Goal: Task Accomplishment & Management: Use online tool/utility

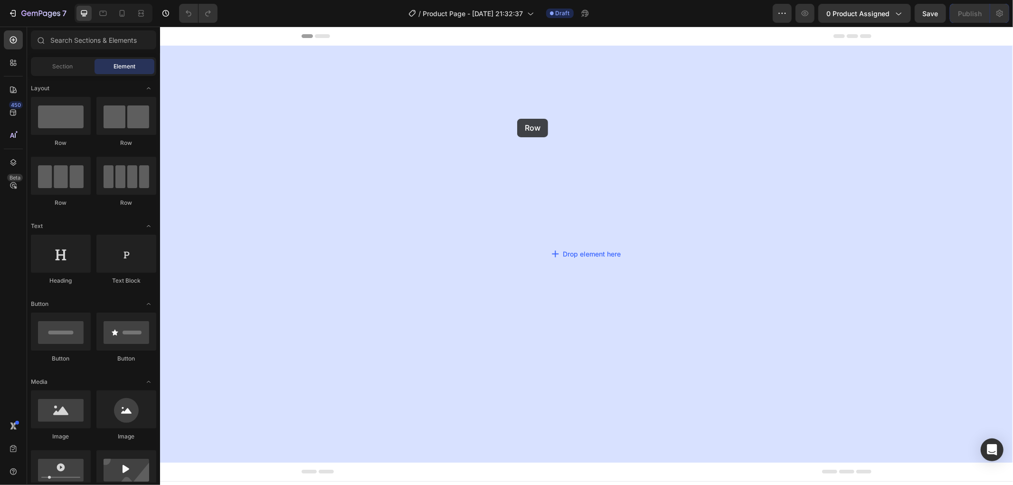
drag, startPoint x: 229, startPoint y: 152, endPoint x: 517, endPoint y: 118, distance: 289.8
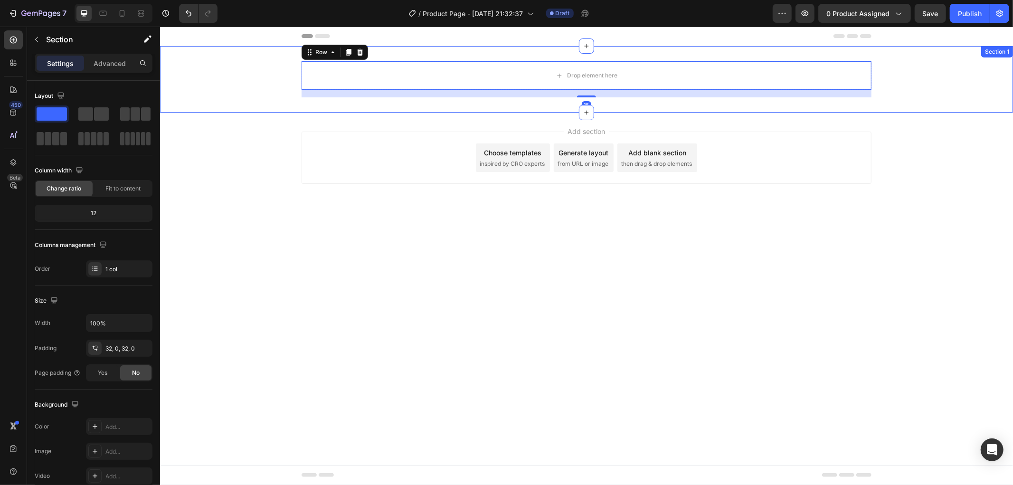
click at [236, 71] on div "Drop element here Row 16" at bounding box center [586, 79] width 853 height 36
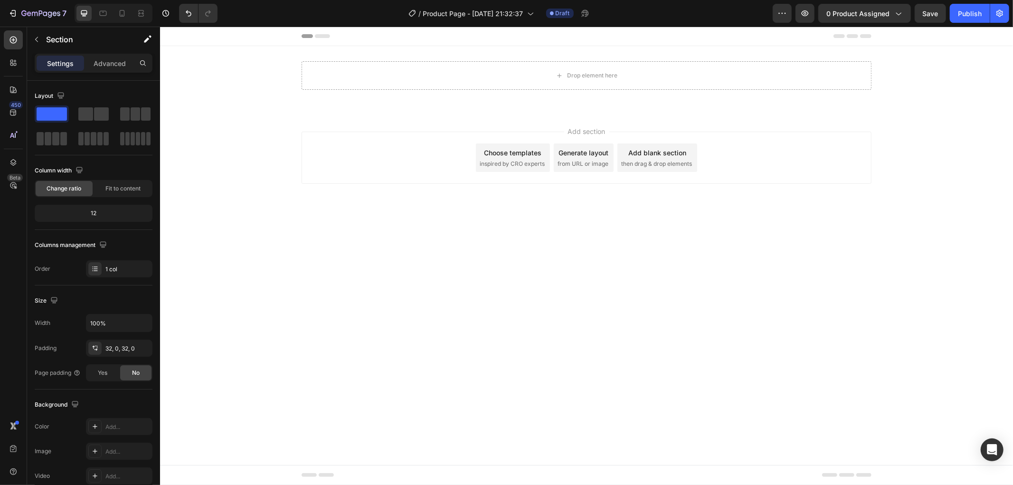
click at [659, 155] on div "Add blank section" at bounding box center [657, 152] width 58 height 10
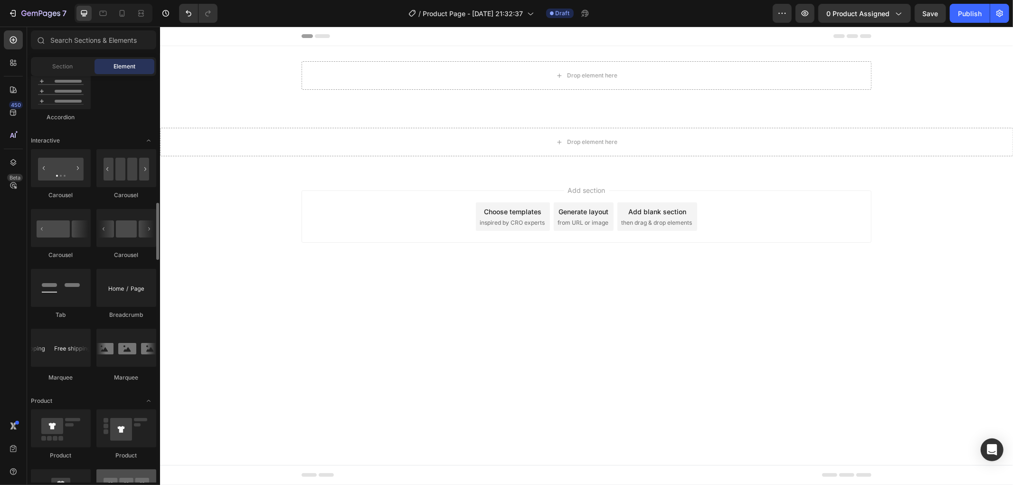
scroll to position [1108, 0]
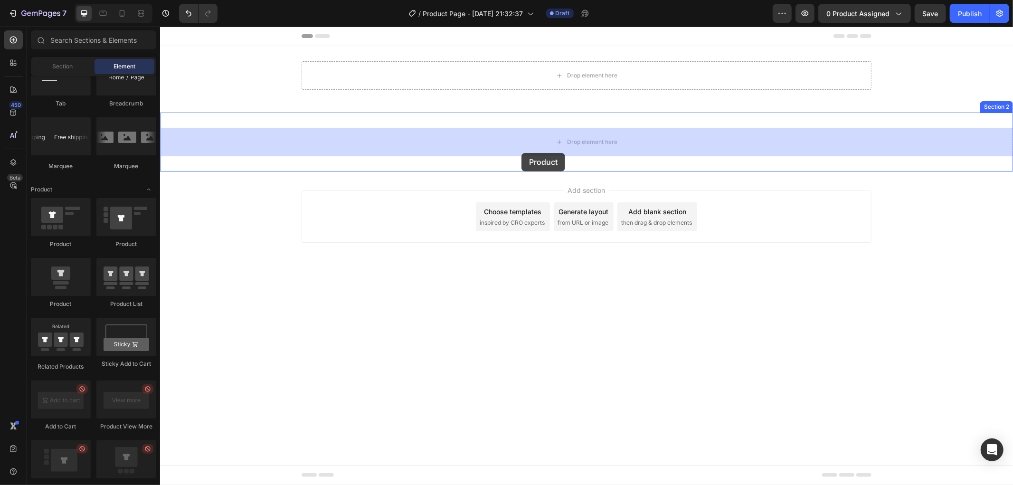
drag, startPoint x: 319, startPoint y: 219, endPoint x: 510, endPoint y: 120, distance: 215.0
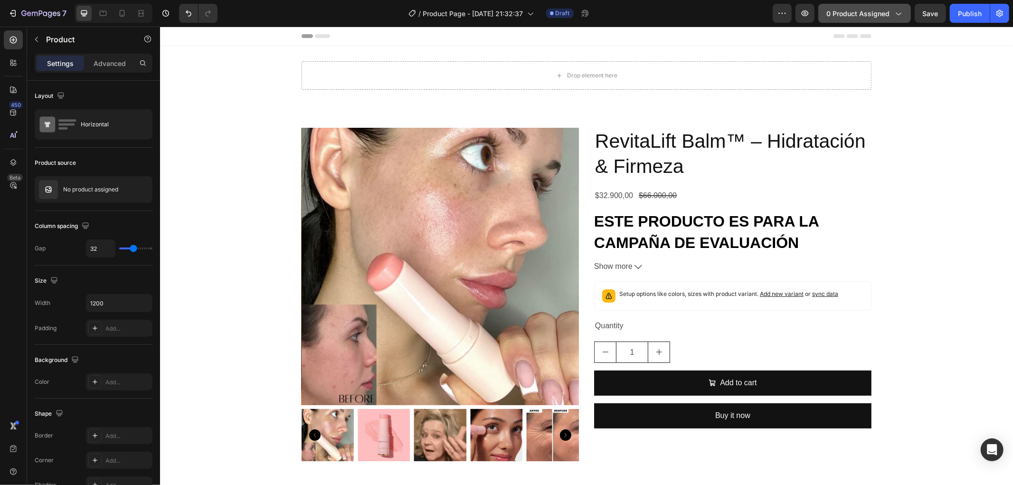
click at [881, 20] on button "0 product assigned" at bounding box center [864, 13] width 93 height 19
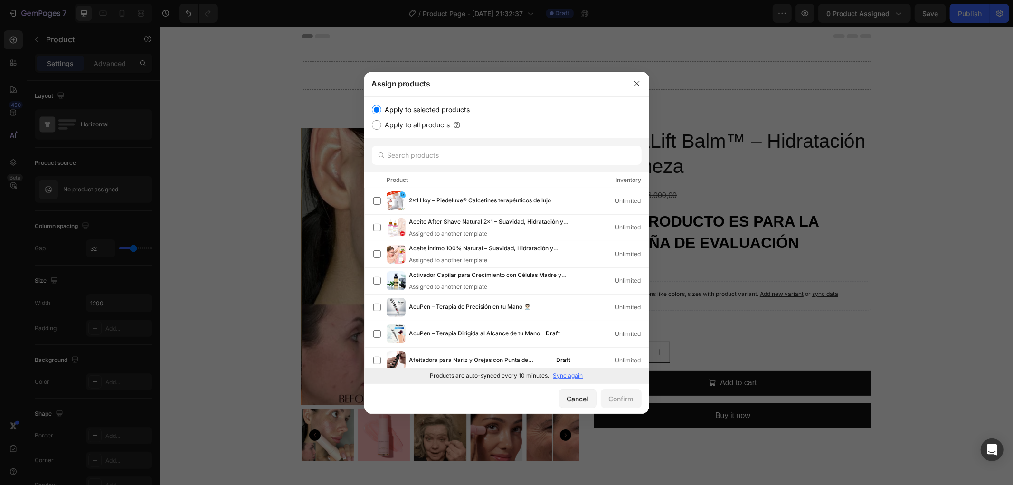
click at [575, 374] on p "Sync again" at bounding box center [568, 375] width 30 height 9
click at [513, 158] on input "text" at bounding box center [507, 155] width 270 height 19
paste input "RevitaLift Balm™ – Hidratación & Firmeza"
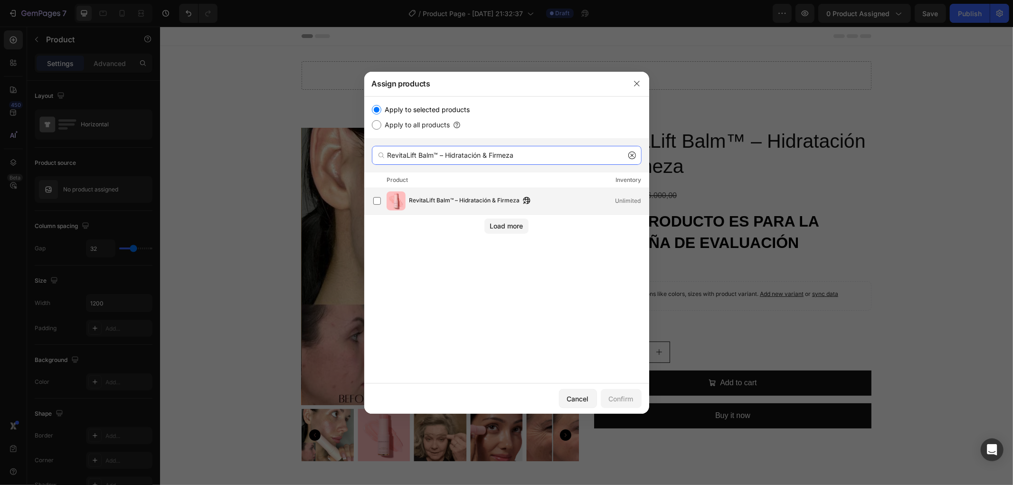
type input "RevitaLift Balm™ – Hidratación & Firmeza"
click at [571, 205] on div "RevitaLift Balm™ – Hidratación & Firmeza Unlimited" at bounding box center [528, 201] width 239 height 10
click at [625, 401] on div "Confirm" at bounding box center [621, 399] width 25 height 10
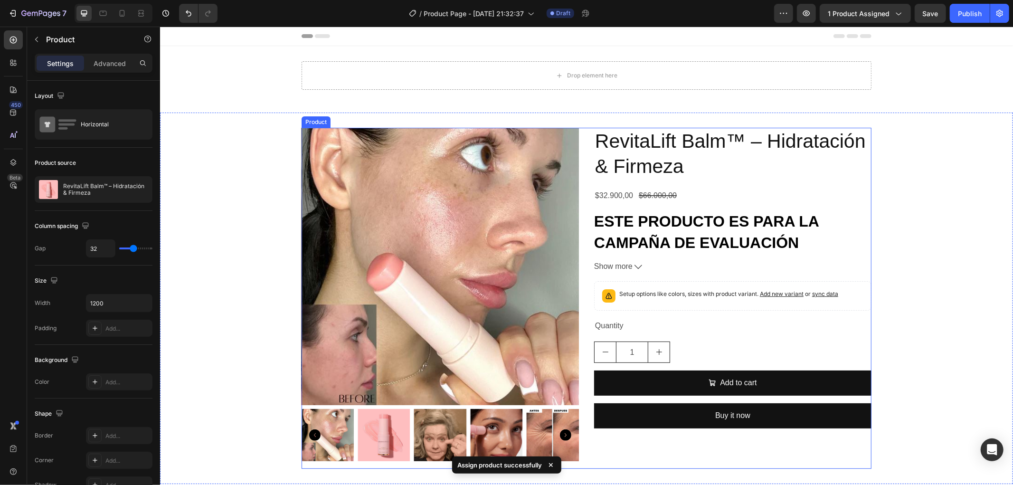
click at [835, 206] on div "RevitaLift Balm™ – Hidratación & Firmeza Product Title $32.900,00 Product Price…" at bounding box center [732, 297] width 277 height 341
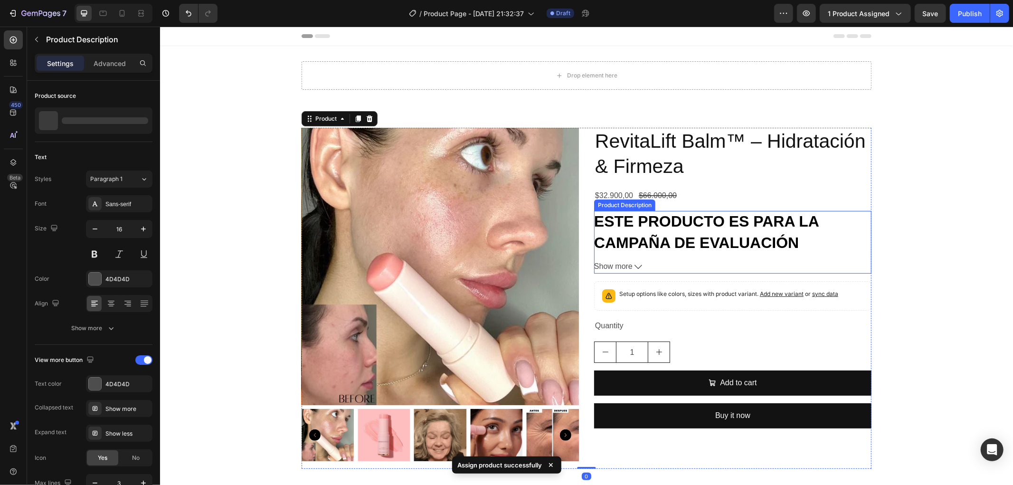
click at [779, 224] on span "ESTE PRODUCTO ES PARA LA CAMPAÑA DE EVALUACIÓN" at bounding box center [706, 231] width 225 height 38
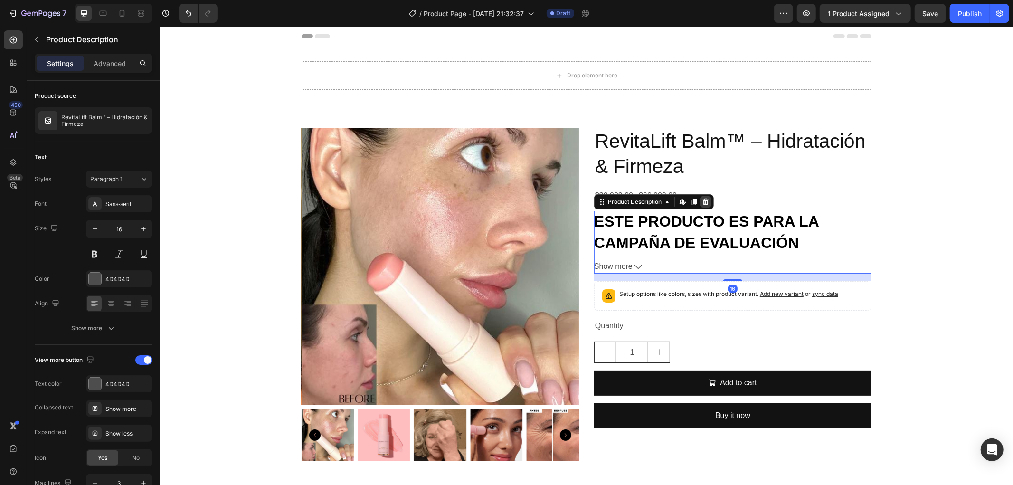
click at [702, 204] on icon at bounding box center [705, 201] width 6 height 7
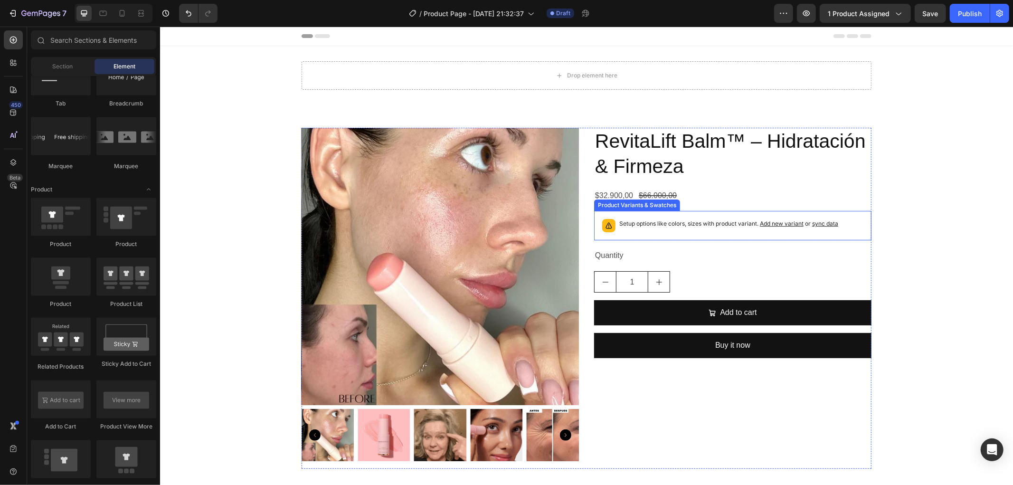
click at [707, 225] on p "Setup options like colors, sizes with product variant. Add new variant or sync …" at bounding box center [728, 222] width 219 height 9
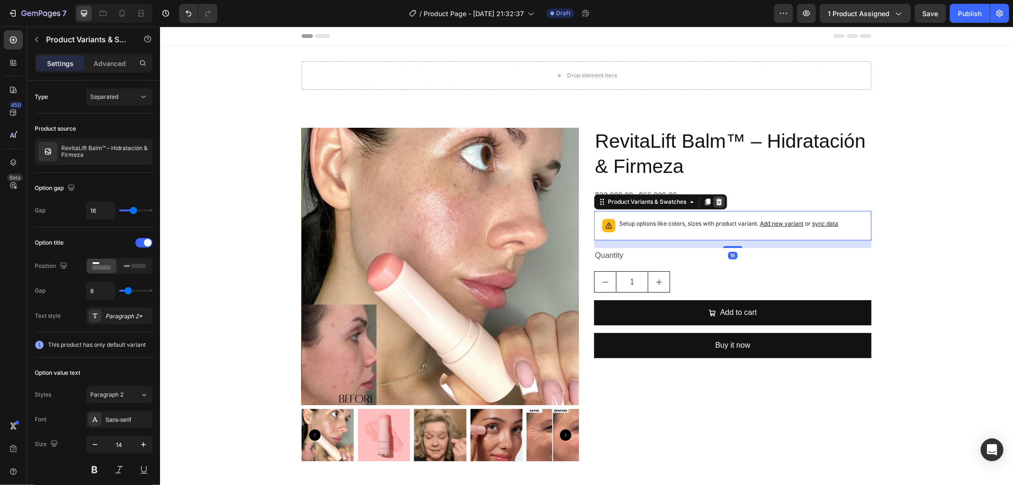
click at [715, 200] on icon at bounding box center [719, 202] width 8 height 8
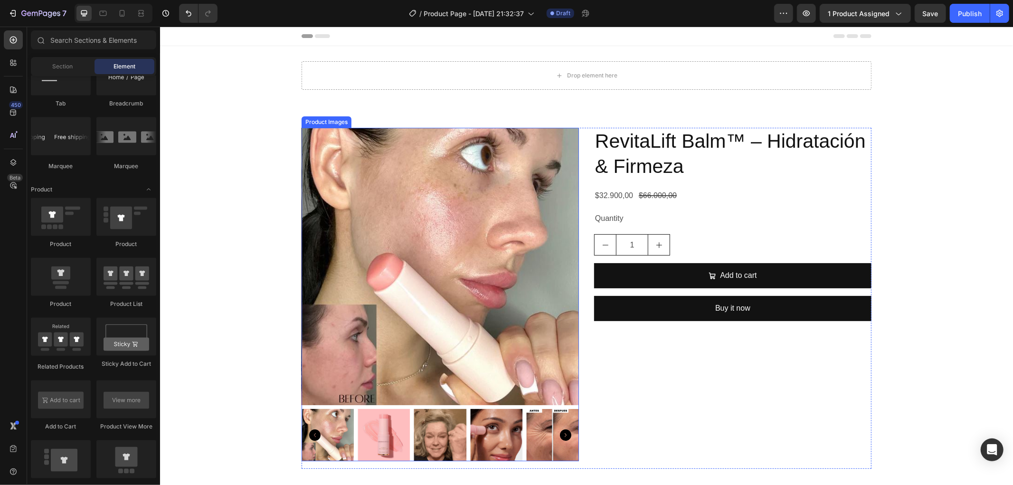
click at [550, 272] on img at bounding box center [439, 265] width 277 height 277
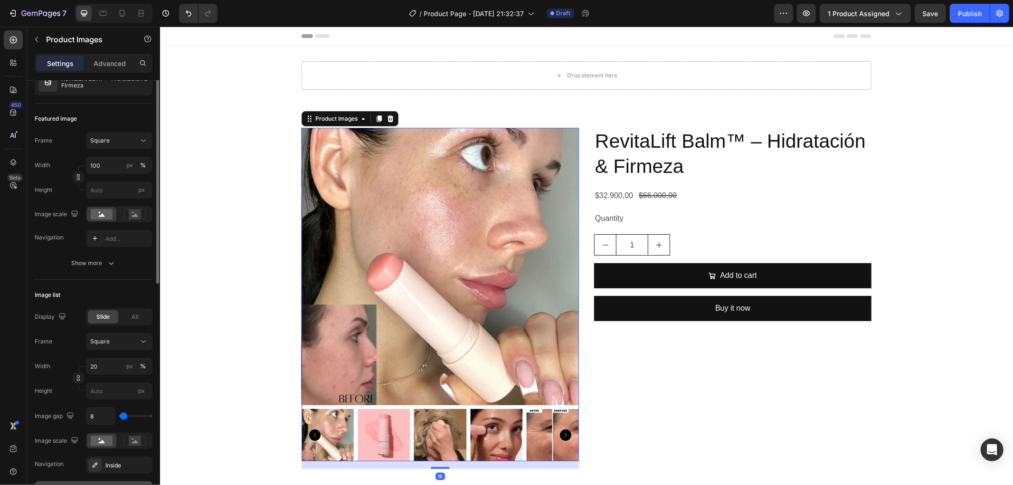
scroll to position [211, 0]
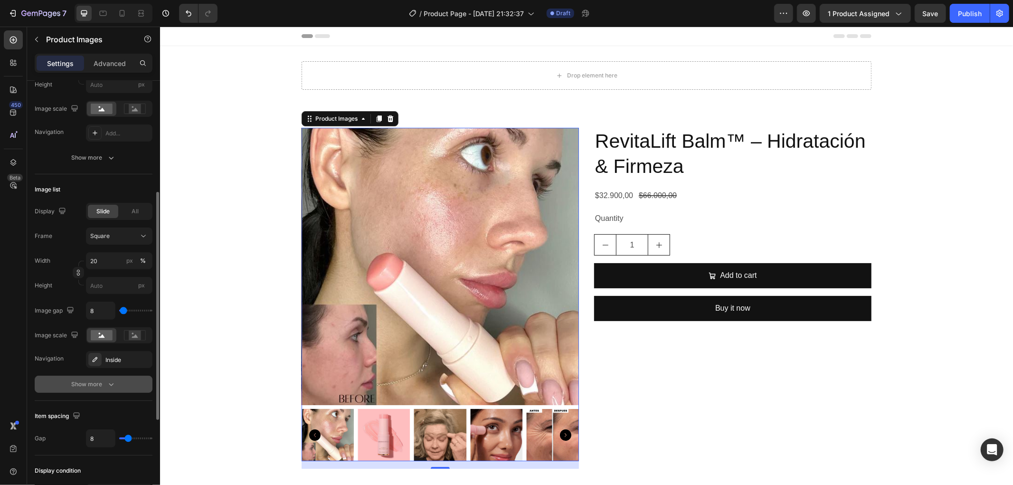
click at [117, 384] on button "Show more" at bounding box center [94, 384] width 118 height 17
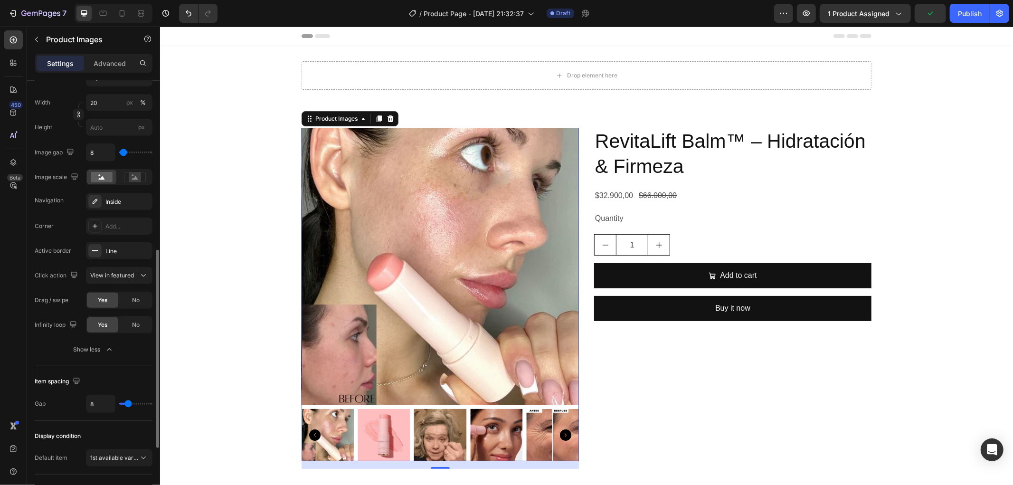
scroll to position [507, 0]
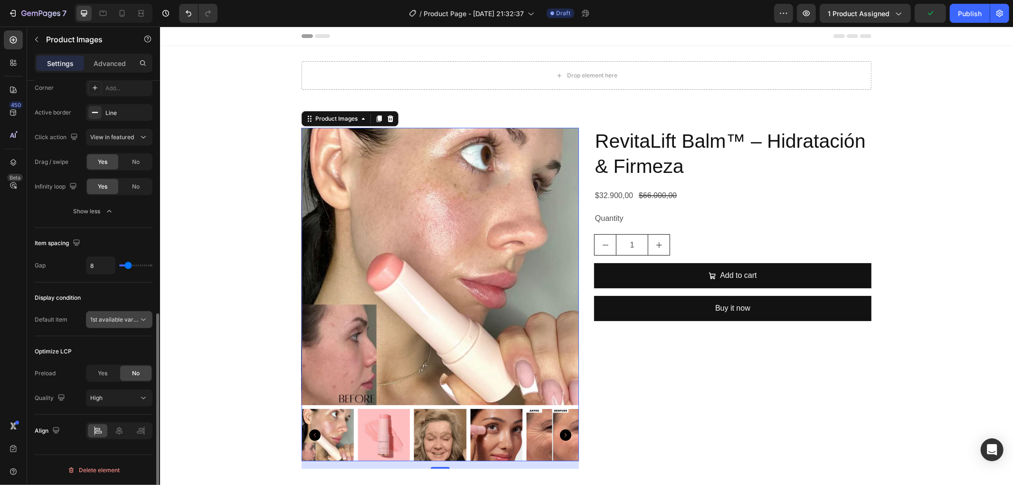
click at [126, 322] on span "1st available variant" at bounding box center [116, 319] width 53 height 7
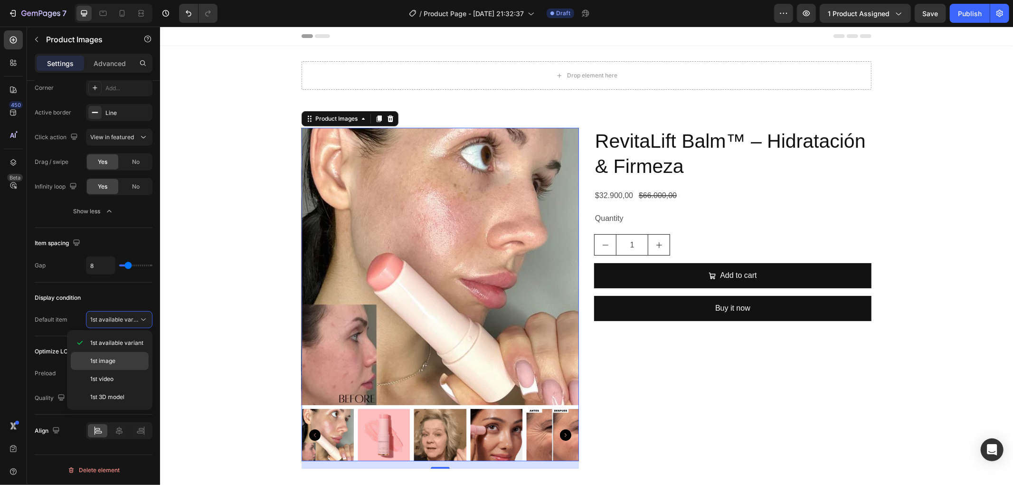
click at [119, 359] on p "1st image" at bounding box center [117, 361] width 54 height 9
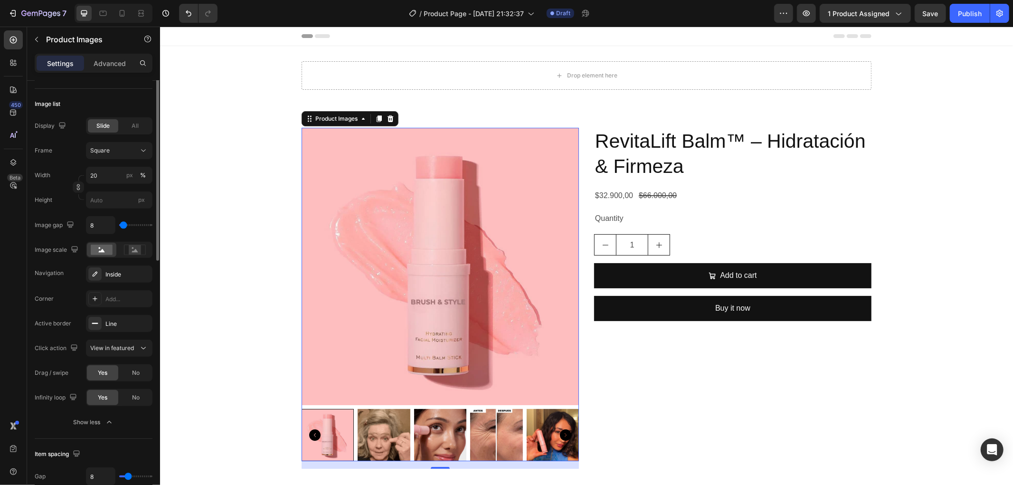
scroll to position [138, 0]
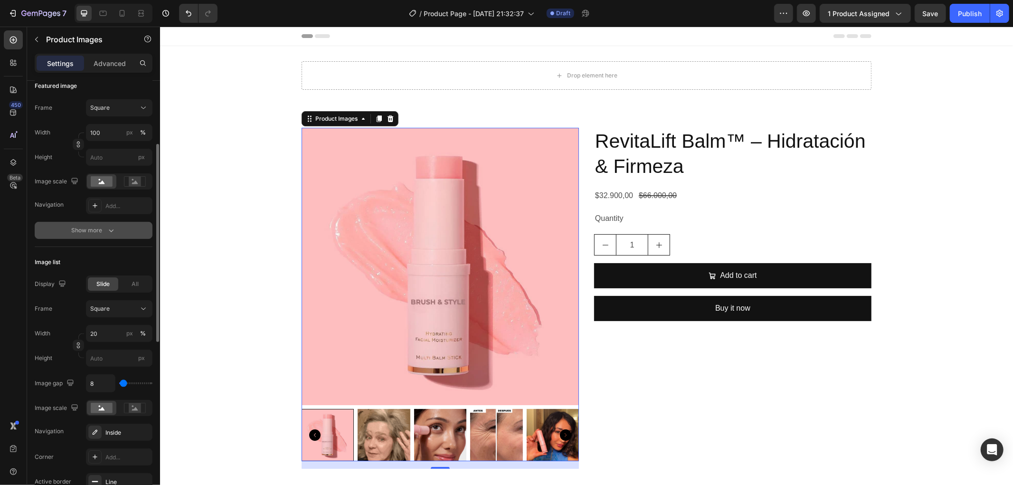
click at [104, 231] on div "Show more" at bounding box center [94, 230] width 44 height 9
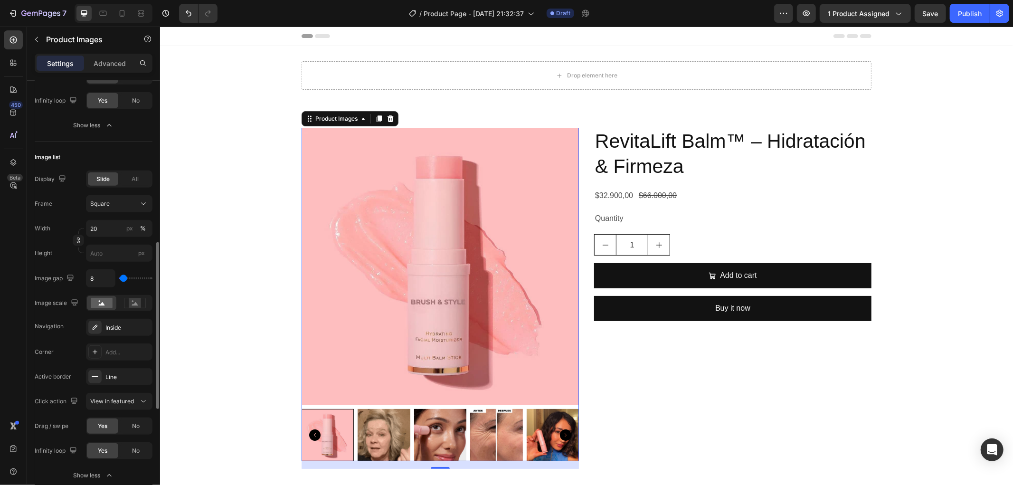
scroll to position [312, 0]
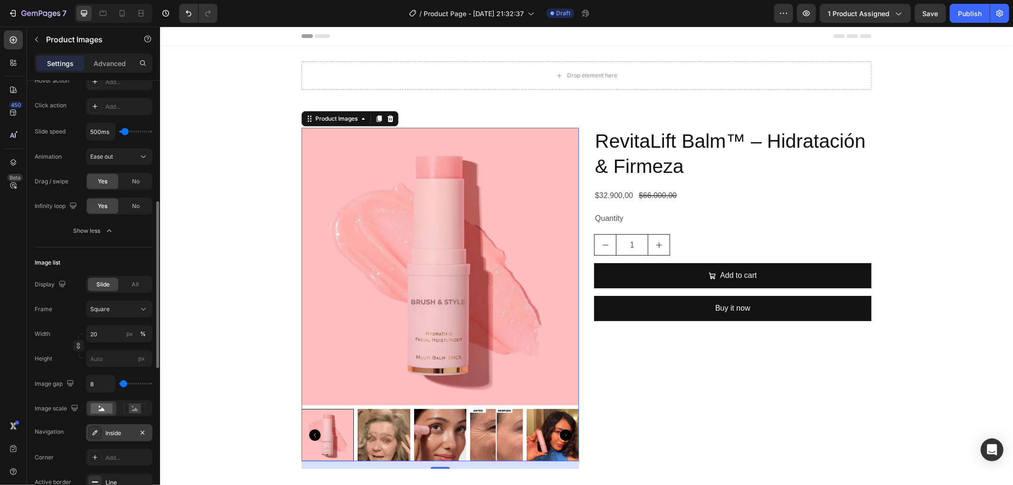
click at [116, 435] on div "Inside" at bounding box center [119, 433] width 28 height 9
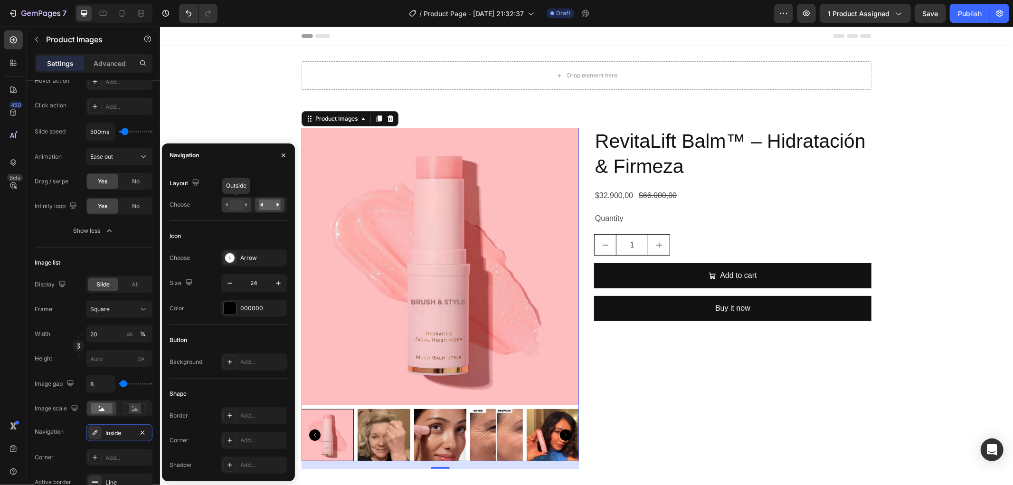
click at [247, 205] on icon at bounding box center [237, 204] width 22 height 10
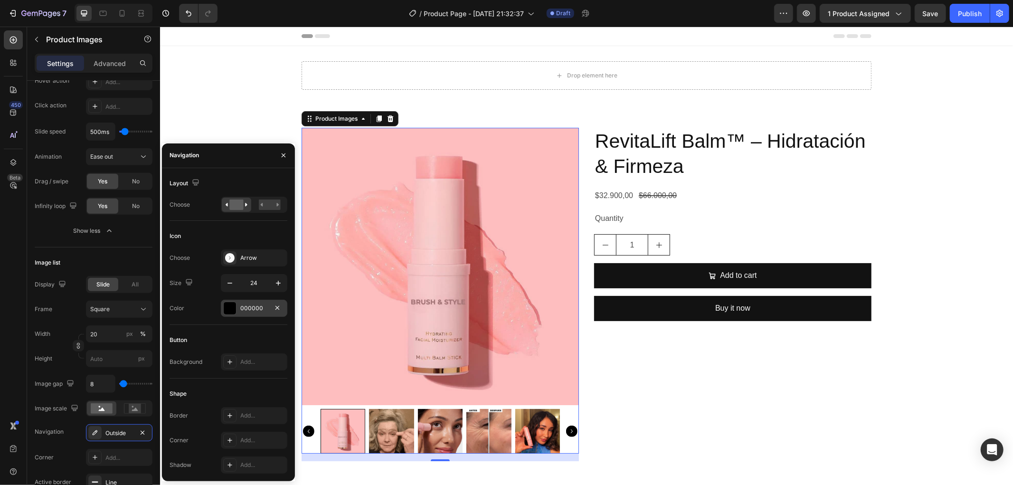
click at [231, 305] on div at bounding box center [230, 308] width 12 height 12
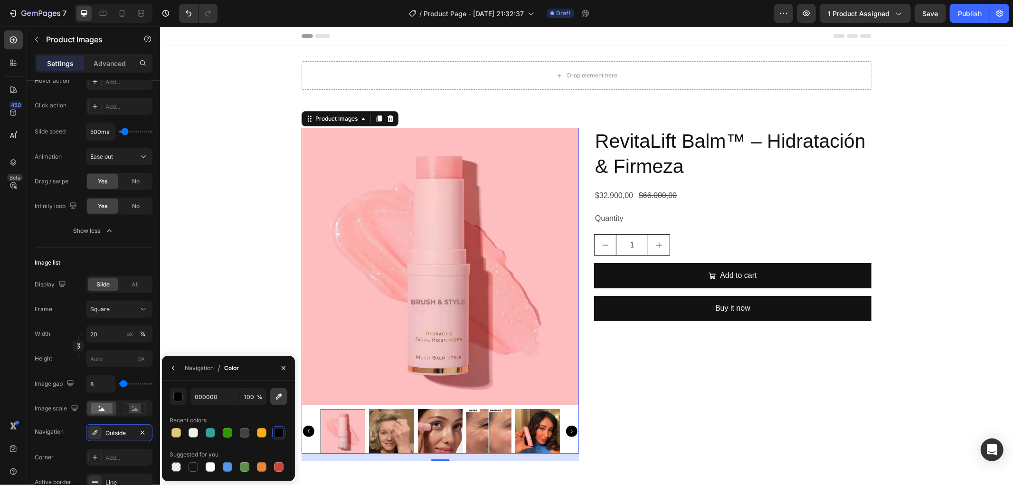
click at [279, 392] on icon "button" at bounding box center [278, 396] width 9 height 9
click at [278, 398] on icon "button" at bounding box center [279, 397] width 6 height 6
type input "F39391"
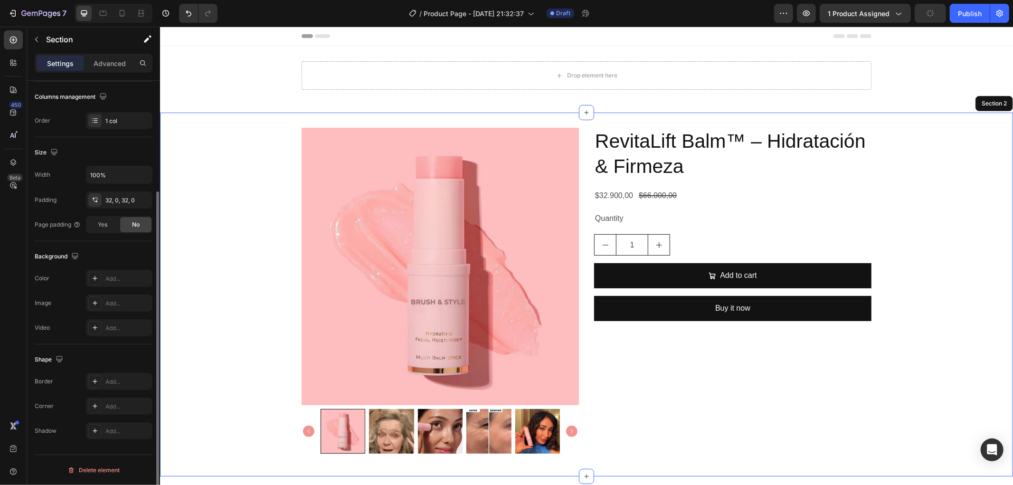
click at [210, 263] on div "Product Images 16 RevitaLift Balm™ – Hidratación & Firmeza Product Title $32.90…" at bounding box center [586, 293] width 853 height 333
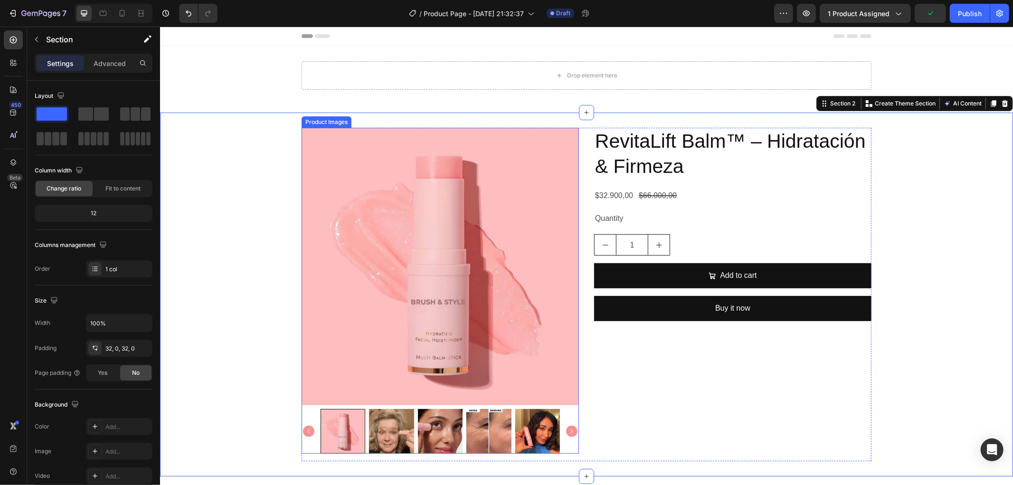
click at [354, 313] on img at bounding box center [439, 265] width 277 height 277
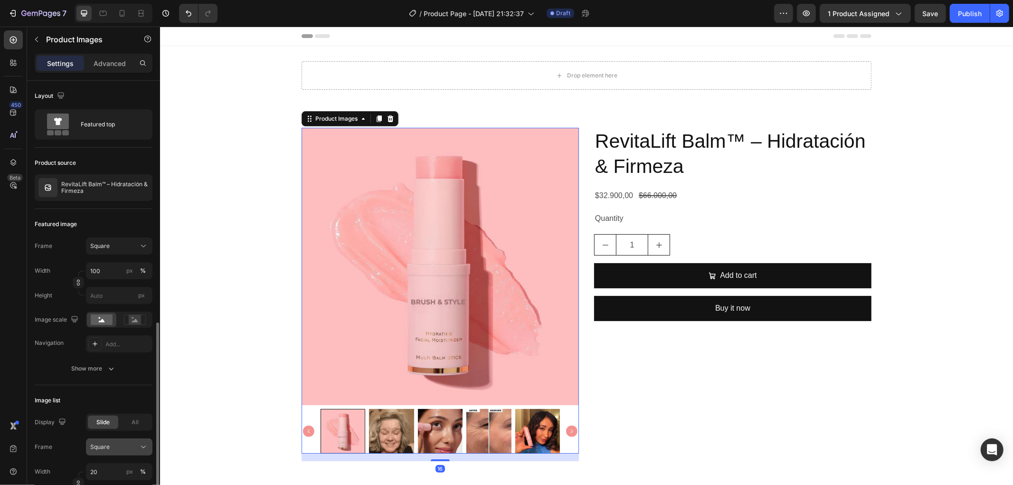
scroll to position [211, 0]
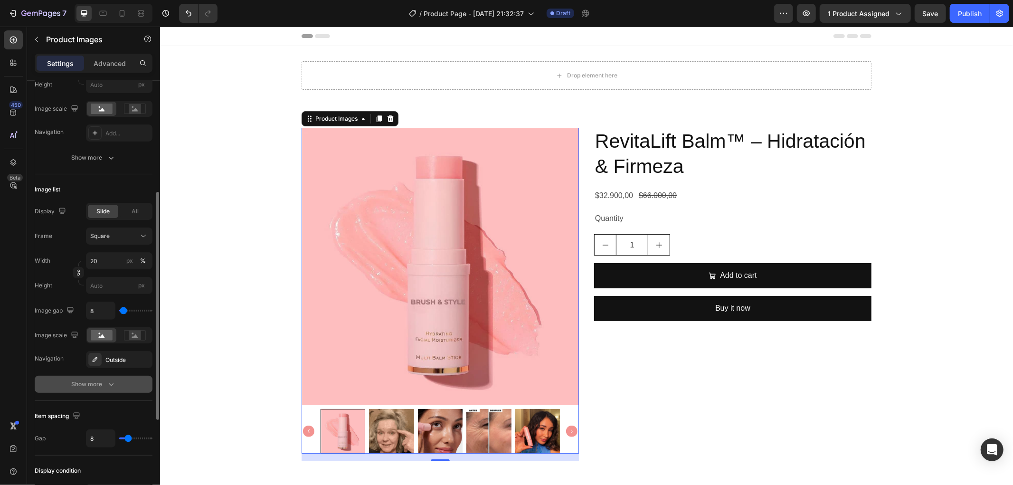
click at [111, 382] on icon "button" at bounding box center [110, 383] width 9 height 9
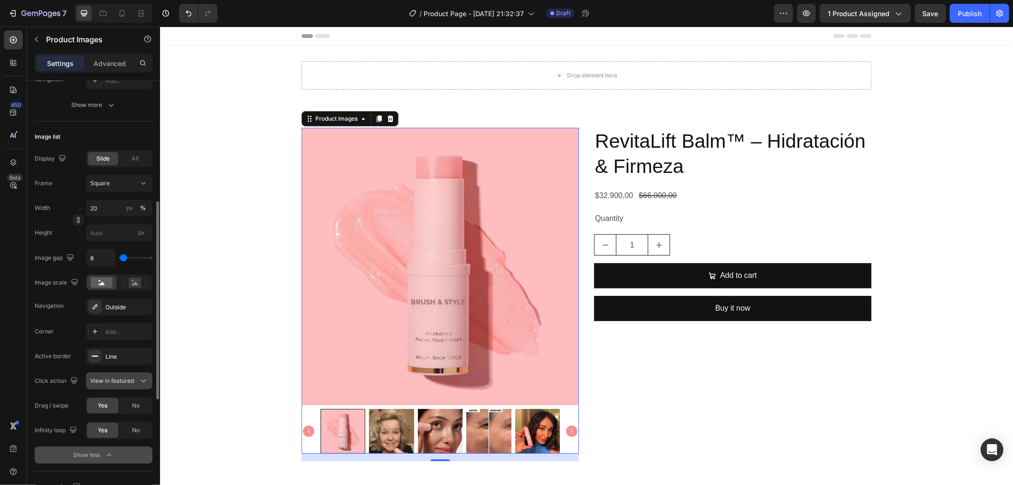
scroll to position [316, 0]
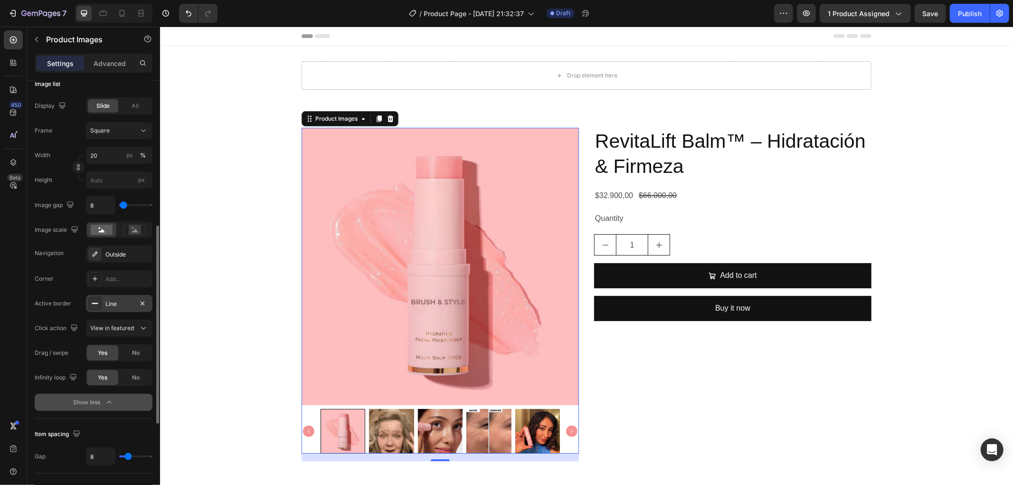
click at [118, 302] on div "Line" at bounding box center [119, 304] width 28 height 9
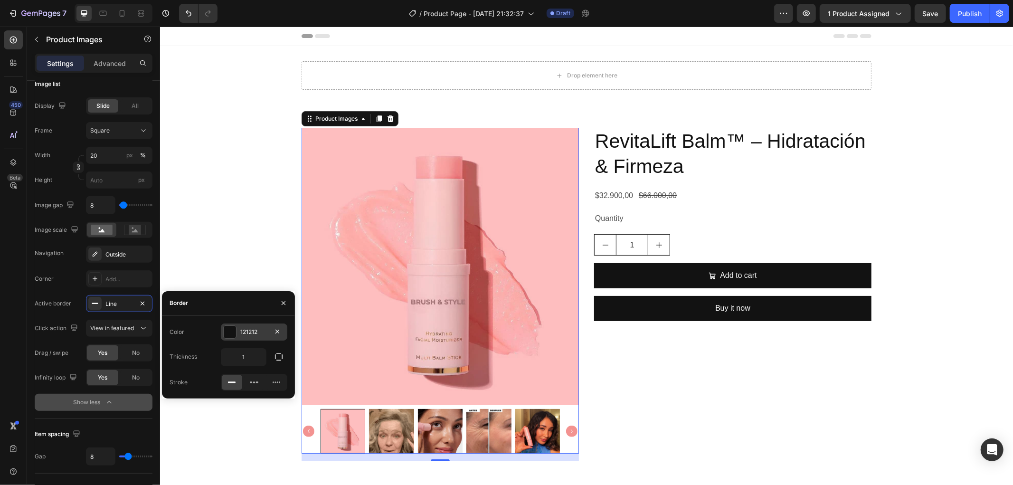
click at [237, 333] on div "121212" at bounding box center [254, 331] width 66 height 17
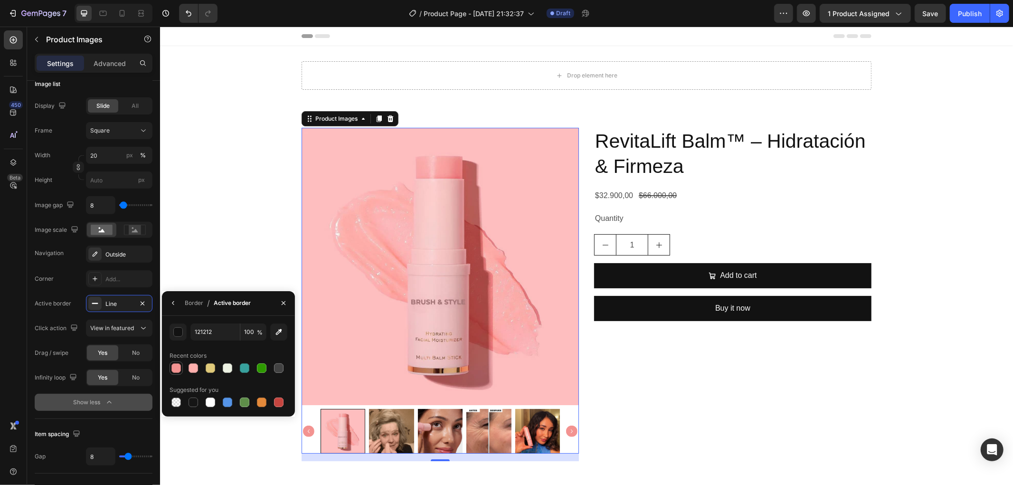
click at [173, 368] on div at bounding box center [175, 367] width 9 height 9
click at [276, 332] on icon "button" at bounding box center [278, 331] width 9 height 9
type input "AE6142"
click at [191, 306] on div "Border" at bounding box center [194, 303] width 19 height 9
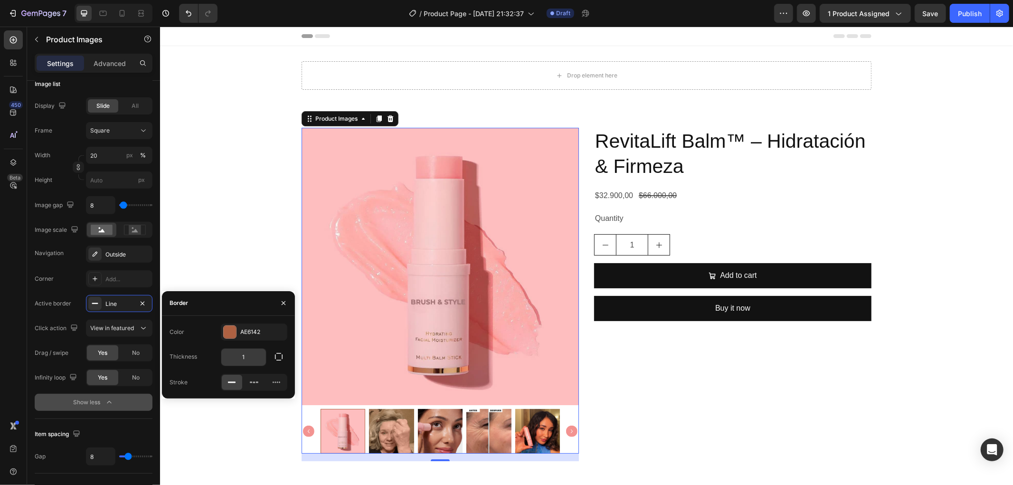
click at [257, 355] on input "1" at bounding box center [243, 357] width 45 height 17
drag, startPoint x: 256, startPoint y: 358, endPoint x: 238, endPoint y: 360, distance: 18.1
click at [238, 360] on input "2" at bounding box center [243, 357] width 45 height 17
type input "3"
click at [216, 313] on div "Border" at bounding box center [228, 303] width 133 height 25
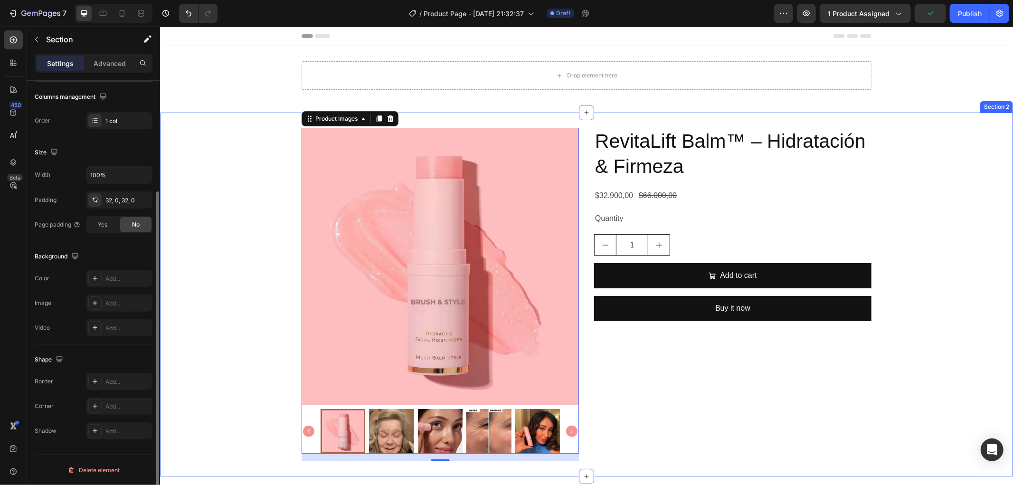
scroll to position [0, 0]
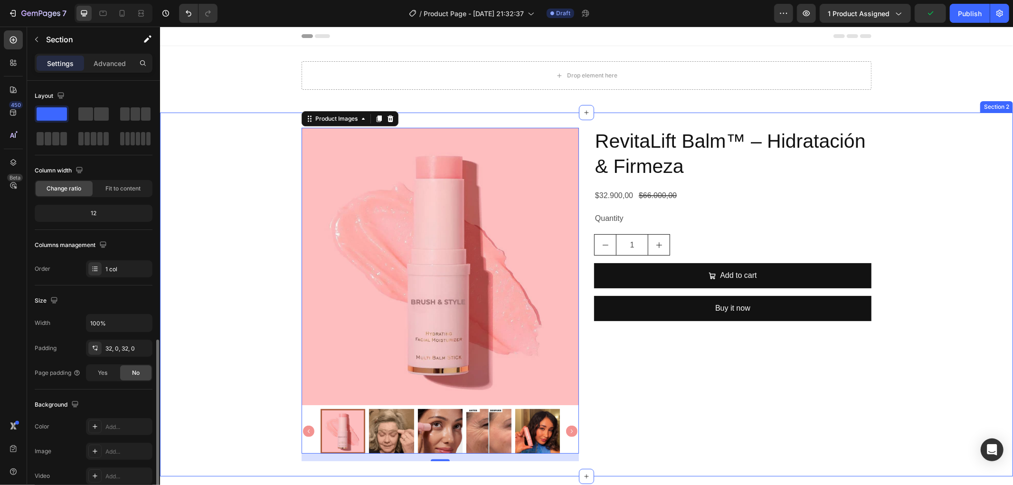
click at [249, 265] on div "Product Images 16 RevitaLift Balm™ – Hidratación & Firmeza Product Title $32.90…" at bounding box center [586, 293] width 853 height 333
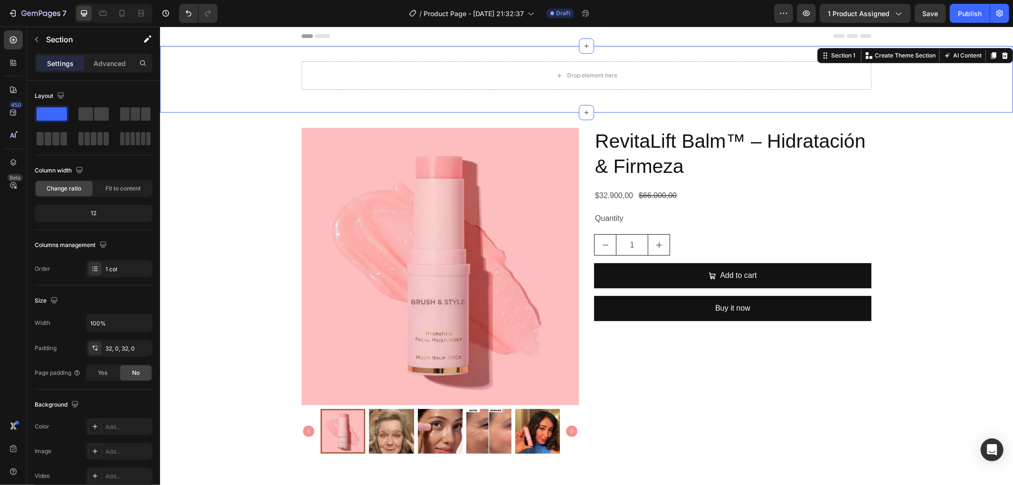
click at [243, 97] on div "Drop element here Row Section 1 Create Theme Section AI Content Write with GemA…" at bounding box center [586, 79] width 853 height 66
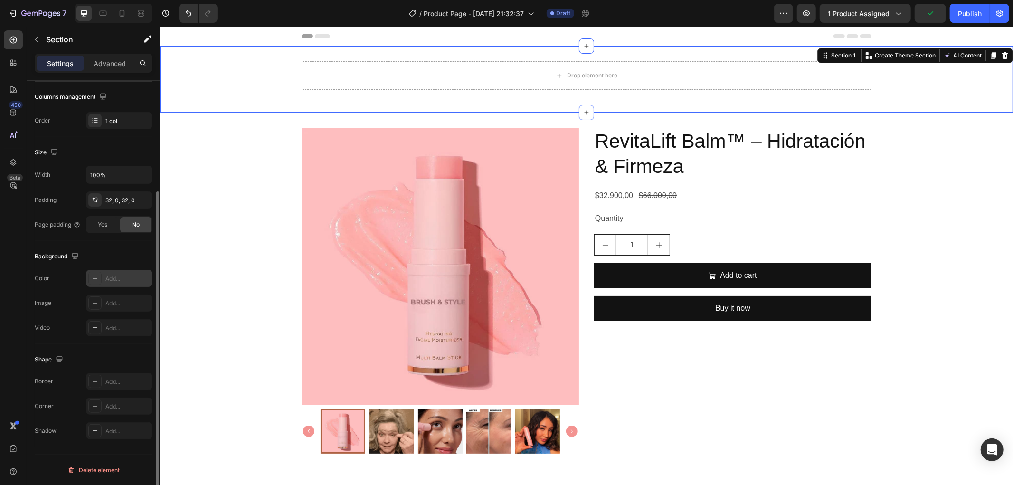
click at [106, 283] on div "Add..." at bounding box center [119, 278] width 66 height 17
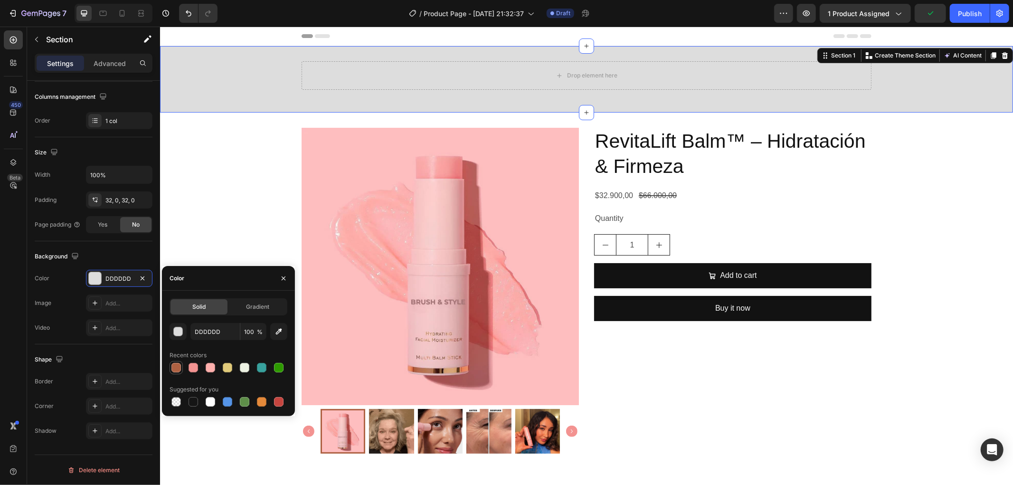
click at [173, 373] on div at bounding box center [176, 367] width 13 height 13
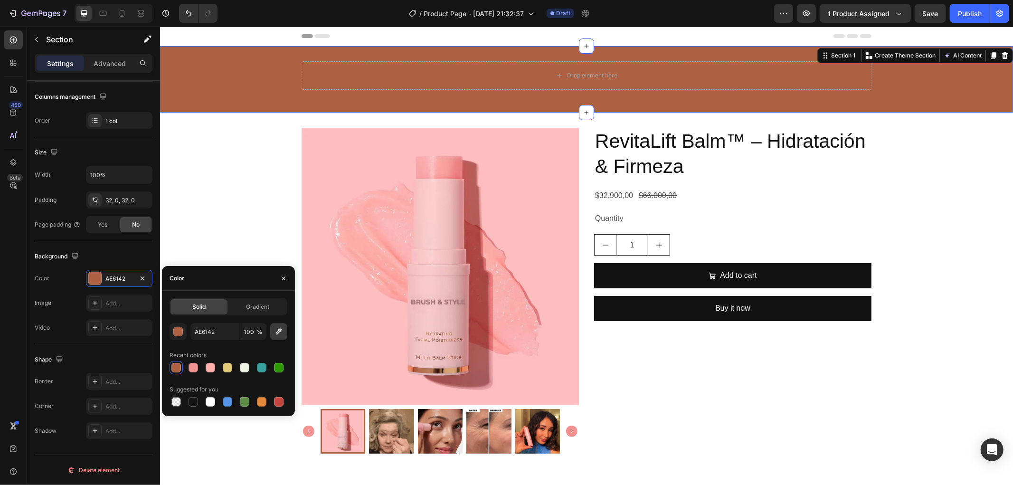
click at [282, 338] on button "button" at bounding box center [278, 331] width 17 height 17
type input "F39391"
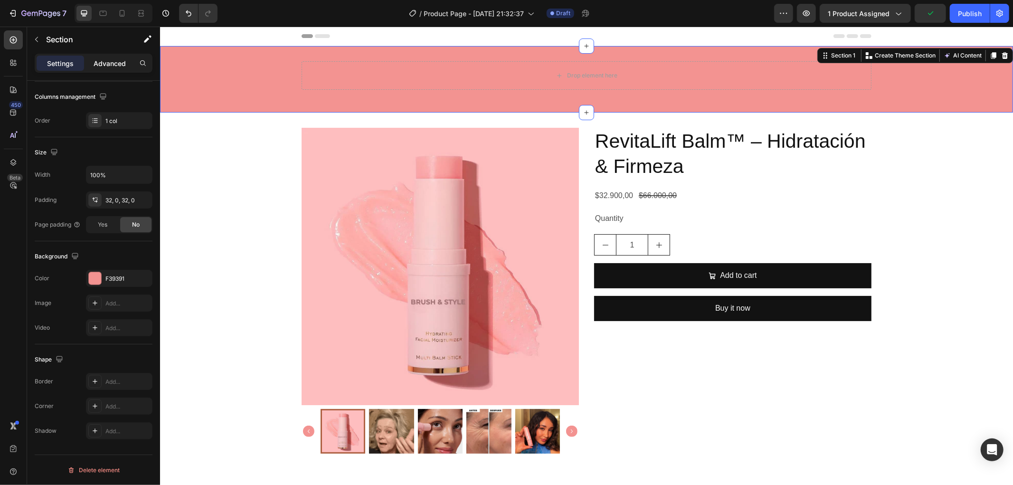
click at [100, 63] on p "Advanced" at bounding box center [110, 63] width 32 height 10
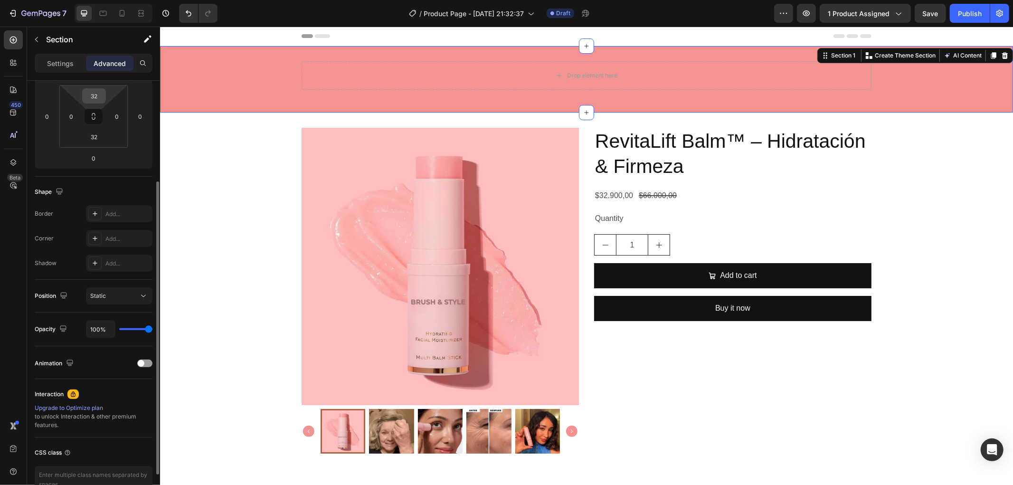
click at [87, 91] on input "32" at bounding box center [94, 96] width 19 height 14
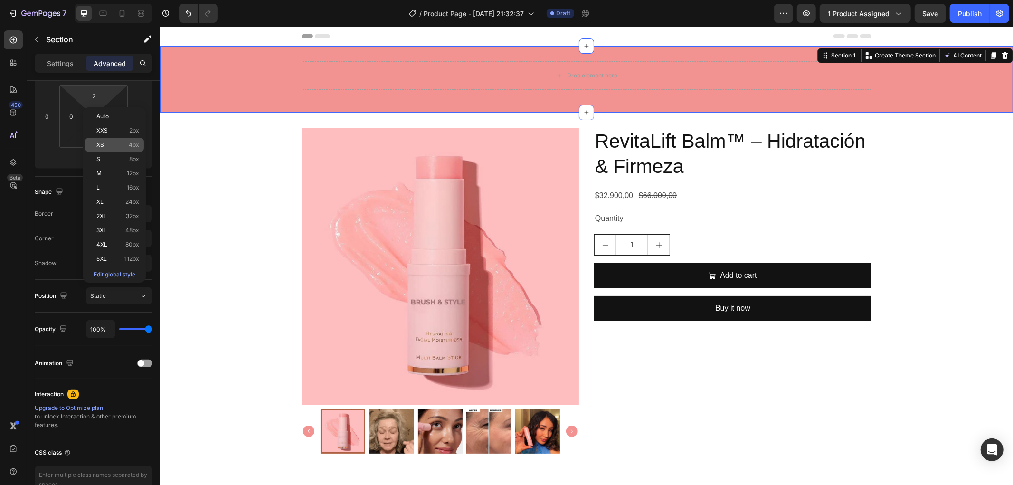
click at [136, 145] on span "4px" at bounding box center [134, 145] width 10 height 7
type input "4"
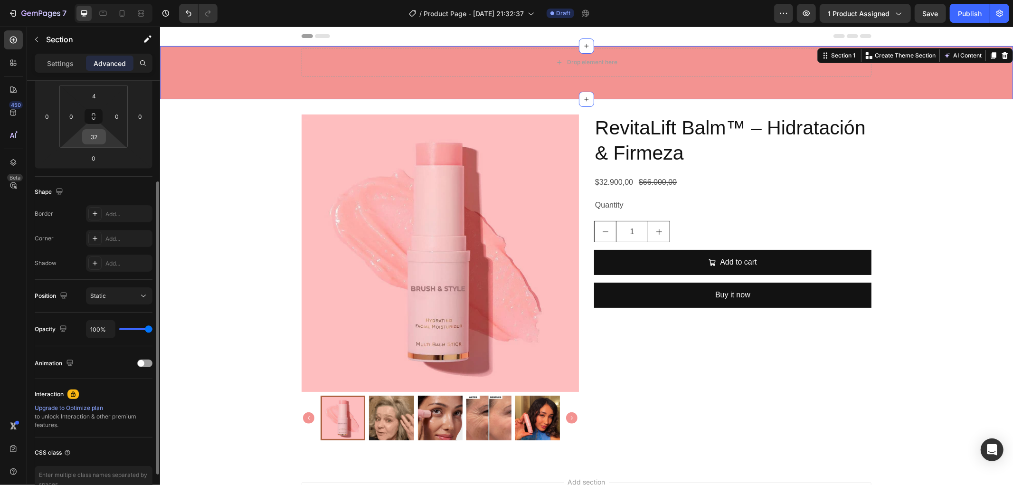
click at [97, 137] on input "32" at bounding box center [94, 137] width 19 height 14
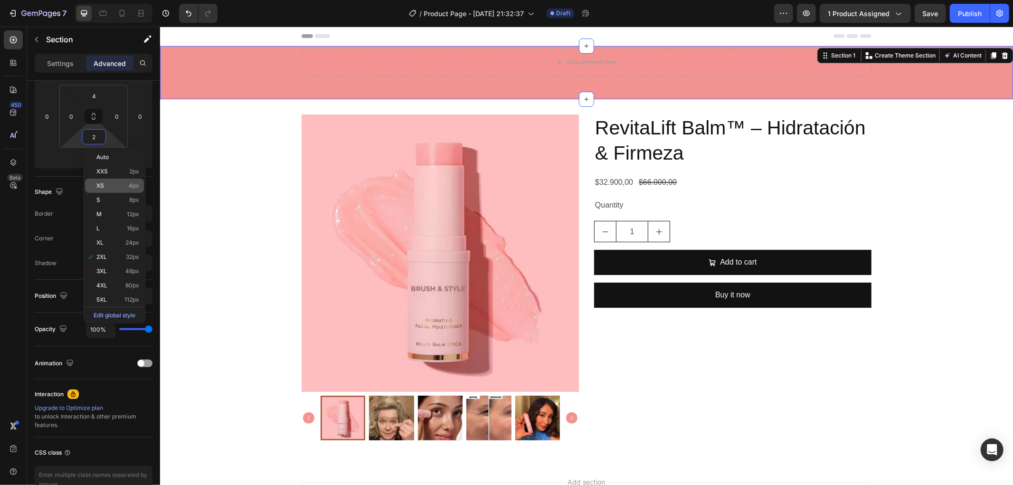
click at [129, 189] on div "XS 4px" at bounding box center [114, 186] width 59 height 14
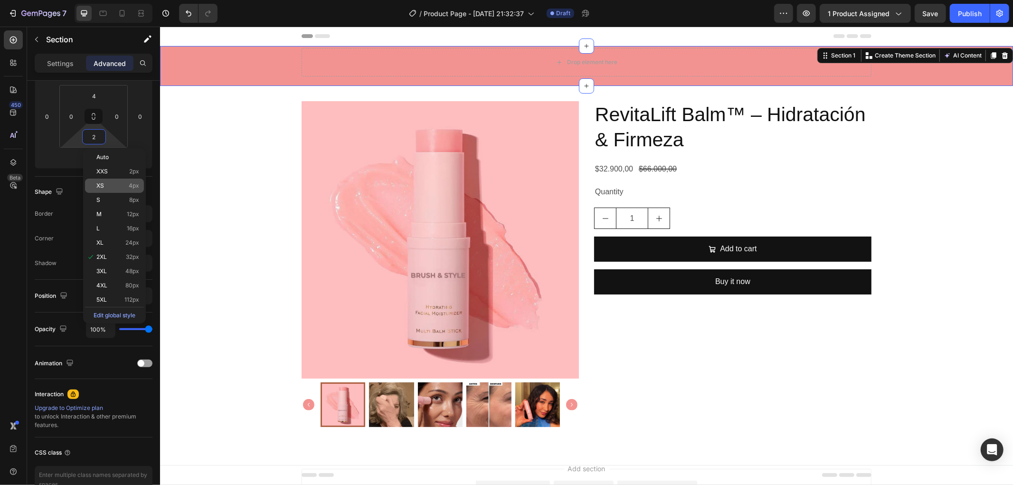
type input "4"
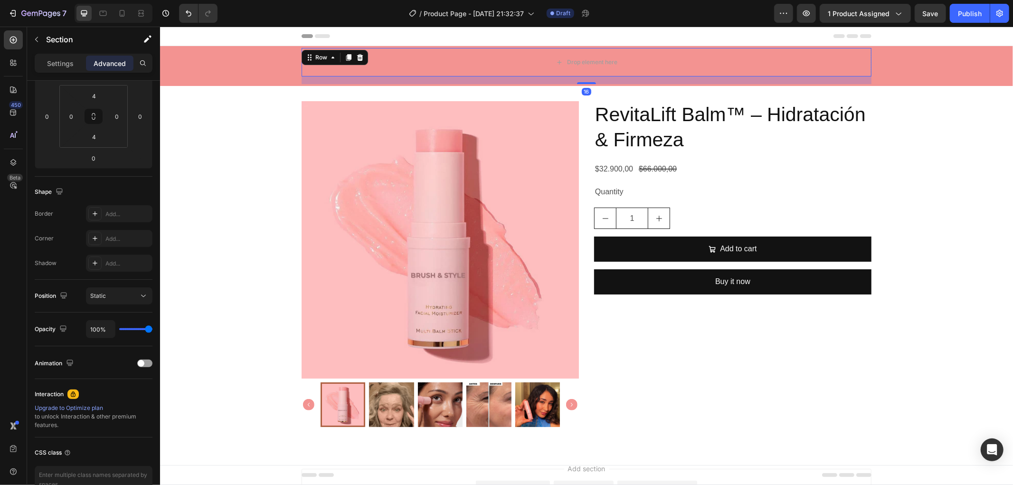
click at [318, 59] on div "Drop element here Row 16" at bounding box center [586, 61] width 570 height 28
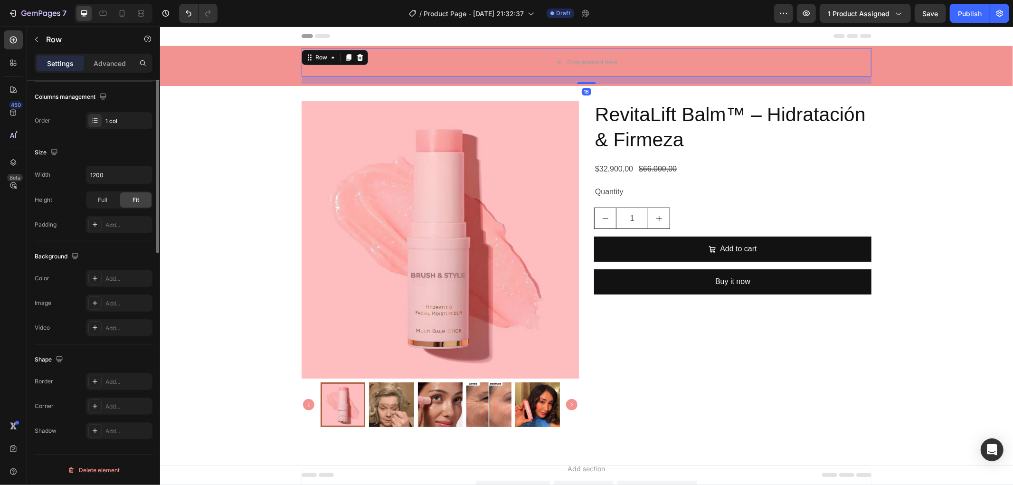
scroll to position [0, 0]
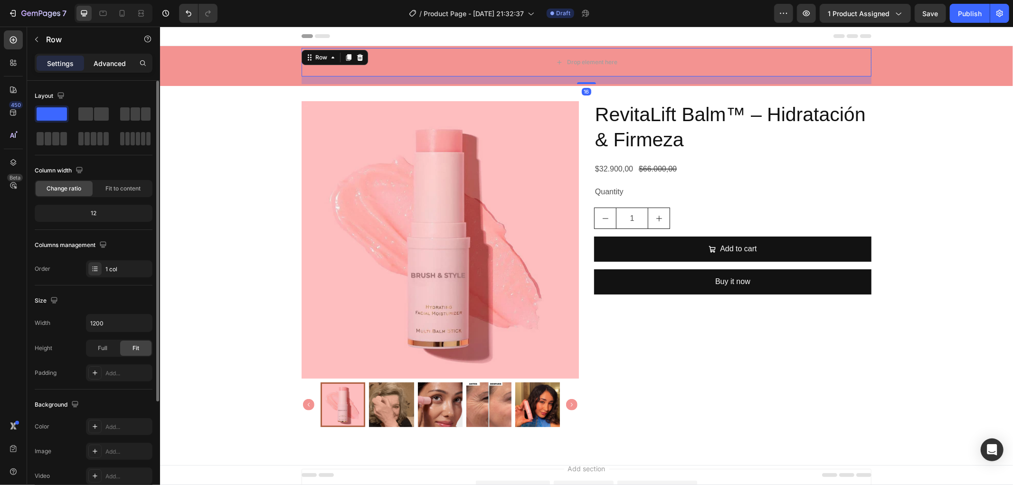
click at [111, 67] on p "Advanced" at bounding box center [110, 63] width 32 height 10
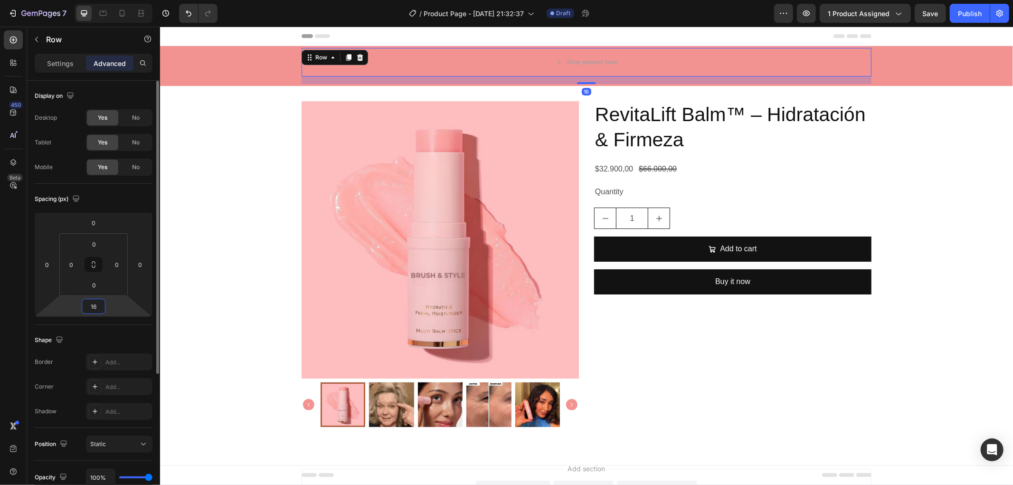
click at [96, 306] on input "16" at bounding box center [93, 306] width 19 height 14
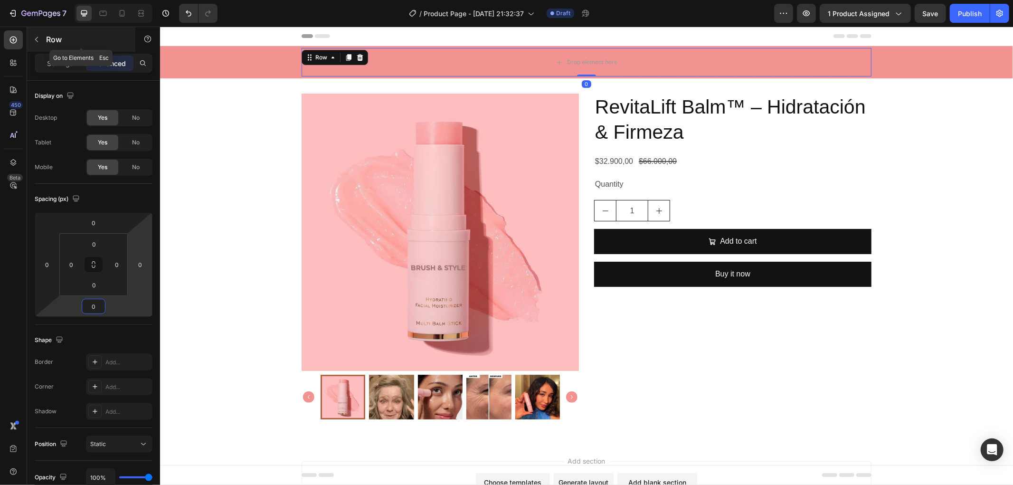
type input "0"
click at [83, 38] on p "Row" at bounding box center [86, 39] width 81 height 11
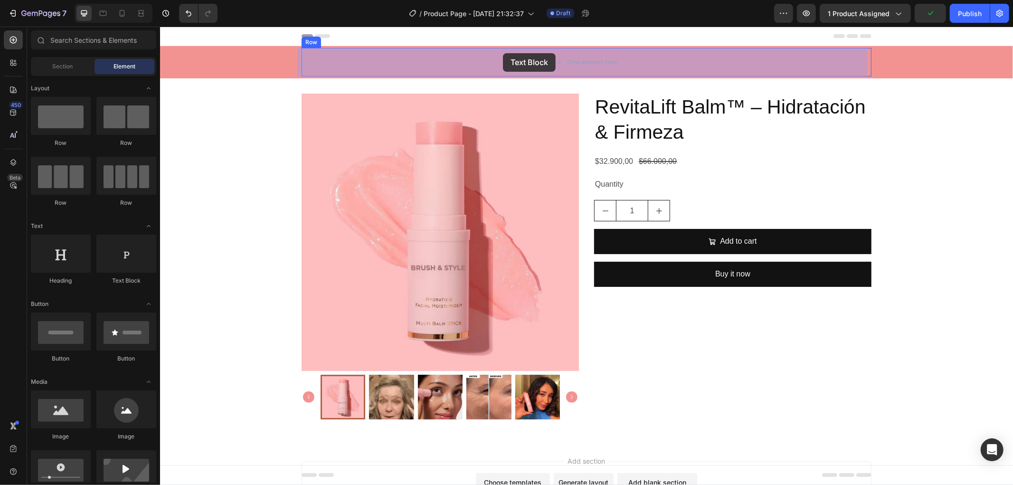
drag, startPoint x: 289, startPoint y: 286, endPoint x: 502, endPoint y: 53, distance: 316.3
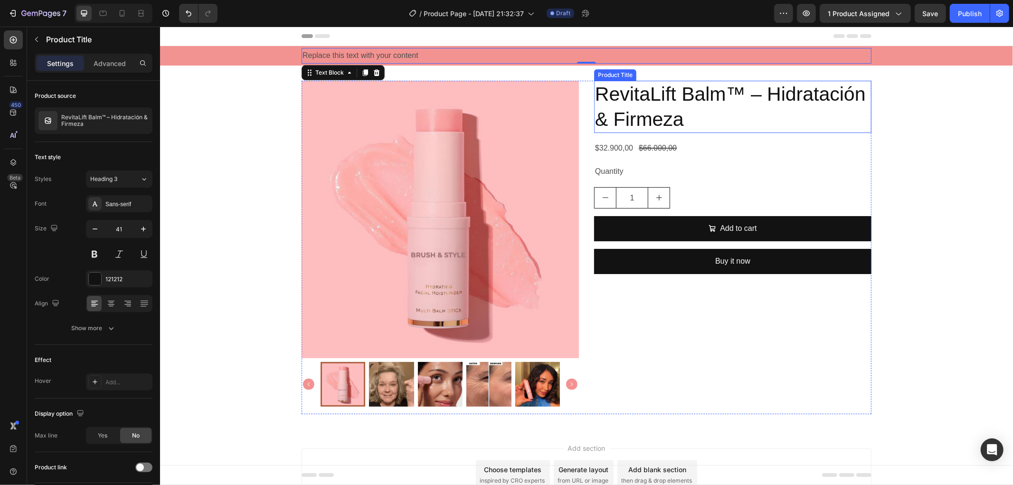
click at [673, 98] on h2 "RevitaLift Balm™ – Hidratación & Firmeza" at bounding box center [732, 106] width 277 height 53
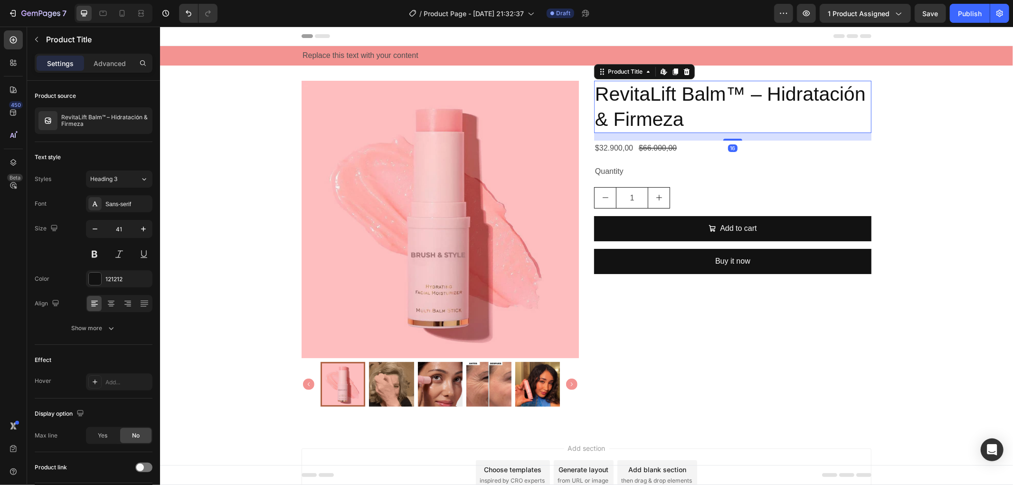
click at [673, 98] on h2 "RevitaLift Balm™ – Hidratación & Firmeza" at bounding box center [732, 106] width 277 height 53
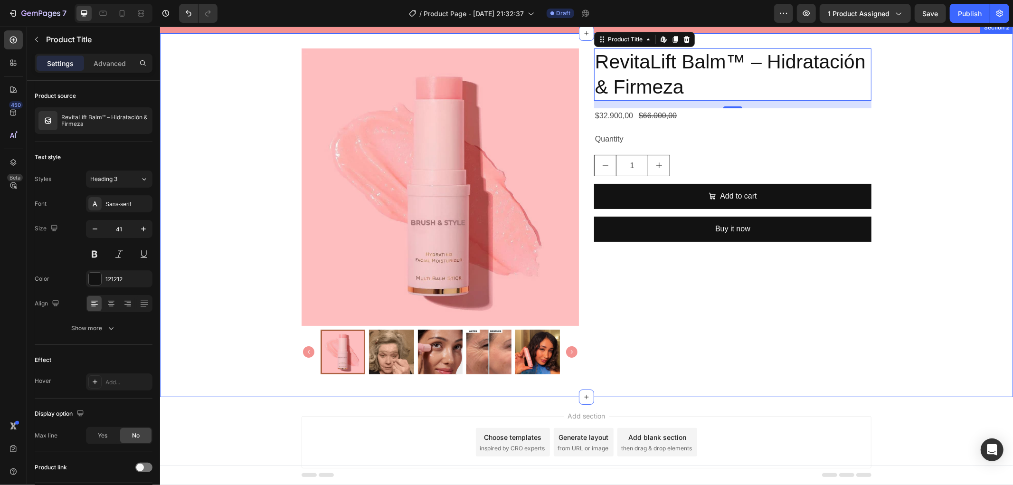
scroll to position [60, 0]
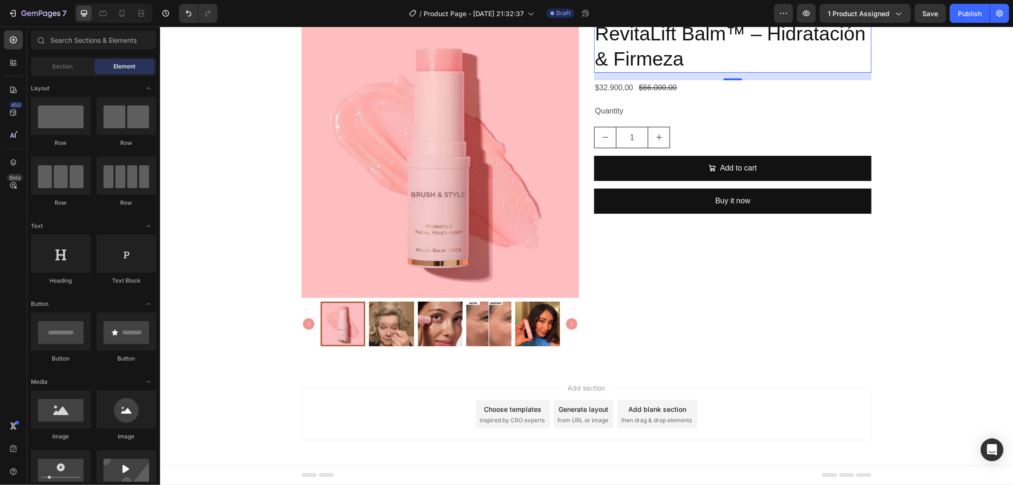
click at [685, 411] on div "Add blank section then drag & drop elements" at bounding box center [657, 413] width 80 height 28
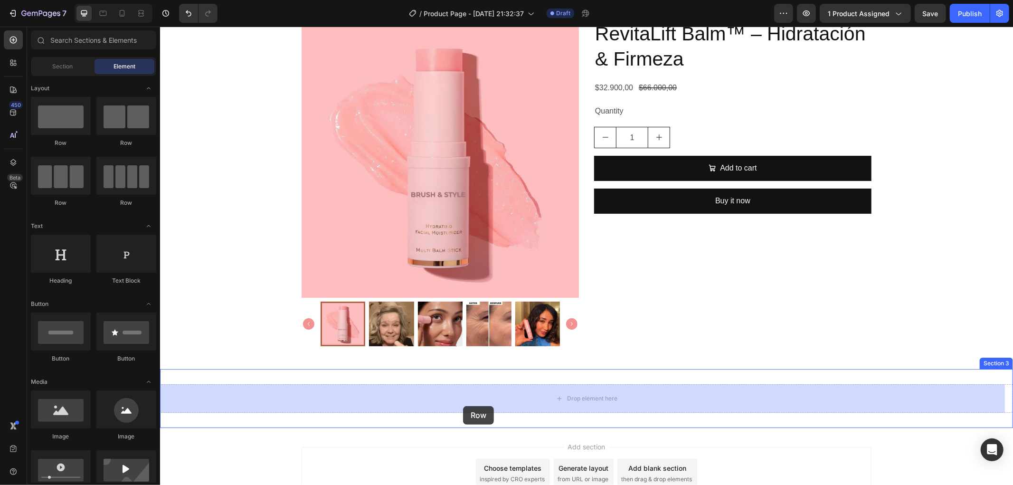
drag, startPoint x: 273, startPoint y: 151, endPoint x: 463, endPoint y: 406, distance: 318.0
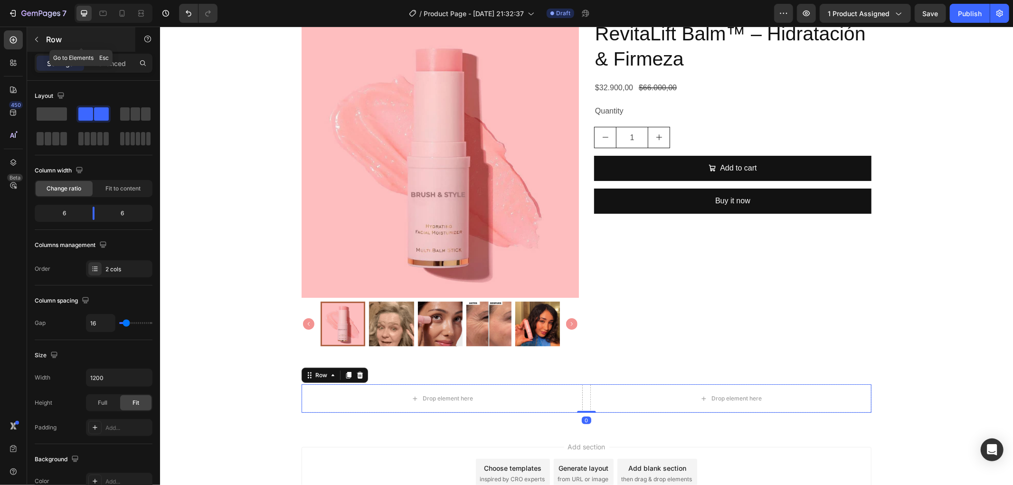
click at [67, 51] on div "Row" at bounding box center [81, 39] width 108 height 25
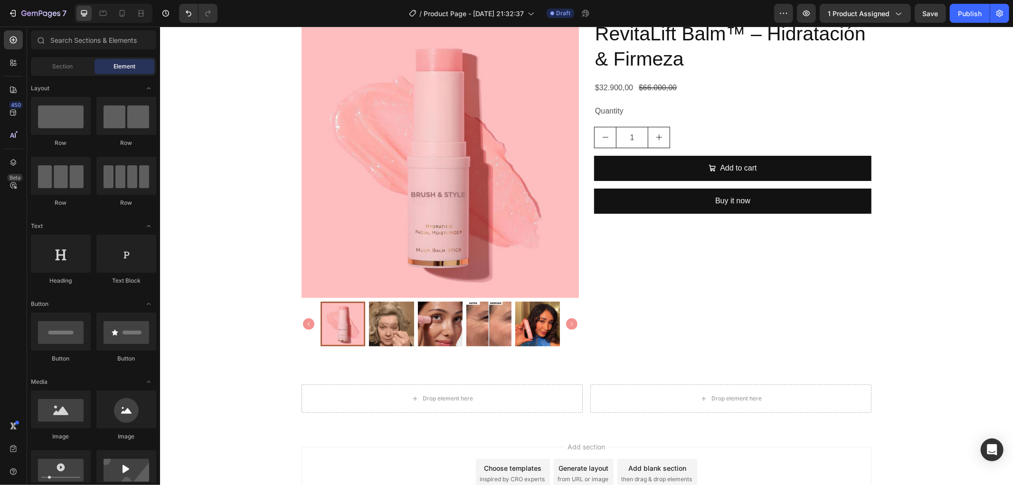
scroll to position [264, 0]
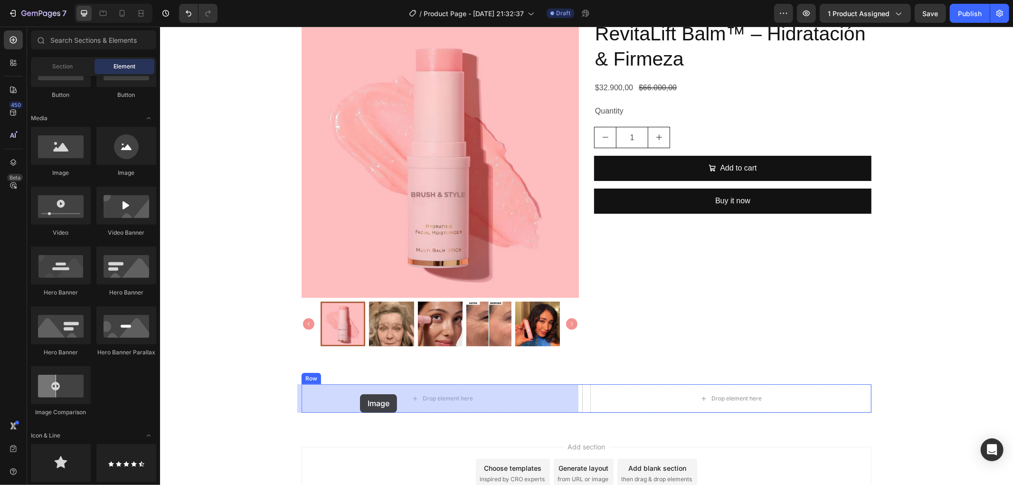
drag, startPoint x: 219, startPoint y: 186, endPoint x: 360, endPoint y: 394, distance: 250.4
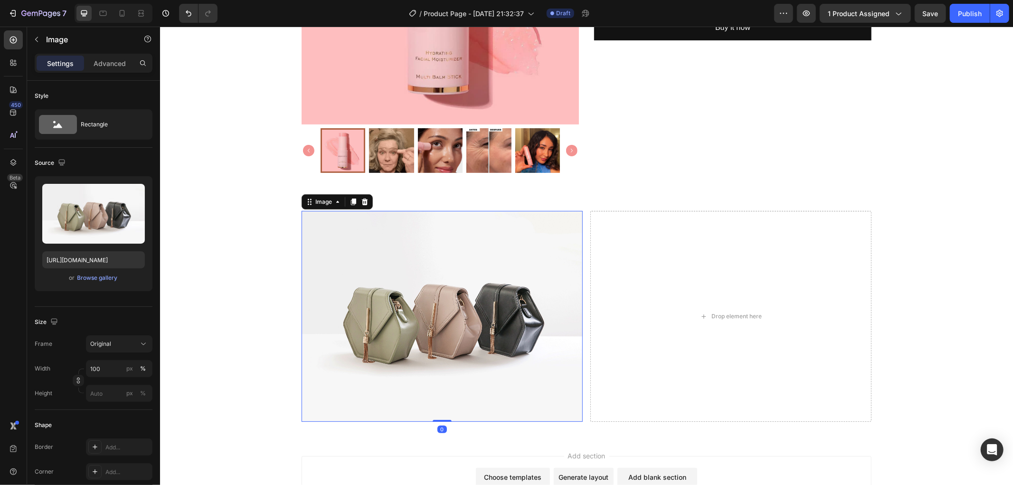
scroll to position [322, 0]
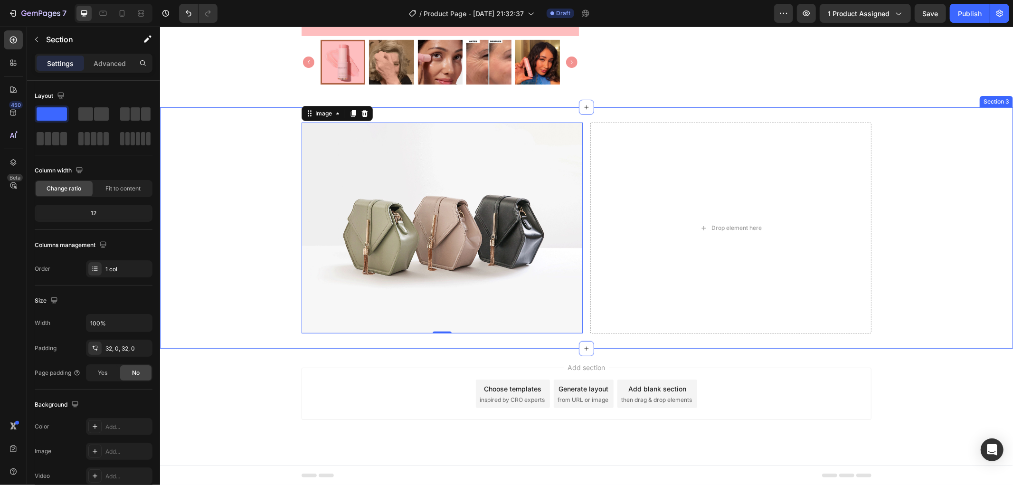
click at [235, 265] on div "Image 0 Drop element here Row" at bounding box center [586, 227] width 853 height 211
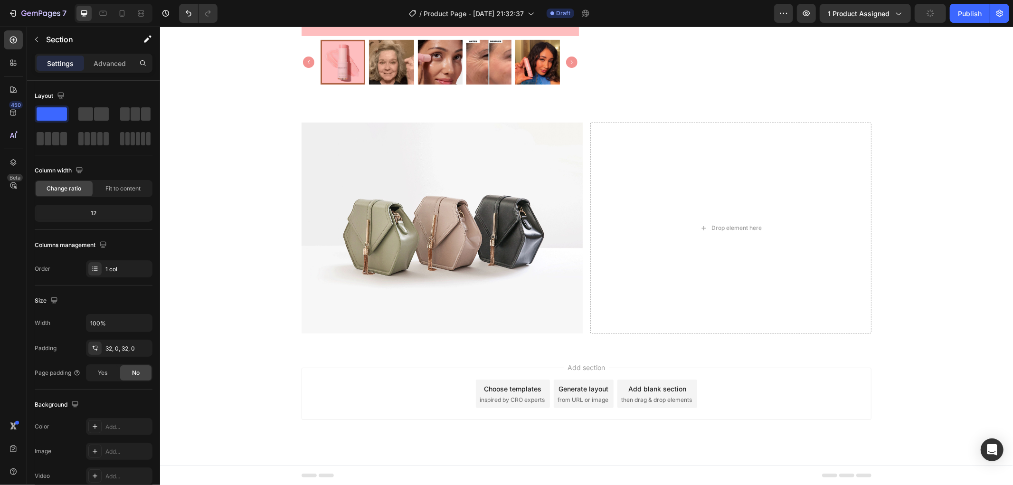
click at [662, 394] on div "Add blank section then drag & drop elements" at bounding box center [657, 393] width 80 height 28
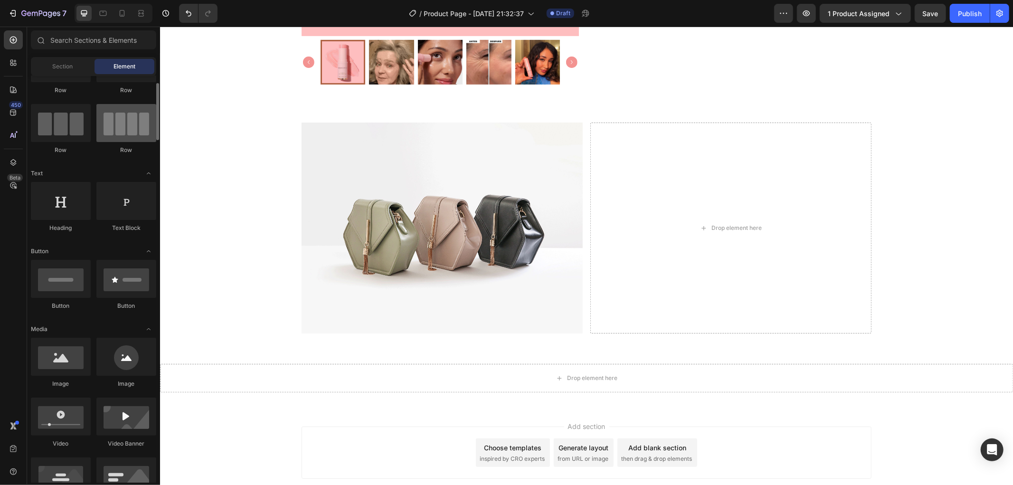
scroll to position [0, 0]
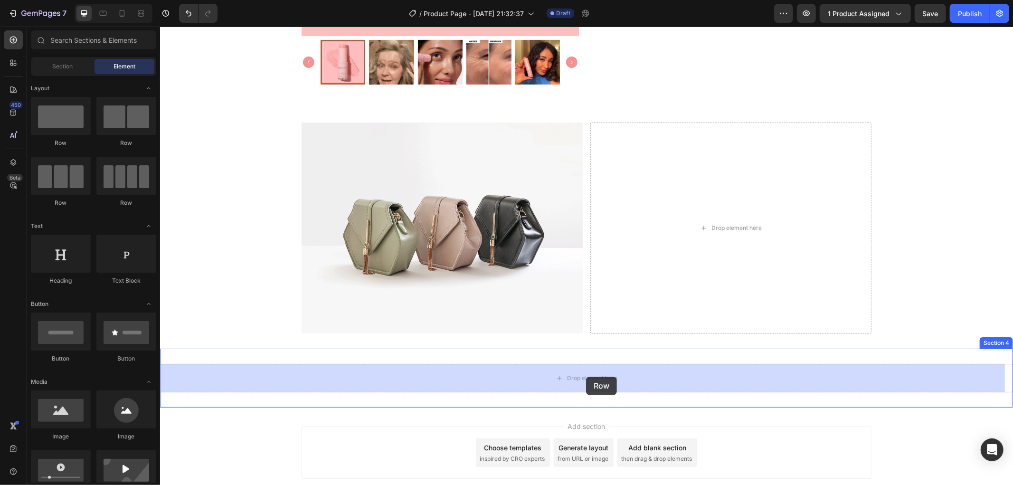
drag, startPoint x: 305, startPoint y: 172, endPoint x: 586, endPoint y: 376, distance: 347.1
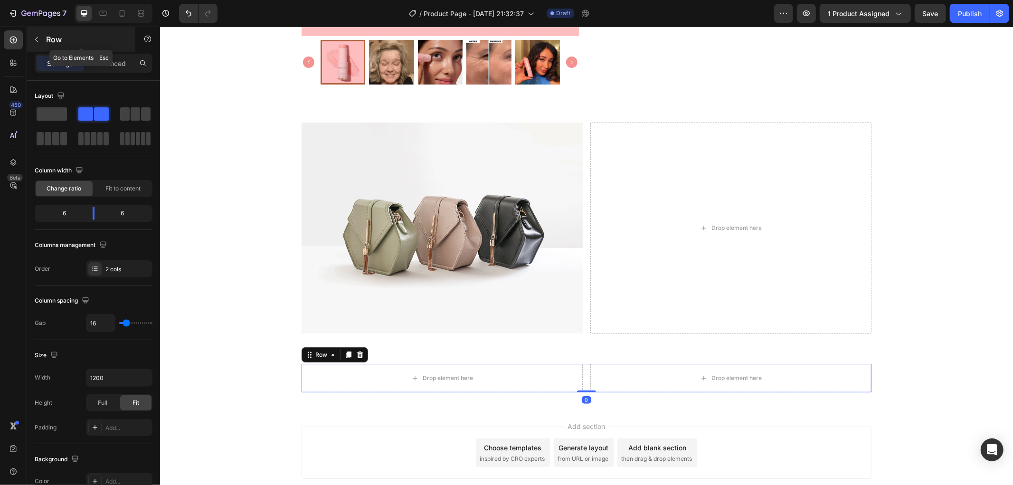
click at [27, 38] on div "Row" at bounding box center [81, 39] width 108 height 25
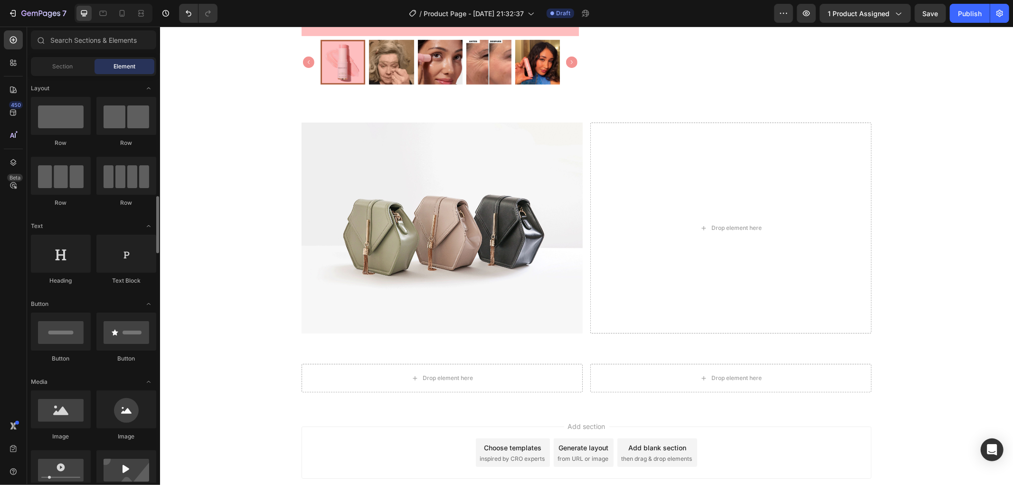
scroll to position [105, 0]
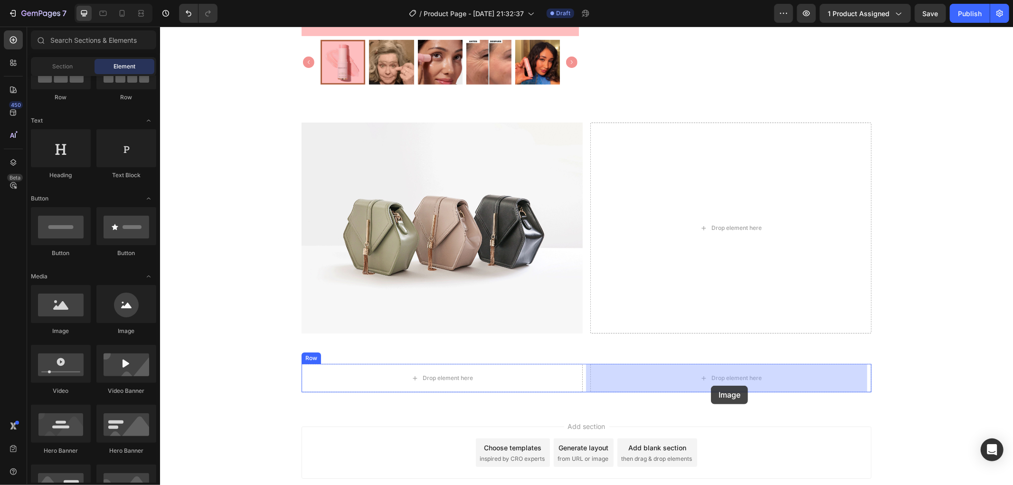
drag, startPoint x: 254, startPoint y: 341, endPoint x: 710, endPoint y: 385, distance: 458.5
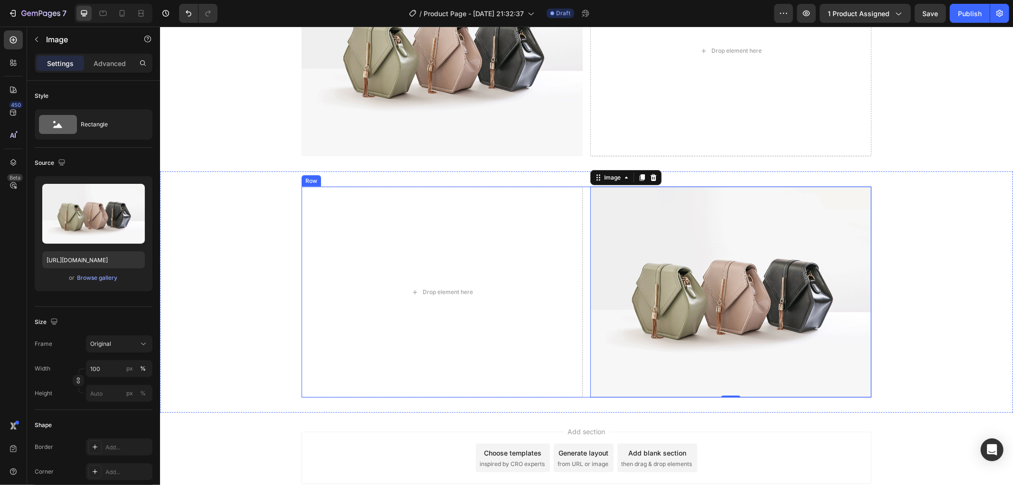
scroll to position [352, 0]
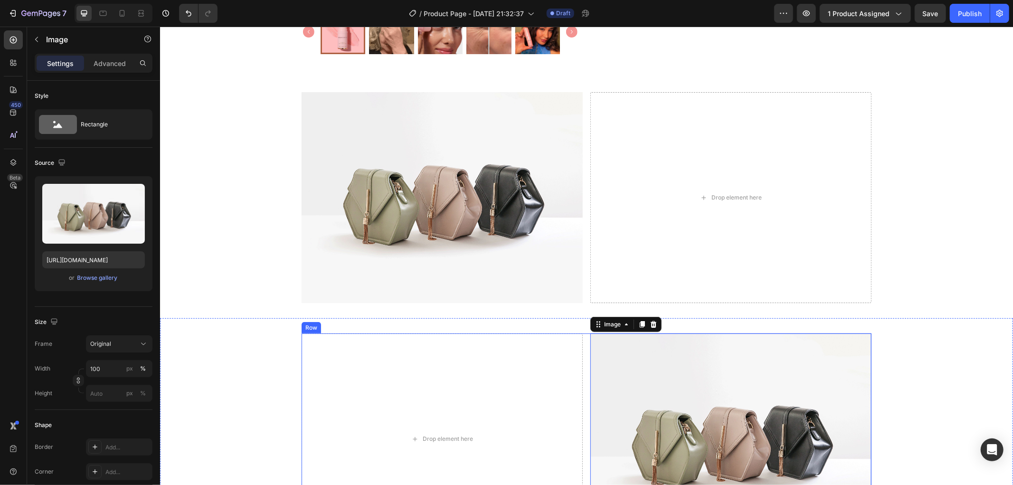
click at [396, 256] on img at bounding box center [441, 197] width 281 height 211
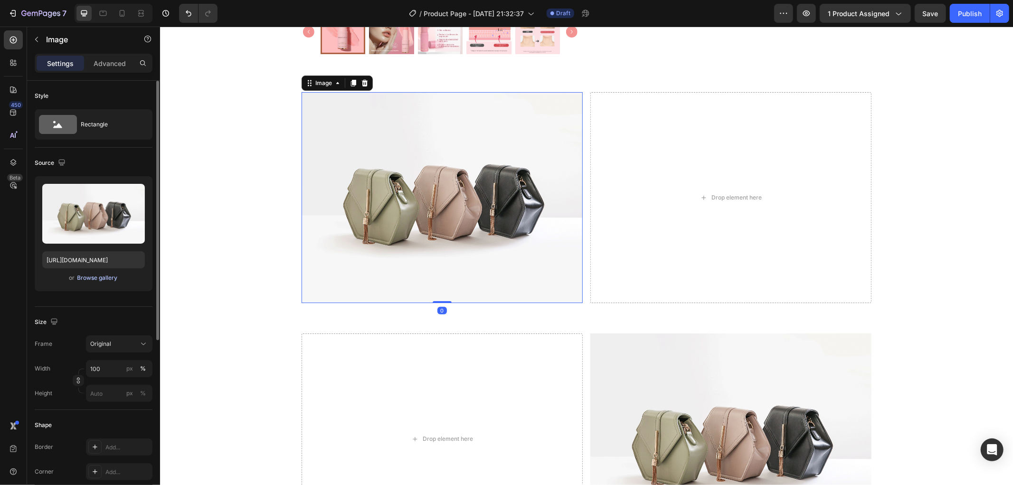
click at [100, 280] on div "Browse gallery" at bounding box center [97, 278] width 40 height 9
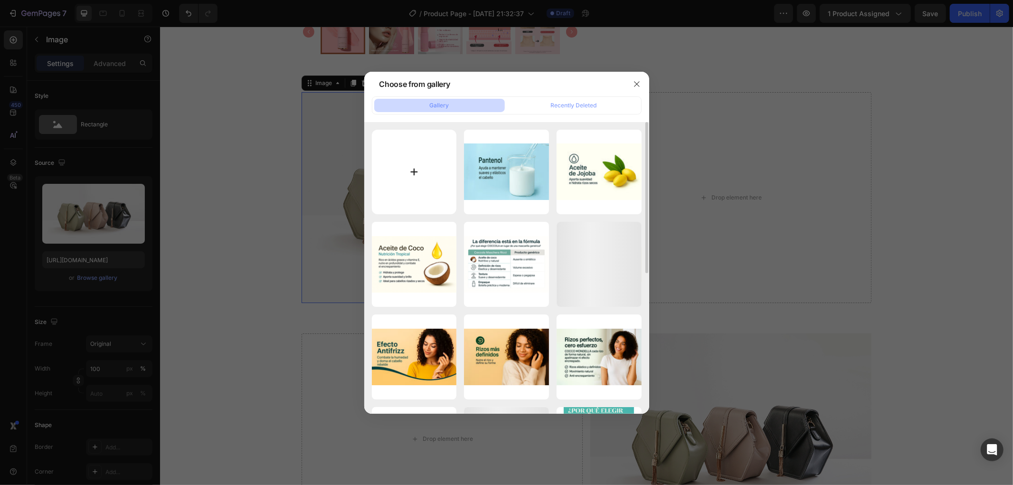
click at [431, 184] on input "file" at bounding box center [414, 172] width 85 height 85
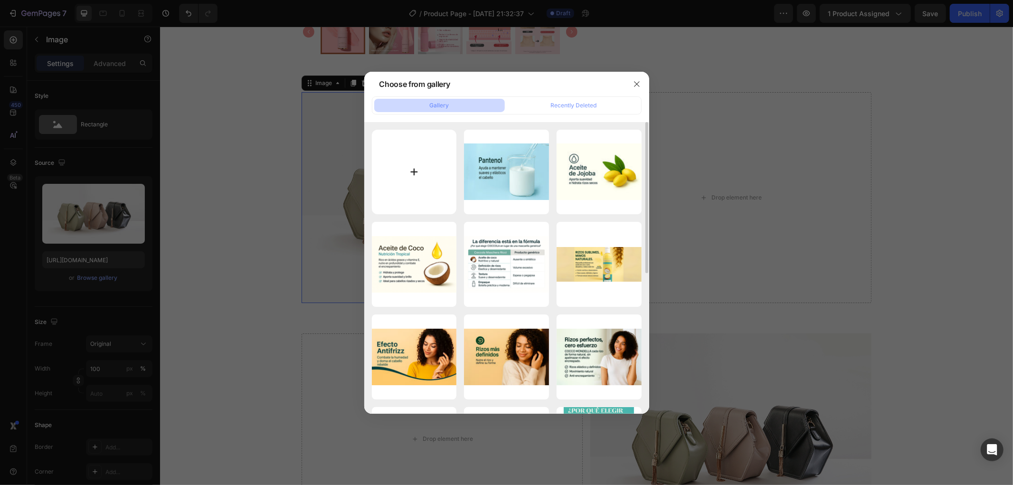
type input "C:\fakepath\TikDownloader.io_7498135396388375854_hd-ezgif.com-optimize.gif"
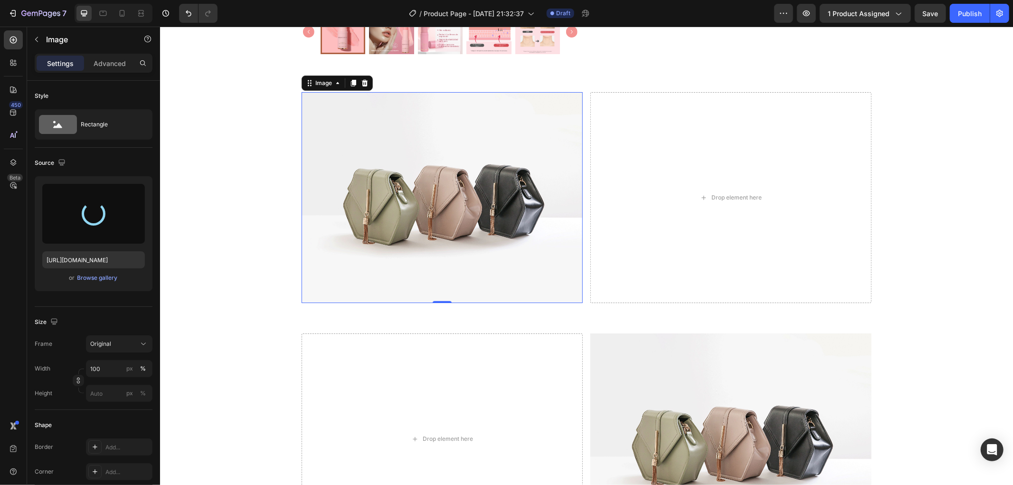
type input "https://cdn.shopify.com/s/files/1/0906/6060/2234/files/gempages_566283674253788…"
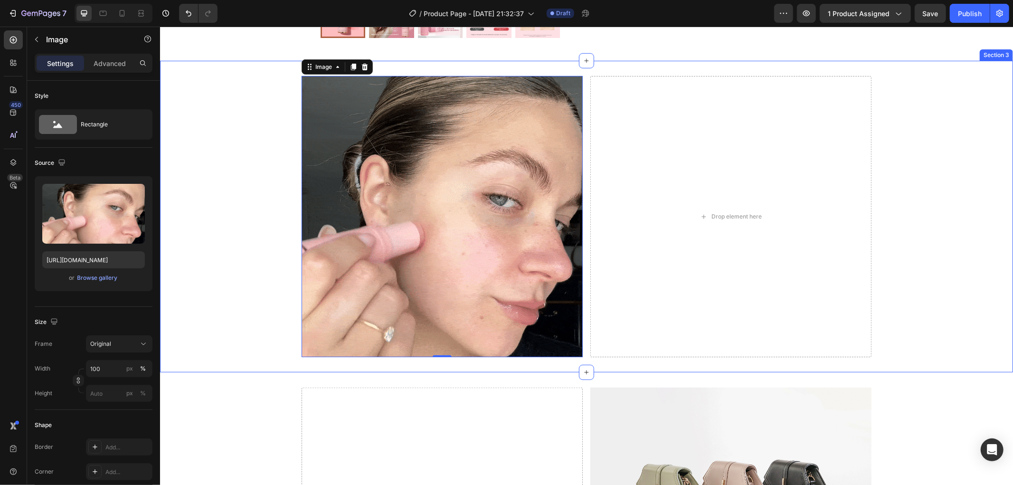
scroll to position [527, 0]
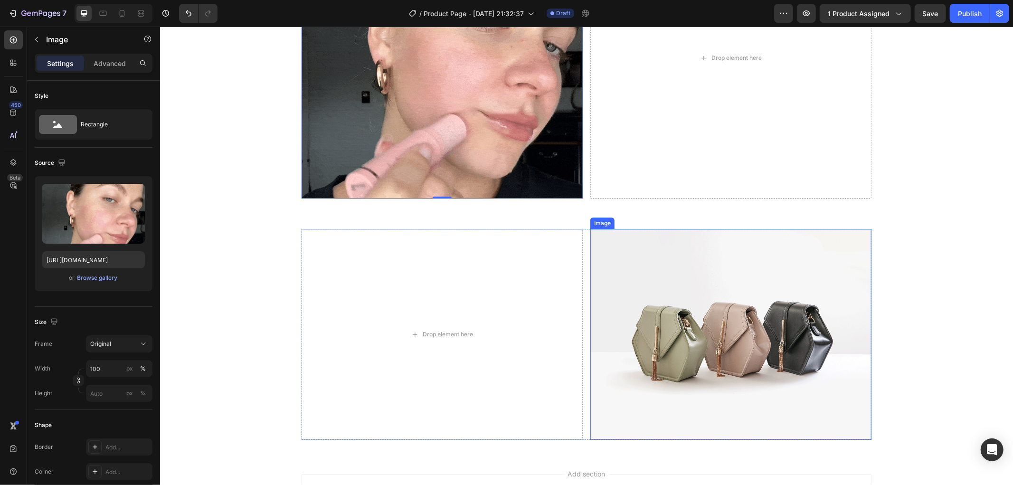
click at [692, 303] on img at bounding box center [730, 333] width 281 height 211
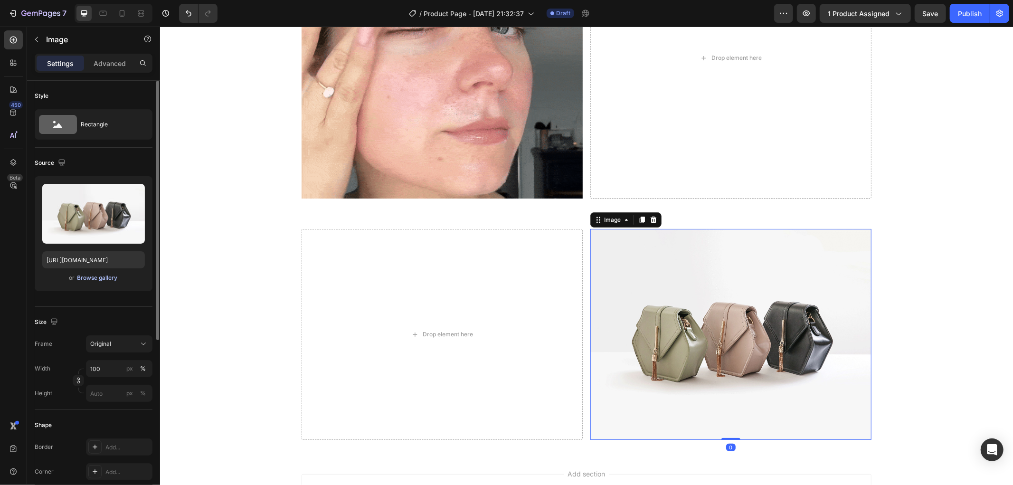
click at [103, 279] on div "Browse gallery" at bounding box center [97, 278] width 40 height 9
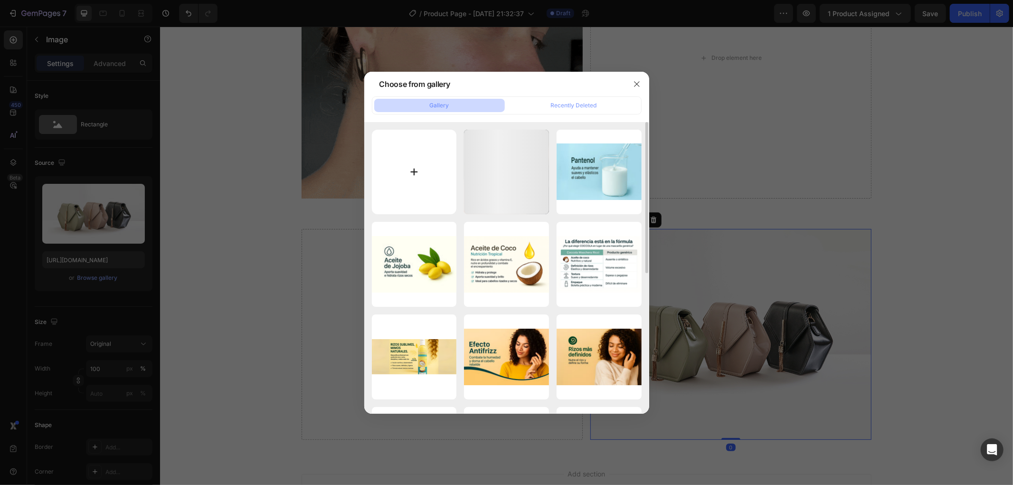
click at [422, 161] on input "file" at bounding box center [414, 172] width 85 height 85
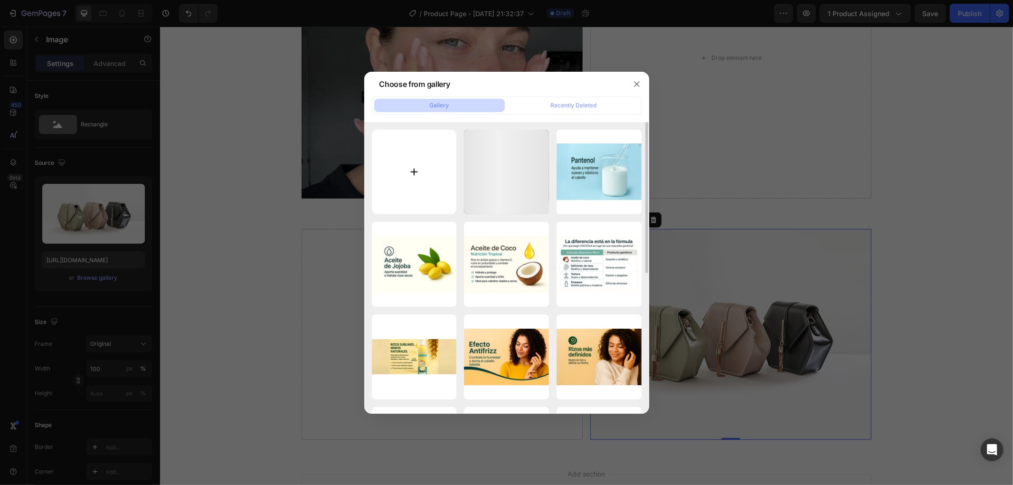
type input "C:\fakepath\TikDownloader.io_7226395503989312814_hd-ezgif.com-optimize.gif"
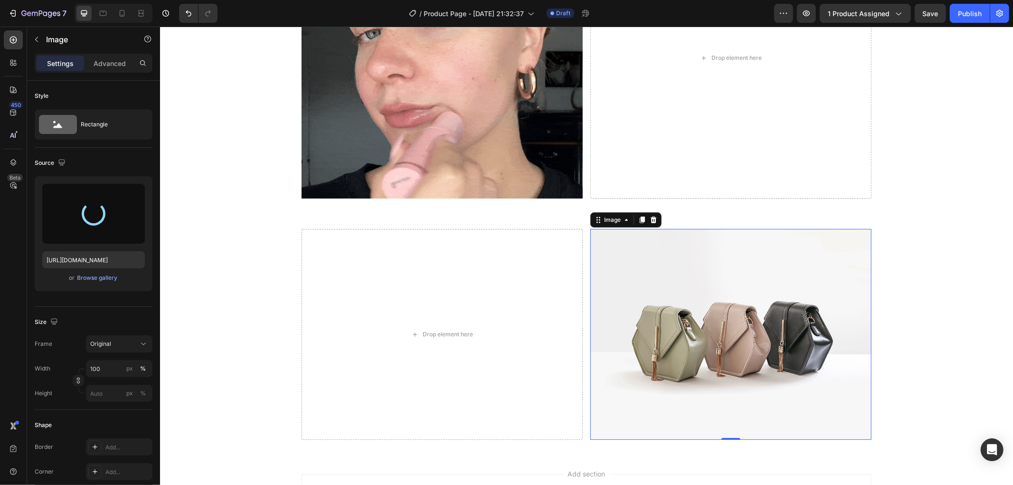
type input "https://cdn.shopify.com/s/files/1/0906/6060/2234/files/gempages_566283674253788…"
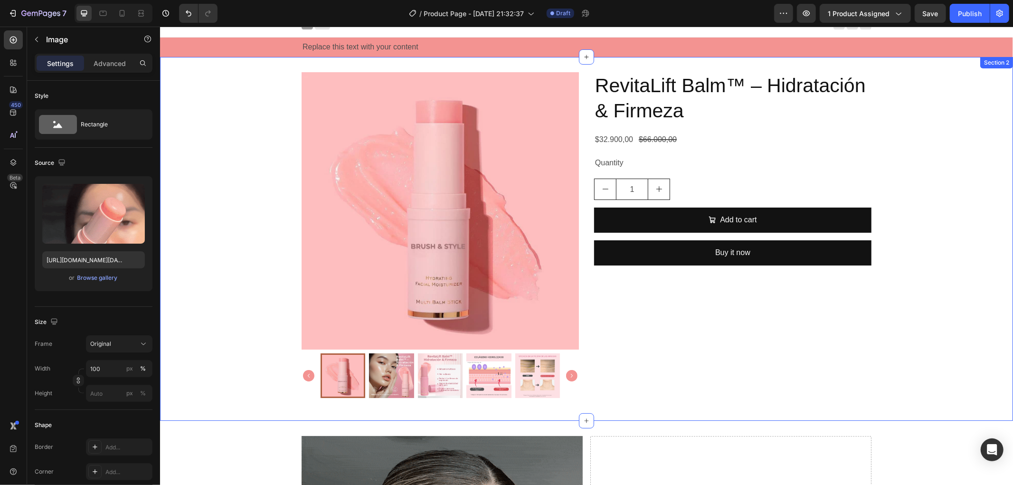
scroll to position [0, 0]
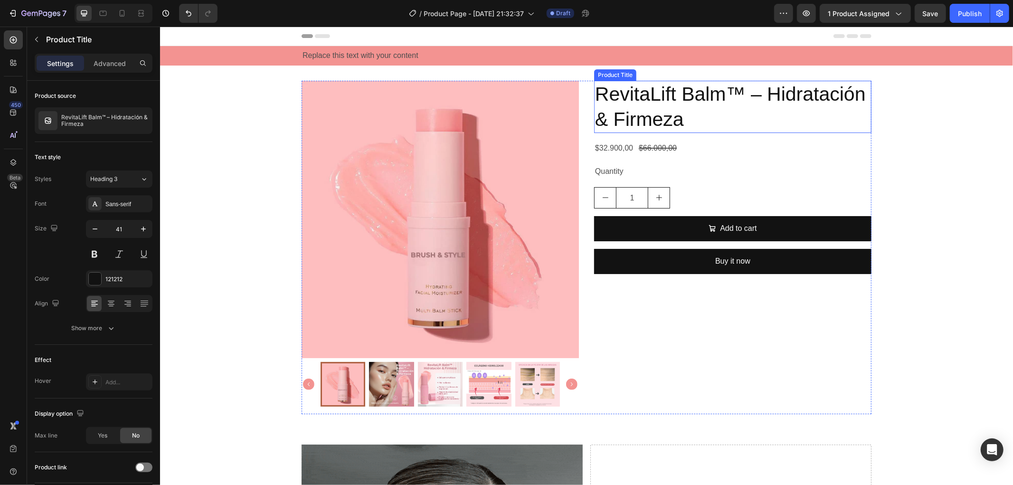
click at [747, 88] on h2 "RevitaLift Balm™ – Hidratación & Firmeza" at bounding box center [732, 106] width 277 height 53
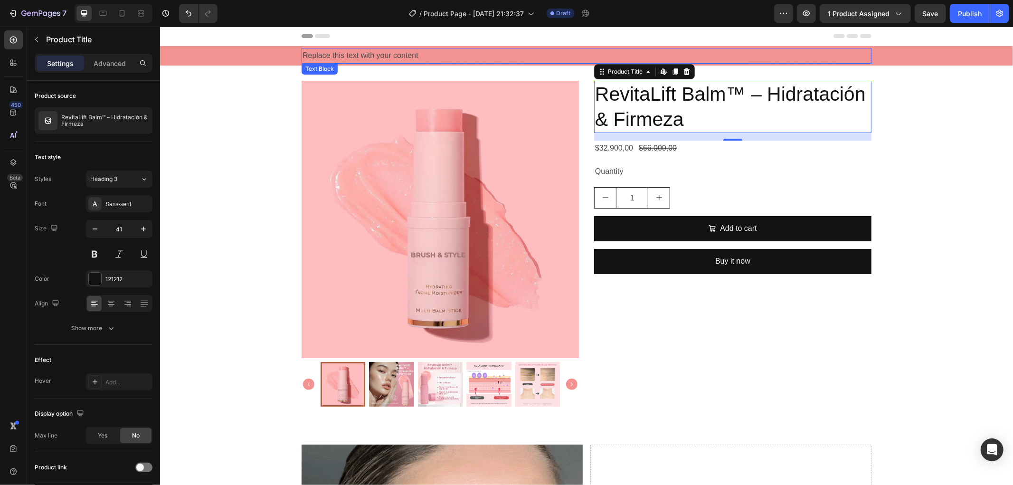
click at [379, 51] on div "Replace this text with your content" at bounding box center [586, 55] width 570 height 16
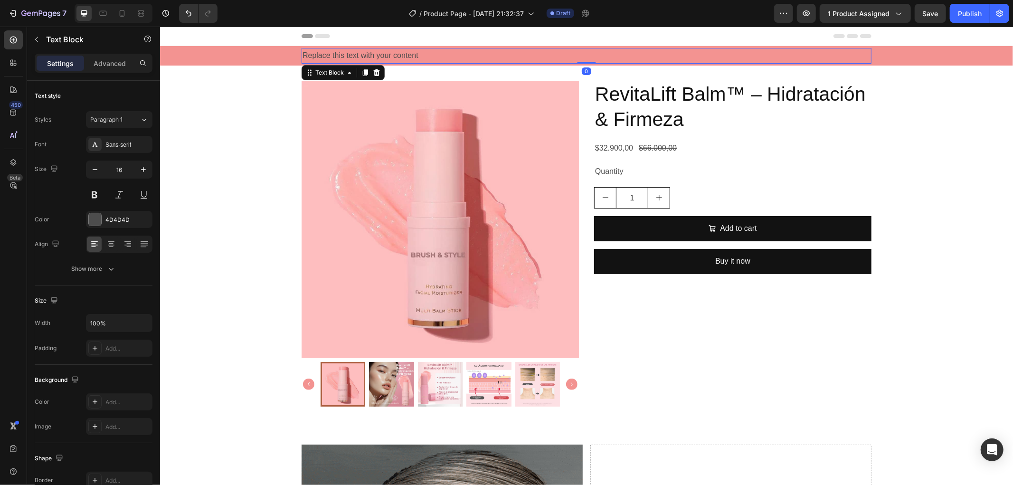
click at [379, 51] on div "Replace this text with your content" at bounding box center [586, 55] width 570 height 16
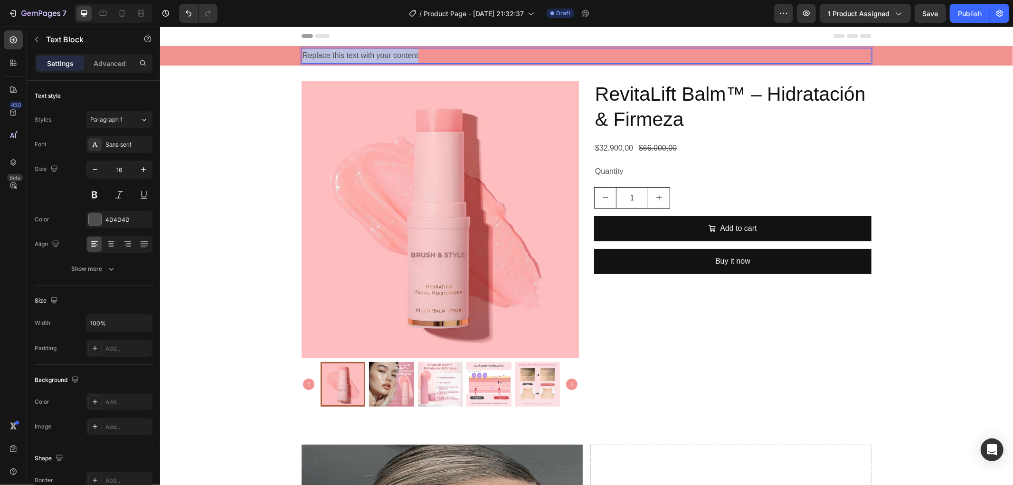
click at [379, 51] on p "Replace this text with your content" at bounding box center [586, 55] width 568 height 14
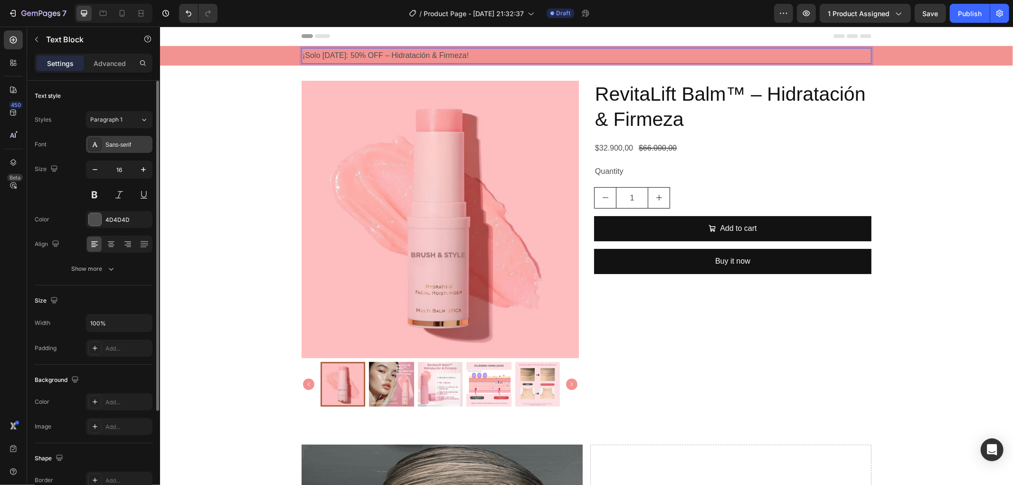
click at [125, 141] on div "Sans-serif" at bounding box center [127, 145] width 45 height 9
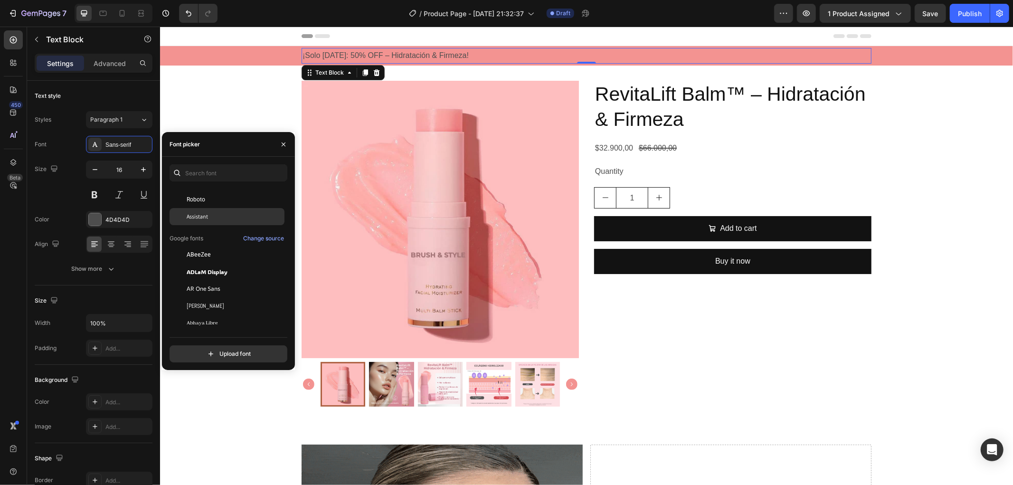
scroll to position [105, 0]
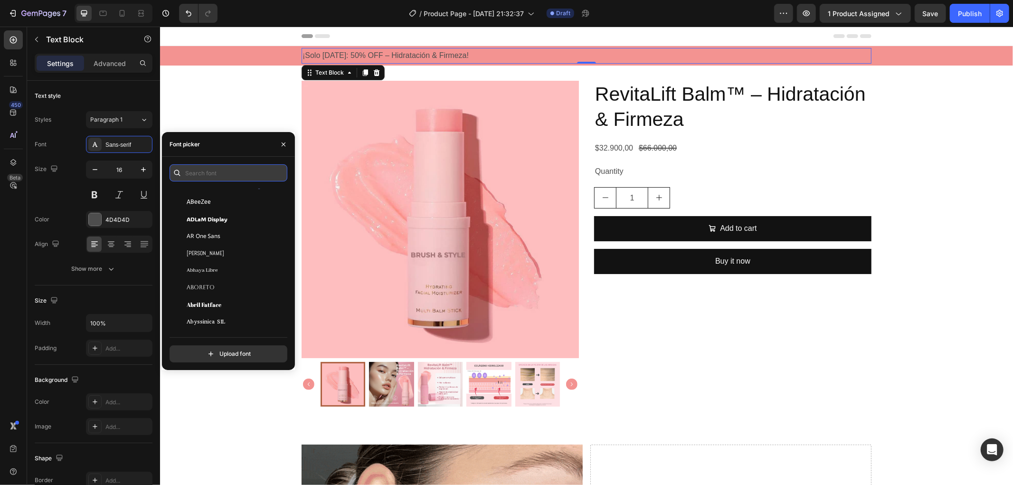
click at [215, 166] on input "text" at bounding box center [229, 172] width 118 height 17
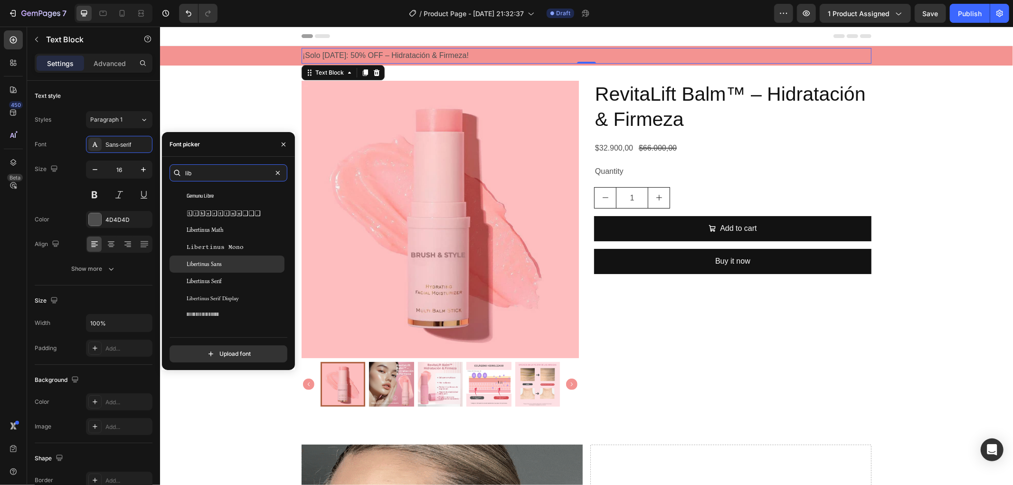
scroll to position [211, 0]
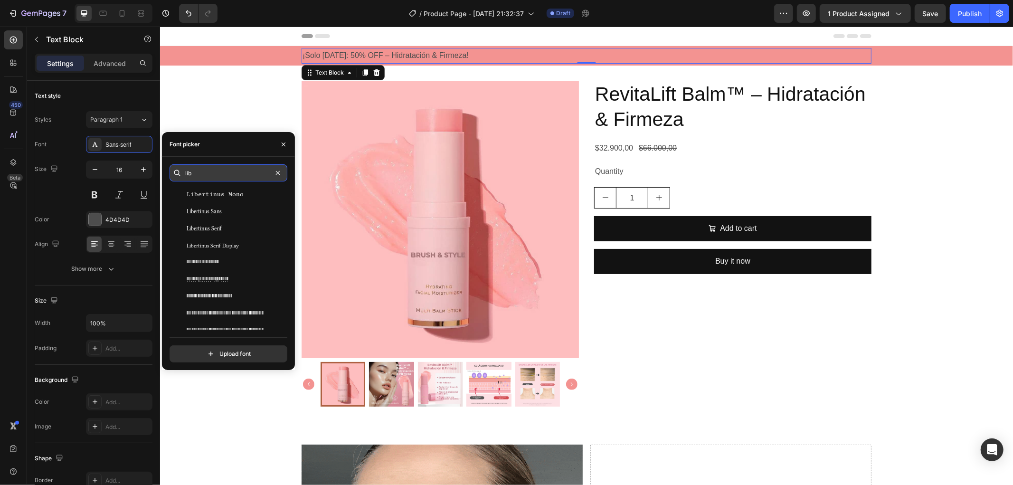
click at [206, 169] on input "lib" at bounding box center [229, 172] width 118 height 17
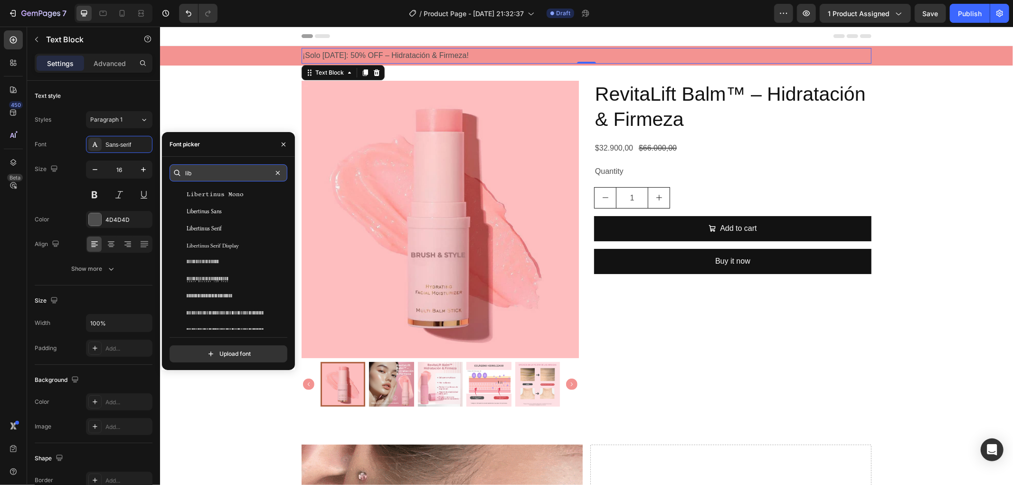
click at [206, 169] on input "lib" at bounding box center [229, 172] width 118 height 17
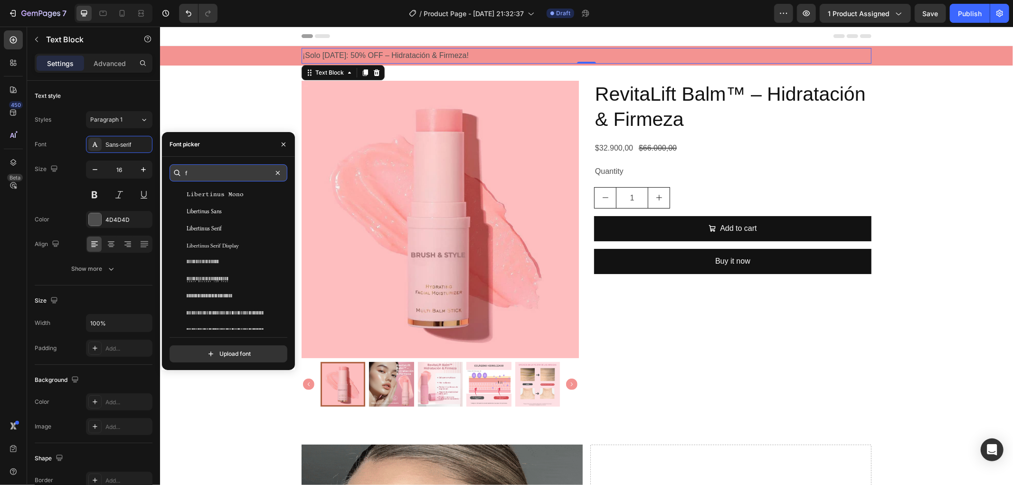
scroll to position [0, 0]
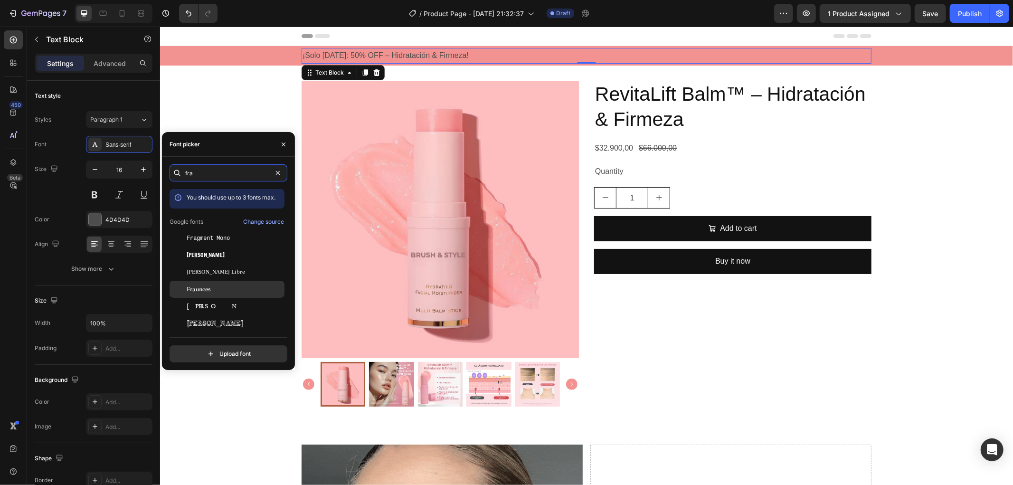
type input "fra"
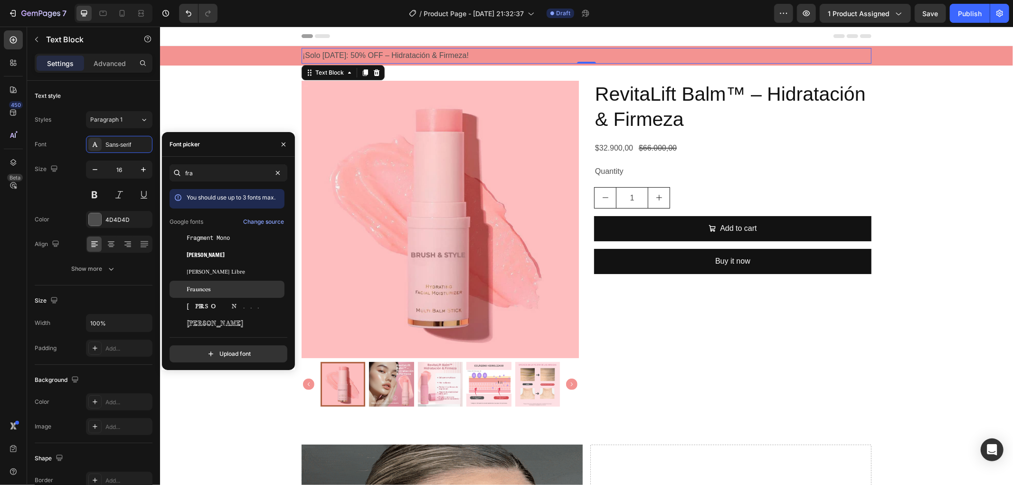
click at [217, 281] on div "Fraunces" at bounding box center [227, 289] width 115 height 17
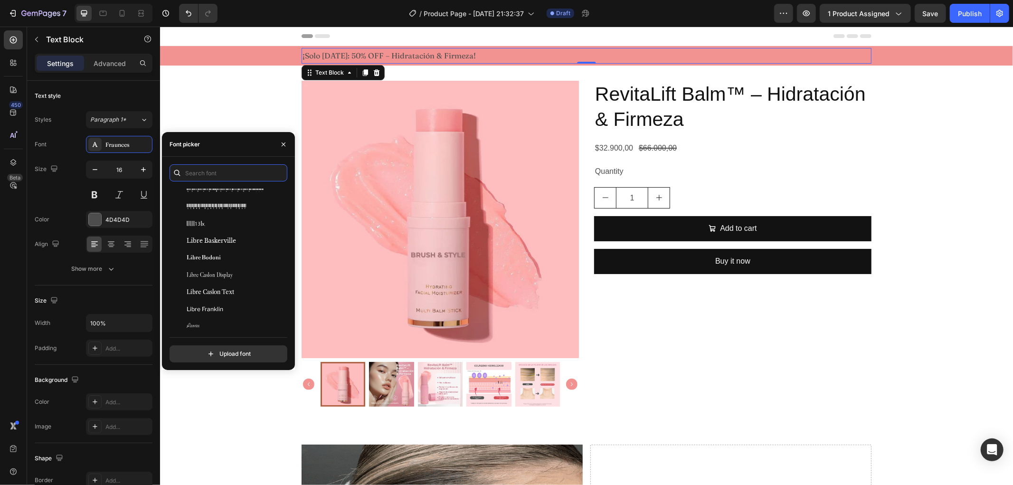
scroll to position [13993, 0]
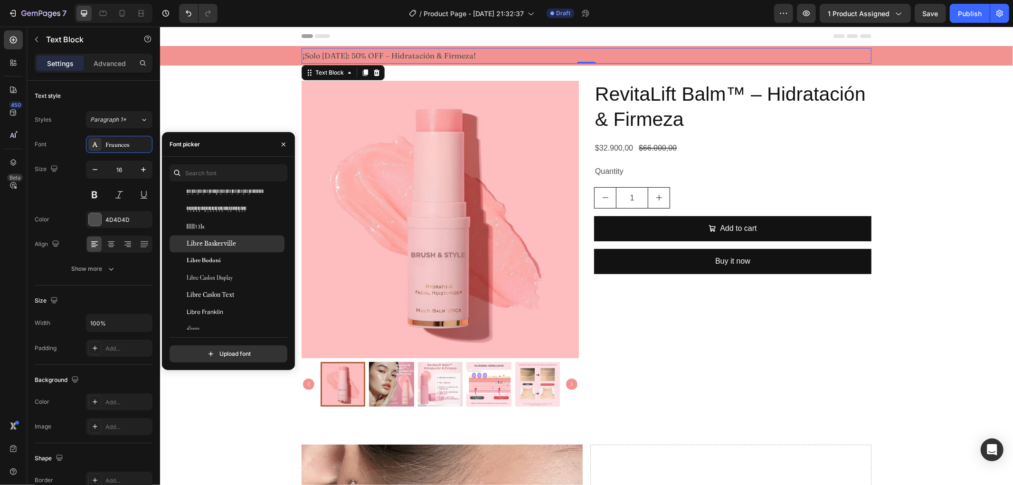
click at [241, 240] on div "Libre Baskerville" at bounding box center [235, 243] width 96 height 9
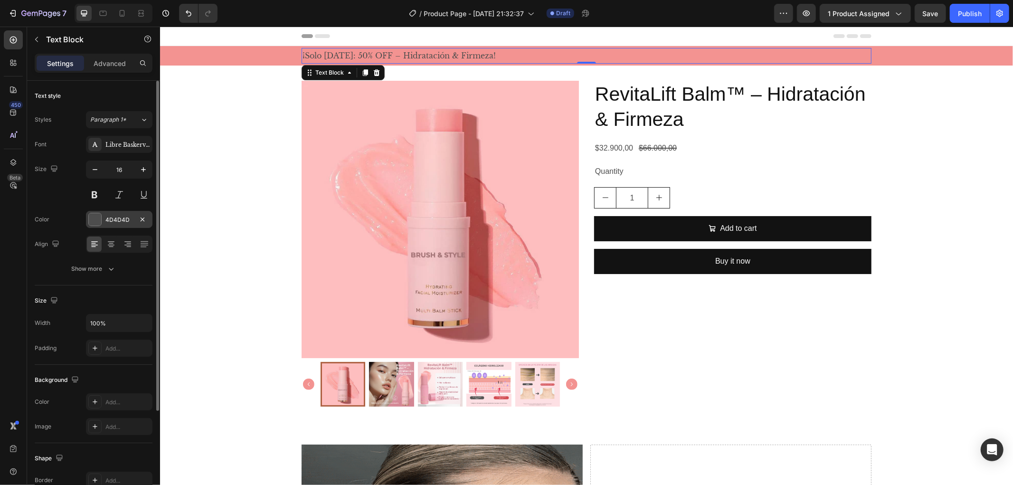
click at [96, 218] on div at bounding box center [95, 219] width 12 height 12
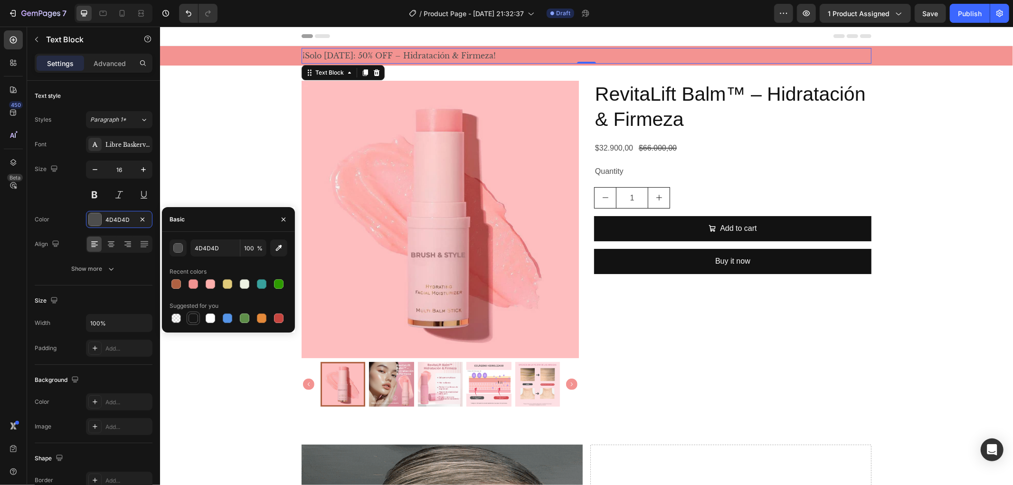
click at [193, 315] on div at bounding box center [193, 317] width 9 height 9
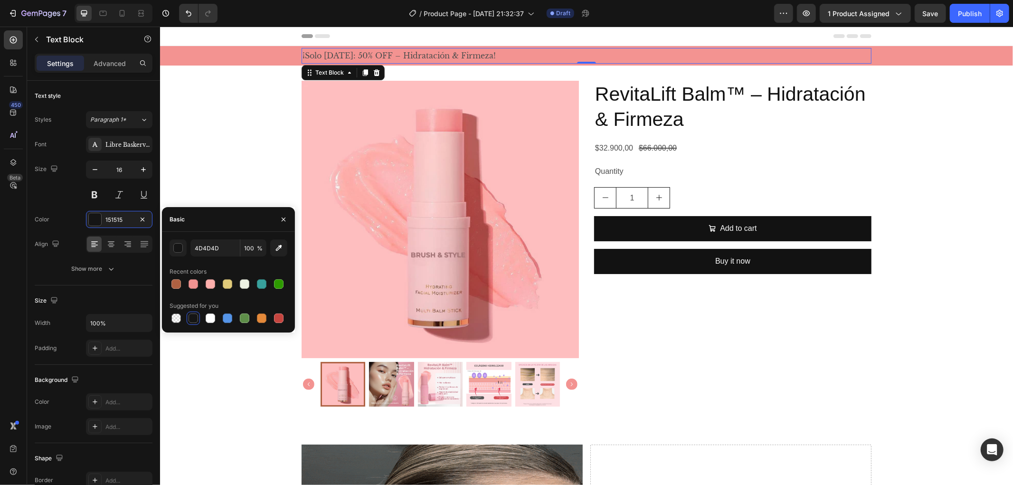
type input "151515"
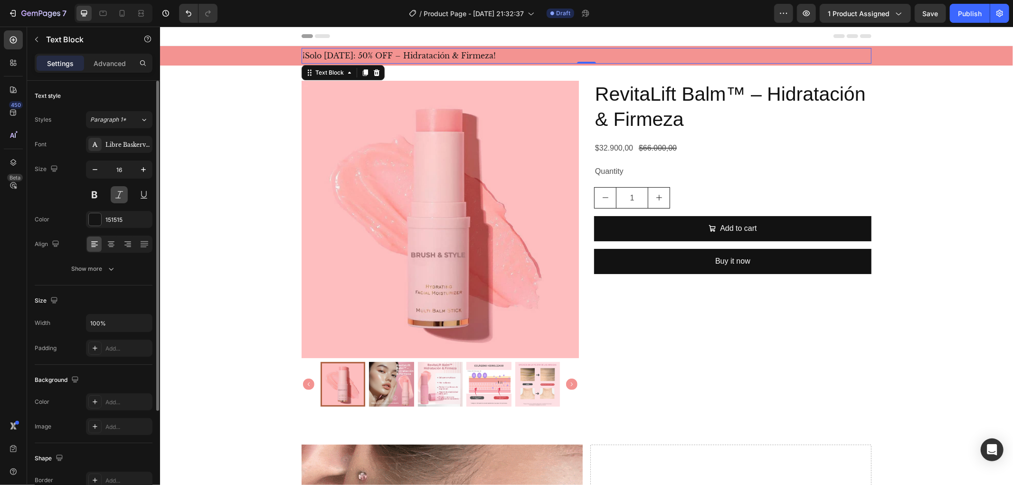
click at [117, 195] on button at bounding box center [119, 194] width 17 height 17
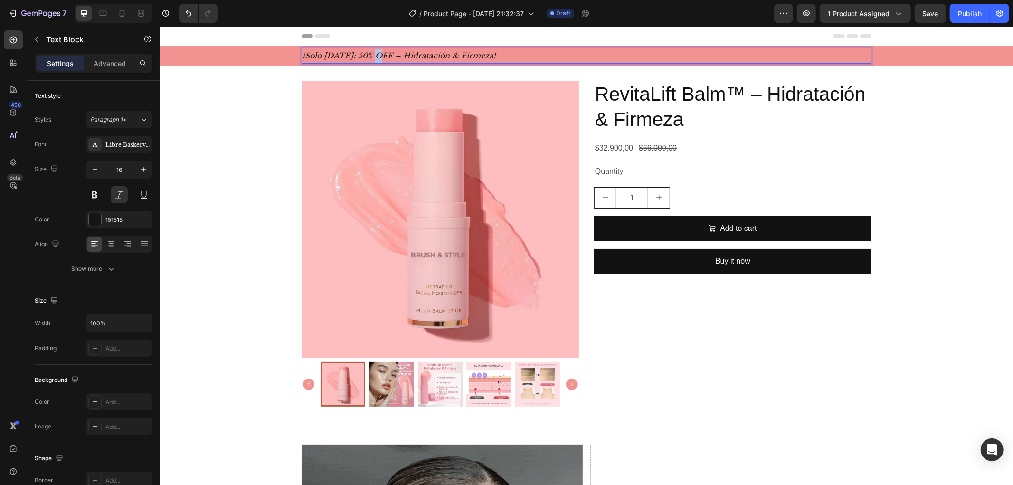
click at [372, 55] on p "¡Solo [DATE]: 50% OFF – Hidratación & Firmeza!" at bounding box center [586, 55] width 568 height 14
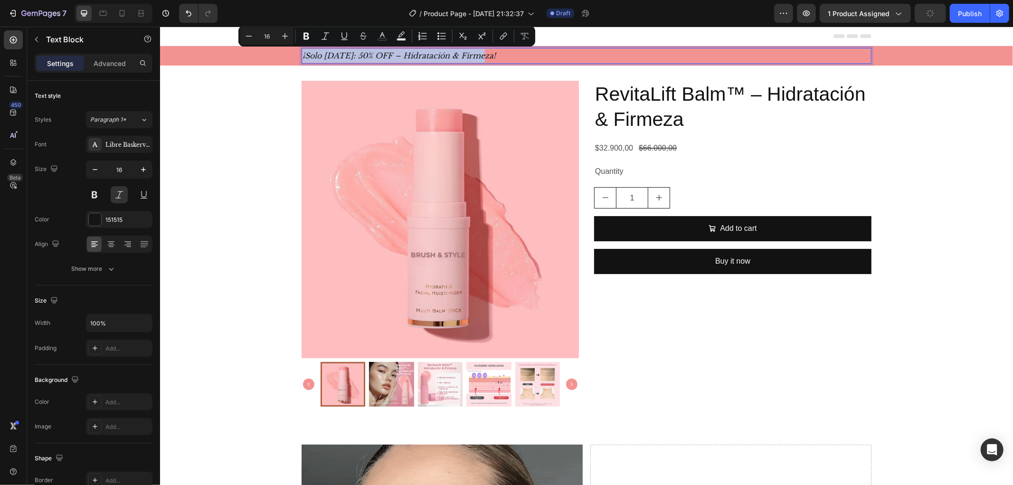
drag, startPoint x: 372, startPoint y: 55, endPoint x: 324, endPoint y: 62, distance: 48.9
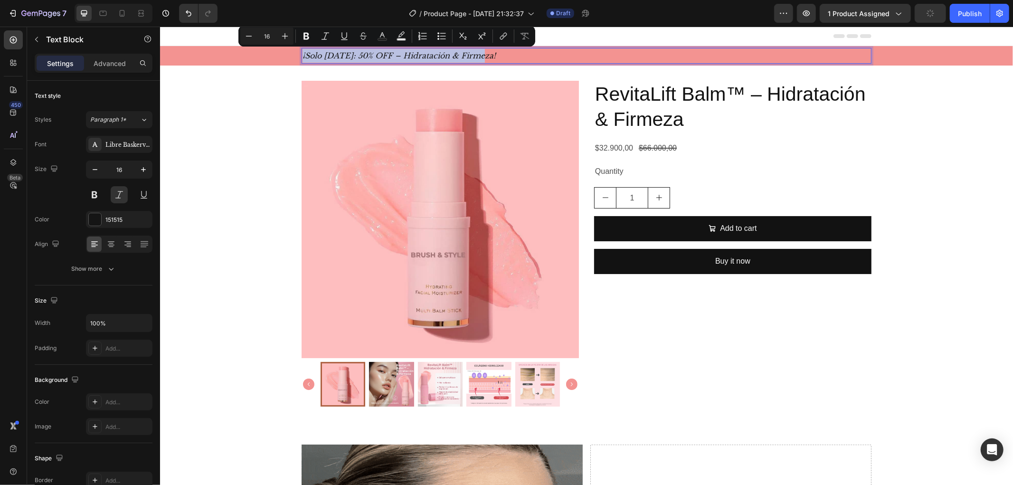
click at [324, 62] on p "¡Solo [DATE]: 50% OFF – Hidratación & Firmeza!" at bounding box center [586, 55] width 568 height 14
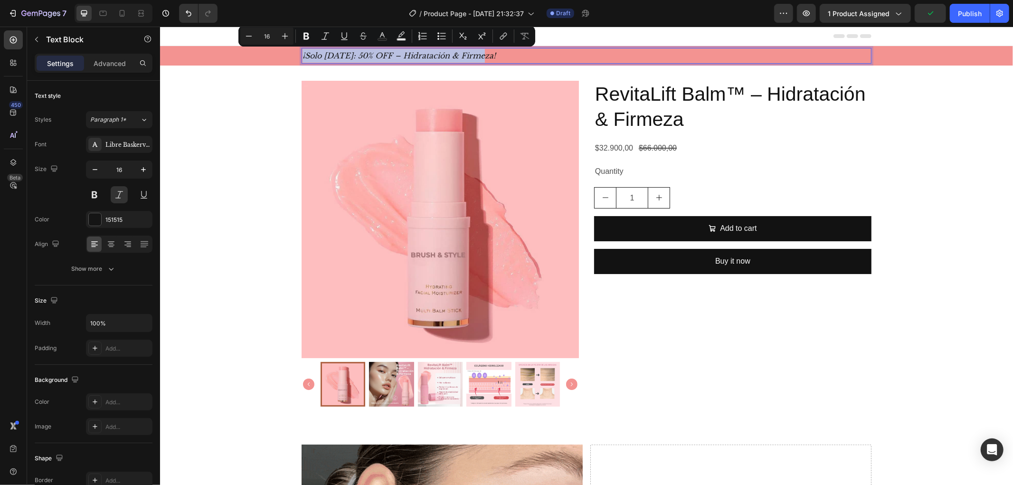
click at [324, 62] on p "¡Solo [DATE]: 50% OFF – Hidratación & Firmeza!" at bounding box center [586, 55] width 568 height 14
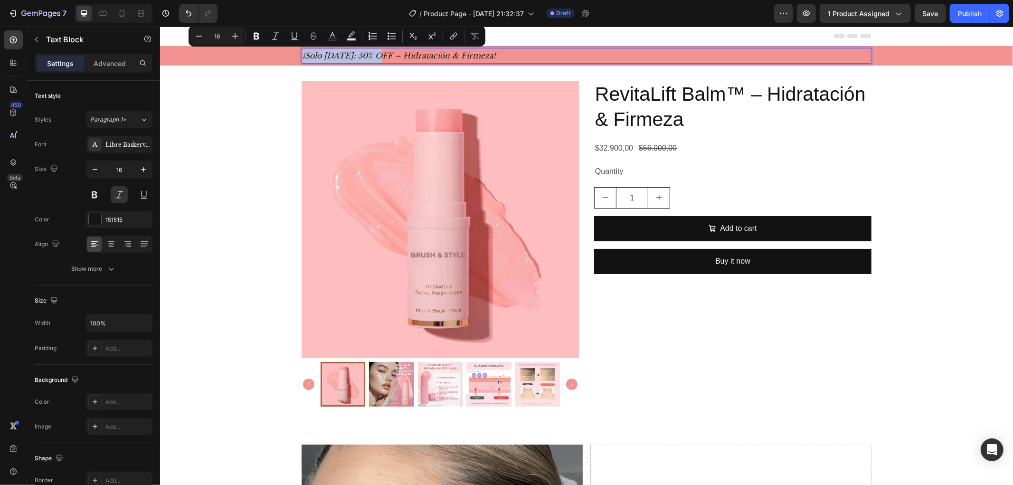
drag, startPoint x: 298, startPoint y: 57, endPoint x: 374, endPoint y: 57, distance: 75.5
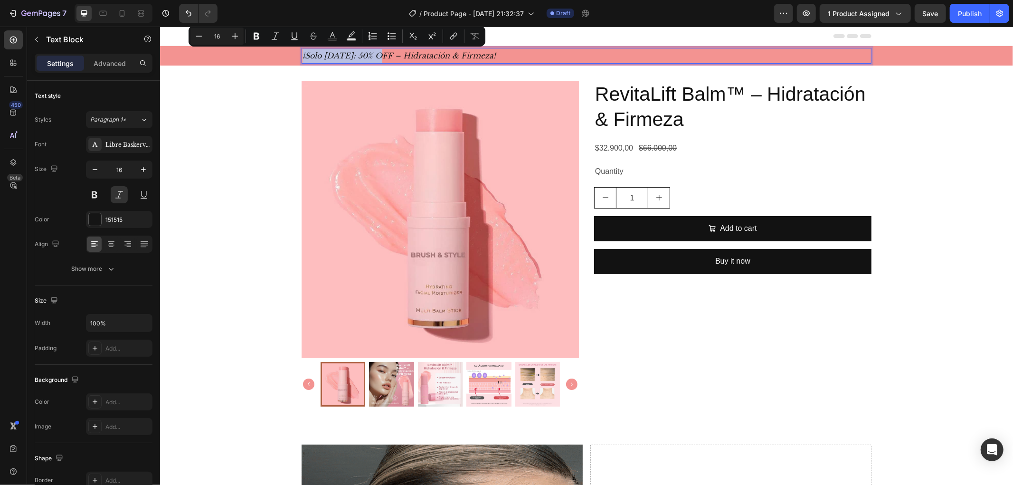
click at [374, 57] on p "¡Solo [DATE]: 50% OFF – Hidratación & Firmeza!" at bounding box center [586, 55] width 568 height 14
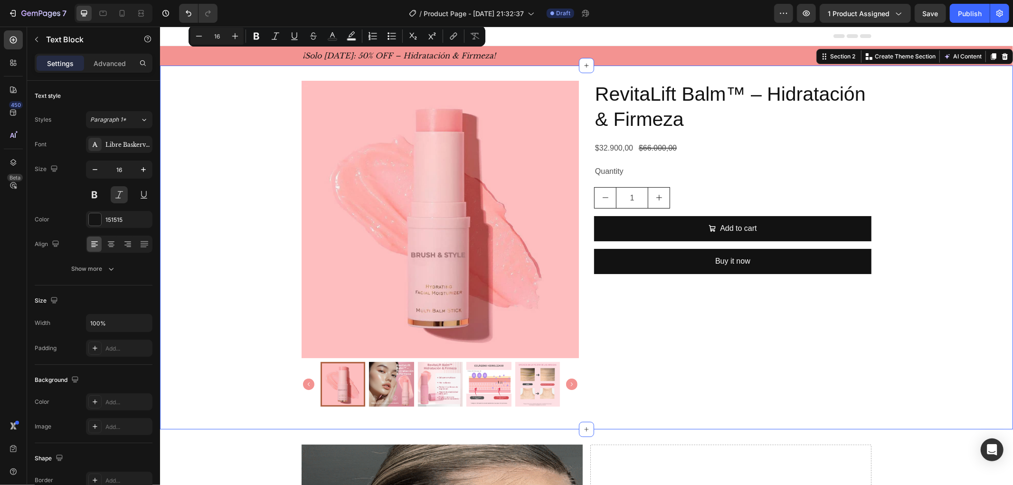
click at [276, 126] on div "Product Images RevitaLift Balm™ – Hidratación & Firmeza Product Title $32.900,0…" at bounding box center [586, 246] width 853 height 333
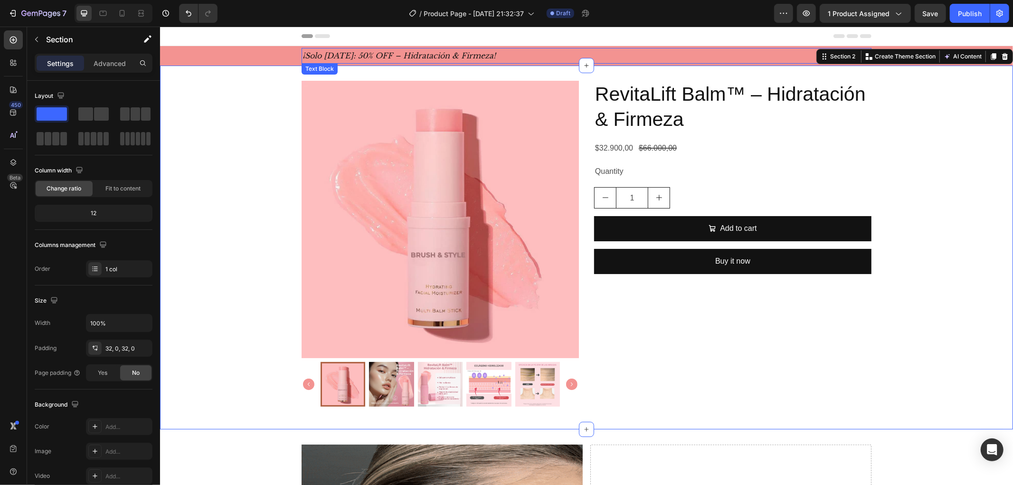
click at [366, 49] on p "¡Solo [DATE]: 50% OFF – Hidratación & Firmeza!" at bounding box center [586, 55] width 568 height 14
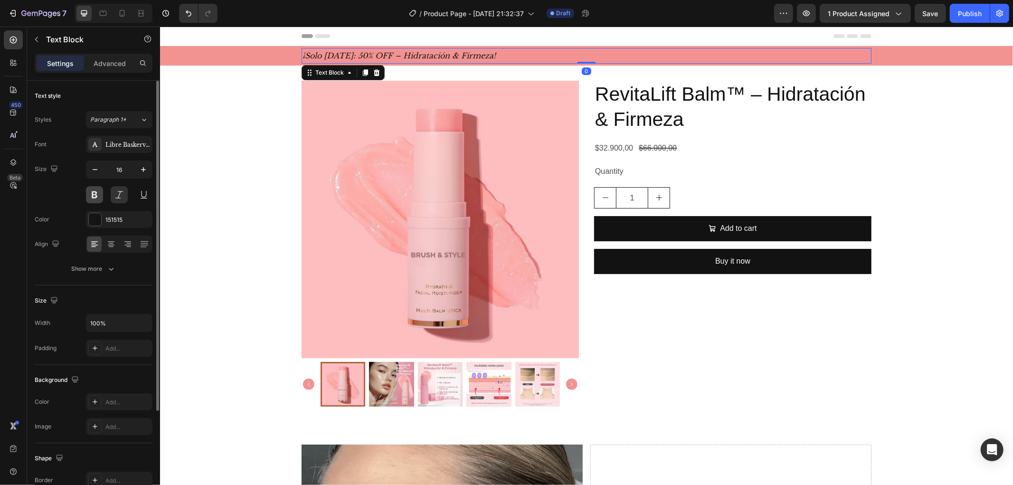
click at [100, 193] on button at bounding box center [94, 194] width 17 height 17
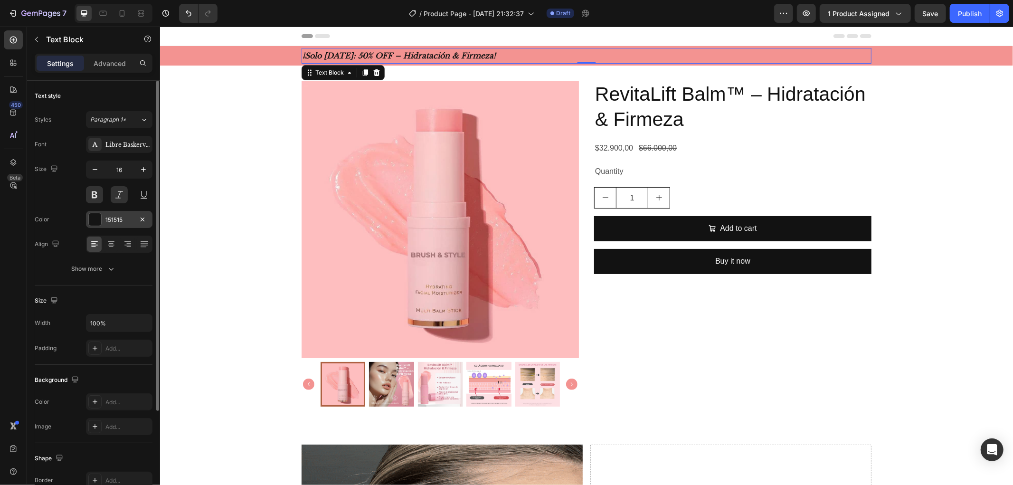
click at [91, 214] on div at bounding box center [95, 219] width 12 height 12
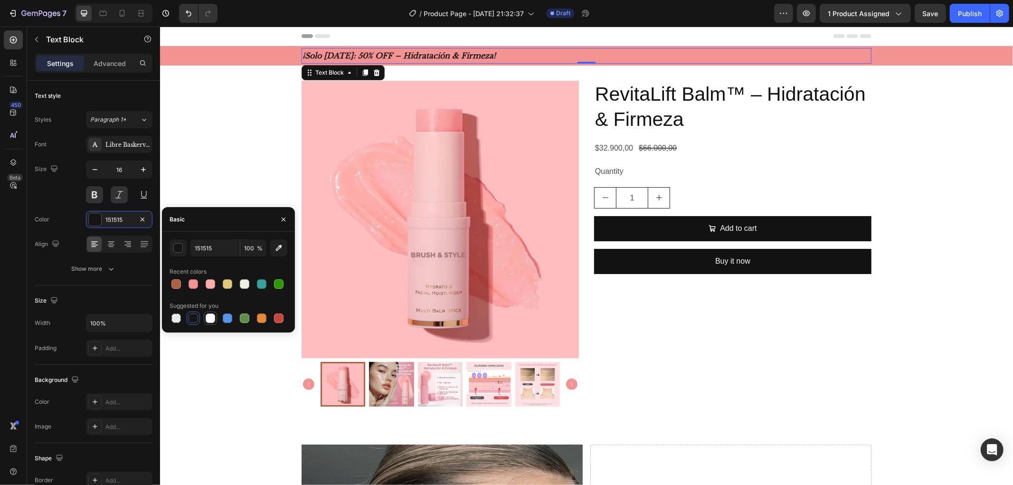
click at [211, 319] on div at bounding box center [210, 317] width 9 height 9
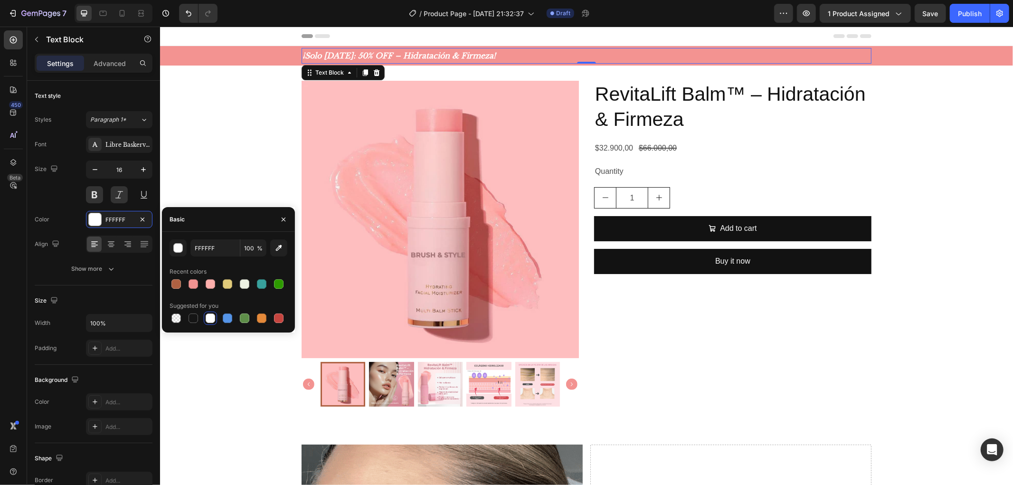
click at [202, 321] on div at bounding box center [229, 318] width 118 height 13
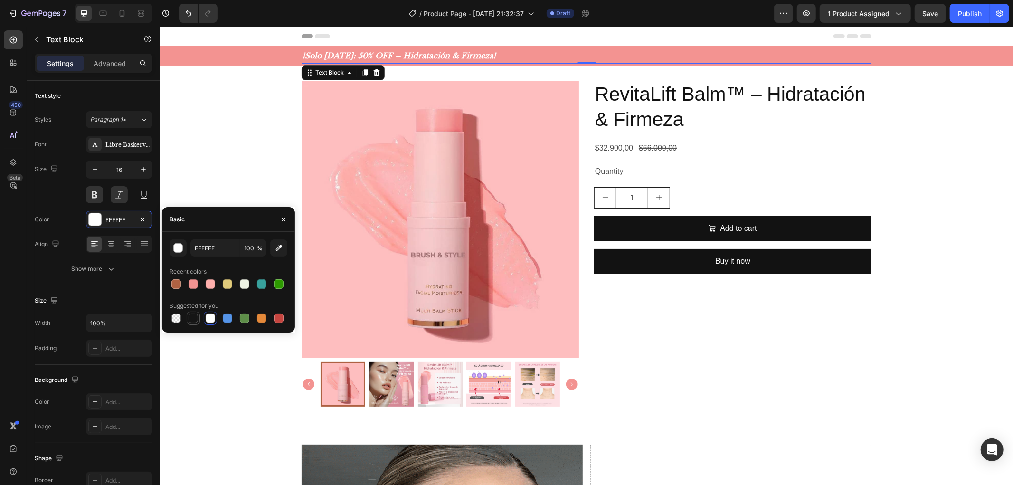
click at [190, 319] on div at bounding box center [193, 317] width 9 height 9
type input "151515"
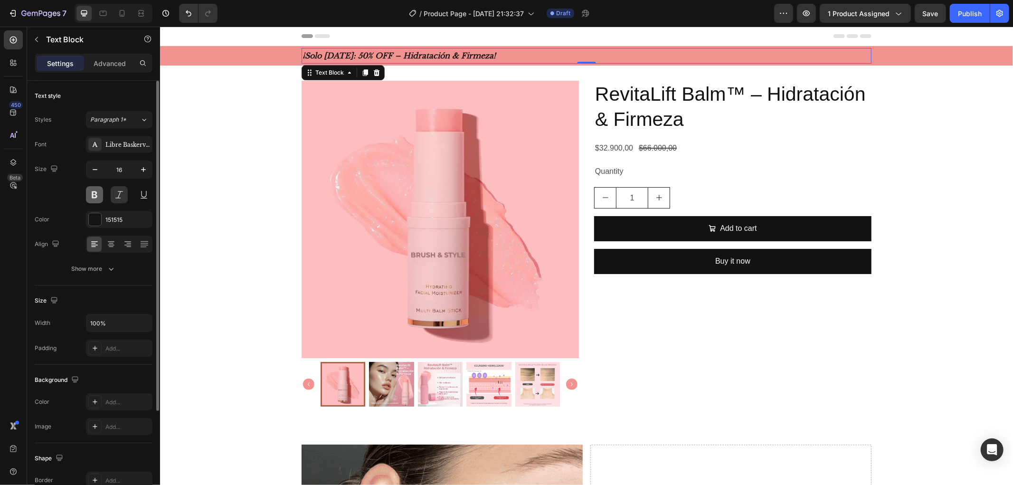
click at [91, 199] on button at bounding box center [94, 194] width 17 height 17
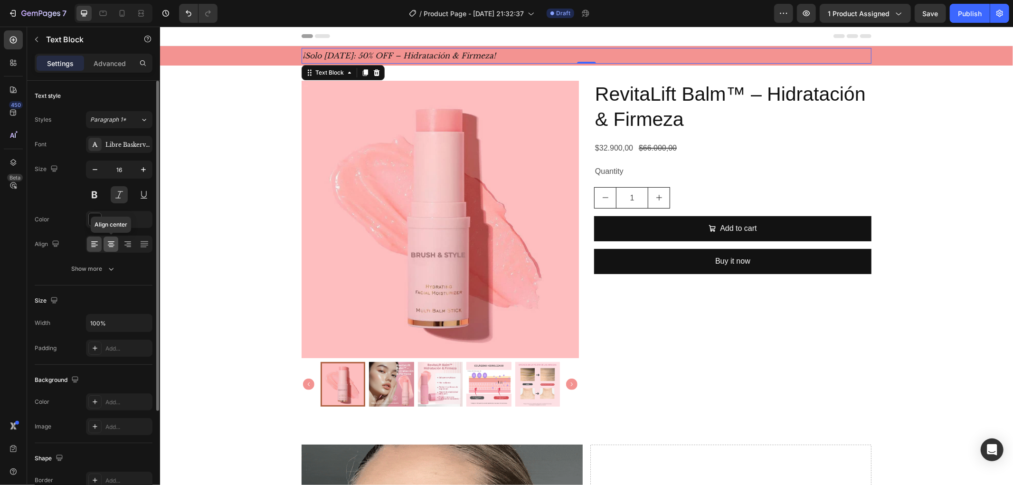
click at [111, 248] on icon at bounding box center [110, 243] width 9 height 9
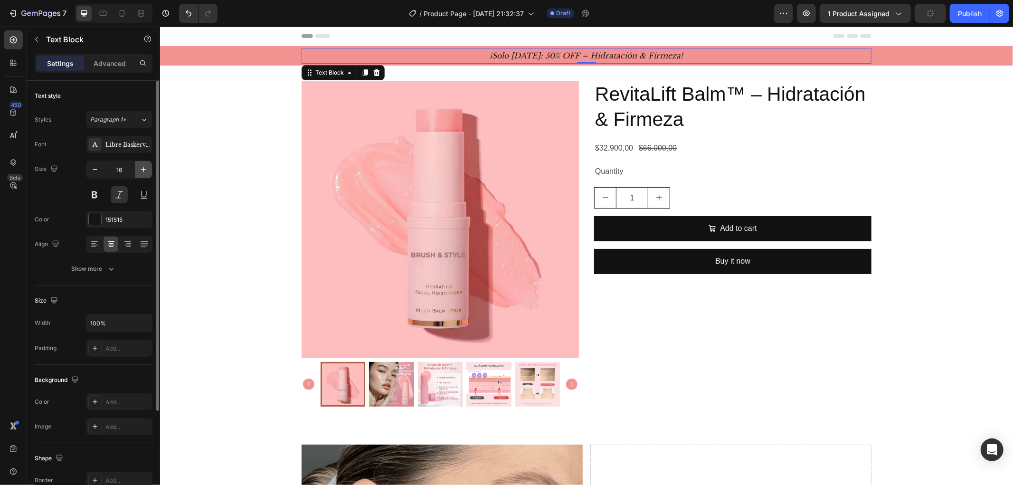
click at [148, 172] on icon "button" at bounding box center [143, 169] width 9 height 9
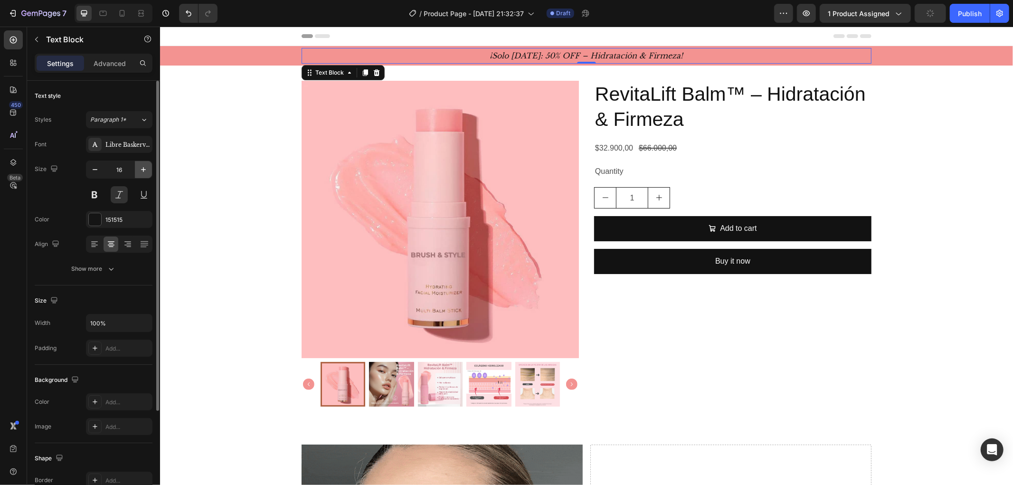
click at [148, 172] on icon "button" at bounding box center [143, 169] width 9 height 9
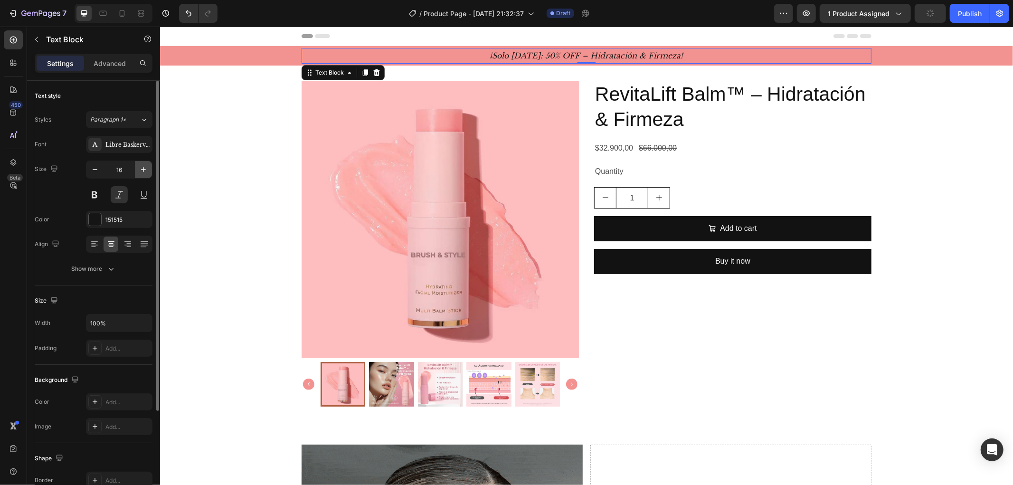
click at [148, 172] on icon "button" at bounding box center [143, 169] width 9 height 9
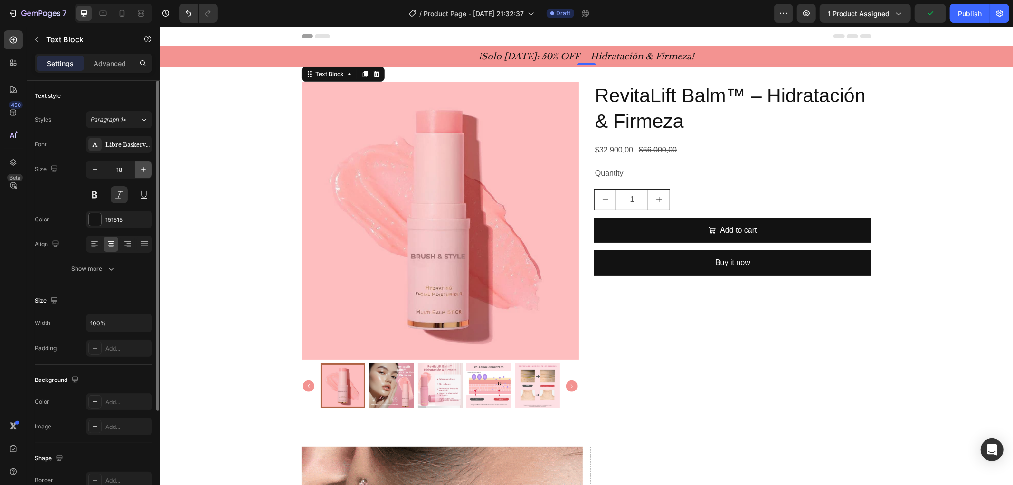
click at [148, 172] on icon "button" at bounding box center [143, 169] width 9 height 9
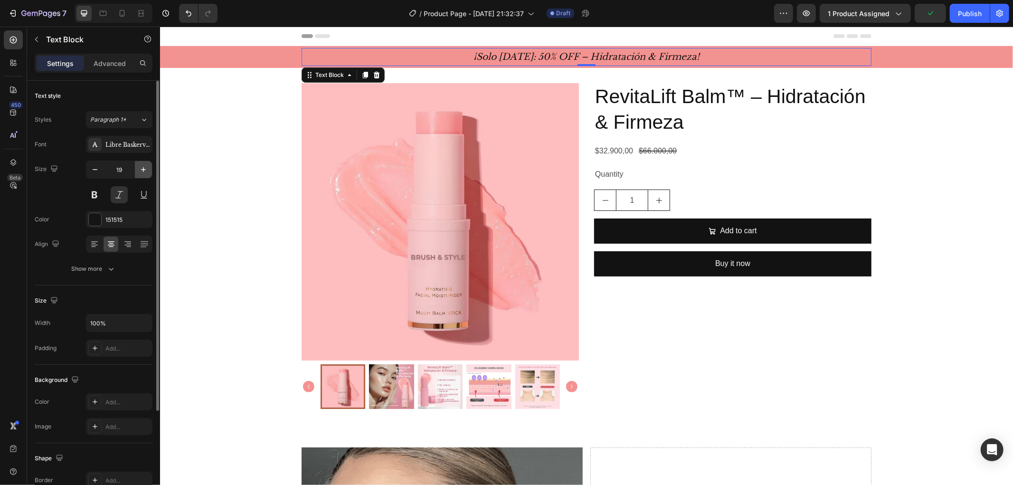
click at [148, 172] on icon "button" at bounding box center [143, 169] width 9 height 9
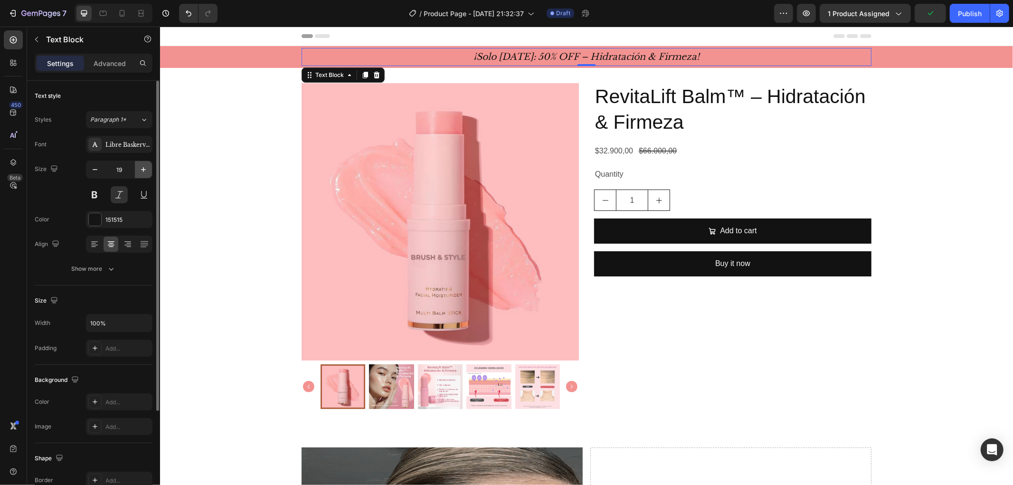
type input "20"
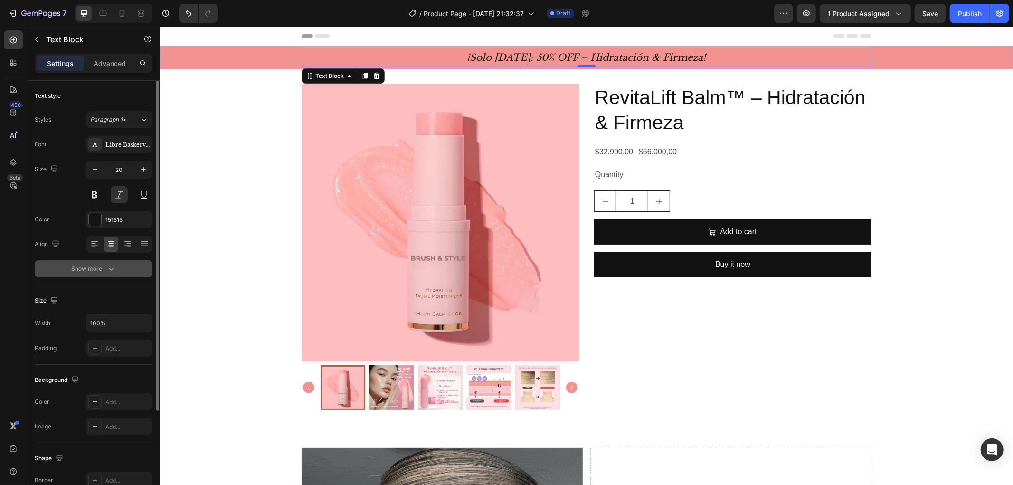
click at [125, 274] on button "Show more" at bounding box center [94, 268] width 118 height 17
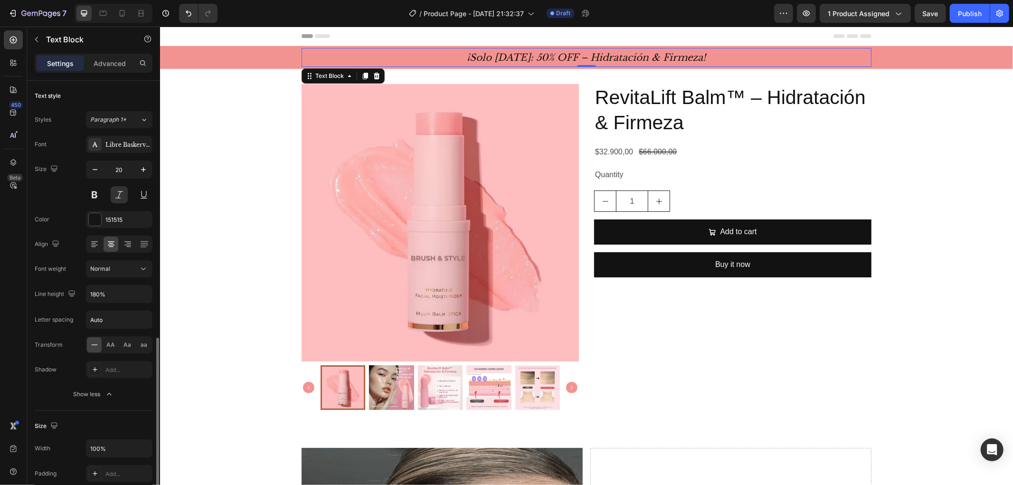
scroll to position [257, 0]
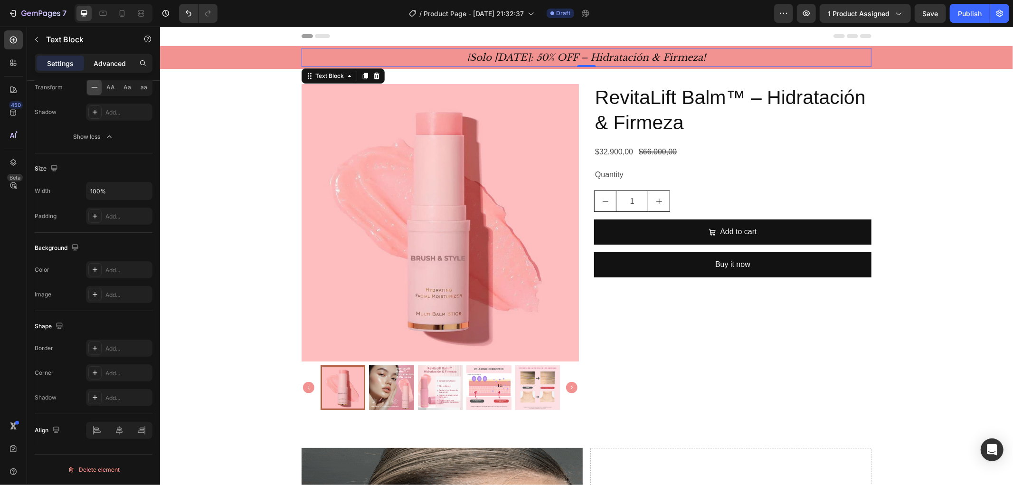
click at [101, 59] on p "Advanced" at bounding box center [110, 63] width 32 height 10
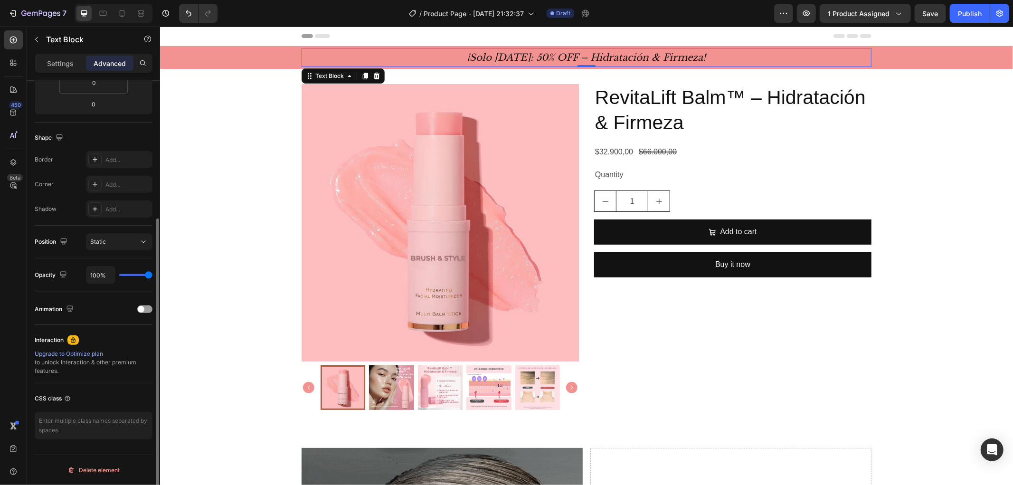
scroll to position [202, 0]
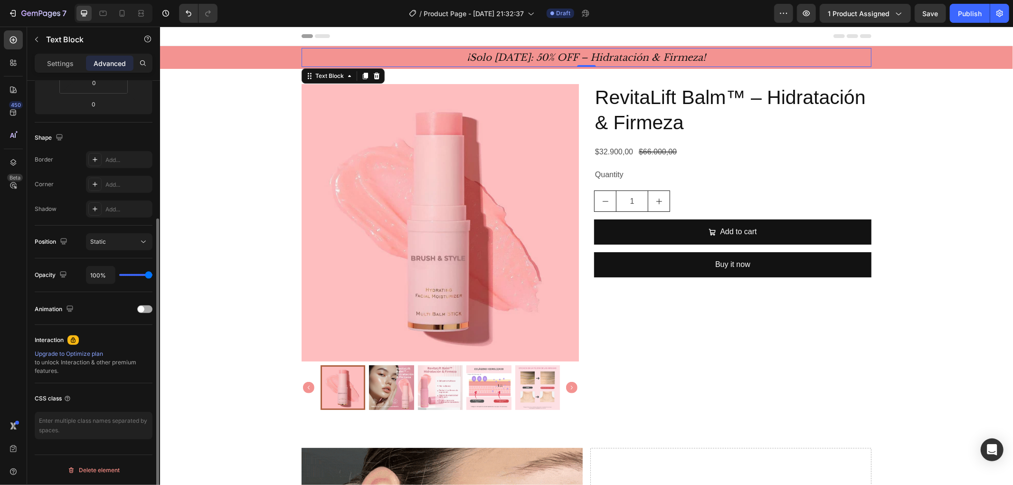
click at [145, 309] on div at bounding box center [144, 309] width 15 height 8
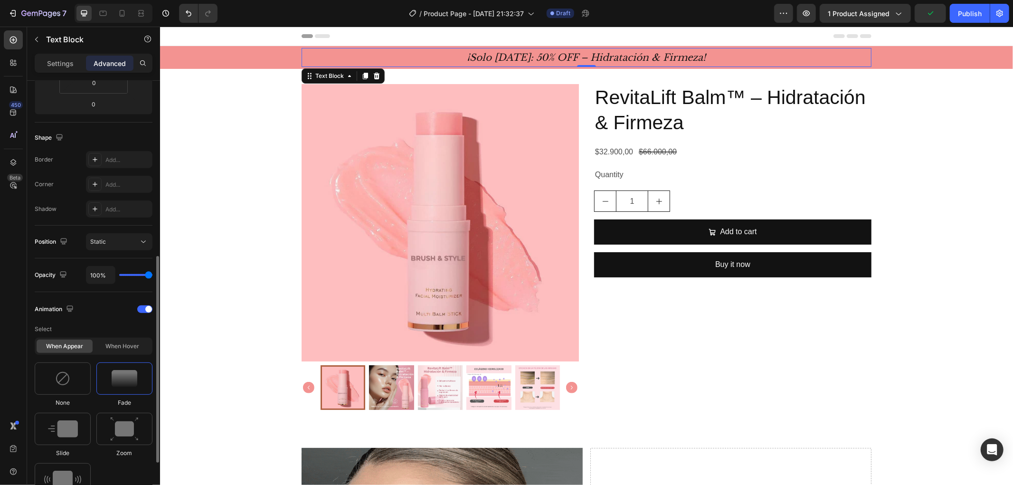
scroll to position [255, 0]
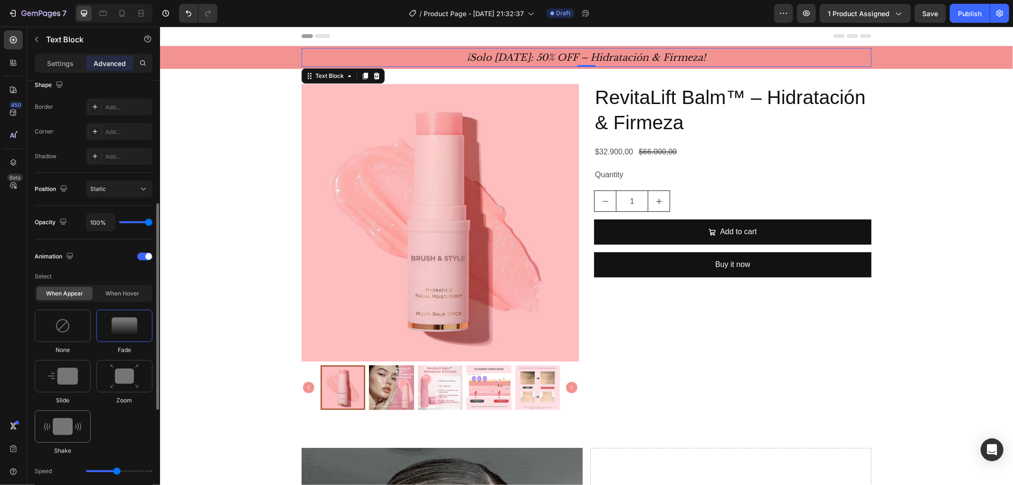
click at [69, 416] on div at bounding box center [63, 426] width 56 height 32
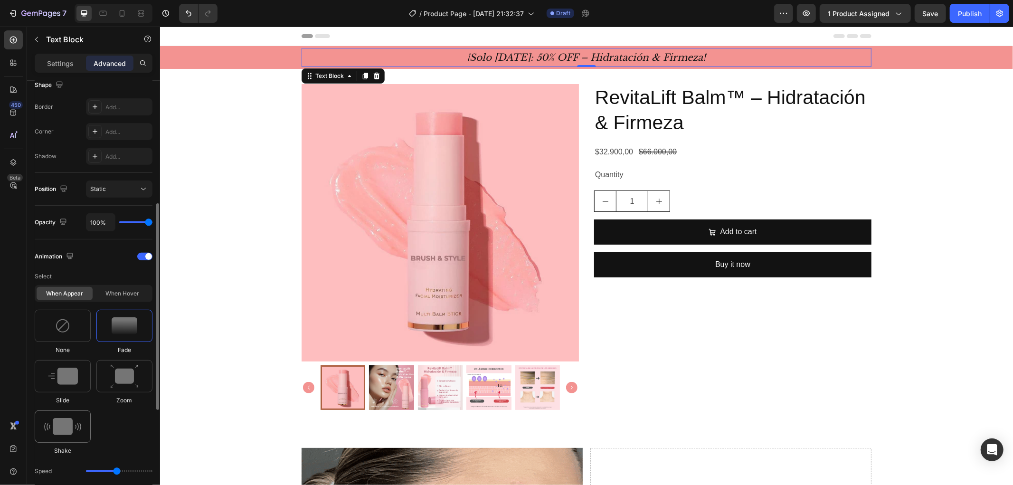
type input "0.7"
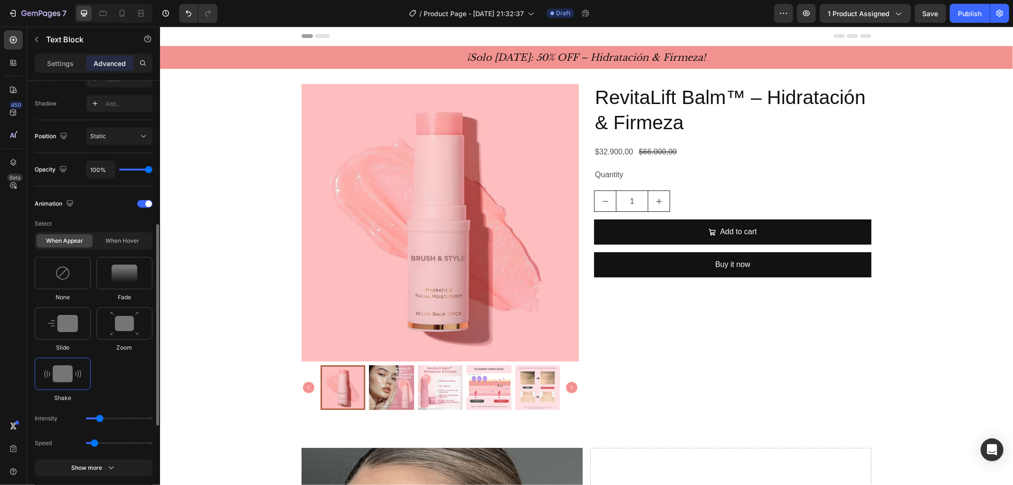
scroll to position [361, 0]
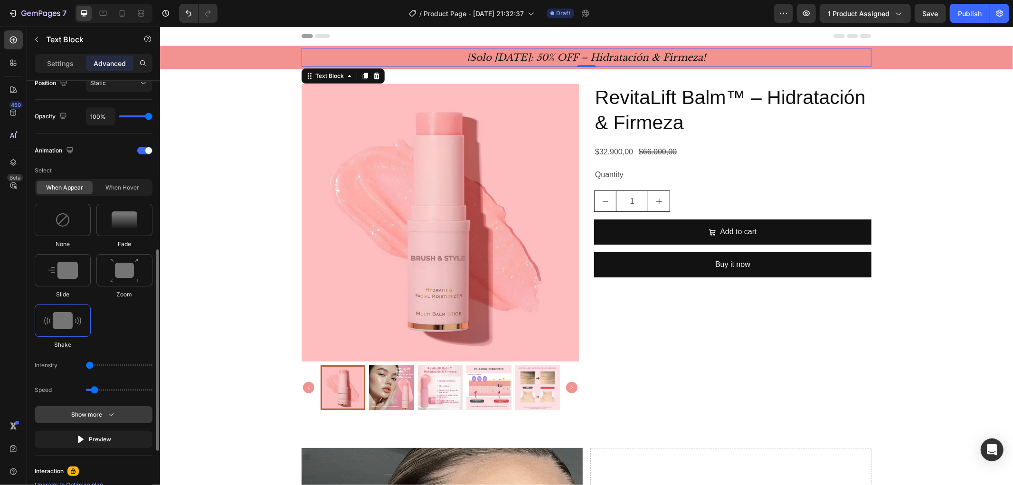
drag, startPoint x: 102, startPoint y: 366, endPoint x: 96, endPoint y: 413, distance: 47.3
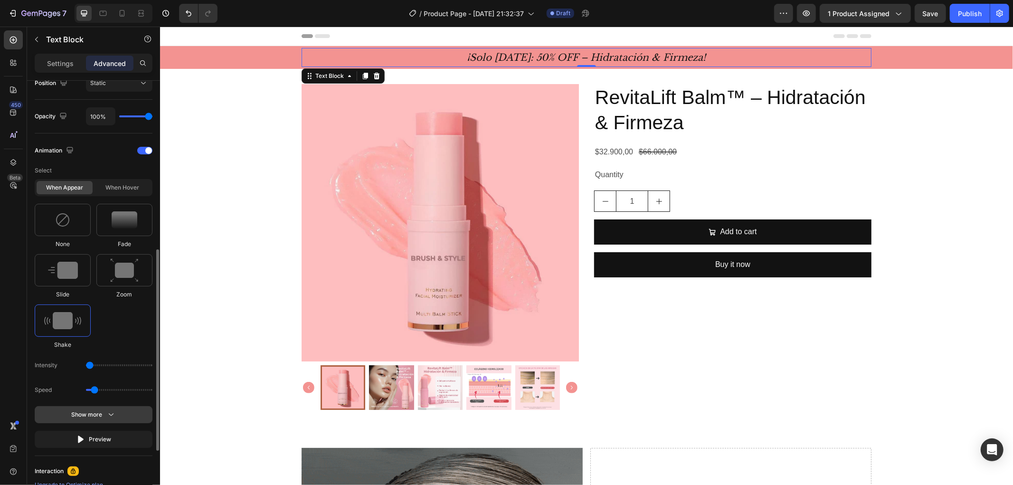
type input "1"
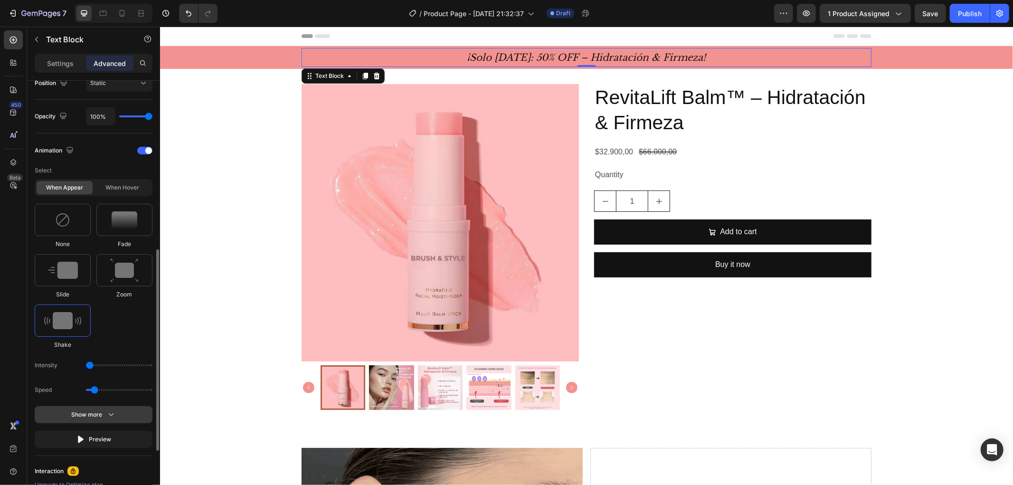
click at [86, 366] on input "range" at bounding box center [119, 365] width 66 height 2
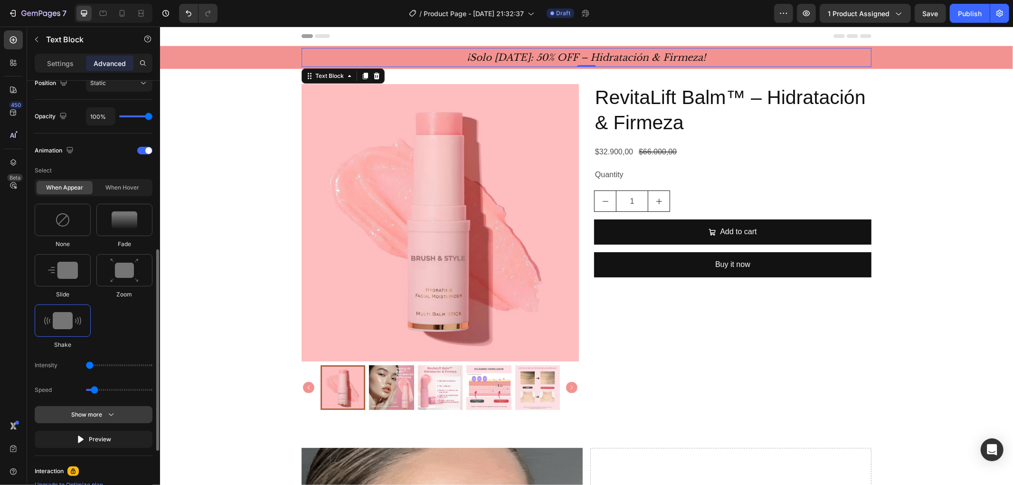
click at [108, 417] on icon "button" at bounding box center [110, 414] width 9 height 9
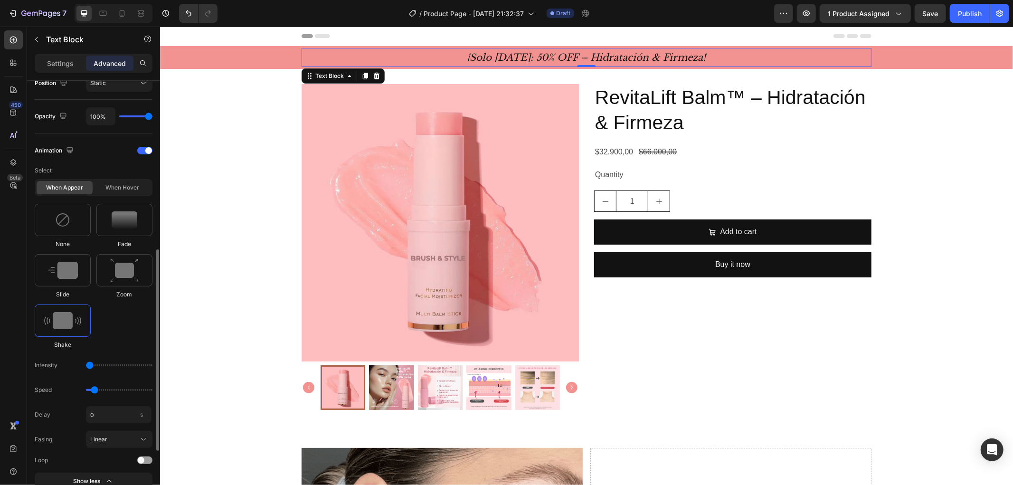
scroll to position [414, 0]
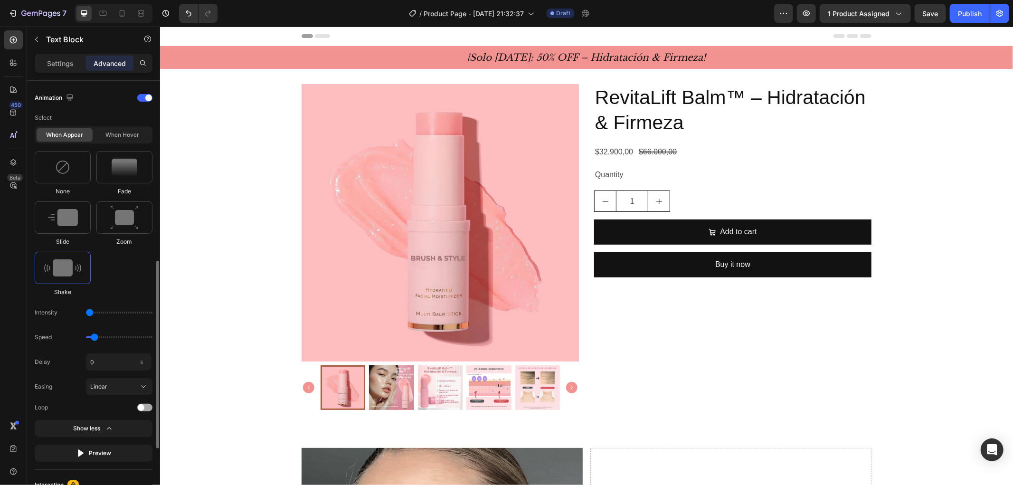
click at [148, 407] on div at bounding box center [144, 408] width 15 height 8
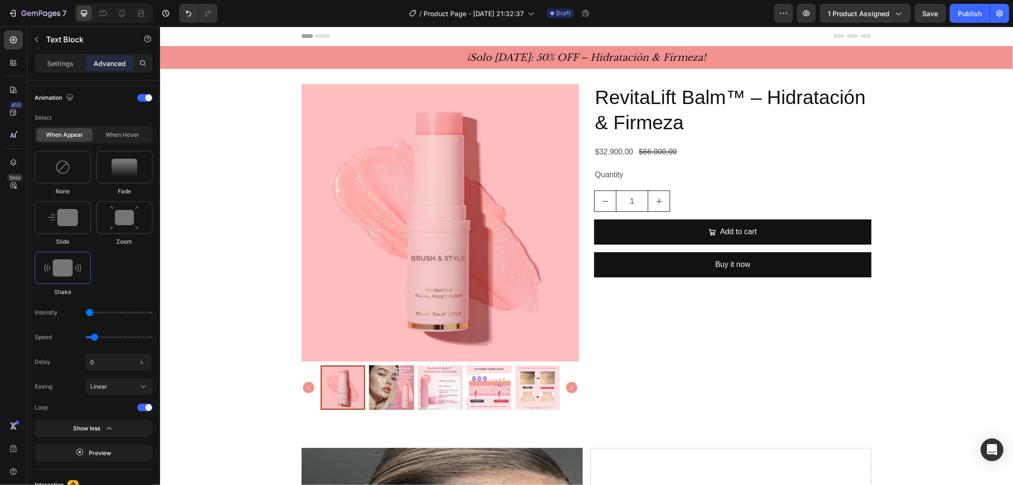
click at [524, 58] on p "¡Solo [DATE]: 50% OFF – Hidratación & Firmeza!" at bounding box center [586, 56] width 568 height 17
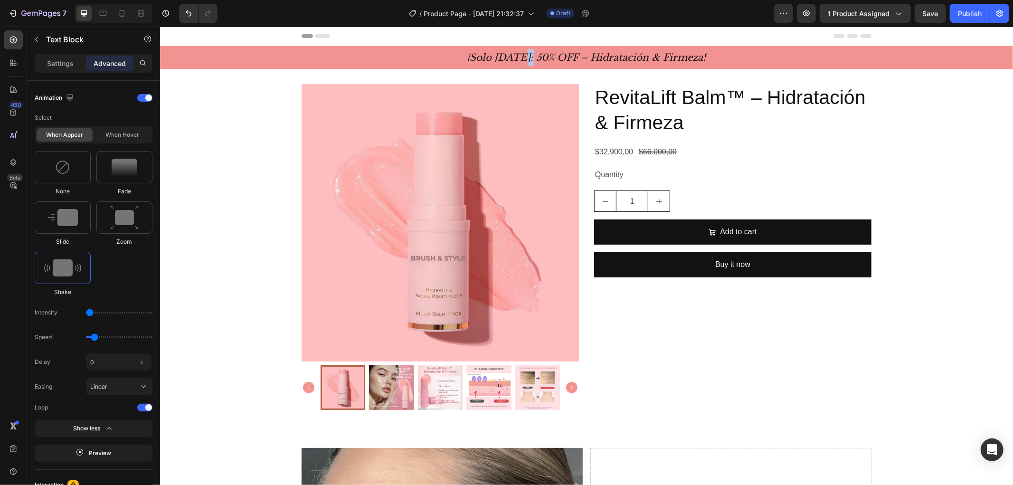
click at [524, 58] on p "¡Solo [DATE]: 50% OFF – Hidratación & Firmeza!" at bounding box center [586, 56] width 568 height 17
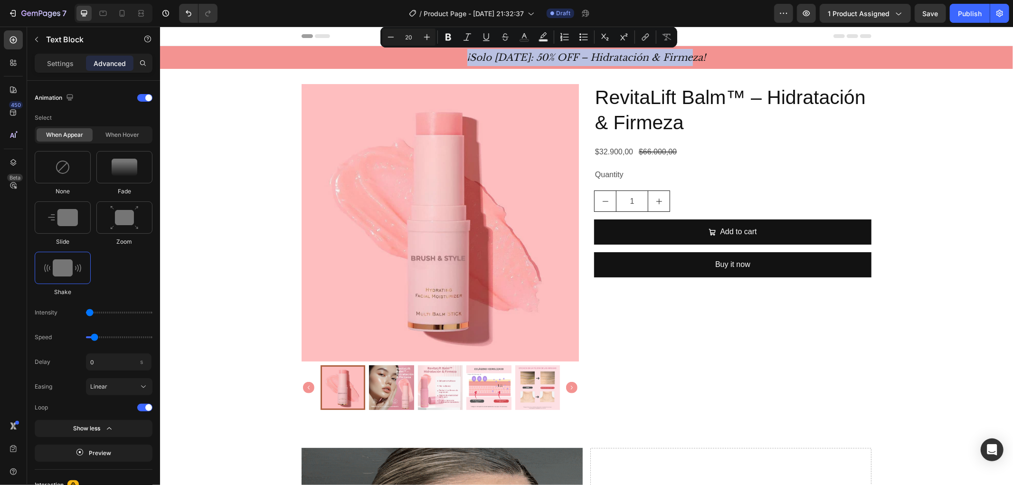
click at [524, 58] on p "¡Solo [DATE]: 50% OFF – Hidratación & Firmeza!" at bounding box center [586, 56] width 568 height 17
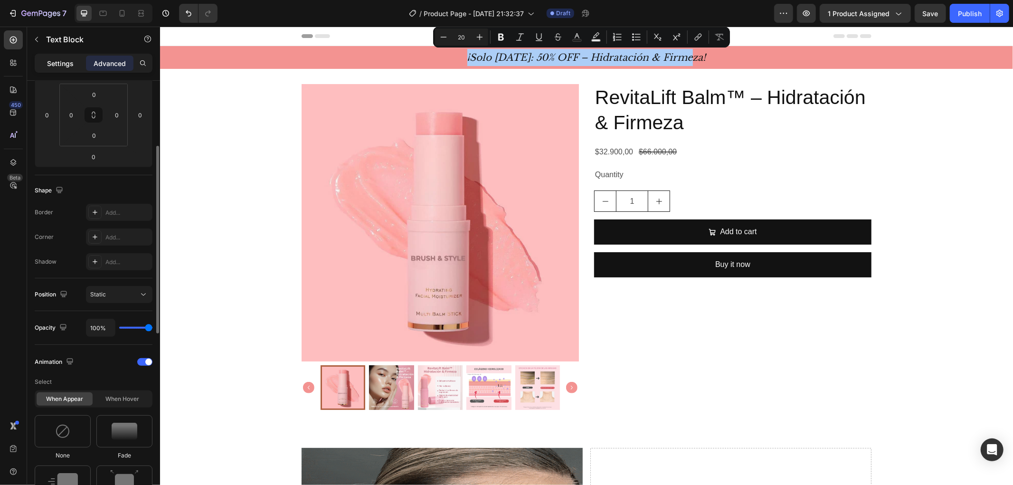
click at [58, 62] on p "Settings" at bounding box center [60, 63] width 27 height 10
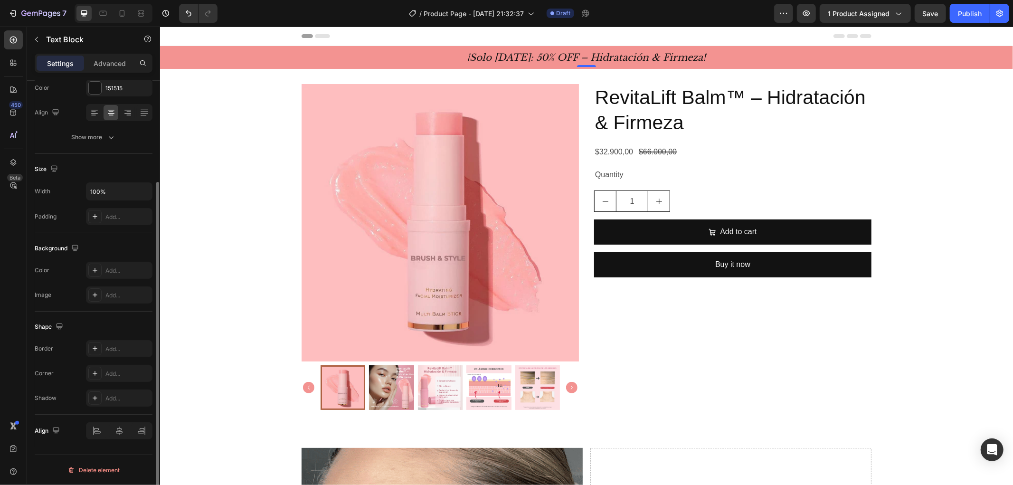
scroll to position [26, 0]
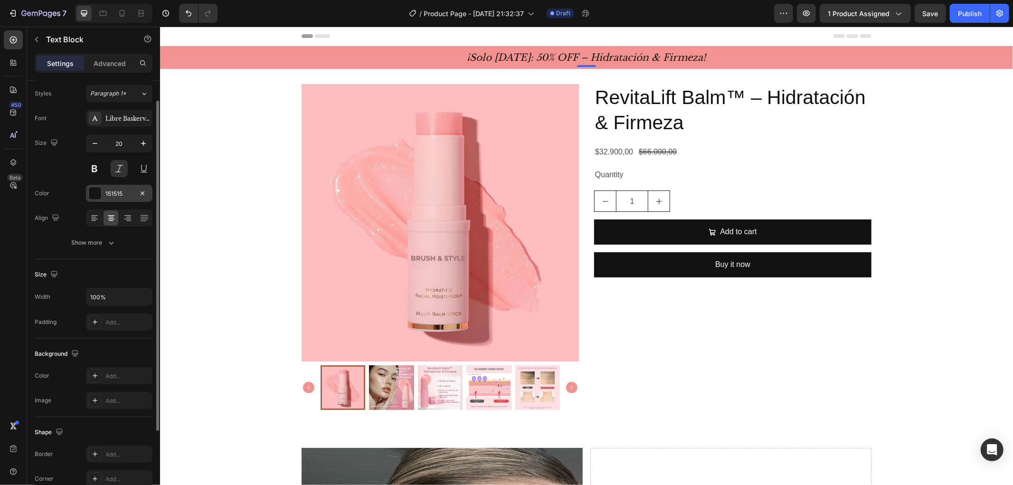
click at [96, 191] on div at bounding box center [95, 193] width 12 height 12
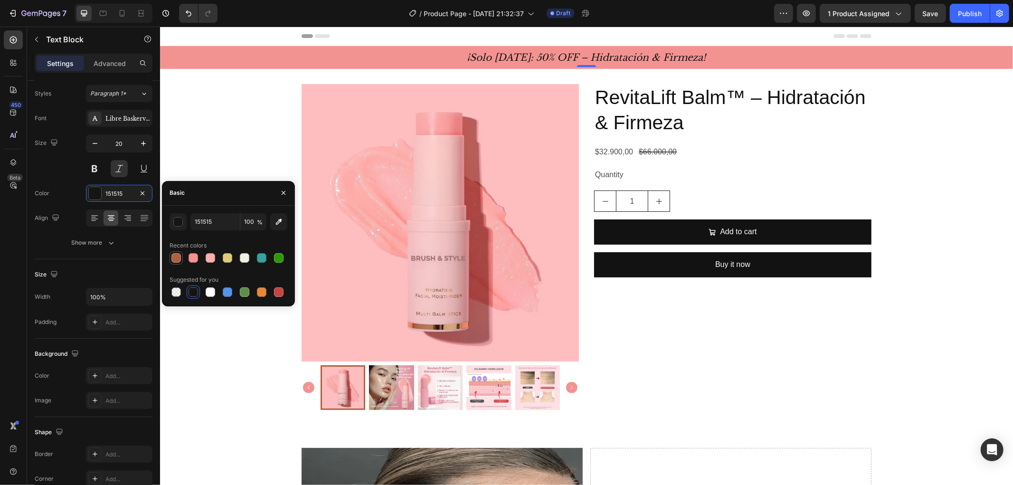
click at [178, 254] on div at bounding box center [175, 257] width 9 height 9
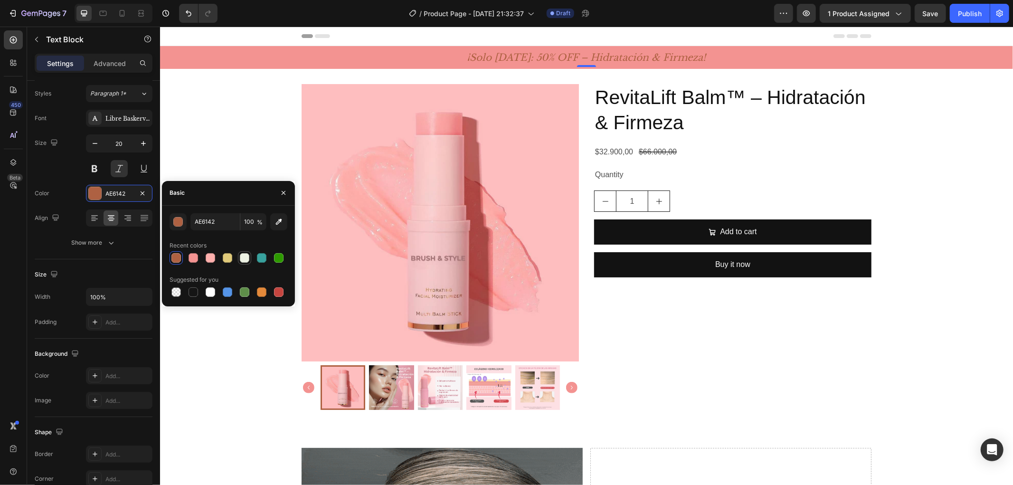
click at [238, 255] on div at bounding box center [244, 257] width 13 height 13
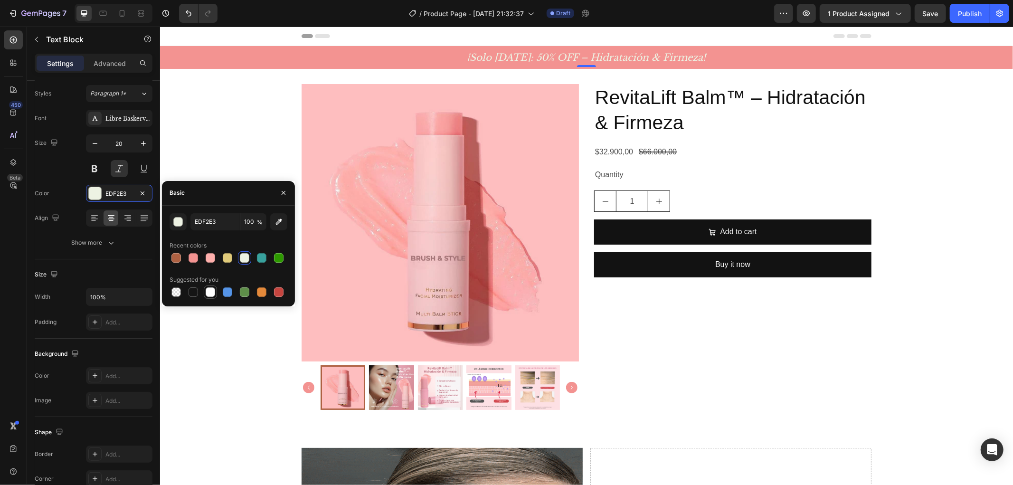
click at [211, 294] on div at bounding box center [210, 291] width 9 height 9
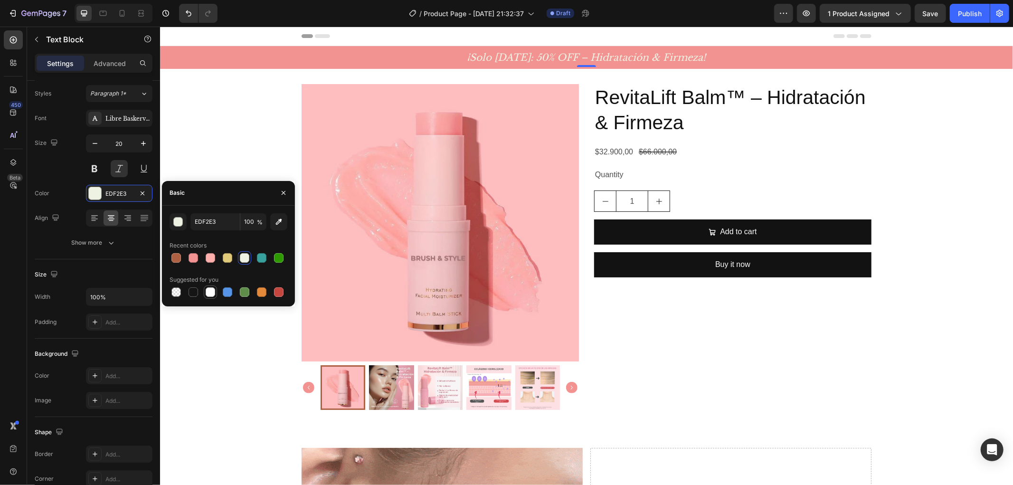
type input "FFFFFF"
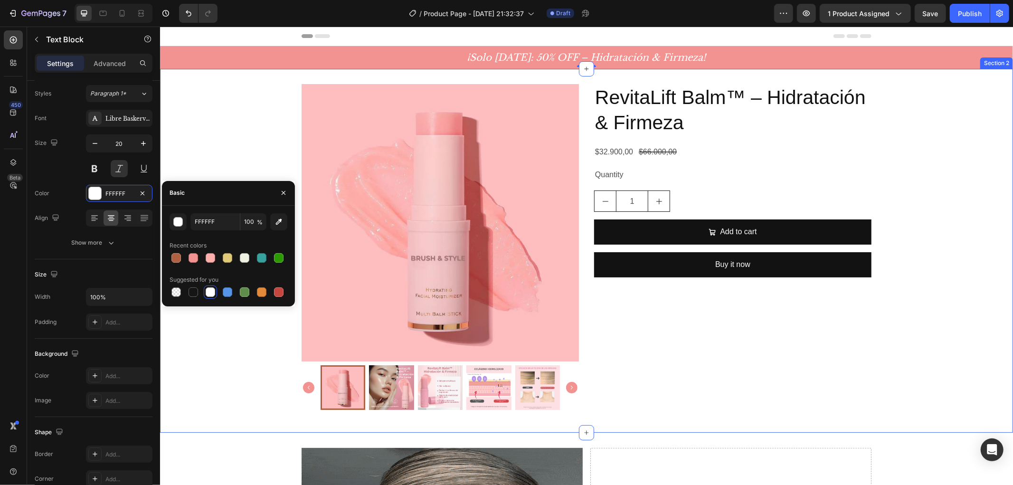
click at [214, 57] on div "¡Solo hoy: 50% OFF – Hidratación & Firmeza! Text Block 0 Row" at bounding box center [586, 56] width 853 height 19
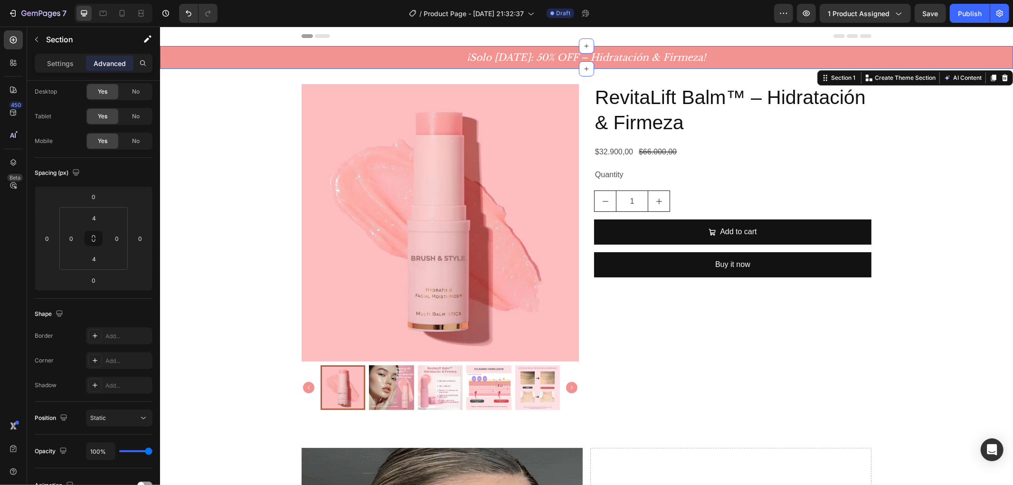
scroll to position [0, 0]
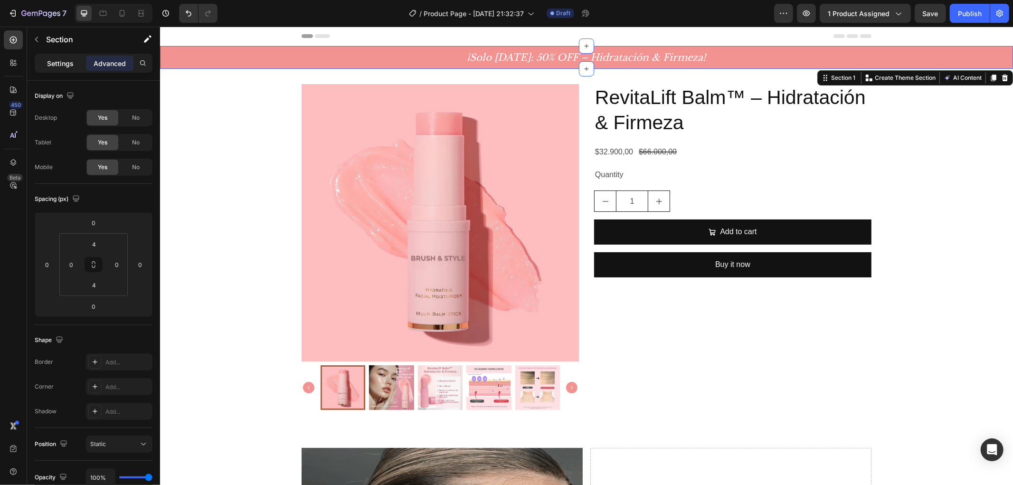
click at [60, 60] on p "Settings" at bounding box center [60, 63] width 27 height 10
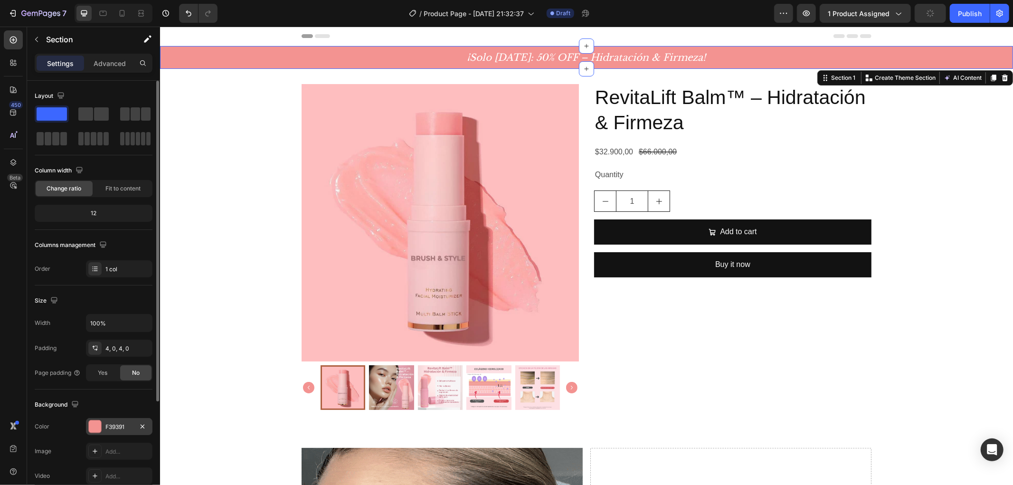
click at [98, 429] on div at bounding box center [95, 426] width 12 height 12
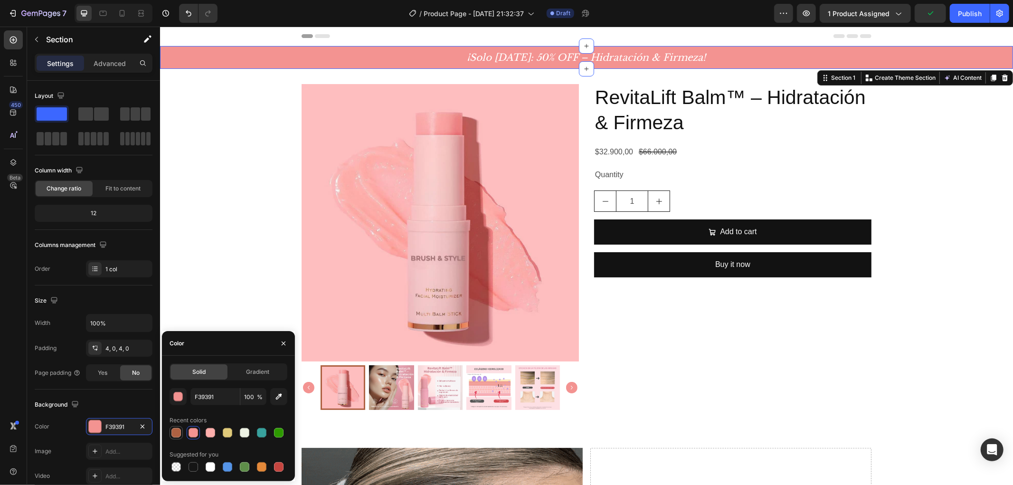
click at [178, 435] on div at bounding box center [175, 432] width 9 height 9
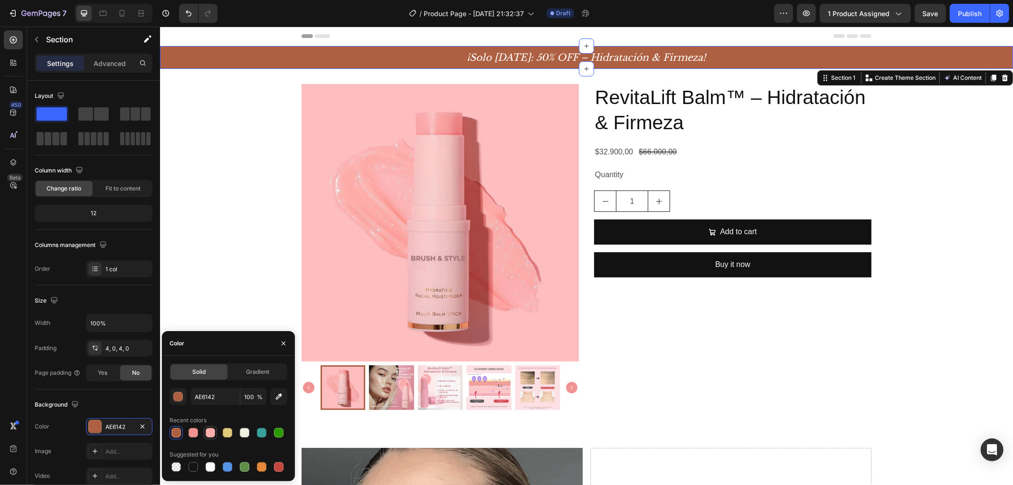
drag, startPoint x: 195, startPoint y: 435, endPoint x: 207, endPoint y: 433, distance: 12.1
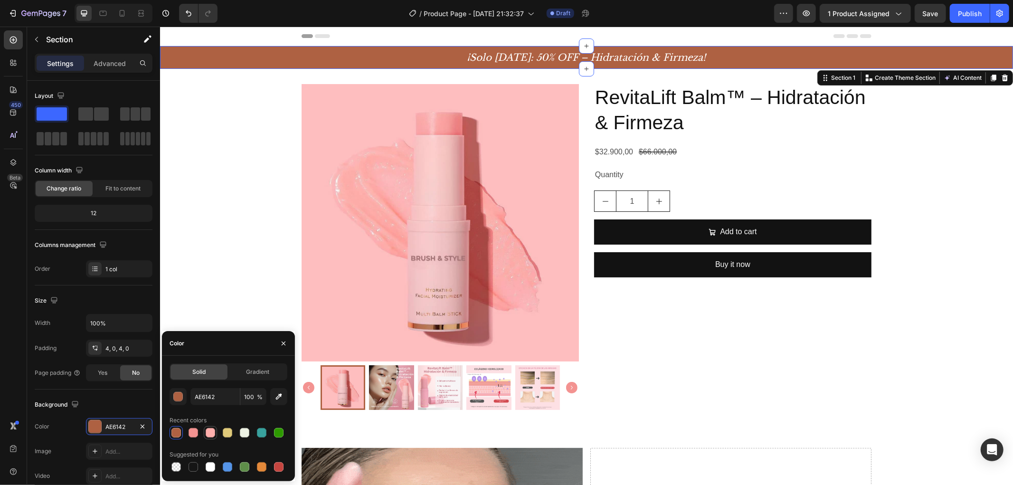
click at [196, 435] on div at bounding box center [193, 432] width 9 height 9
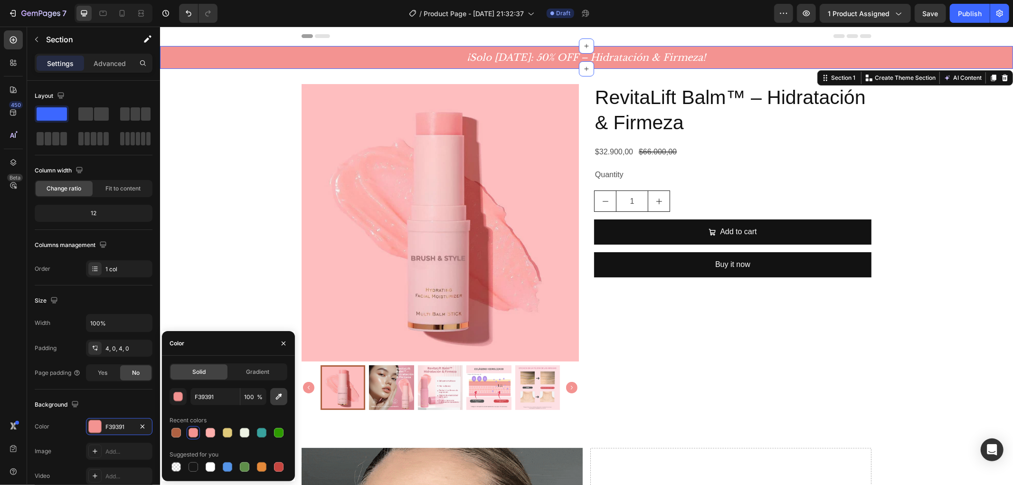
click at [286, 397] on button "button" at bounding box center [278, 396] width 17 height 17
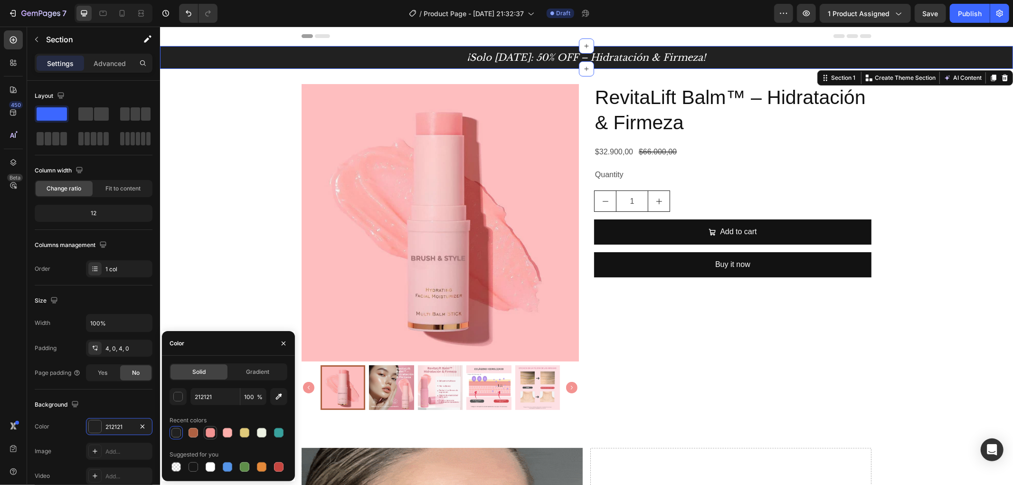
click at [216, 437] on div at bounding box center [210, 432] width 13 height 13
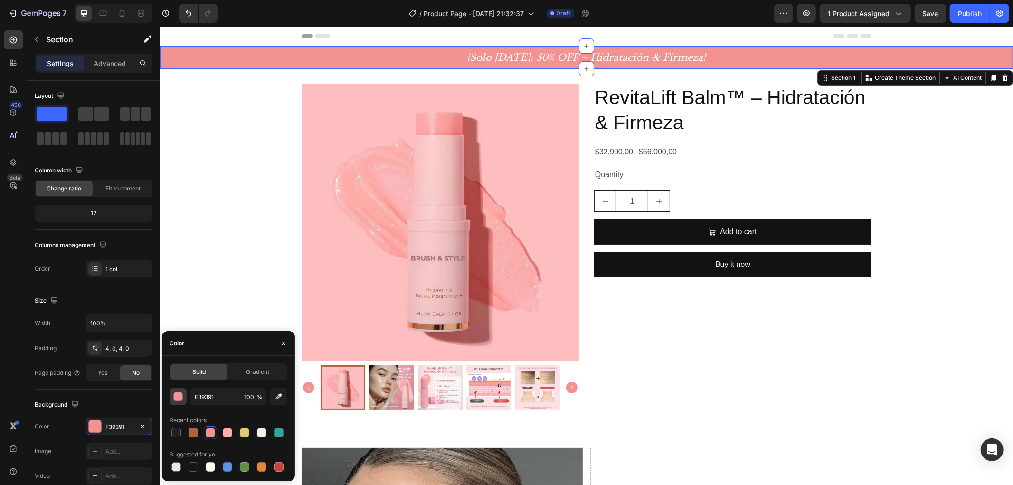
click at [179, 397] on div "button" at bounding box center [178, 396] width 9 height 9
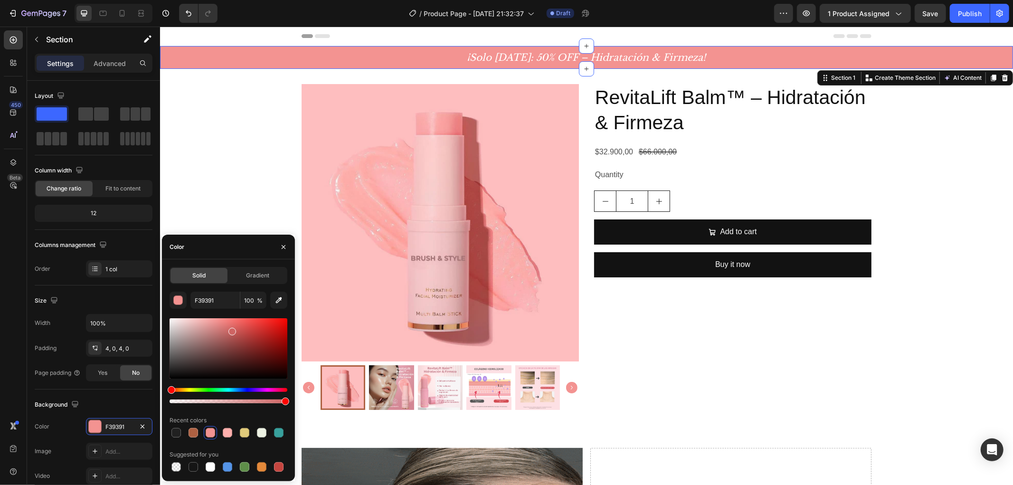
click at [232, 330] on div at bounding box center [229, 348] width 118 height 60
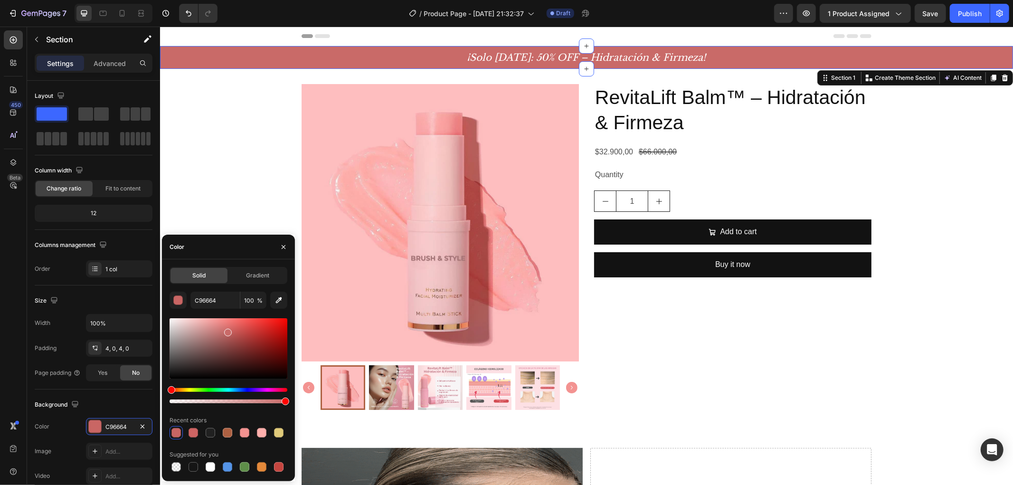
drag, startPoint x: 232, startPoint y: 330, endPoint x: 227, endPoint y: 331, distance: 5.3
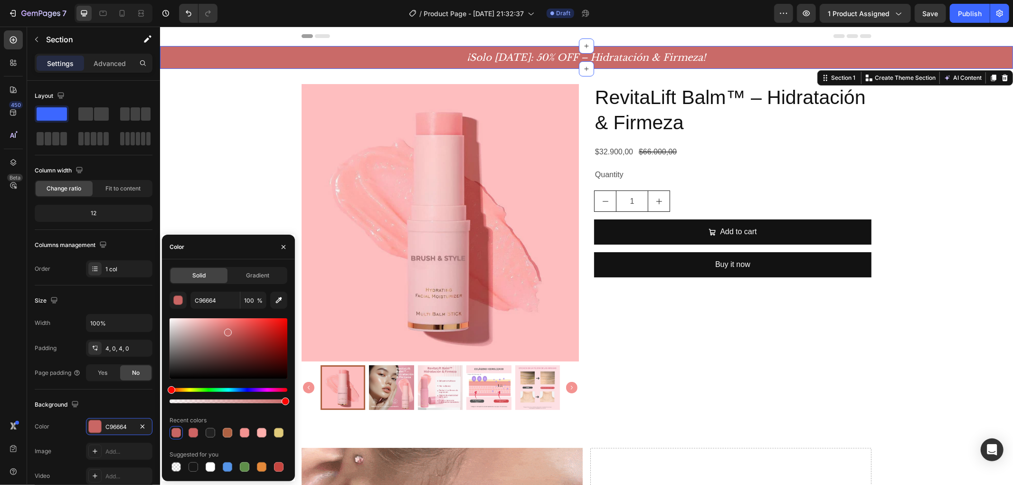
click at [227, 331] on div at bounding box center [228, 333] width 8 height 8
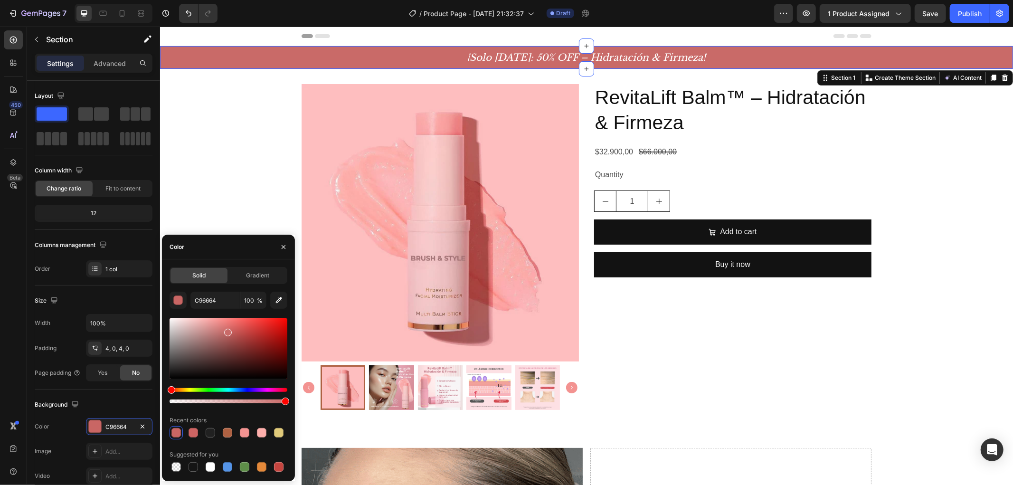
type input "C96A68"
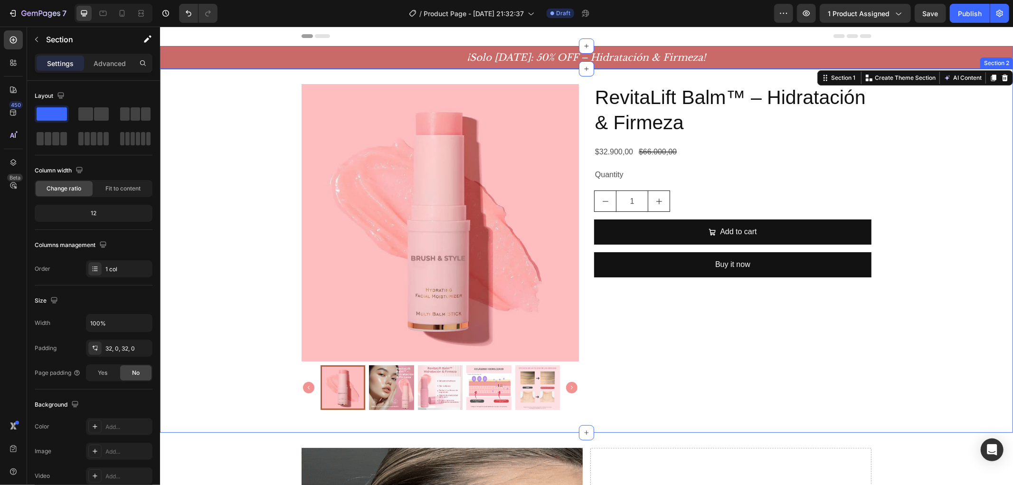
click at [191, 152] on div "Product Images RevitaLift Balm™ – Hidratación & Firmeza Product Title $32.900,0…" at bounding box center [586, 250] width 853 height 333
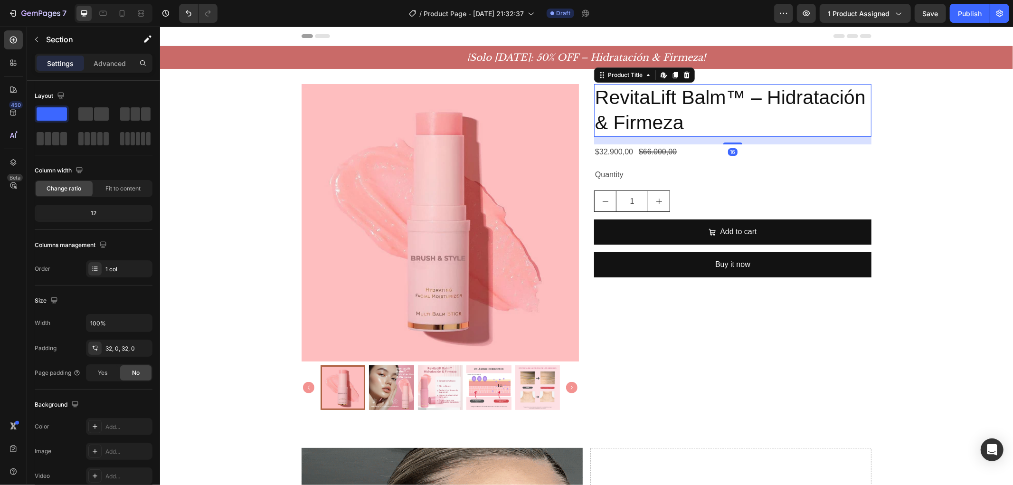
click at [667, 110] on h2 "RevitaLift Balm™ – Hidratación & Firmeza" at bounding box center [732, 110] width 277 height 53
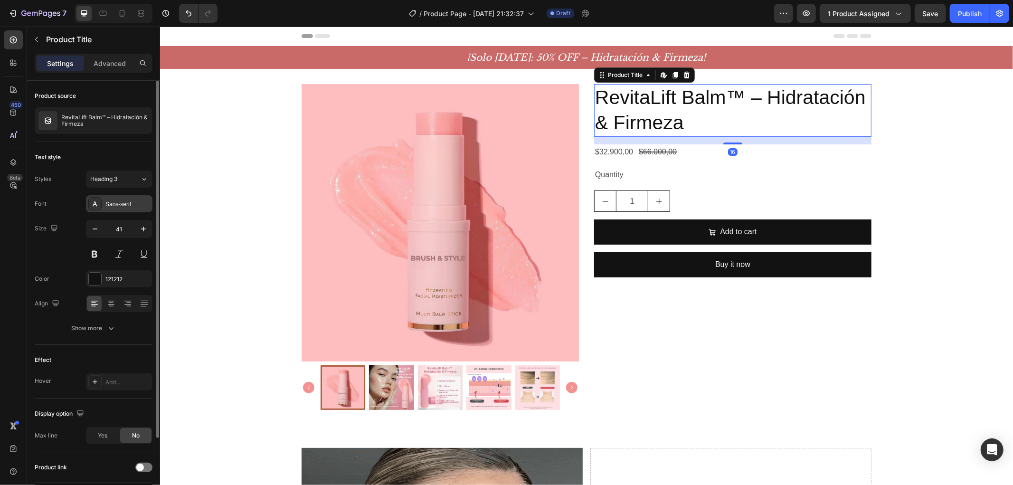
click at [107, 209] on div "Sans-serif" at bounding box center [119, 203] width 66 height 17
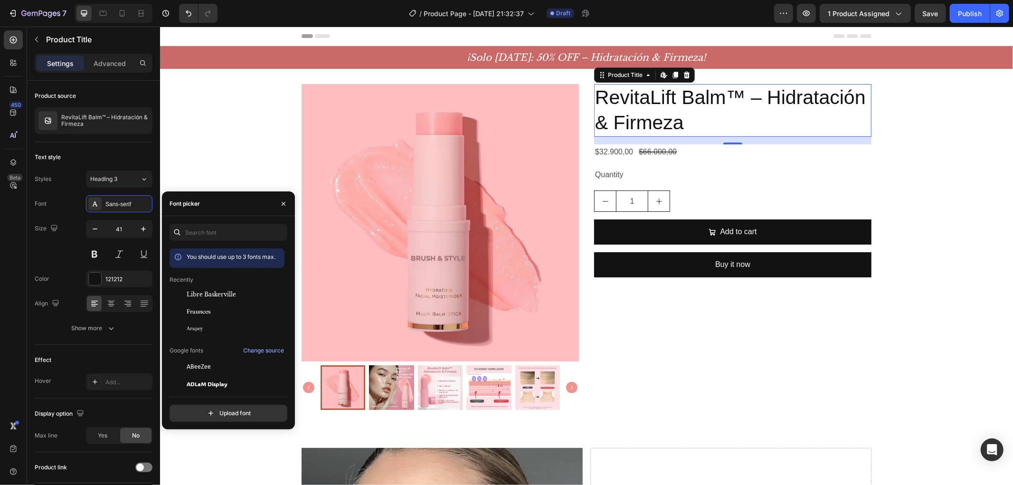
click at [224, 283] on div "Recently" at bounding box center [227, 279] width 115 height 9
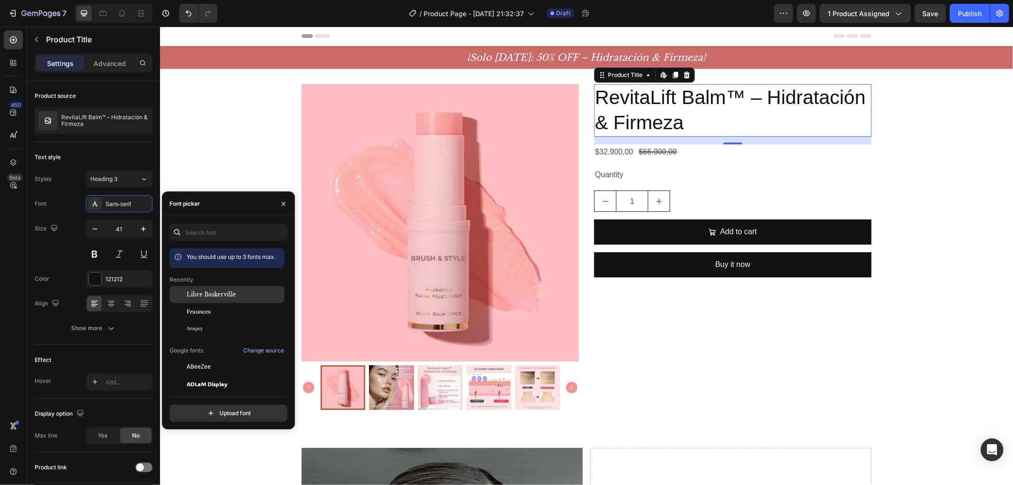
click at [224, 291] on span "Libre Baskerville" at bounding box center [211, 294] width 49 height 9
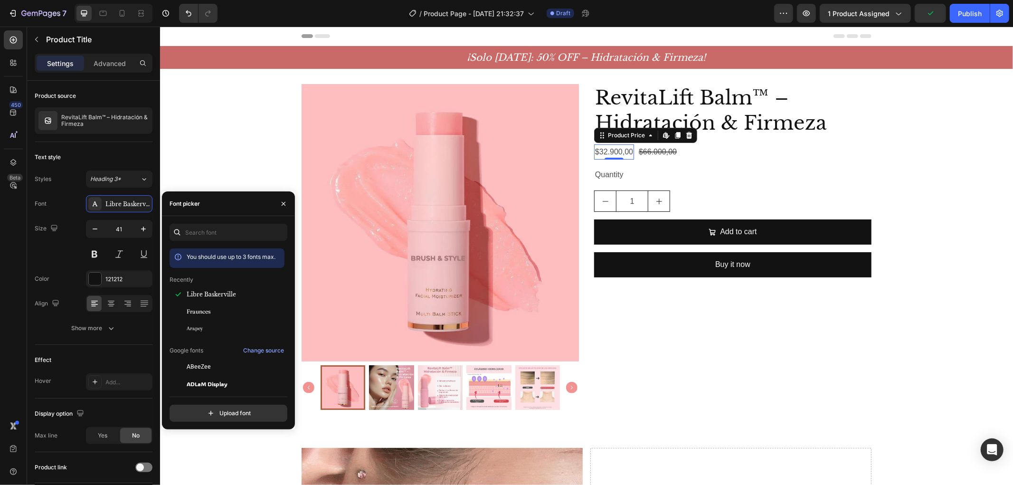
click at [604, 152] on div "$32.900,00" at bounding box center [614, 152] width 40 height 16
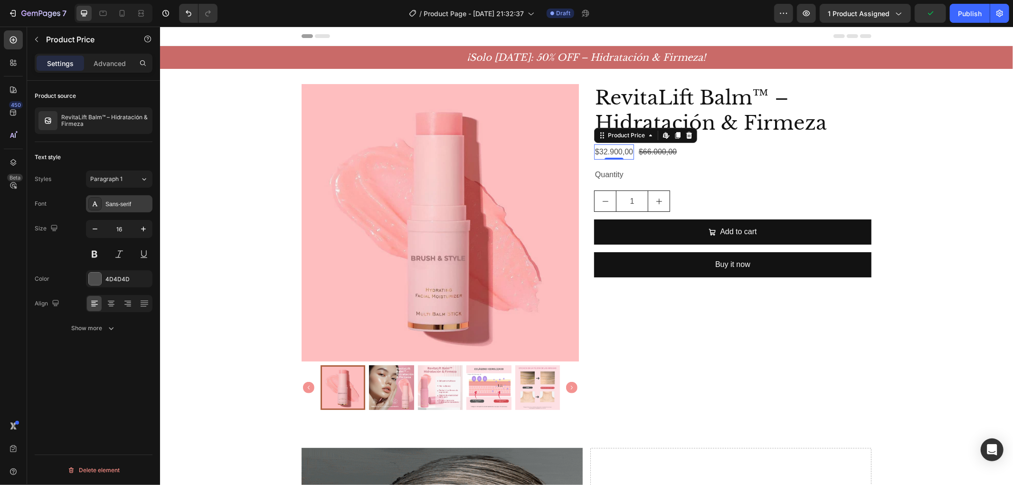
click at [105, 200] on div "Sans-serif" at bounding box center [127, 204] width 45 height 9
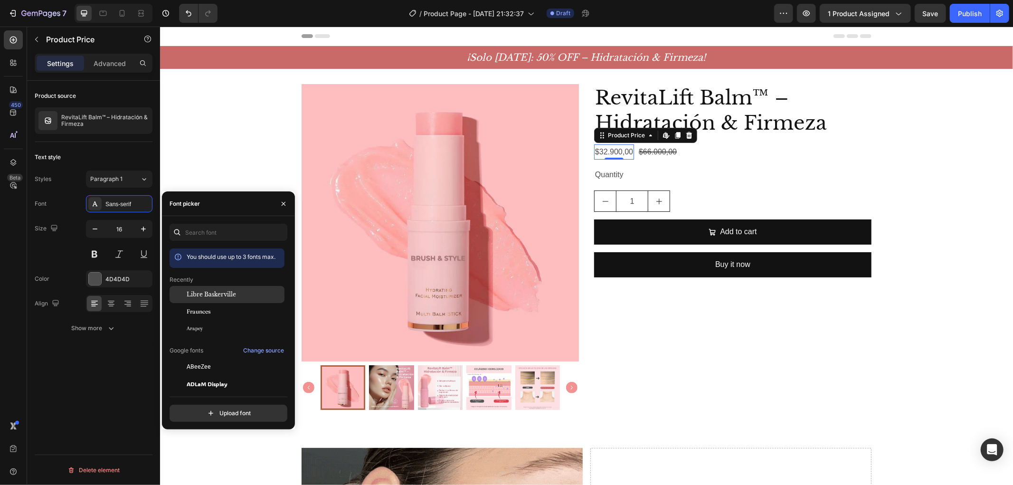
click at [220, 294] on span "Libre Baskerville" at bounding box center [211, 294] width 49 height 9
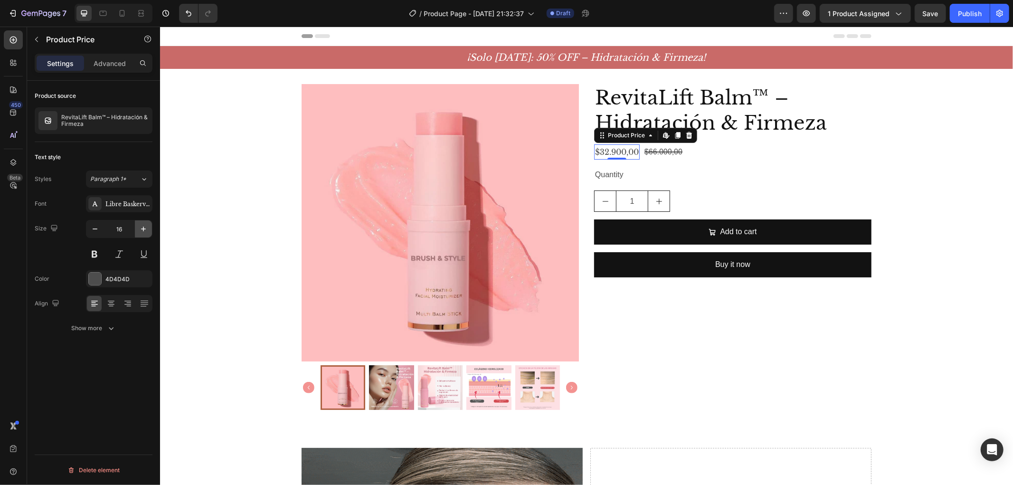
click at [141, 226] on icon "button" at bounding box center [143, 228] width 9 height 9
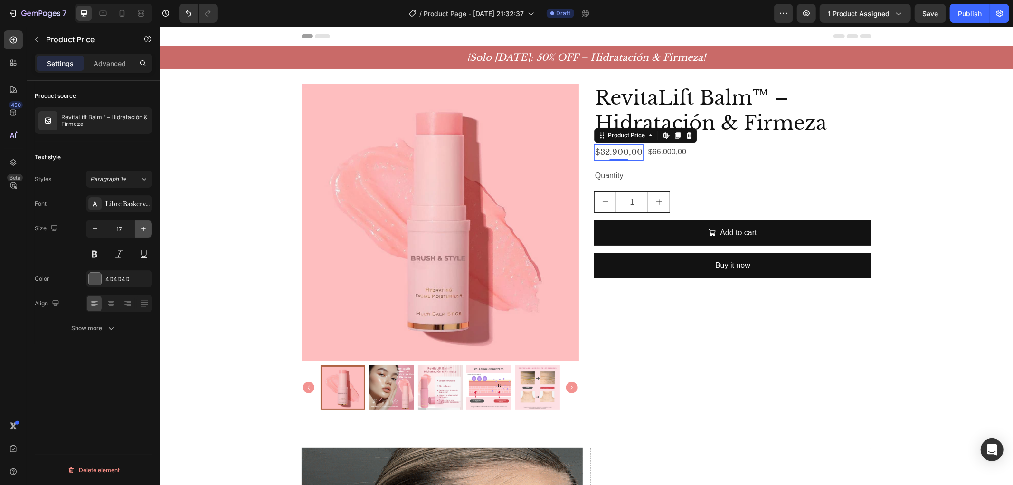
click at [141, 226] on icon "button" at bounding box center [143, 228] width 9 height 9
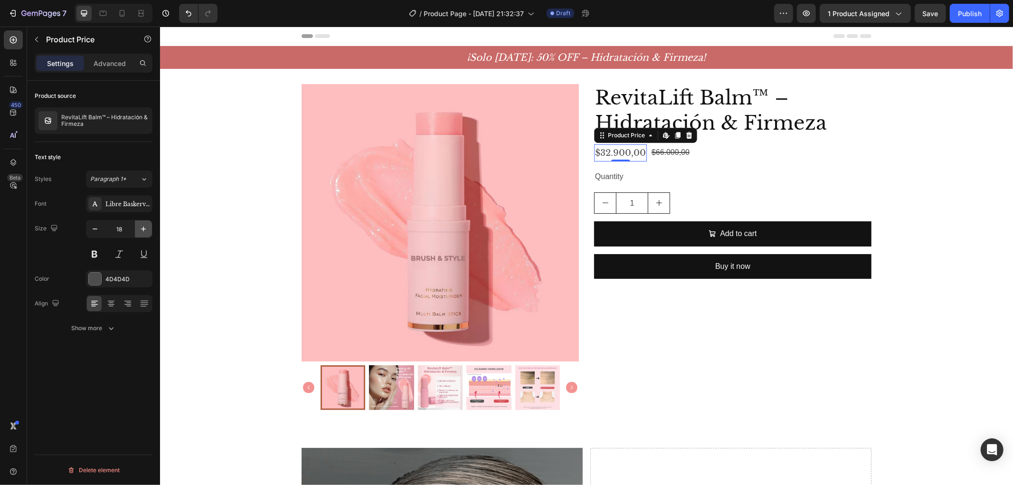
click at [141, 226] on icon "button" at bounding box center [143, 228] width 9 height 9
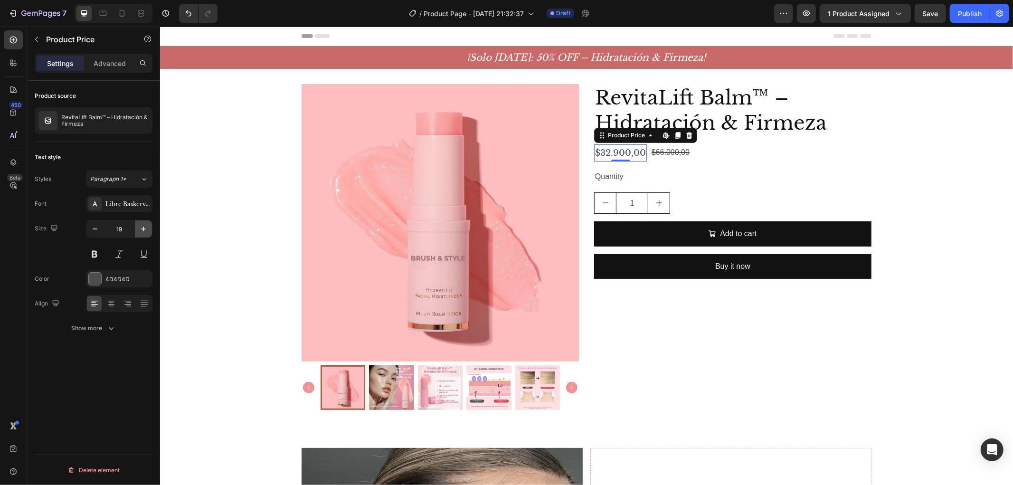
click at [141, 226] on icon "button" at bounding box center [143, 228] width 9 height 9
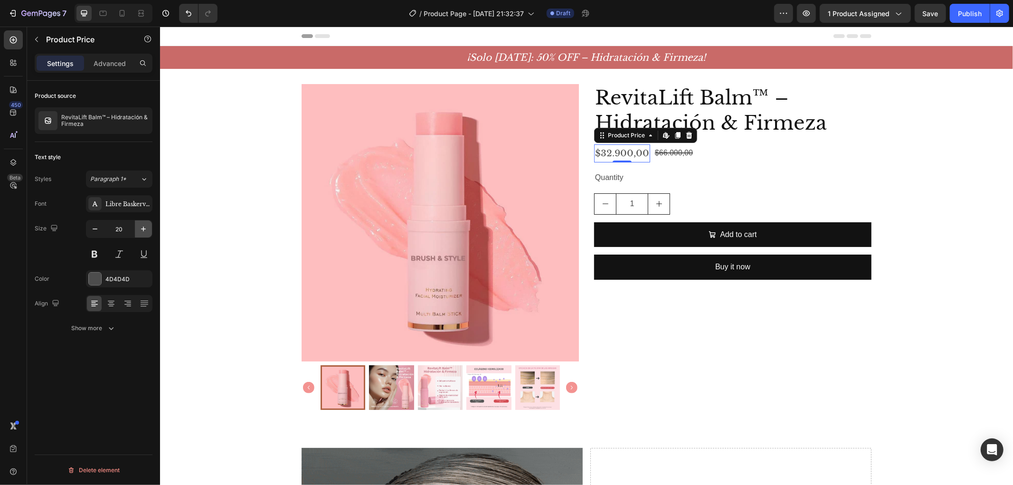
click at [141, 226] on icon "button" at bounding box center [143, 228] width 9 height 9
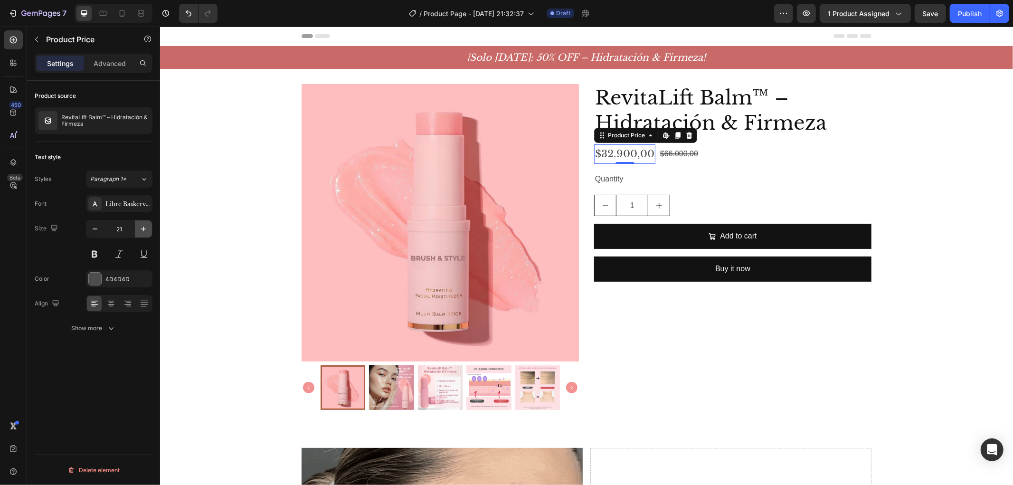
click at [141, 226] on icon "button" at bounding box center [143, 228] width 9 height 9
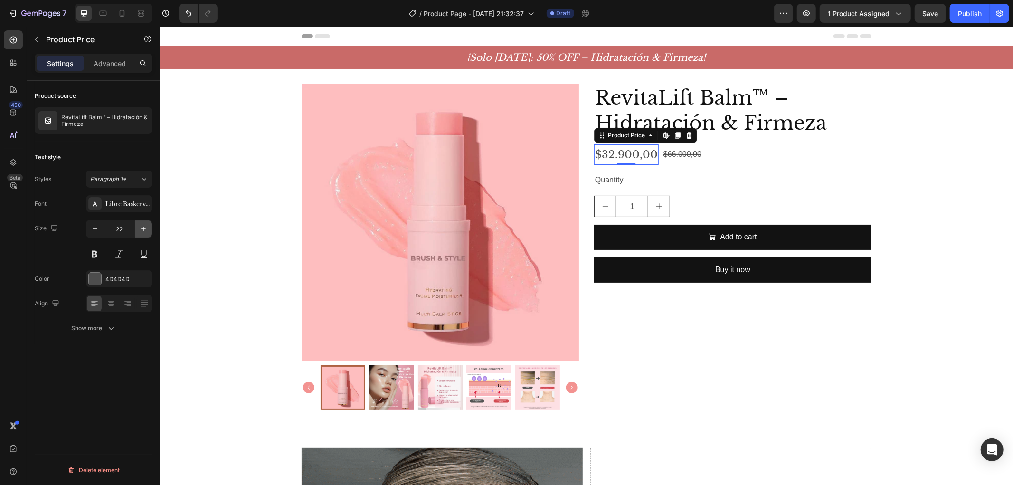
click at [141, 226] on icon "button" at bounding box center [143, 228] width 9 height 9
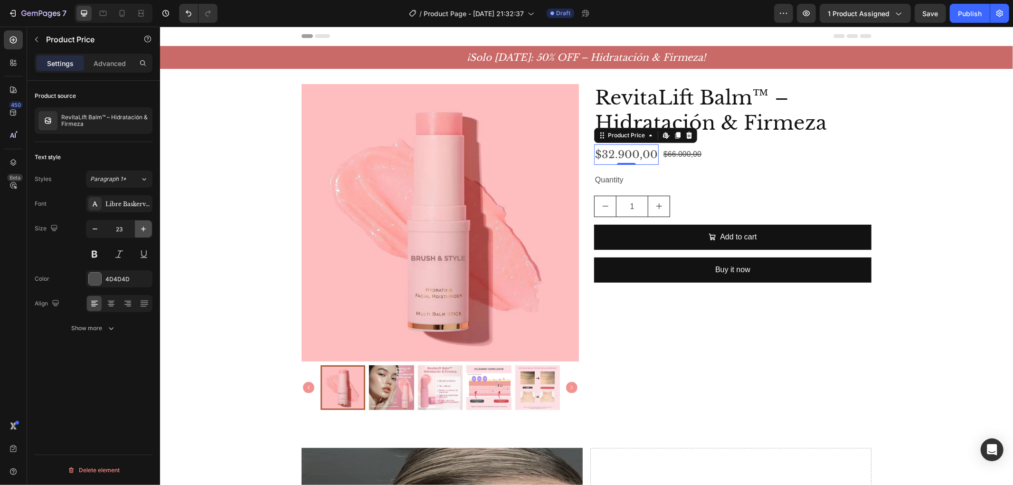
click at [141, 226] on icon "button" at bounding box center [143, 228] width 9 height 9
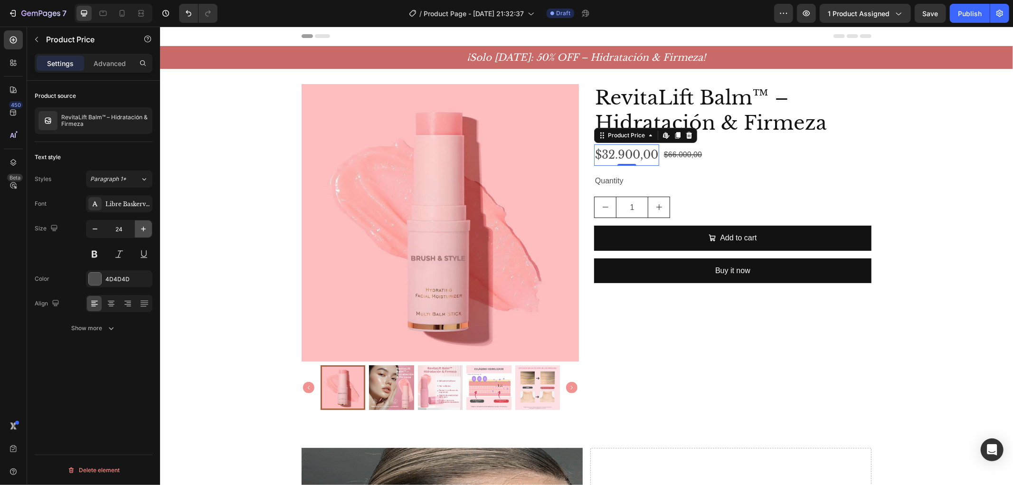
click at [141, 226] on icon "button" at bounding box center [143, 228] width 9 height 9
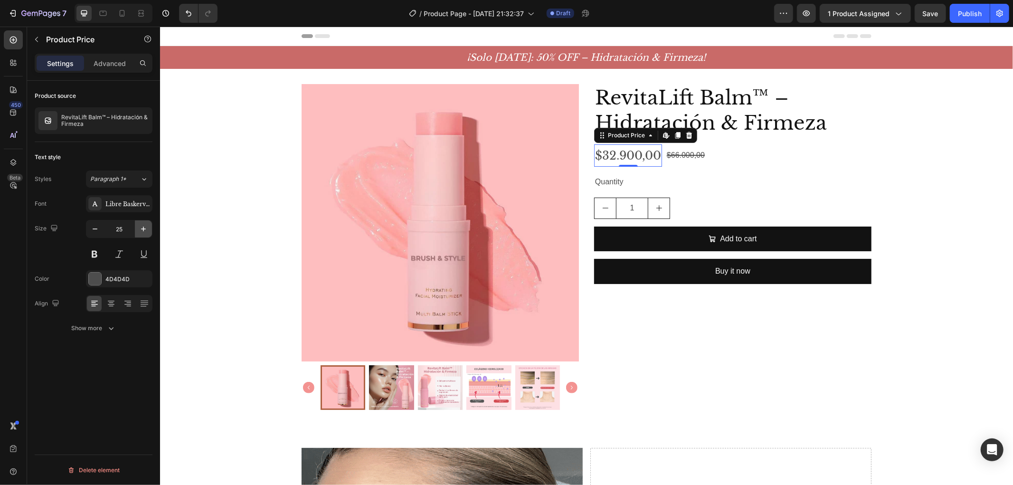
click at [141, 226] on icon "button" at bounding box center [143, 228] width 9 height 9
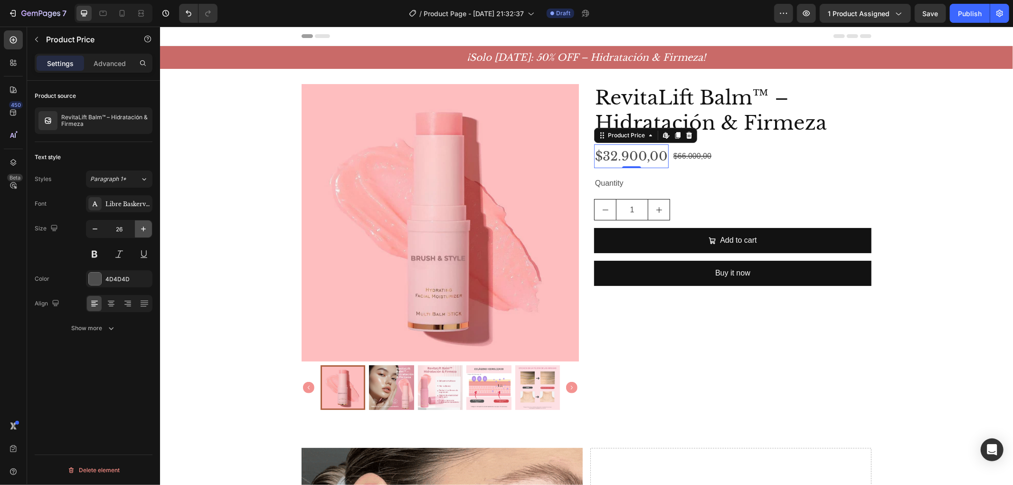
click at [141, 226] on icon "button" at bounding box center [143, 228] width 9 height 9
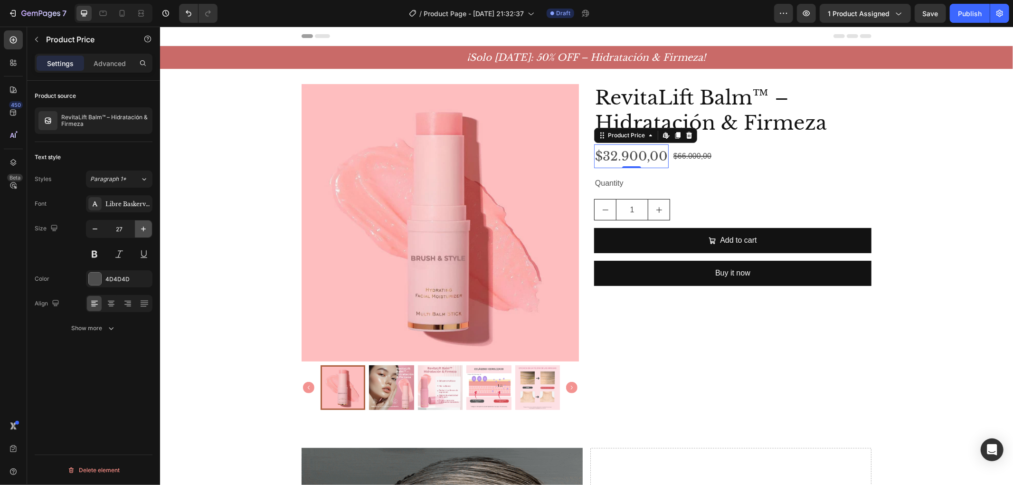
click at [141, 226] on icon "button" at bounding box center [143, 228] width 9 height 9
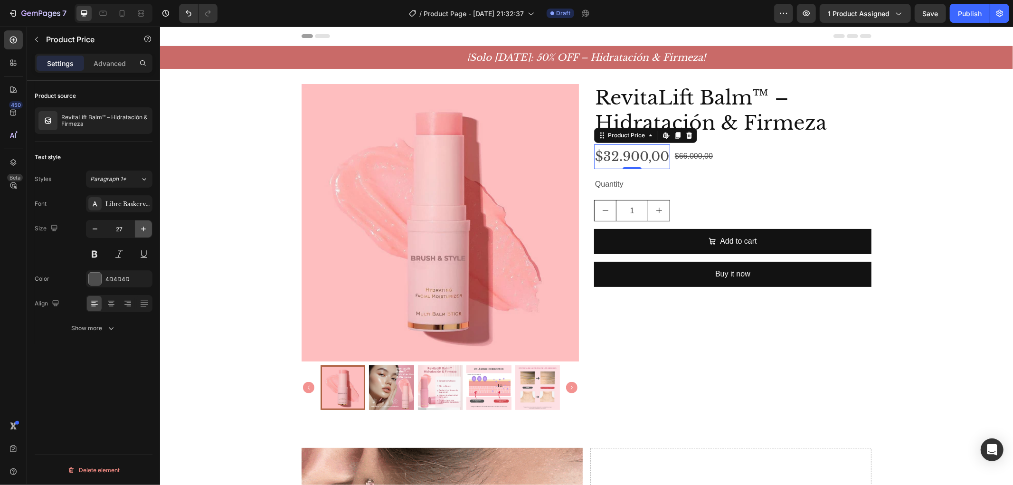
type input "28"
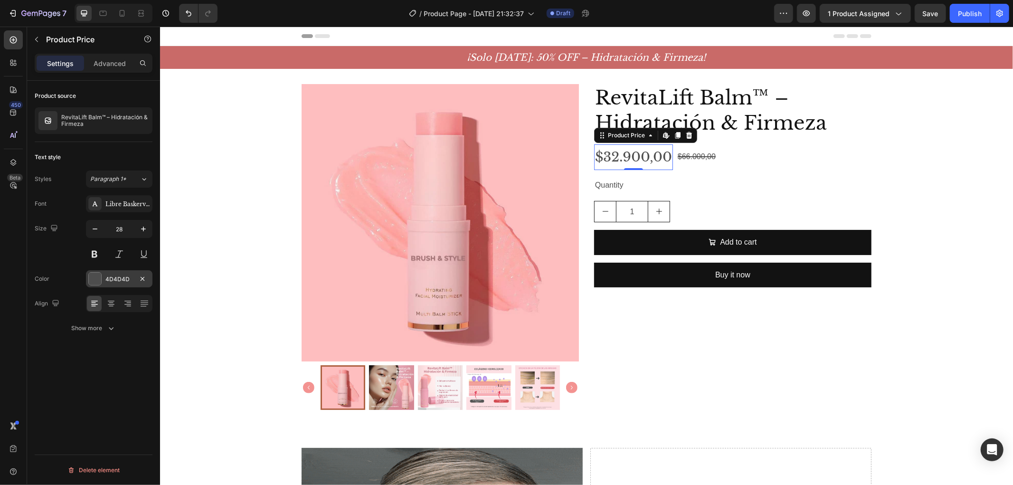
click at [97, 278] on div at bounding box center [95, 279] width 12 height 12
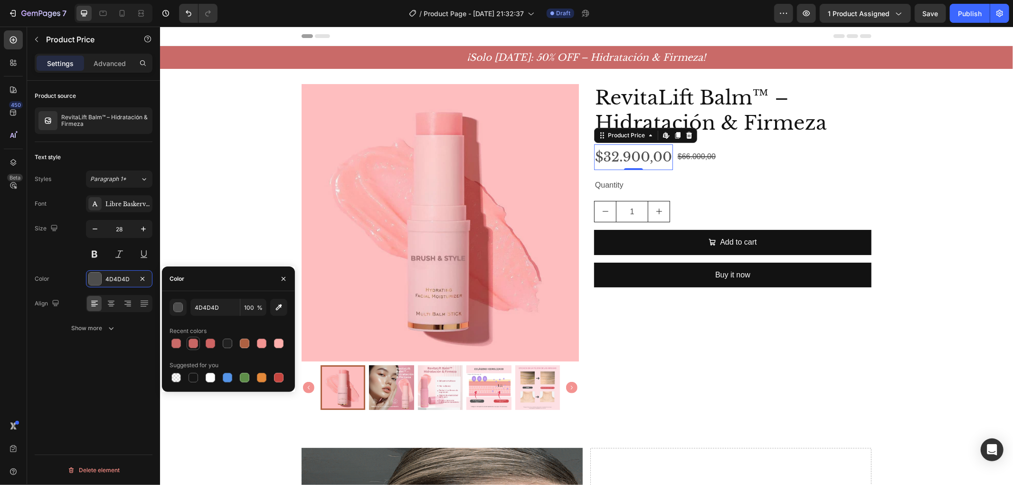
click at [191, 344] on div at bounding box center [193, 343] width 9 height 9
type input "C96664"
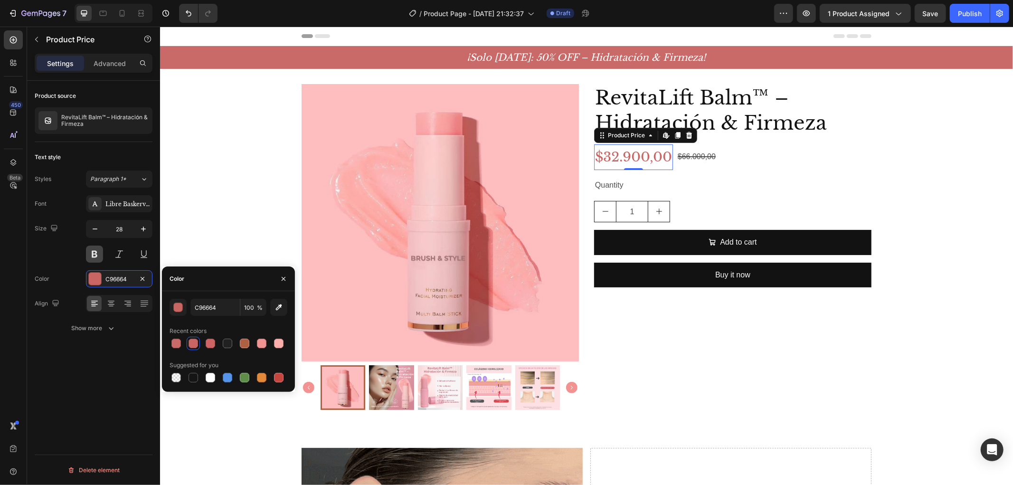
click at [98, 250] on button at bounding box center [94, 254] width 17 height 17
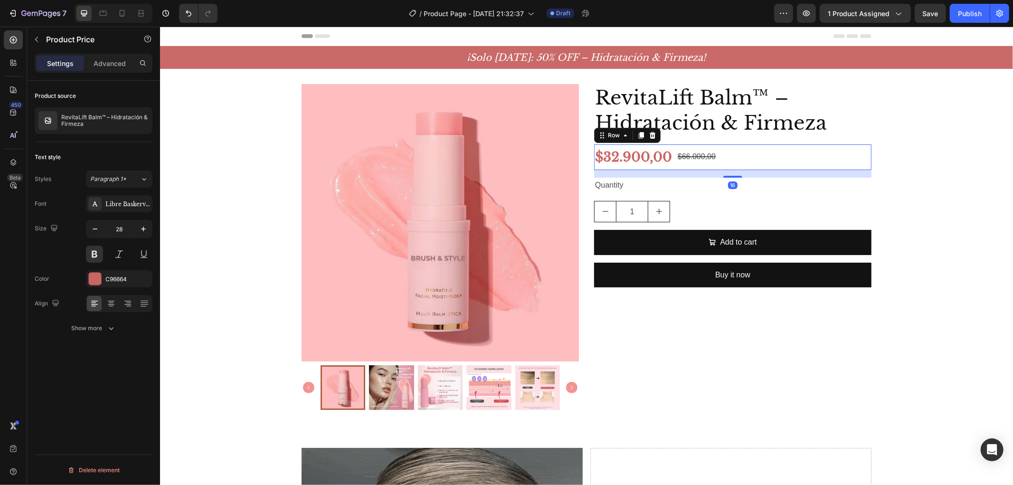
click at [718, 152] on div "$32.900,00 Product Price Product Price $66.000,00 Product Price Product Price R…" at bounding box center [732, 157] width 277 height 26
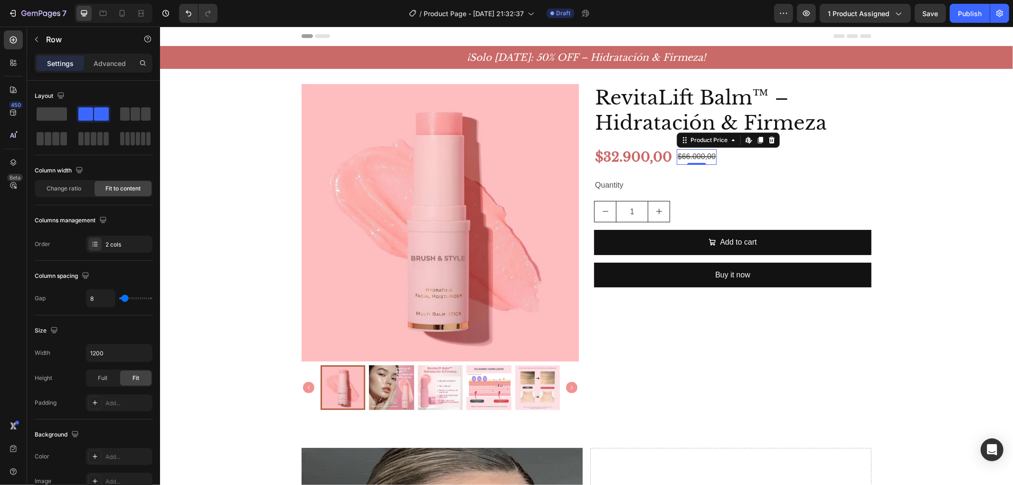
click at [706, 155] on div "$66.000,00" at bounding box center [696, 157] width 40 height 16
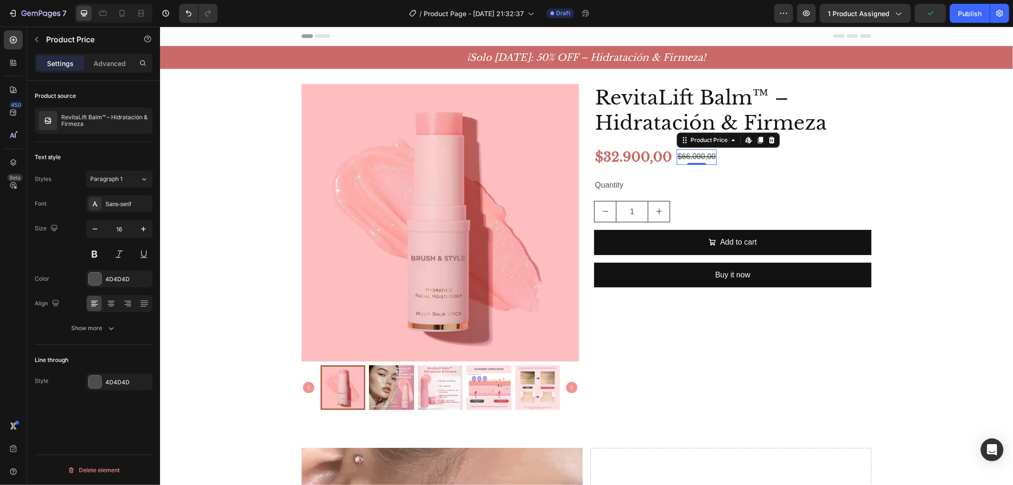
click at [130, 214] on div "Font Sans-serif Size 16 Color 4D4D4D Align Show more" at bounding box center [94, 266] width 118 height 142
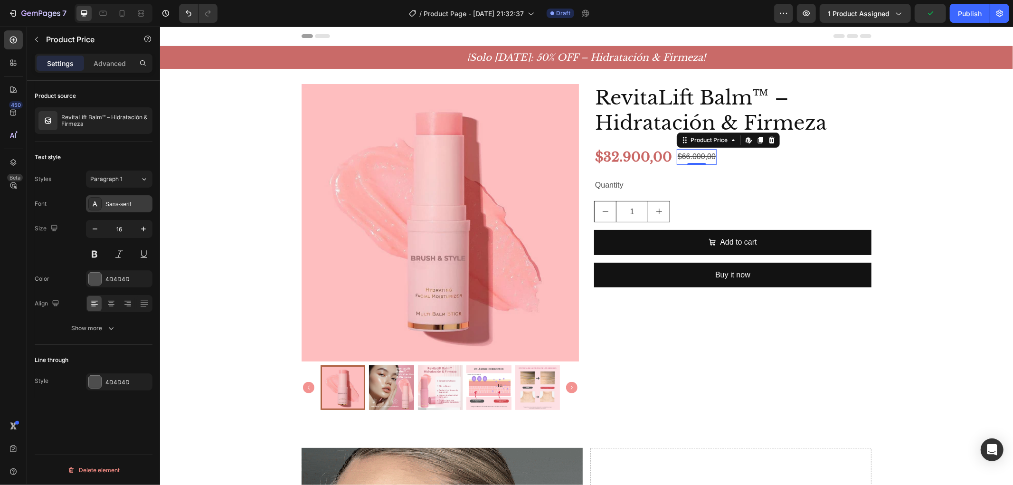
click at [131, 208] on div "Sans-serif" at bounding box center [119, 203] width 66 height 17
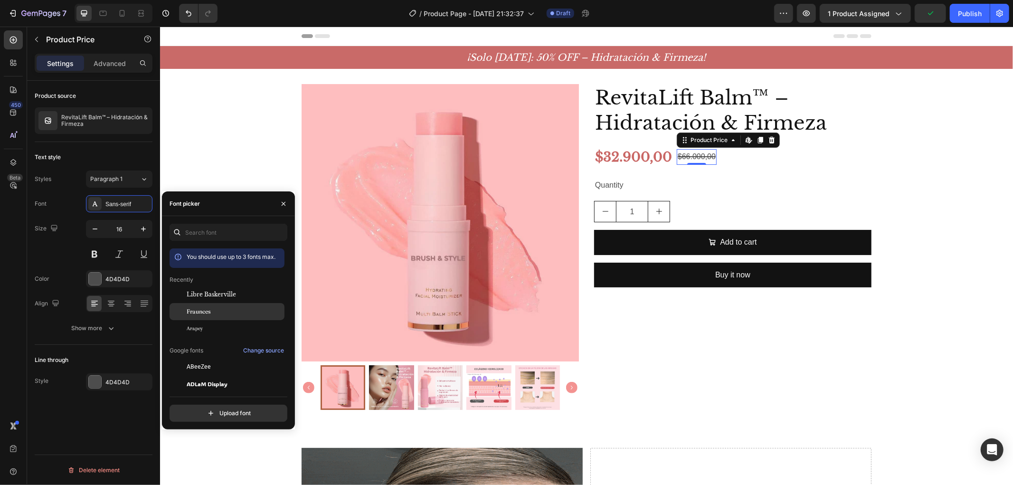
click at [212, 409] on div "Fraunces" at bounding box center [227, 417] width 115 height 17
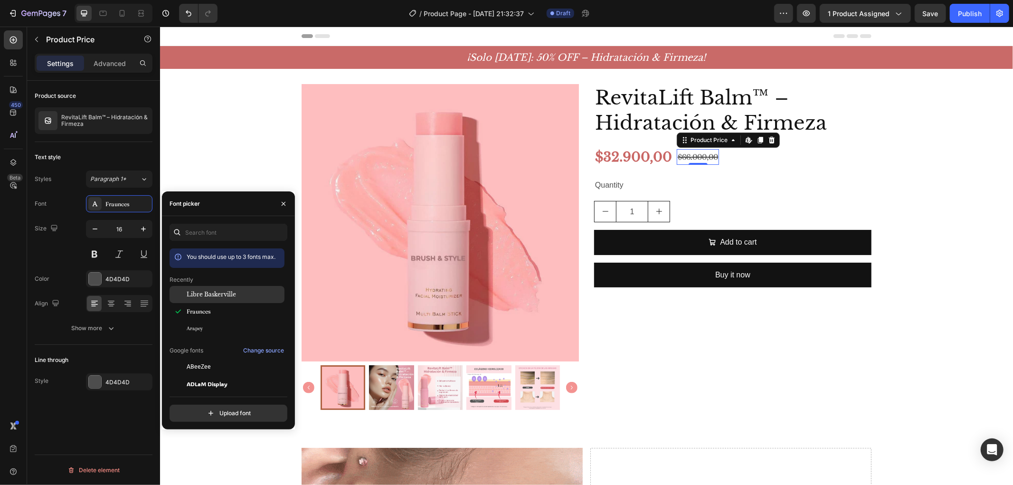
click at [214, 358] on div "Libre Baskerville" at bounding box center [227, 366] width 115 height 17
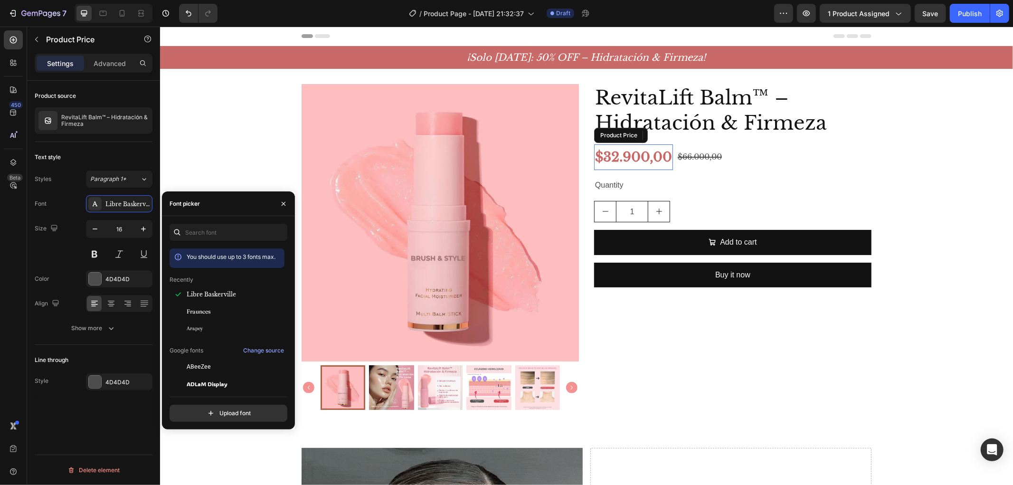
click at [631, 154] on div "$32.900,00" at bounding box center [633, 157] width 79 height 26
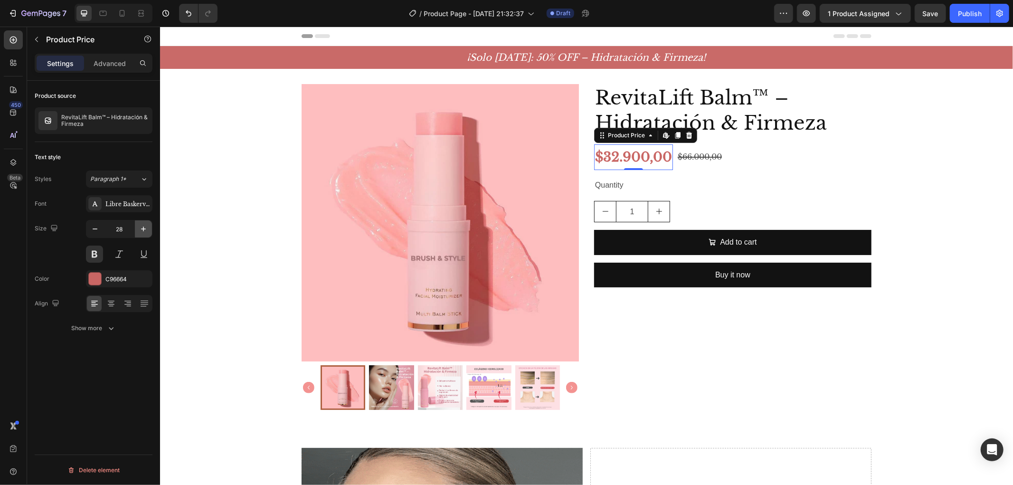
click at [146, 229] on icon "button" at bounding box center [143, 228] width 9 height 9
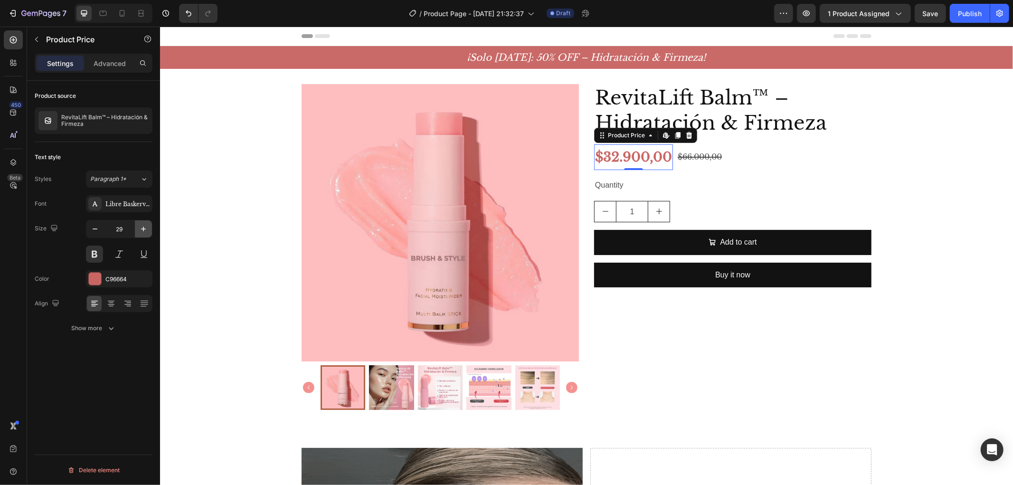
click at [146, 229] on icon "button" at bounding box center [143, 228] width 9 height 9
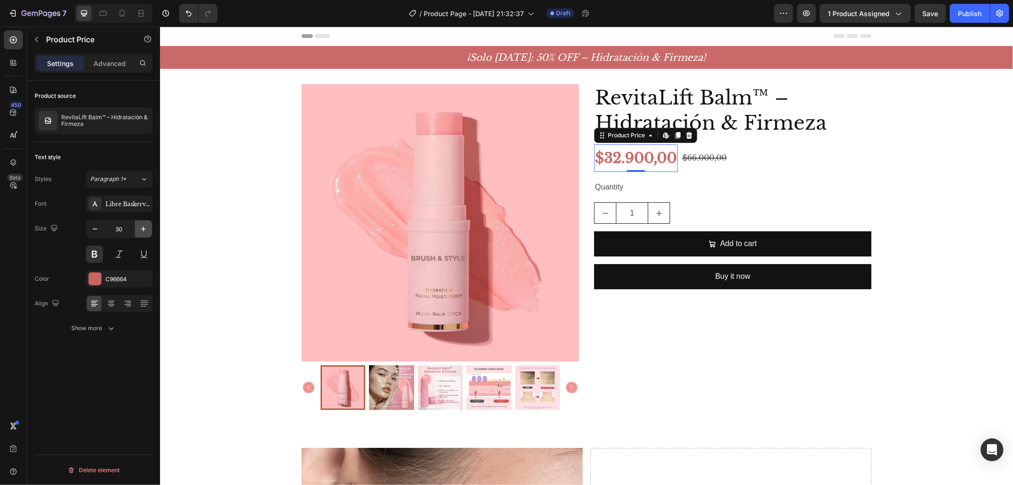
click at [146, 229] on icon "button" at bounding box center [143, 228] width 9 height 9
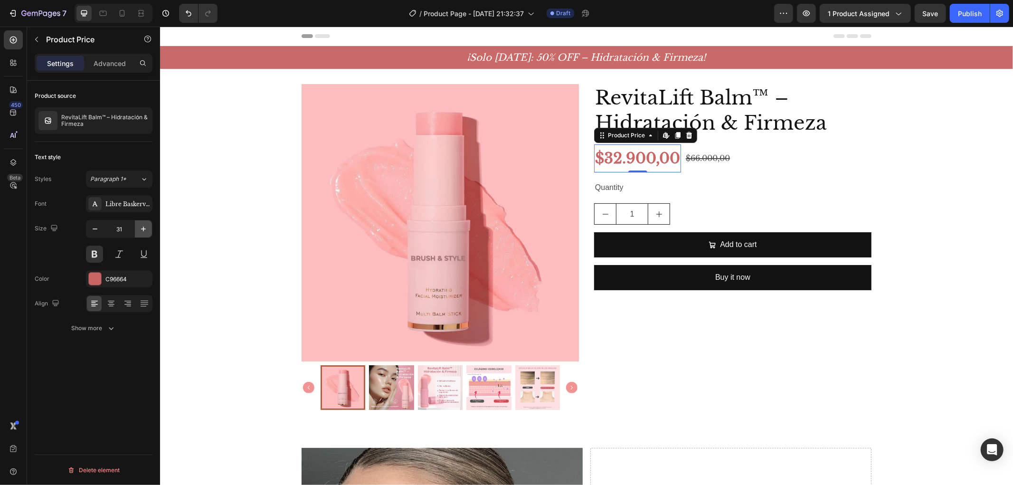
click at [146, 230] on icon "button" at bounding box center [143, 228] width 9 height 9
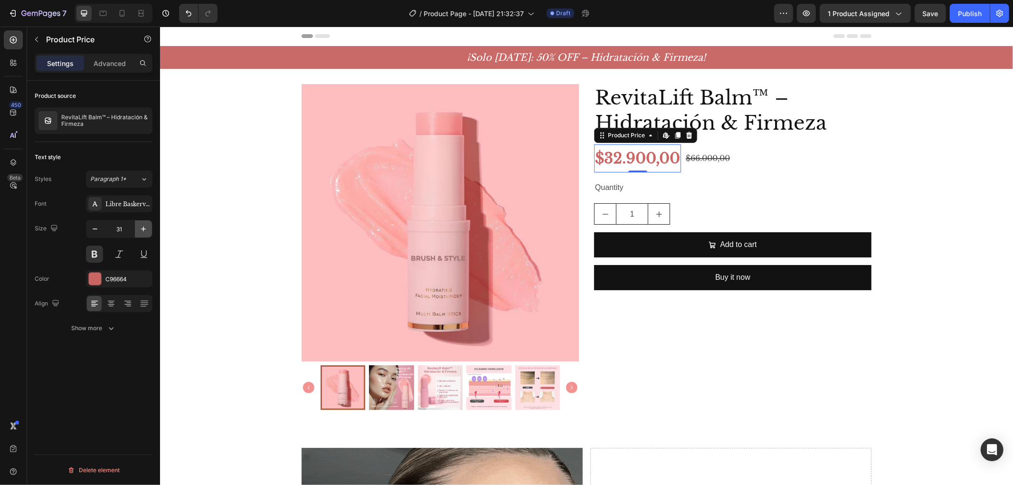
type input "32"
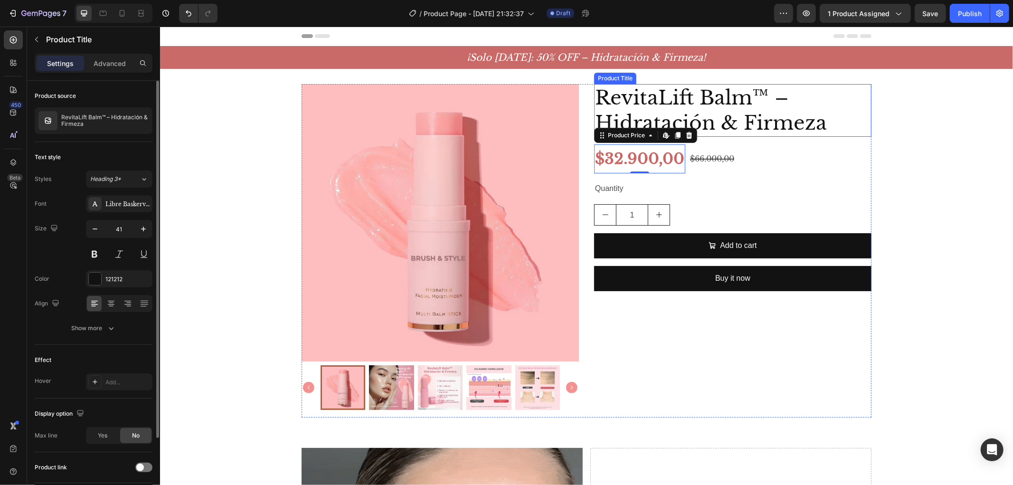
click at [730, 97] on h2 "RevitaLift Balm™ – Hidratación & Firmeza" at bounding box center [732, 110] width 277 height 53
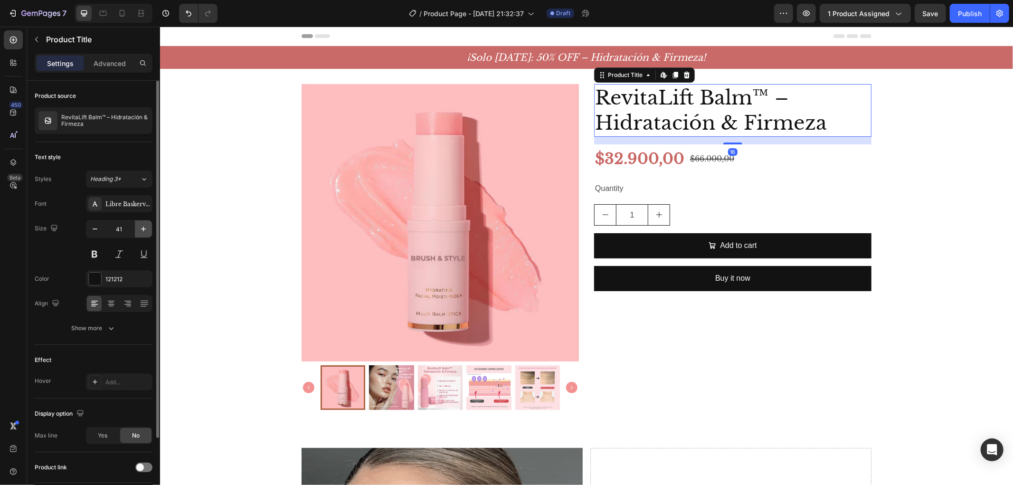
click at [142, 231] on icon "button" at bounding box center [143, 228] width 9 height 9
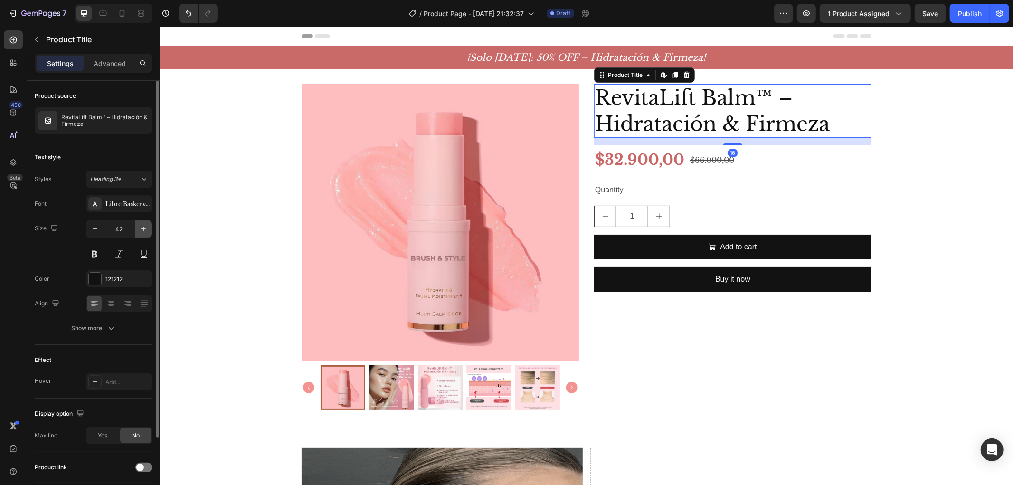
click at [142, 231] on icon "button" at bounding box center [143, 228] width 9 height 9
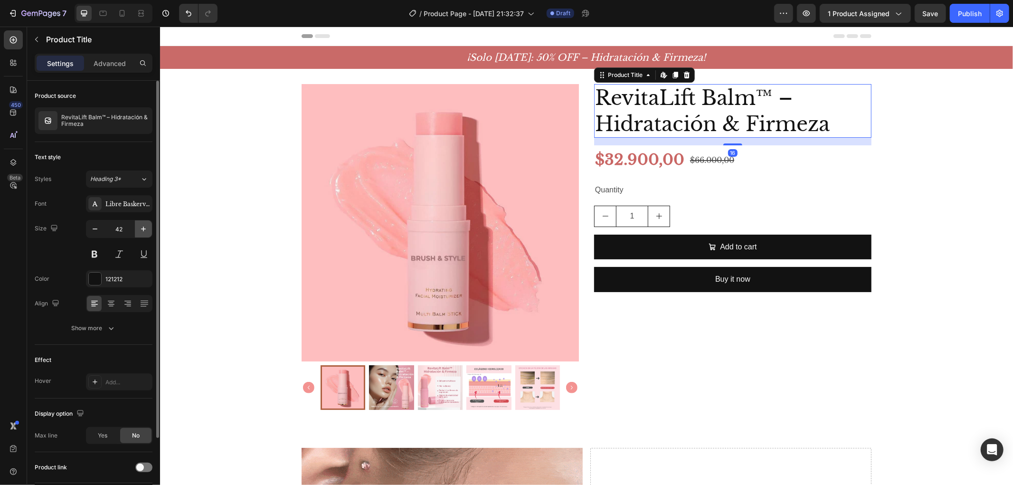
type input "43"
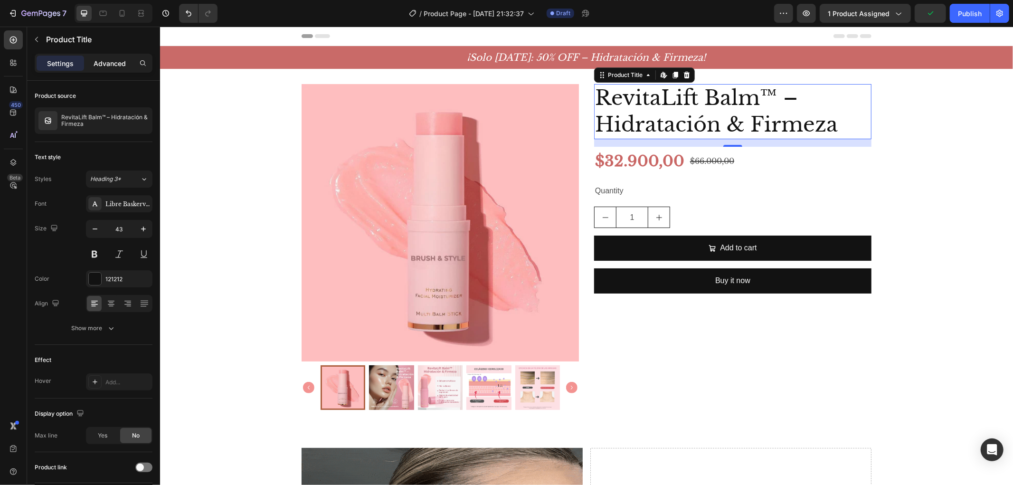
click at [123, 67] on p "Advanced" at bounding box center [110, 63] width 32 height 10
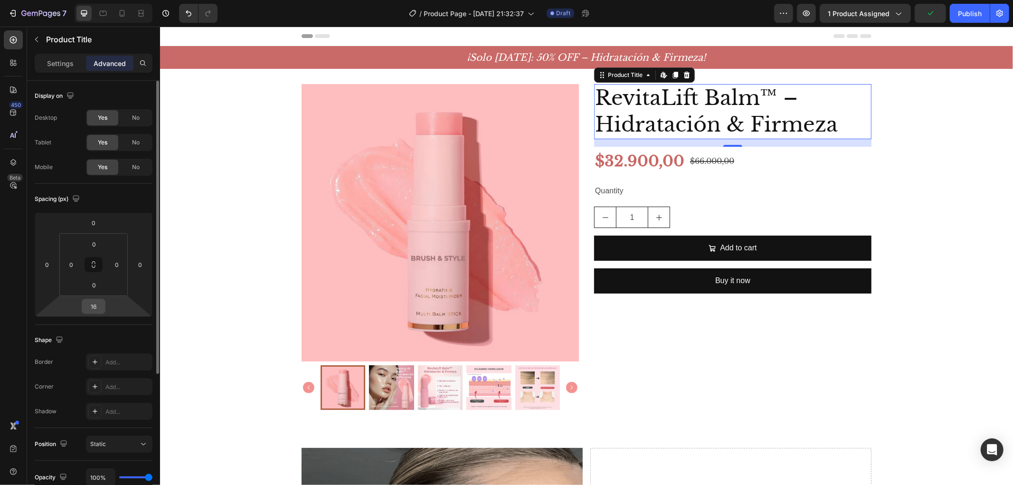
click at [89, 308] on input "16" at bounding box center [93, 306] width 19 height 14
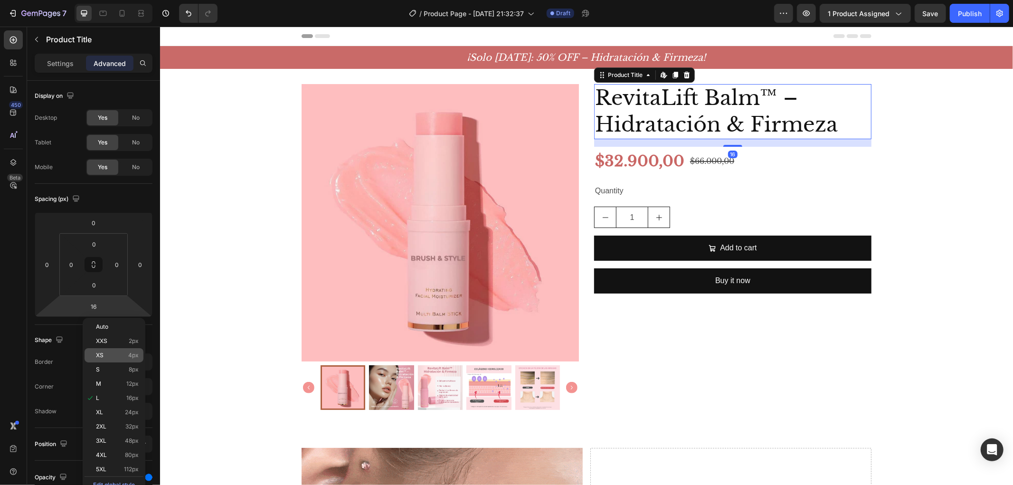
click at [131, 357] on span "4px" at bounding box center [133, 355] width 10 height 7
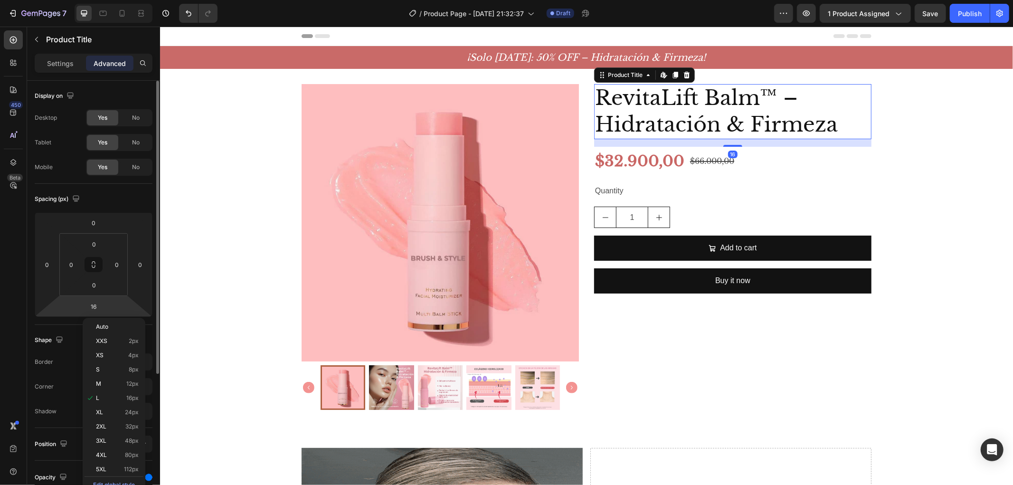
type input "4"
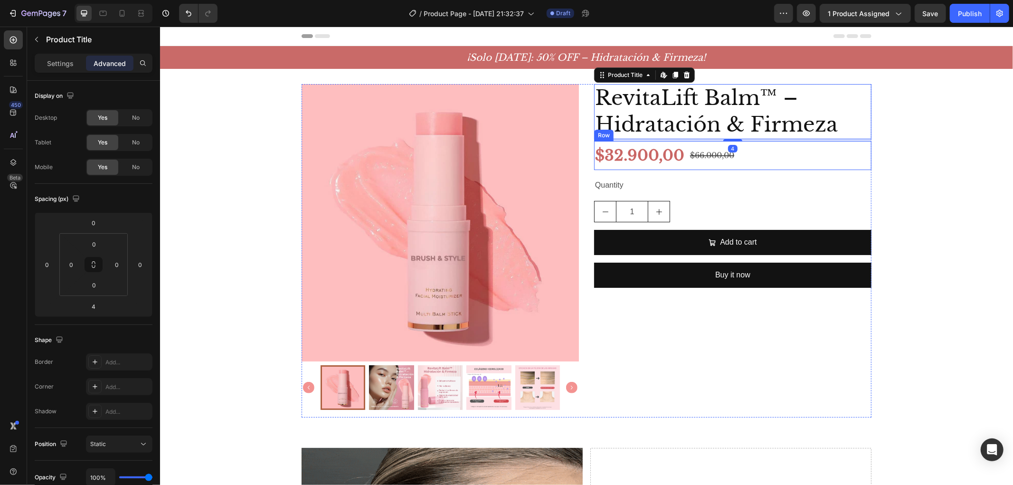
click at [767, 153] on div "$32.900,00 Product Price Product Price $66.000,00 Product Price Product Price R…" at bounding box center [732, 155] width 277 height 29
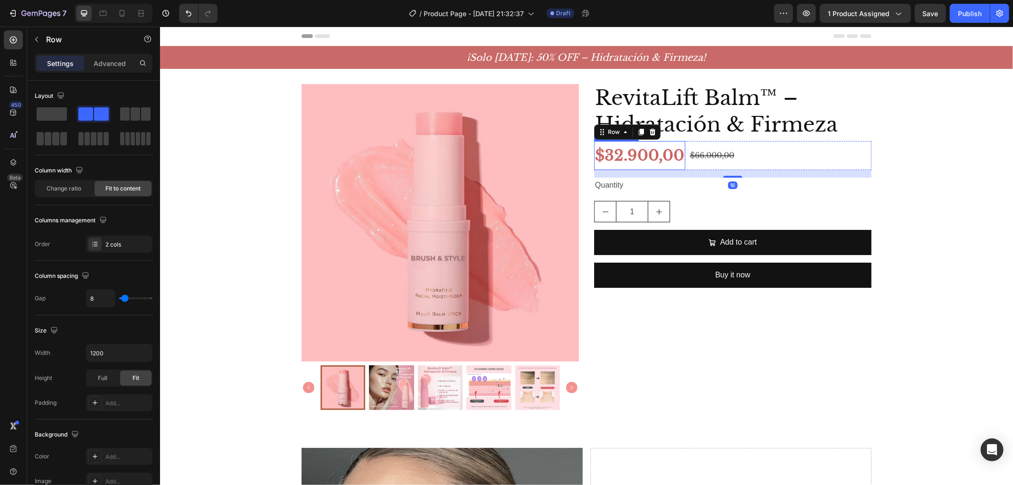
click at [638, 164] on div "$32.900,00" at bounding box center [639, 155] width 91 height 29
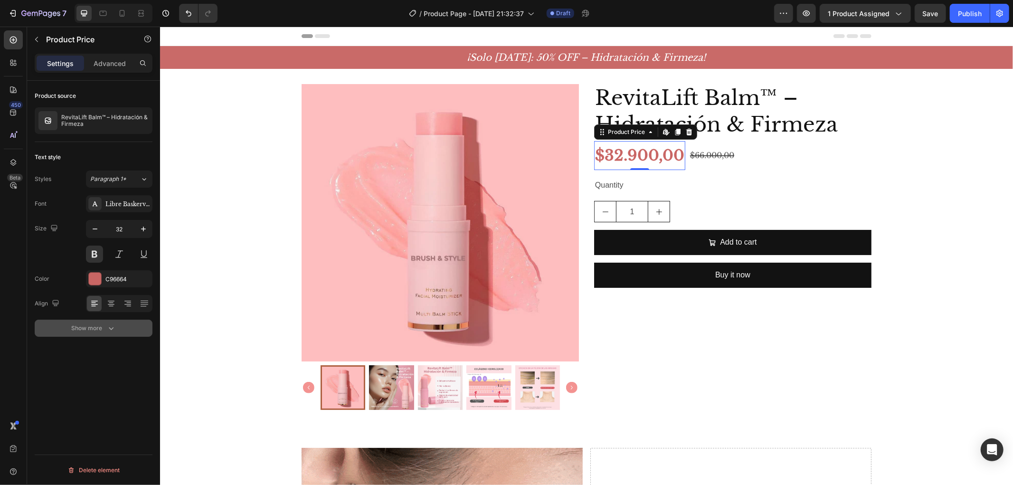
click at [100, 329] on div "Show more" at bounding box center [94, 327] width 44 height 9
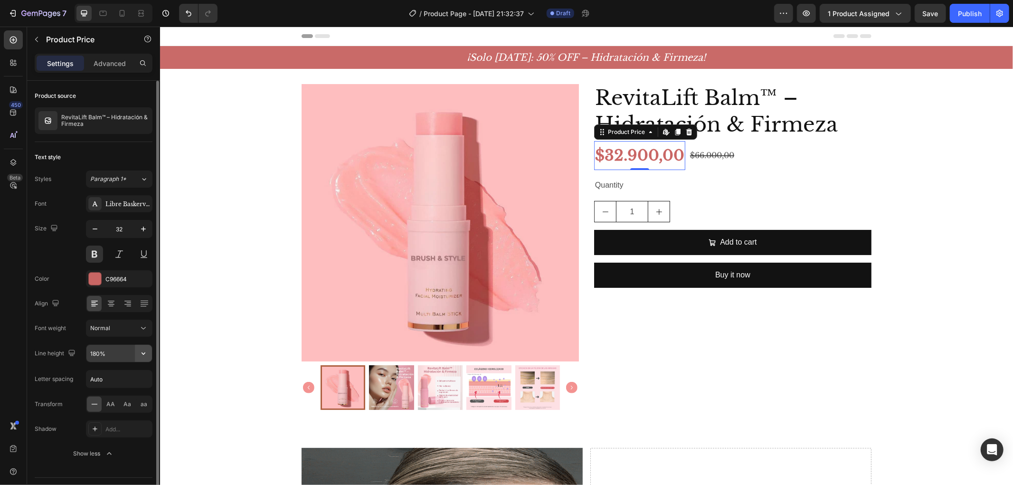
click at [142, 355] on icon "button" at bounding box center [143, 353] width 9 height 9
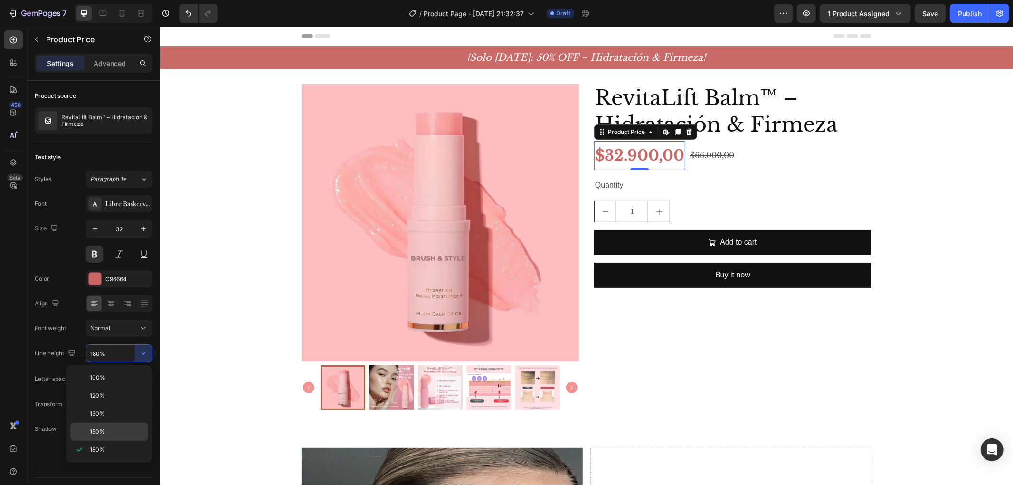
click at [123, 431] on p "150%" at bounding box center [117, 431] width 54 height 9
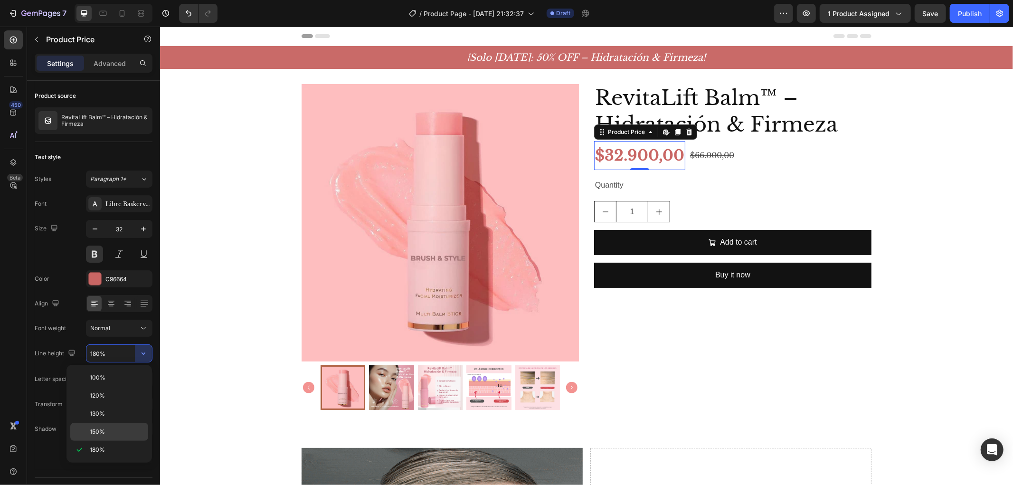
type input "150%"
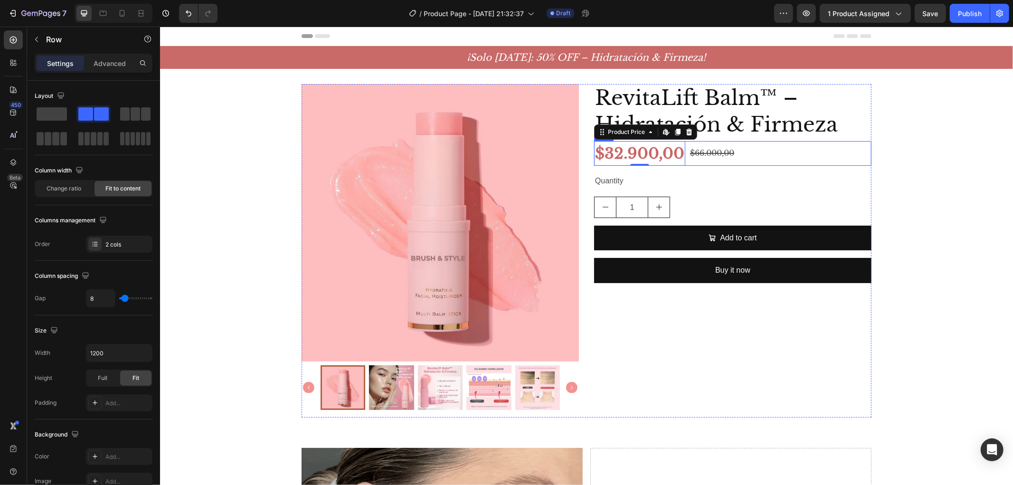
click at [783, 145] on div "$32.900,00 Product Price Edit content in Shopify 0 Product Price Edit content i…" at bounding box center [732, 153] width 277 height 25
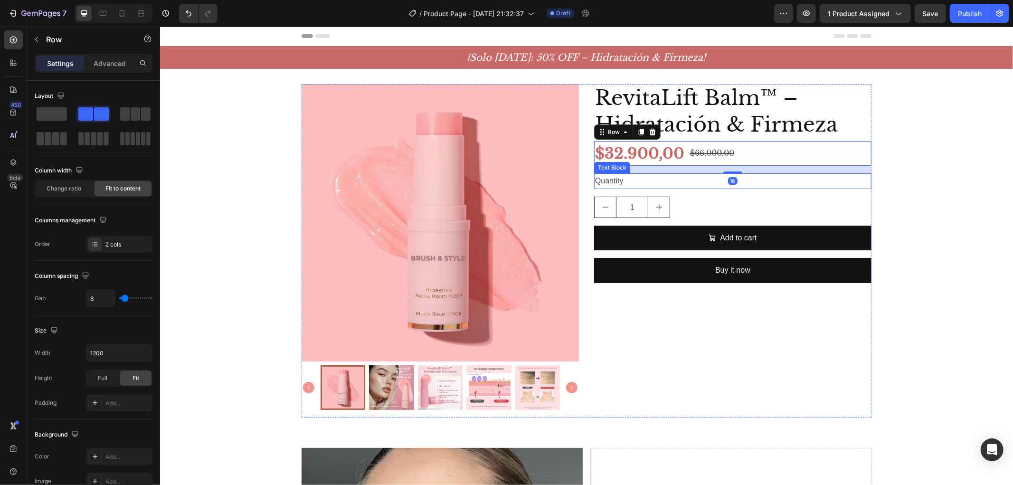
click at [789, 182] on div "Quantity" at bounding box center [732, 181] width 277 height 16
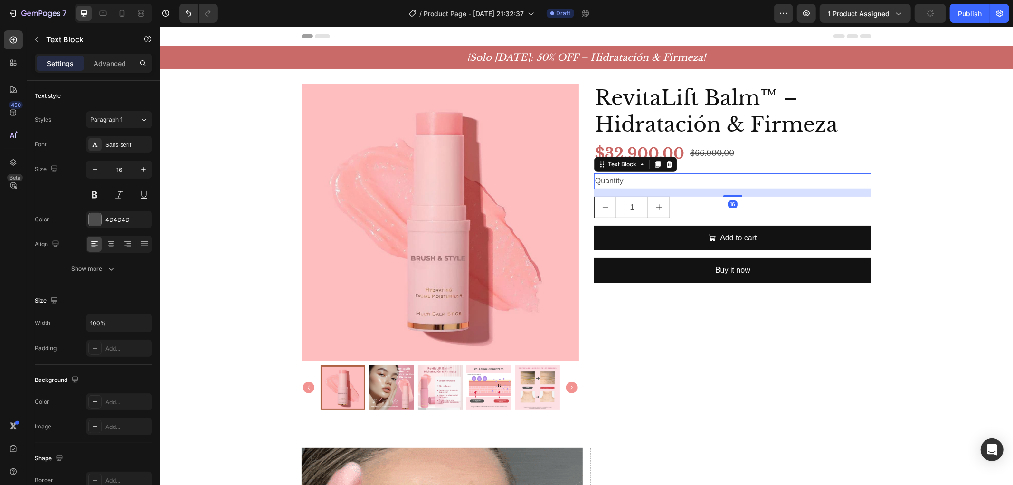
click at [659, 170] on div "Text Block" at bounding box center [635, 163] width 83 height 15
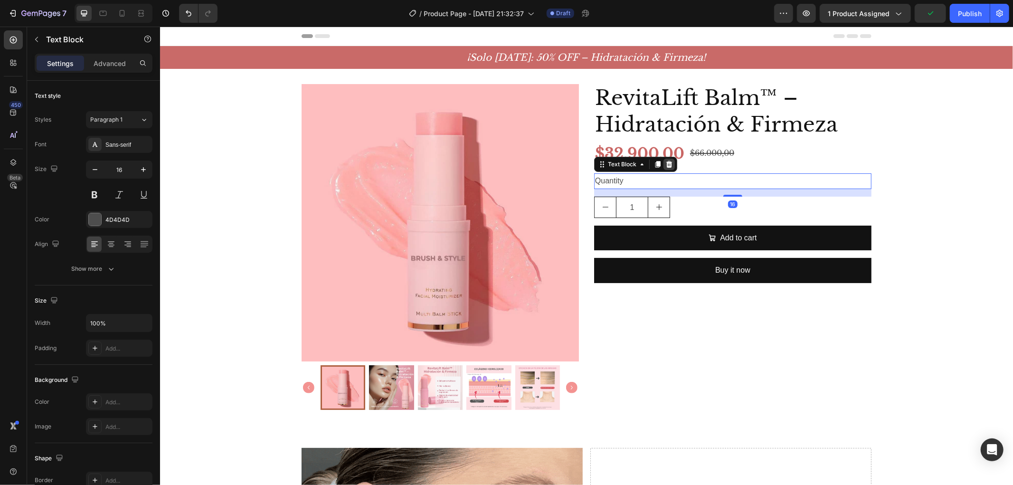
click at [664, 169] on div at bounding box center [668, 163] width 11 height 11
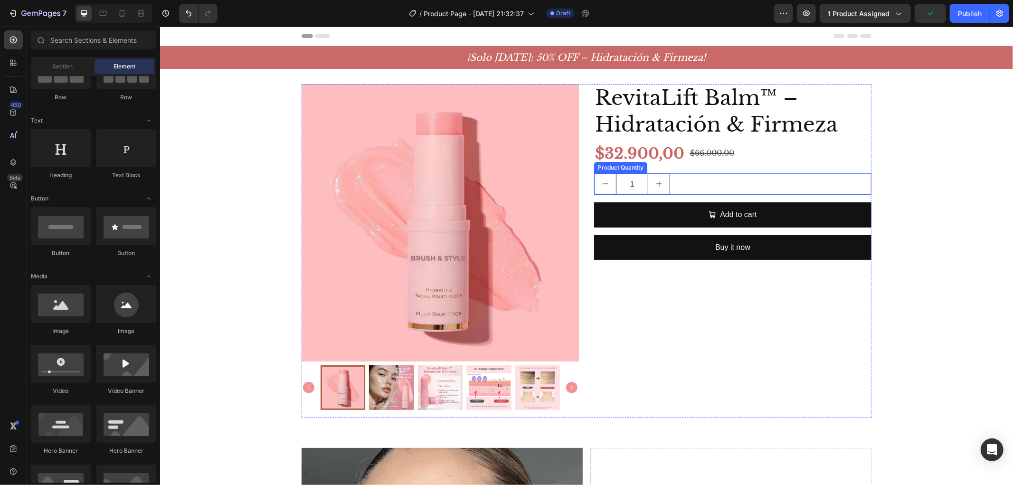
click at [681, 188] on div "1" at bounding box center [732, 183] width 277 height 21
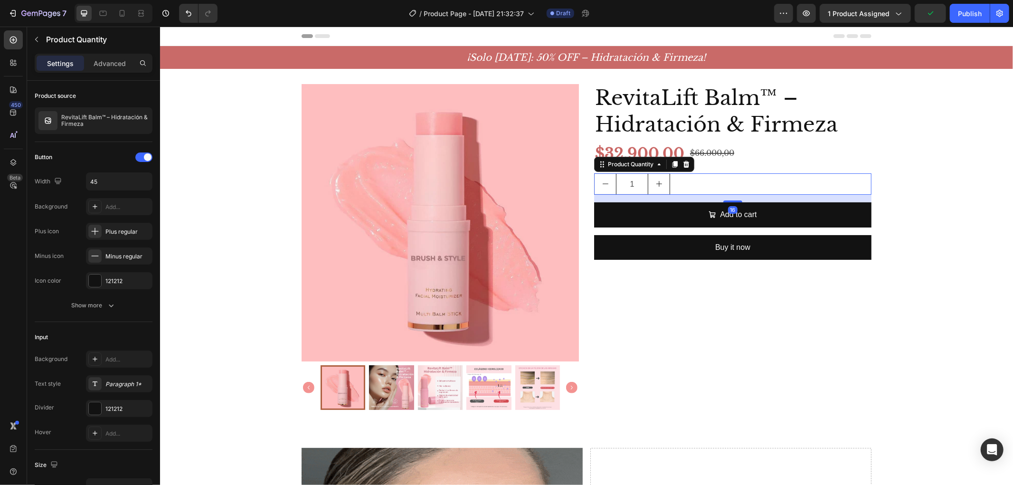
click at [683, 164] on icon at bounding box center [686, 164] width 6 height 7
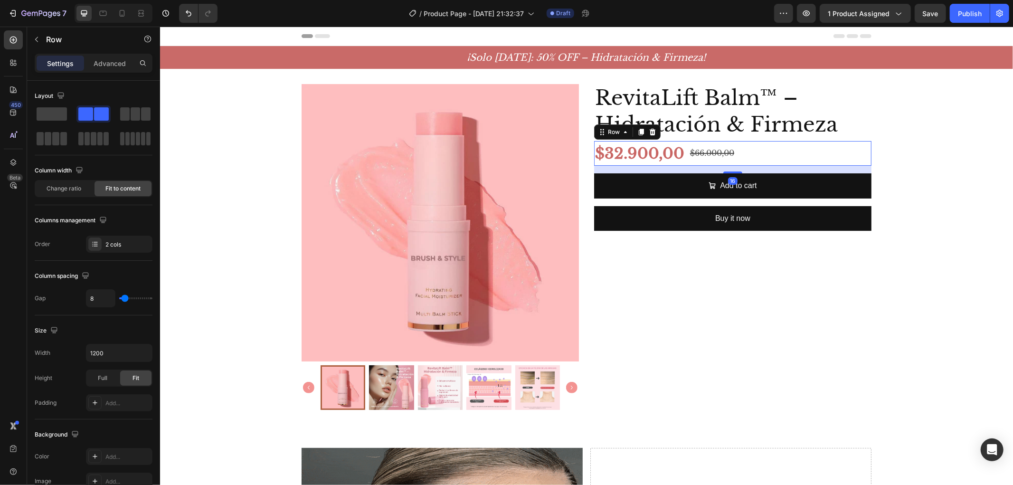
click at [818, 152] on div "$32.900,00 Product Price Product Price $66.000,00 Product Price Product Price R…" at bounding box center [732, 153] width 277 height 25
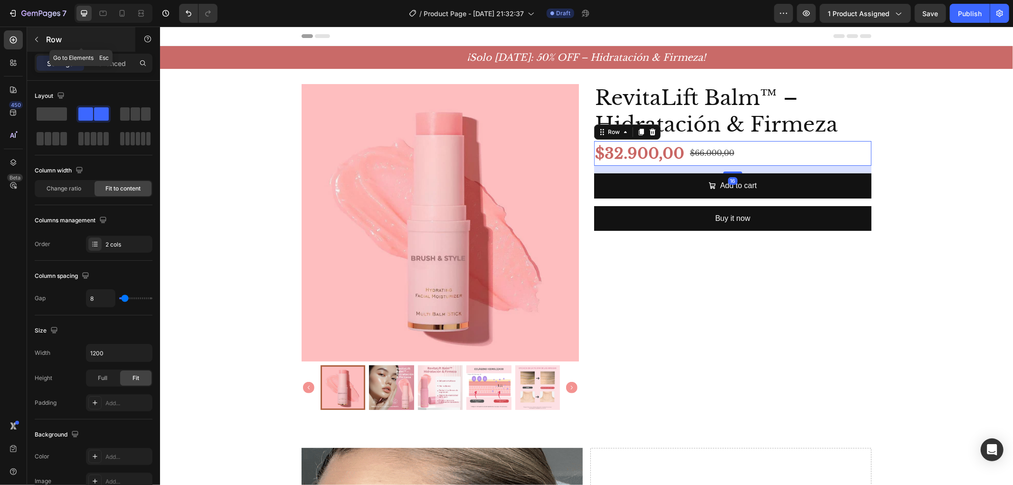
click at [69, 37] on p "Row" at bounding box center [86, 39] width 81 height 11
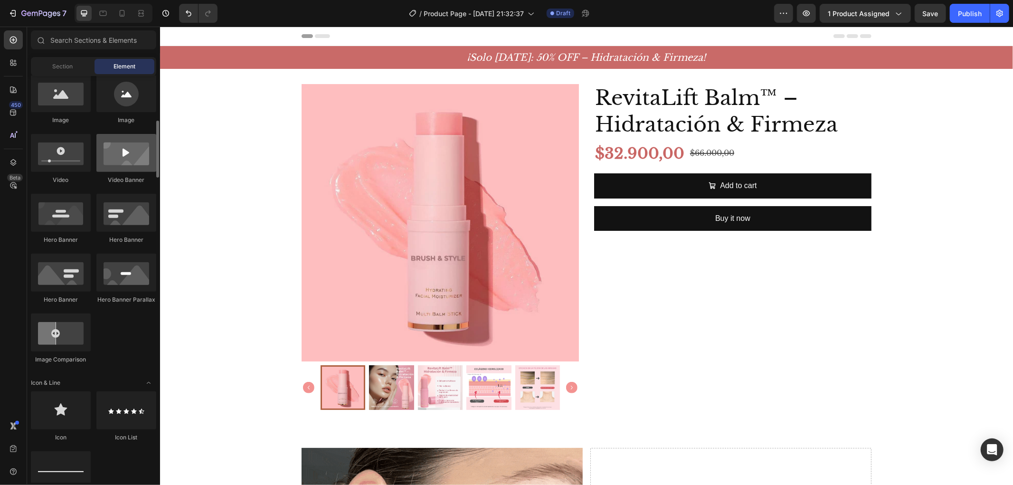
scroll to position [422, 0]
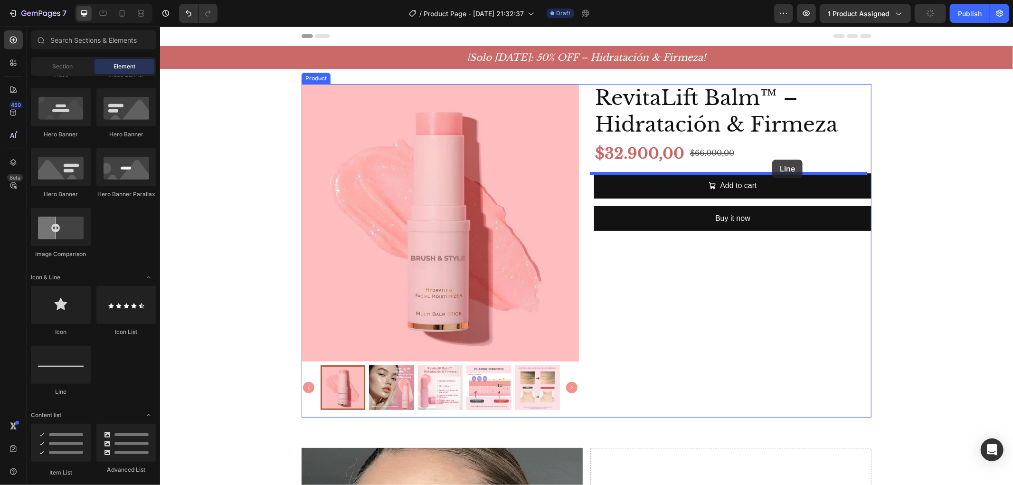
drag, startPoint x: 234, startPoint y: 395, endPoint x: 772, endPoint y: 159, distance: 587.4
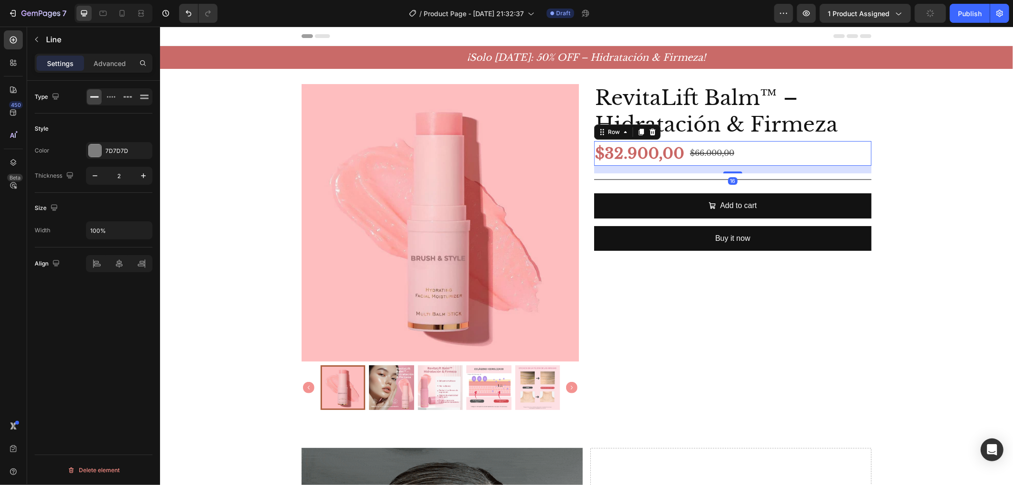
click at [785, 153] on div "$32.900,00 Product Price Product Price $66.000,00 Product Price Product Price R…" at bounding box center [732, 153] width 277 height 25
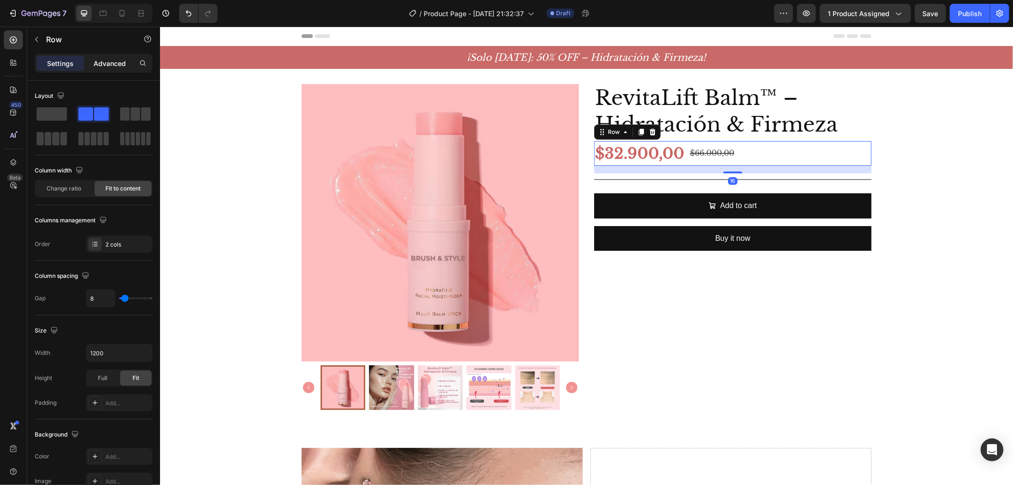
click at [103, 66] on p "Advanced" at bounding box center [110, 63] width 32 height 10
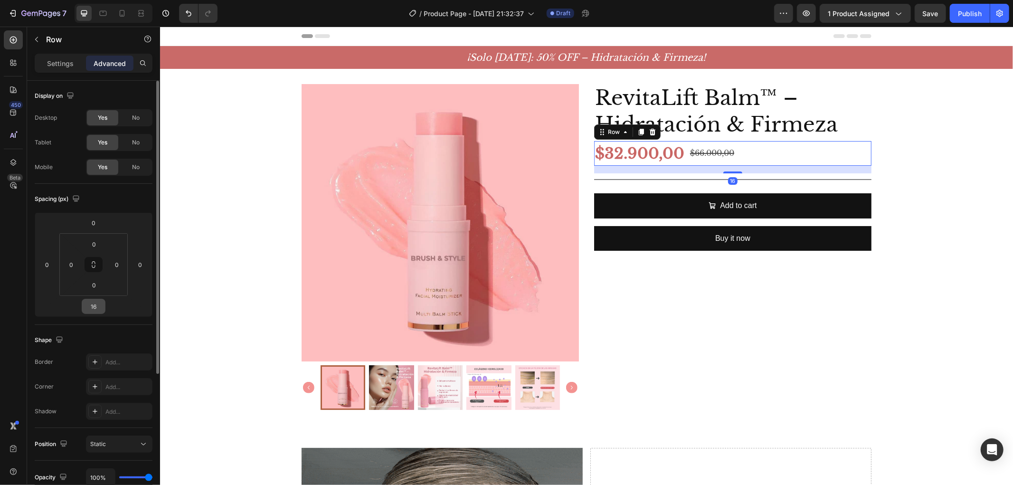
click at [95, 314] on div "16" at bounding box center [94, 306] width 24 height 15
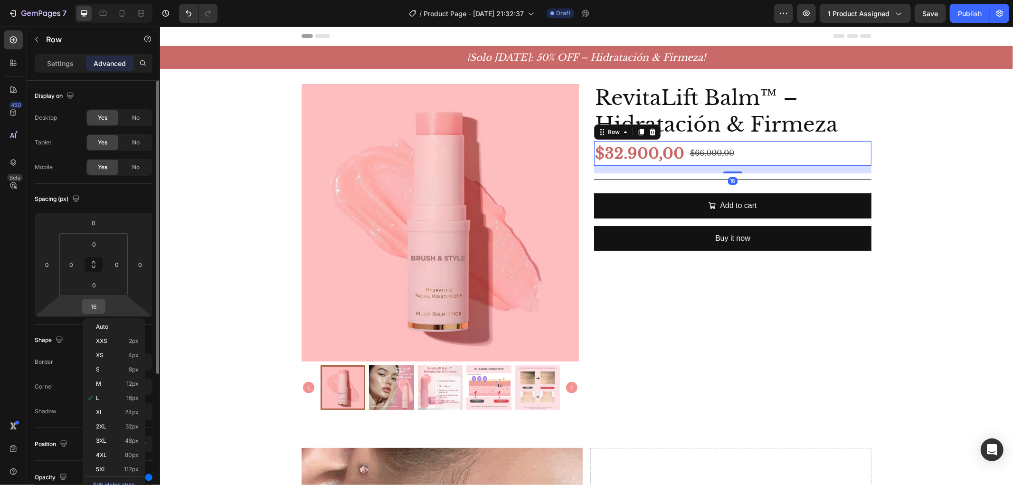
click at [95, 307] on input "16" at bounding box center [93, 306] width 19 height 14
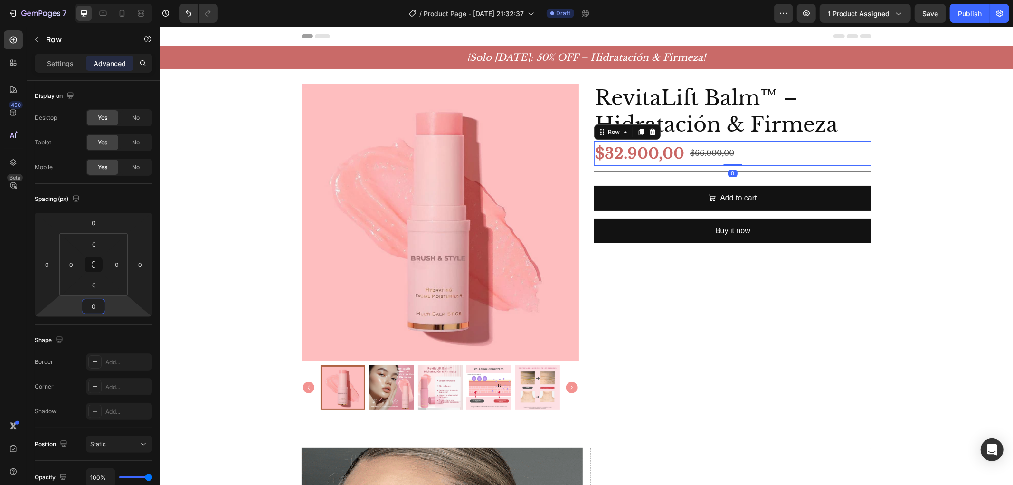
type input "0"
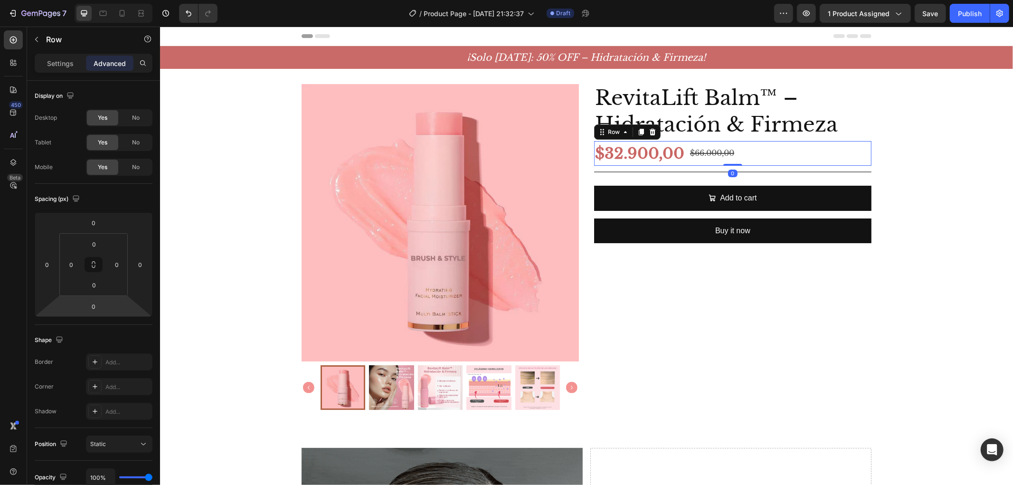
click at [19, 288] on div "450 Beta" at bounding box center [13, 223] width 19 height 386
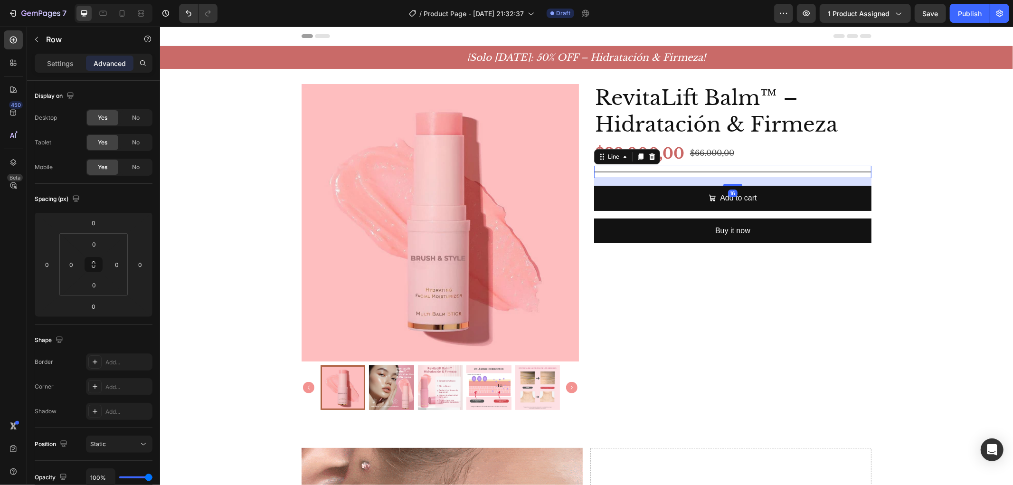
click at [776, 169] on div "Title Line 16" at bounding box center [732, 171] width 277 height 12
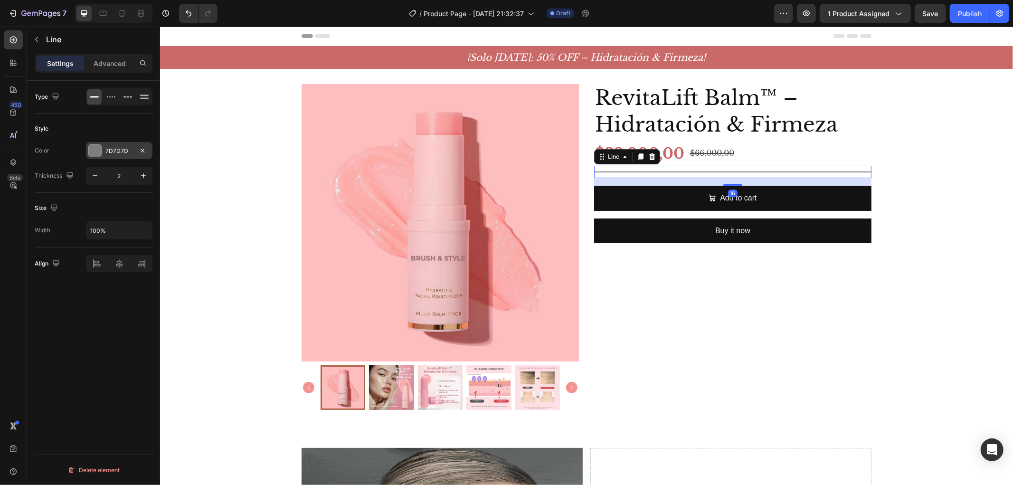
click at [94, 150] on div at bounding box center [95, 150] width 12 height 12
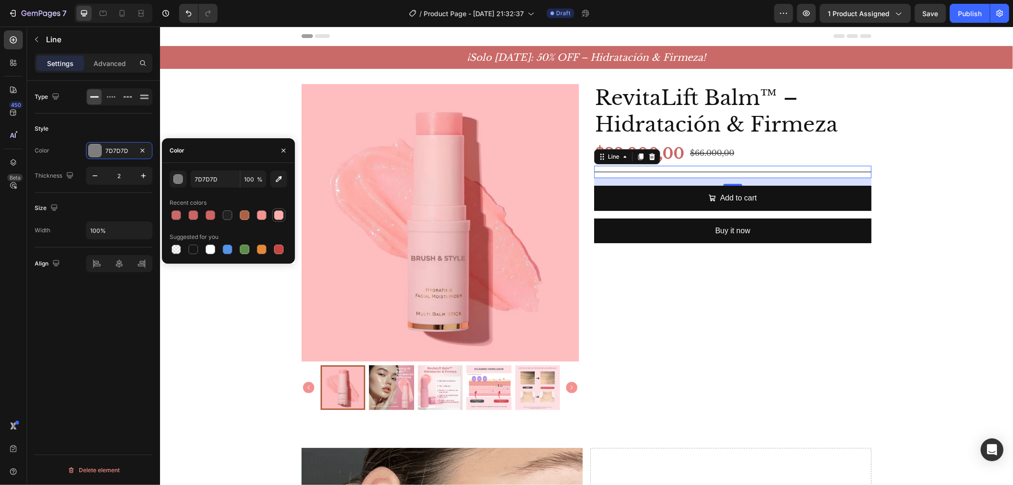
click at [281, 220] on div at bounding box center [278, 214] width 11 height 11
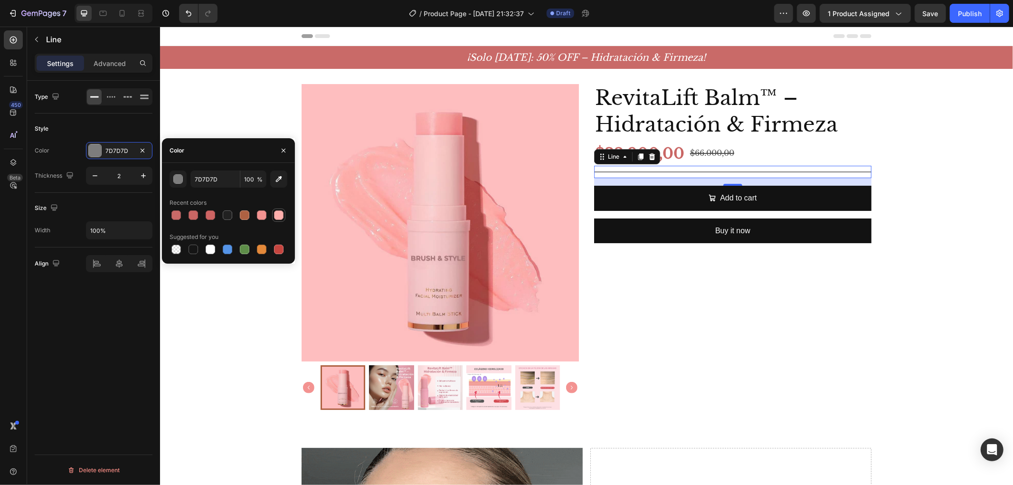
type input "FEAFAC"
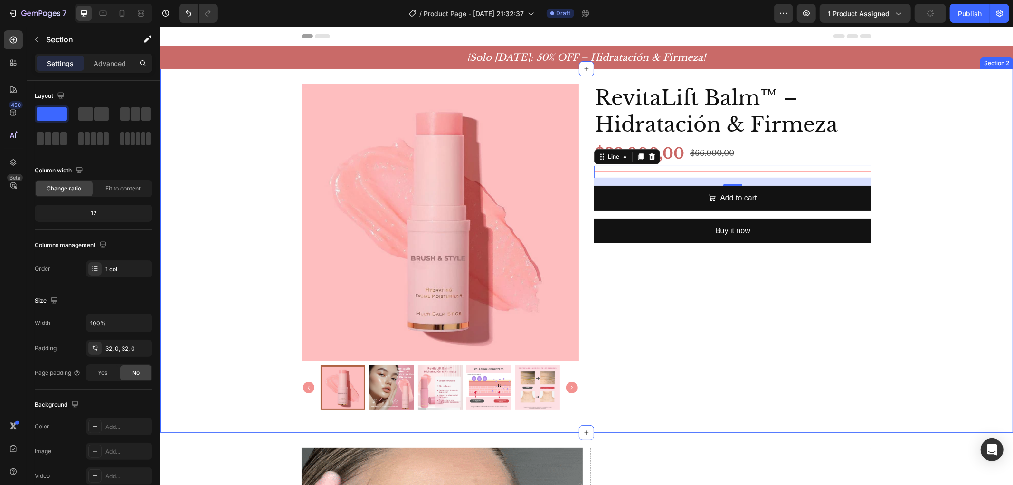
click at [921, 183] on div "Product Images RevitaLift Balm™ – Hidratación & Firmeza Product Title $32.900,0…" at bounding box center [586, 250] width 853 height 333
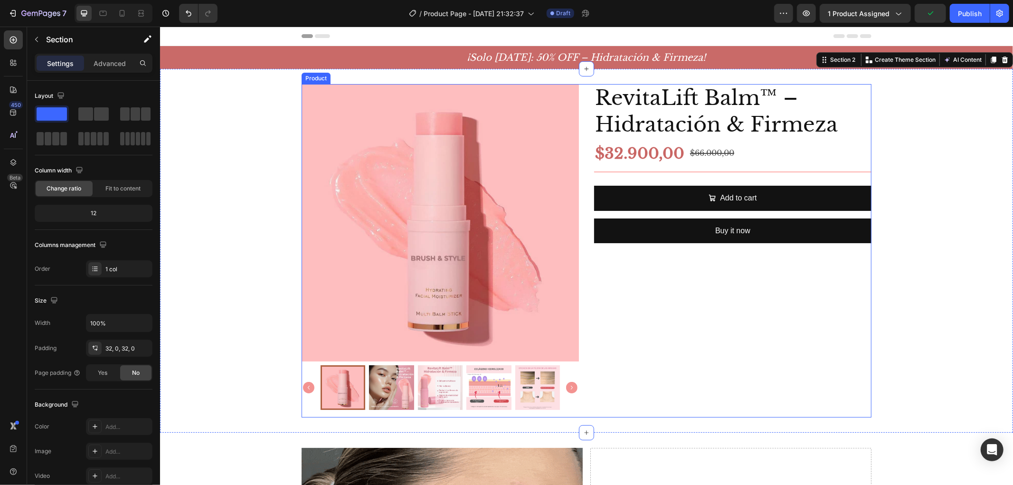
click at [819, 212] on div "Add to cart Add to Cart" at bounding box center [732, 201] width 277 height 33
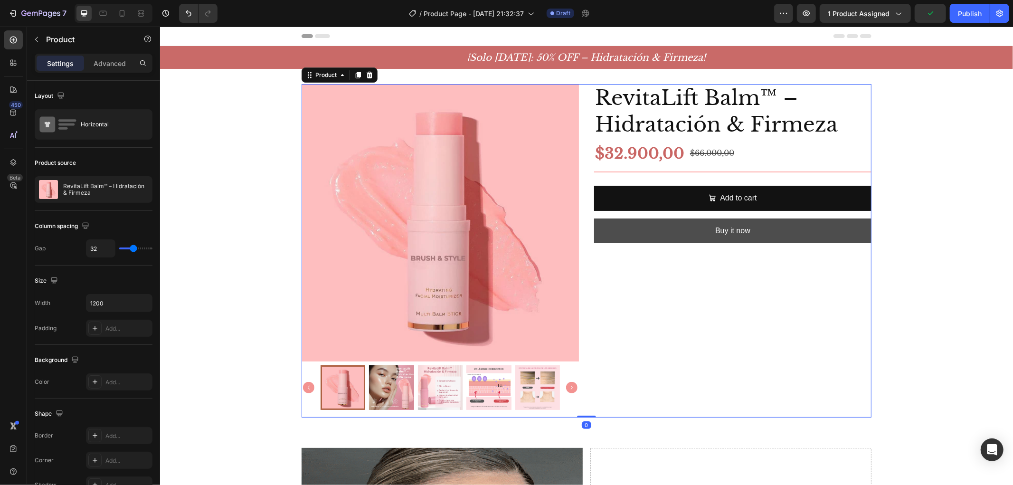
click at [819, 220] on button "Buy it now" at bounding box center [732, 230] width 277 height 25
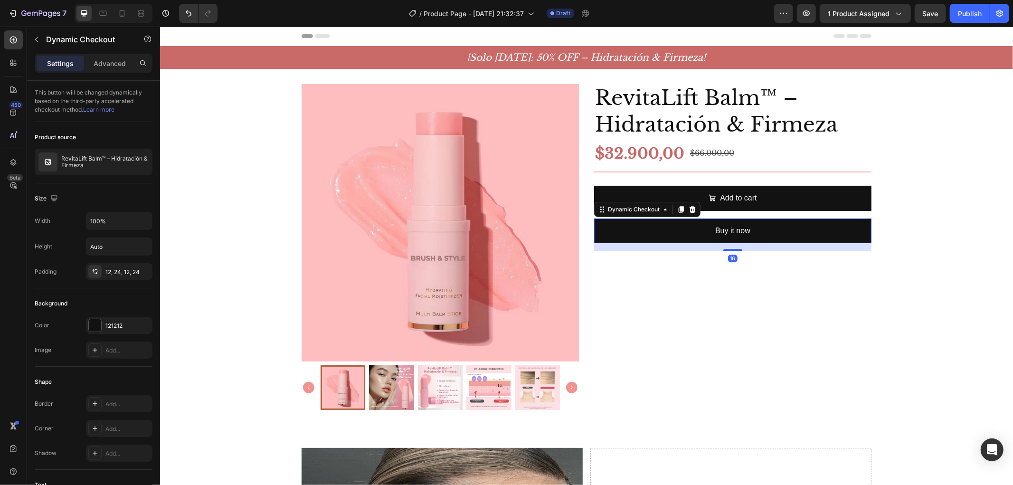
click at [691, 208] on div at bounding box center [691, 208] width 11 height 11
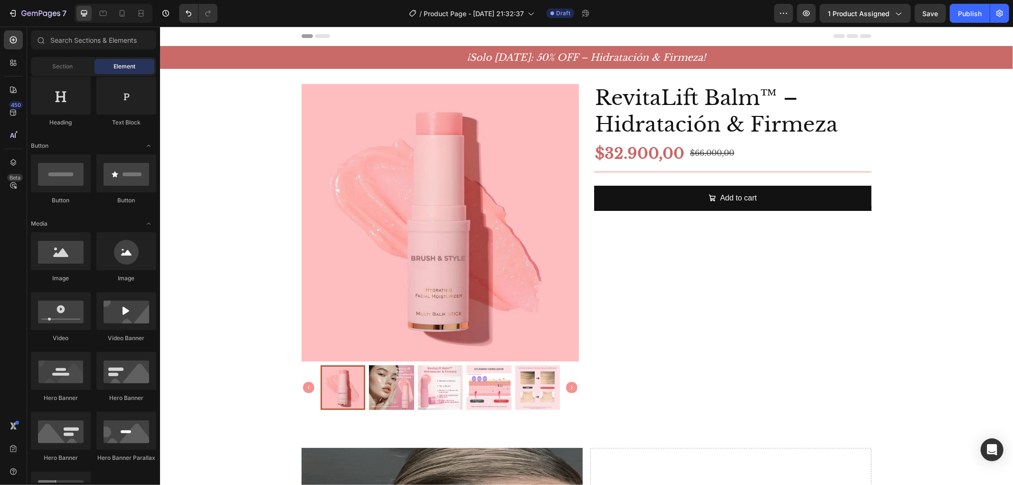
scroll to position [0, 0]
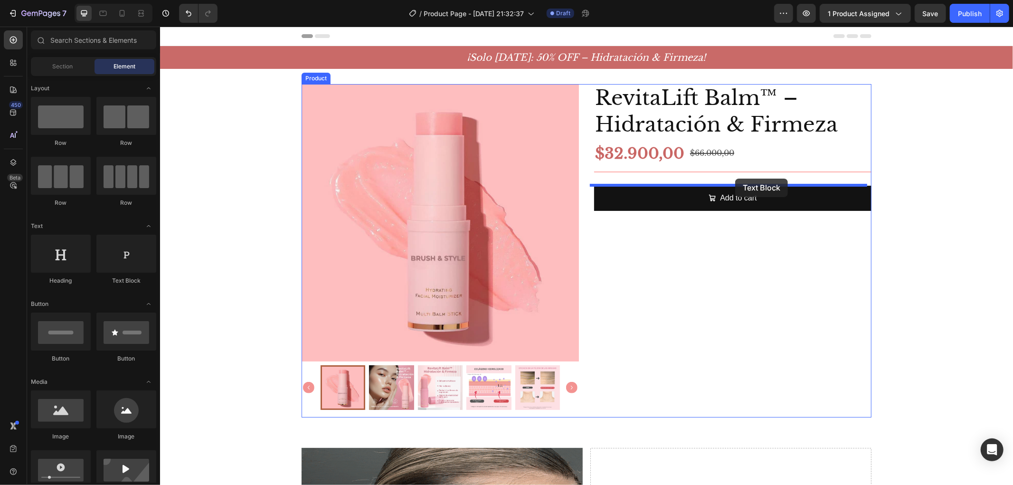
drag, startPoint x: 390, startPoint y: 192, endPoint x: 735, endPoint y: 178, distance: 344.6
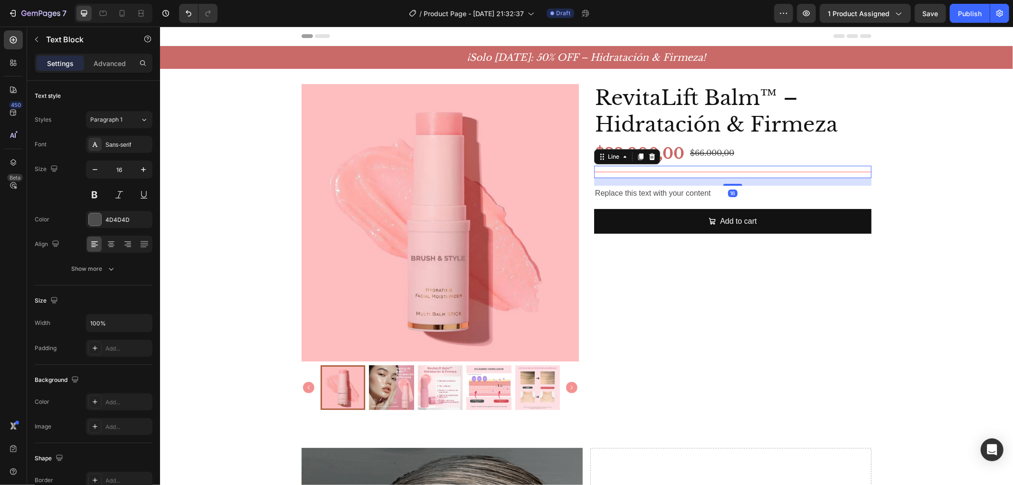
click at [843, 171] on div at bounding box center [732, 171] width 277 height 1
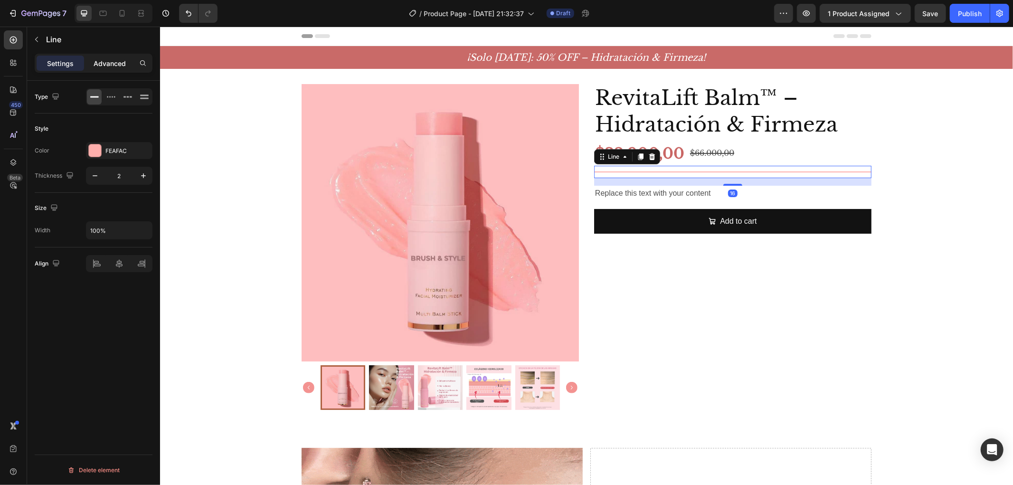
click at [103, 69] on div "Advanced" at bounding box center [109, 63] width 47 height 15
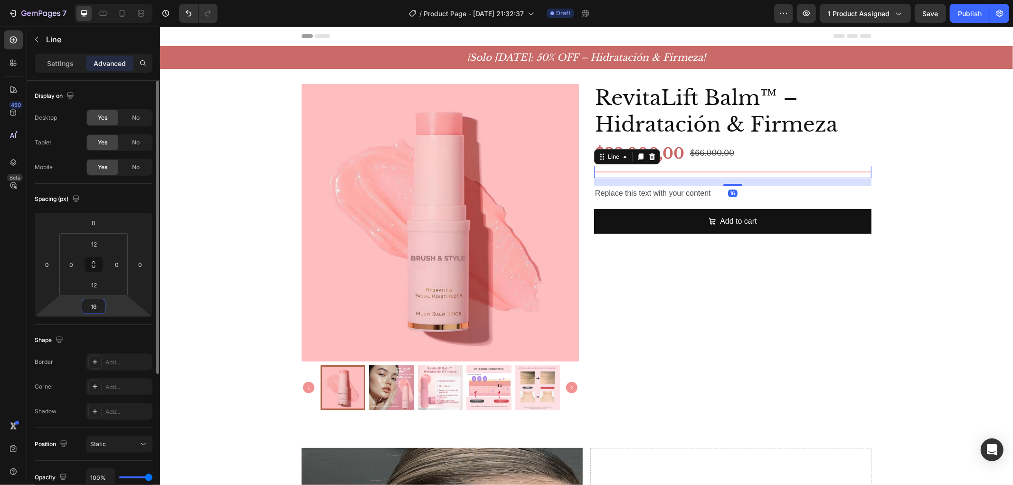
click at [90, 310] on input "16" at bounding box center [93, 306] width 19 height 14
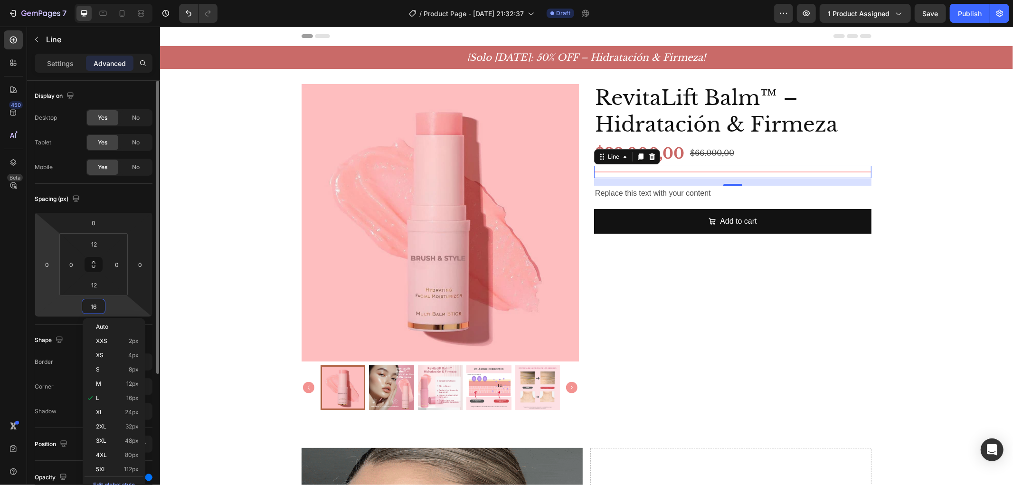
type input "0"
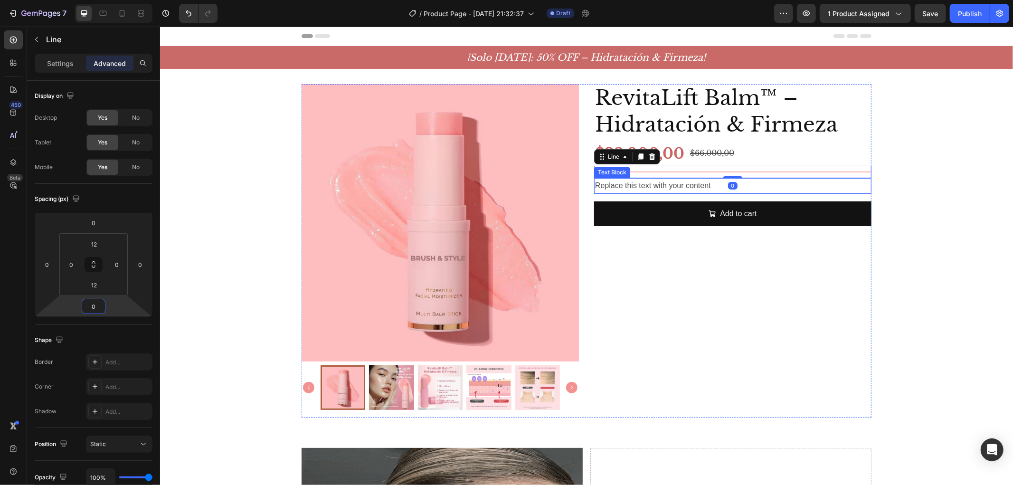
click at [628, 180] on div "Replace this text with your content" at bounding box center [732, 186] width 277 height 16
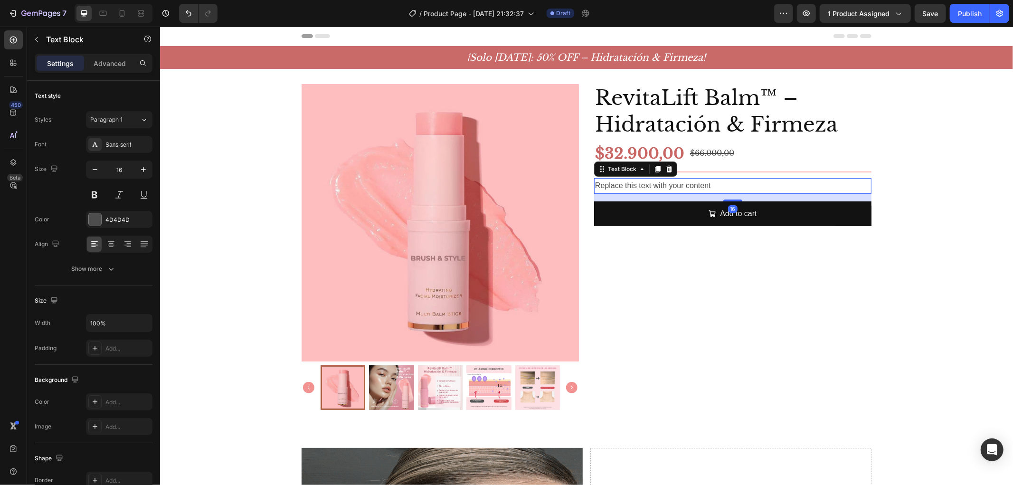
click at [628, 180] on div "Replace this text with your content" at bounding box center [732, 186] width 277 height 16
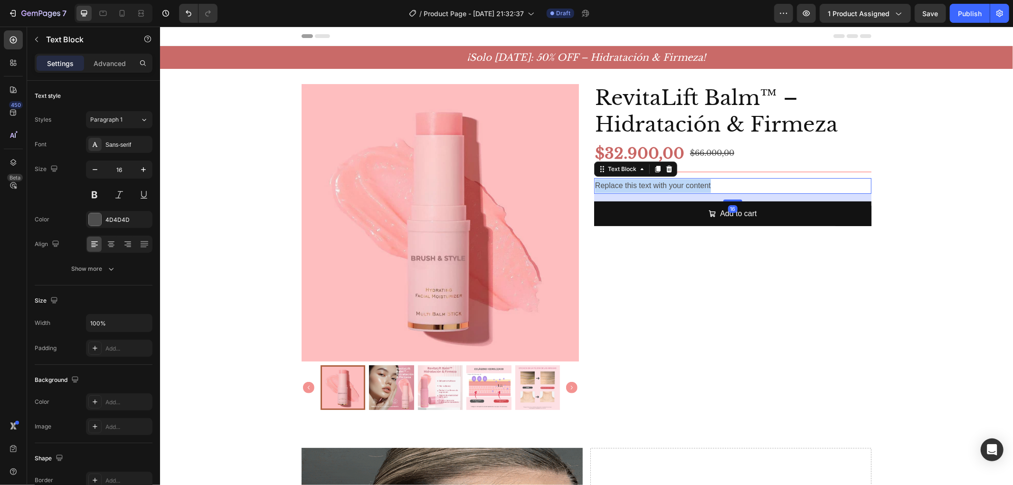
click at [628, 180] on p "Replace this text with your content" at bounding box center [732, 186] width 275 height 14
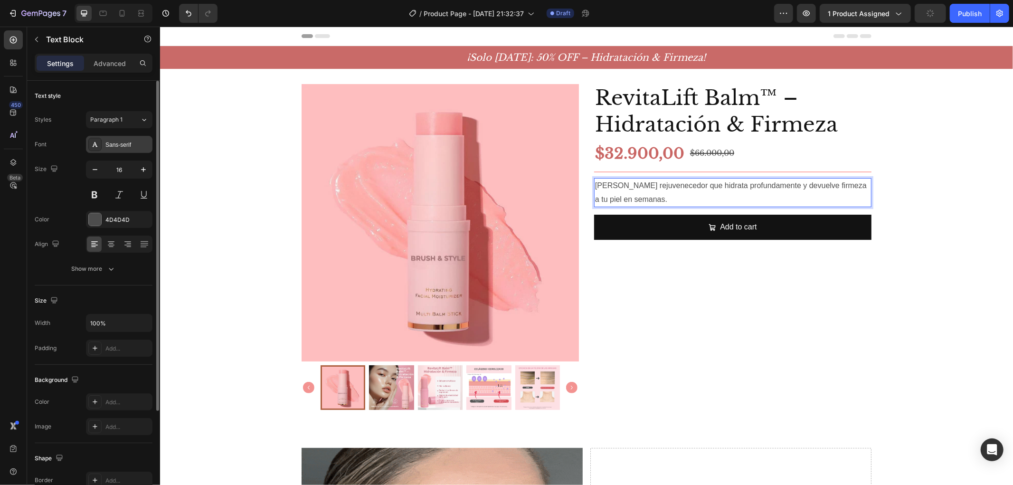
click at [118, 144] on div "Sans-serif" at bounding box center [127, 145] width 45 height 9
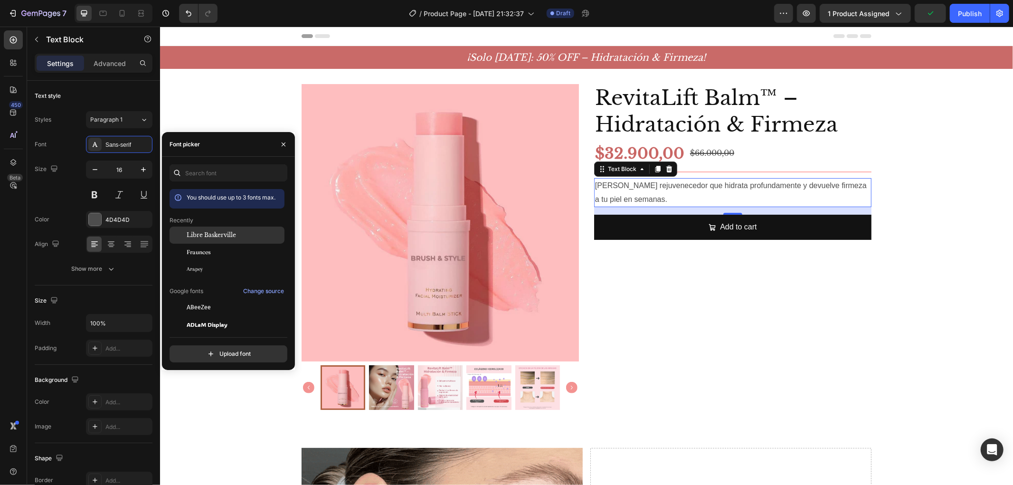
click at [229, 236] on span "Libre Baskerville" at bounding box center [211, 235] width 49 height 9
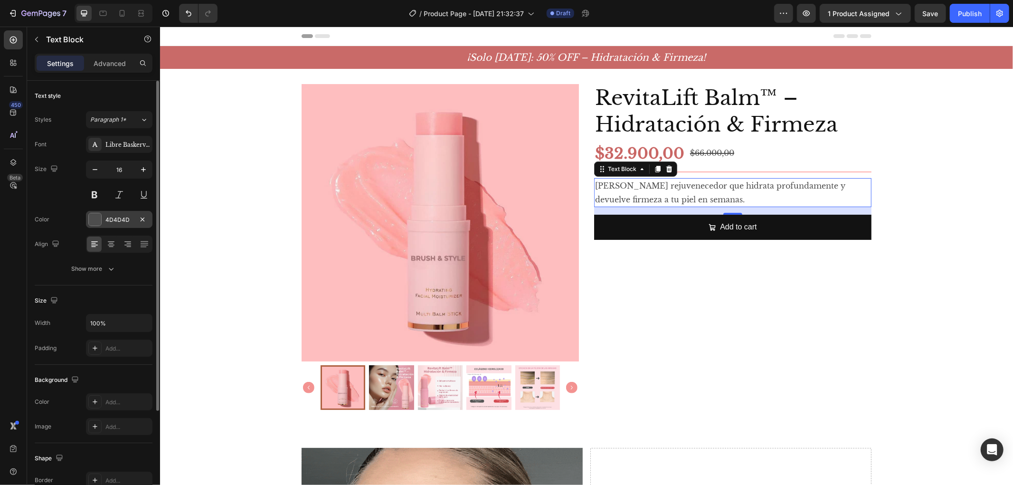
click at [97, 224] on div at bounding box center [95, 219] width 12 height 12
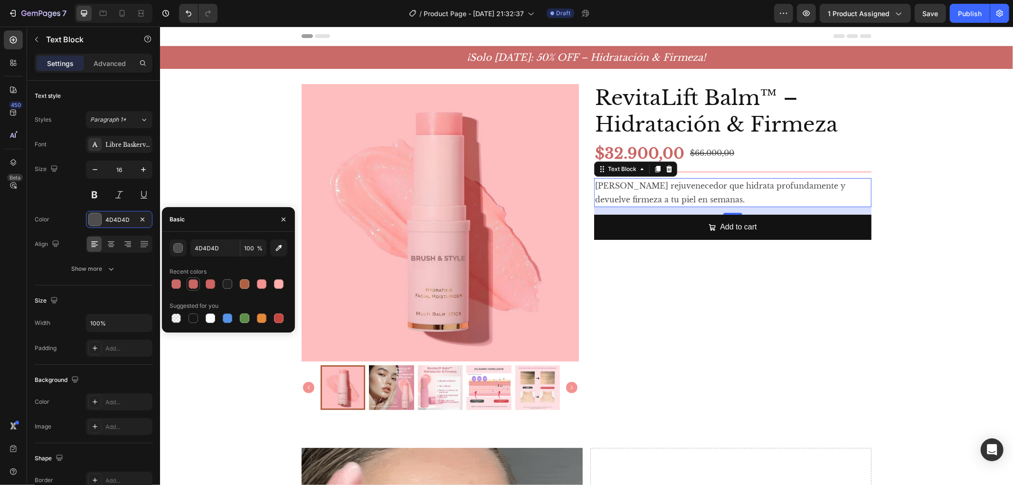
click at [189, 286] on div at bounding box center [193, 283] width 9 height 9
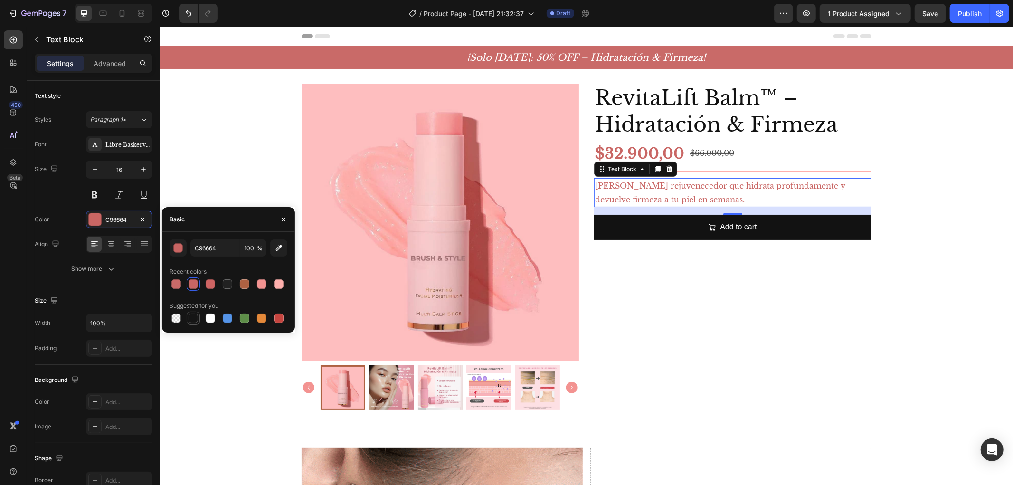
click at [195, 315] on div at bounding box center [193, 317] width 9 height 9
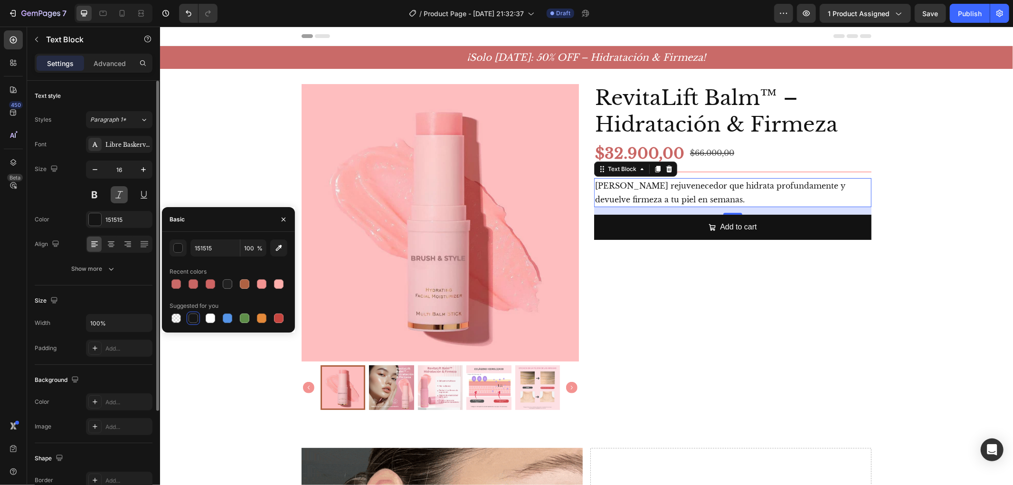
click at [120, 193] on button at bounding box center [119, 194] width 17 height 17
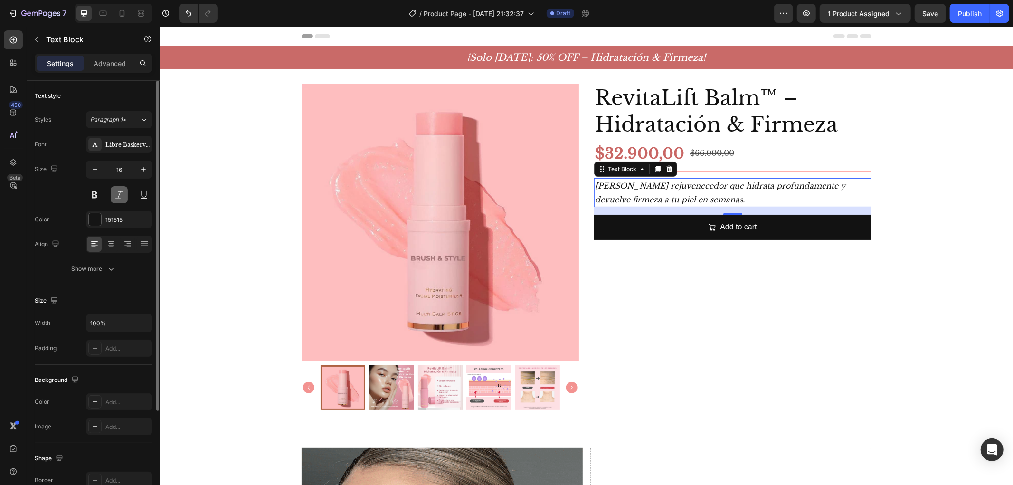
click at [120, 193] on button at bounding box center [119, 194] width 17 height 17
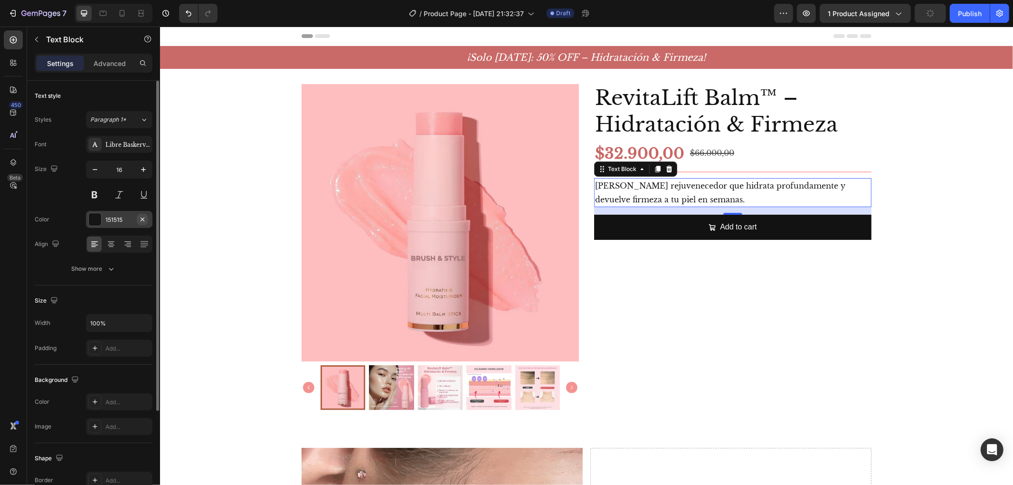
click at [141, 219] on icon "button" at bounding box center [143, 220] width 8 height 8
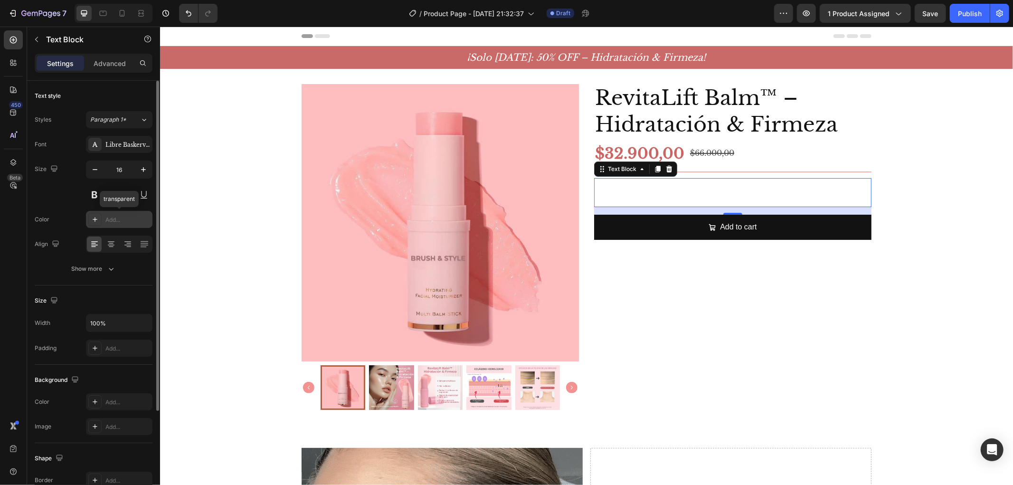
click at [117, 219] on div "Add..." at bounding box center [127, 220] width 45 height 9
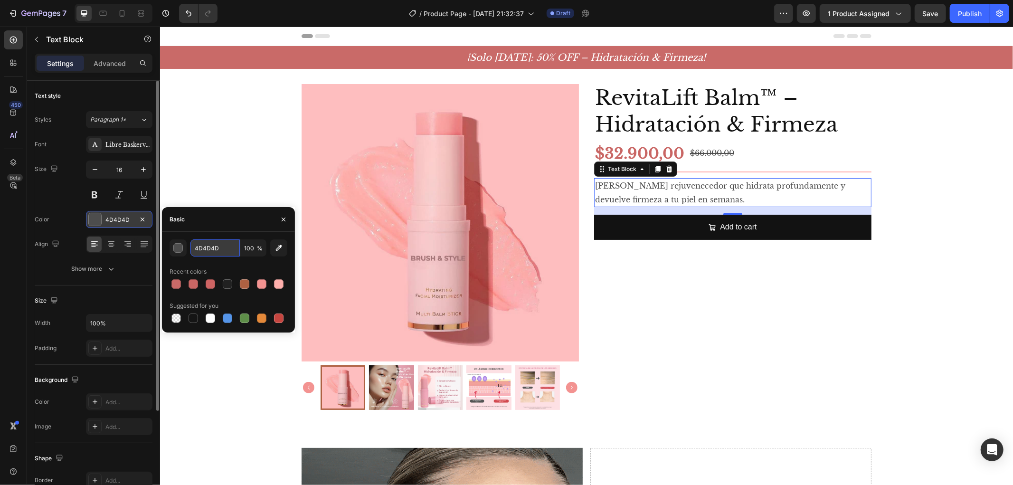
click at [228, 246] on input "4D4D4D" at bounding box center [214, 247] width 49 height 17
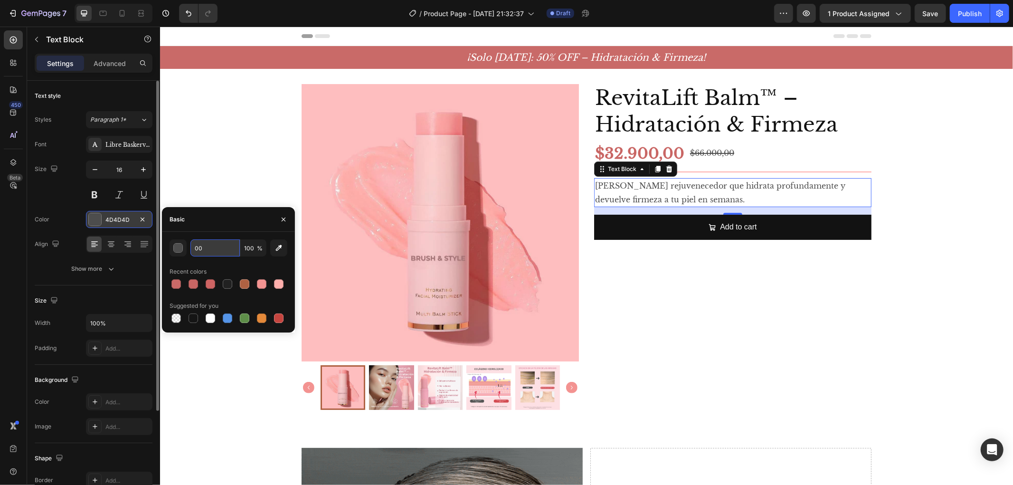
type input "000"
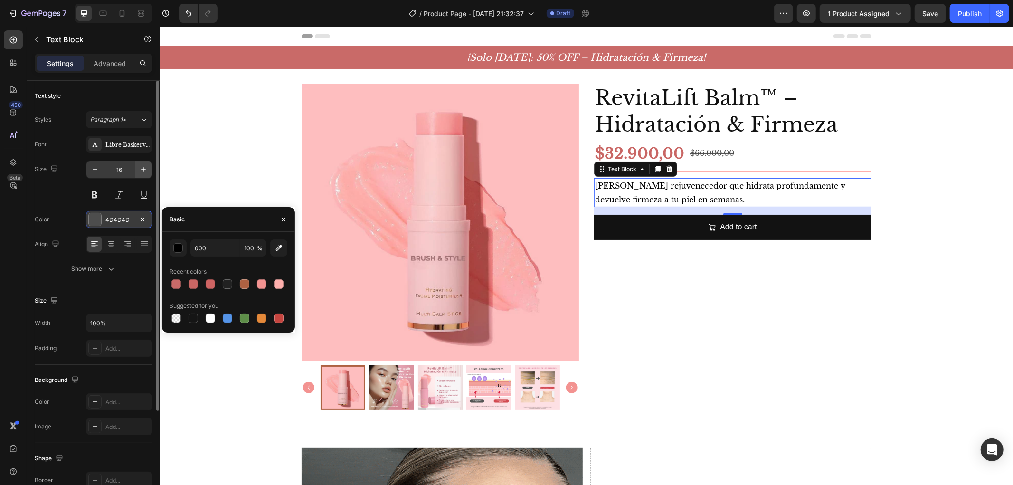
click at [144, 168] on icon "button" at bounding box center [143, 169] width 9 height 9
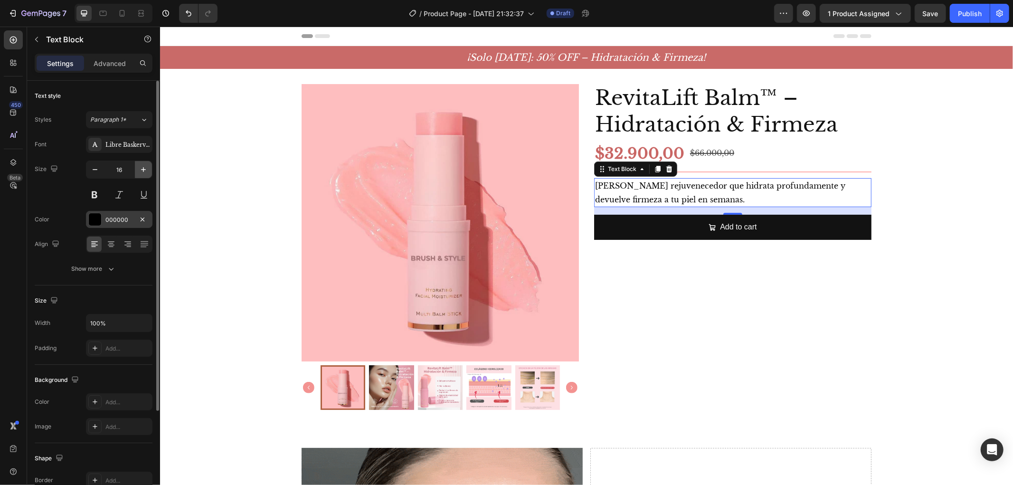
click at [144, 168] on icon "button" at bounding box center [143, 169] width 9 height 9
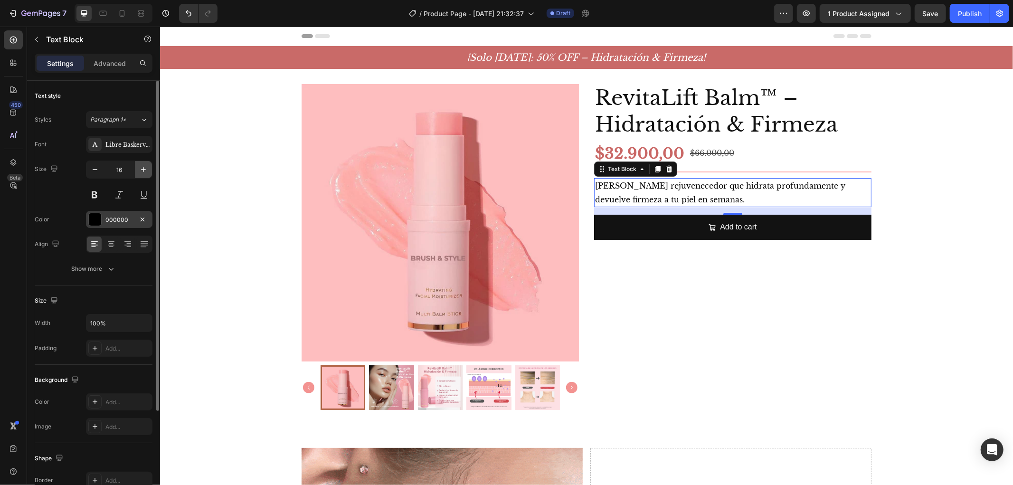
click at [144, 168] on icon "button" at bounding box center [143, 169] width 9 height 9
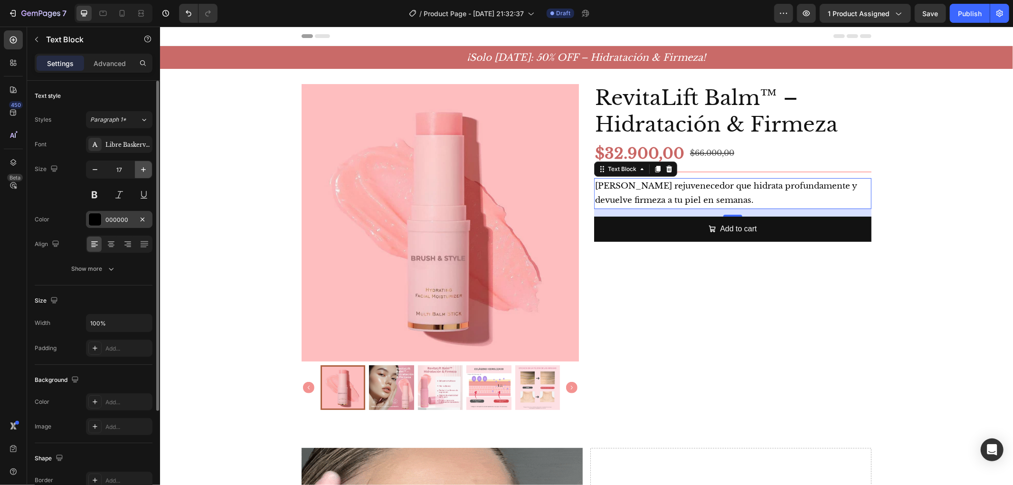
type input "18"
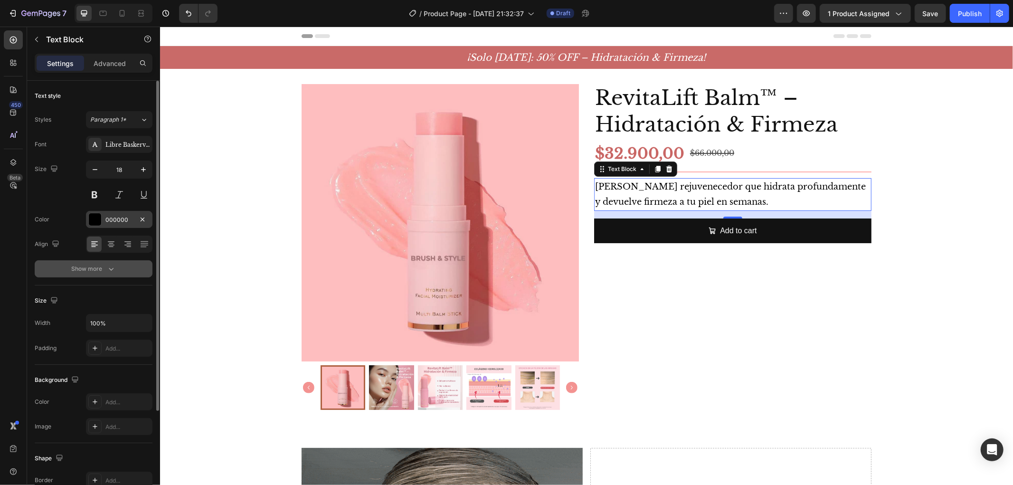
click at [104, 266] on div "Show more" at bounding box center [94, 268] width 44 height 9
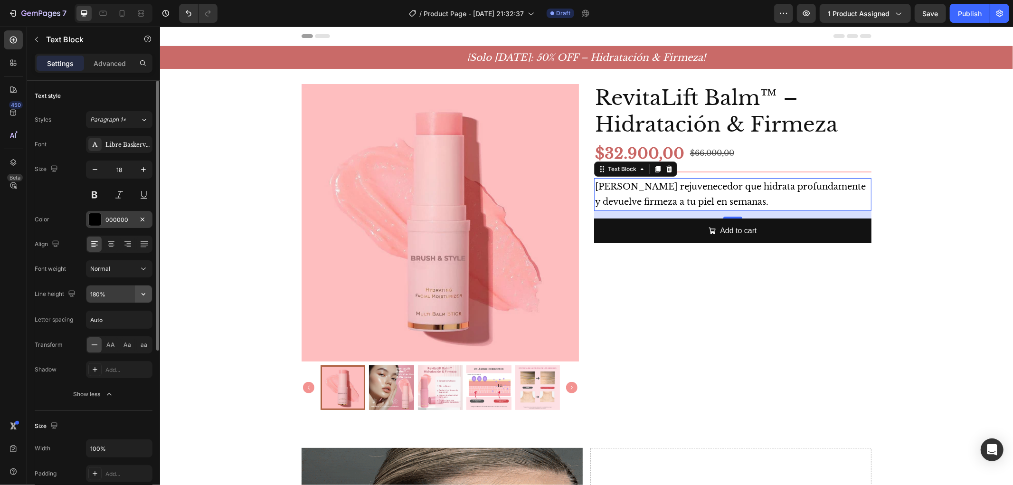
click at [146, 295] on icon "button" at bounding box center [143, 293] width 9 height 9
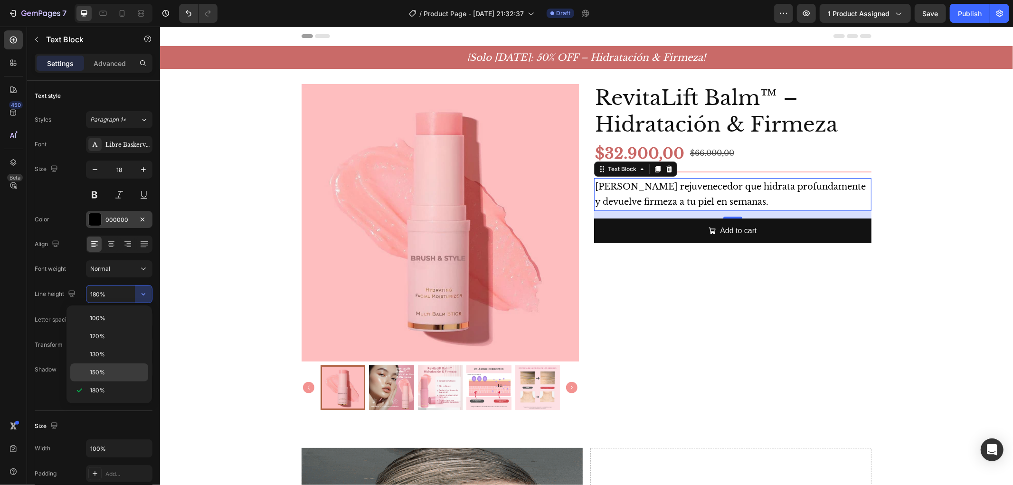
click at [126, 369] on p "150%" at bounding box center [117, 372] width 54 height 9
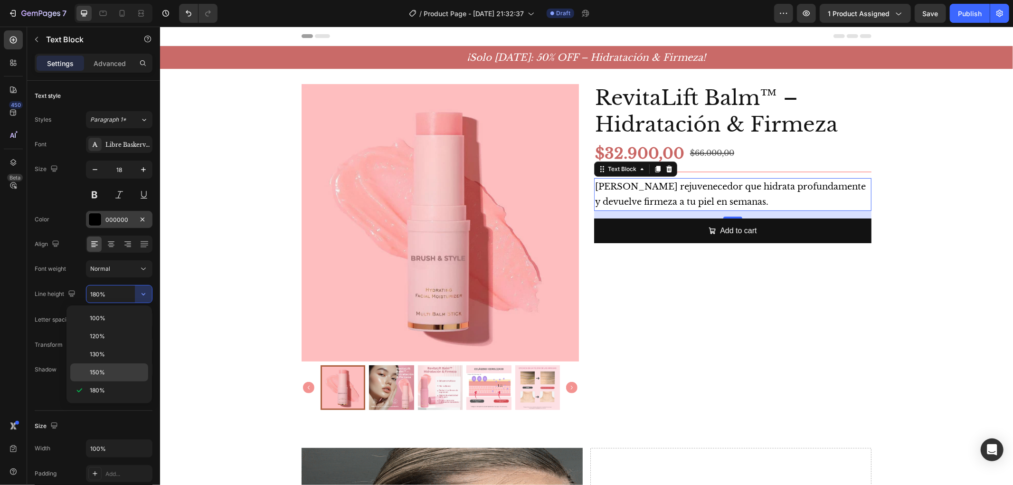
type input "150%"
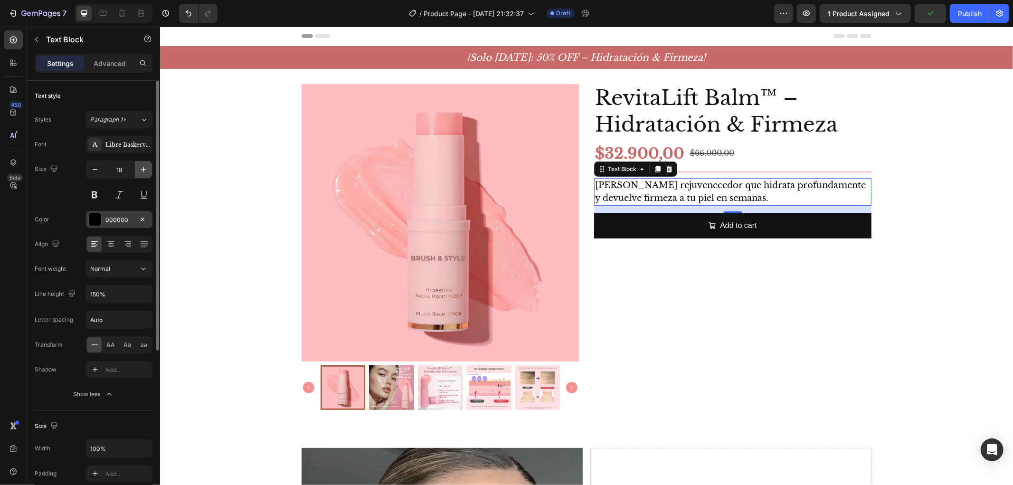
click at [149, 174] on button "button" at bounding box center [143, 169] width 17 height 17
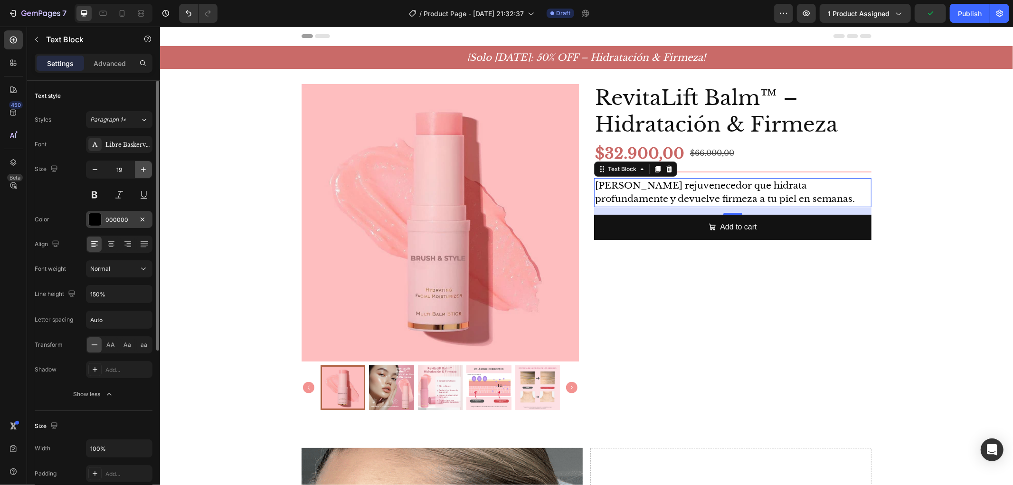
type input "20"
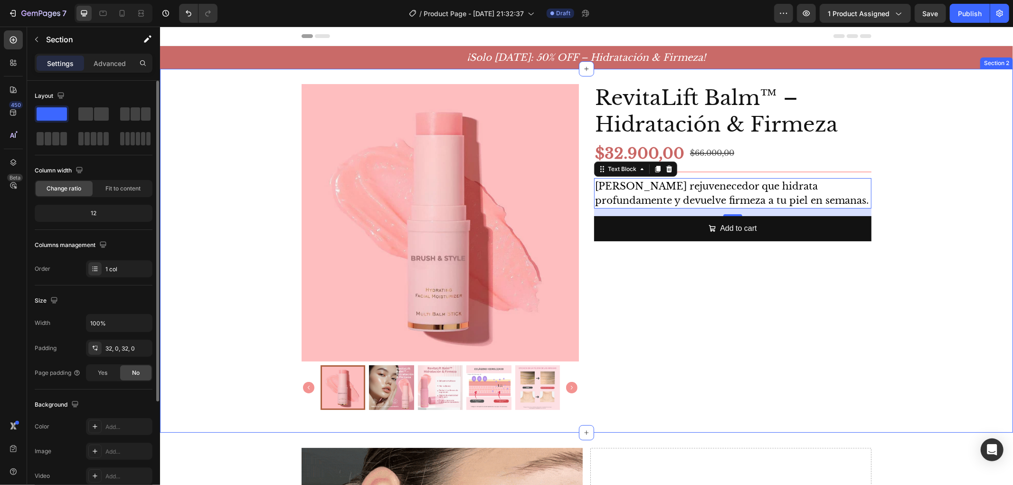
click at [911, 171] on div "Product Images RevitaLift Balm™ – Hidratación & Firmeza Product Title $32.900,0…" at bounding box center [586, 250] width 853 height 333
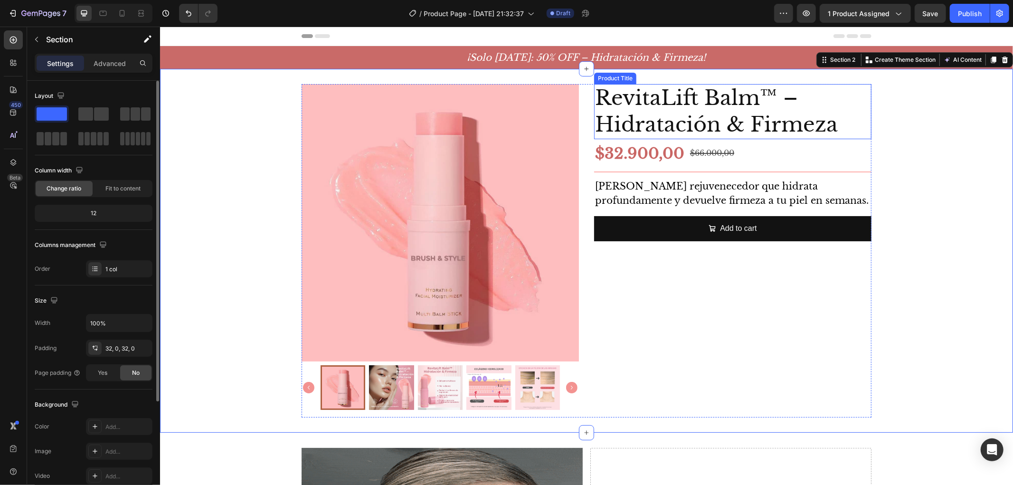
click at [730, 133] on h2 "RevitaLift Balm™ – Hidratación & Firmeza" at bounding box center [732, 111] width 277 height 55
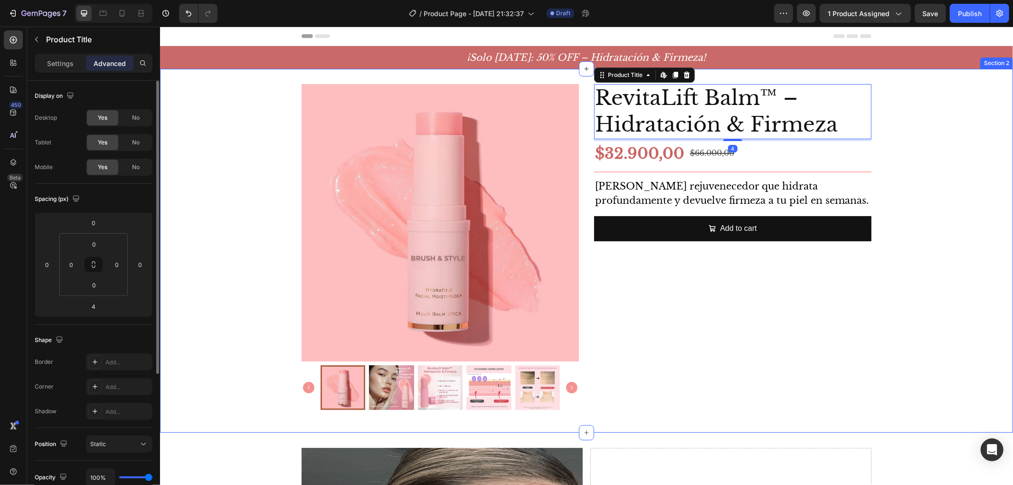
click at [966, 221] on div "Product Images RevitaLift Balm™ – Hidratación & Firmeza Product Title Edit cont…" at bounding box center [586, 250] width 853 height 333
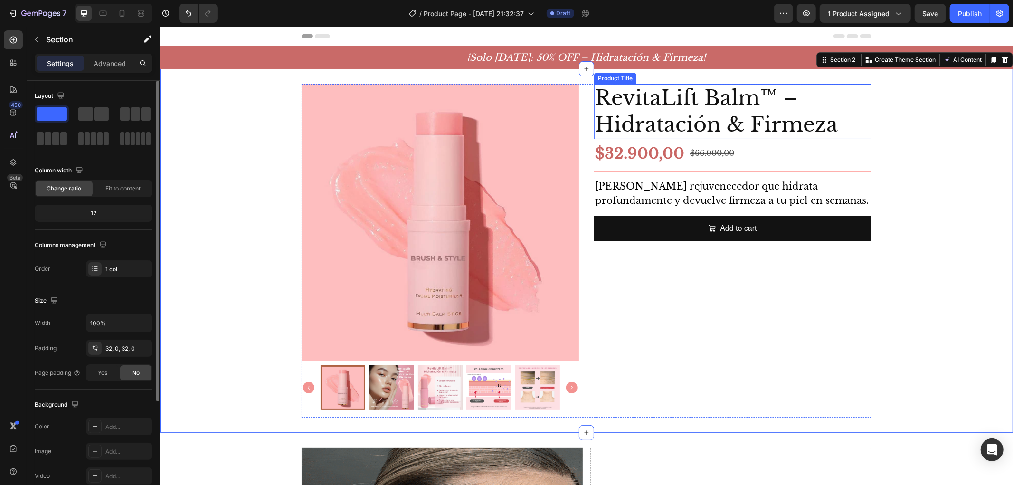
click at [759, 123] on h2 "RevitaLift Balm™ – Hidratación & Firmeza" at bounding box center [732, 111] width 277 height 55
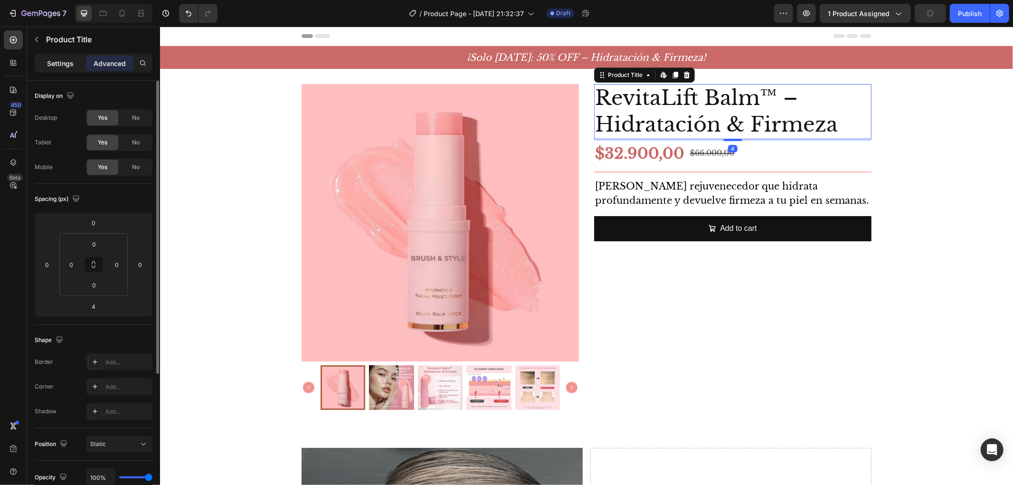
click at [60, 59] on p "Settings" at bounding box center [60, 63] width 27 height 10
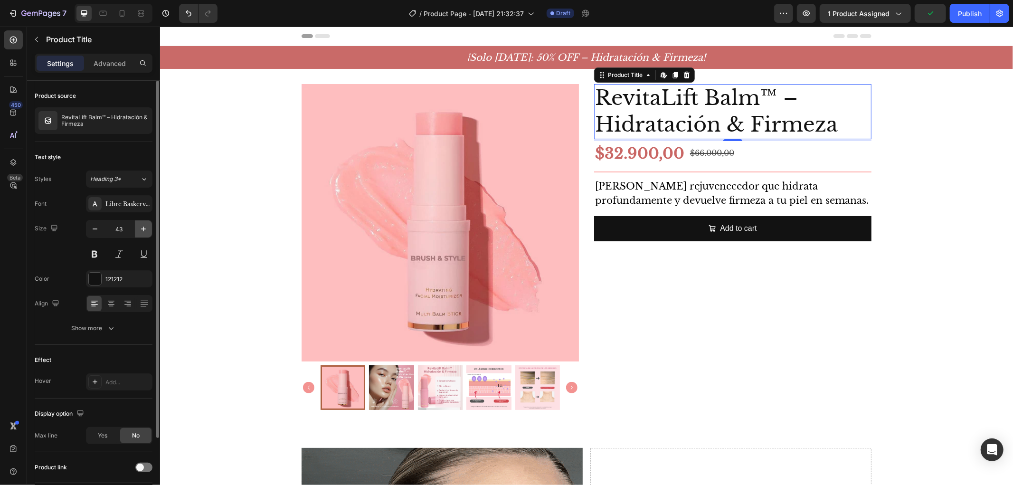
click at [142, 225] on icon "button" at bounding box center [143, 228] width 9 height 9
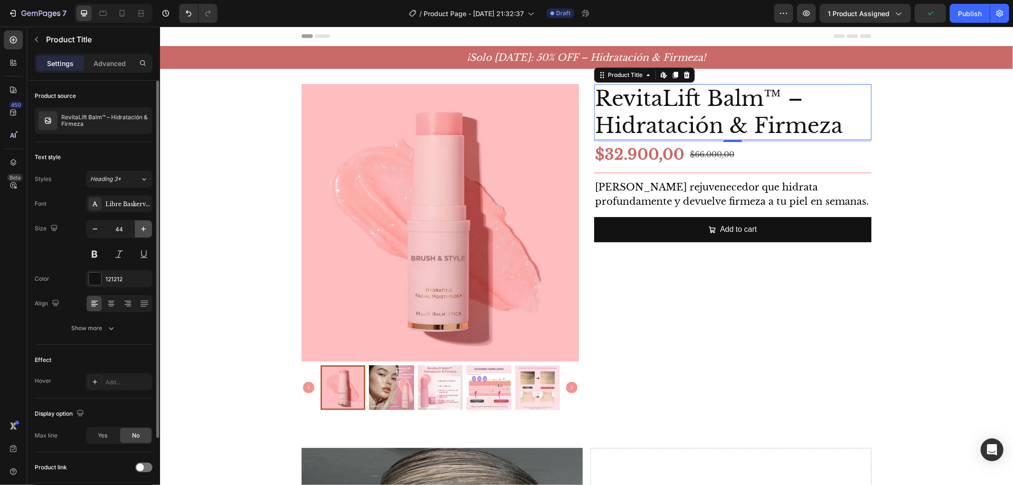
click at [142, 225] on icon "button" at bounding box center [143, 228] width 9 height 9
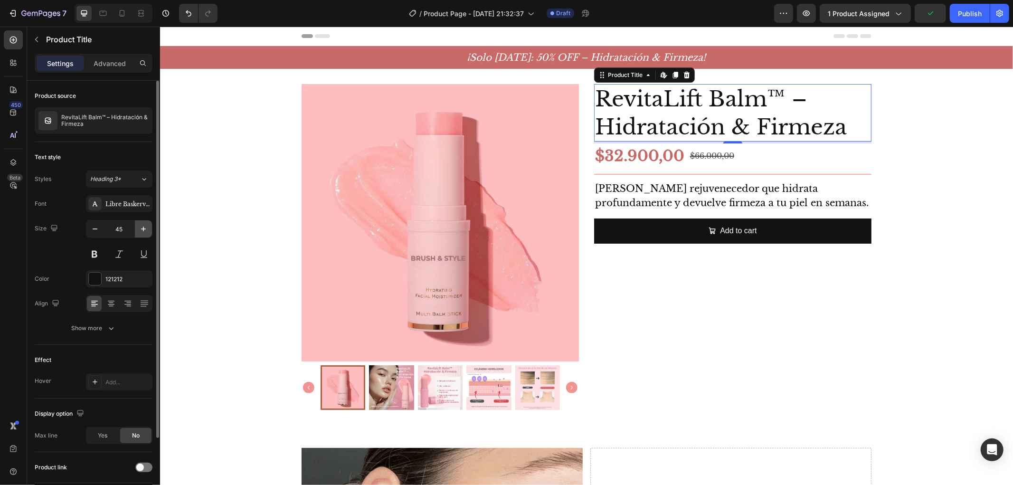
click at [142, 225] on icon "button" at bounding box center [143, 228] width 9 height 9
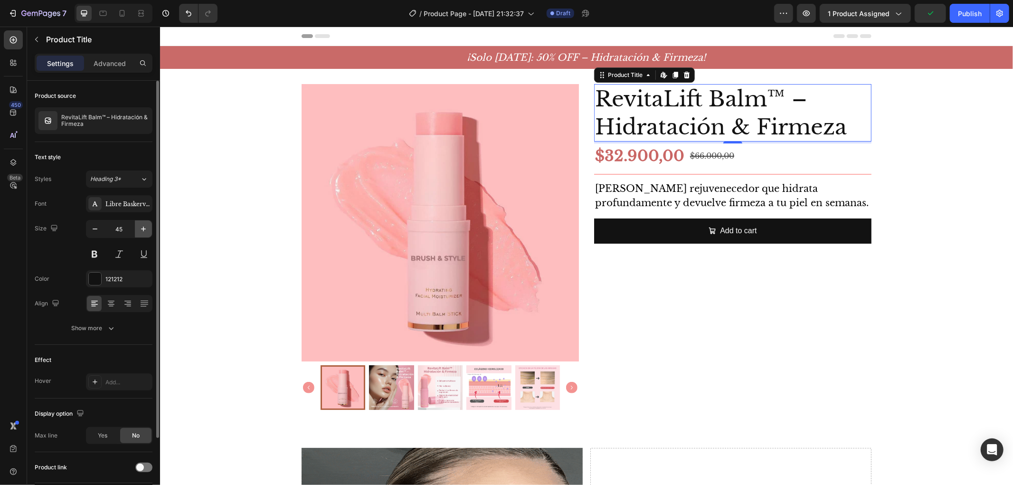
type input "46"
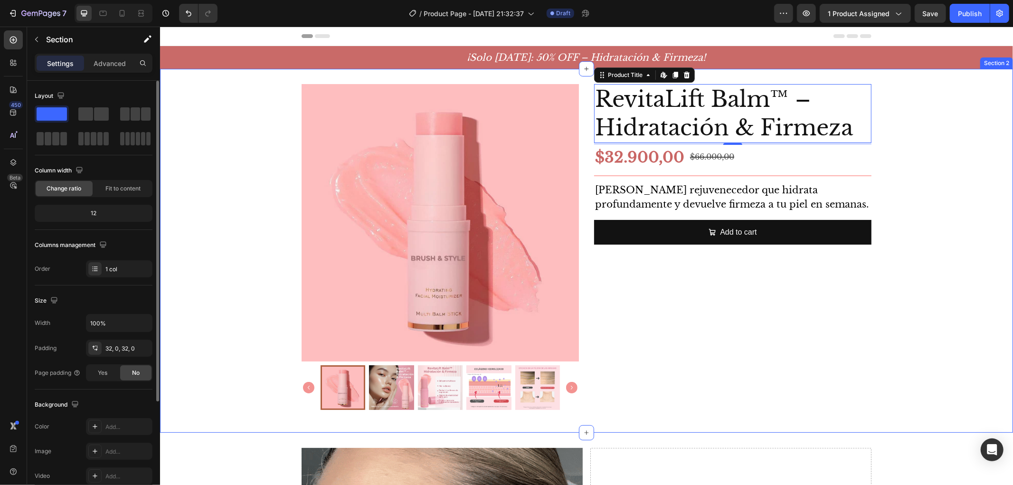
click at [906, 200] on div "Product Images RevitaLift Balm™ – Hidratación & Firmeza Product Title Edit cont…" at bounding box center [586, 250] width 853 height 333
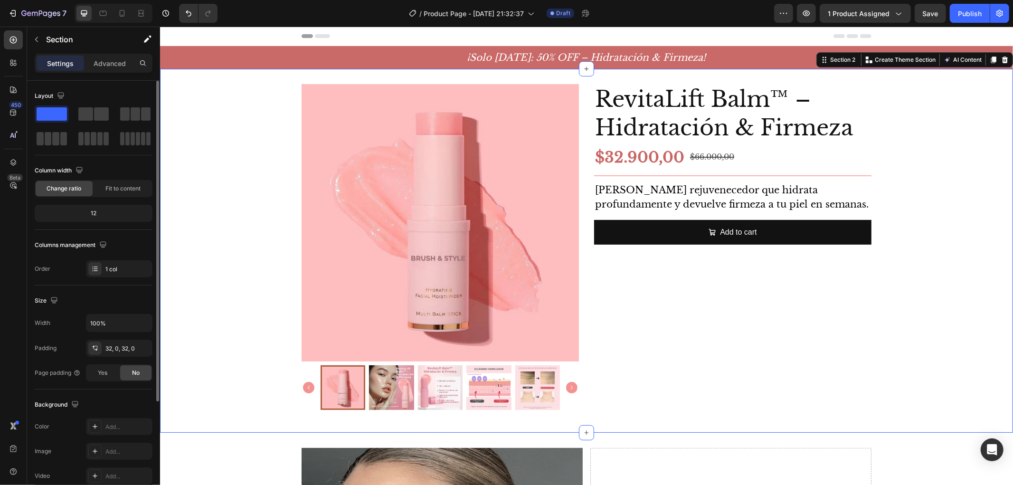
click at [69, 26] on div "7 Version history / Product Page - Aug 28, 21:32:37 Draft Preview 1 product ass…" at bounding box center [506, 13] width 1013 height 27
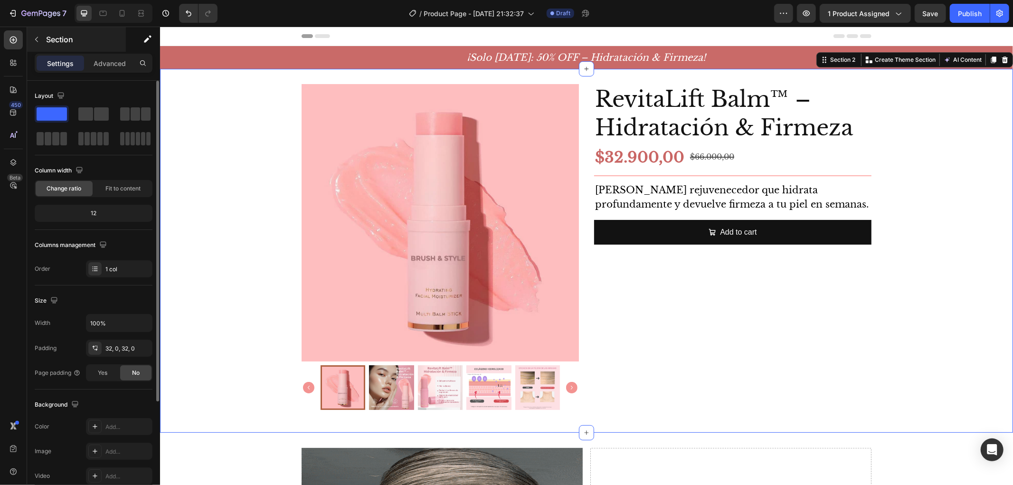
click at [71, 31] on div "Section" at bounding box center [76, 39] width 99 height 25
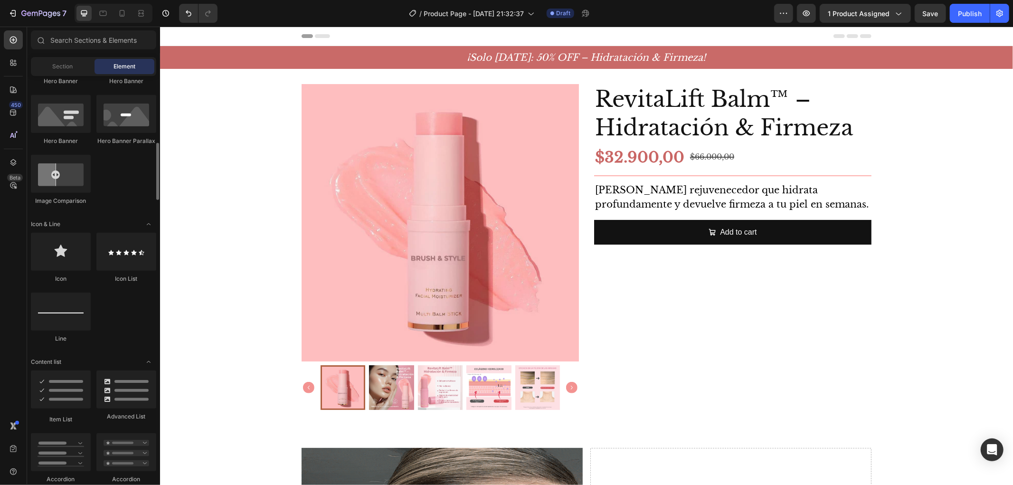
scroll to position [580, 0]
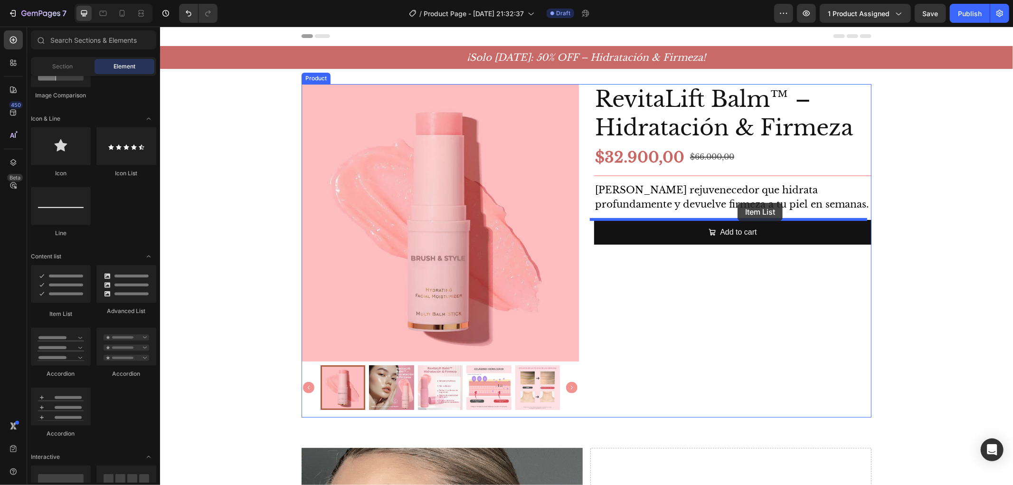
drag, startPoint x: 234, startPoint y: 327, endPoint x: 737, endPoint y: 202, distance: 518.6
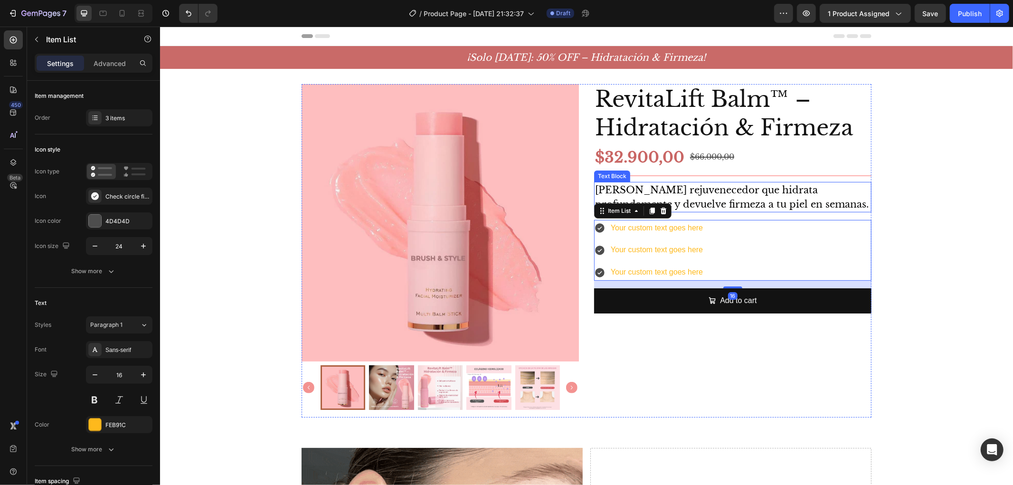
click at [829, 182] on p "[PERSON_NAME] rejuvenecedor que hidrata profundamente y devuelve firmeza a tu p…" at bounding box center [732, 196] width 275 height 28
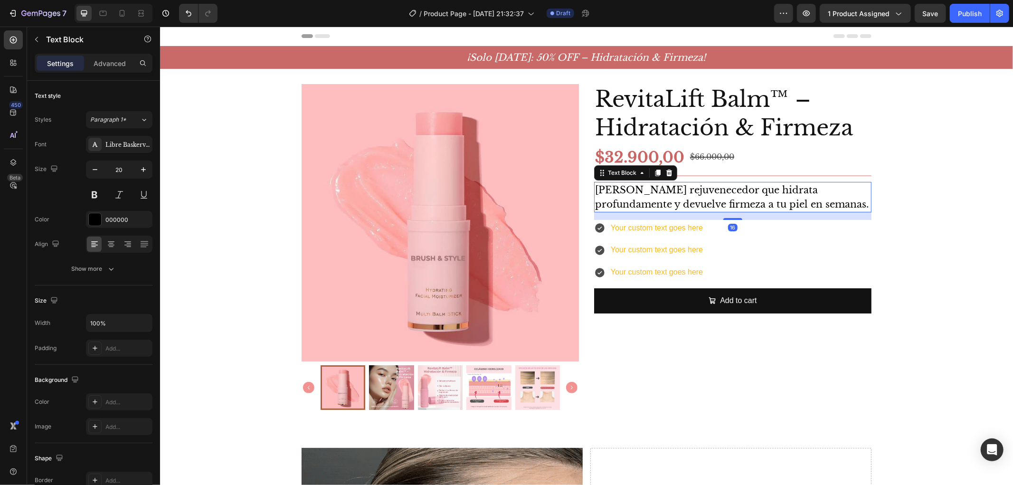
click at [777, 260] on div "Your custom text goes here Your custom text goes here Your custom text goes here" at bounding box center [732, 249] width 277 height 61
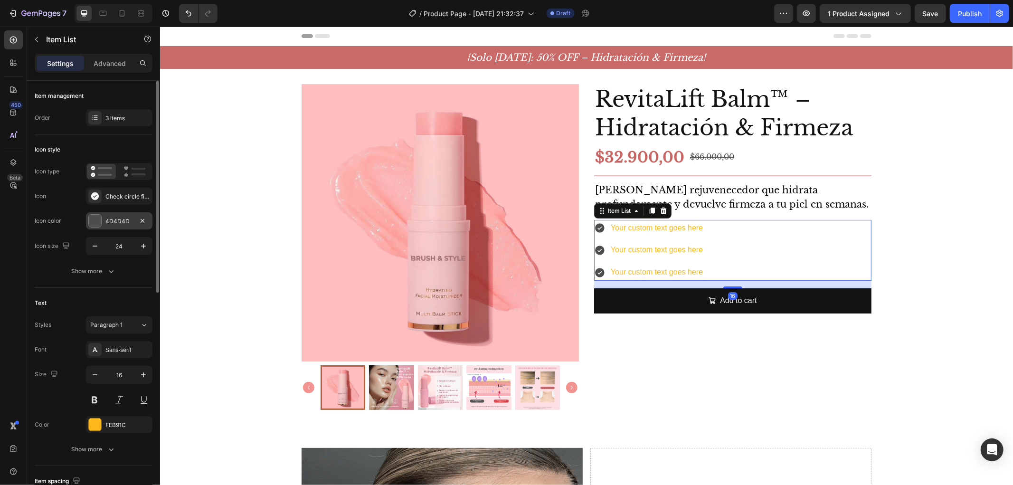
click at [97, 216] on div at bounding box center [95, 221] width 12 height 12
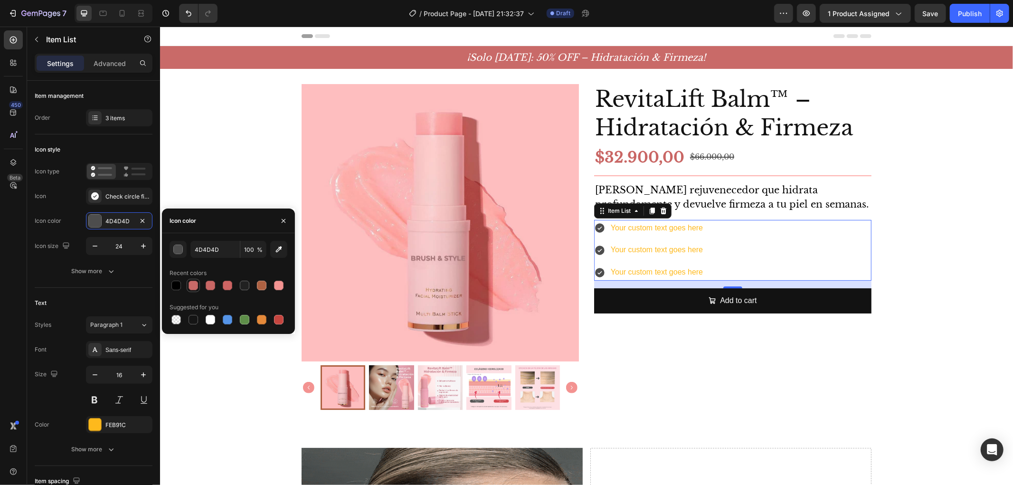
click at [197, 287] on div at bounding box center [193, 285] width 9 height 9
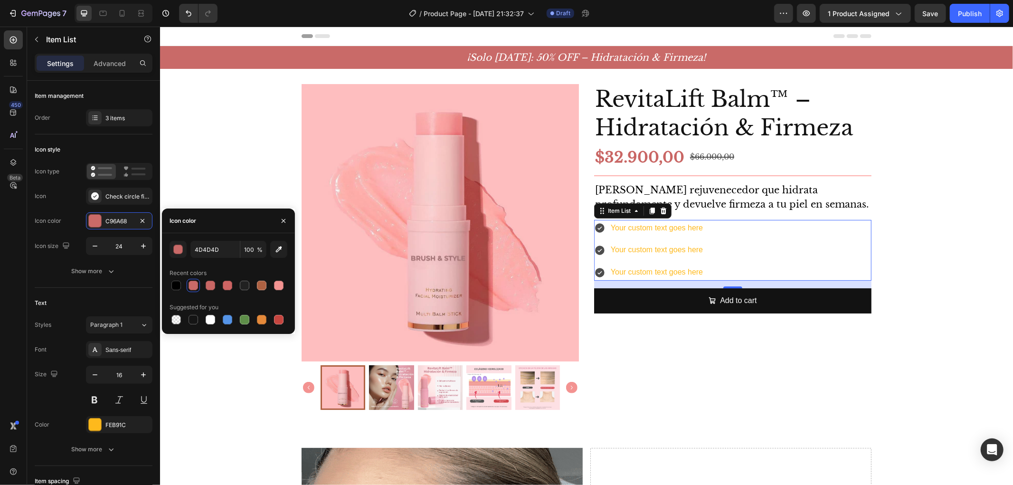
type input "C96A68"
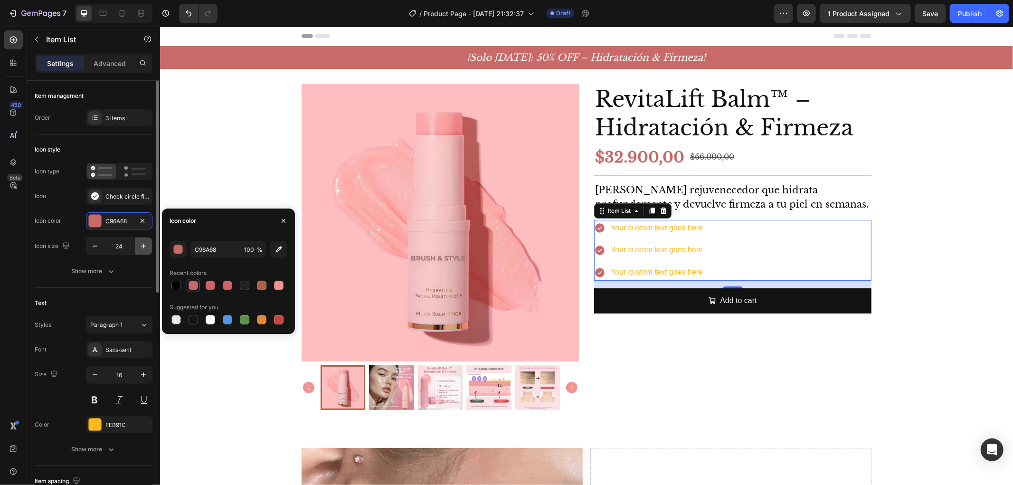
click at [135, 249] on button "button" at bounding box center [143, 245] width 17 height 17
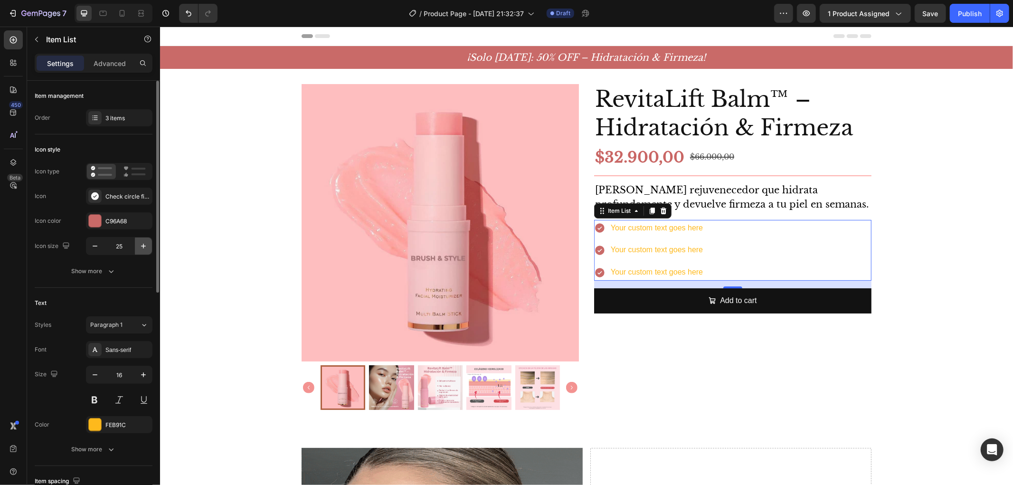
click at [135, 249] on button "button" at bounding box center [143, 245] width 17 height 17
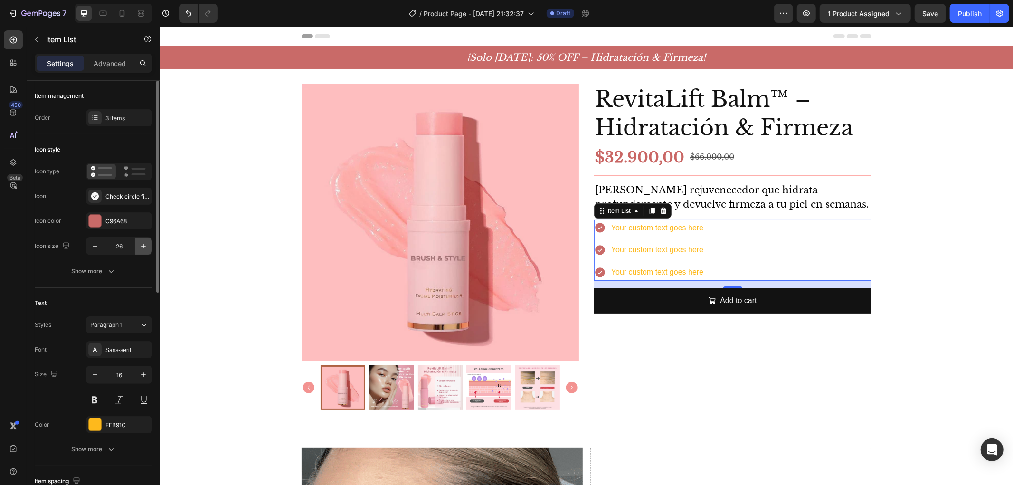
click at [135, 249] on button "button" at bounding box center [143, 245] width 17 height 17
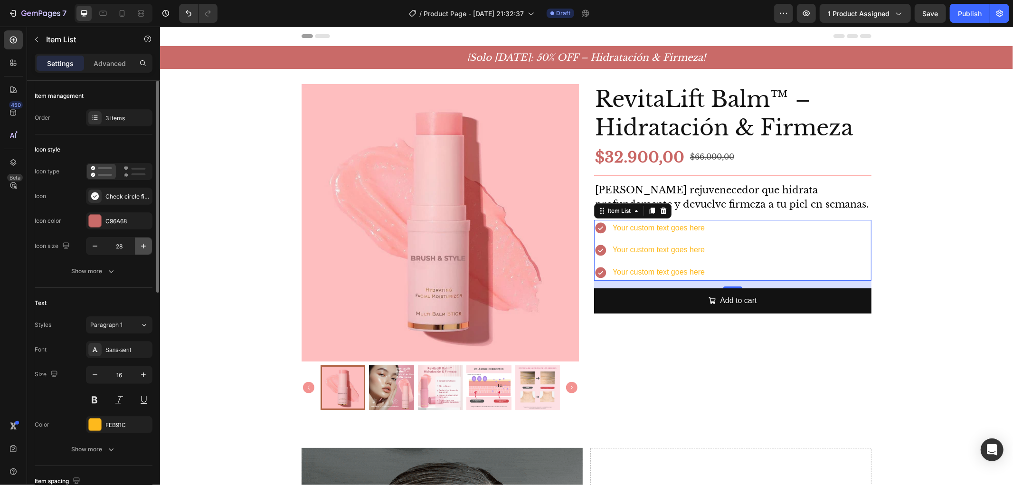
click at [135, 249] on button "button" at bounding box center [143, 245] width 17 height 17
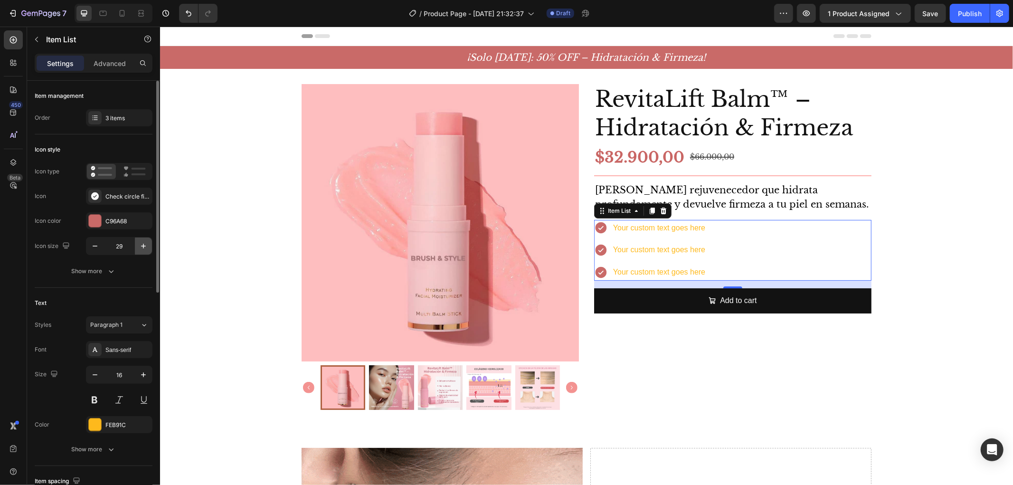
click at [135, 249] on button "button" at bounding box center [143, 245] width 17 height 17
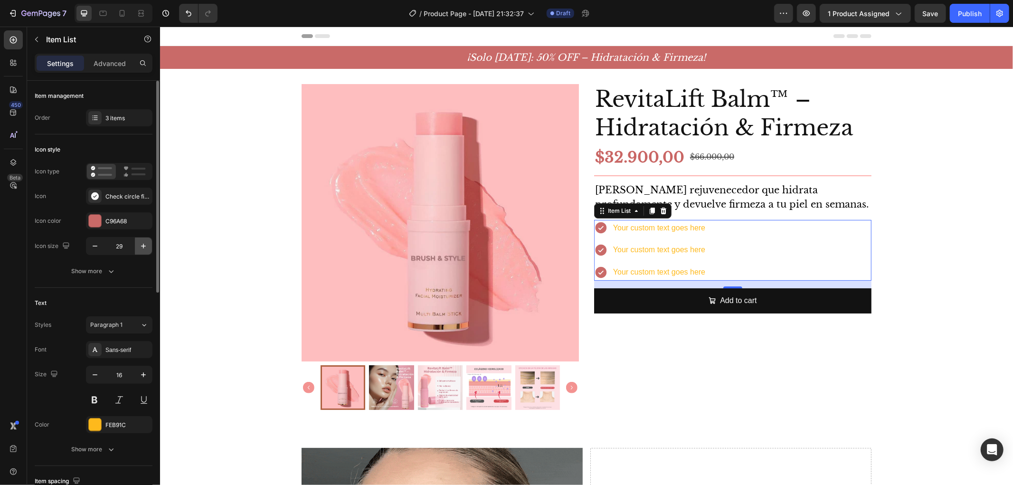
type input "30"
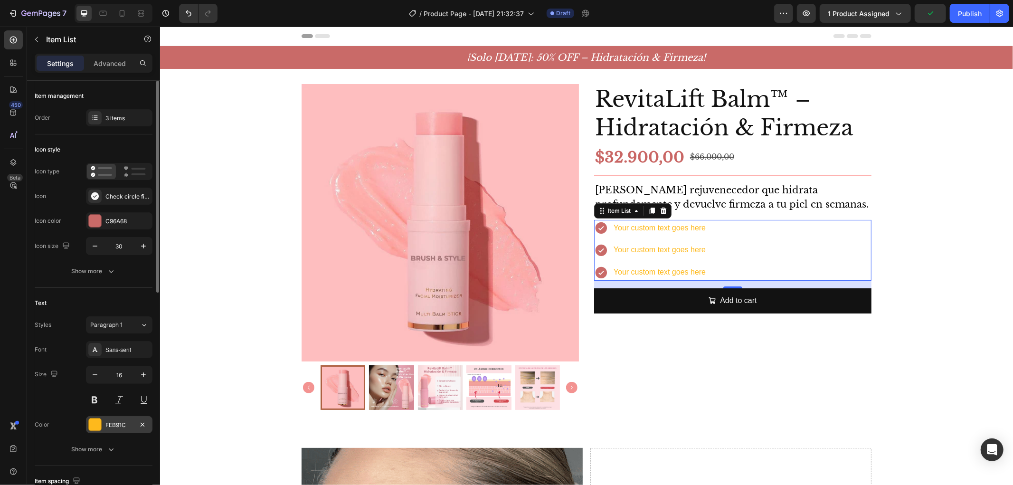
click at [94, 424] on div at bounding box center [95, 424] width 12 height 12
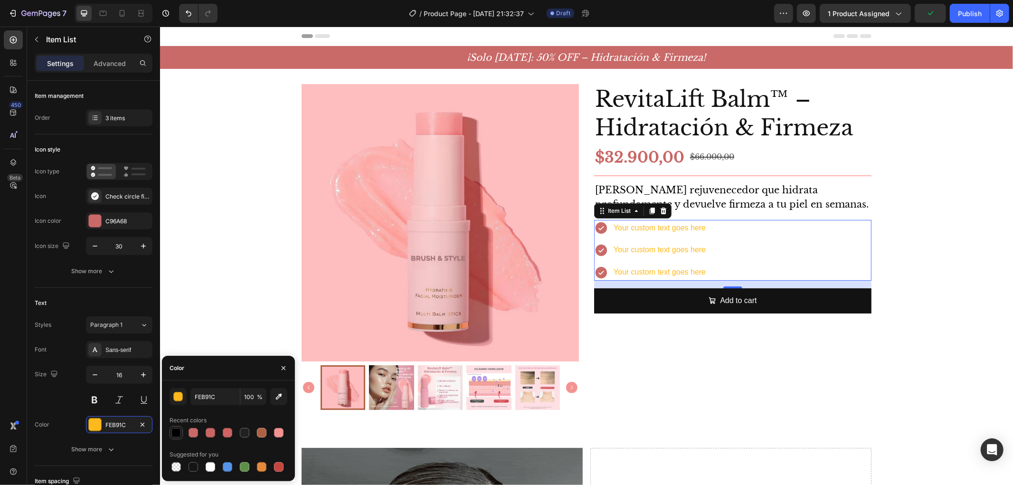
click at [178, 433] on div at bounding box center [175, 432] width 9 height 9
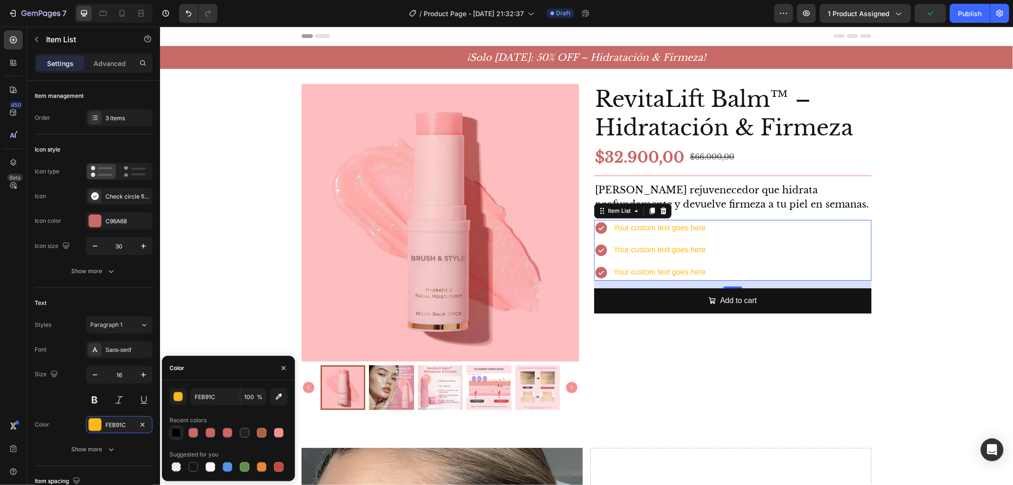
type input "000000"
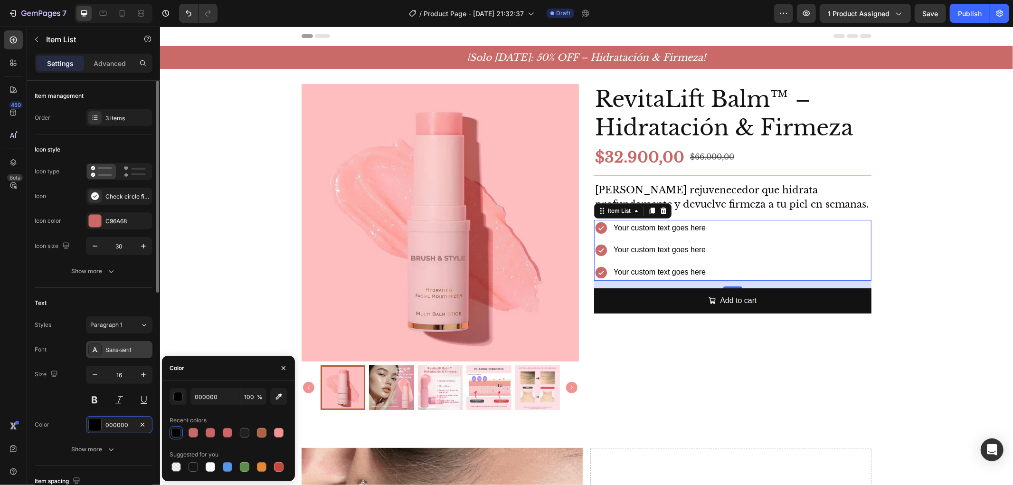
click at [110, 348] on div "Sans-serif" at bounding box center [127, 350] width 45 height 9
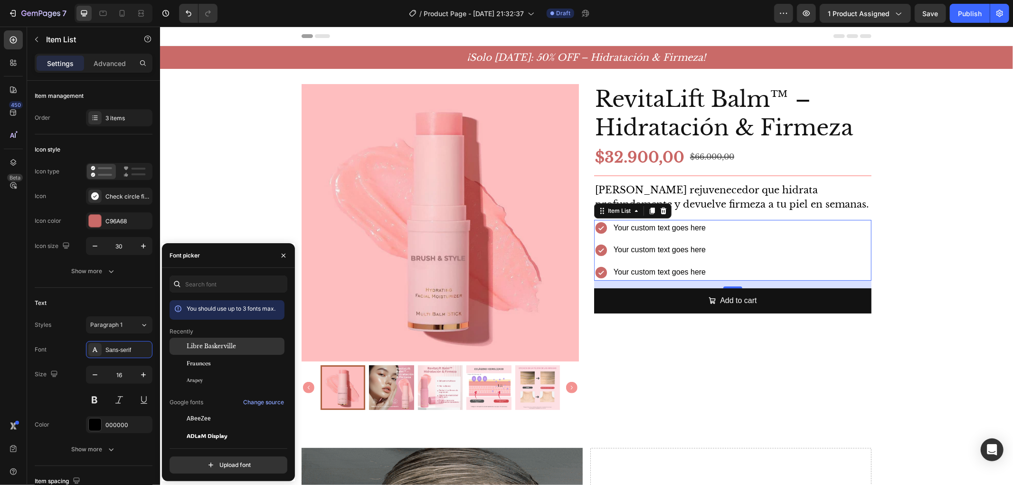
click at [211, 344] on span "Libre Baskerville" at bounding box center [211, 346] width 49 height 9
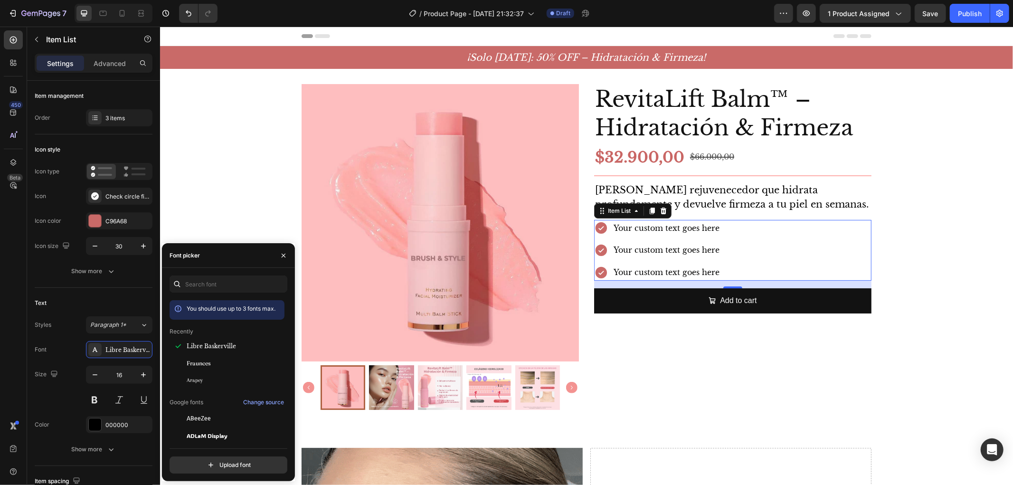
click at [661, 230] on div "Your custom text goes here" at bounding box center [666, 227] width 109 height 17
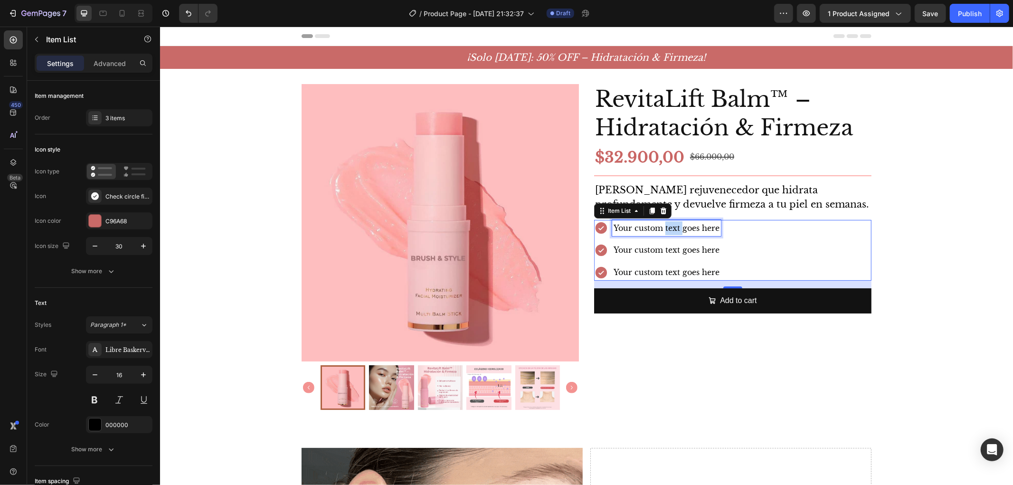
click at [661, 230] on p "Your custom text goes here" at bounding box center [666, 228] width 106 height 14
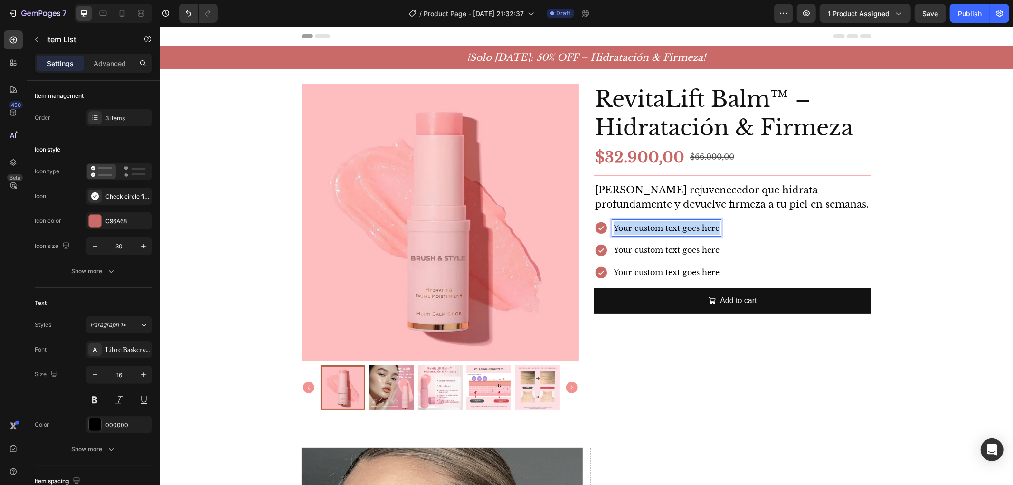
click at [661, 230] on p "Your custom text goes here" at bounding box center [666, 228] width 106 height 14
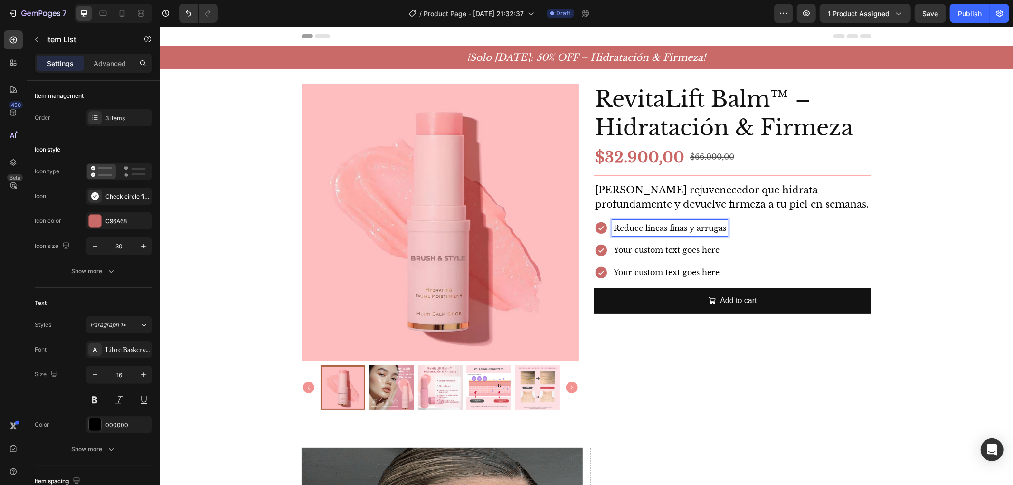
click at [786, 240] on div "Reduce líneas finas y arrugas Your custom text goes here Your custom text goes …" at bounding box center [732, 249] width 277 height 61
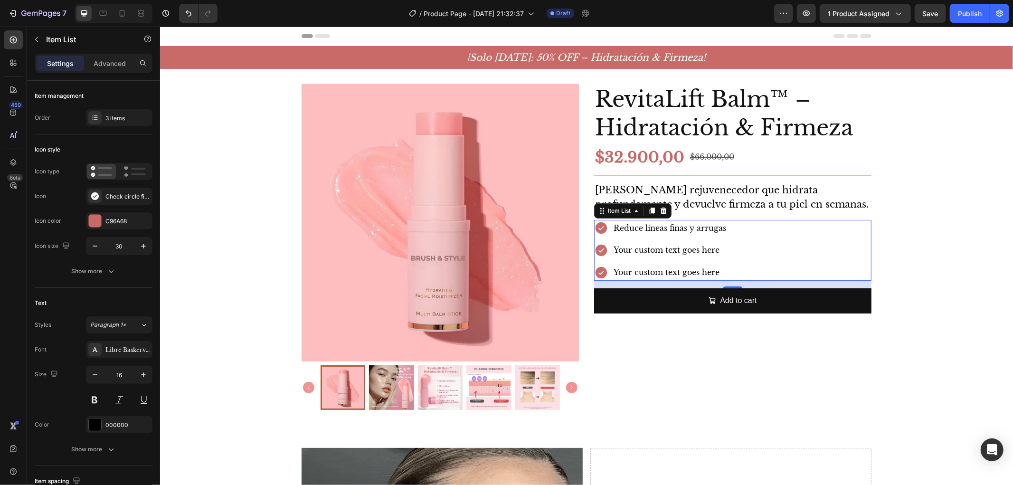
click at [754, 241] on div "Reduce líneas finas y arrugas Your custom text goes here Your custom text goes …" at bounding box center [732, 249] width 277 height 61
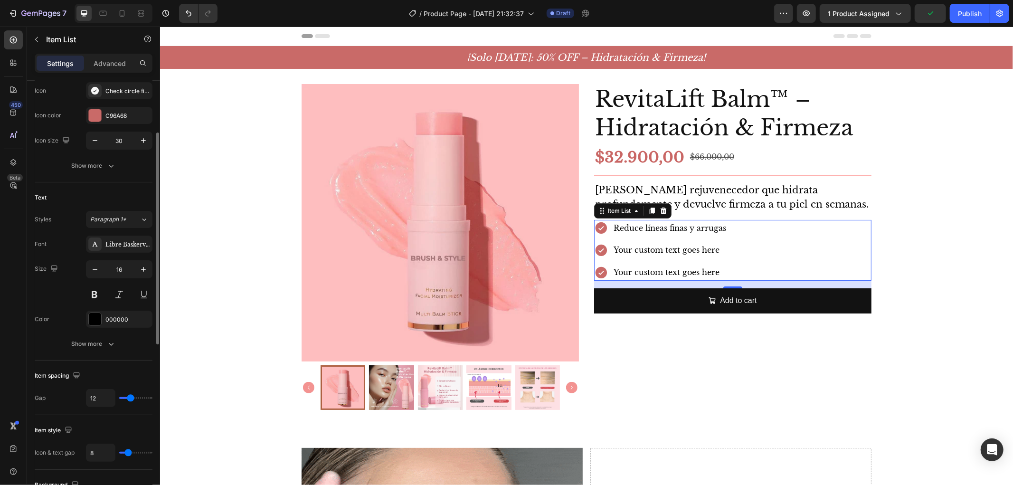
scroll to position [158, 0]
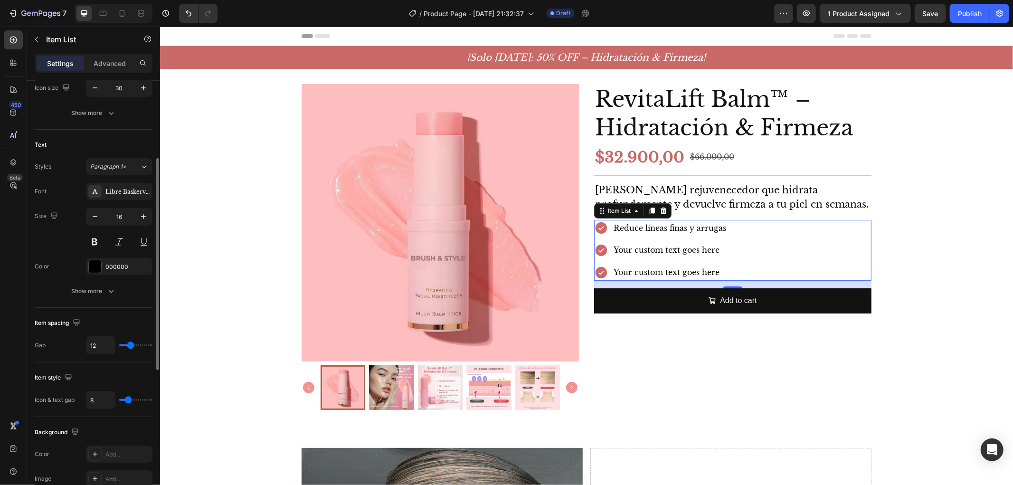
type input "16"
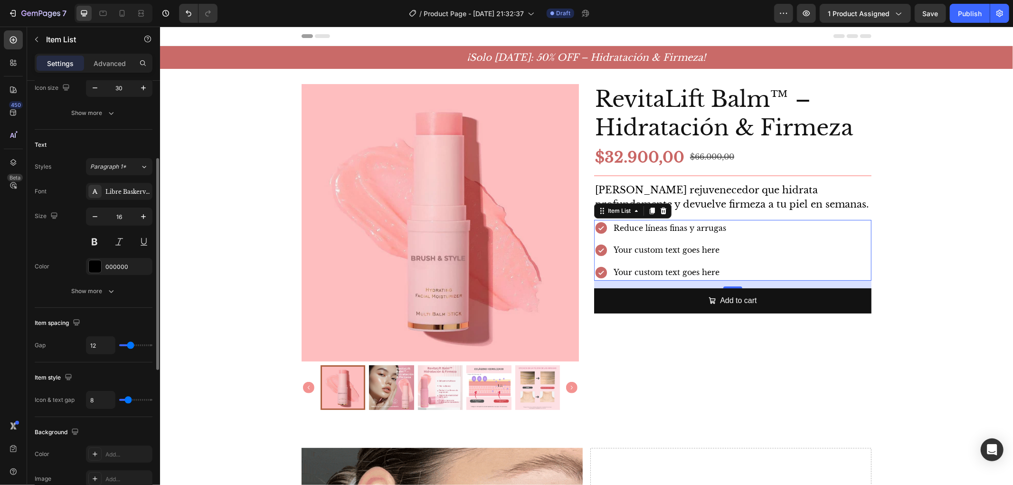
type input "16"
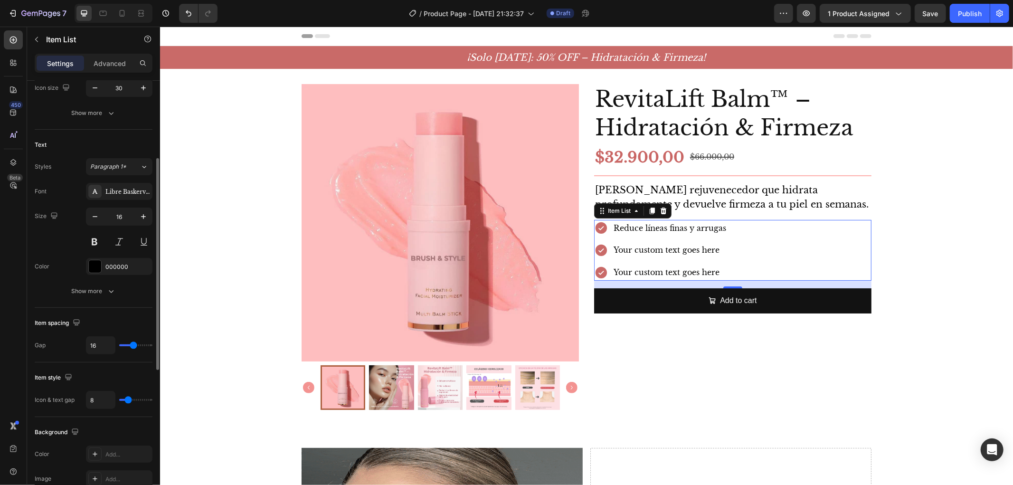
type input "14"
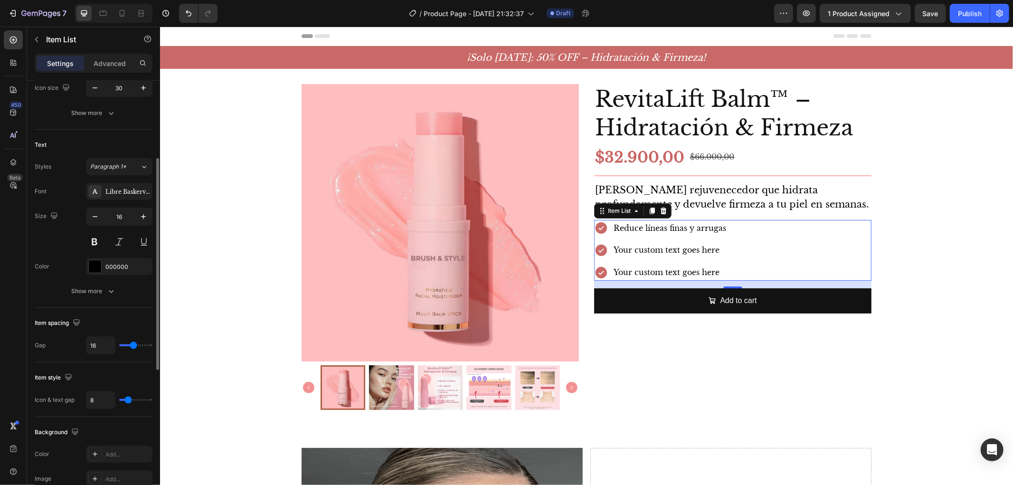
type input "14"
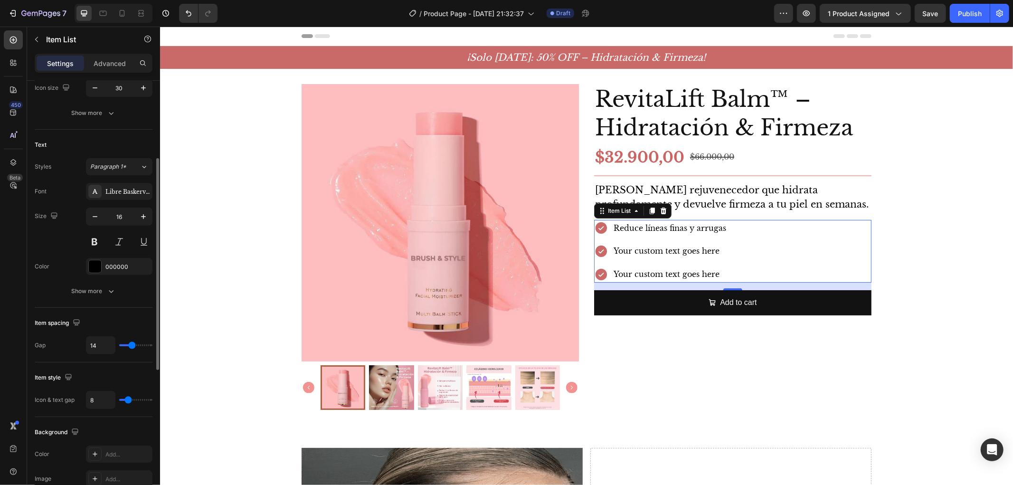
type input "13"
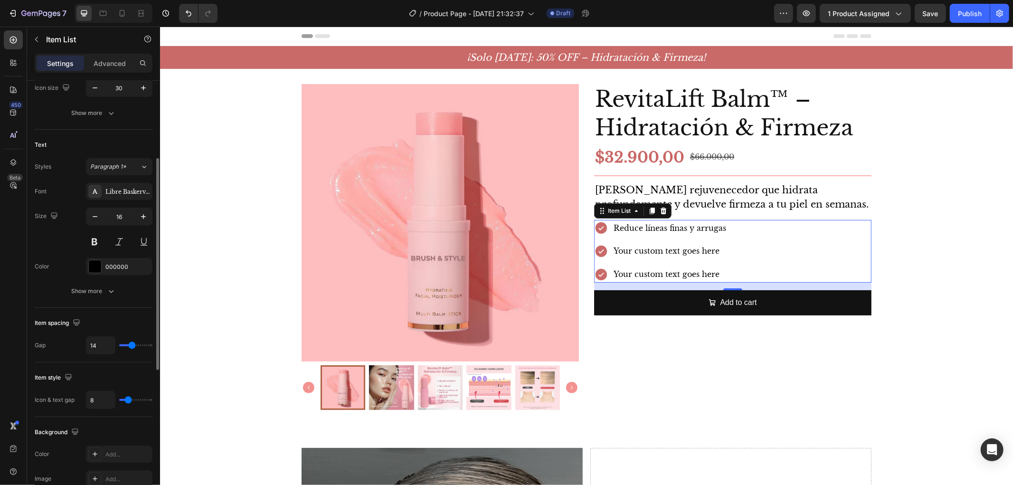
type input "13"
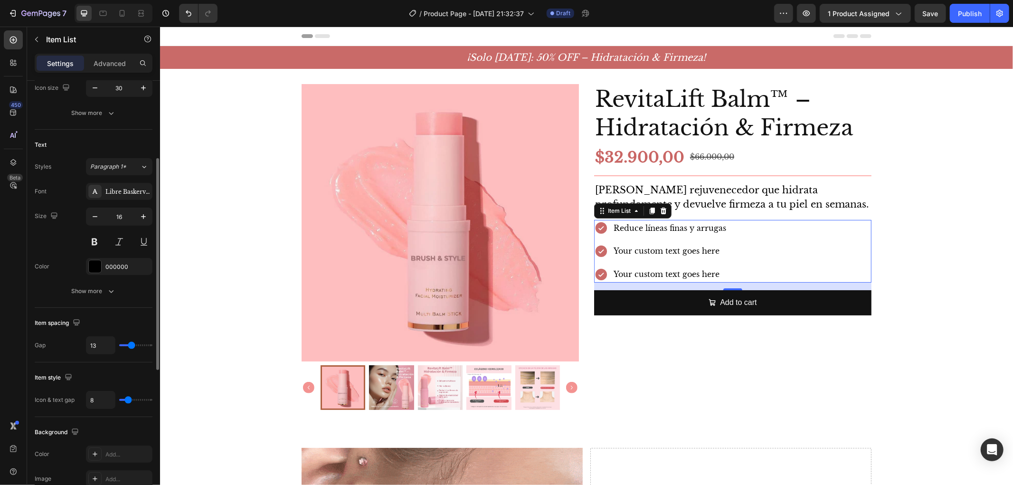
type input "12"
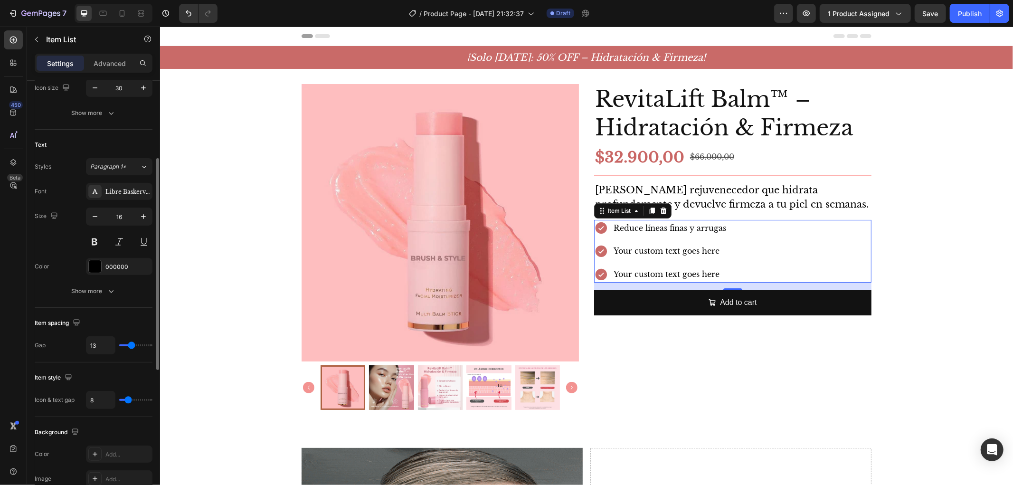
type input "12"
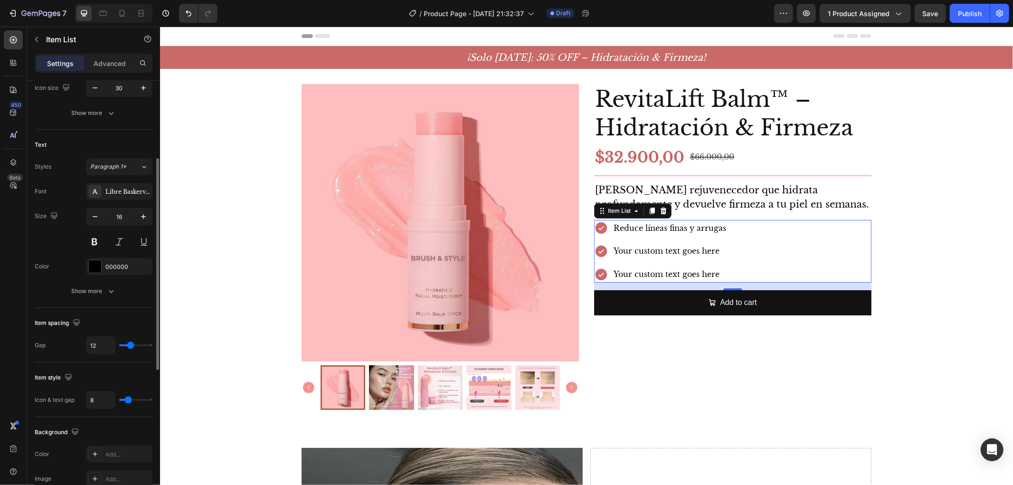
type input "11"
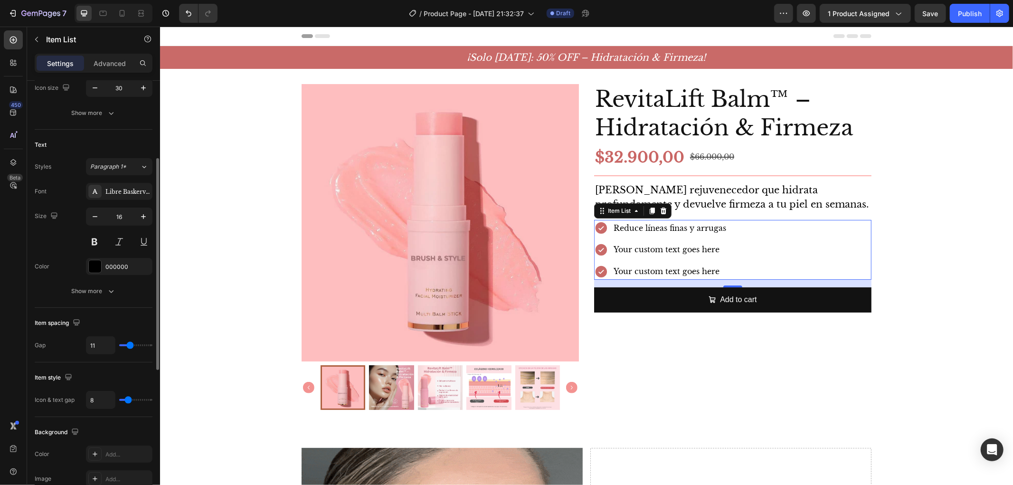
type input "10"
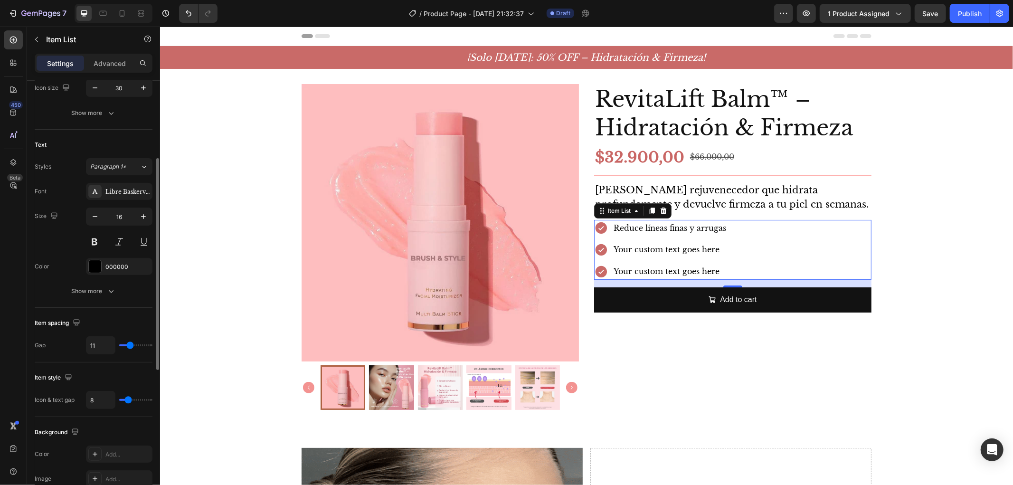
type input "10"
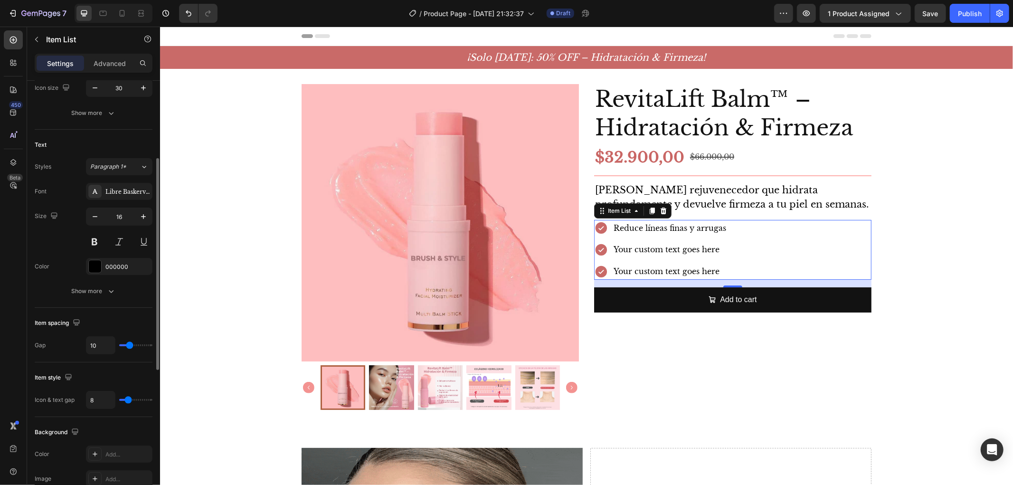
type input "9"
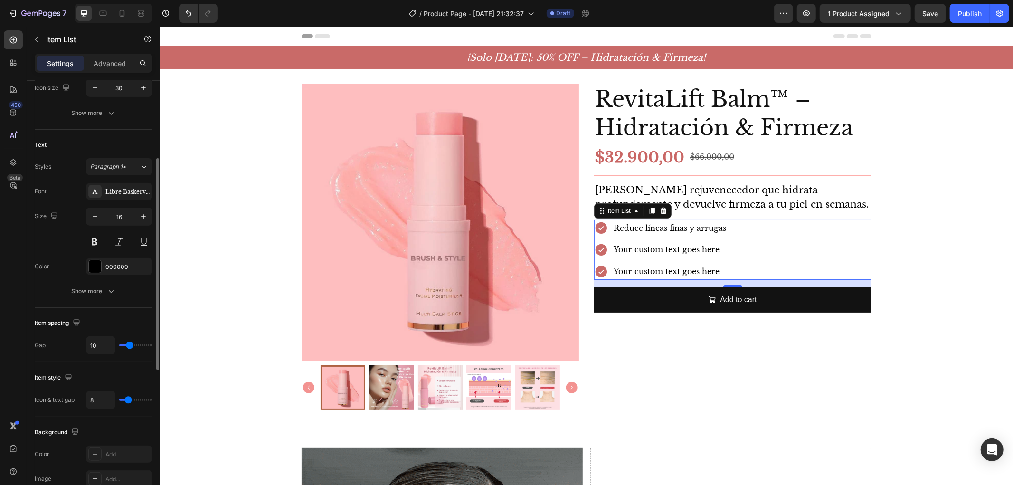
type input "9"
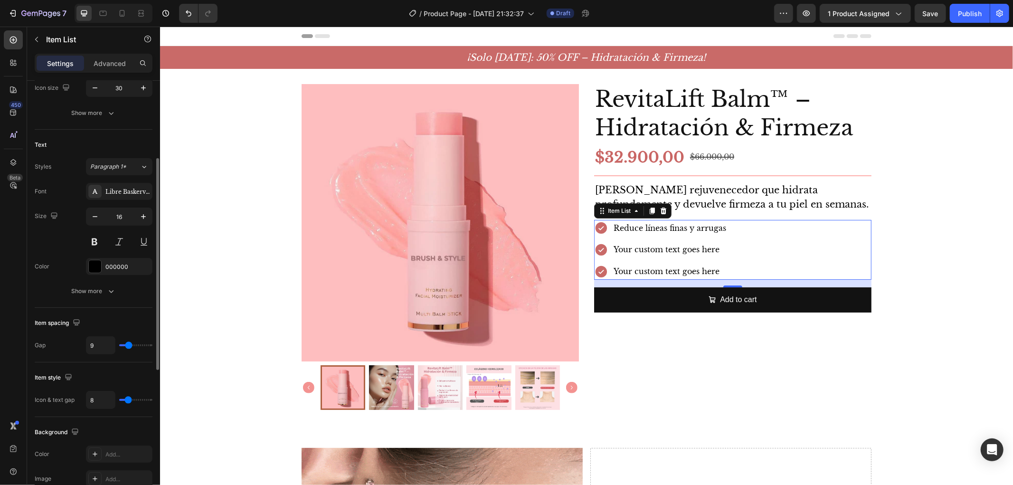
type input "8"
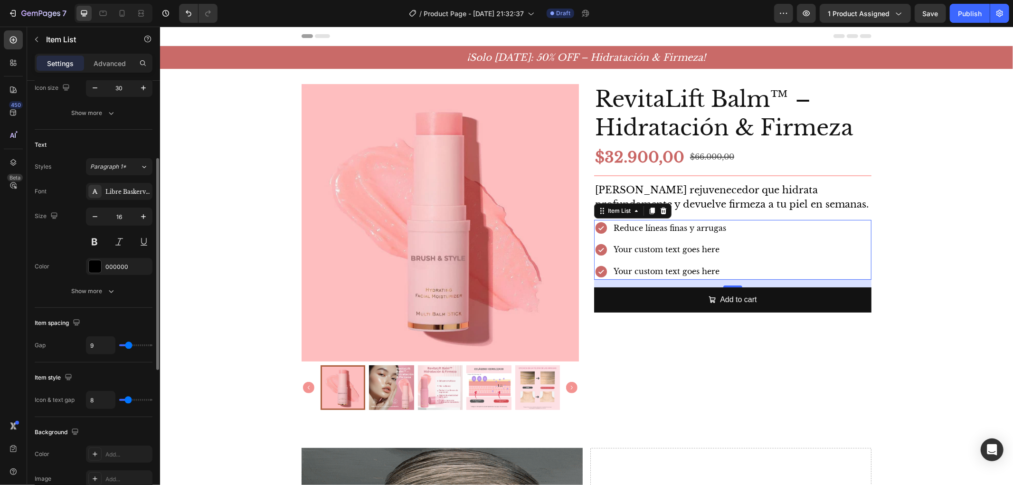
type input "8"
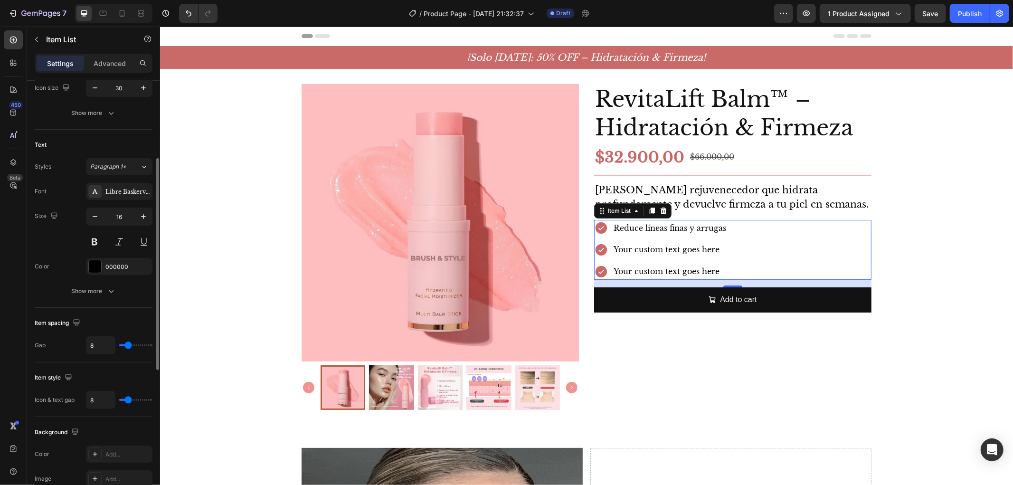
type input "7"
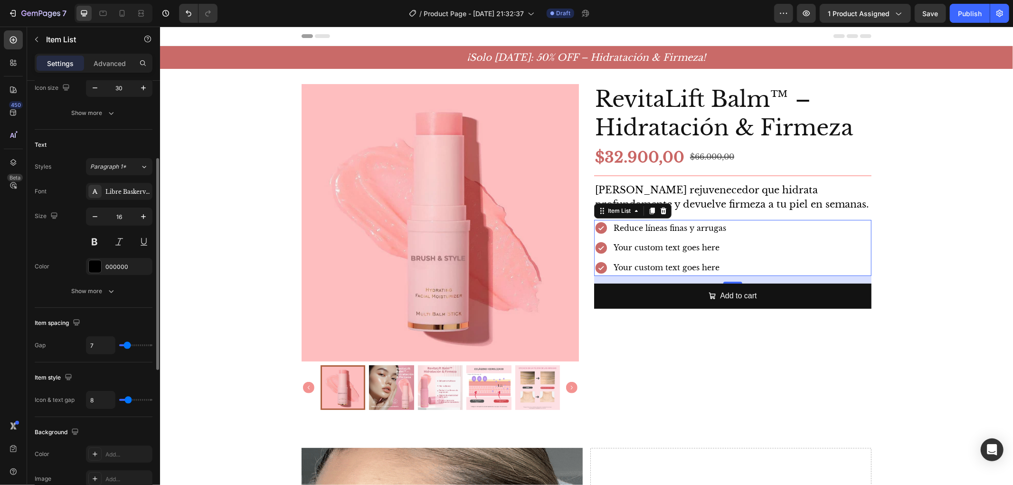
type input "8"
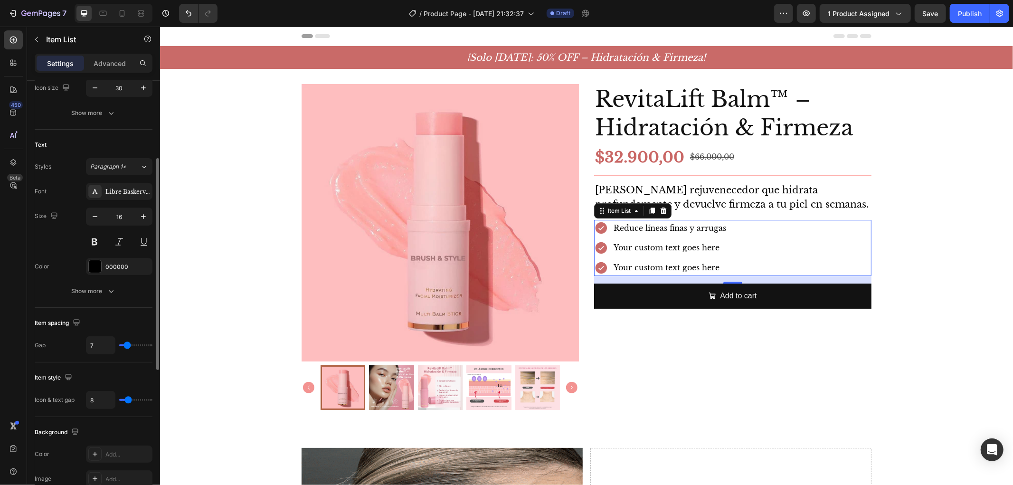
type input "8"
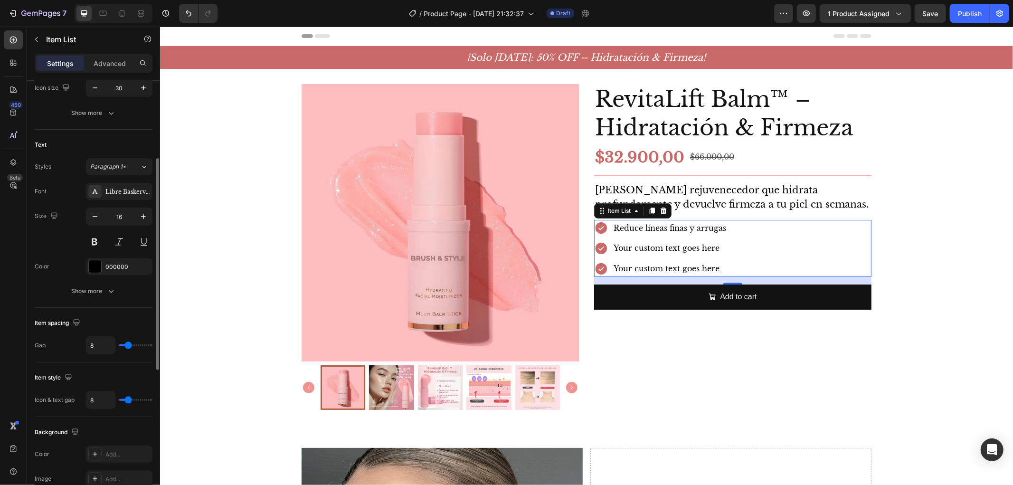
type input "9"
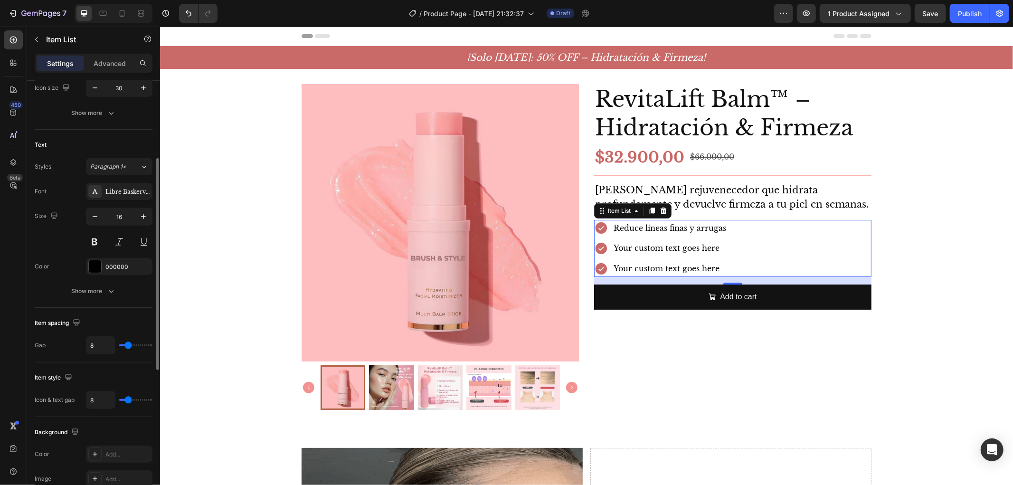
type input "9"
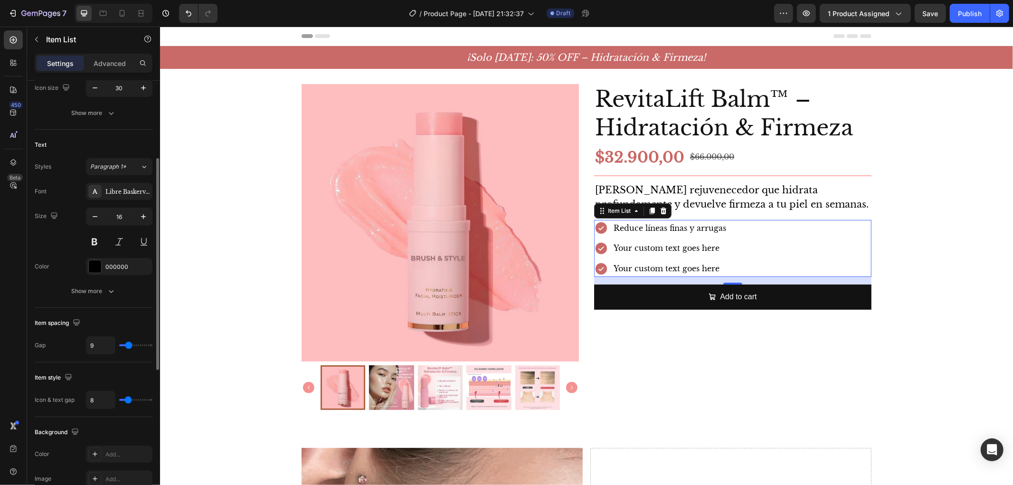
type input "10"
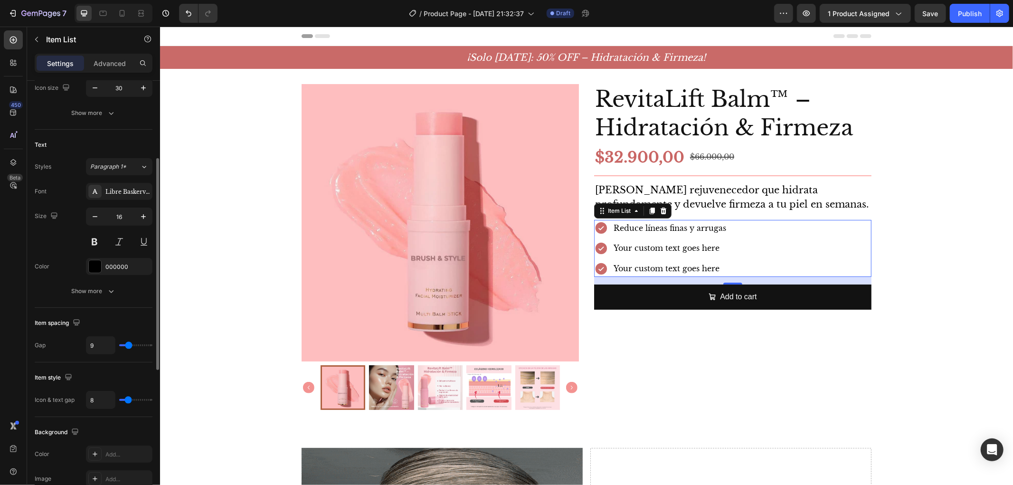
type input "10"
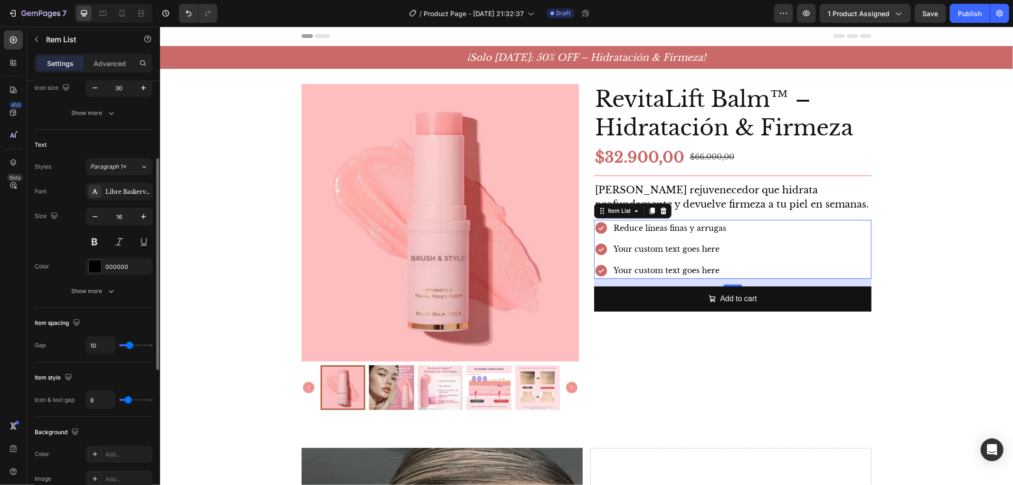
type input "9"
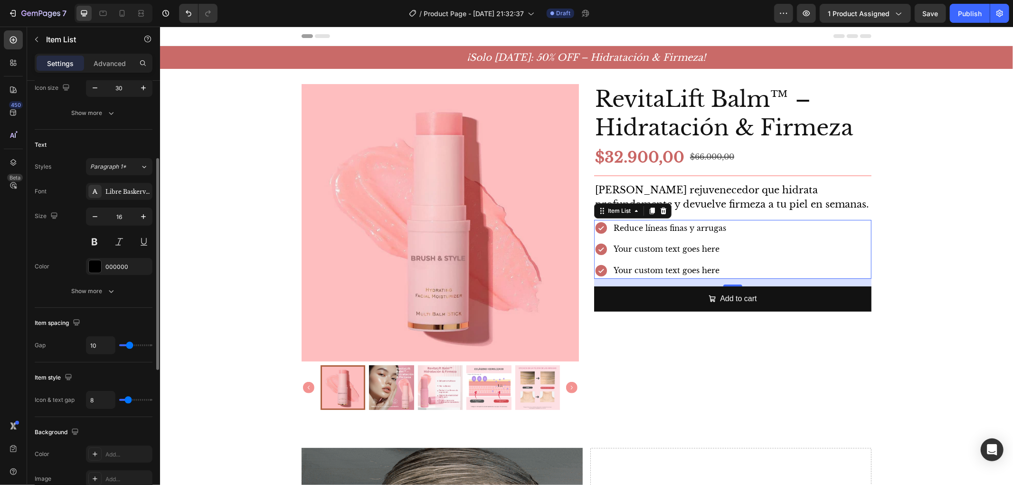
type input "9"
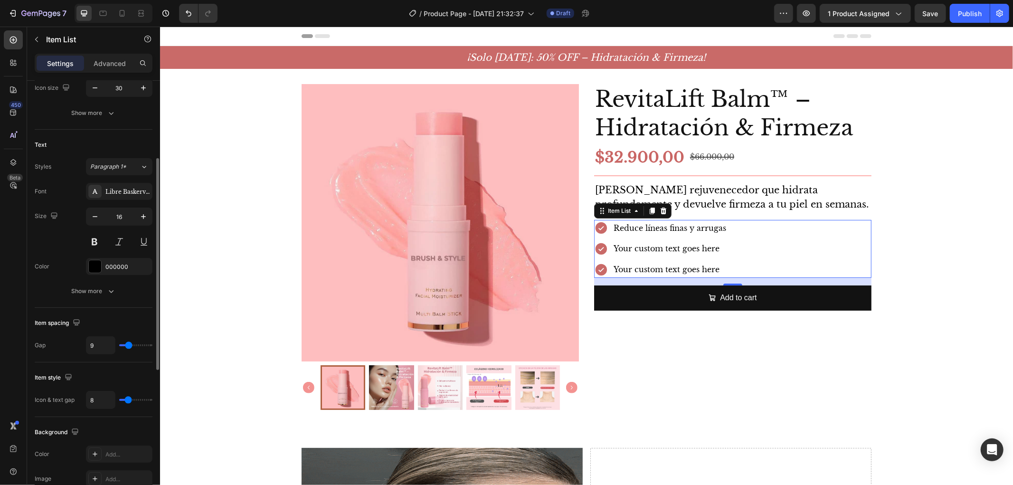
type input "8"
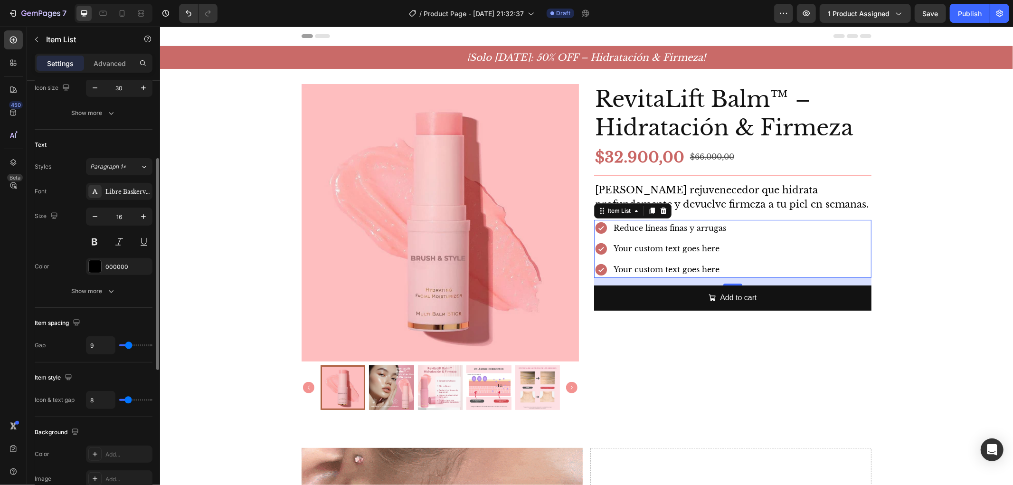
type input "8"
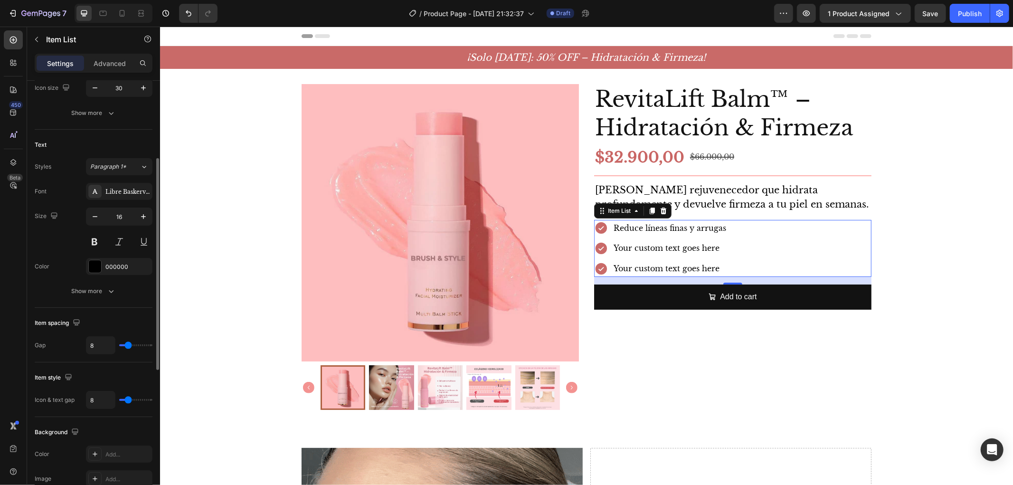
type input "7"
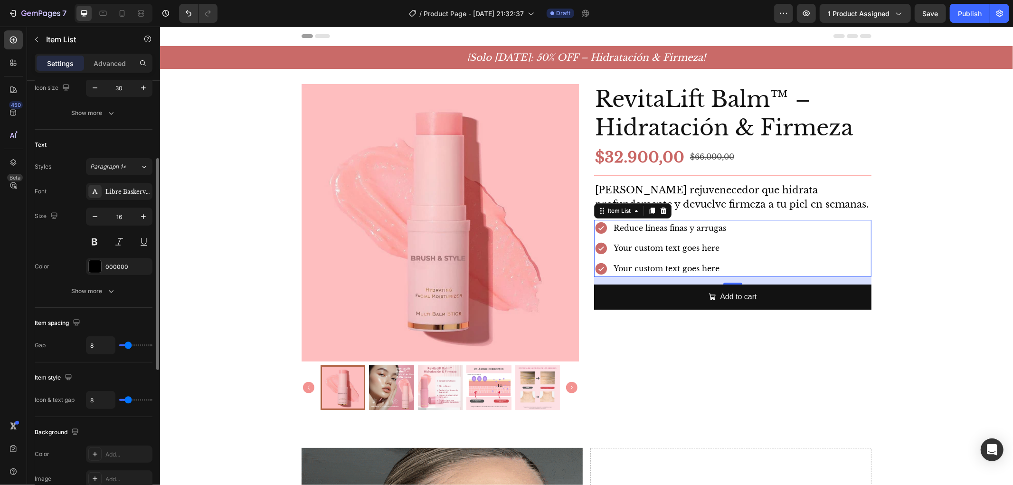
type input "7"
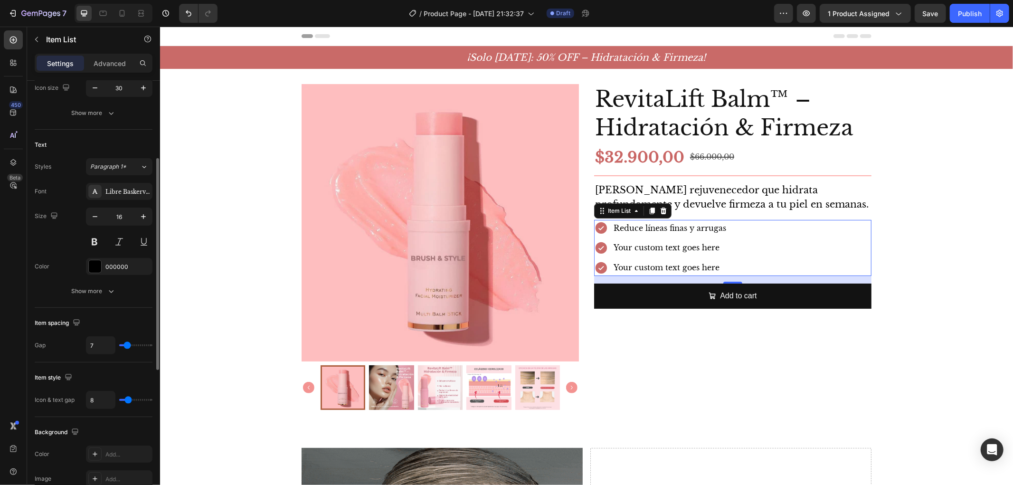
type input "8"
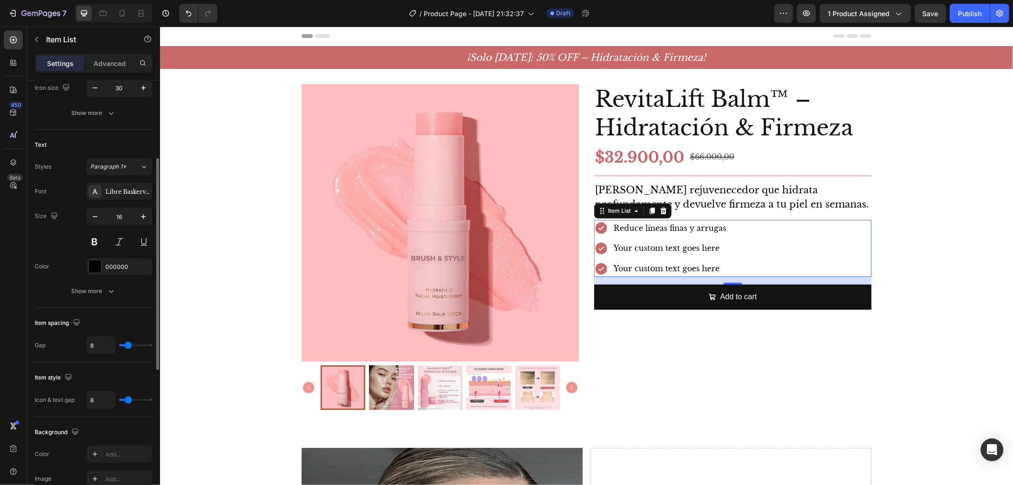
drag, startPoint x: 134, startPoint y: 343, endPoint x: 128, endPoint y: 343, distance: 5.7
type input "8"
click at [128, 344] on input "range" at bounding box center [135, 345] width 33 height 2
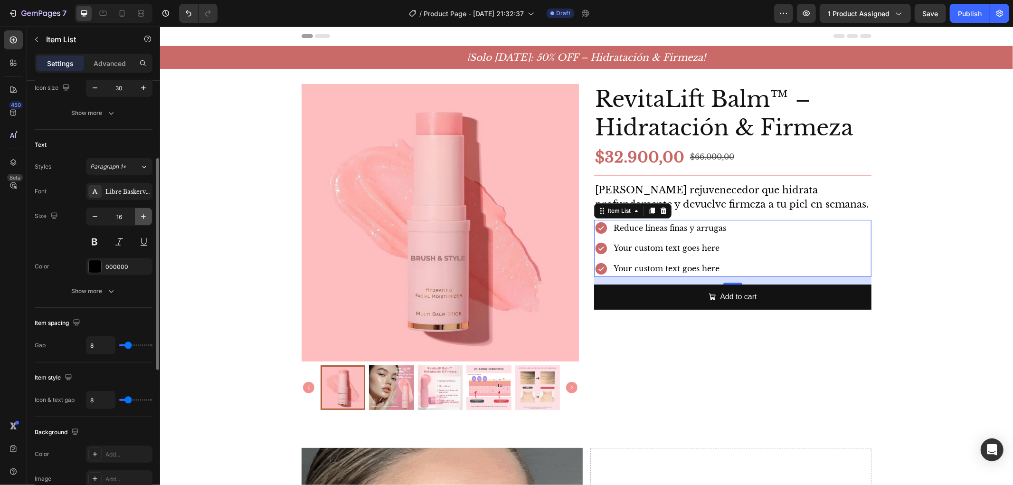
click at [143, 218] on icon "button" at bounding box center [143, 216] width 9 height 9
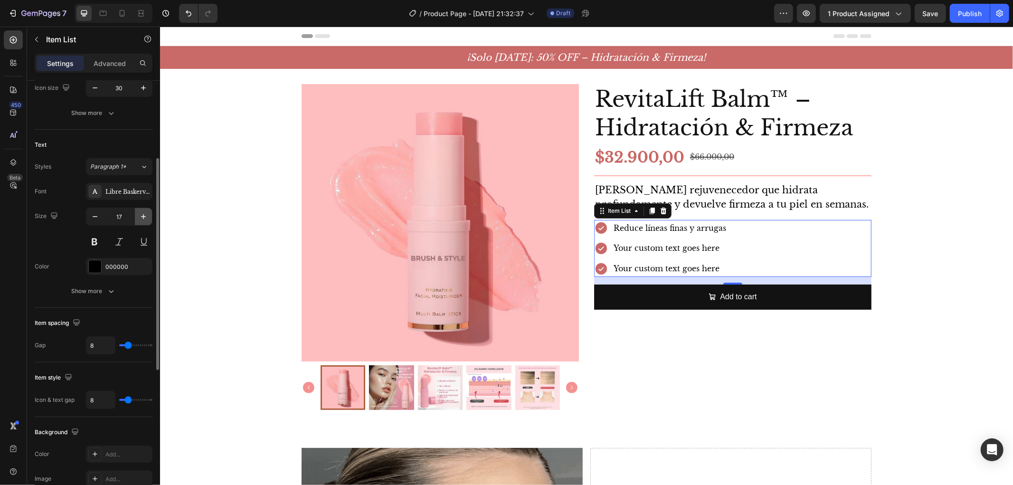
click at [143, 218] on icon "button" at bounding box center [143, 216] width 9 height 9
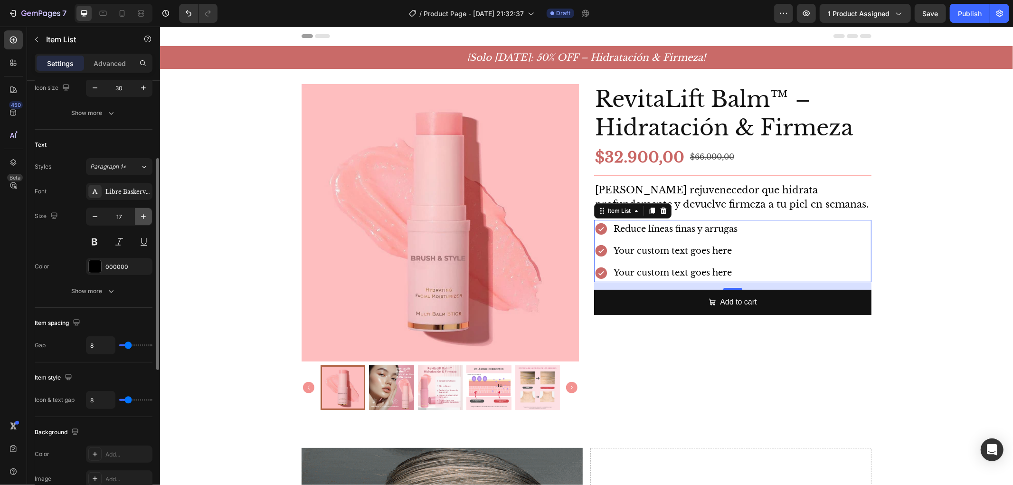
type input "18"
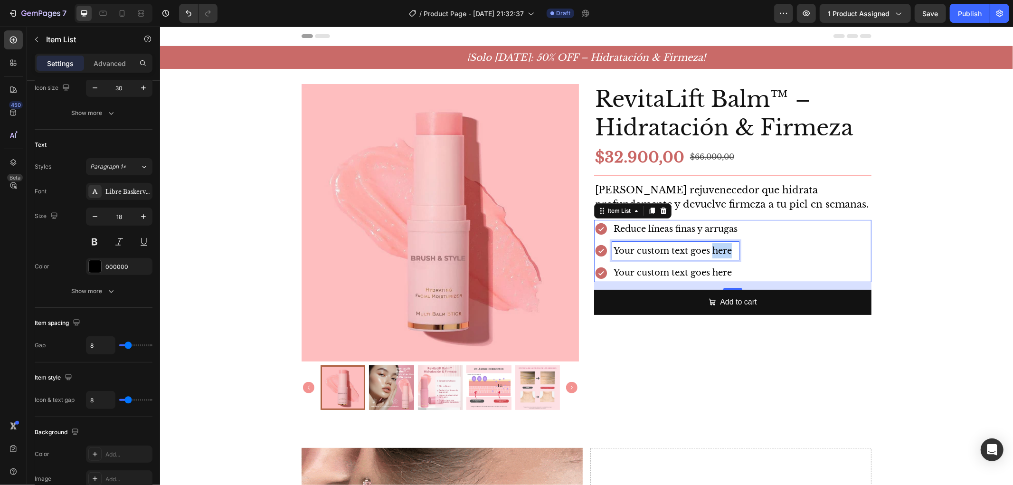
click at [720, 250] on p "Your custom text goes here" at bounding box center [675, 250] width 124 height 15
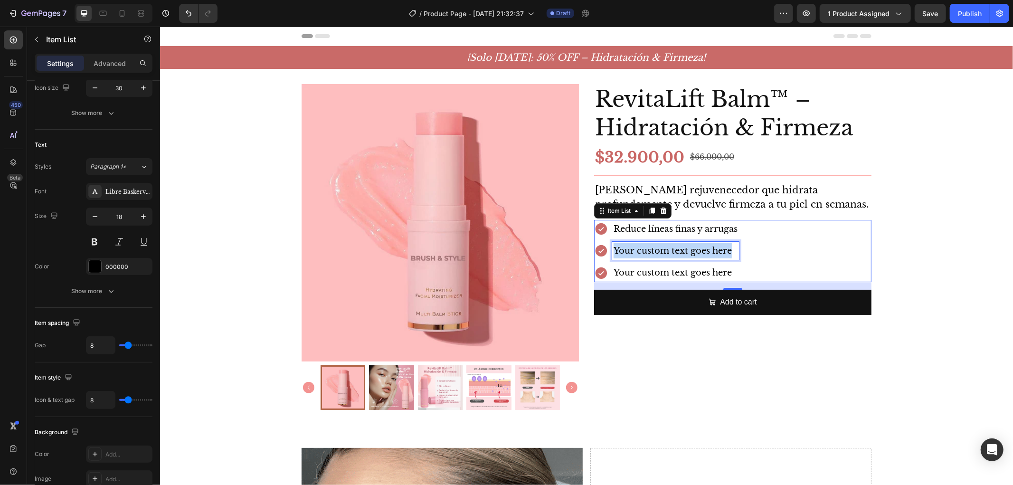
click at [720, 250] on p "Your custom text goes here" at bounding box center [675, 250] width 124 height 15
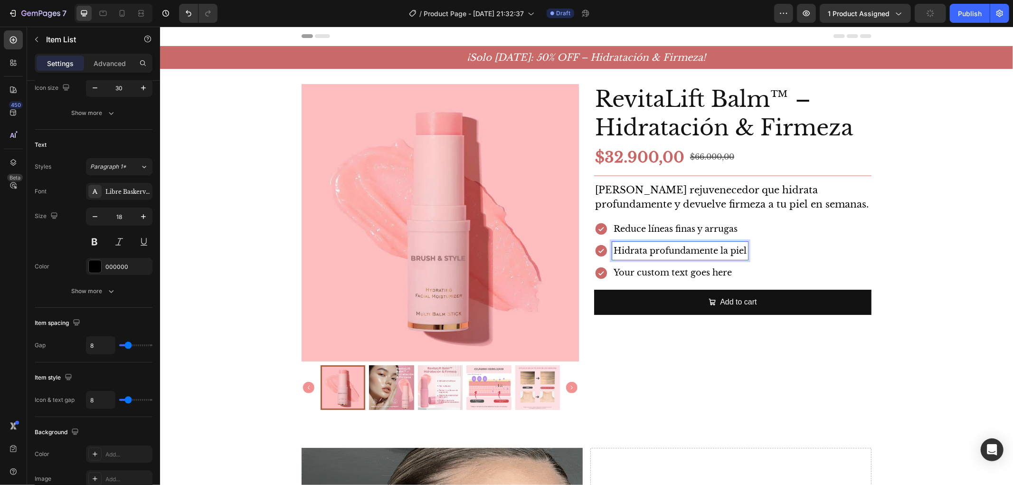
click at [804, 267] on div "Reduce líneas finas y arrugas Hidrata profundamente la piel Your custom text go…" at bounding box center [732, 250] width 277 height 62
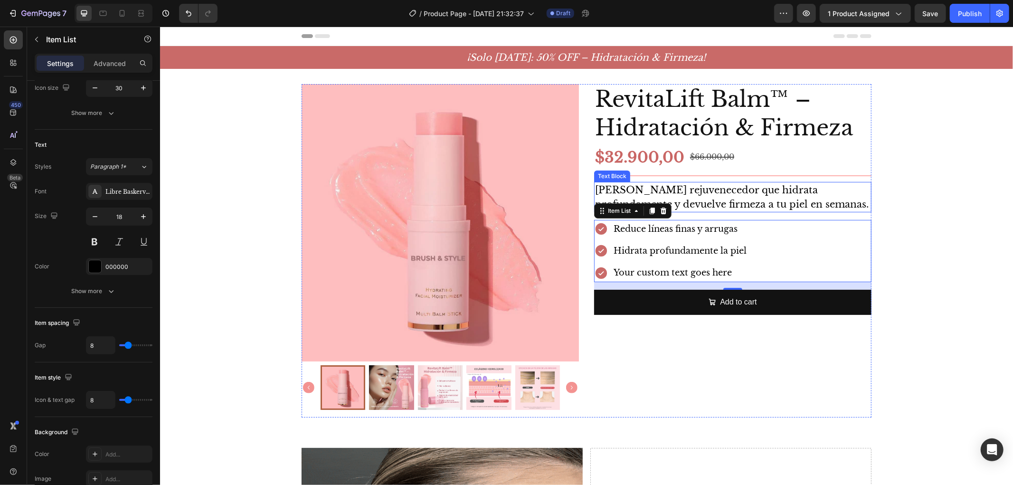
click at [779, 201] on p "[PERSON_NAME] rejuvenecedor que hidrata profundamente y devuelve firmeza a tu p…" at bounding box center [732, 196] width 275 height 28
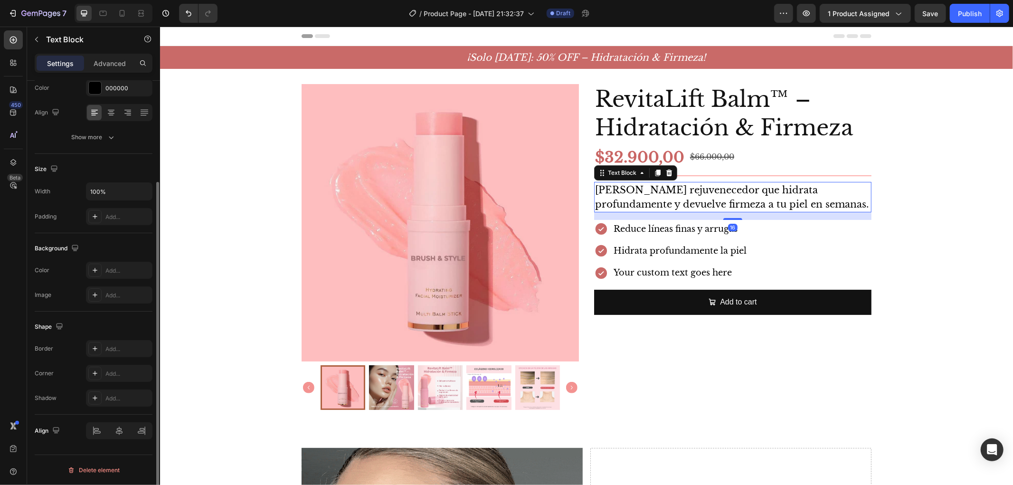
scroll to position [0, 0]
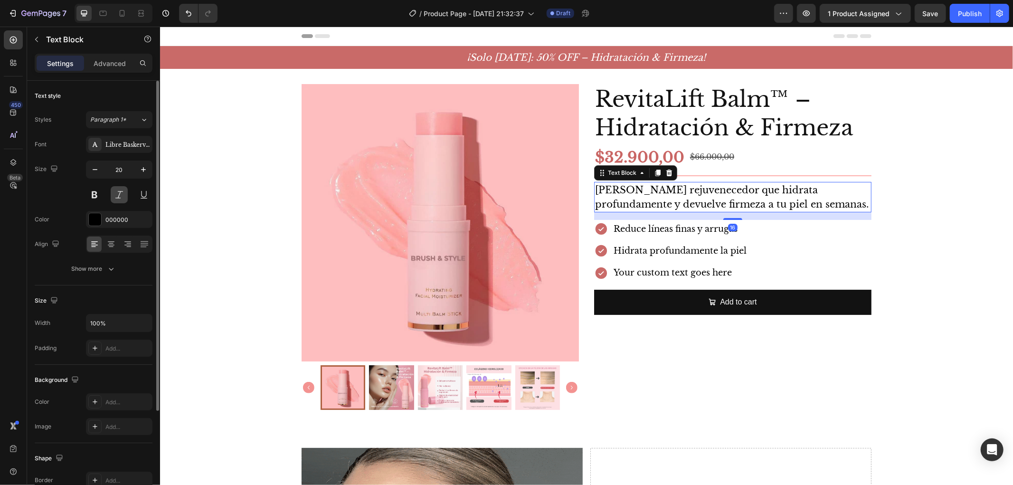
click at [126, 192] on button at bounding box center [119, 194] width 17 height 17
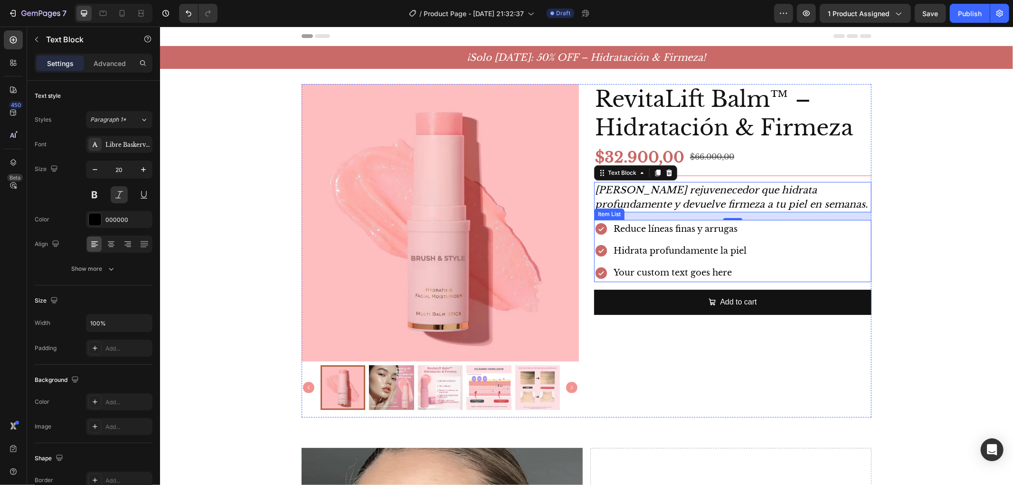
click at [704, 226] on p "Reduce líneas finas y arrugas" at bounding box center [679, 228] width 133 height 15
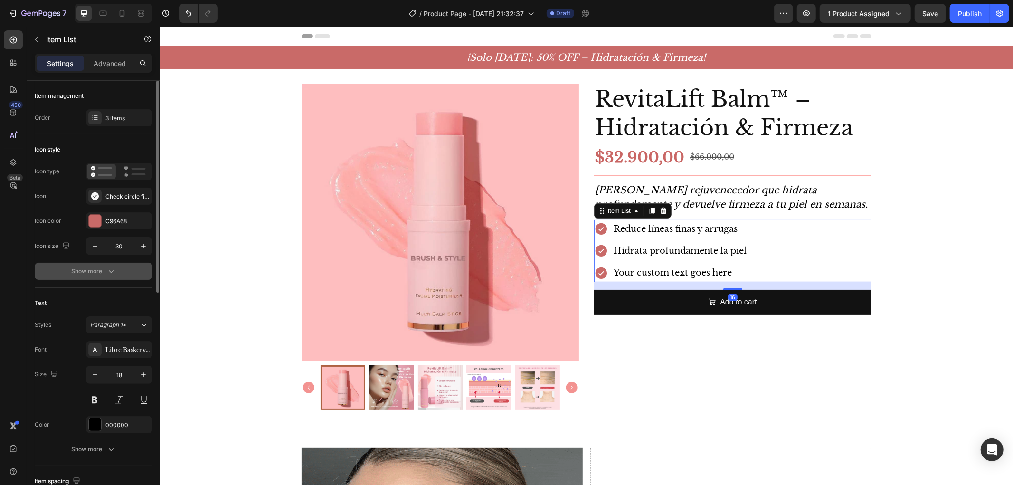
click at [98, 276] on button "Show more" at bounding box center [94, 271] width 118 height 17
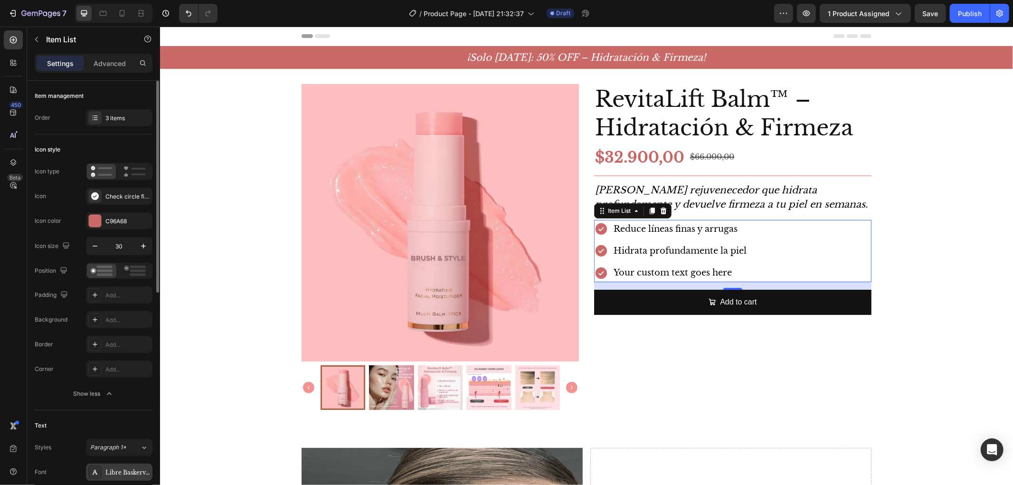
scroll to position [158, 0]
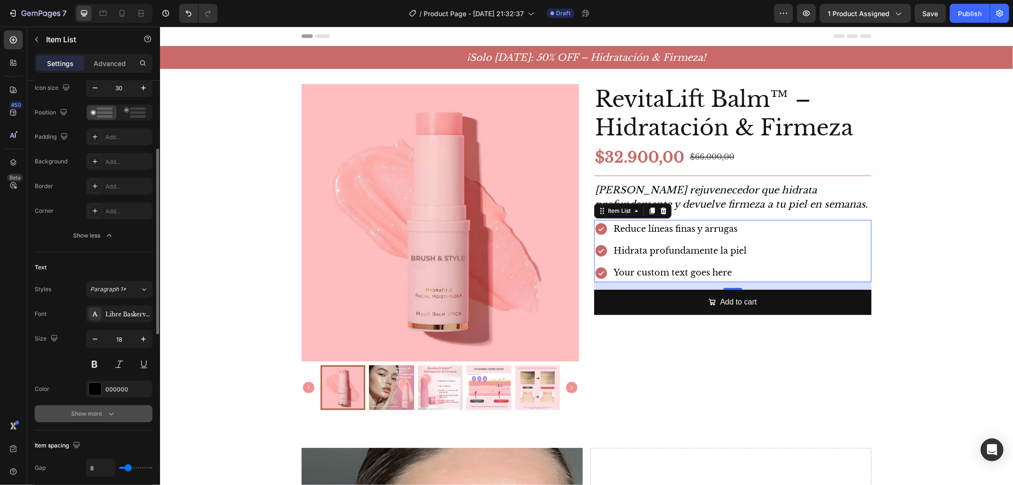
click at [100, 419] on button "Show more" at bounding box center [94, 413] width 118 height 17
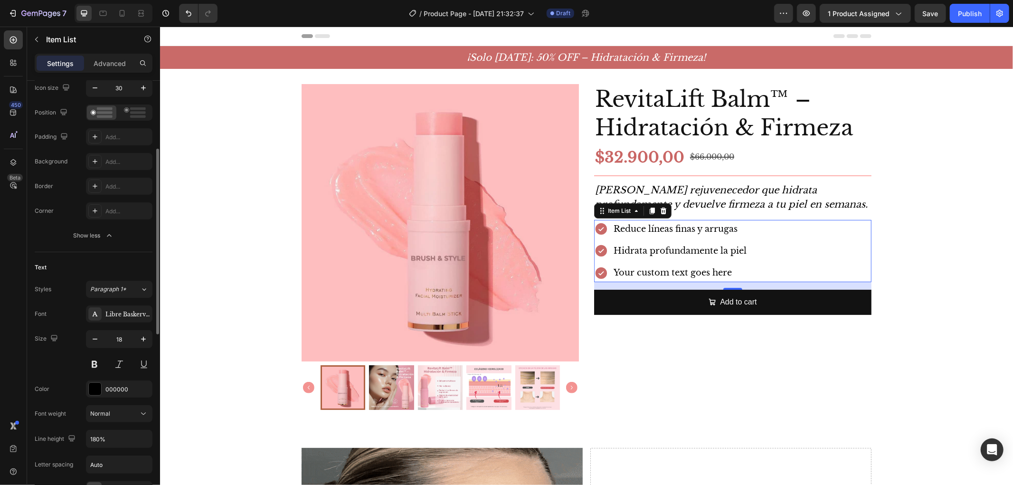
scroll to position [264, 0]
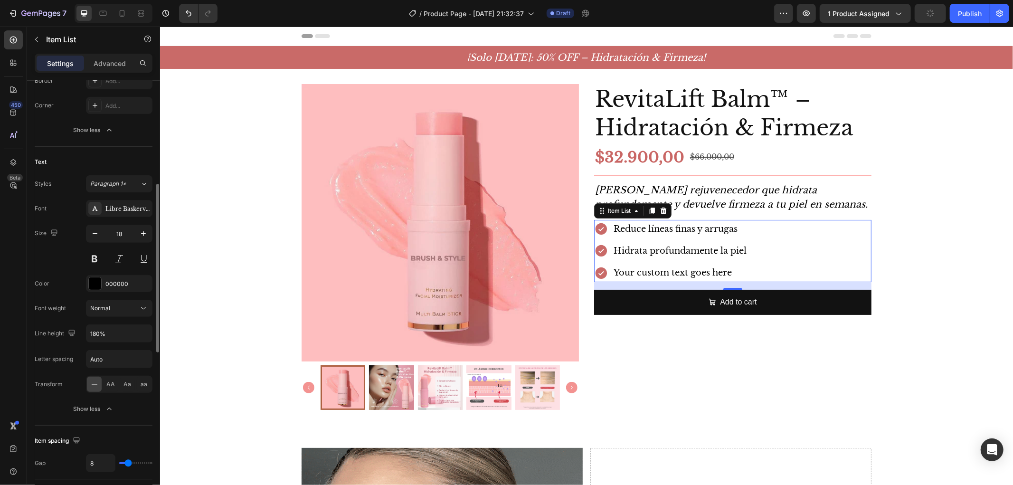
click at [123, 320] on div "Font Libre Baskerville Size 18 Color 000000 Font weight Normal Line height 180%…" at bounding box center [94, 309] width 118 height 218
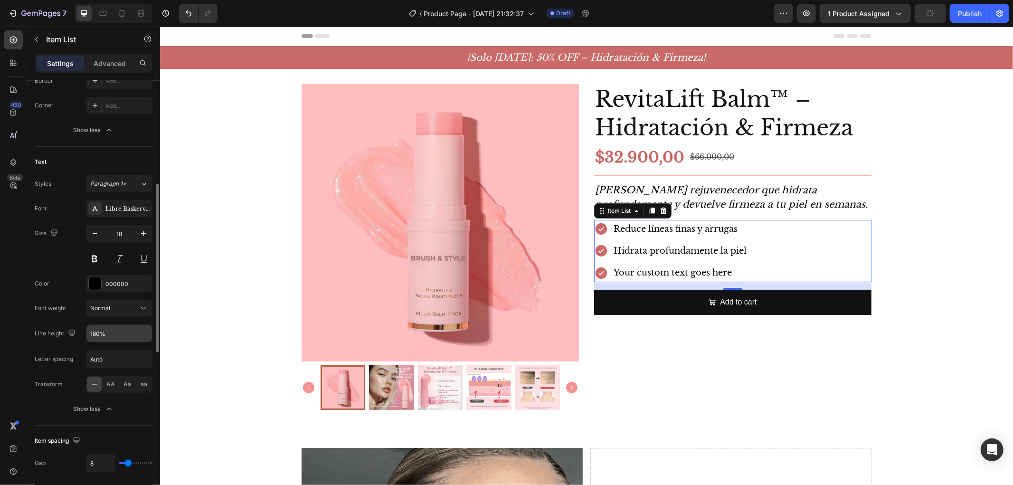
click at [125, 329] on input "180%" at bounding box center [119, 333] width 66 height 17
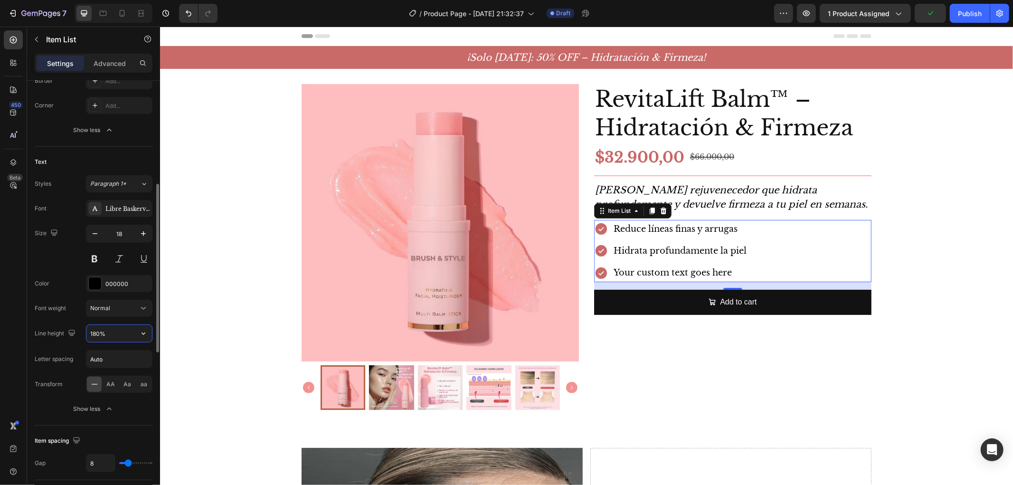
click at [143, 334] on icon "button" at bounding box center [144, 333] width 4 height 2
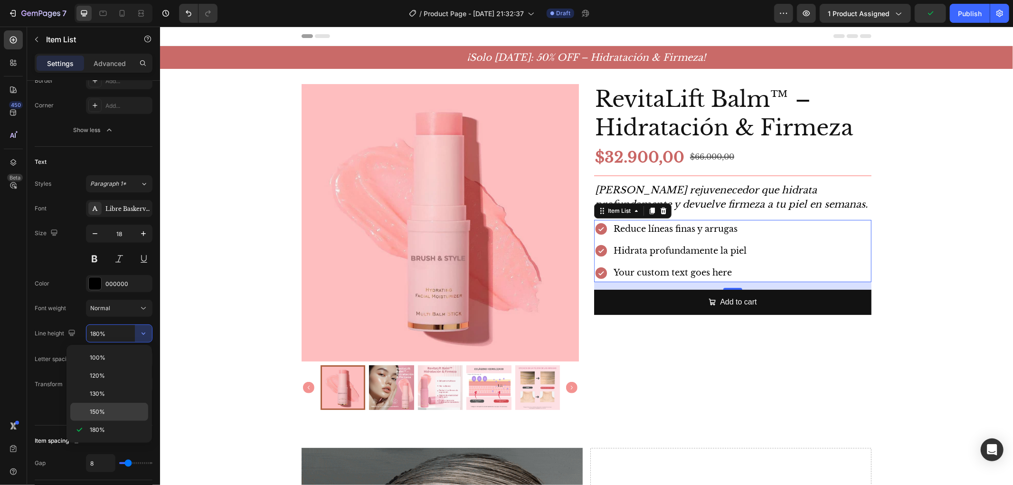
click at [116, 407] on div "150%" at bounding box center [109, 412] width 78 height 18
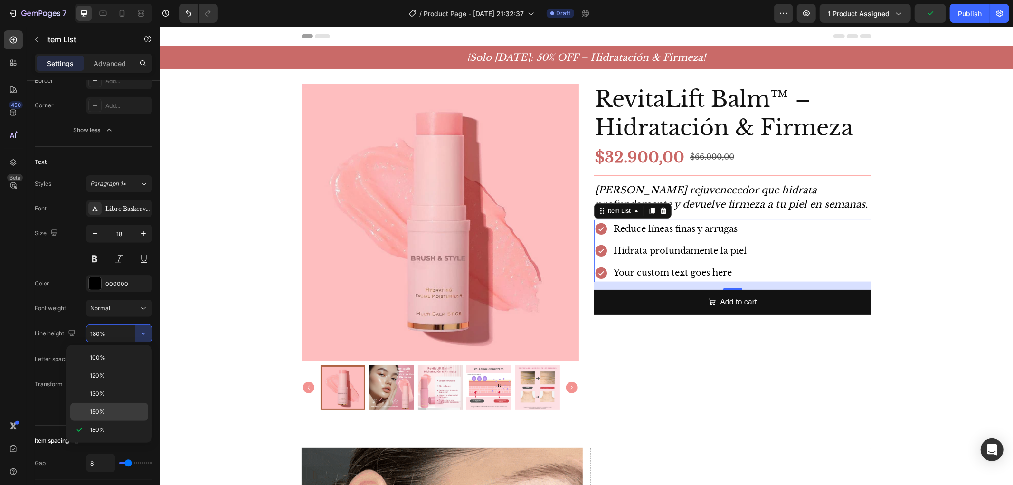
type input "150%"
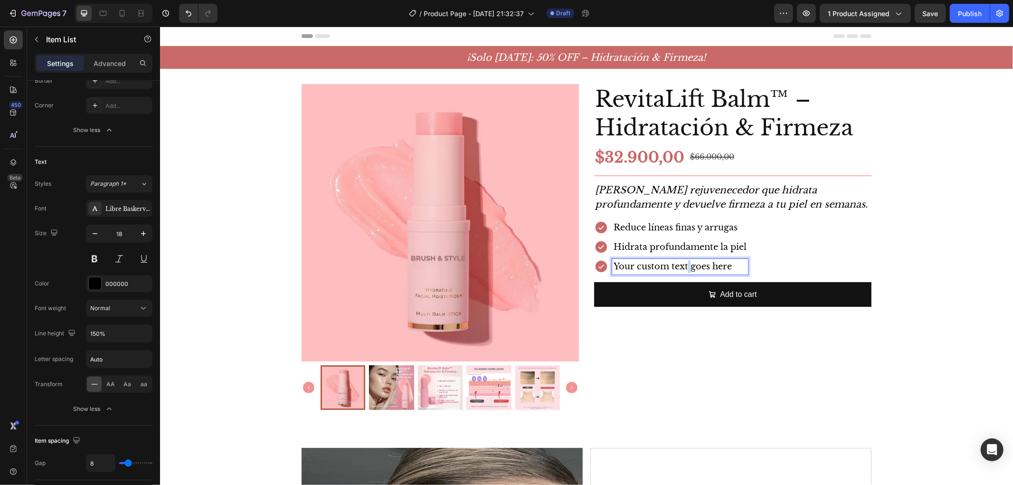
click at [682, 266] on p "Your custom text goes here" at bounding box center [679, 266] width 133 height 13
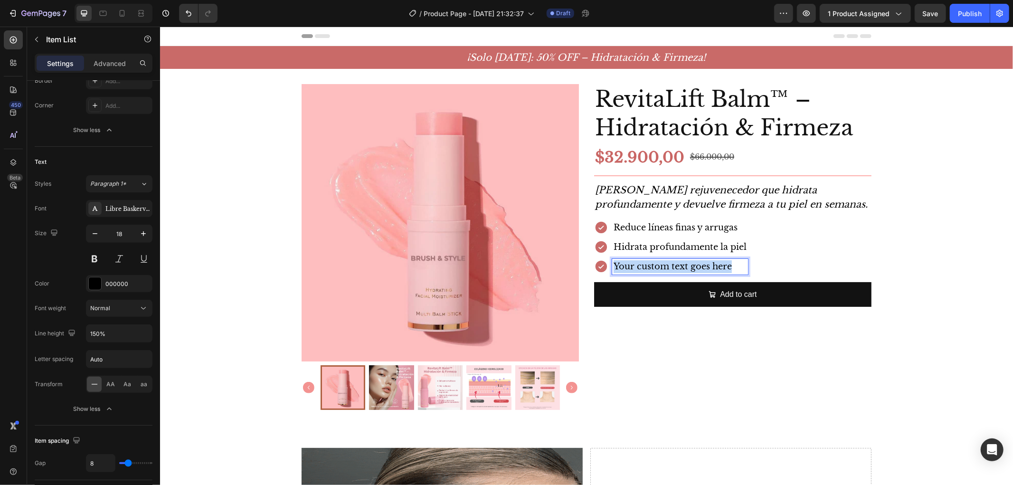
click at [682, 266] on p "Your custom text goes here" at bounding box center [679, 266] width 133 height 13
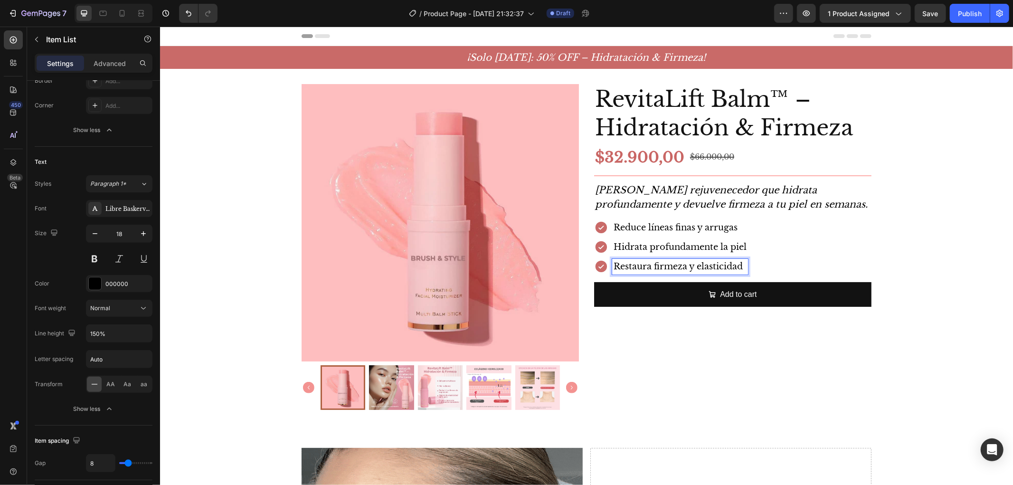
click at [842, 259] on div "Reduce líneas finas y arrugas Hidrata profundamente la piel Restaura firmeza y …" at bounding box center [732, 246] width 277 height 55
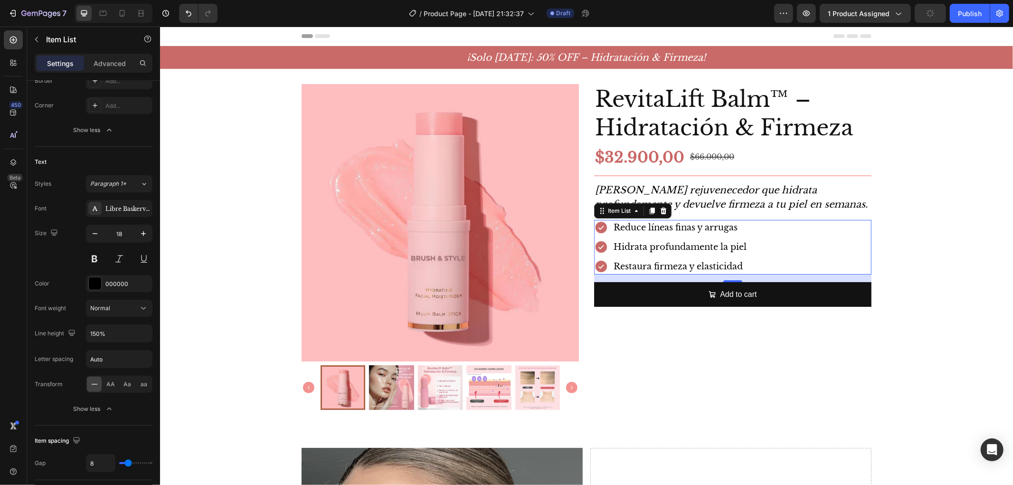
click at [715, 228] on p "Reduce líneas finas y arrugas" at bounding box center [679, 227] width 133 height 13
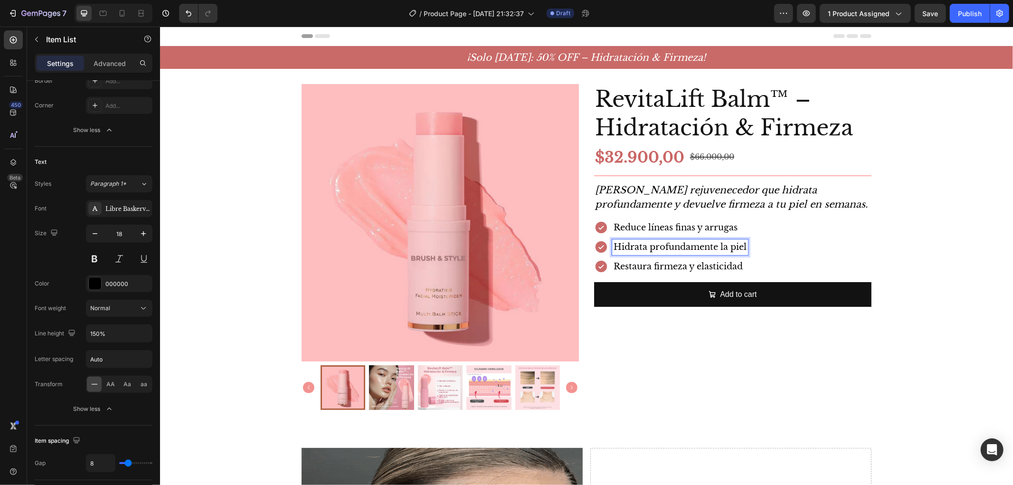
click at [625, 244] on p "Hidrata profundamente la piel" at bounding box center [679, 246] width 133 height 13
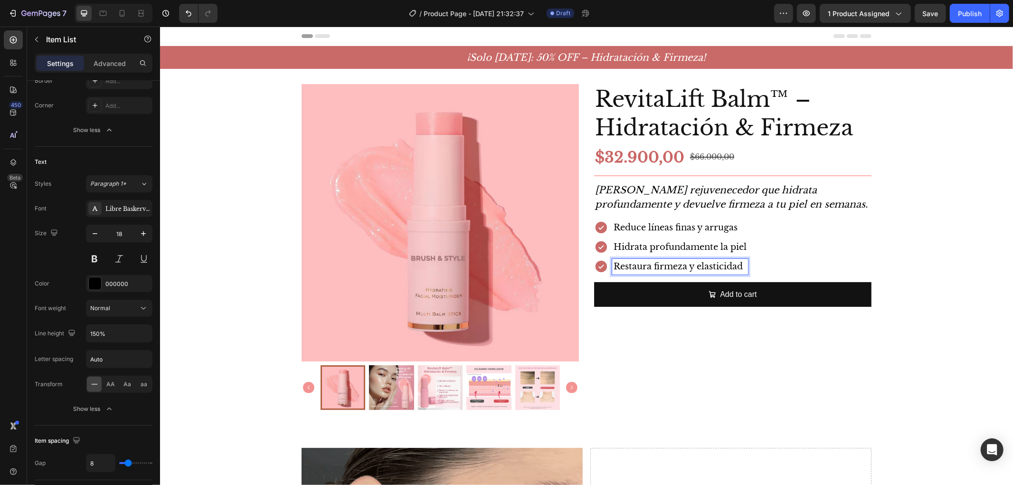
click at [729, 263] on p "Restaura firmeza y elasticidad" at bounding box center [679, 266] width 133 height 13
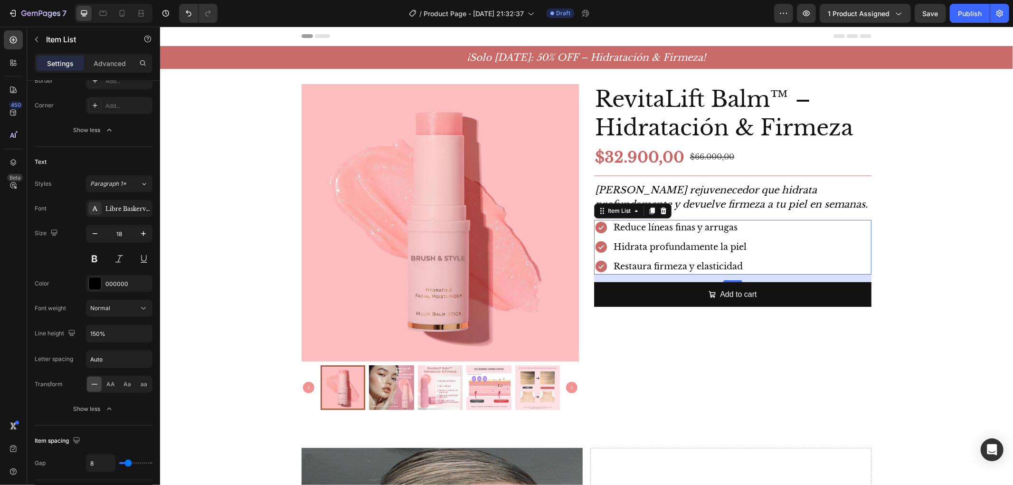
click at [809, 261] on div "Reduce líneas finas y arrugas Hidrata profundamente la piel Restaura firmeza y …" at bounding box center [732, 246] width 277 height 55
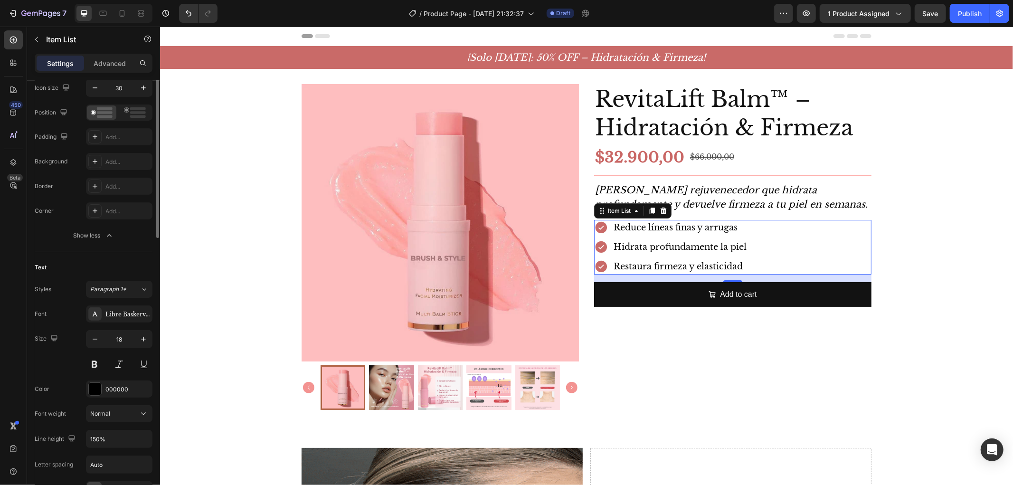
scroll to position [105, 0]
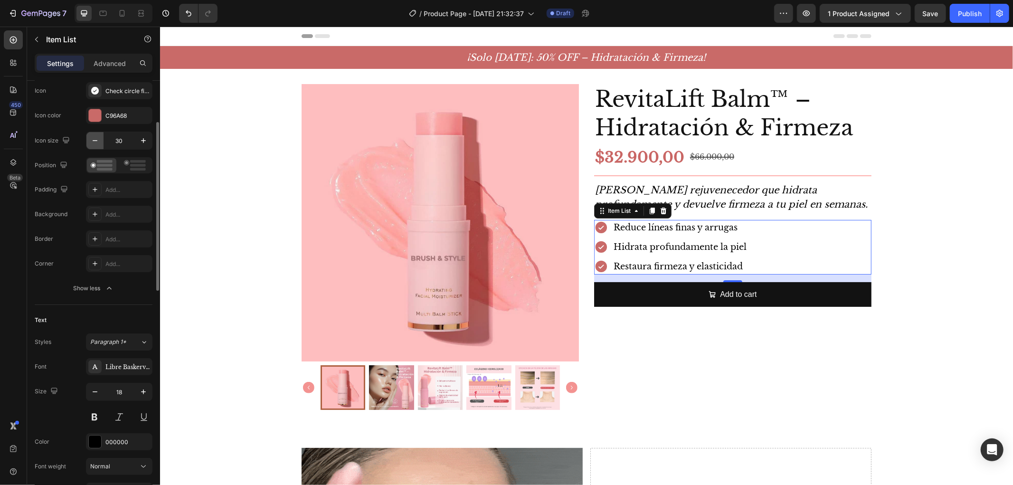
click at [96, 139] on icon "button" at bounding box center [94, 140] width 9 height 9
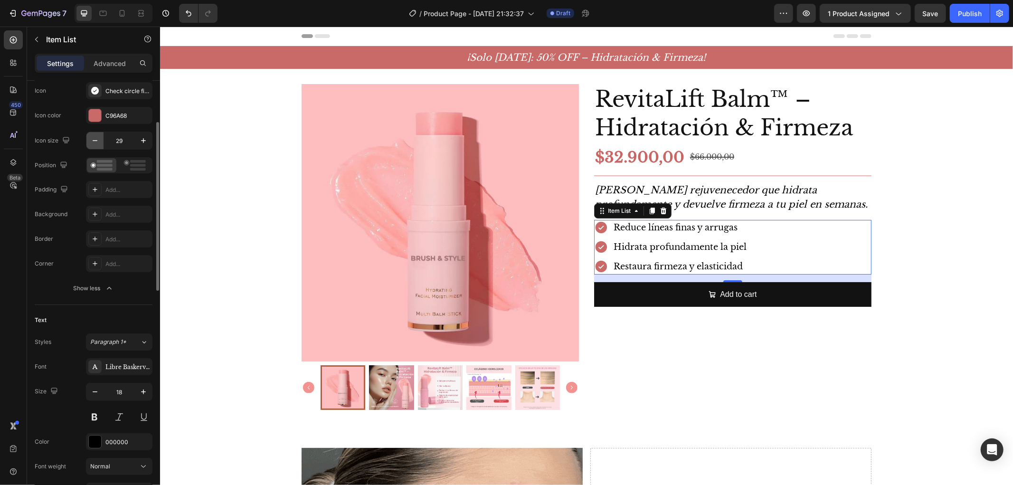
click at [96, 139] on icon "button" at bounding box center [94, 140] width 9 height 9
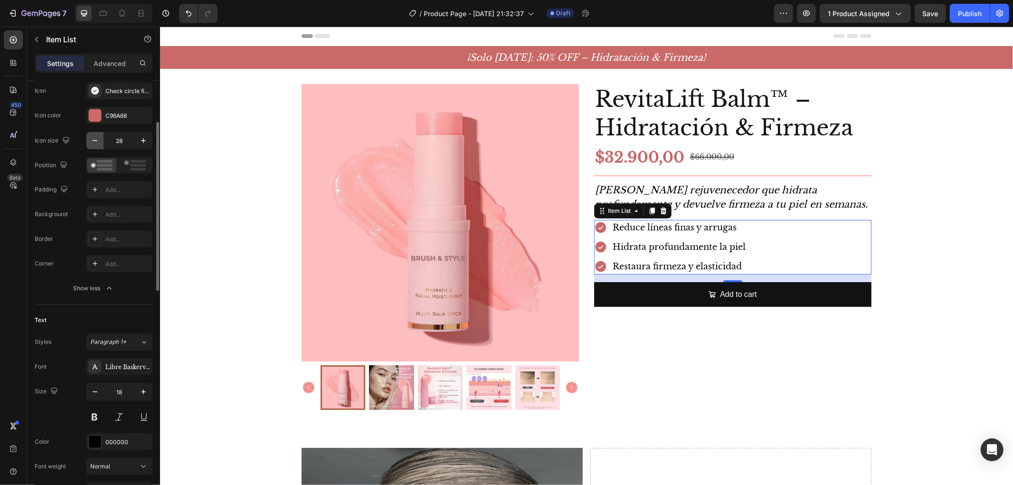
click at [96, 139] on icon "button" at bounding box center [94, 140] width 9 height 9
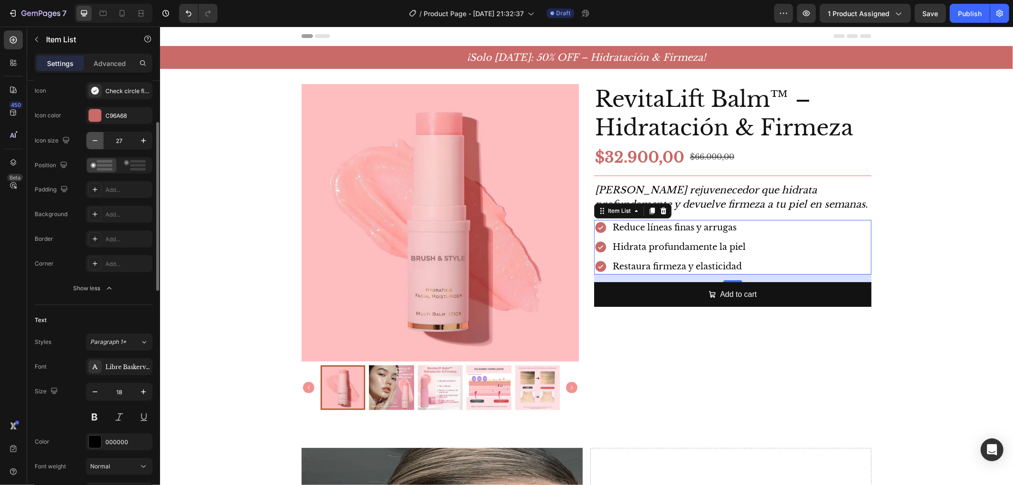
click at [96, 139] on icon "button" at bounding box center [94, 140] width 9 height 9
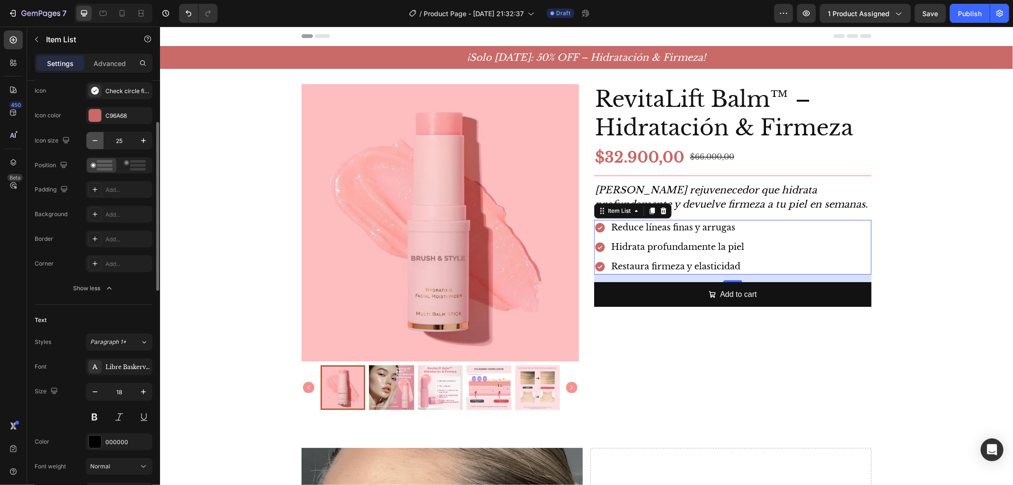
click at [96, 139] on icon "button" at bounding box center [94, 140] width 9 height 9
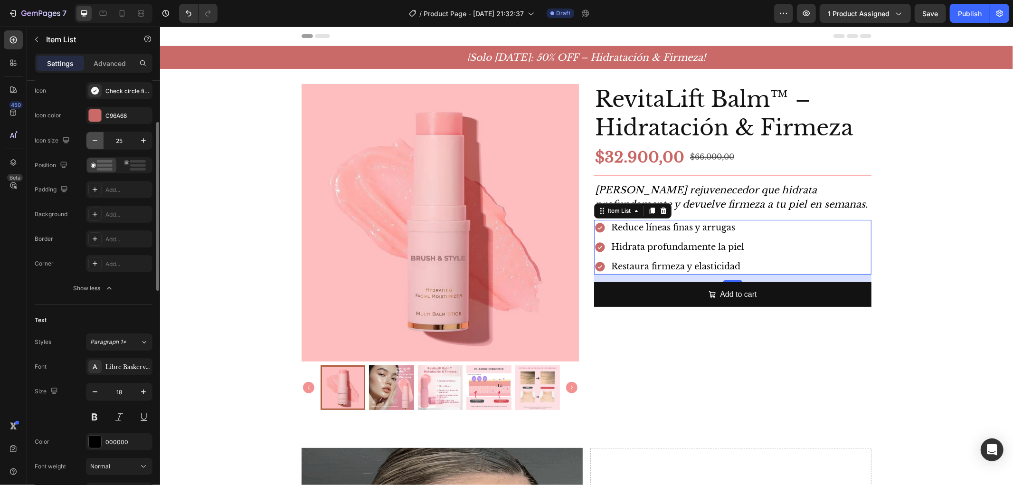
type input "24"
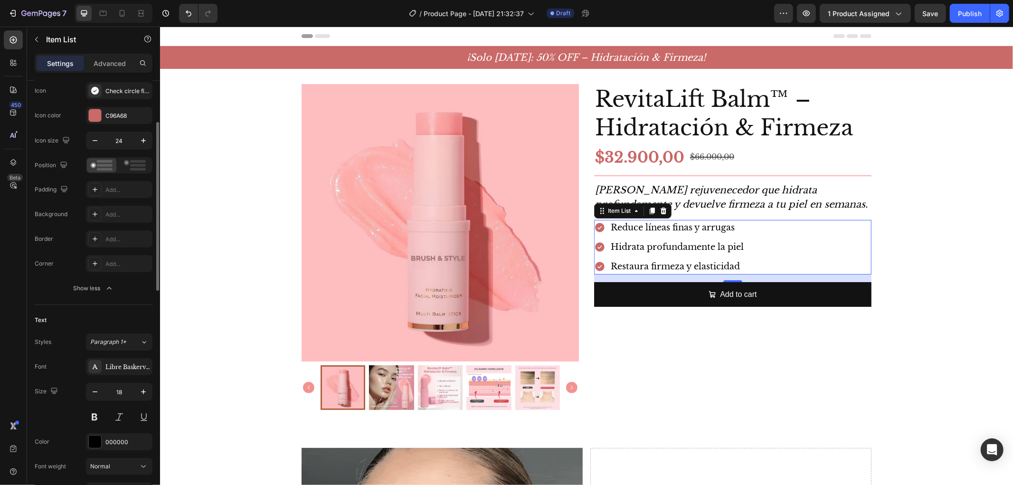
scroll to position [0, 0]
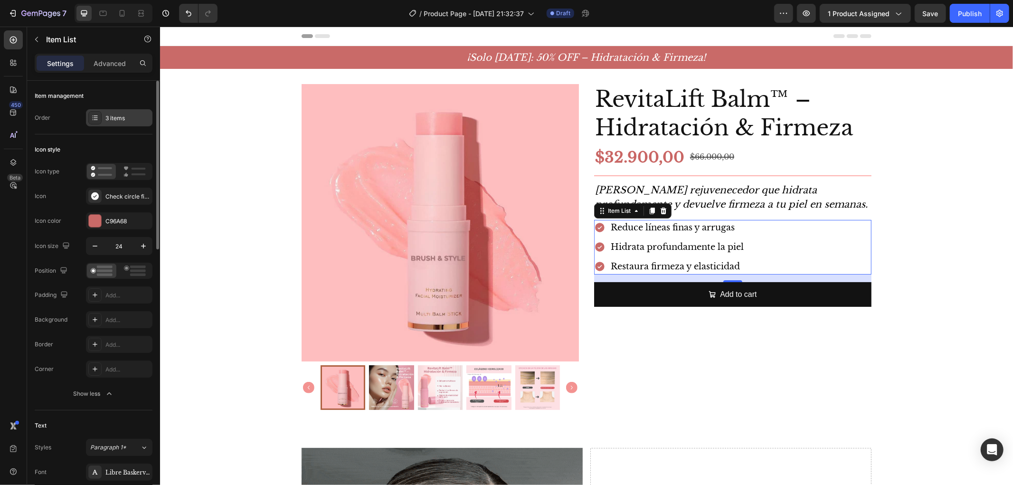
click at [126, 111] on div "3 items" at bounding box center [119, 117] width 66 height 17
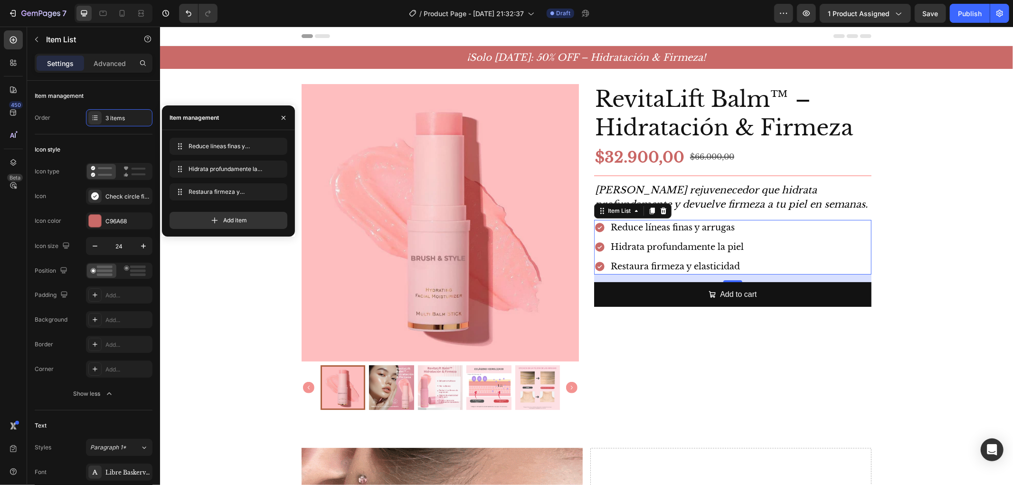
click at [243, 209] on div "Add item" at bounding box center [229, 216] width 118 height 25
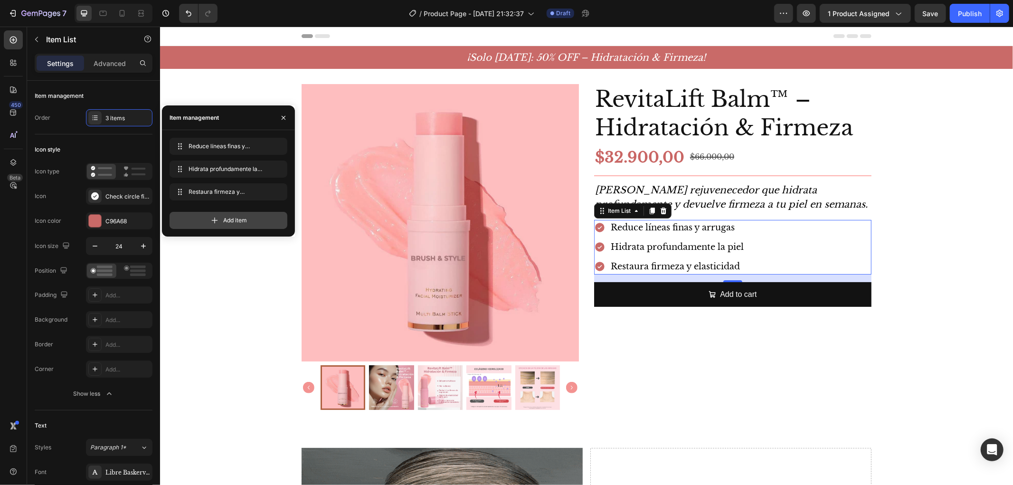
click at [253, 221] on div "Add item" at bounding box center [229, 220] width 118 height 17
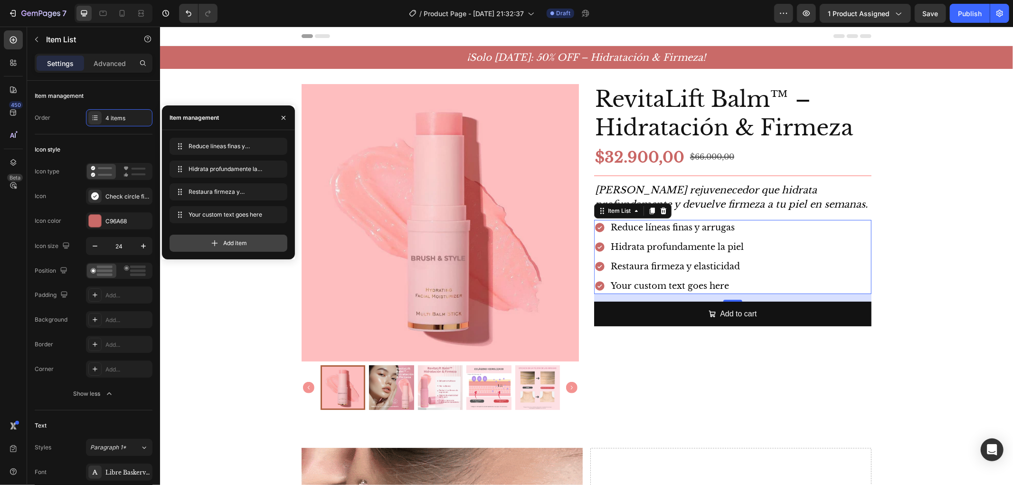
click at [247, 246] on span "Add item" at bounding box center [235, 243] width 24 height 9
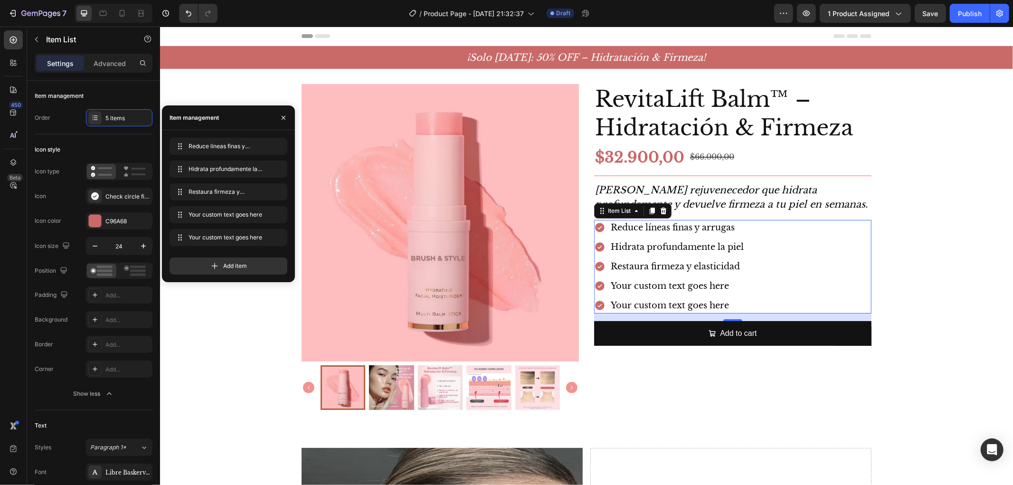
click at [666, 283] on div "Your custom text goes here" at bounding box center [677, 286] width 136 height 16
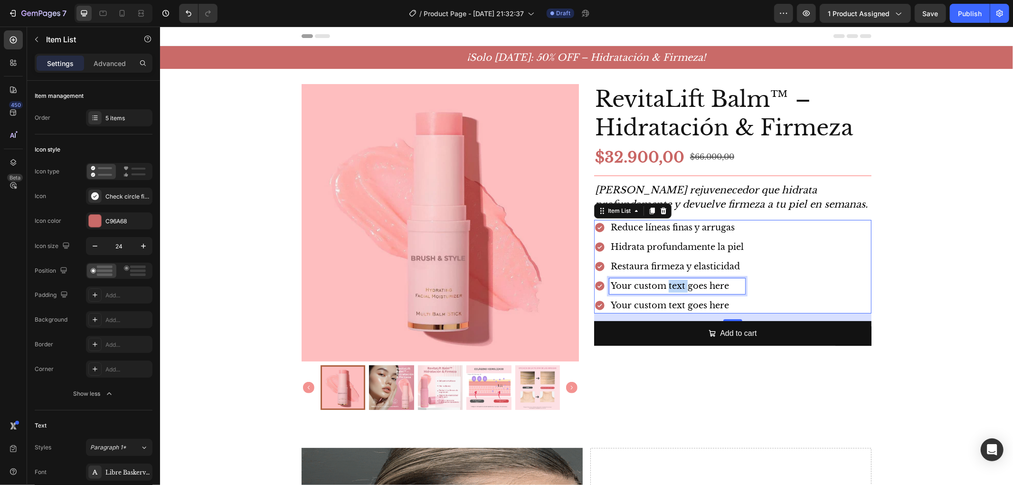
click at [666, 283] on p "Your custom text goes here" at bounding box center [676, 285] width 133 height 13
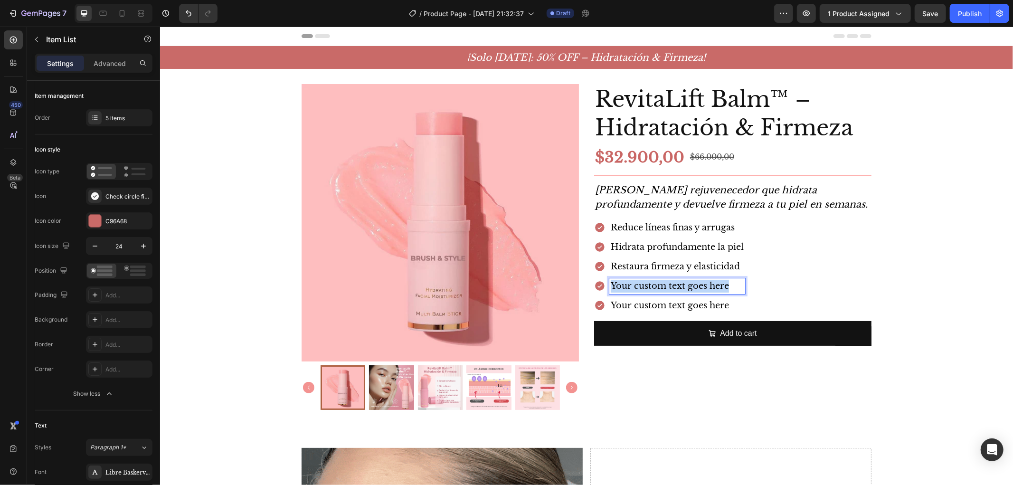
click at [666, 283] on p "Your custom text goes here" at bounding box center [676, 285] width 133 height 13
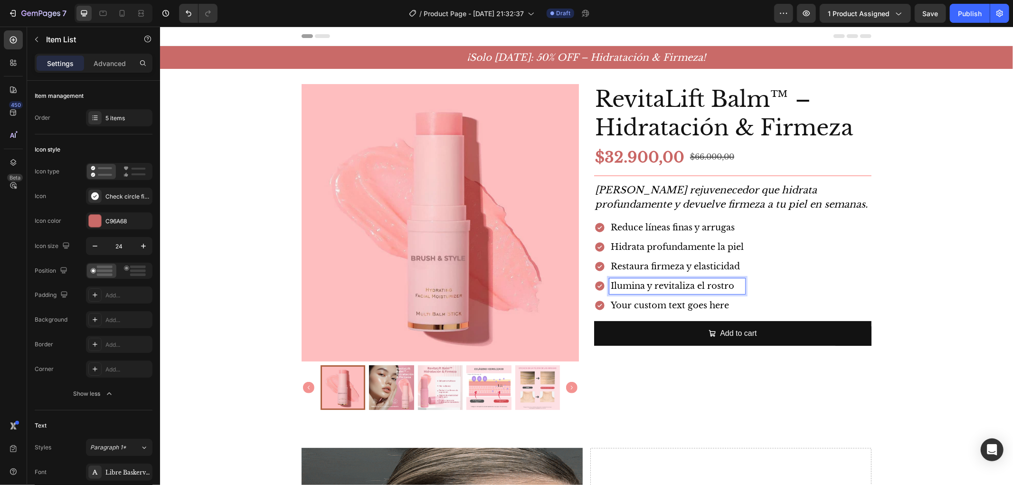
click at [665, 308] on p "Your custom text goes here" at bounding box center [676, 305] width 133 height 13
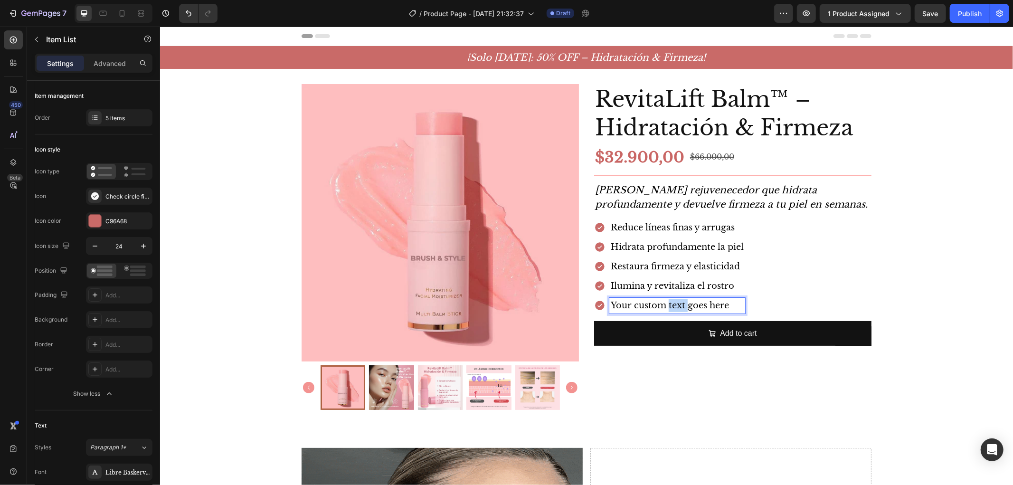
click at [665, 308] on p "Your custom text goes here" at bounding box center [676, 305] width 133 height 13
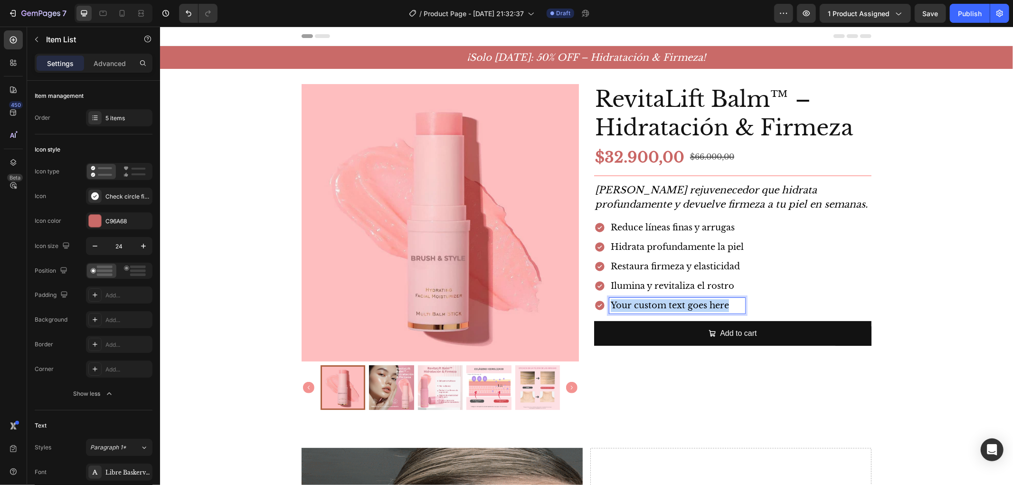
click at [665, 308] on p "Your custom text goes here" at bounding box center [676, 305] width 133 height 13
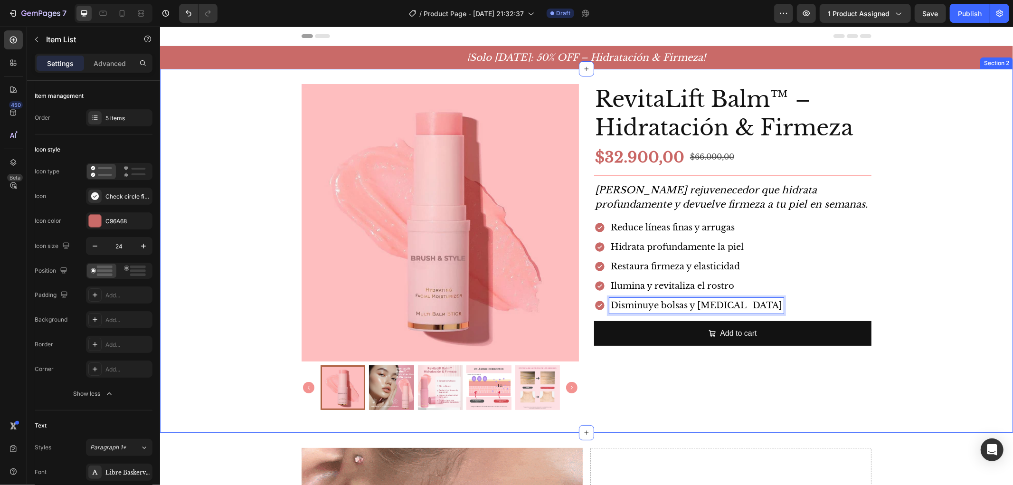
click at [955, 307] on div "Product Images RevitaLift Balm™ – Hidratación & Firmeza Product Title $32.900,0…" at bounding box center [586, 250] width 853 height 333
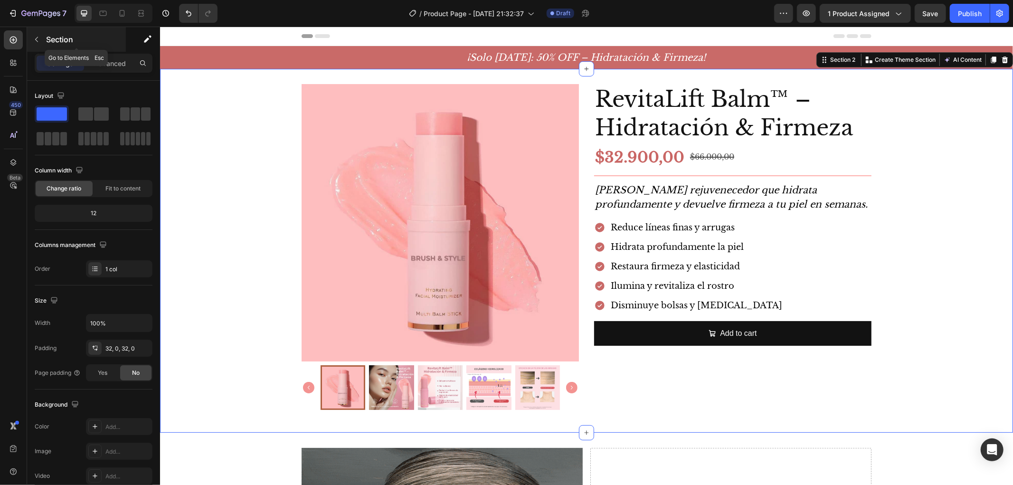
click at [48, 36] on p "Section" at bounding box center [85, 39] width 78 height 11
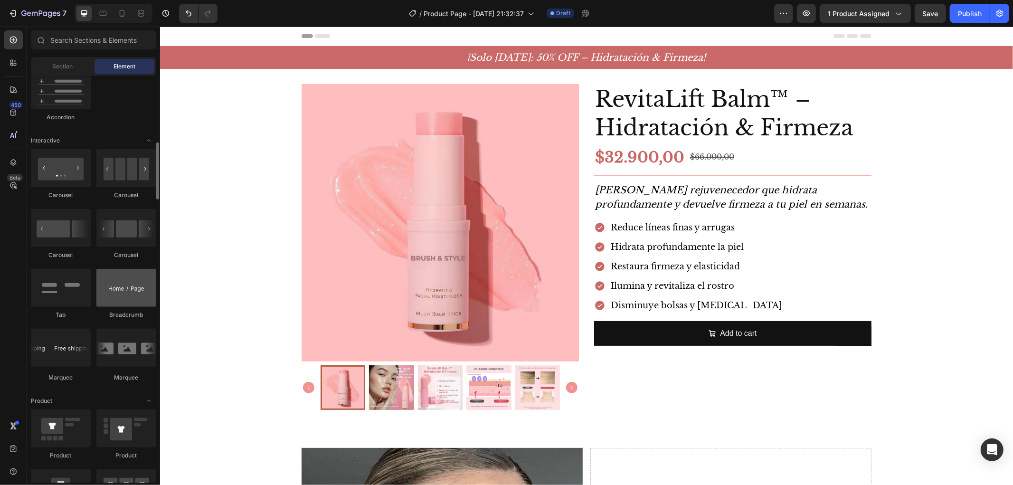
scroll to position [580, 0]
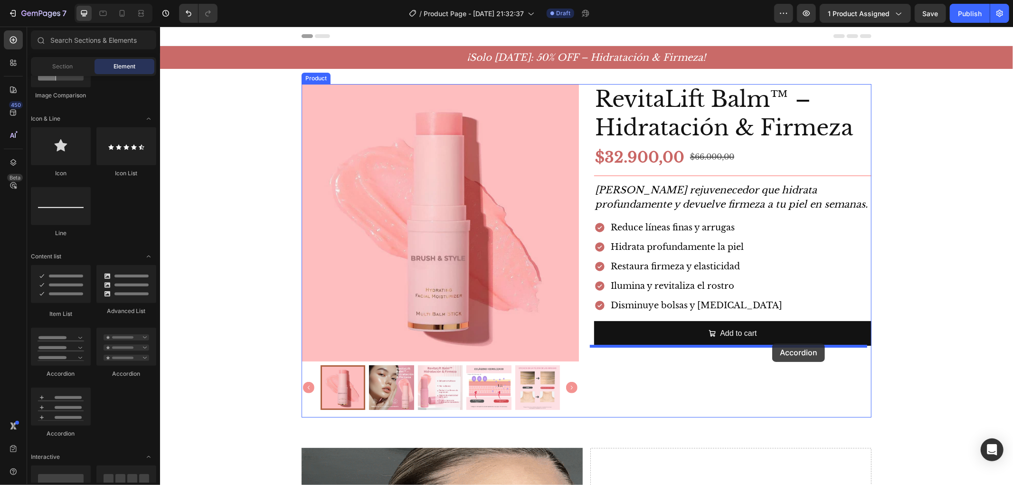
drag, startPoint x: 217, startPoint y: 385, endPoint x: 772, endPoint y: 343, distance: 556.3
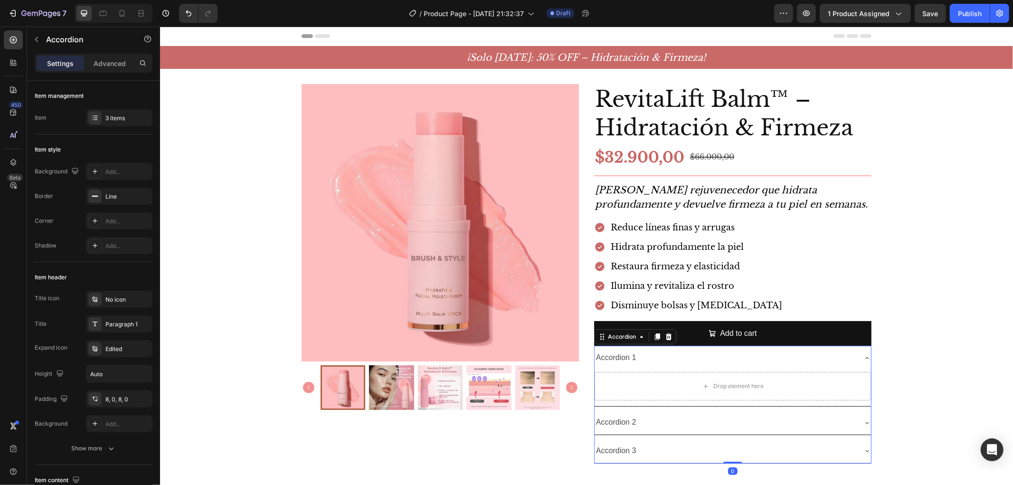
click at [115, 72] on div "Settings Advanced" at bounding box center [94, 63] width 118 height 19
click at [116, 64] on p "Advanced" at bounding box center [110, 63] width 32 height 10
type input "100%"
type input "100"
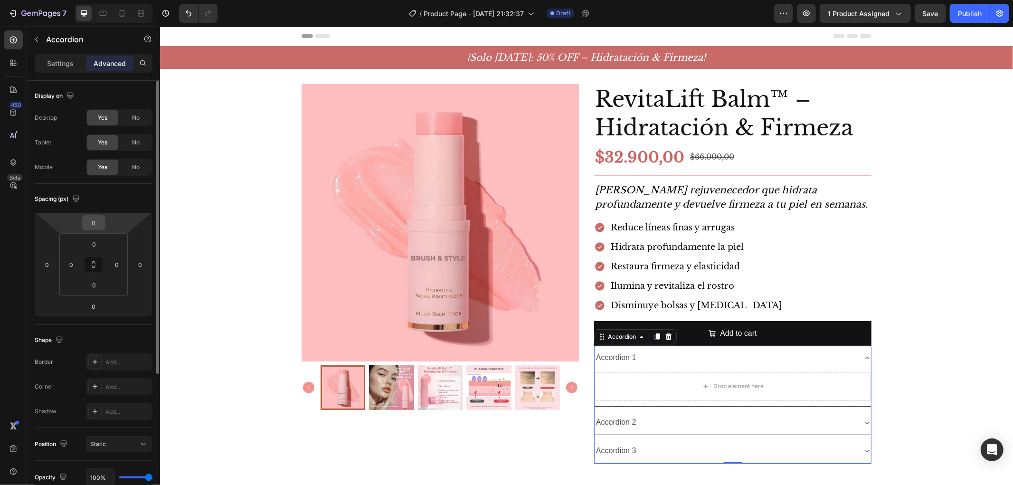
click at [88, 224] on input "0" at bounding box center [93, 223] width 19 height 14
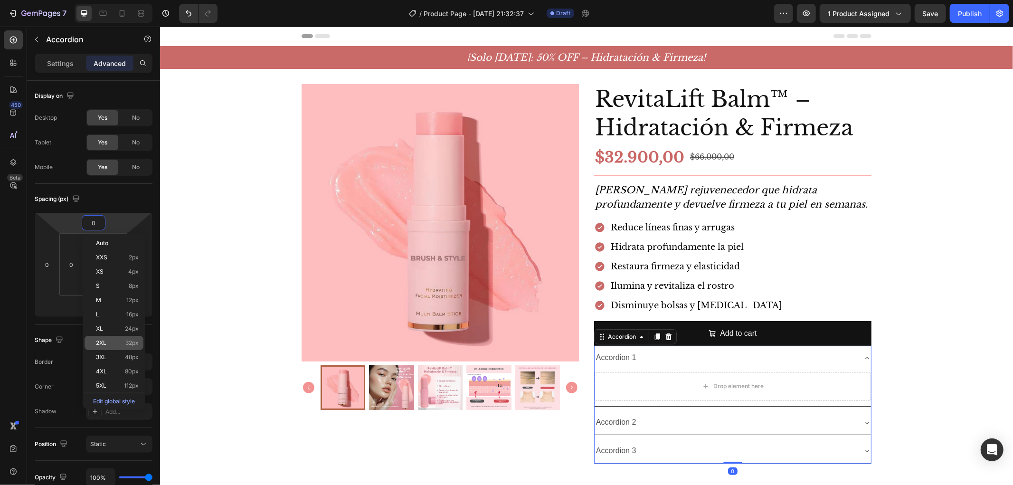
click at [132, 341] on span "32px" at bounding box center [131, 343] width 13 height 7
type input "32"
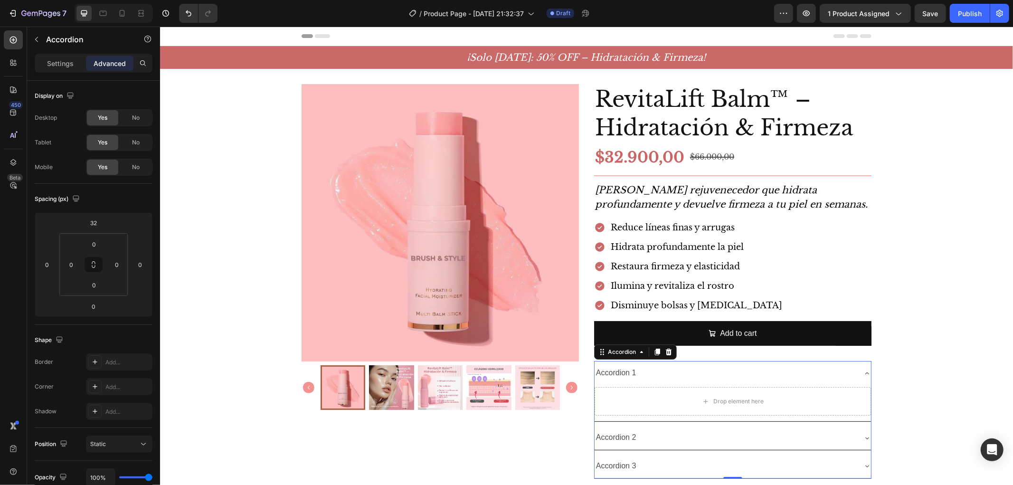
click at [614, 372] on div "Accordion 1" at bounding box center [615, 372] width 43 height 17
click at [614, 372] on p "Accordion 1" at bounding box center [616, 373] width 40 height 14
click at [773, 369] on div "¿Cada cuánto debo usarlo?" at bounding box center [724, 372] width 261 height 17
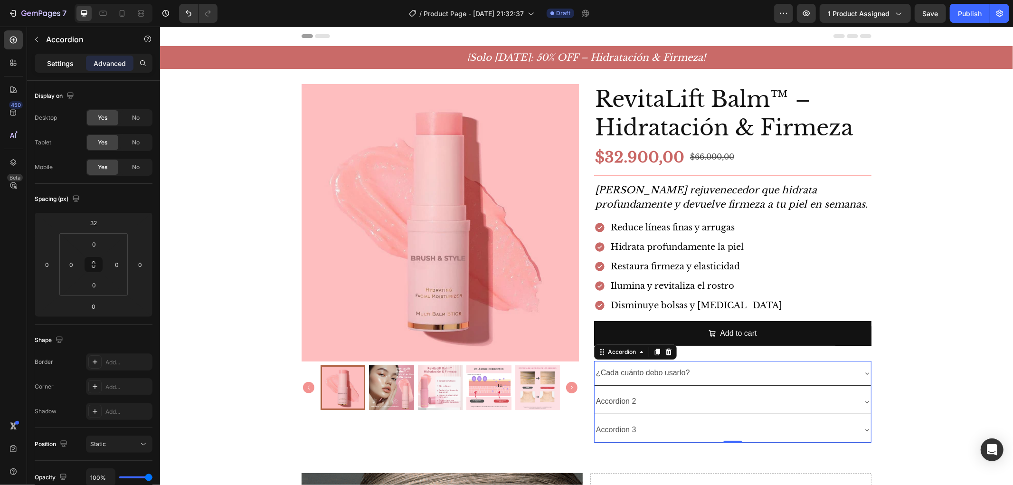
click at [55, 62] on p "Settings" at bounding box center [60, 63] width 27 height 10
type input "8"
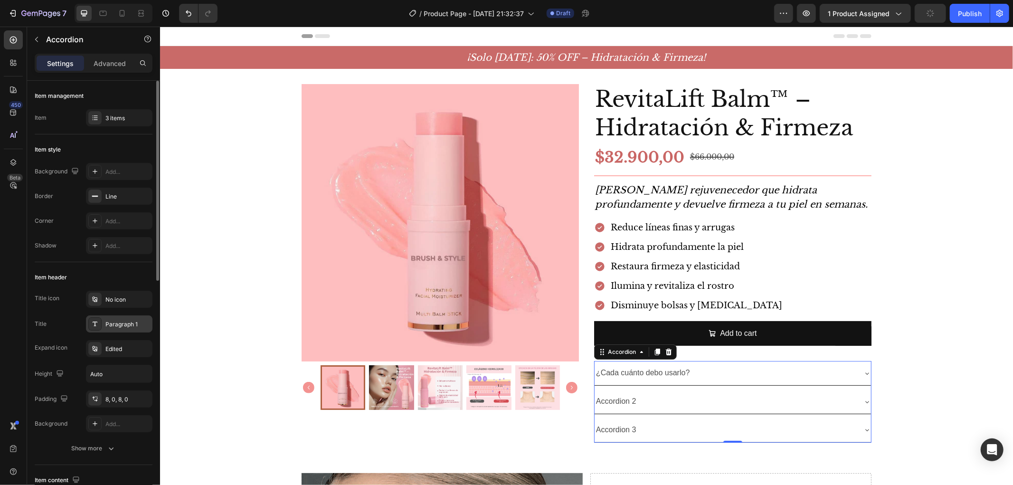
click at [116, 316] on div "Paragraph 1" at bounding box center [119, 323] width 66 height 17
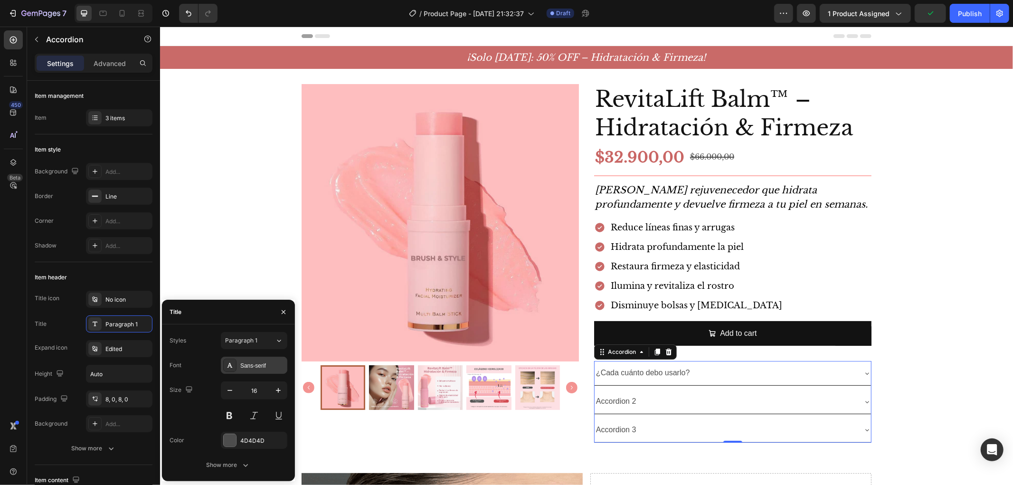
click at [253, 372] on div "Sans-serif" at bounding box center [254, 365] width 66 height 17
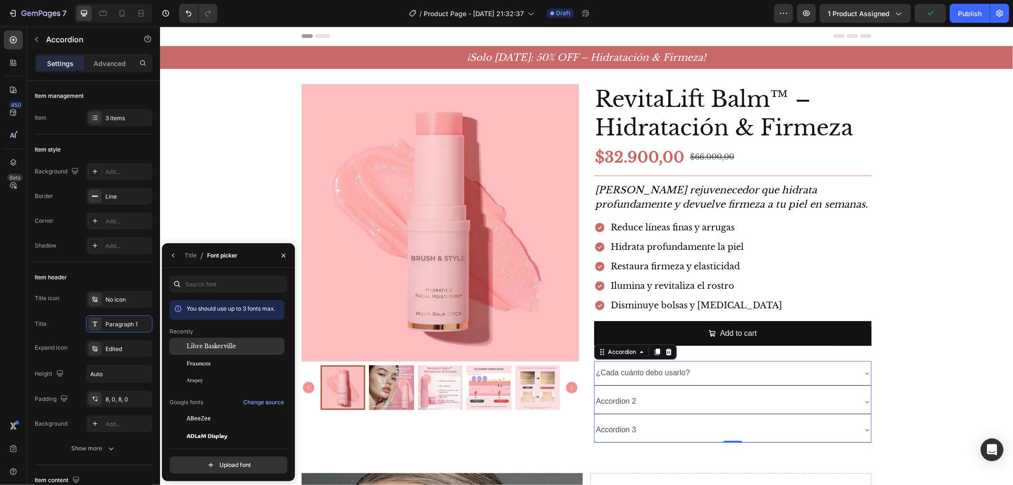
click at [217, 343] on span "Libre Baskerville" at bounding box center [211, 346] width 49 height 9
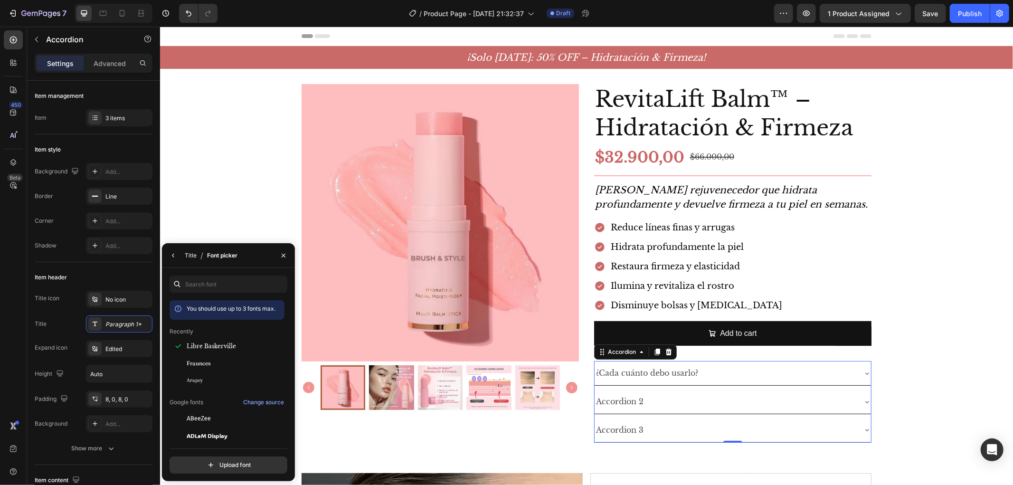
click at [193, 256] on div "Title" at bounding box center [191, 255] width 12 height 9
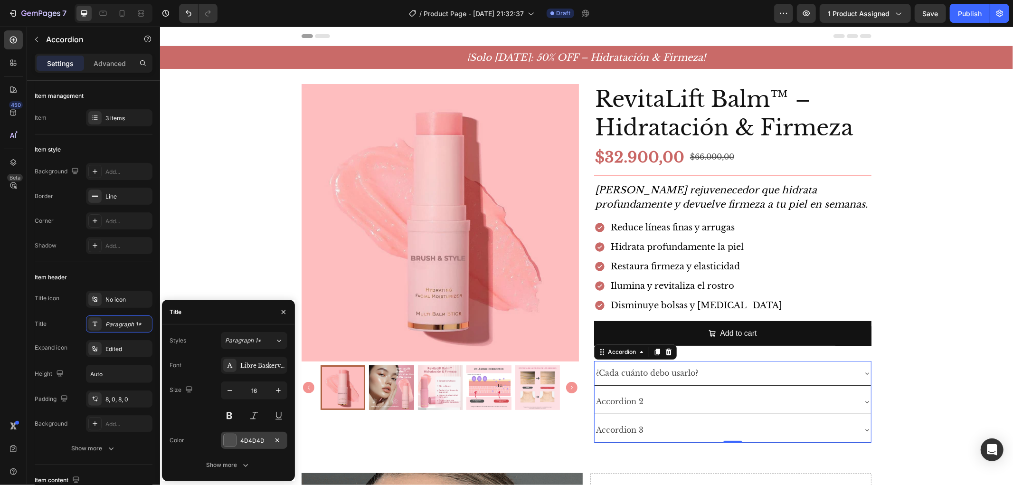
click at [233, 442] on div at bounding box center [230, 440] width 12 height 12
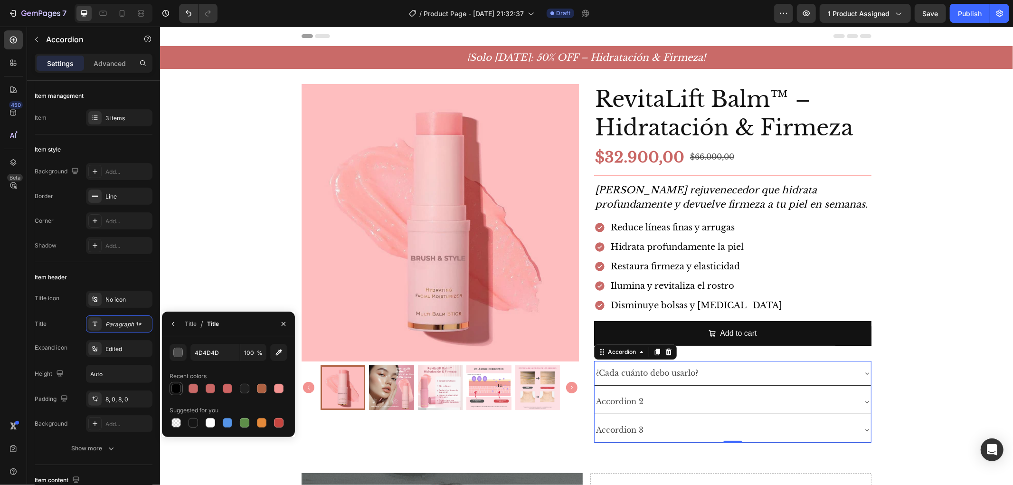
click at [172, 391] on div at bounding box center [175, 388] width 9 height 9
type input "000000"
click at [191, 324] on div "Title" at bounding box center [191, 324] width 12 height 9
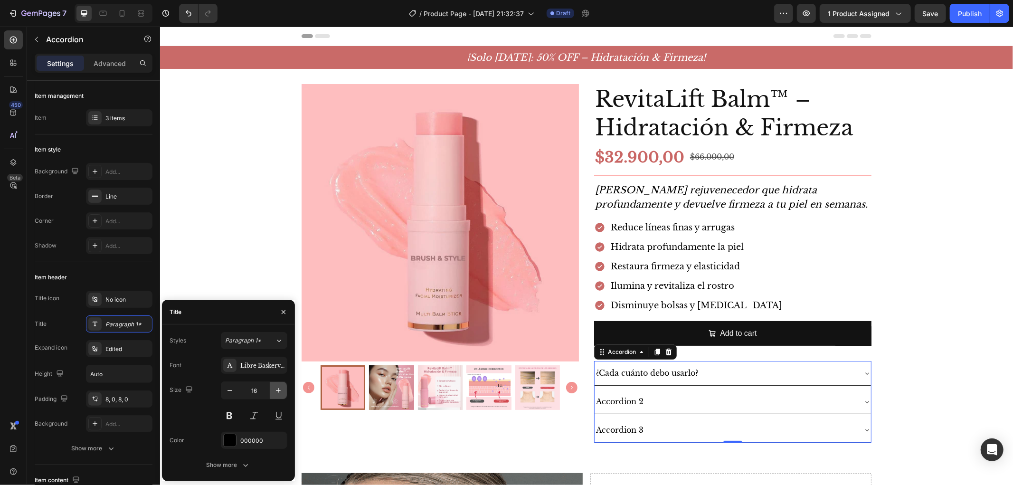
click at [275, 391] on icon "button" at bounding box center [278, 390] width 9 height 9
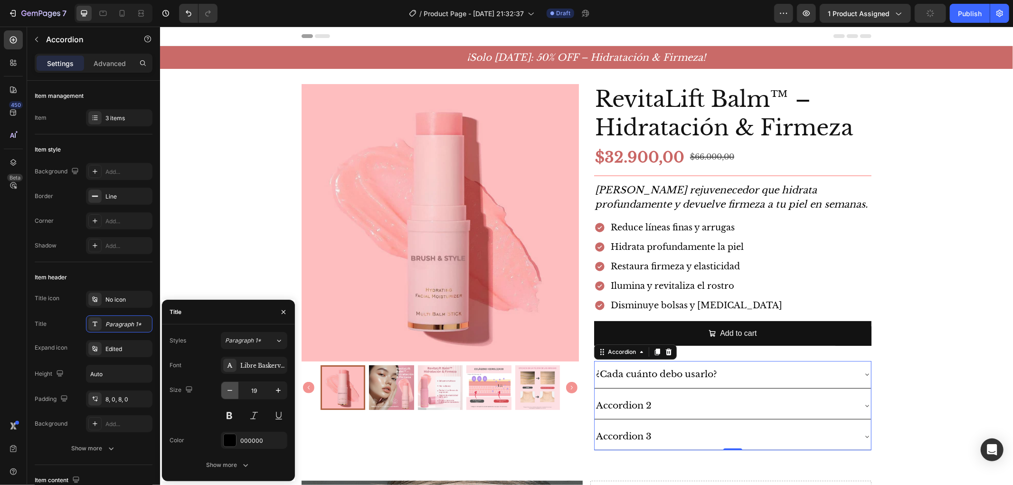
click at [227, 388] on icon "button" at bounding box center [229, 390] width 9 height 9
type input "18"
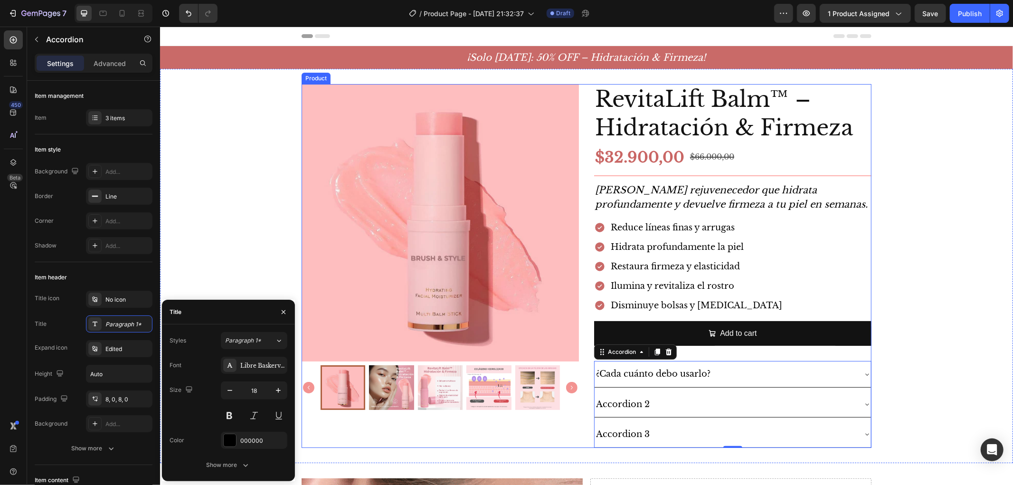
click at [745, 197] on p "[PERSON_NAME] rejuvenecedor que hidrata profundamente y devuelve firmeza a tu p…" at bounding box center [732, 196] width 275 height 28
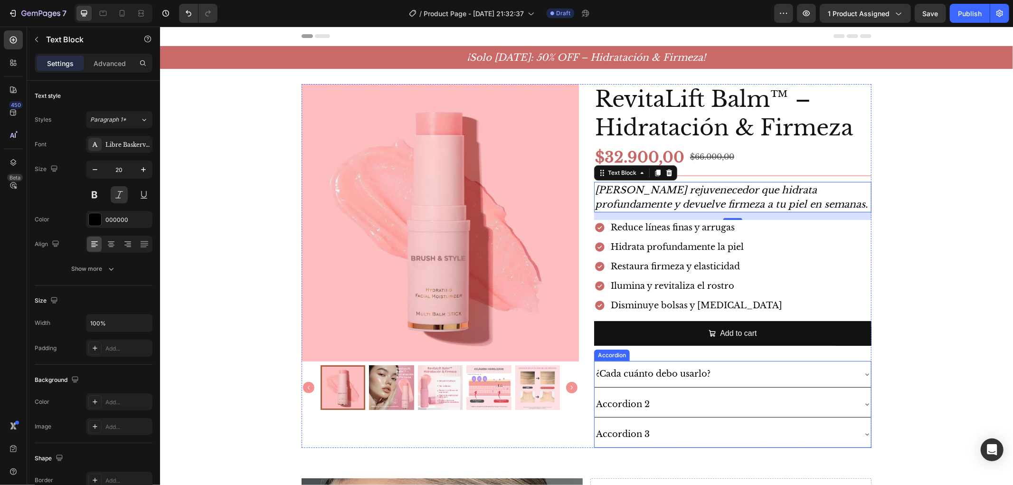
click at [754, 362] on div "¿Cada cuánto debo usarlo?" at bounding box center [732, 373] width 276 height 26
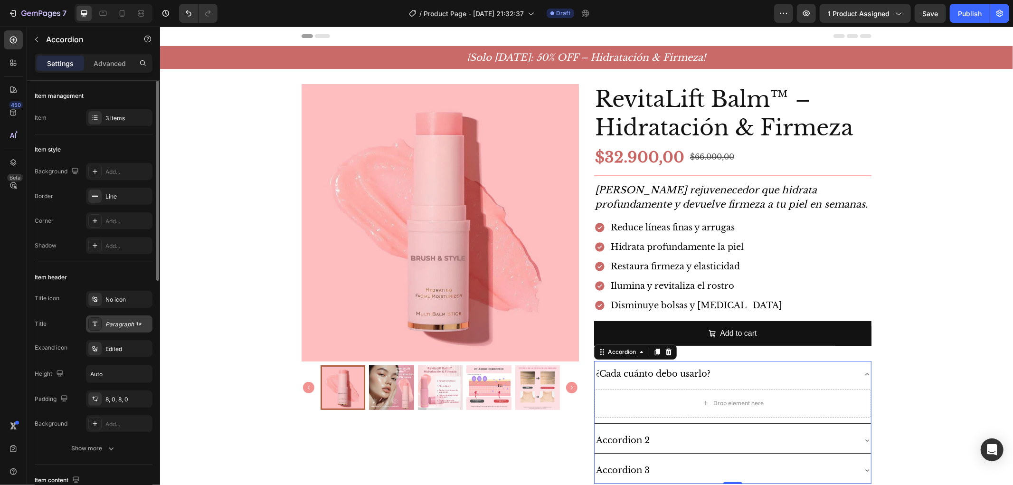
click at [127, 320] on div "Paragraph 1*" at bounding box center [127, 324] width 45 height 9
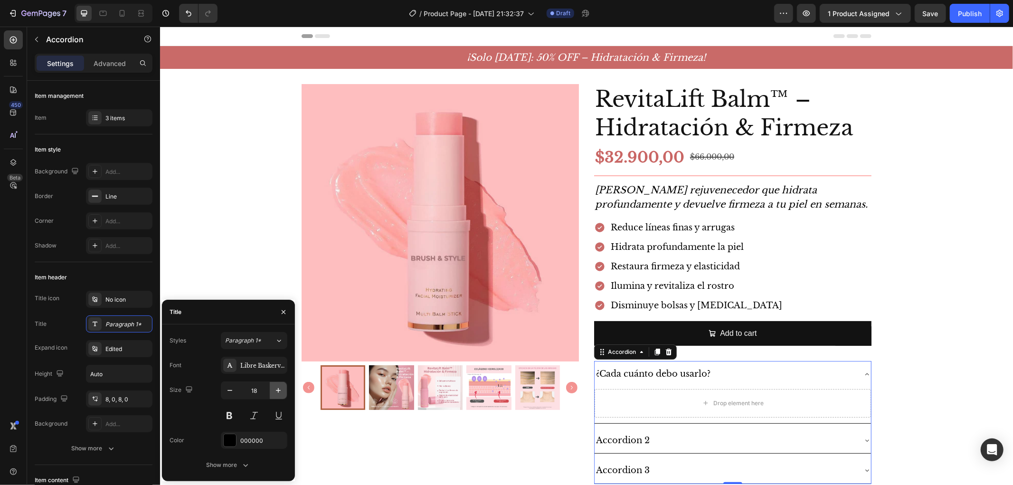
click at [279, 388] on icon "button" at bounding box center [278, 390] width 9 height 9
click at [235, 395] on button "button" at bounding box center [229, 390] width 17 height 17
click at [226, 468] on div "Show more" at bounding box center [228, 464] width 44 height 9
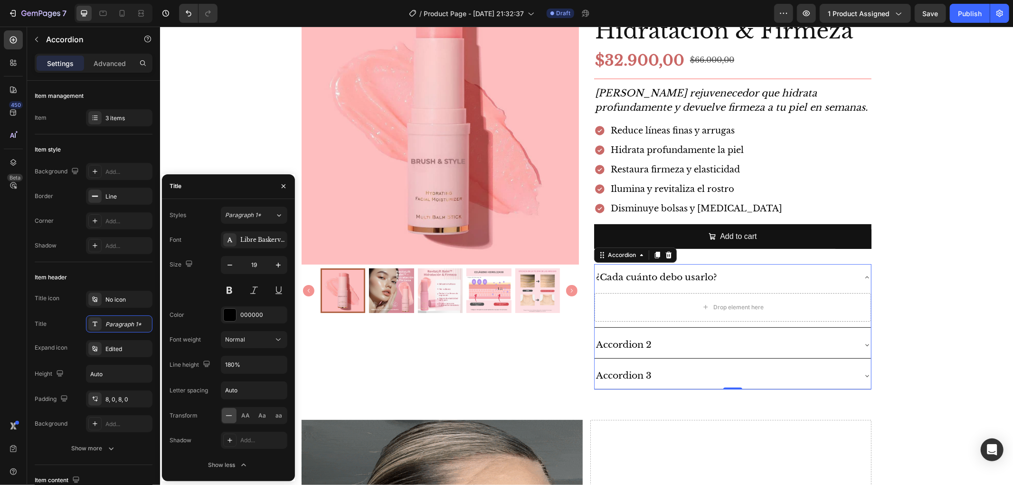
scroll to position [105, 0]
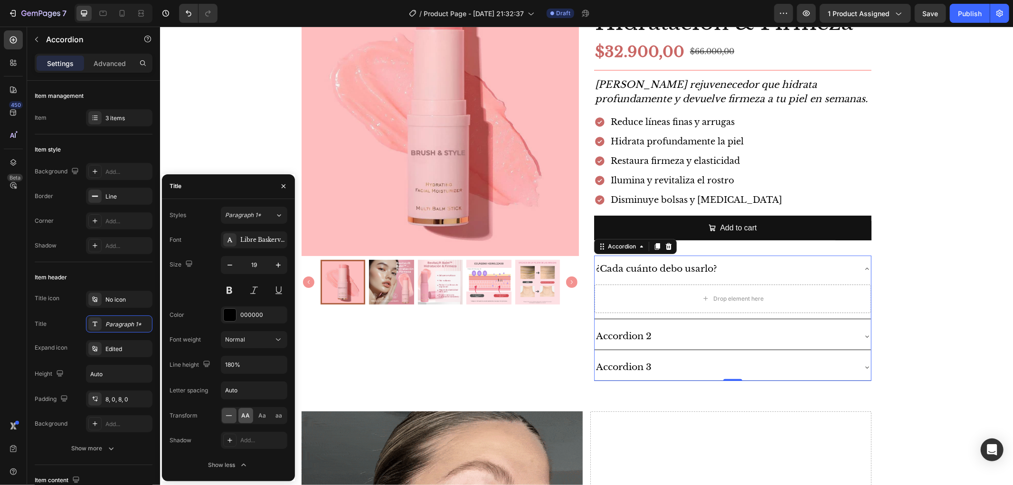
click at [248, 414] on span "AA" at bounding box center [245, 415] width 9 height 9
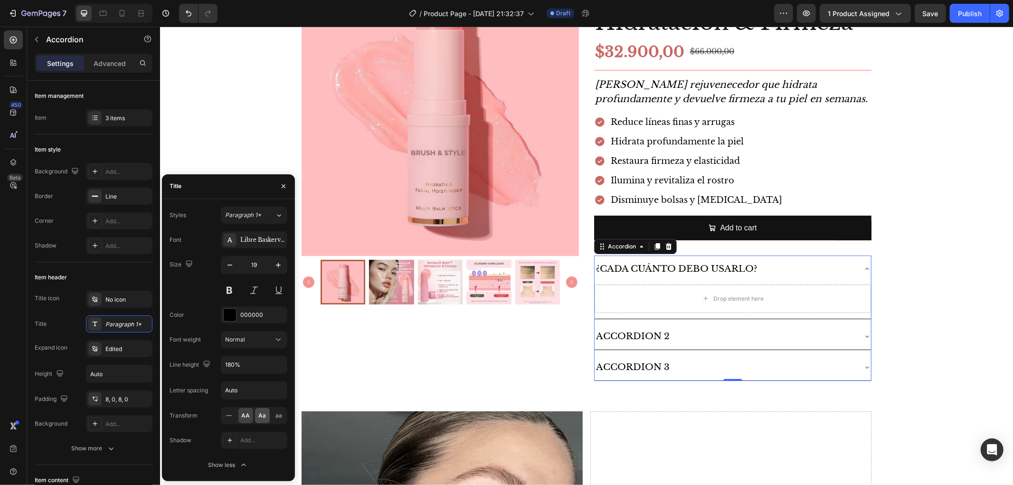
click at [259, 414] on span "Aa" at bounding box center [262, 415] width 8 height 9
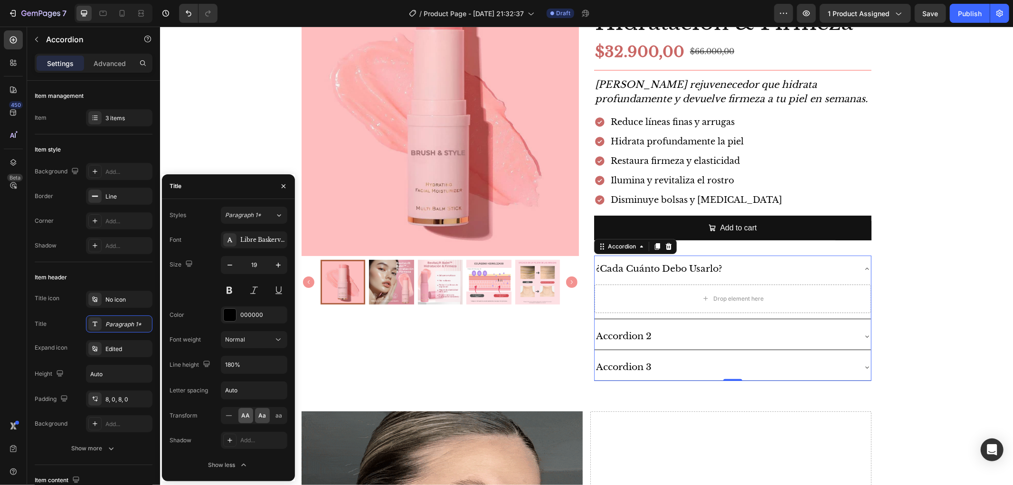
click at [242, 415] on span "AA" at bounding box center [245, 415] width 9 height 9
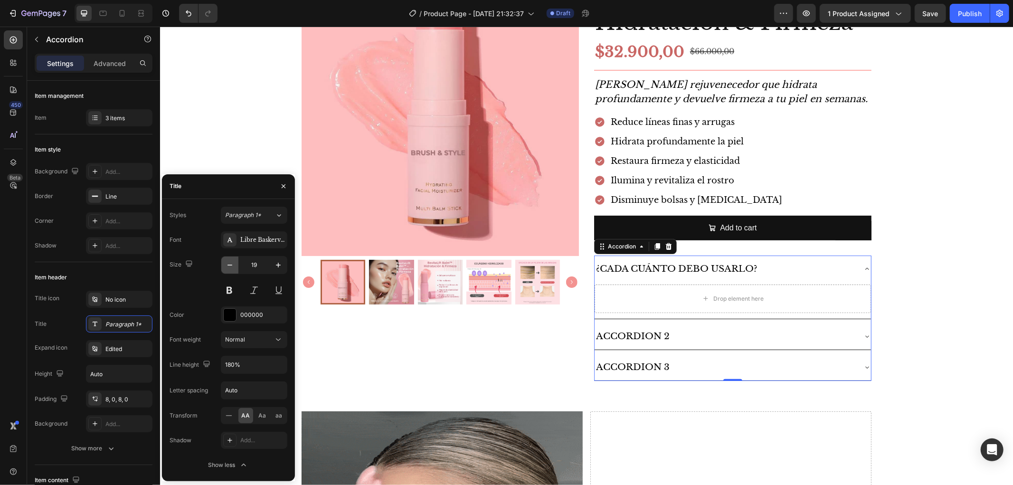
click at [229, 264] on icon "button" at bounding box center [229, 264] width 9 height 9
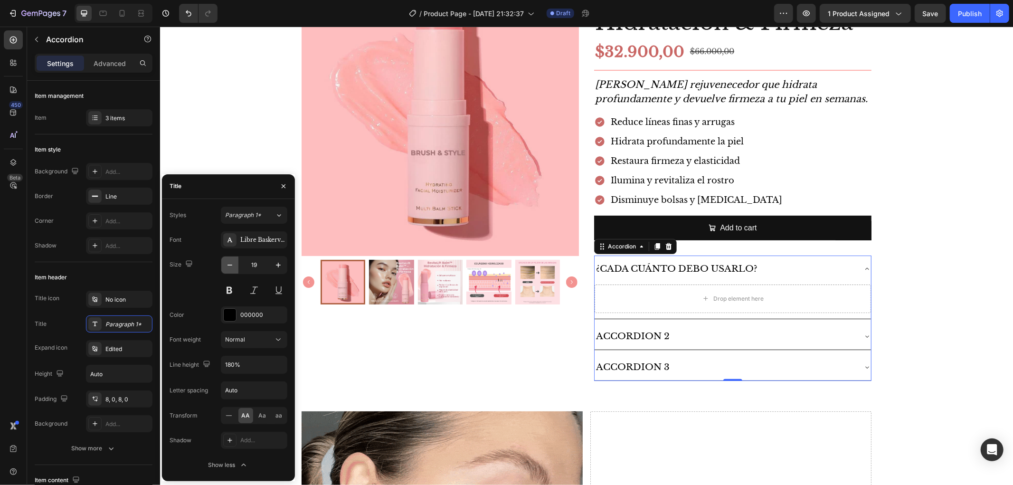
type input "18"
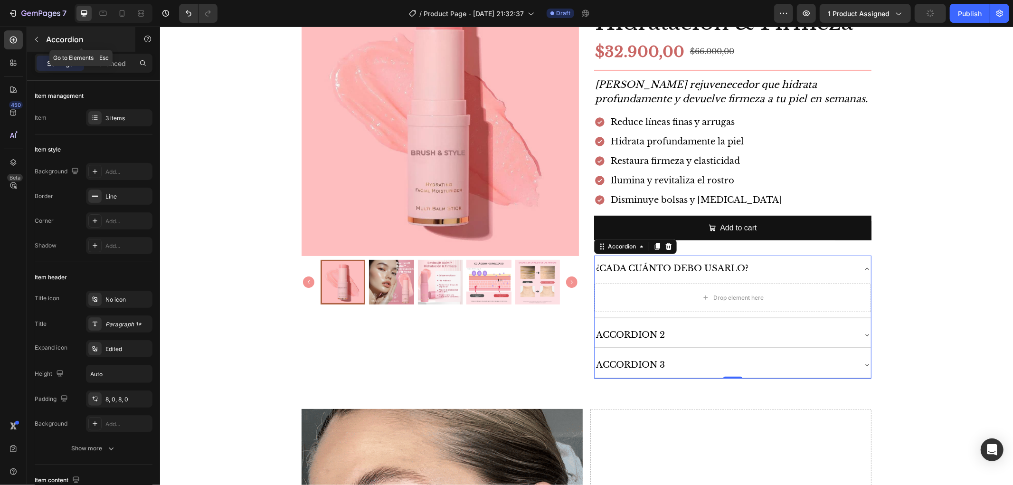
click at [48, 40] on p "Accordion" at bounding box center [86, 39] width 81 height 11
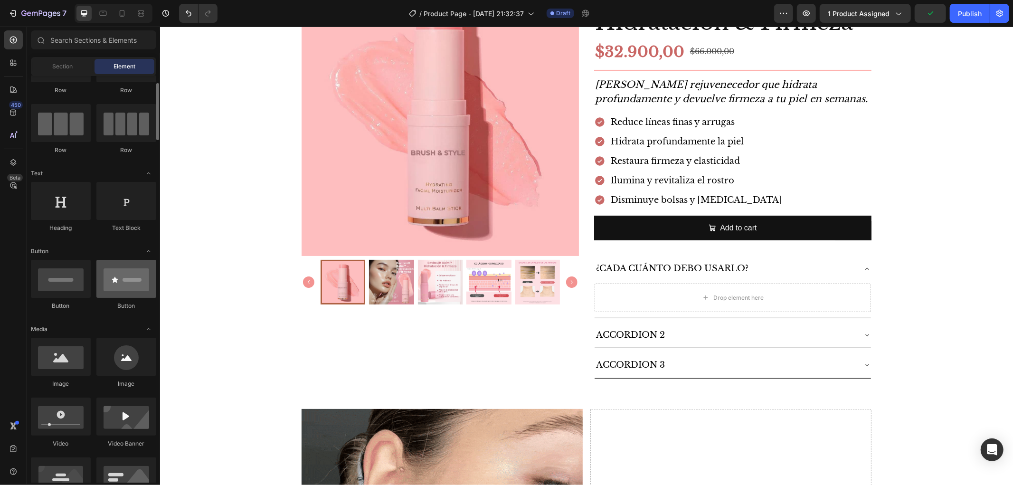
scroll to position [0, 0]
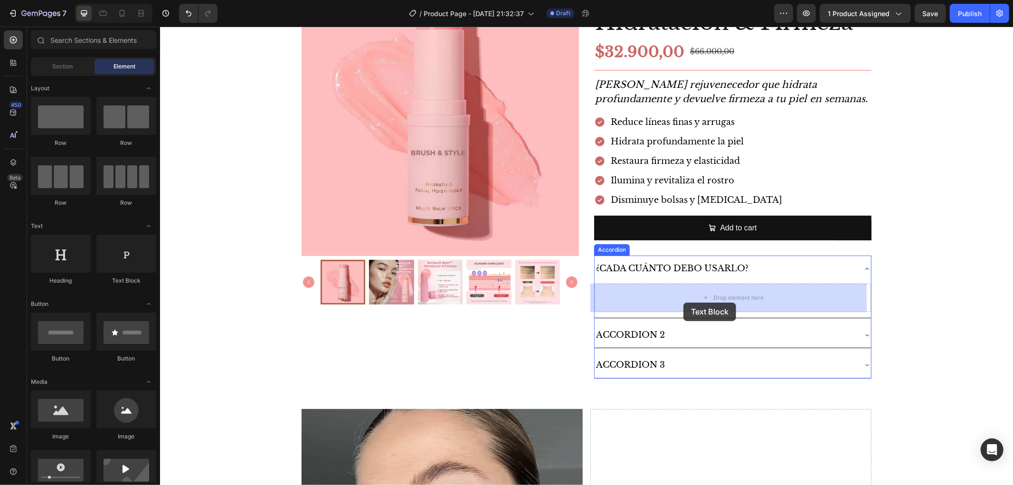
drag, startPoint x: 282, startPoint y: 283, endPoint x: 683, endPoint y: 302, distance: 401.3
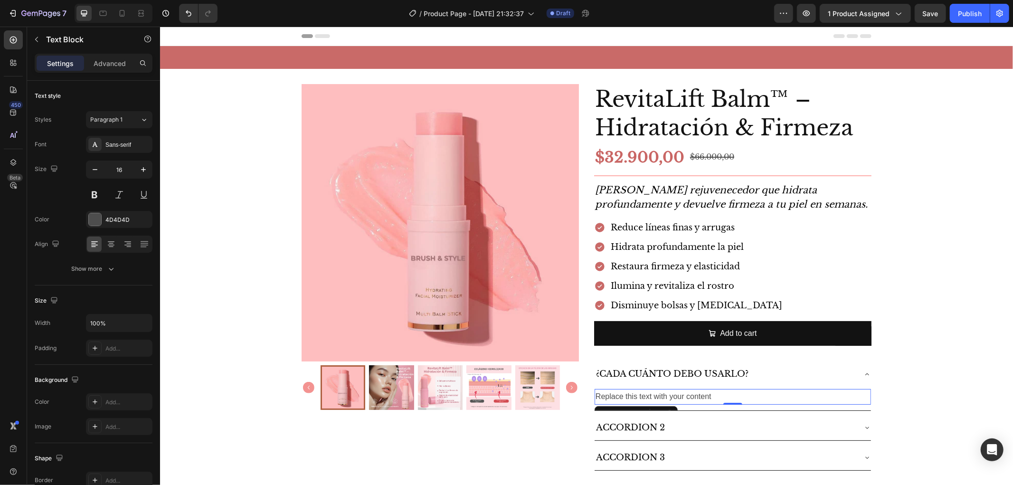
scroll to position [105, 0]
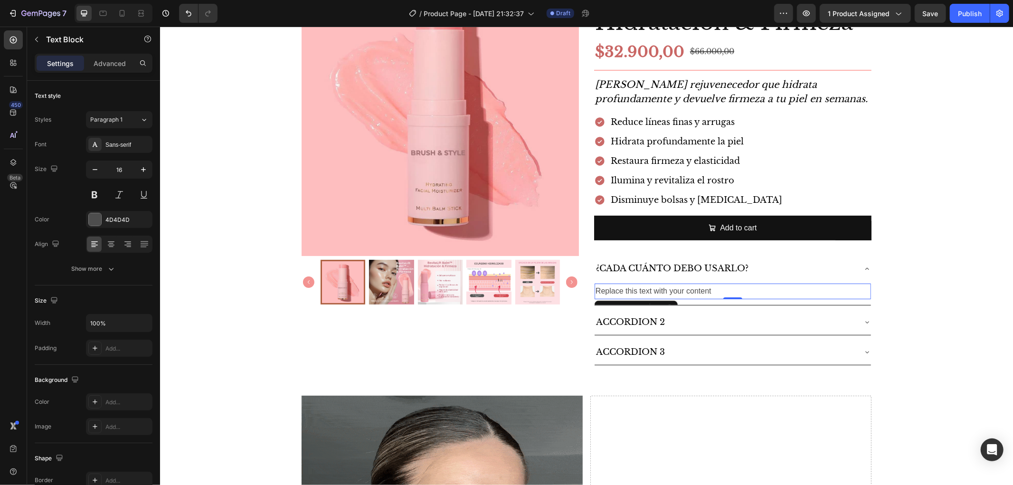
click at [648, 291] on div "Replace this text with your content" at bounding box center [732, 291] width 276 height 16
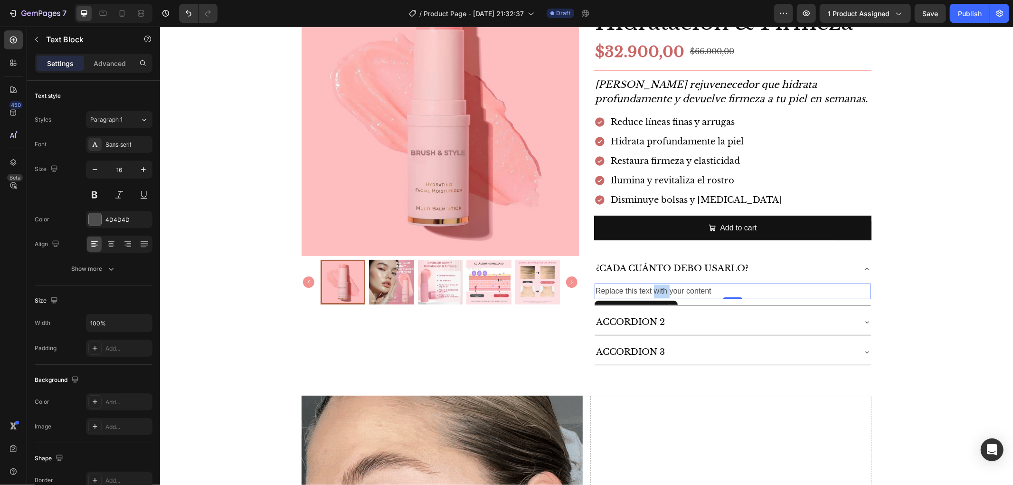
click at [648, 291] on p "Replace this text with your content" at bounding box center [732, 291] width 275 height 14
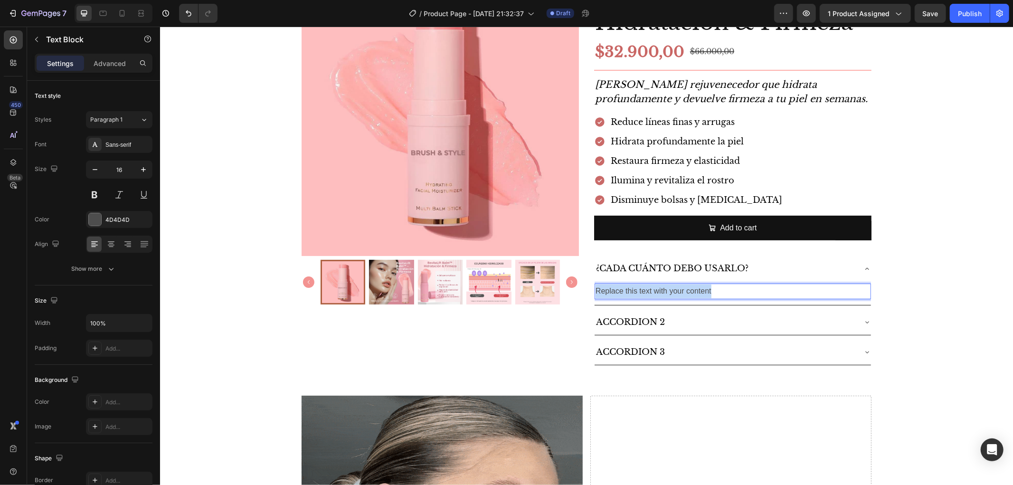
click at [648, 291] on p "Replace this text with your content" at bounding box center [732, 291] width 275 height 14
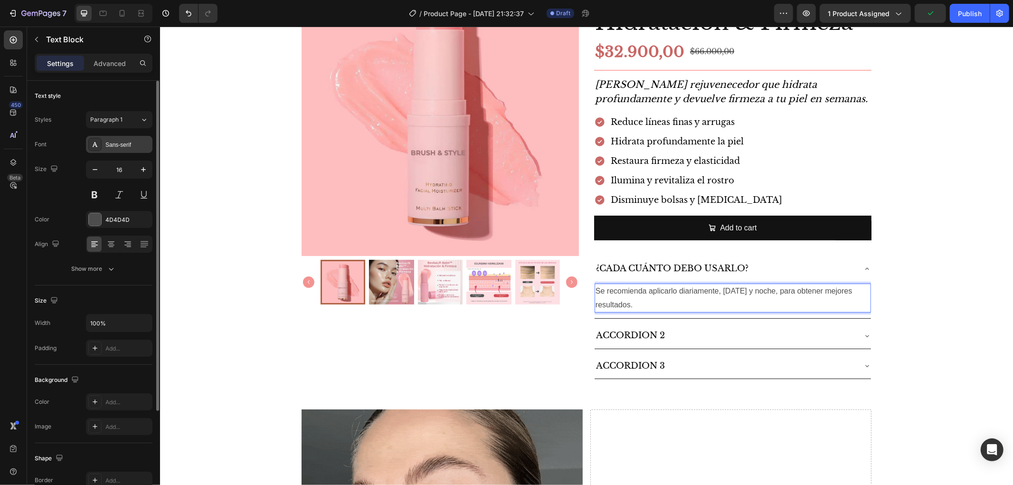
click at [117, 145] on div "Sans-serif" at bounding box center [127, 145] width 45 height 9
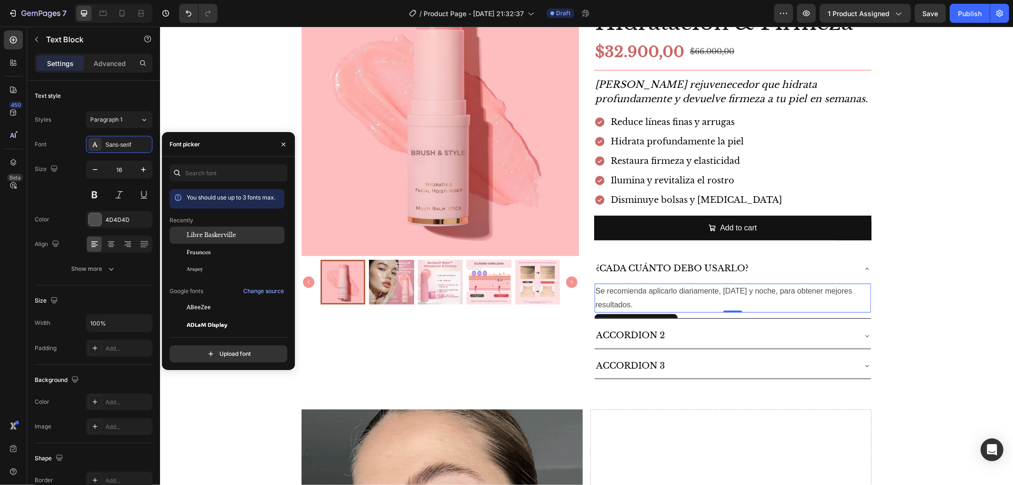
click at [226, 235] on span "Libre Baskerville" at bounding box center [211, 235] width 49 height 9
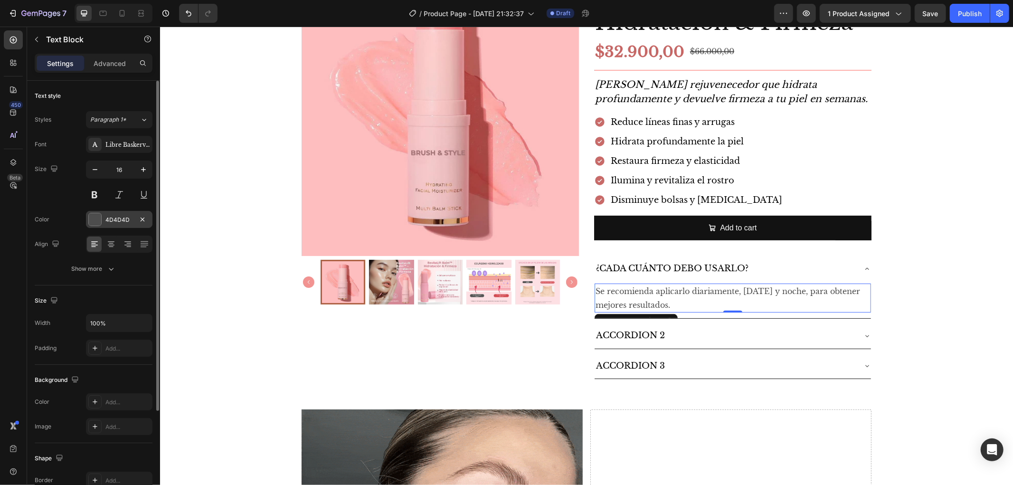
click at [99, 219] on div at bounding box center [95, 219] width 12 height 12
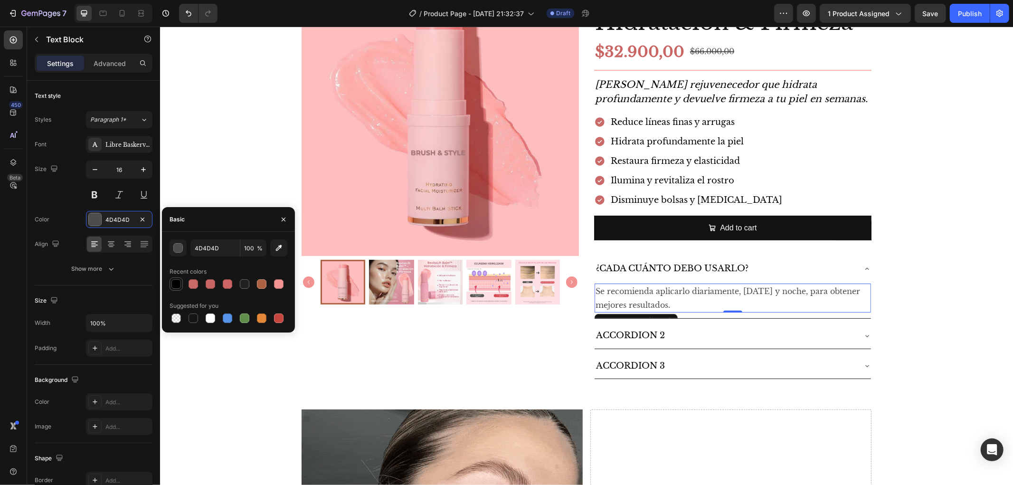
click at [179, 285] on div at bounding box center [175, 283] width 9 height 9
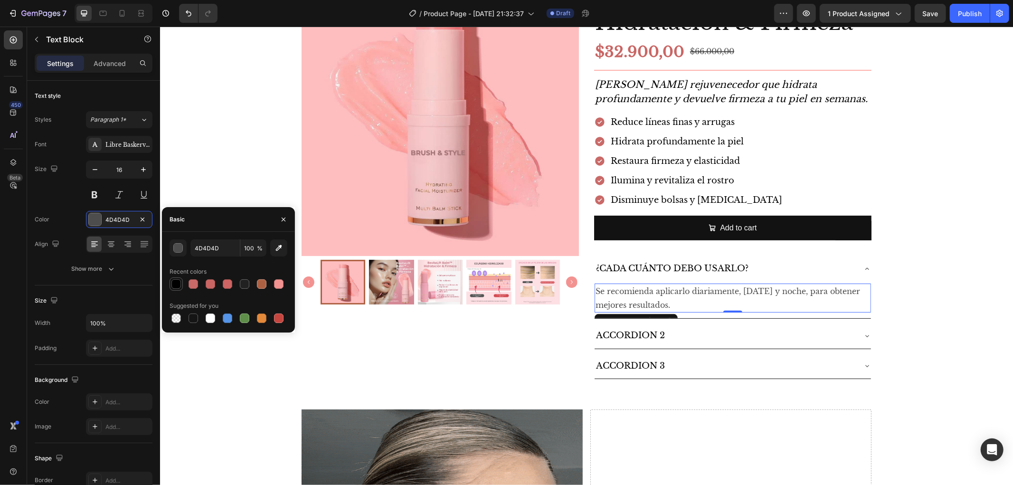
type input "000000"
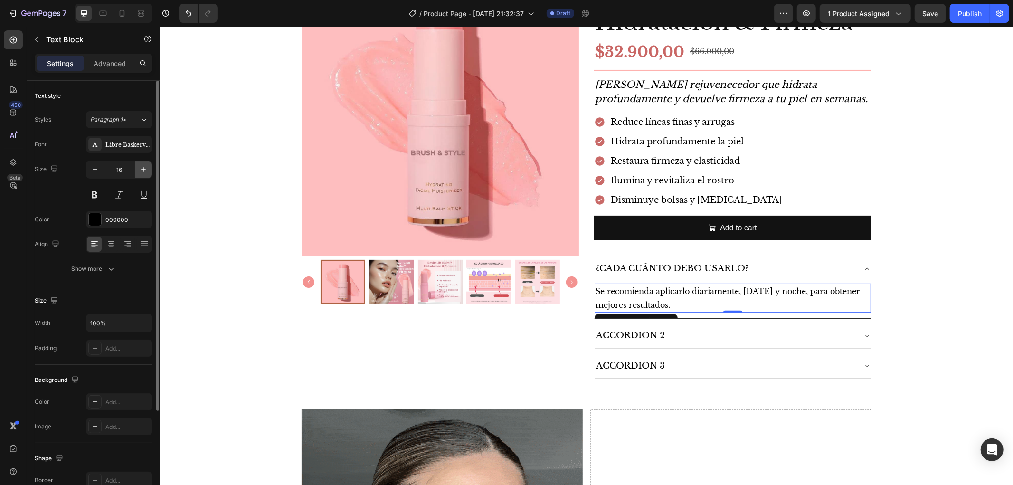
click at [137, 168] on button "button" at bounding box center [143, 169] width 17 height 17
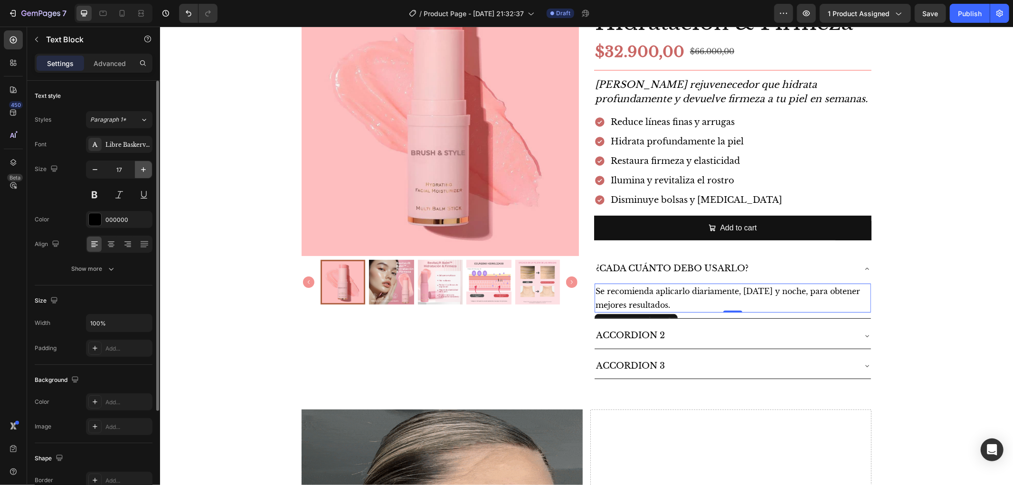
click at [137, 168] on button "button" at bounding box center [143, 169] width 17 height 17
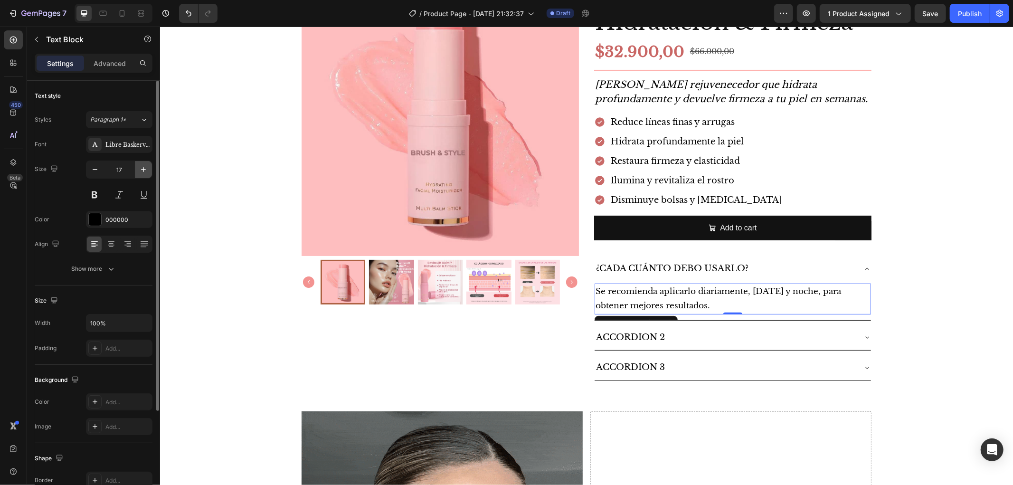
type input "18"
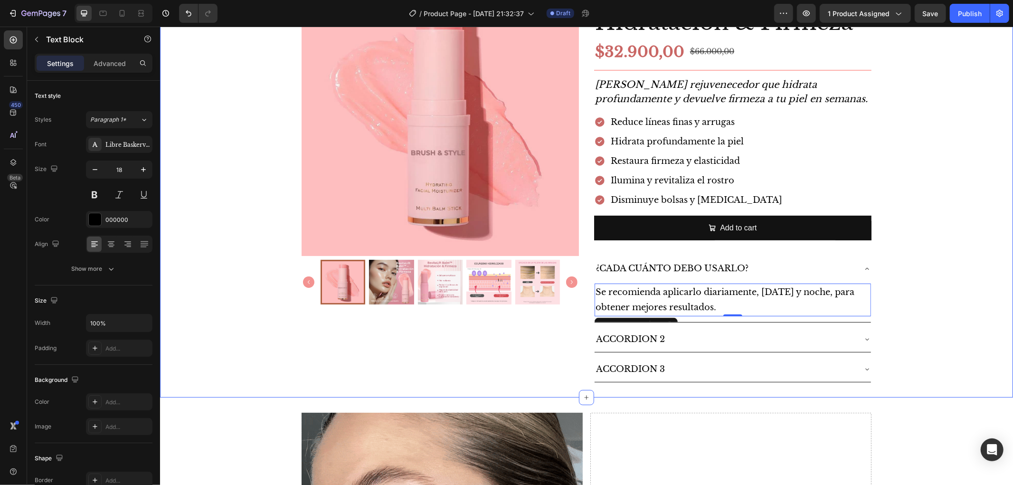
click at [901, 278] on div "Product Images RevitaLift Balm™ – Hidratación & Firmeza Product Title $32.900,0…" at bounding box center [586, 180] width 853 height 404
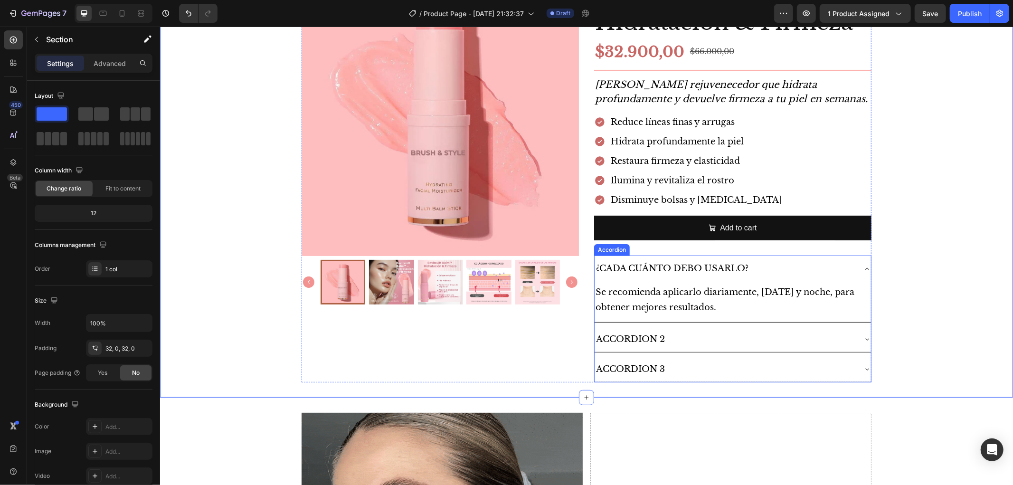
click at [729, 317] on div "Se recomienda aplicarlo diariamente, [DATE] y noche, para obtener mejores resul…" at bounding box center [732, 301] width 276 height 40
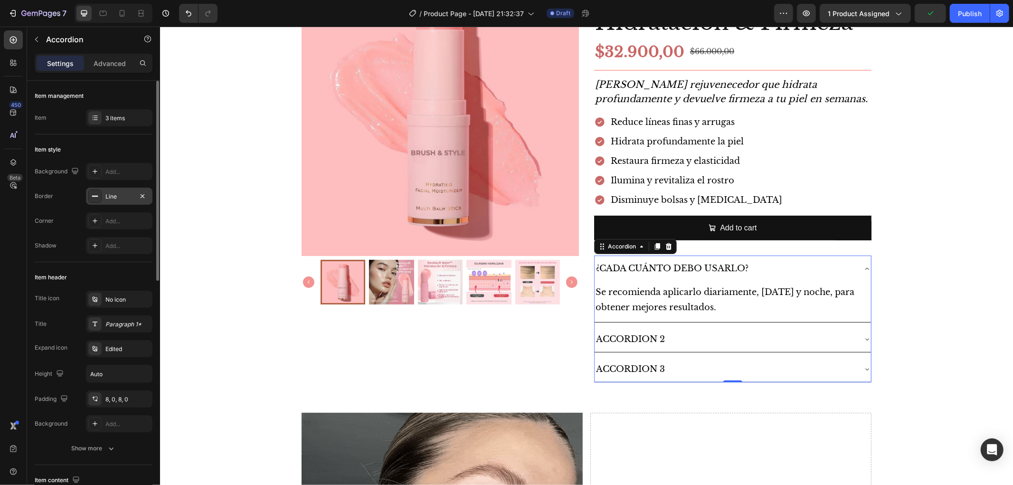
click at [88, 197] on div at bounding box center [94, 195] width 13 height 13
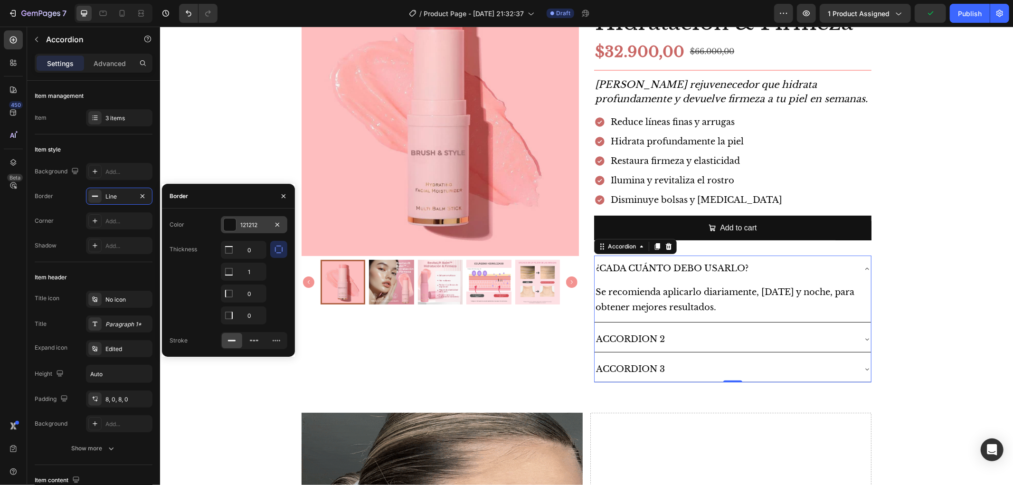
click at [236, 222] on div at bounding box center [230, 224] width 12 height 12
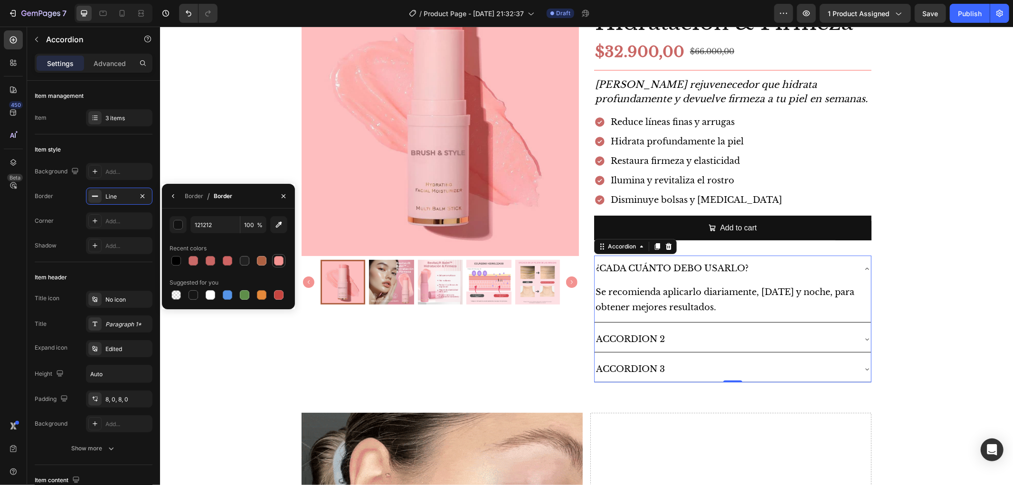
click at [274, 257] on div at bounding box center [278, 260] width 9 height 9
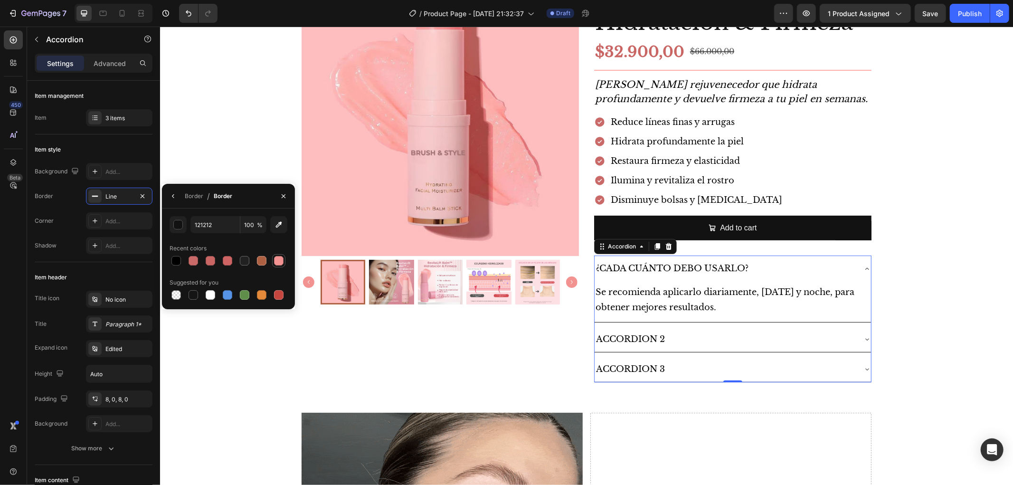
type input "F39391"
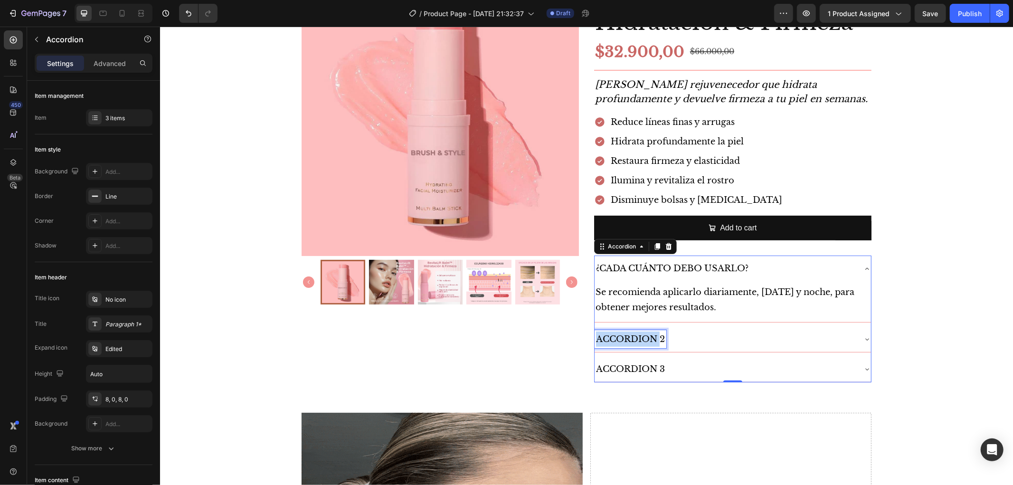
click at [642, 332] on p "Accordion 2" at bounding box center [630, 338] width 69 height 15
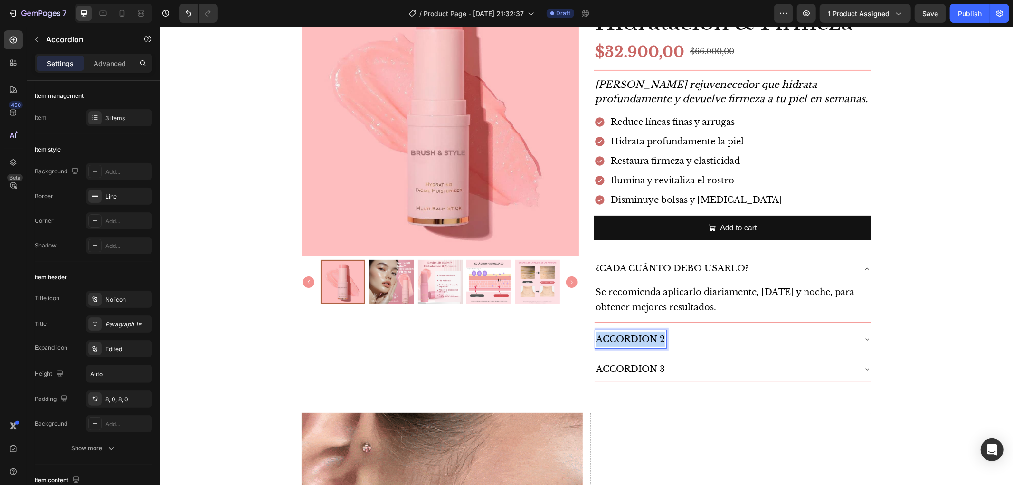
click at [642, 332] on p "Accordion 2" at bounding box center [630, 338] width 69 height 15
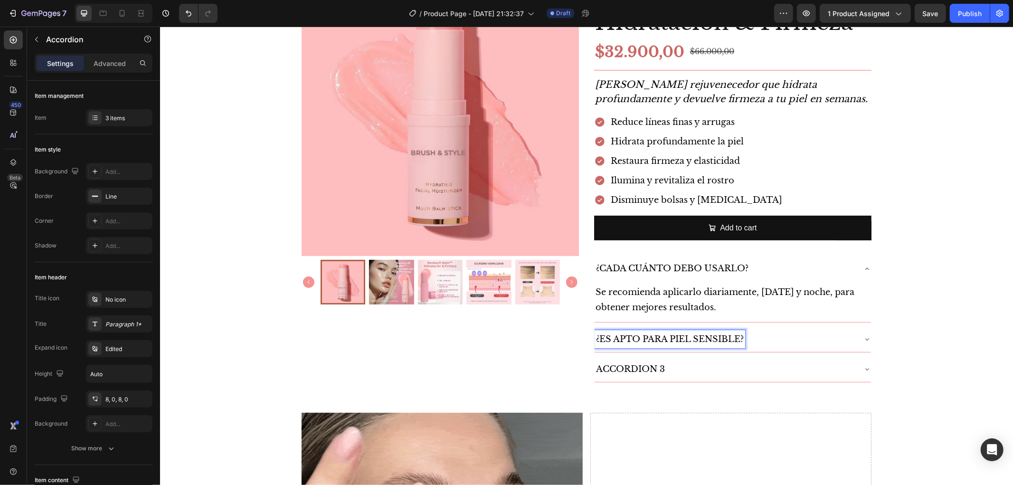
click at [624, 369] on p "Accordion 3" at bounding box center [630, 368] width 69 height 15
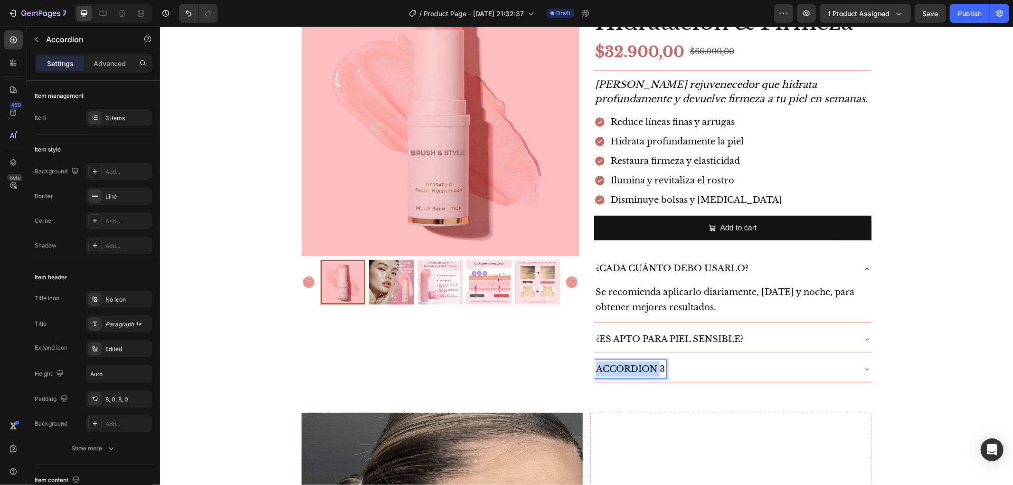
click at [624, 369] on p "Accordion 3" at bounding box center [630, 368] width 69 height 15
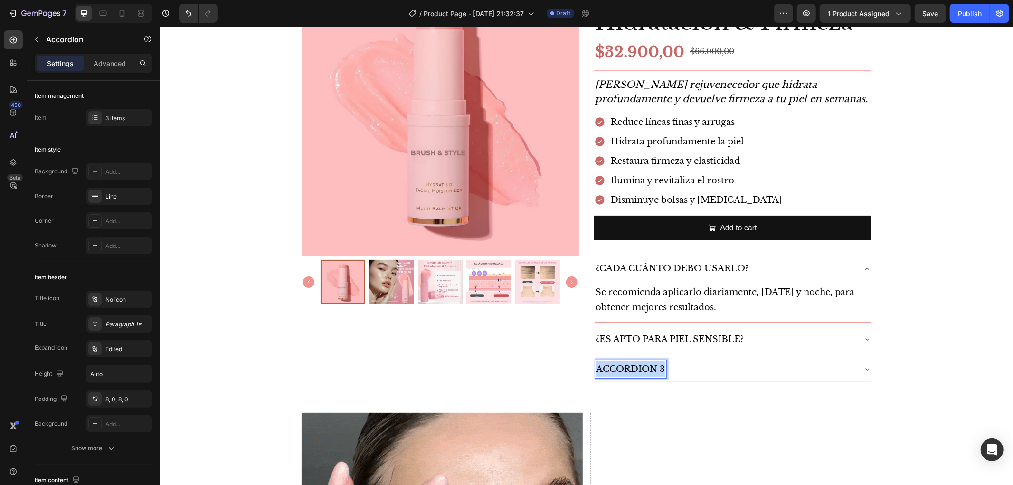
click at [624, 369] on p "Accordion 3" at bounding box center [630, 368] width 69 height 15
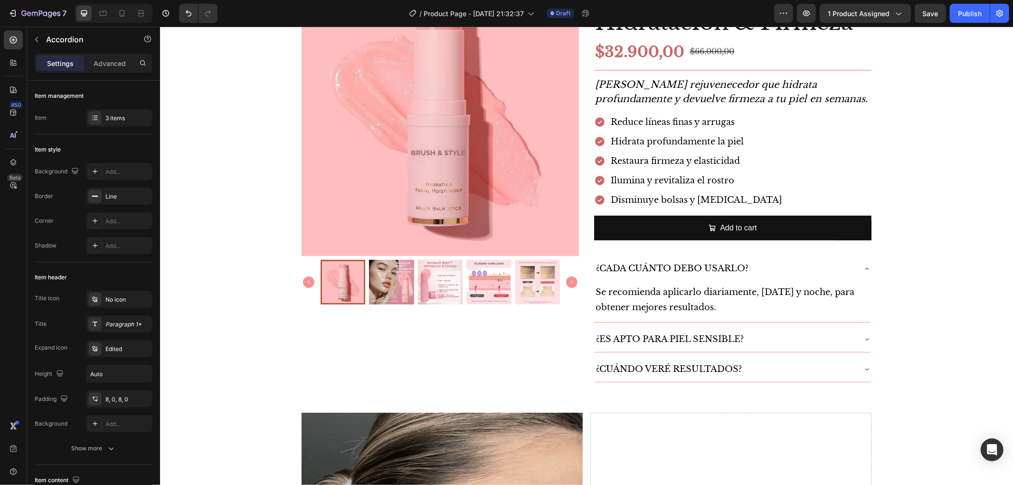
click at [822, 335] on div "¿Es apto para piel sensible?" at bounding box center [724, 339] width 261 height 18
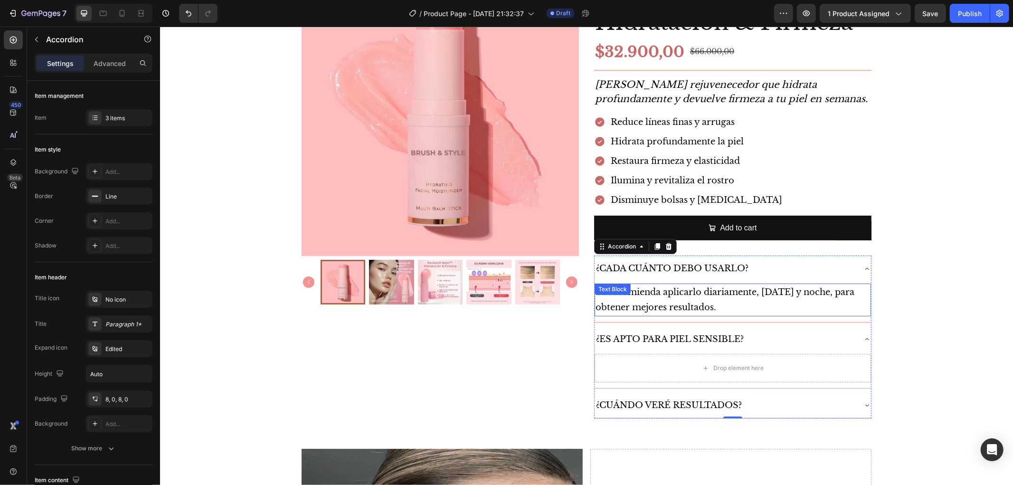
click at [831, 307] on p "Se recomienda aplicarlo diariamente, [DATE] y noche, para obtener mejores resul…" at bounding box center [732, 299] width 275 height 31
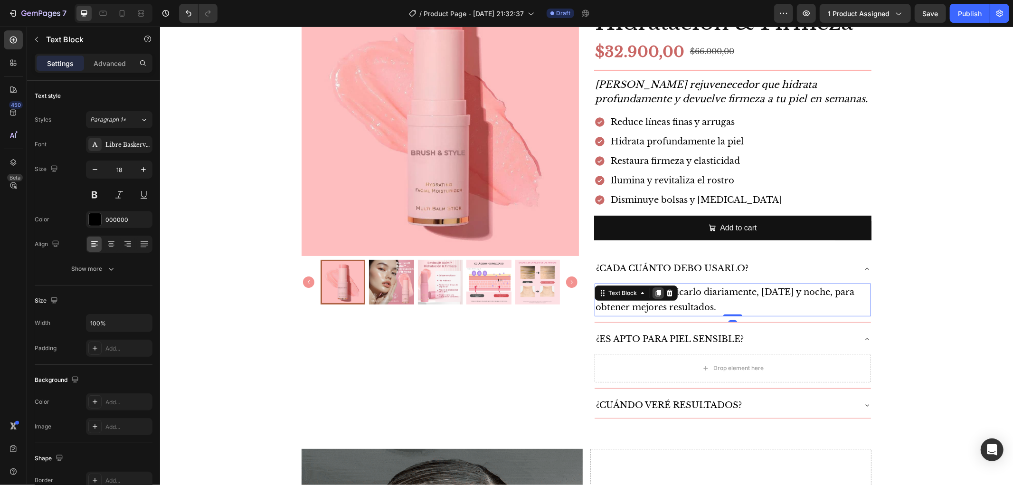
click at [656, 292] on icon at bounding box center [658, 293] width 8 height 8
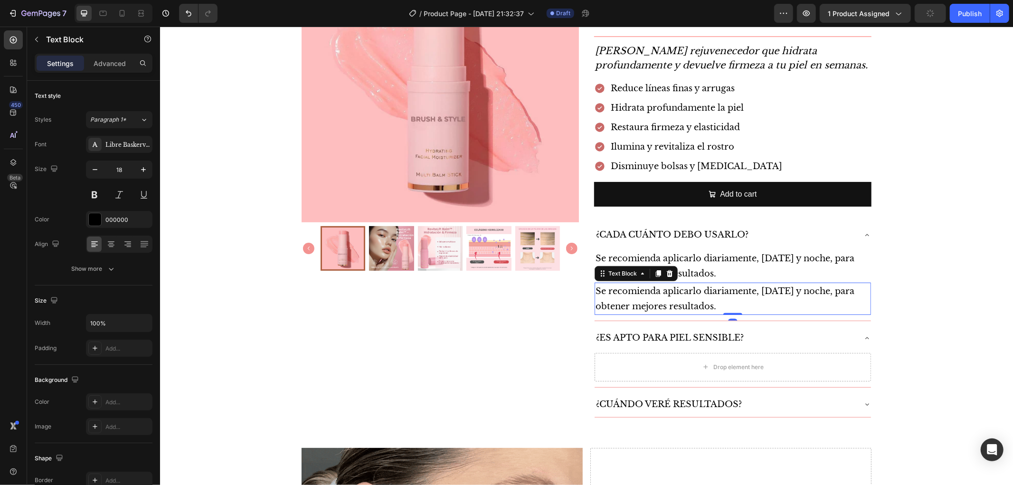
scroll to position [158, 0]
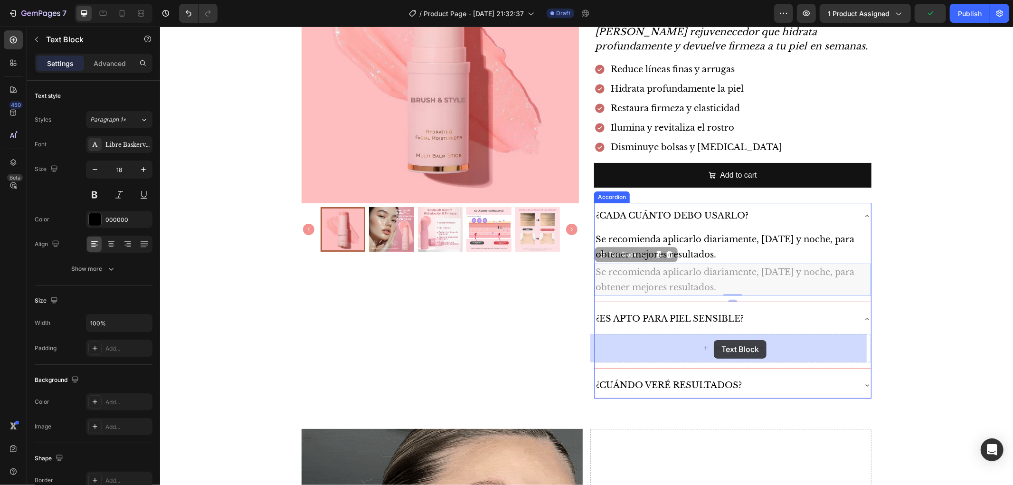
drag, startPoint x: 600, startPoint y: 257, endPoint x: 713, endPoint y: 340, distance: 140.1
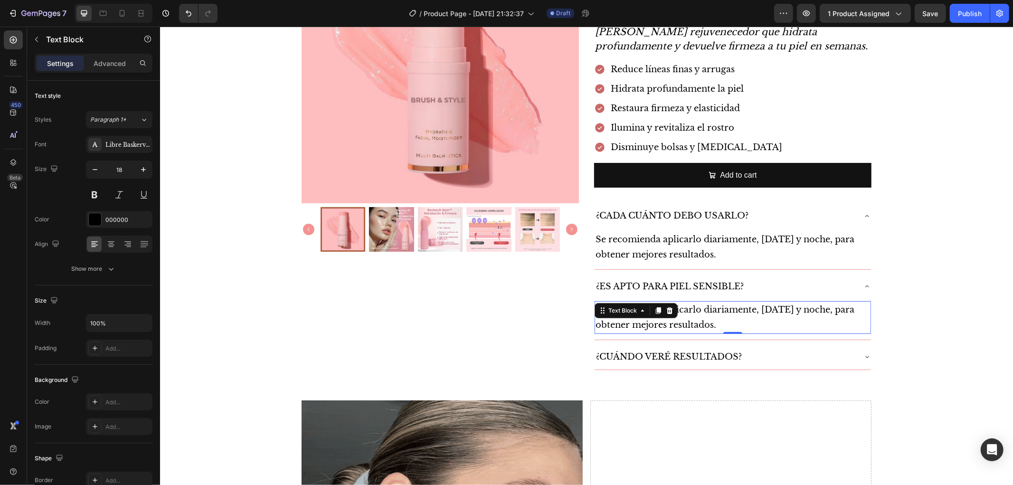
click at [712, 315] on p "Se recomienda aplicarlo diariamente, [DATE] y noche, para obtener mejores resul…" at bounding box center [732, 317] width 275 height 31
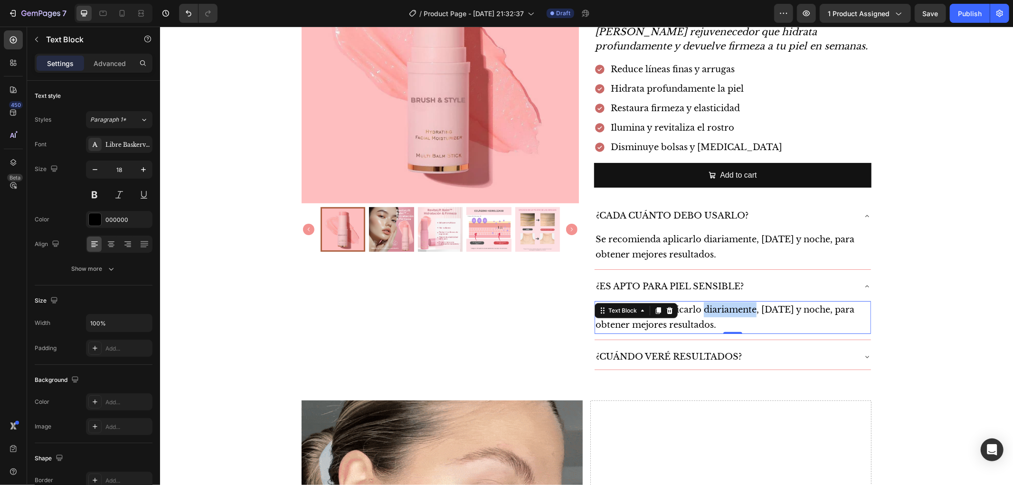
click at [712, 315] on p "Se recomienda aplicarlo diariamente, [DATE] y noche, para obtener mejores resul…" at bounding box center [732, 317] width 275 height 31
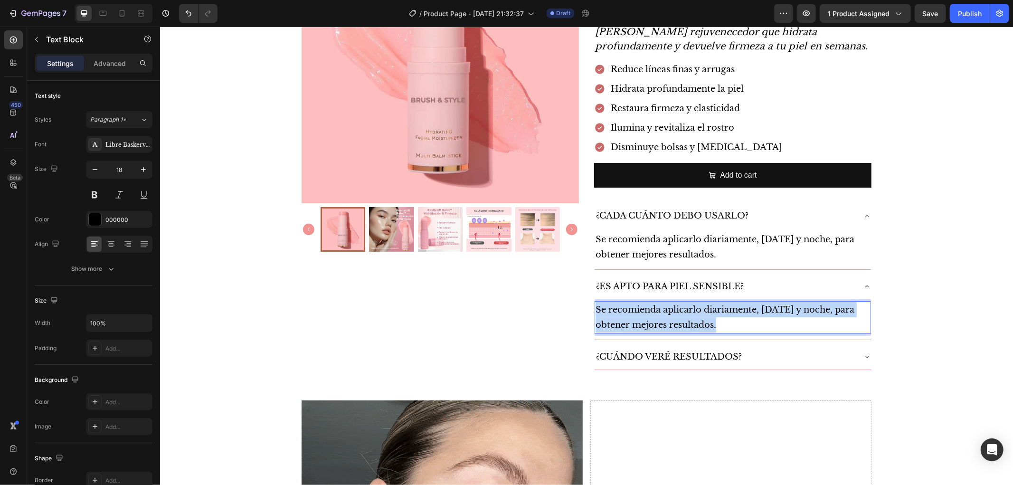
click at [712, 315] on p "Se recomienda aplicarlo diariamente, [DATE] y noche, para obtener mejores resul…" at bounding box center [732, 317] width 275 height 31
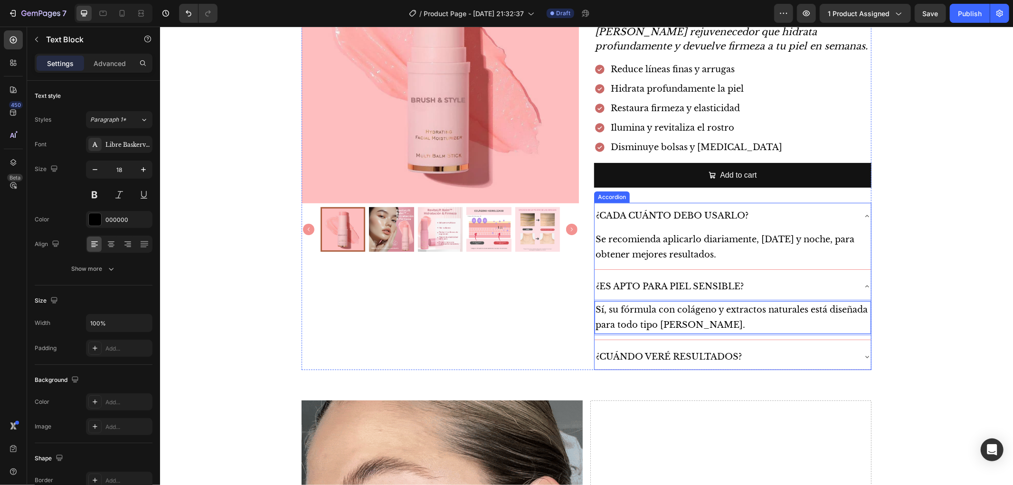
click at [802, 358] on div "¿Cuándo veré resultados?" at bounding box center [724, 356] width 261 height 18
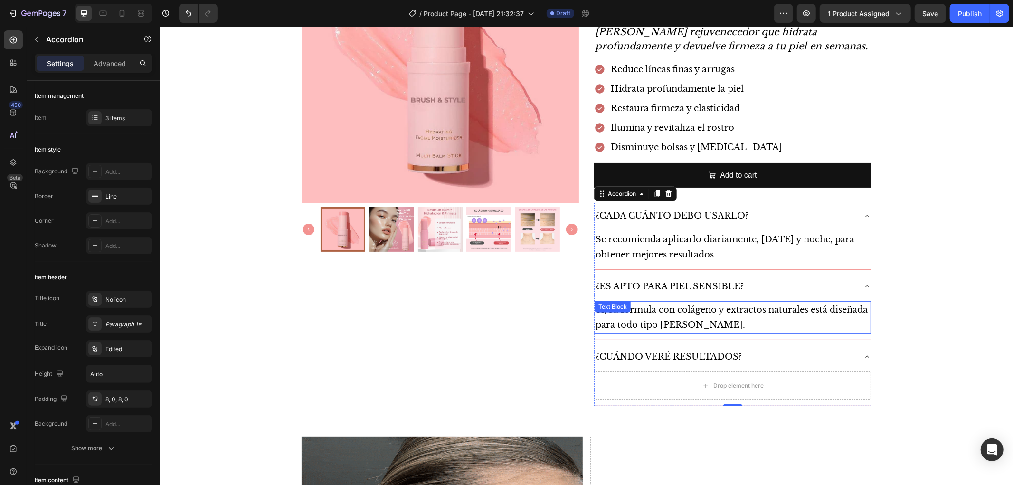
click at [785, 321] on p "Sí, su fórmula con colágeno y extractos naturales está diseñada para todo tipo …" at bounding box center [732, 317] width 275 height 31
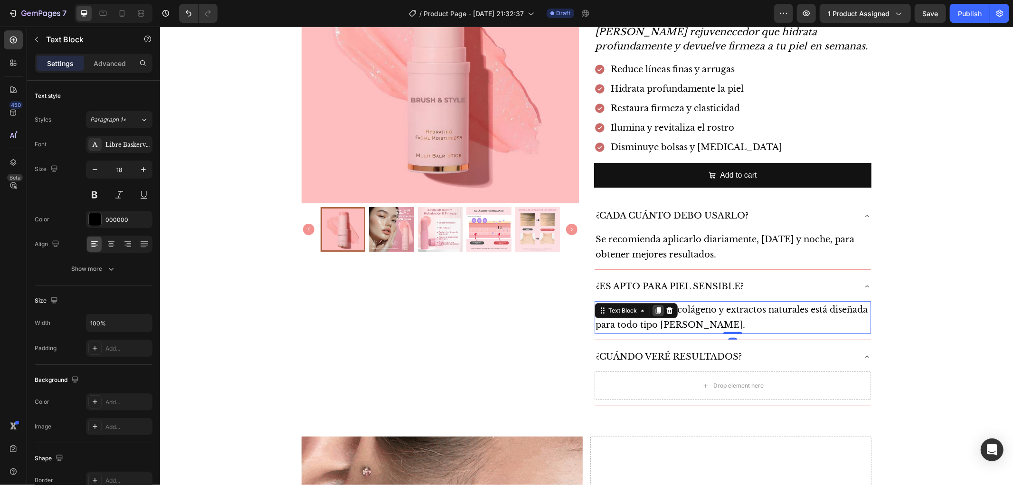
click at [657, 307] on div at bounding box center [657, 309] width 11 height 11
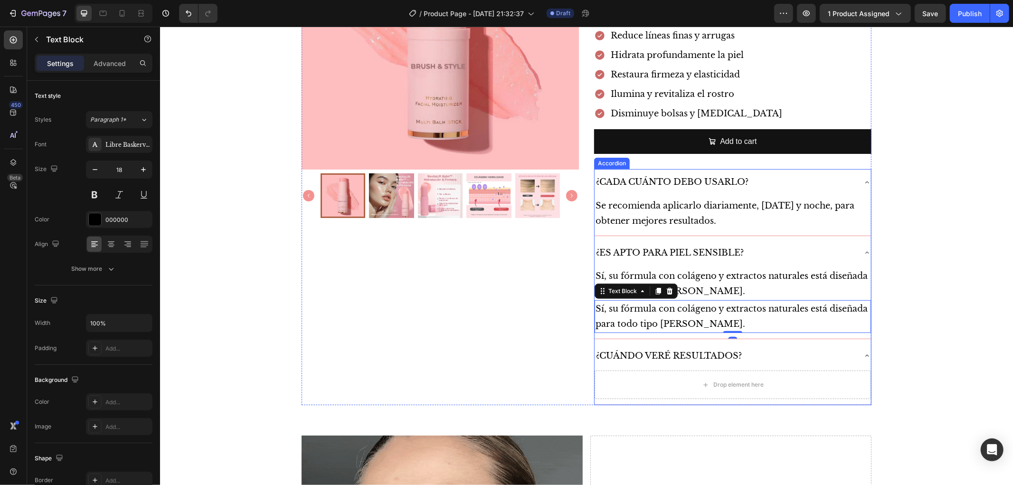
scroll to position [211, 0]
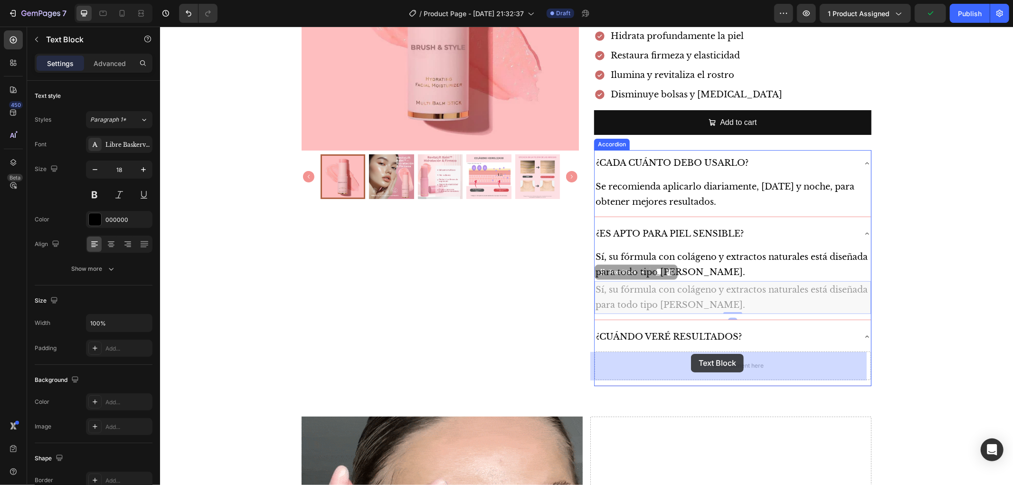
drag, startPoint x: 597, startPoint y: 274, endPoint x: 690, endPoint y: 352, distance: 121.3
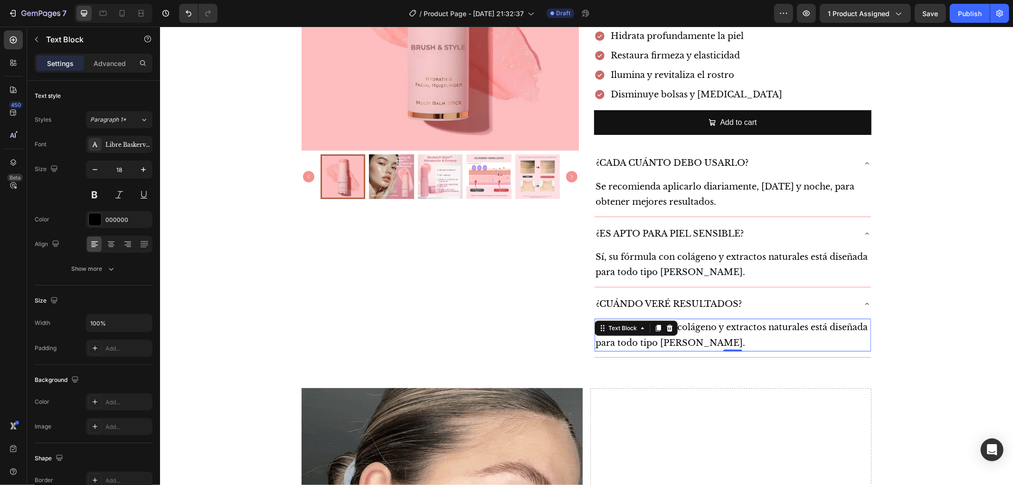
click at [719, 328] on p "Sí, su fórmula con colágeno y extractos naturales está diseñada para todo tipo …" at bounding box center [732, 334] width 275 height 31
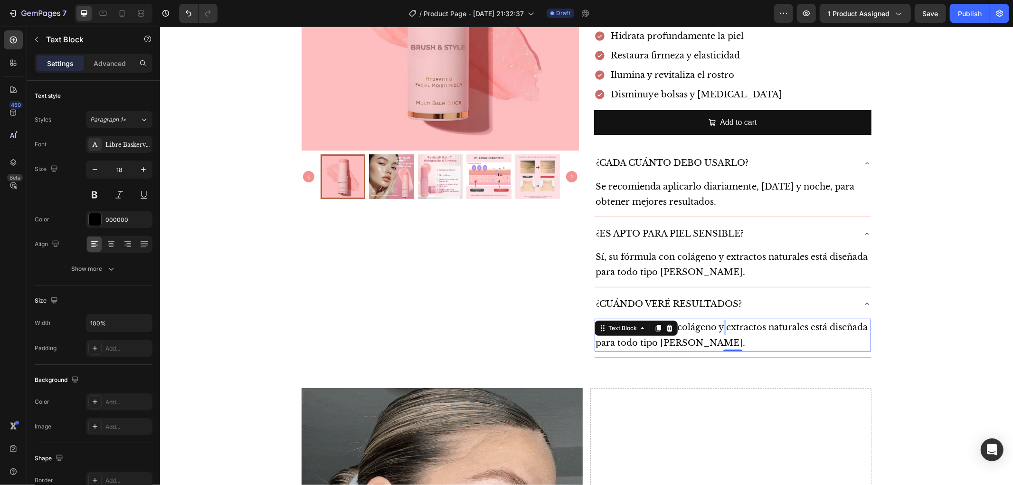
click at [719, 328] on p "Sí, su fórmula con colágeno y extractos naturales está diseñada para todo tipo …" at bounding box center [732, 334] width 275 height 31
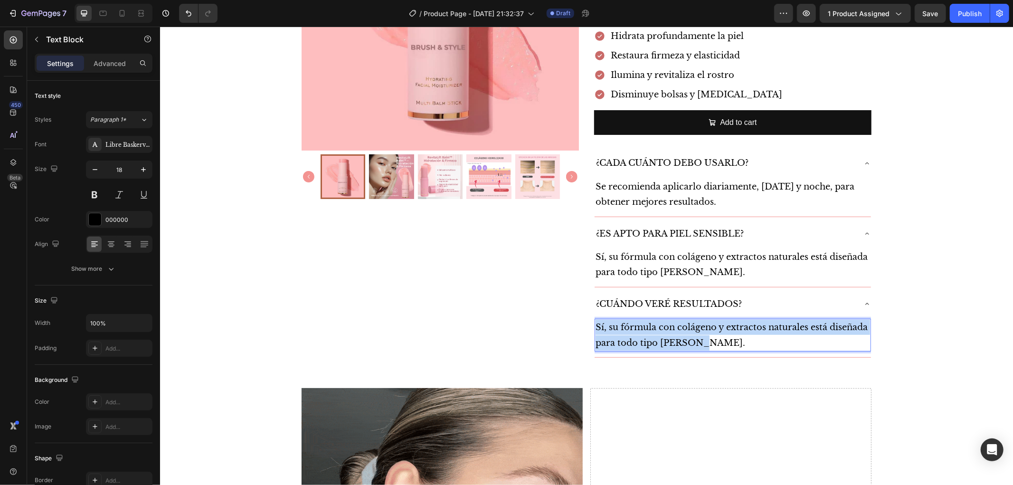
click at [719, 328] on p "Sí, su fórmula con colágeno y extractos naturales está diseñada para todo tipo …" at bounding box center [732, 334] width 275 height 31
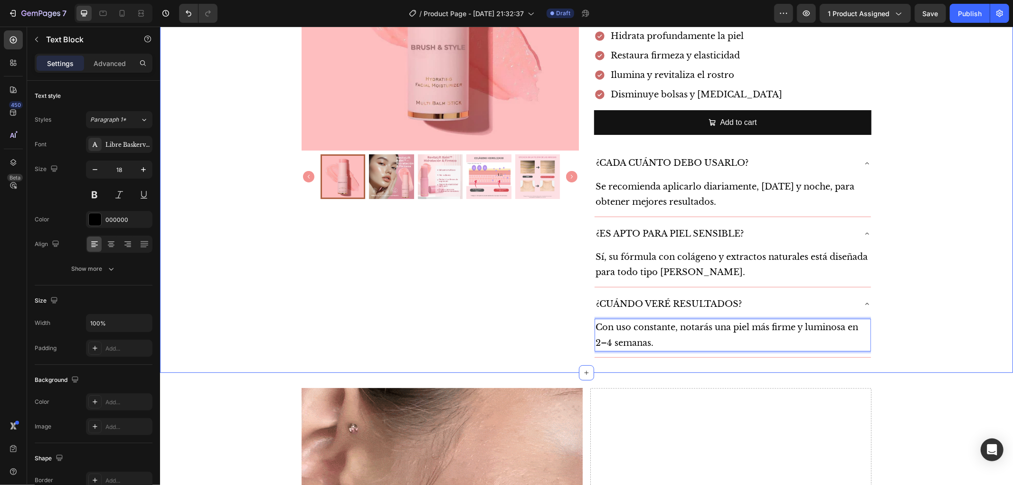
click at [968, 330] on div "Product Images RevitaLift Balm™ – Hidratación & Firmeza Product Title $32.900,0…" at bounding box center [586, 115] width 853 height 484
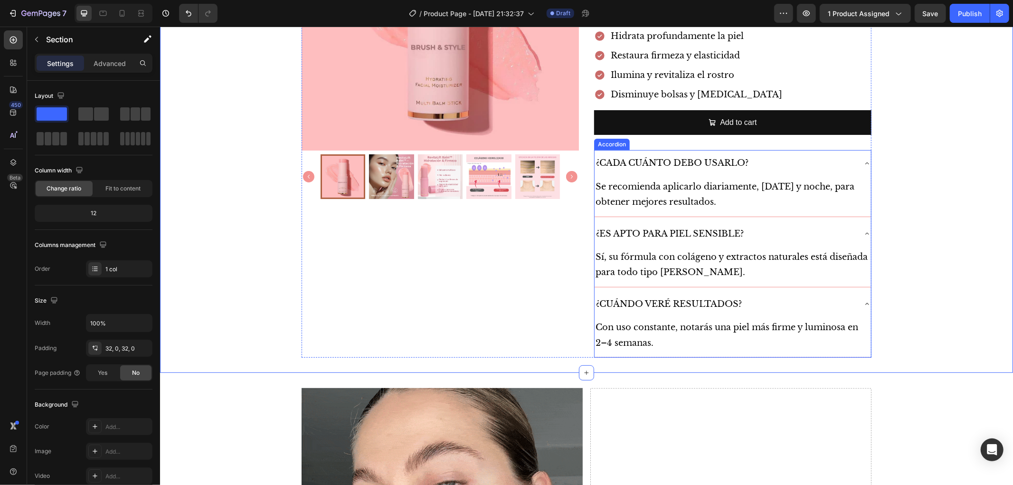
click at [767, 215] on div "Se recomienda aplicarlo diariamente, [DATE] y noche, para obtener mejores resul…" at bounding box center [732, 196] width 276 height 40
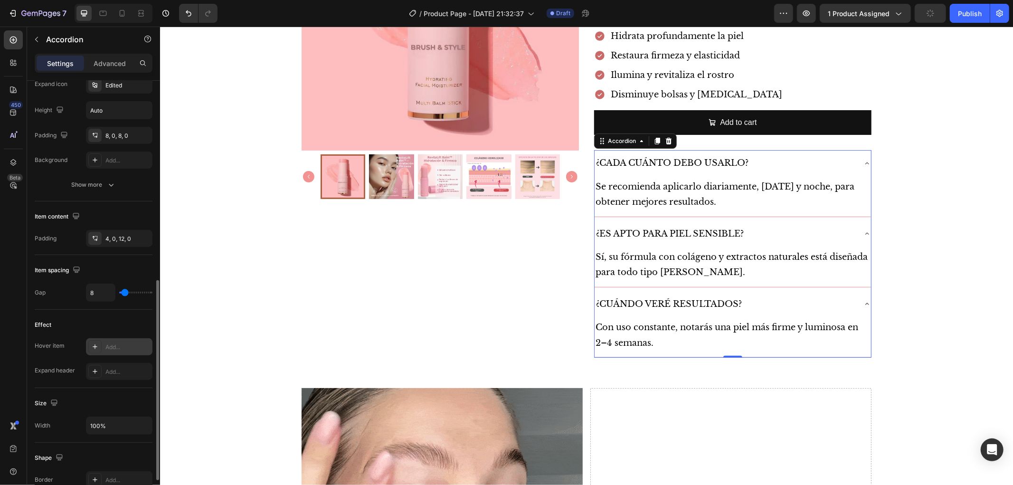
scroll to position [498, 0]
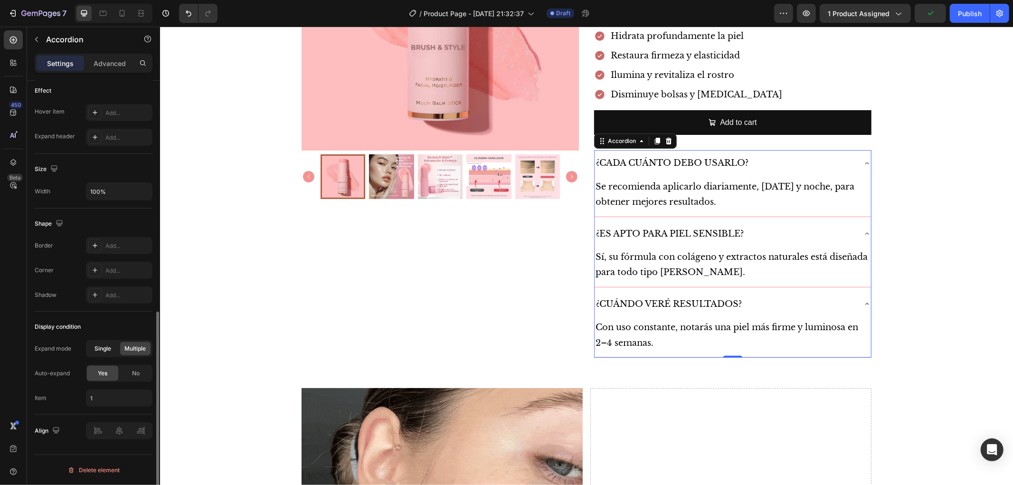
click at [97, 346] on span "Single" at bounding box center [103, 348] width 17 height 9
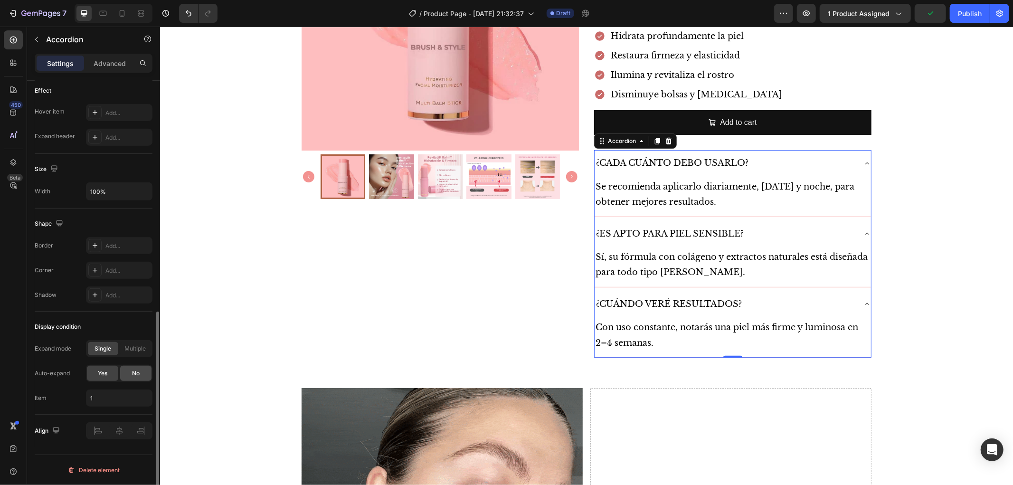
click at [143, 369] on div "No" at bounding box center [135, 373] width 31 height 15
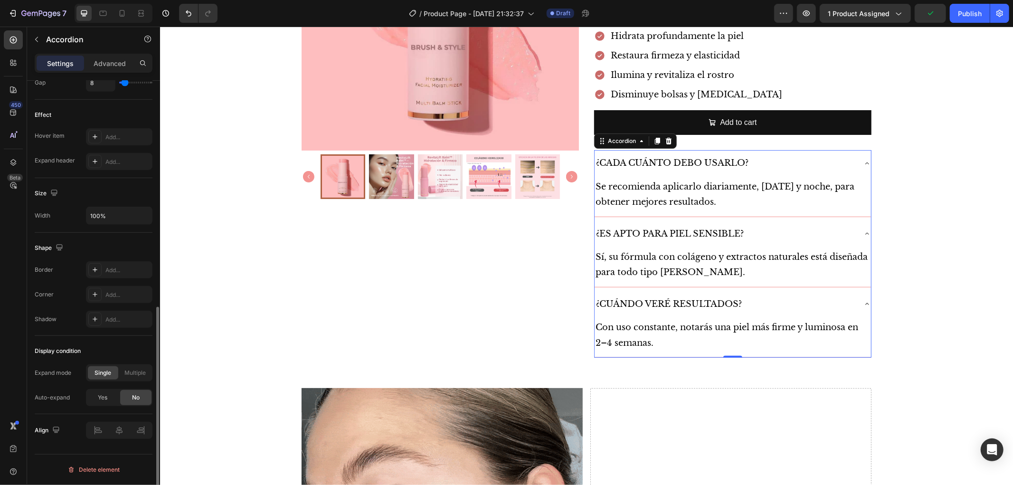
scroll to position [474, 0]
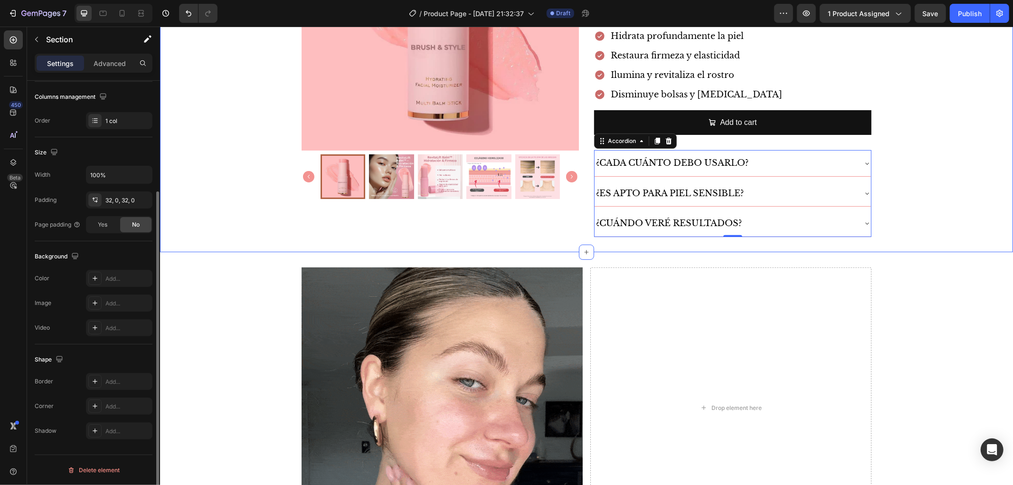
click at [934, 205] on div "Product Images RevitaLift Balm™ – Hidratación & Firmeza Product Title $32.900,0…" at bounding box center [586, 55] width 853 height 364
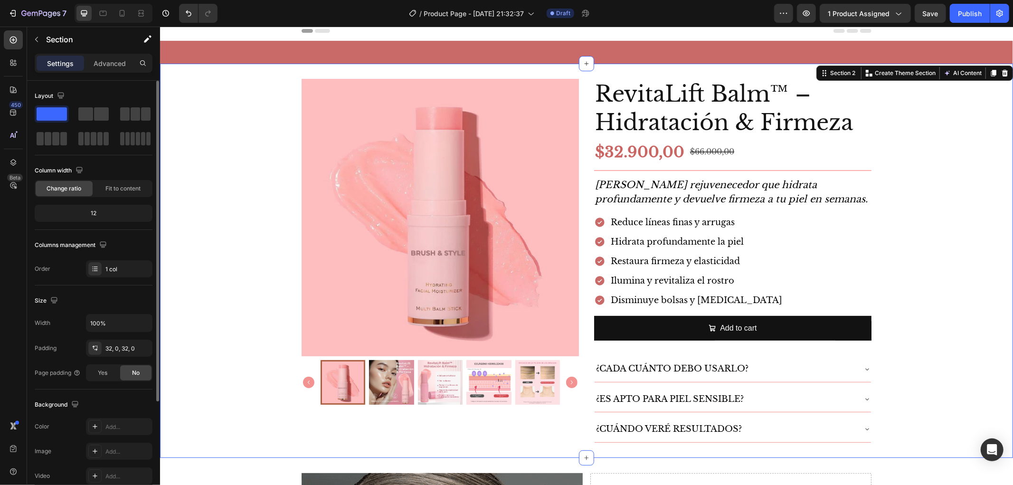
scroll to position [0, 0]
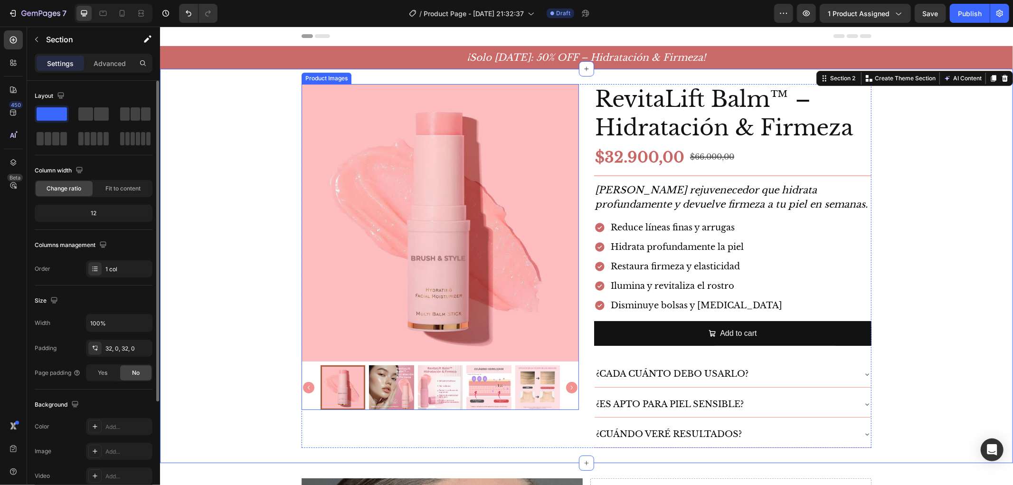
click at [363, 353] on img at bounding box center [439, 222] width 277 height 277
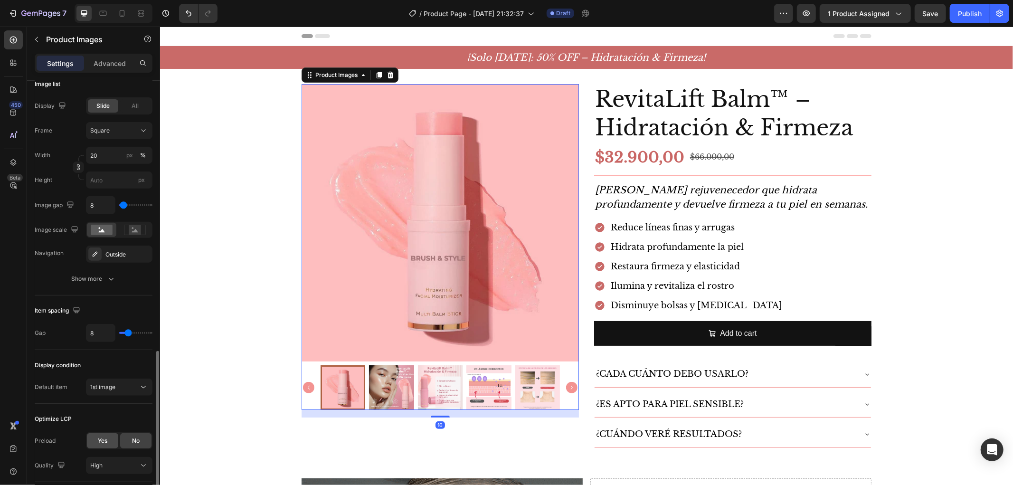
scroll to position [384, 0]
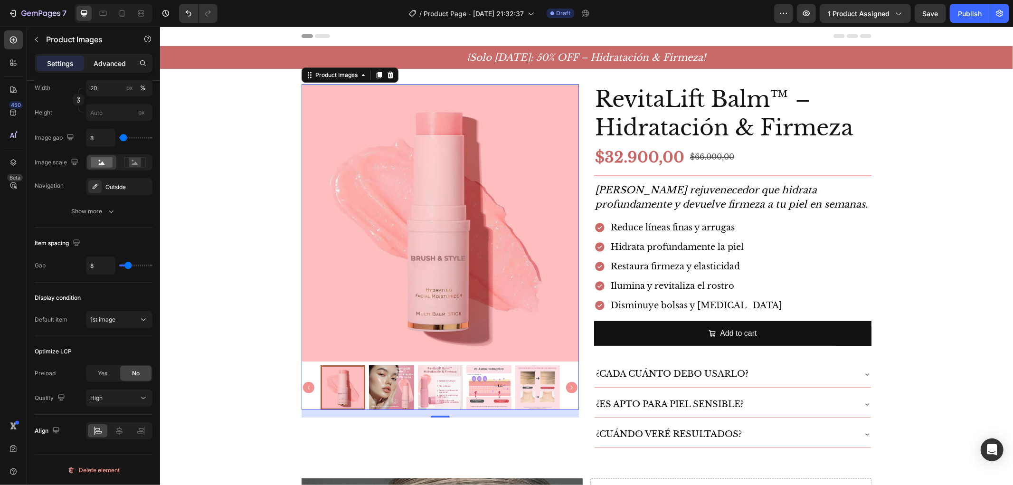
click at [116, 58] on p "Advanced" at bounding box center [110, 63] width 32 height 10
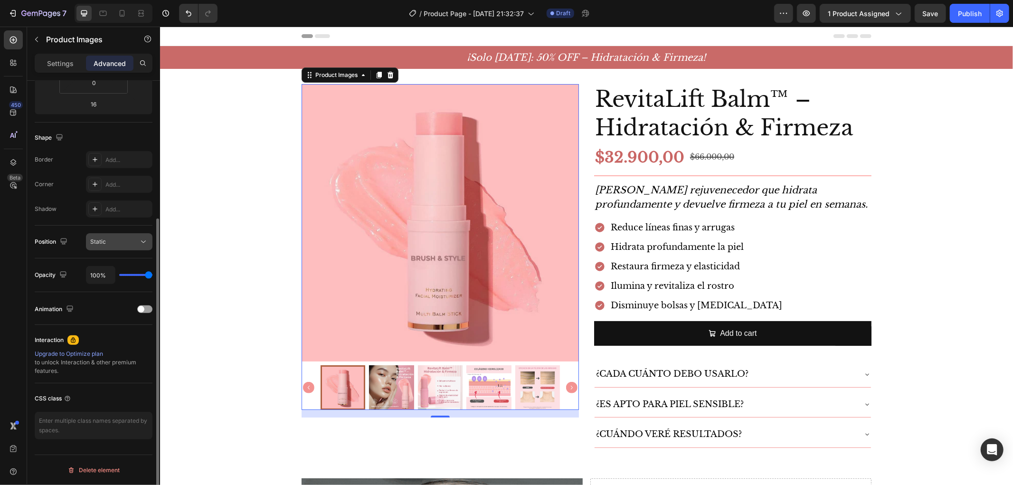
scroll to position [202, 0]
click at [111, 249] on button "Static" at bounding box center [119, 241] width 66 height 17
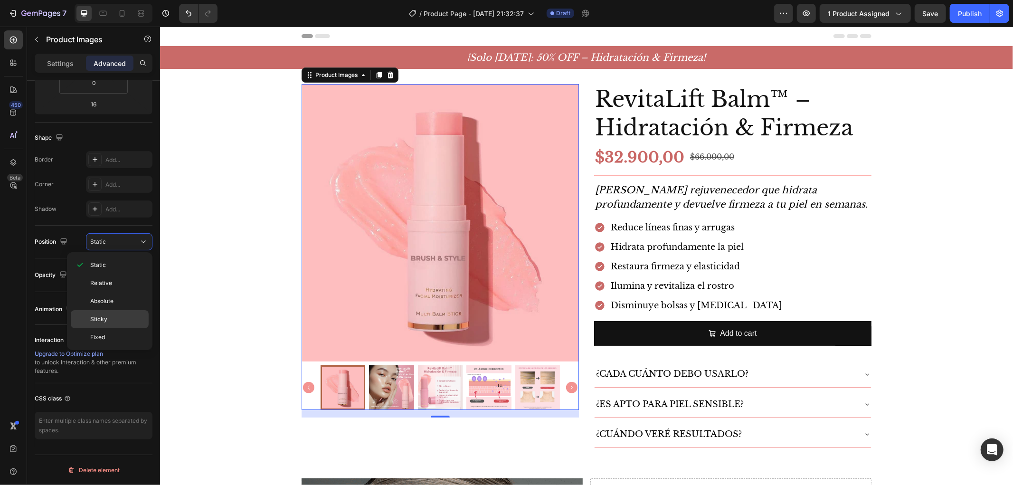
drag, startPoint x: 108, startPoint y: 318, endPoint x: 104, endPoint y: 264, distance: 54.2
click at [108, 318] on p "Sticky" at bounding box center [117, 319] width 54 height 9
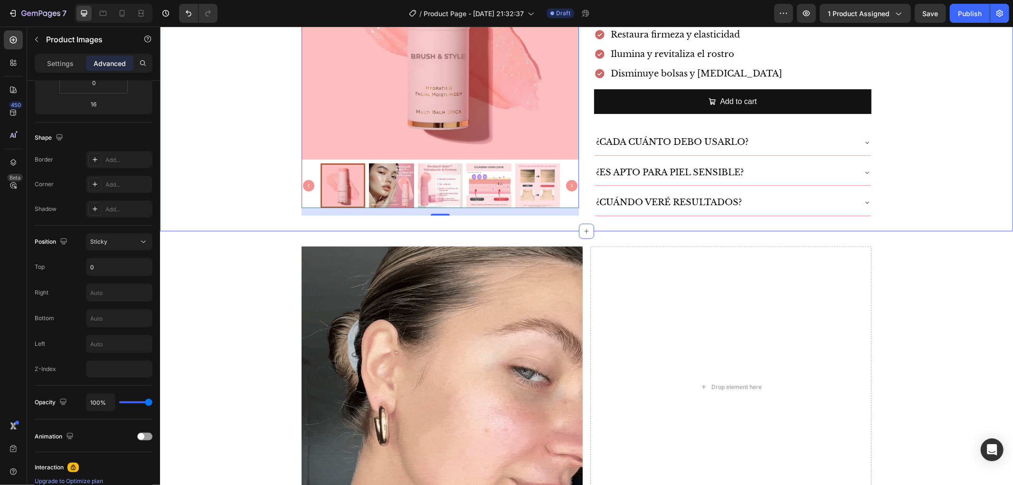
scroll to position [264, 0]
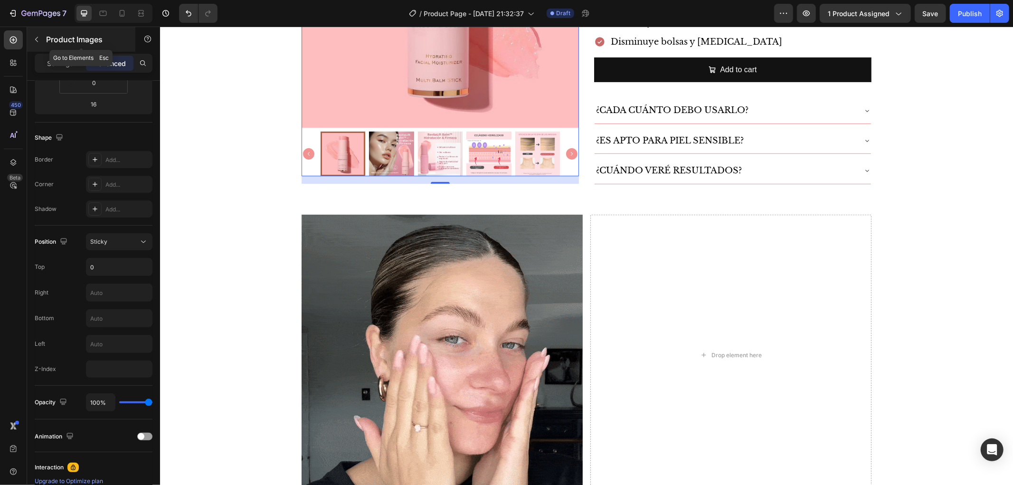
click at [65, 41] on p "Product Images" at bounding box center [86, 39] width 81 height 11
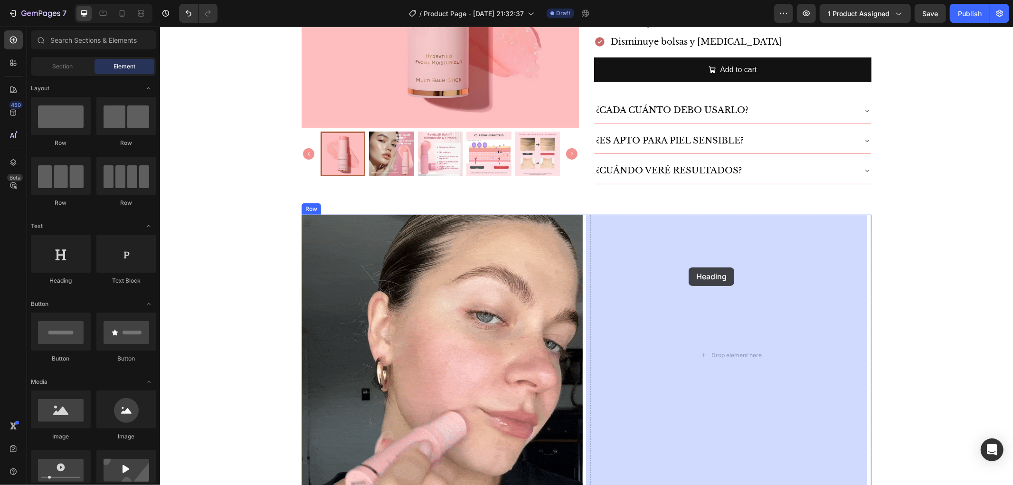
drag, startPoint x: 220, startPoint y: 294, endPoint x: 688, endPoint y: 267, distance: 469.0
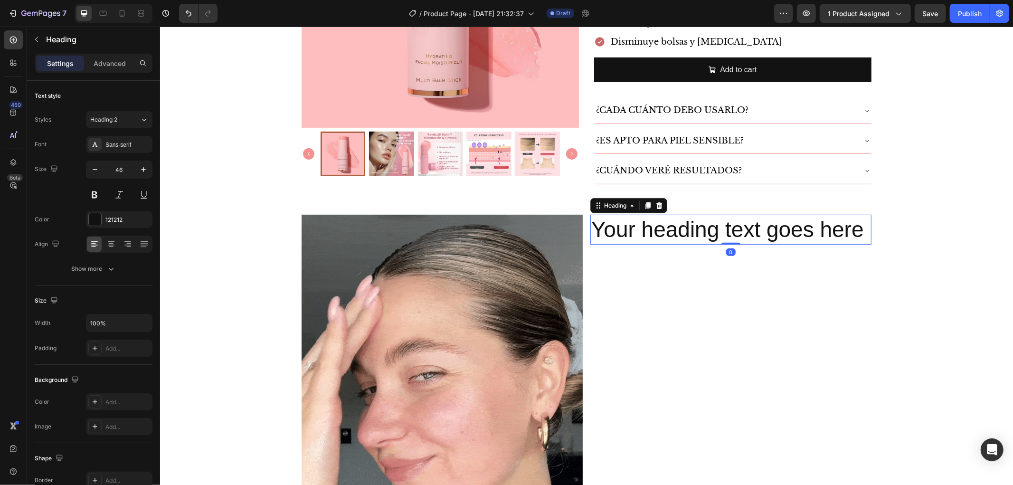
click at [633, 219] on h2 "Your heading text goes here" at bounding box center [730, 229] width 281 height 30
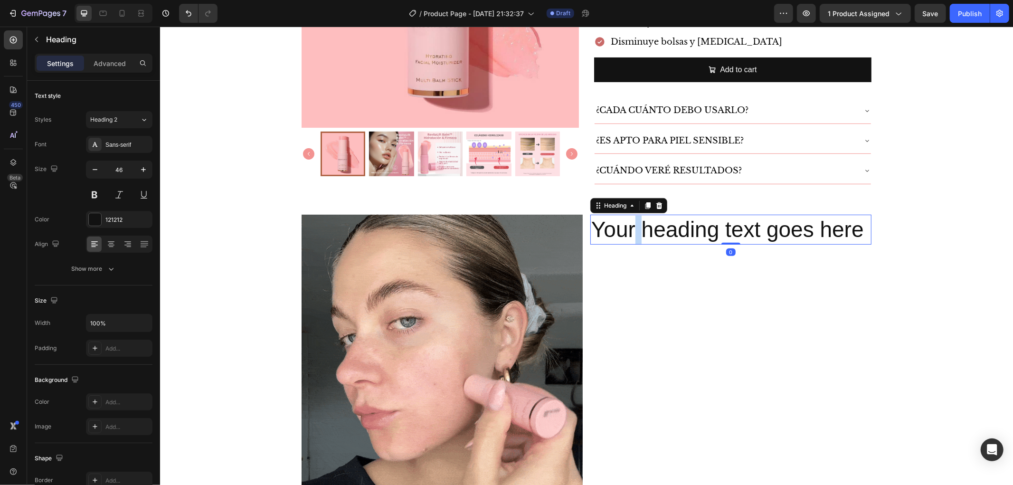
click at [633, 219] on p "Your heading text goes here" at bounding box center [730, 229] width 279 height 28
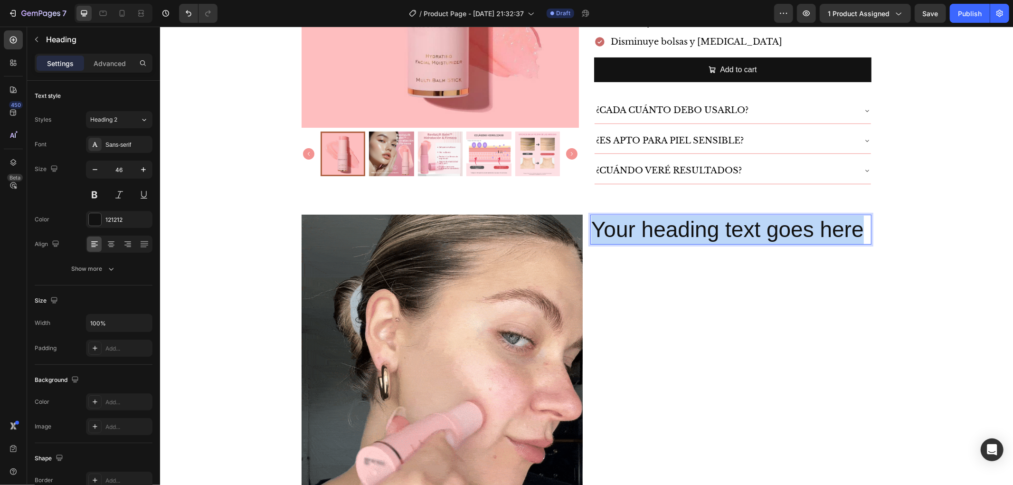
click at [633, 219] on p "Your heading text goes here" at bounding box center [730, 229] width 279 height 28
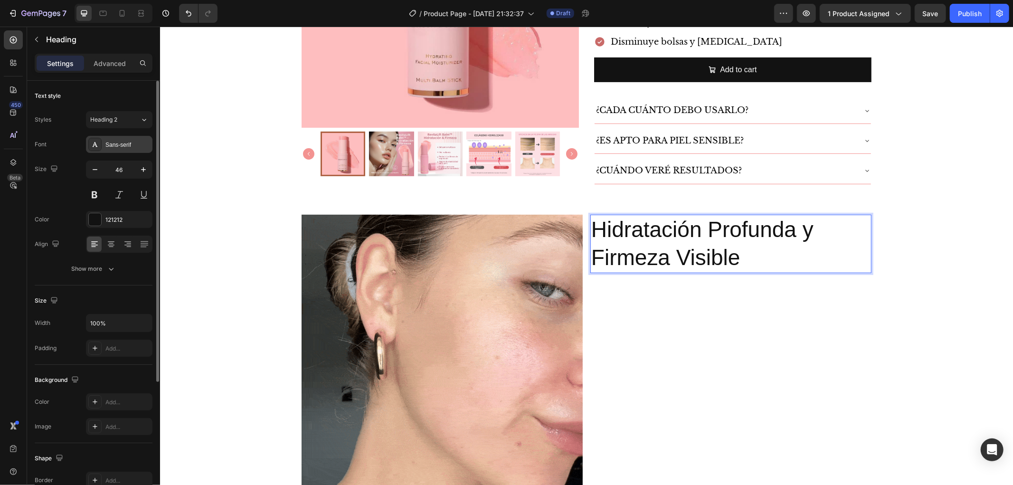
click at [113, 146] on div "Sans-serif" at bounding box center [127, 145] width 45 height 9
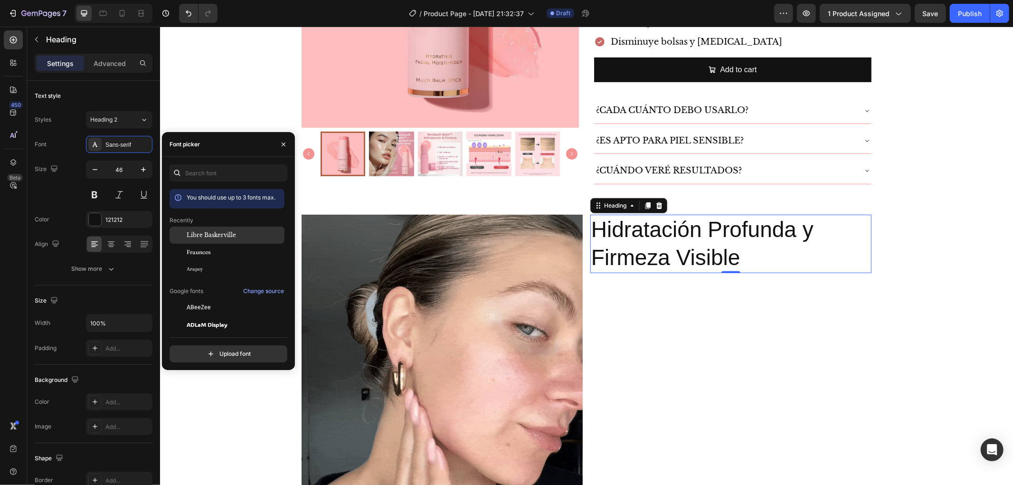
click at [211, 238] on span "Libre Baskerville" at bounding box center [211, 235] width 49 height 9
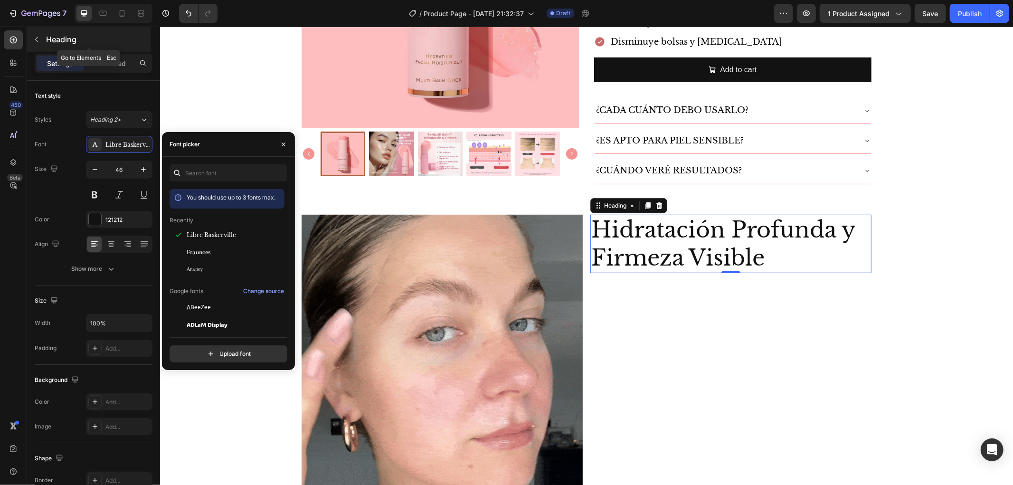
click at [65, 47] on div "Heading" at bounding box center [88, 39] width 123 height 25
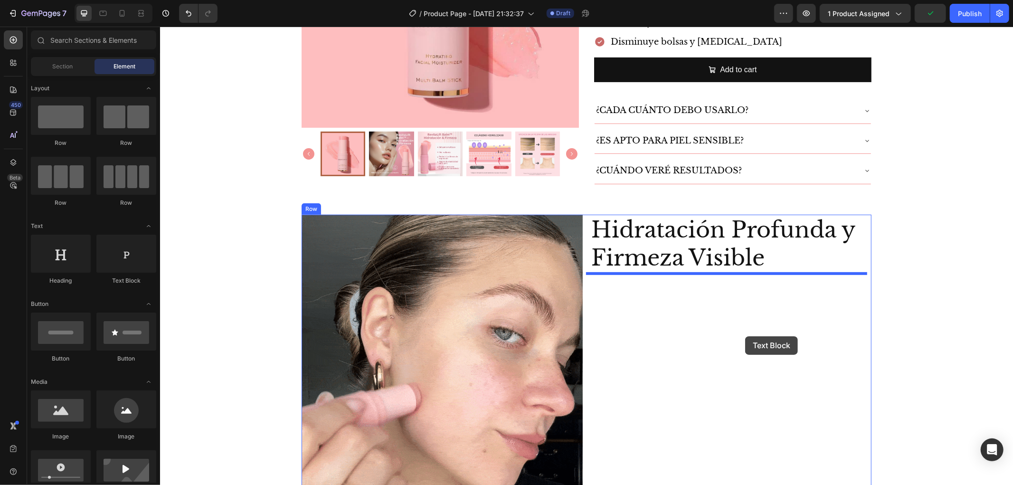
drag, startPoint x: 284, startPoint y: 288, endPoint x: 745, endPoint y: 336, distance: 463.2
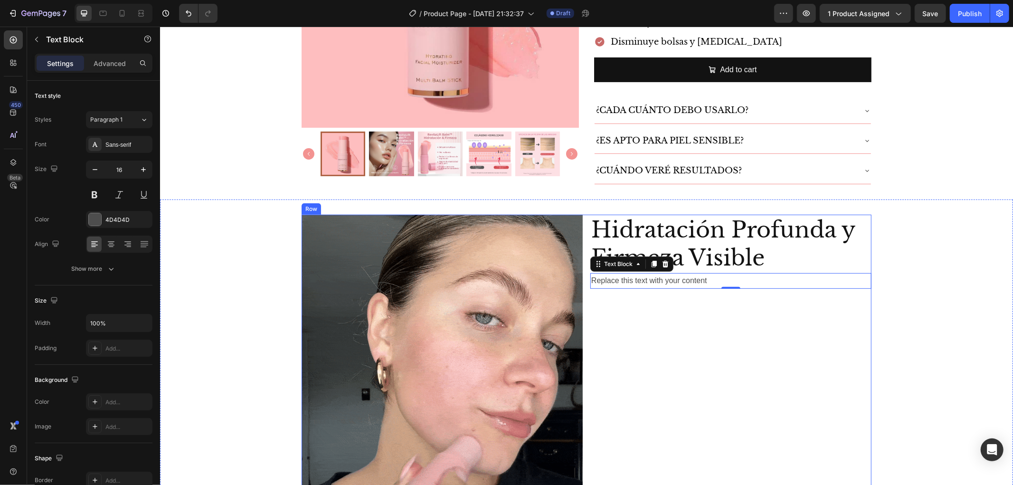
click at [658, 290] on div "Hidratación Profunda y Firmeza Visible Heading Replace this text with your cont…" at bounding box center [730, 354] width 281 height 281
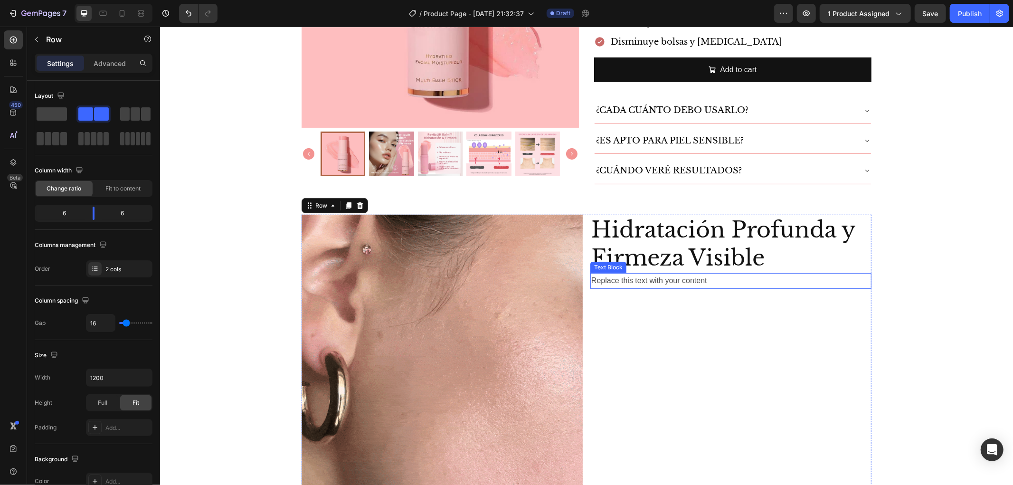
click at [660, 278] on div "Replace this text with your content" at bounding box center [730, 281] width 281 height 16
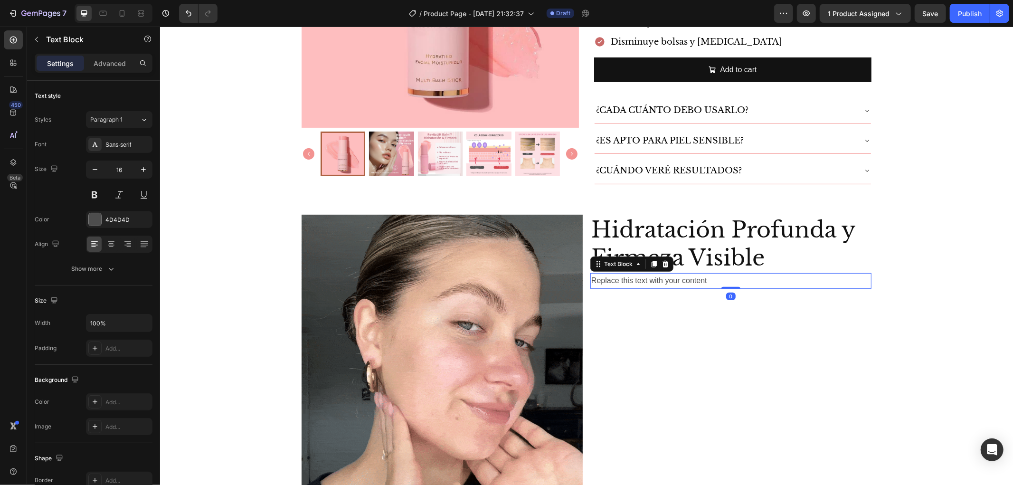
click at [660, 278] on div "Replace this text with your content" at bounding box center [730, 281] width 281 height 16
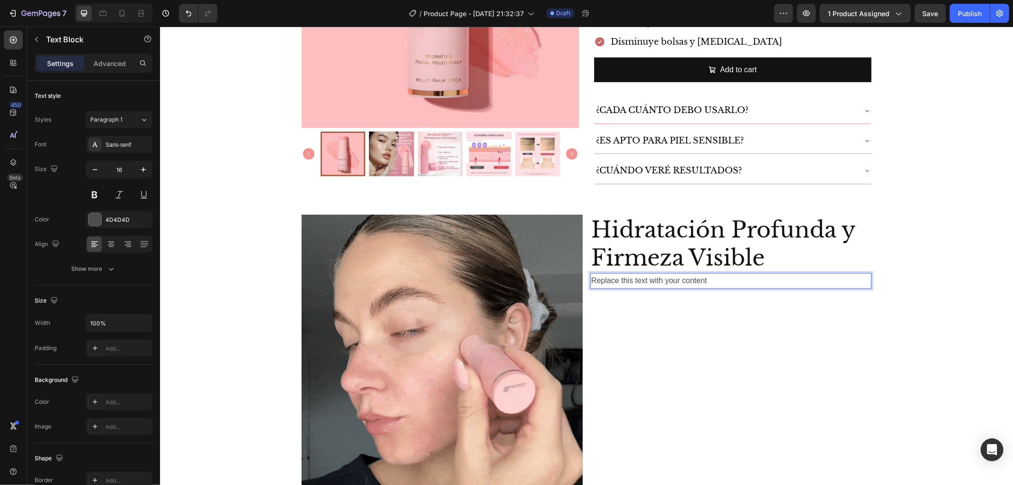
click at [660, 278] on p "Replace this text with your content" at bounding box center [730, 281] width 279 height 14
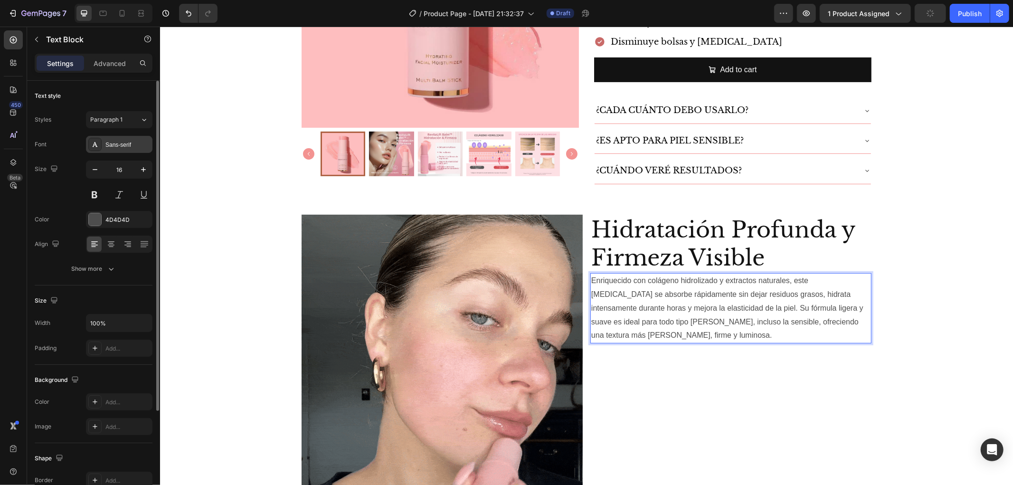
click at [119, 150] on div "Sans-serif" at bounding box center [119, 144] width 66 height 17
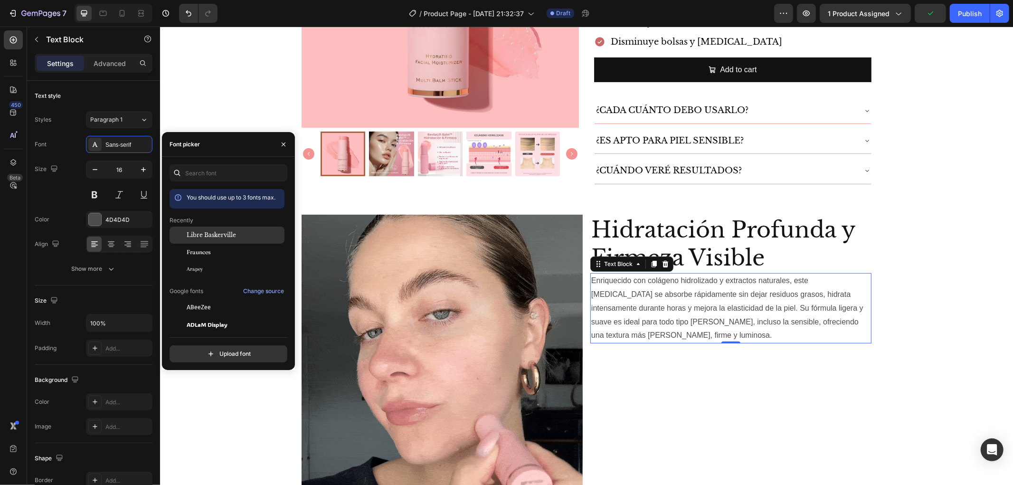
click at [229, 299] on div "Libre Baskerville" at bounding box center [227, 307] width 115 height 17
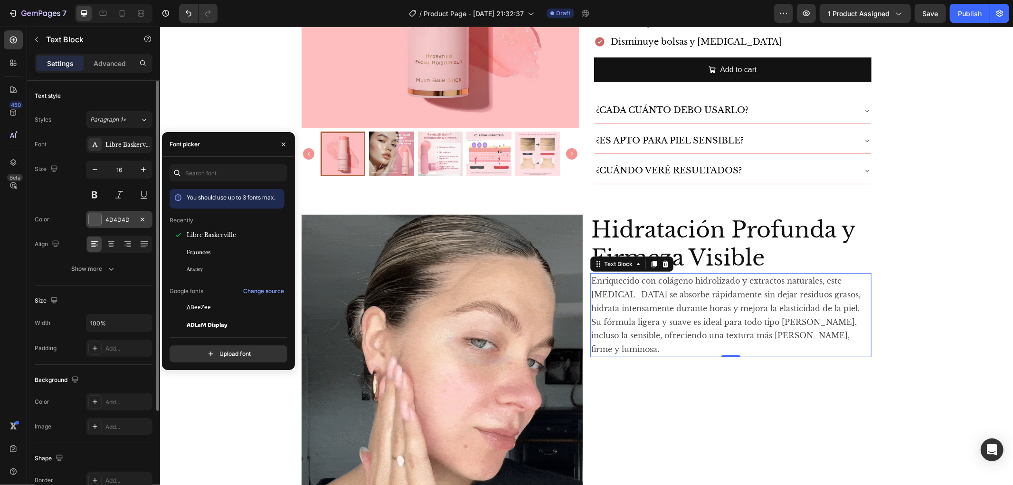
click at [97, 215] on div at bounding box center [95, 219] width 12 height 12
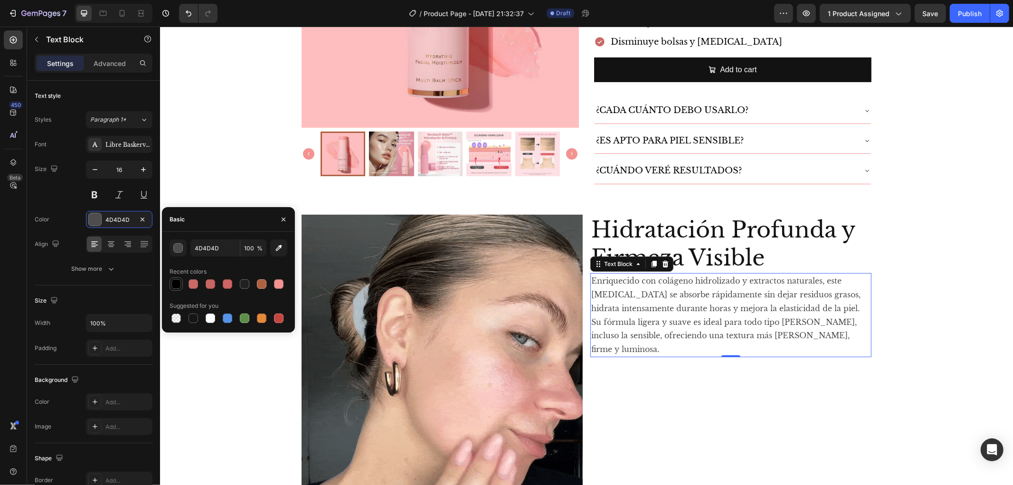
click at [178, 285] on div at bounding box center [175, 283] width 9 height 9
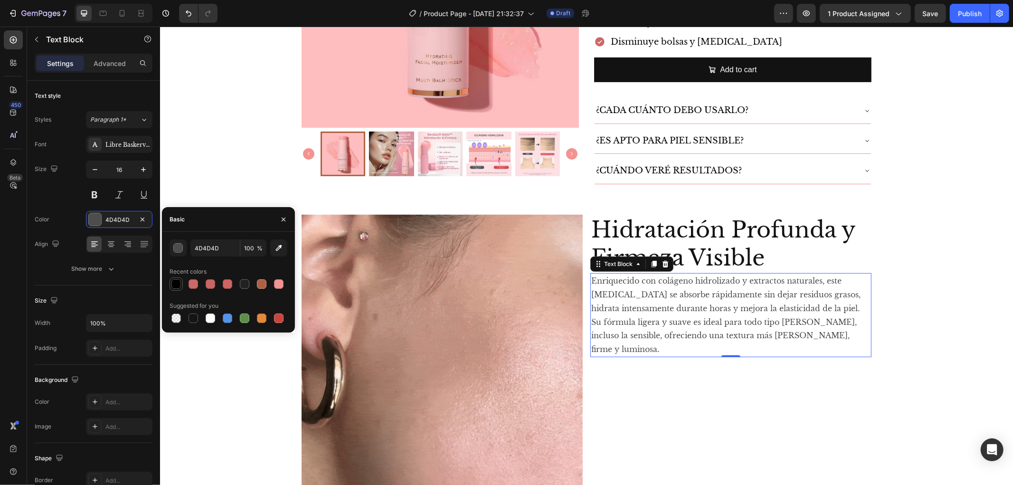
type input "000000"
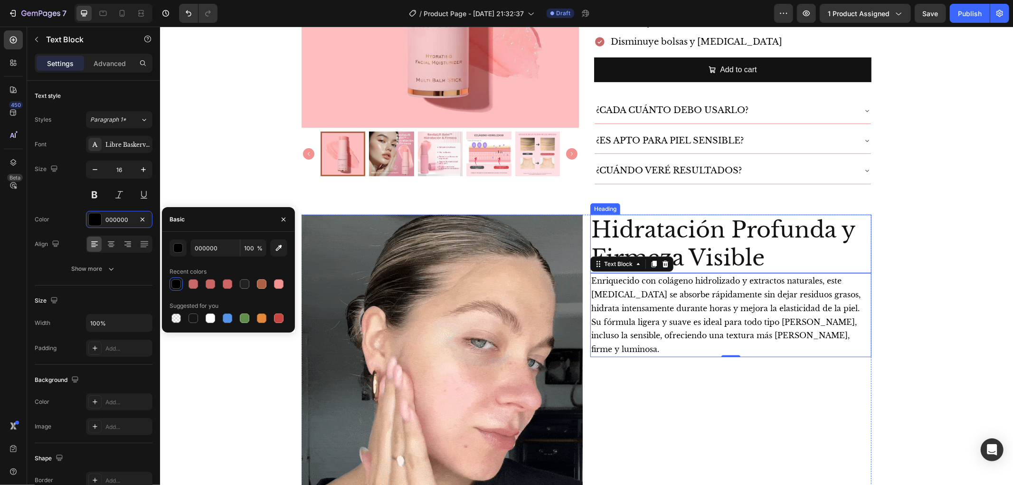
click at [834, 242] on p "Hidratación Profunda y Firmeza Visible" at bounding box center [730, 243] width 279 height 57
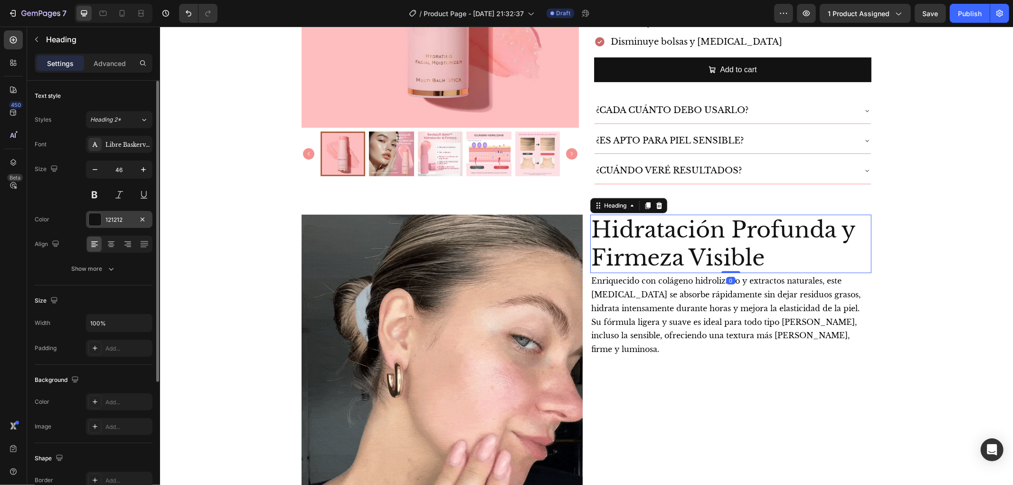
click at [96, 222] on div at bounding box center [95, 219] width 12 height 12
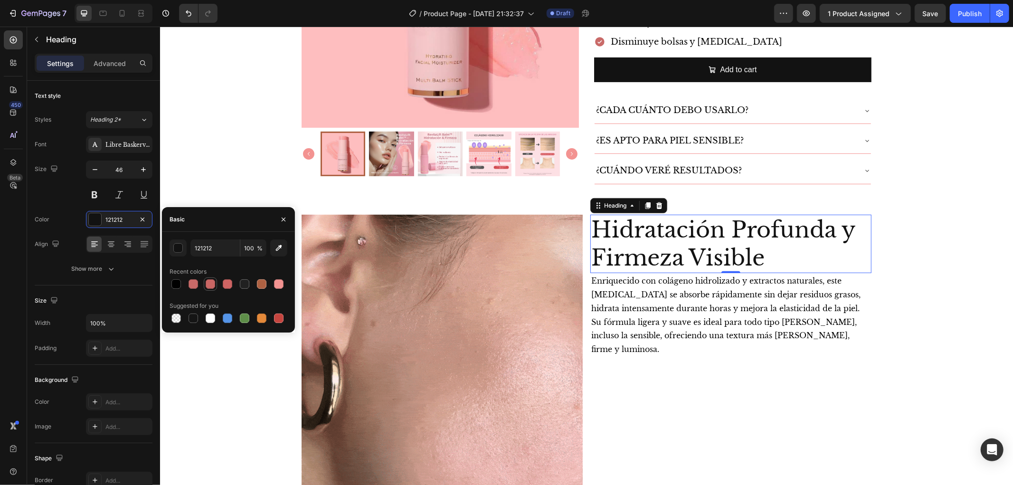
click at [212, 285] on div at bounding box center [210, 283] width 9 height 9
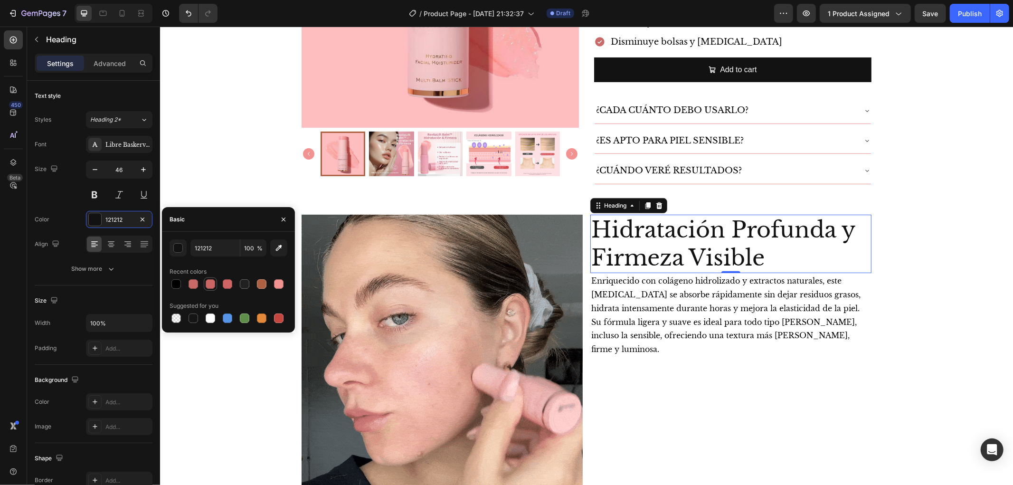
type input "C96664"
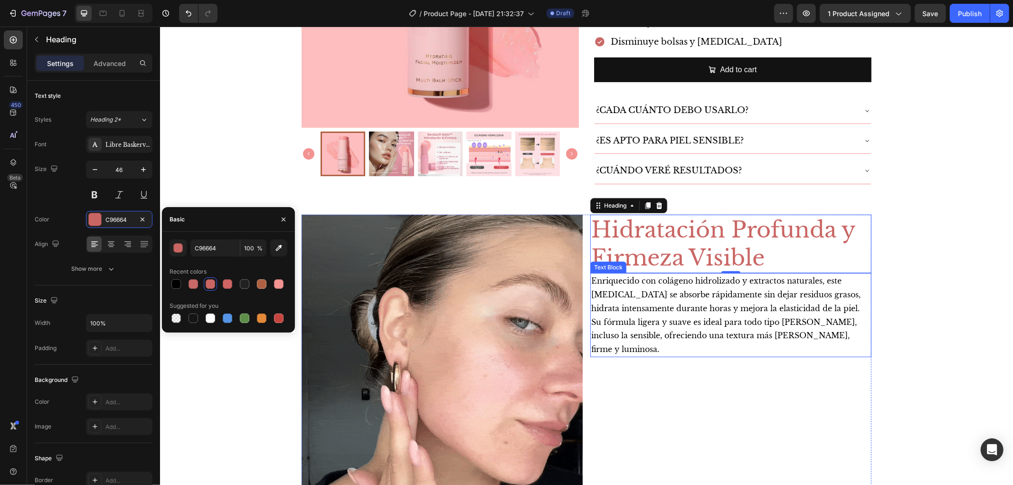
click at [737, 301] on p "Enriquecido con colágeno hidrolizado y extractos naturales, este [MEDICAL_DATA]…" at bounding box center [730, 315] width 279 height 82
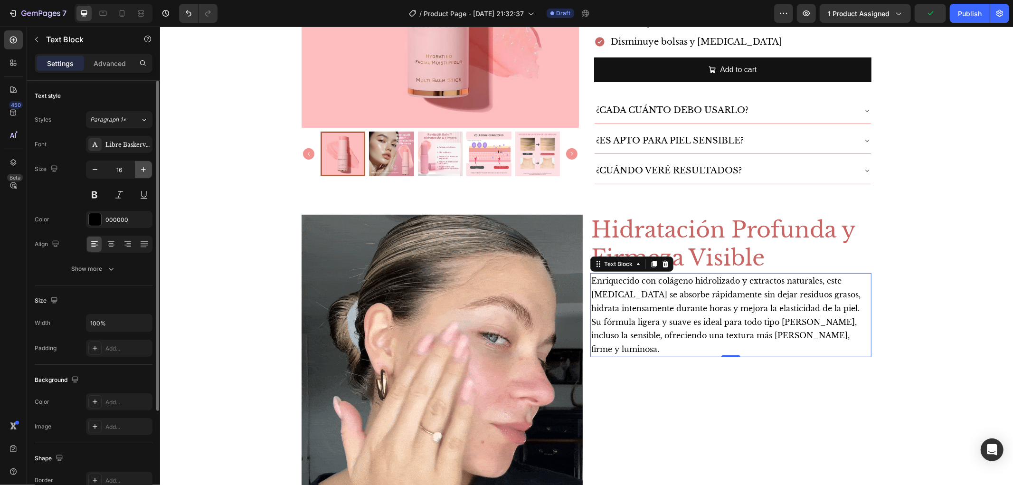
click at [139, 174] on icon "button" at bounding box center [143, 169] width 9 height 9
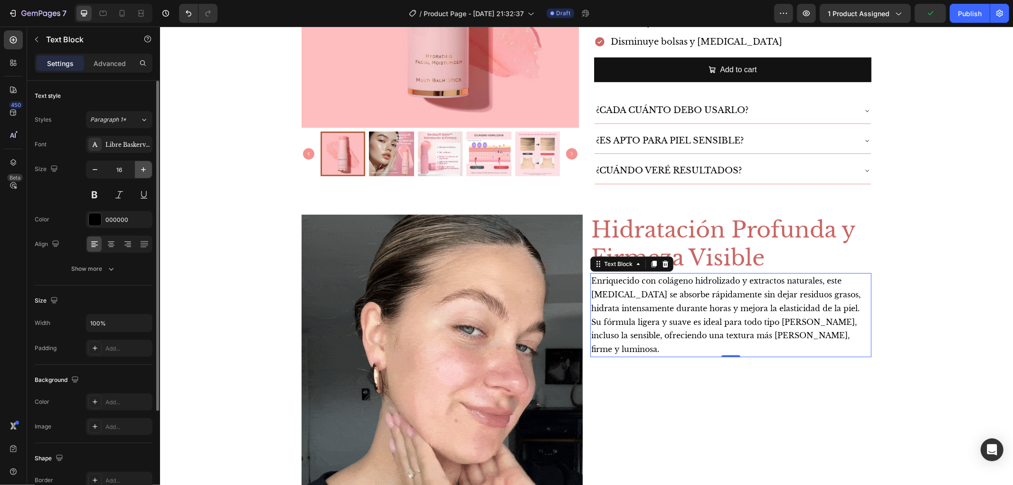
click at [139, 174] on icon "button" at bounding box center [143, 169] width 9 height 9
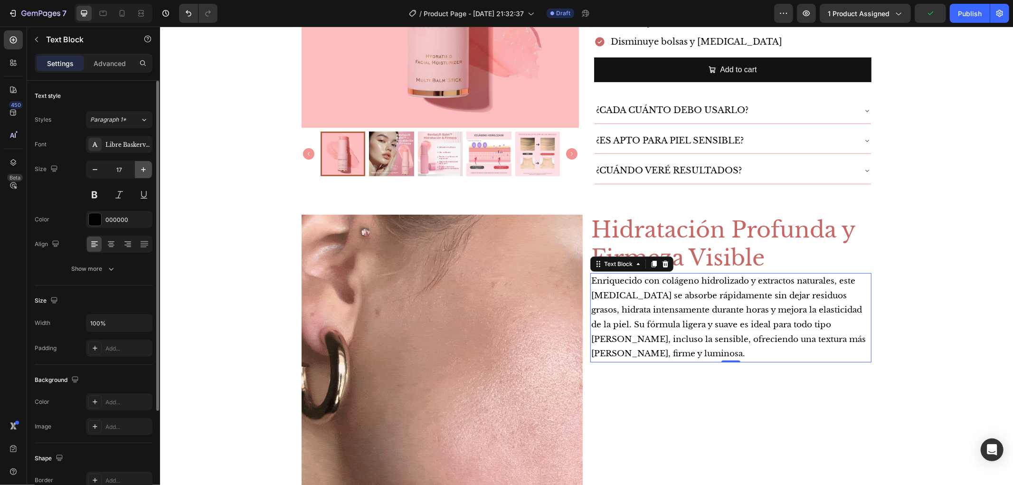
click at [139, 174] on icon "button" at bounding box center [143, 169] width 9 height 9
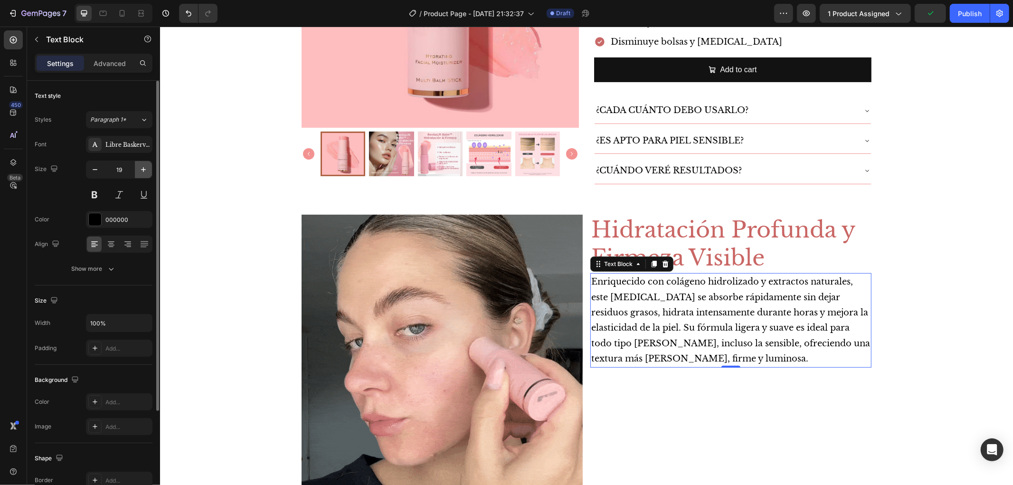
click at [139, 174] on icon "button" at bounding box center [143, 169] width 9 height 9
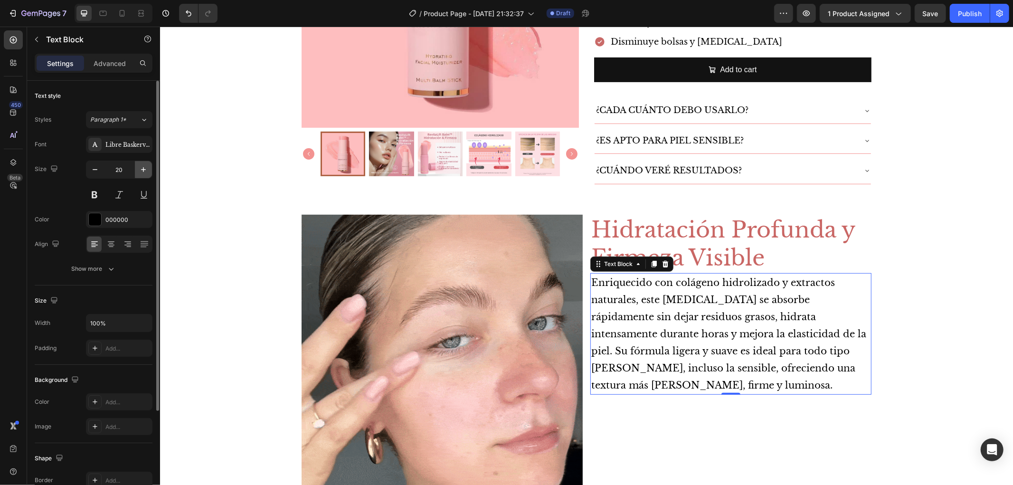
click at [139, 174] on icon "button" at bounding box center [143, 169] width 9 height 9
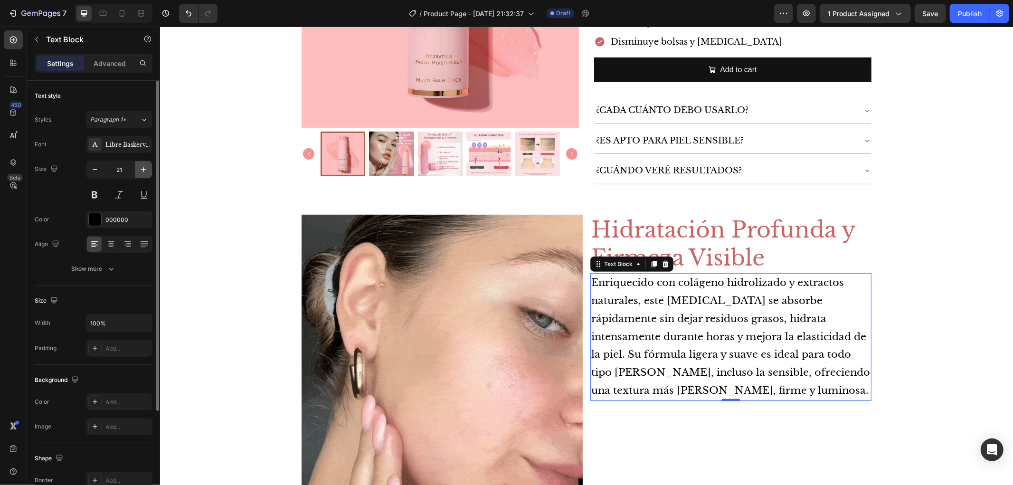
click at [139, 174] on icon "button" at bounding box center [143, 169] width 9 height 9
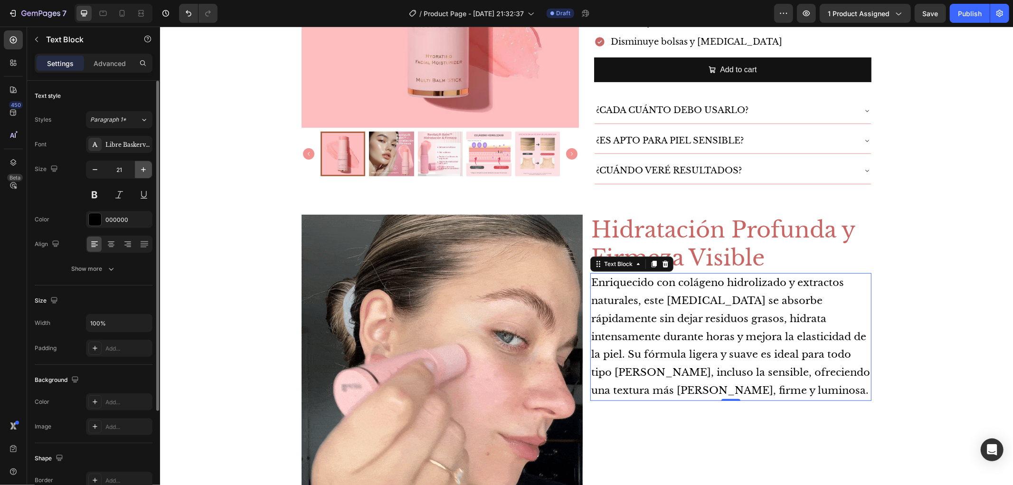
type input "22"
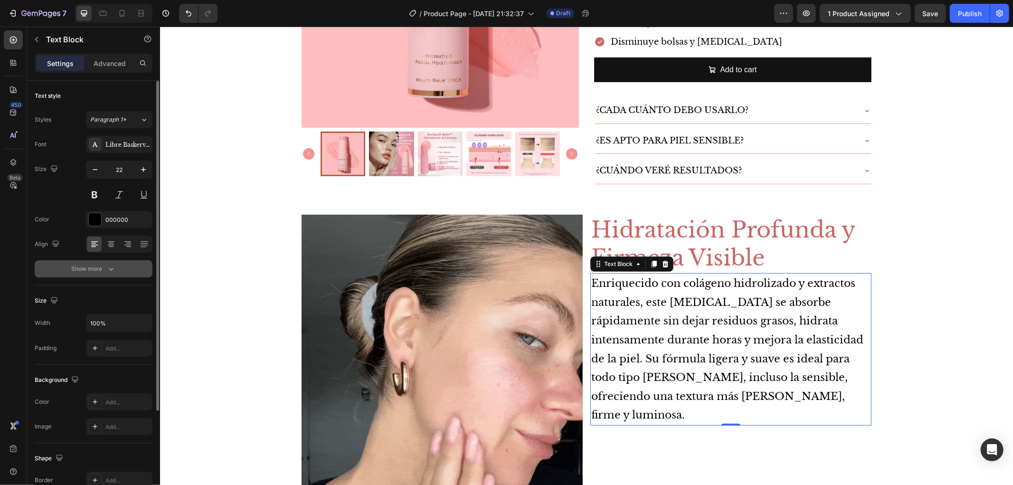
click at [92, 266] on div "Show more" at bounding box center [94, 268] width 44 height 9
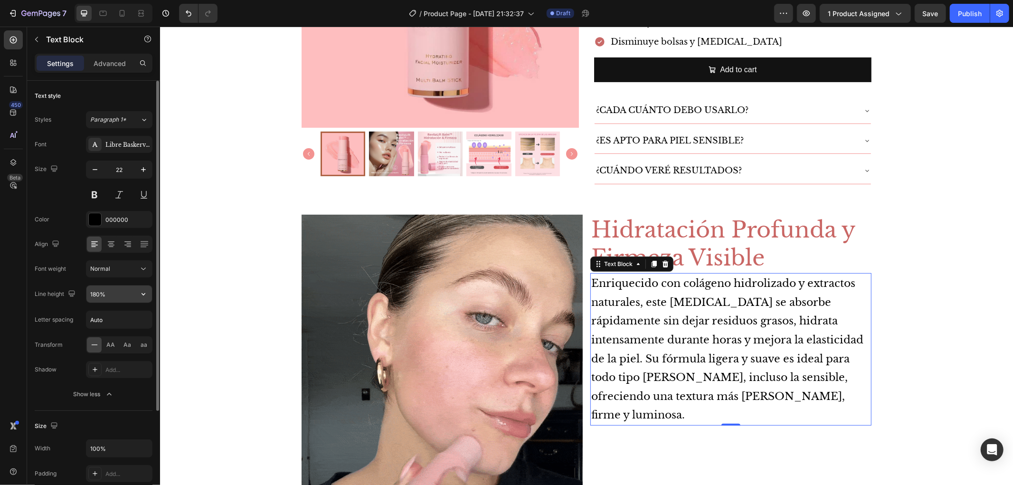
click at [142, 295] on icon "button" at bounding box center [143, 293] width 9 height 9
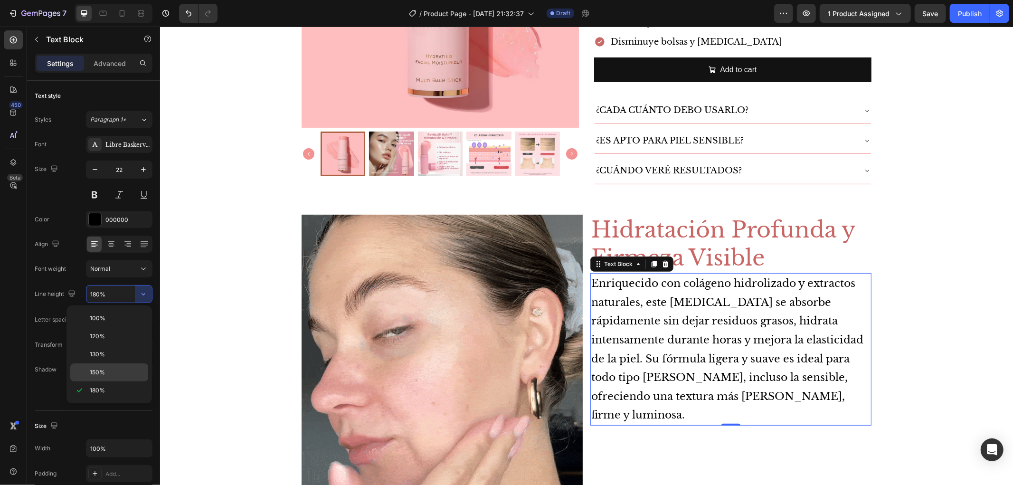
click at [128, 370] on p "150%" at bounding box center [117, 372] width 54 height 9
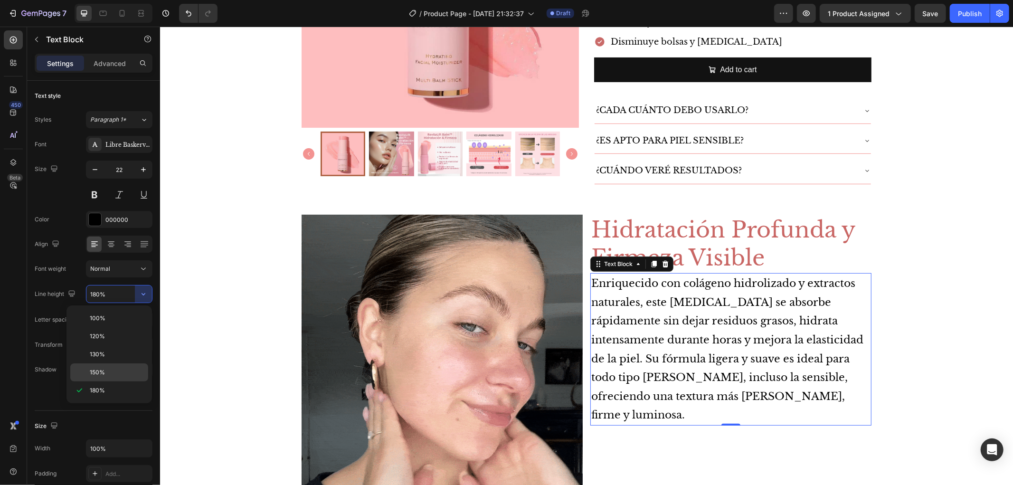
type input "150%"
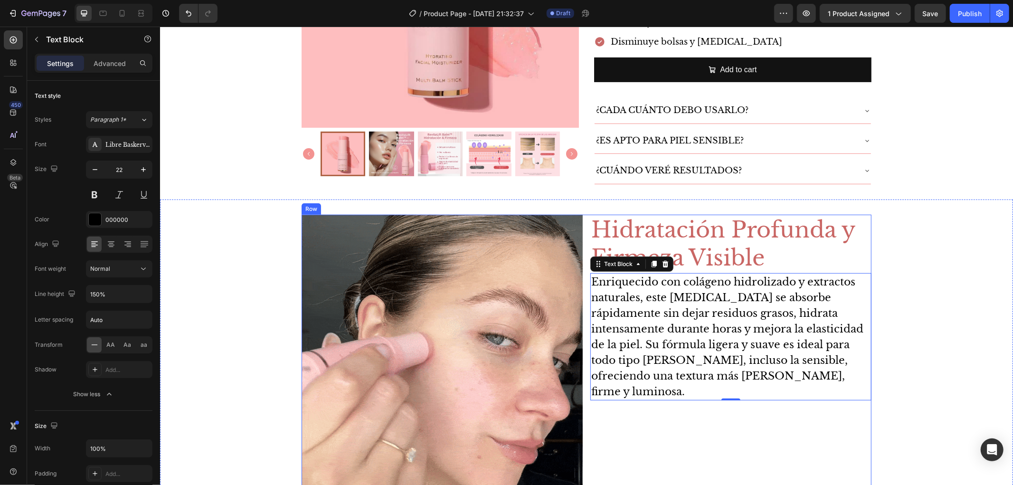
click at [718, 414] on div "Hidratación Profunda y Firmeza Visible Heading Enriquecido con colágeno hidroli…" at bounding box center [730, 354] width 281 height 281
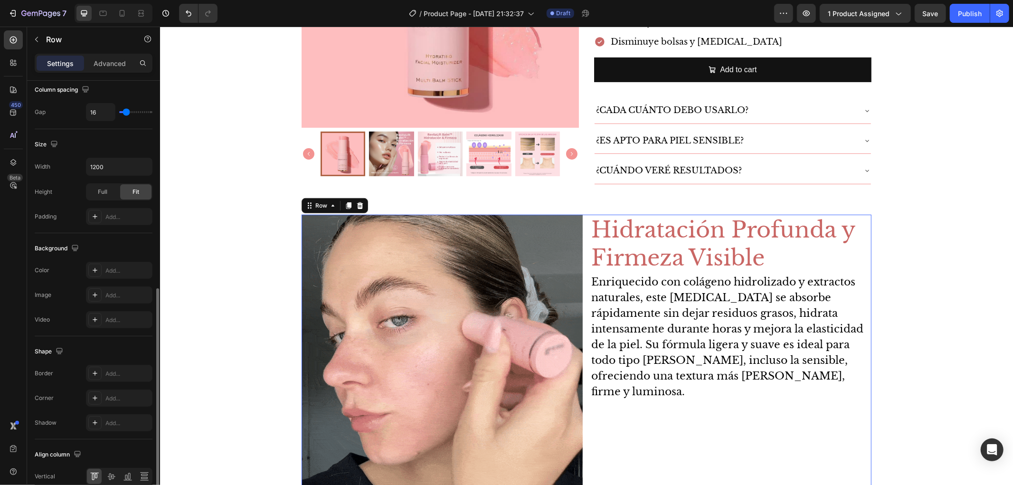
scroll to position [257, 0]
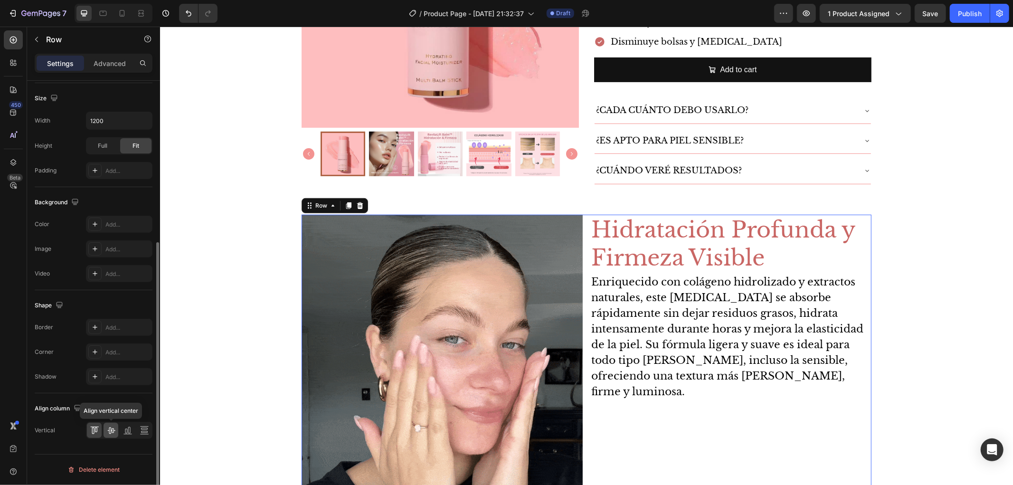
click at [106, 429] on icon at bounding box center [110, 430] width 9 height 9
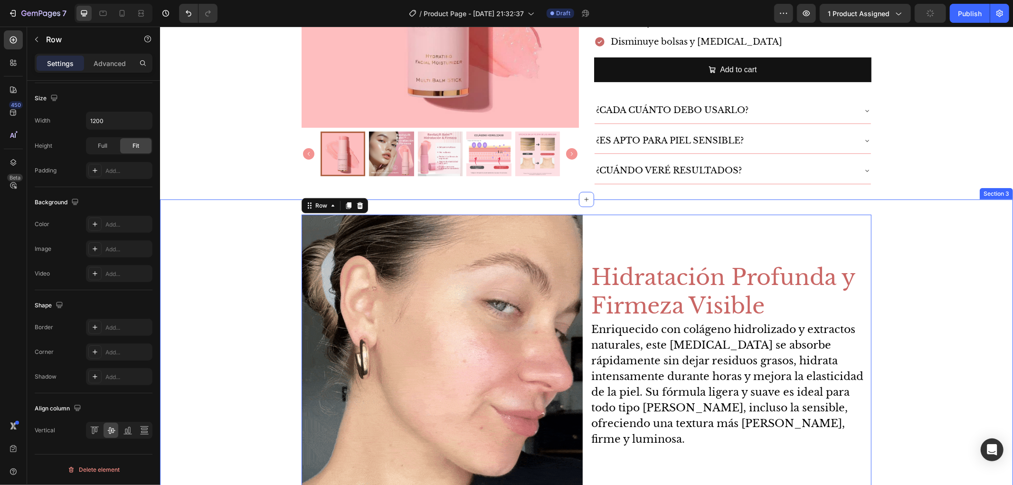
click at [957, 212] on div "Image Hidratación Profunda y Firmeza Visible Heading Enriquecido con colágeno h…" at bounding box center [586, 355] width 853 height 312
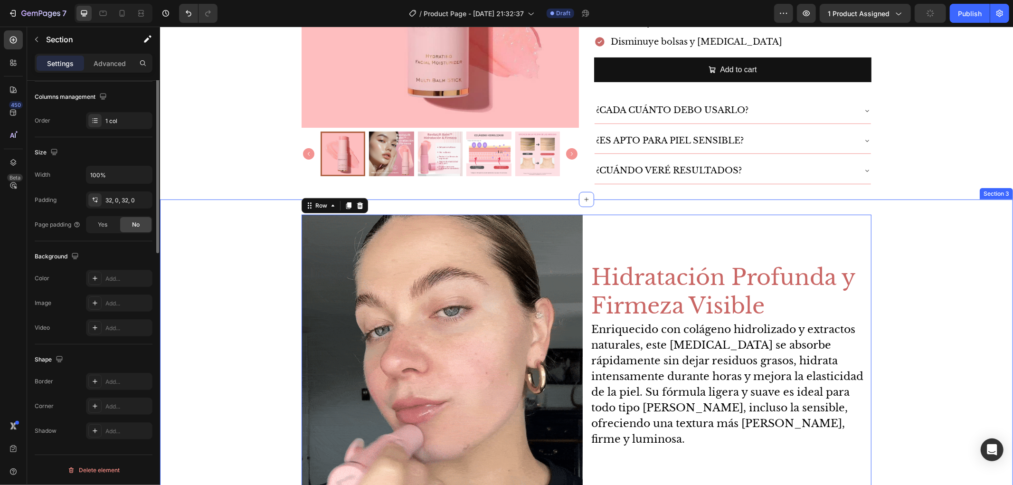
scroll to position [0, 0]
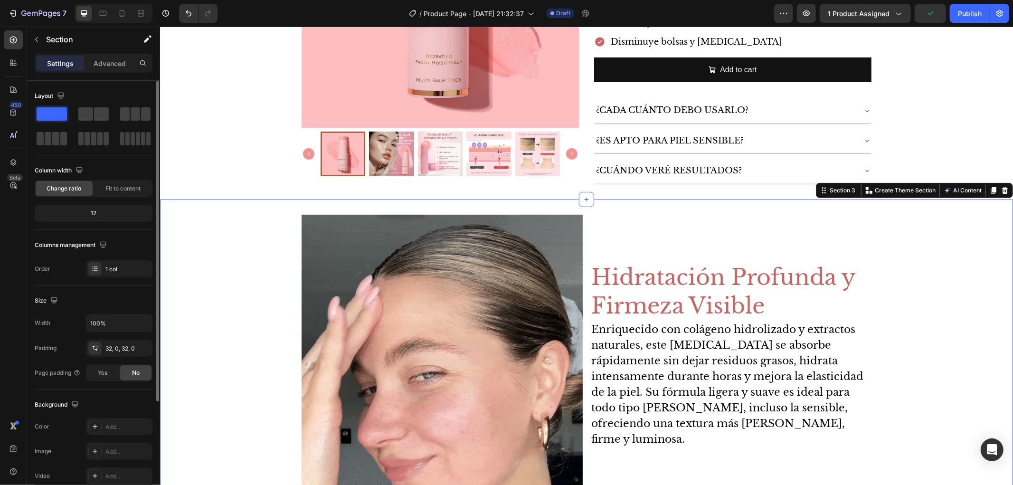
click at [881, 272] on div "Image Hidratación Profunda y Firmeza Visible Heading Enriquecido con colágeno h…" at bounding box center [586, 354] width 853 height 281
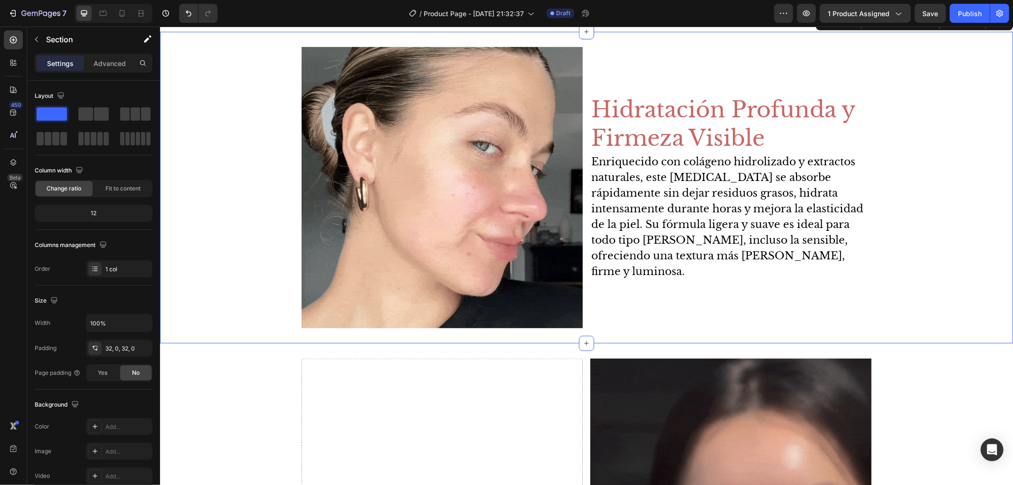
scroll to position [422, 0]
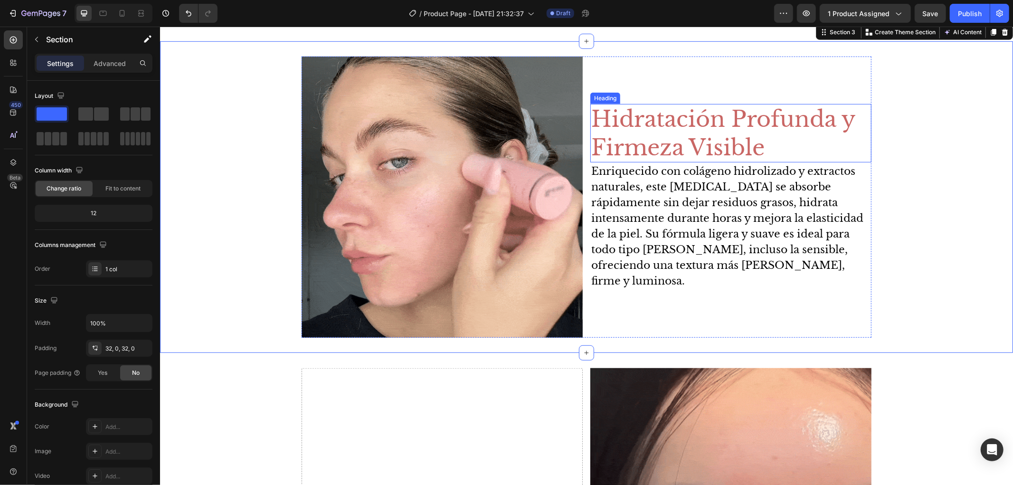
click at [681, 156] on p "Hidratación Profunda y Firmeza Visible" at bounding box center [730, 132] width 279 height 57
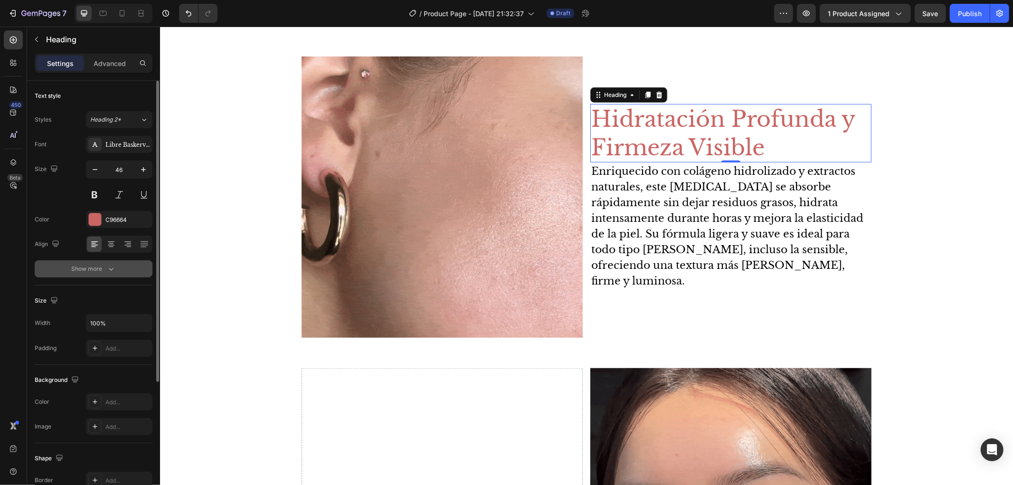
click at [103, 265] on div "Show more" at bounding box center [94, 268] width 44 height 9
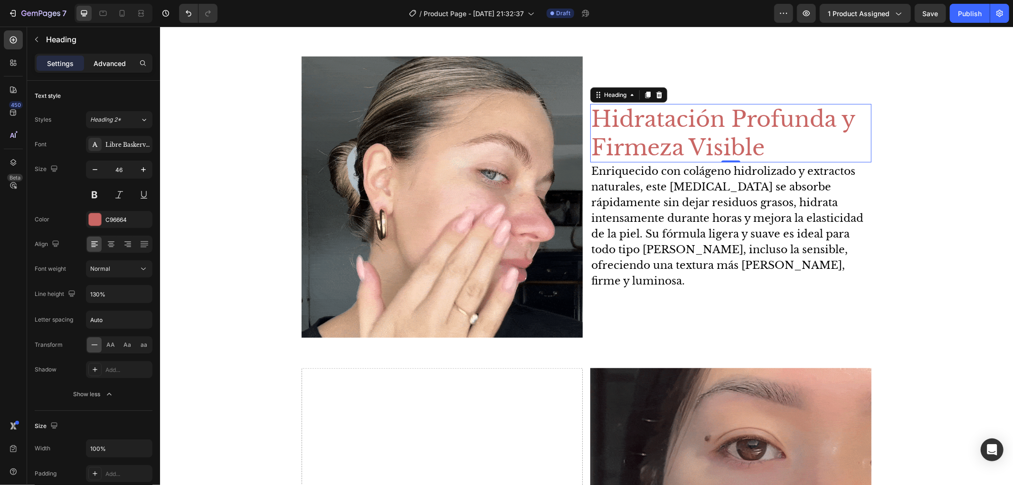
click at [119, 67] on p "Advanced" at bounding box center [110, 63] width 32 height 10
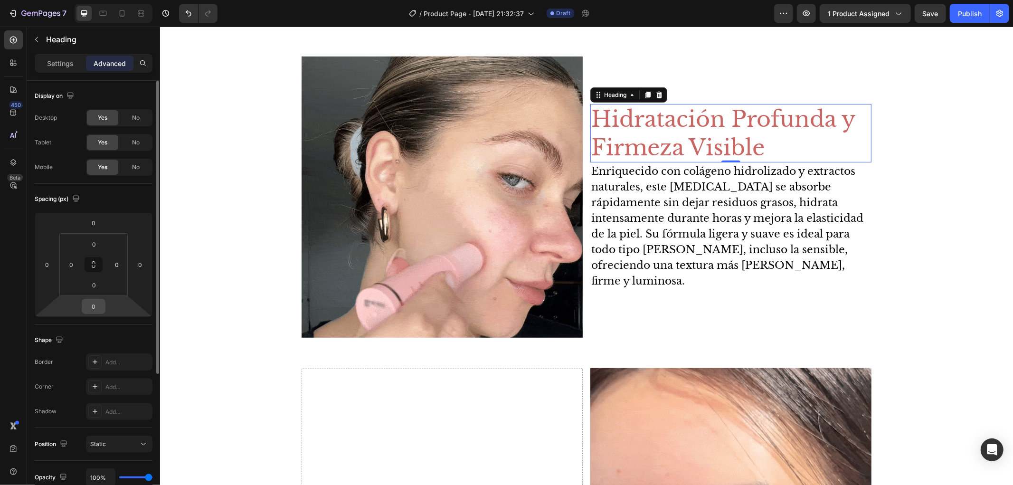
click at [94, 310] on input "0" at bounding box center [93, 306] width 19 height 14
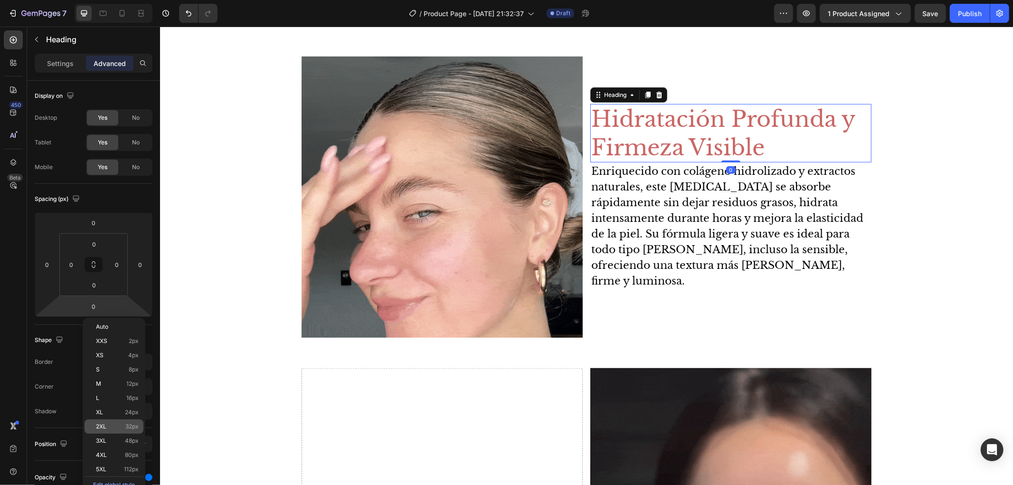
click at [133, 422] on div "2XL 32px" at bounding box center [114, 426] width 59 height 14
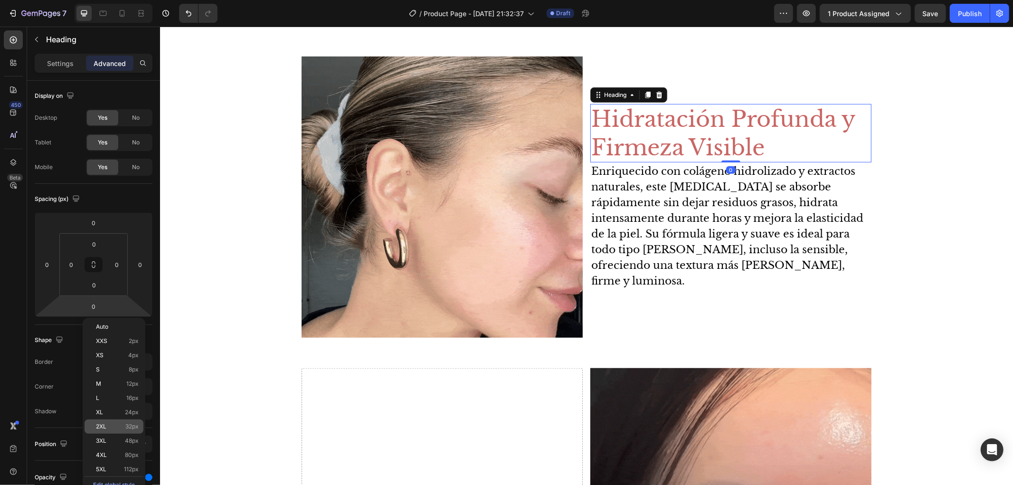
type input "32"
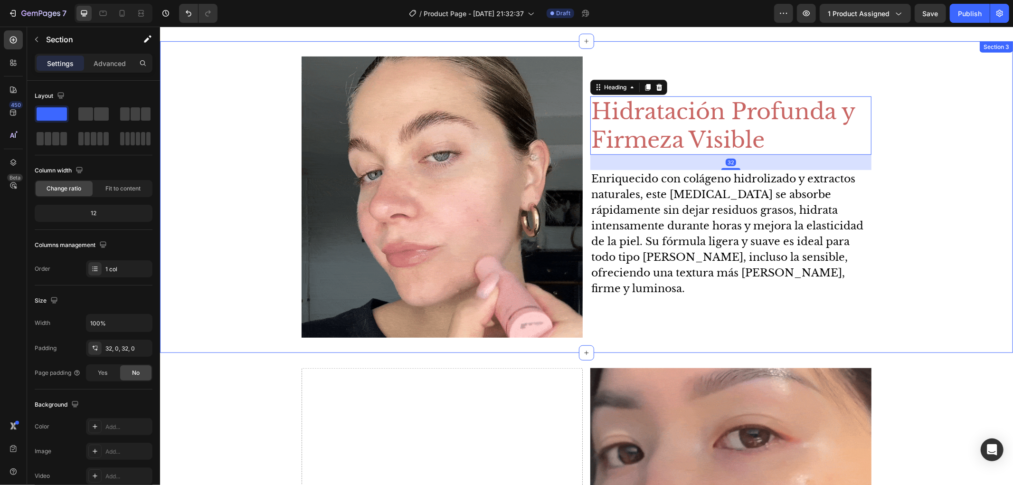
click at [914, 226] on div "Image Hidratación Profunda y Firmeza Visible Heading 32 Enriquecido con colágen…" at bounding box center [586, 196] width 853 height 281
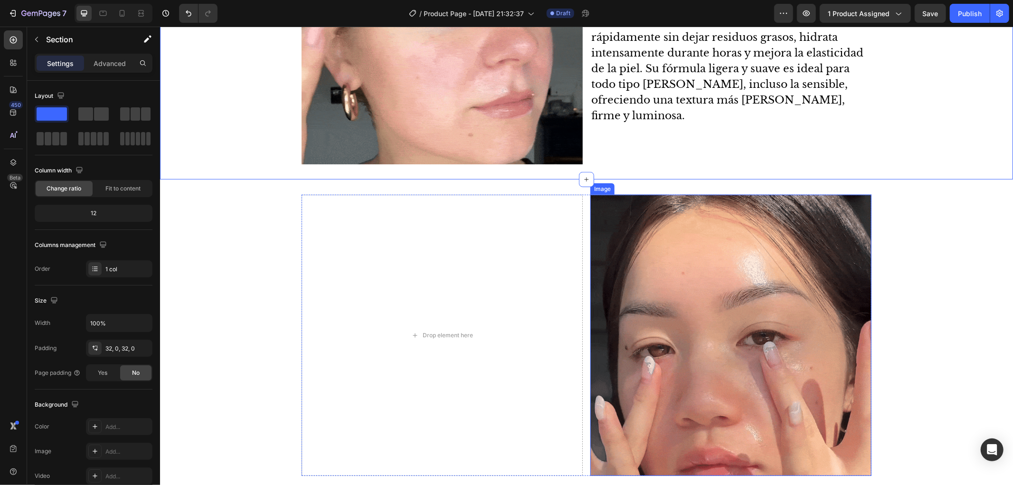
scroll to position [459, 0]
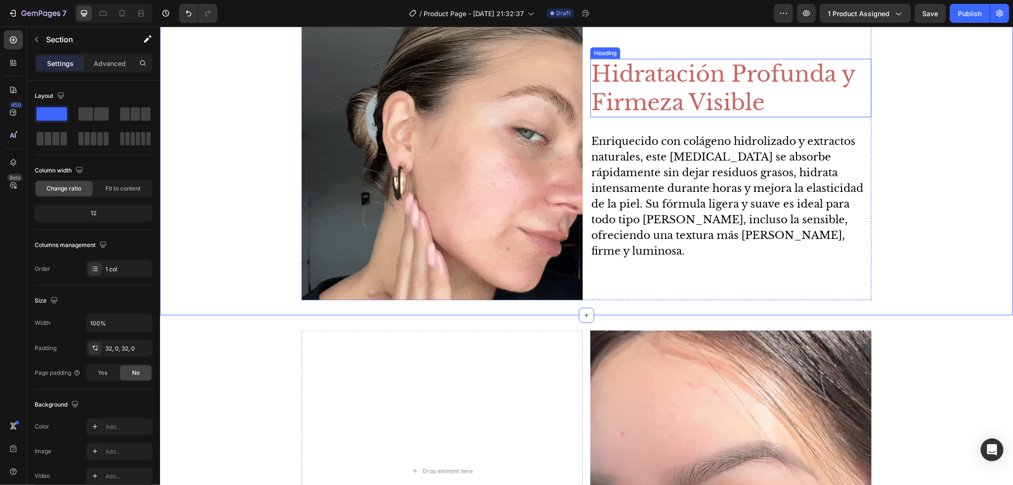
click at [728, 116] on p "Hidratación Profunda y Firmeza Visible" at bounding box center [730, 87] width 279 height 57
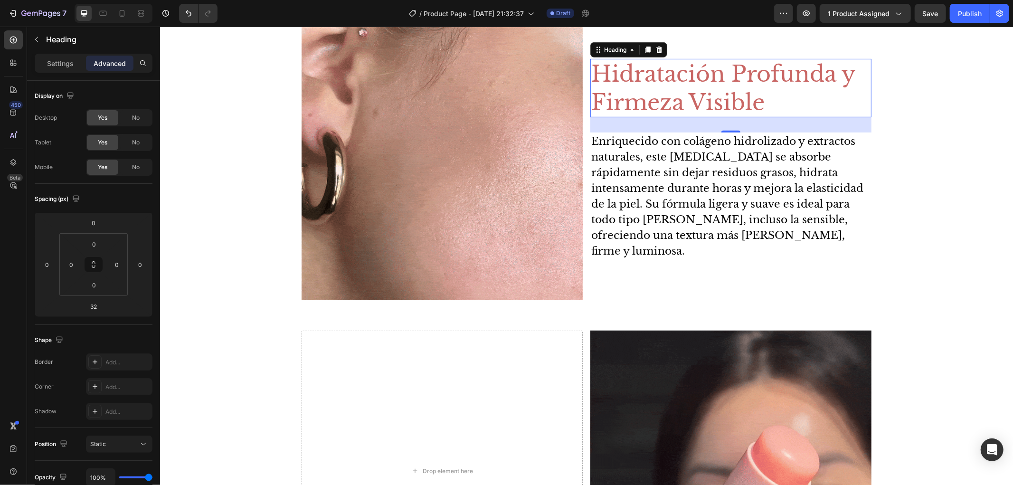
scroll to position [422, 0]
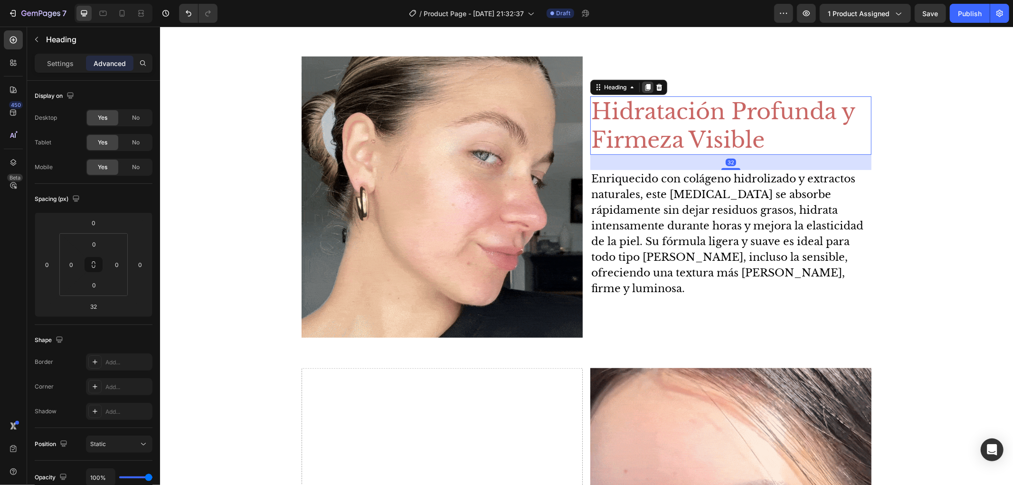
click at [645, 90] on icon at bounding box center [647, 87] width 5 height 7
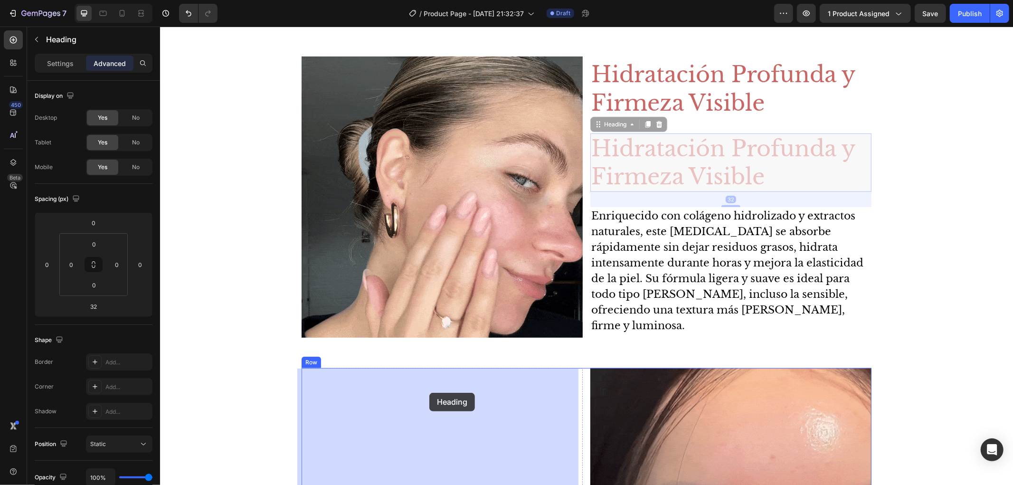
drag, startPoint x: 596, startPoint y: 132, endPoint x: 429, endPoint y: 389, distance: 306.4
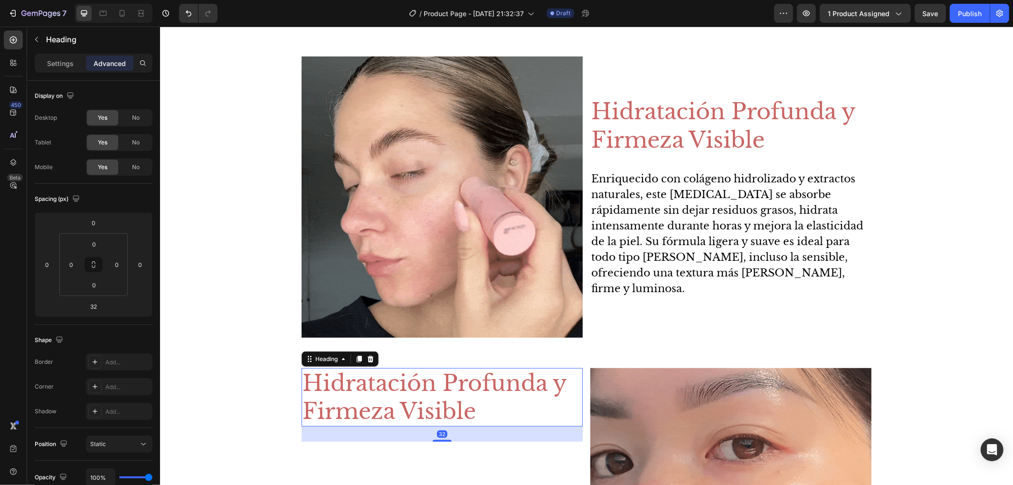
click at [434, 405] on h2 "Hidratación Profunda y Firmeza Visible" at bounding box center [441, 397] width 281 height 59
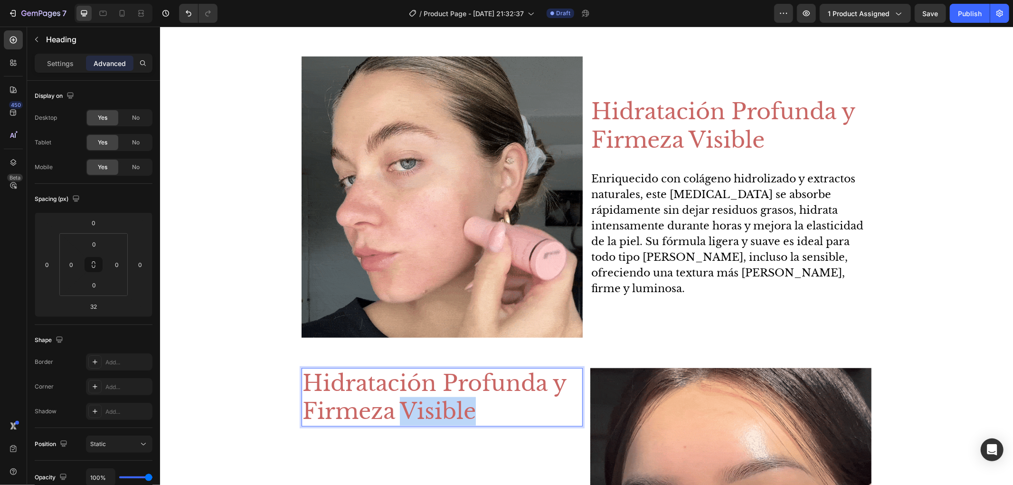
click at [434, 405] on p "Hidratación Profunda y Firmeza Visible" at bounding box center [441, 397] width 279 height 57
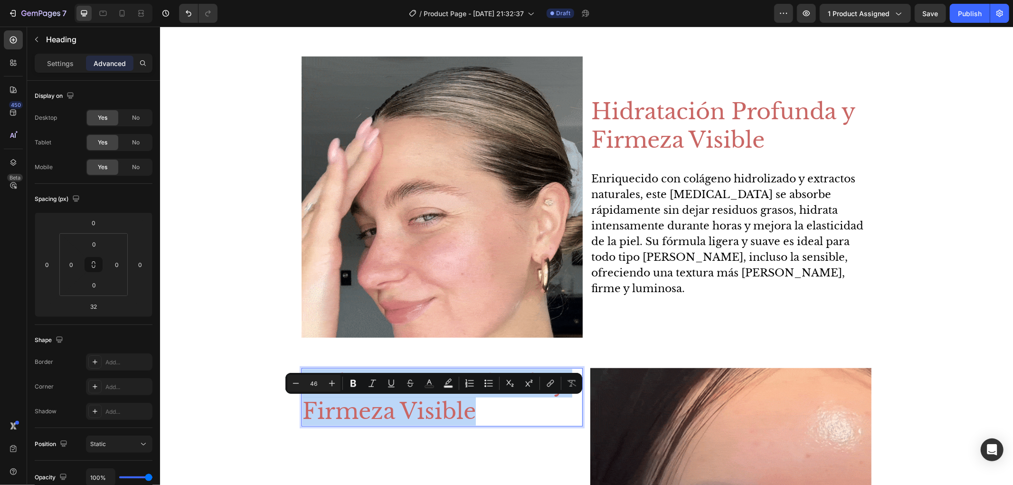
click at [434, 405] on p "Hidratación Profunda y Firmeza Visible" at bounding box center [441, 397] width 279 height 57
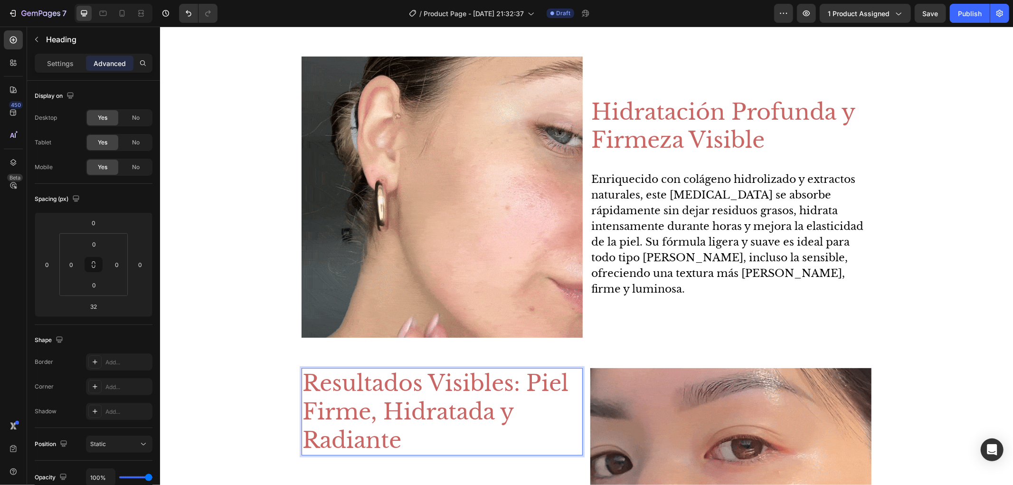
scroll to position [580, 0]
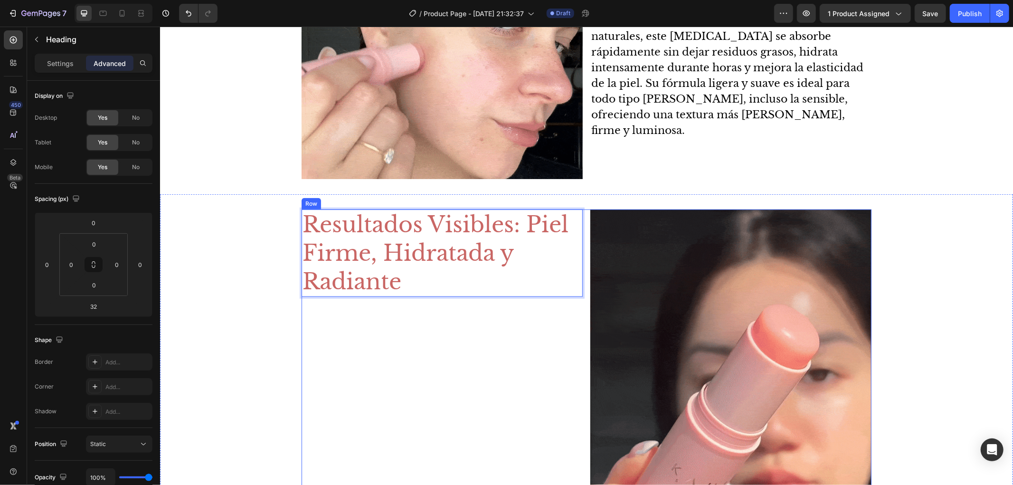
click at [428, 384] on div "Resultados Visibles: Piel Firme, Hidratada y Radiante Heading 32" at bounding box center [441, 349] width 281 height 281
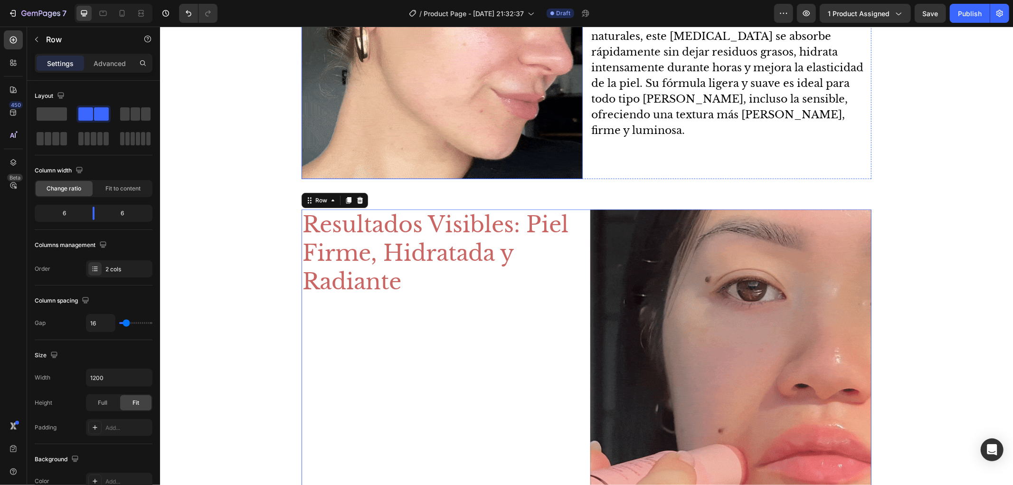
click at [664, 97] on p "Enriquecido con colágeno hidrolizado y extractos naturales, este [MEDICAL_DATA]…" at bounding box center [730, 74] width 279 height 125
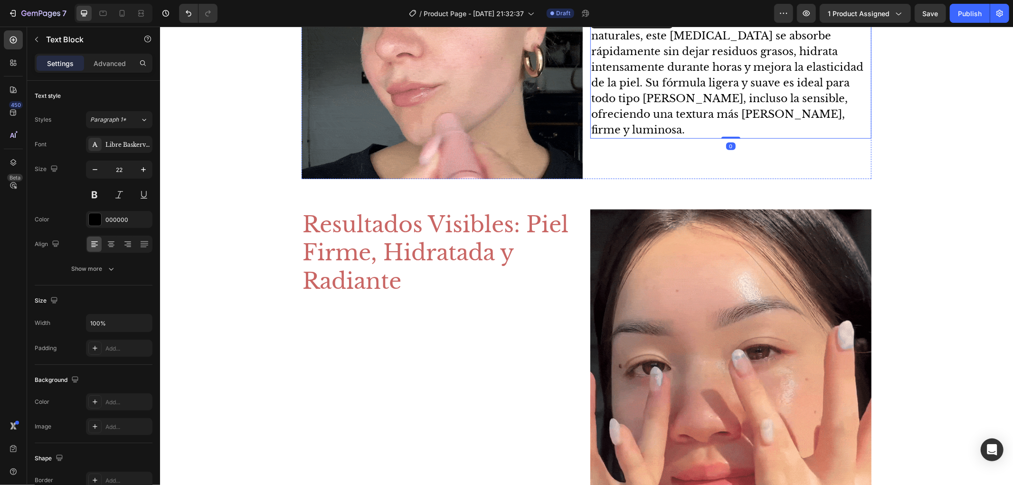
scroll to position [422, 0]
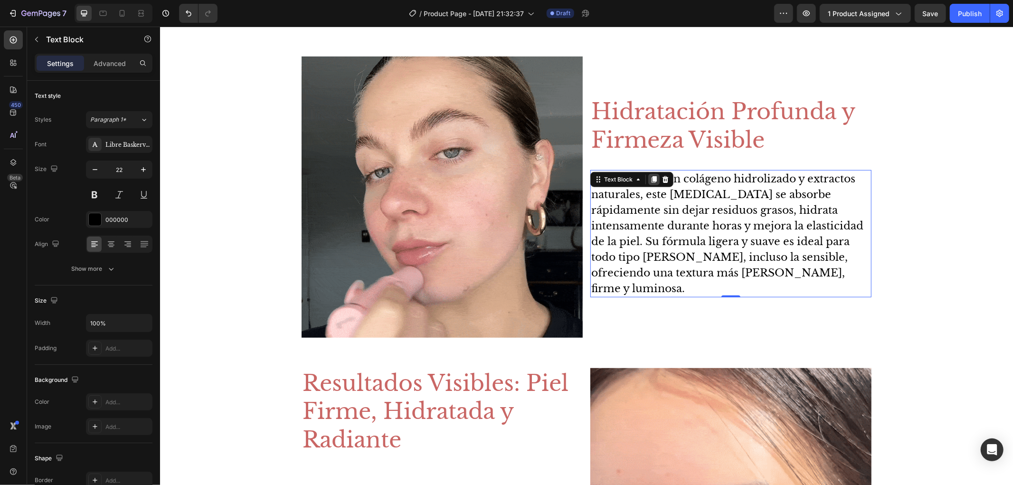
click at [651, 183] on icon at bounding box center [653, 179] width 5 height 7
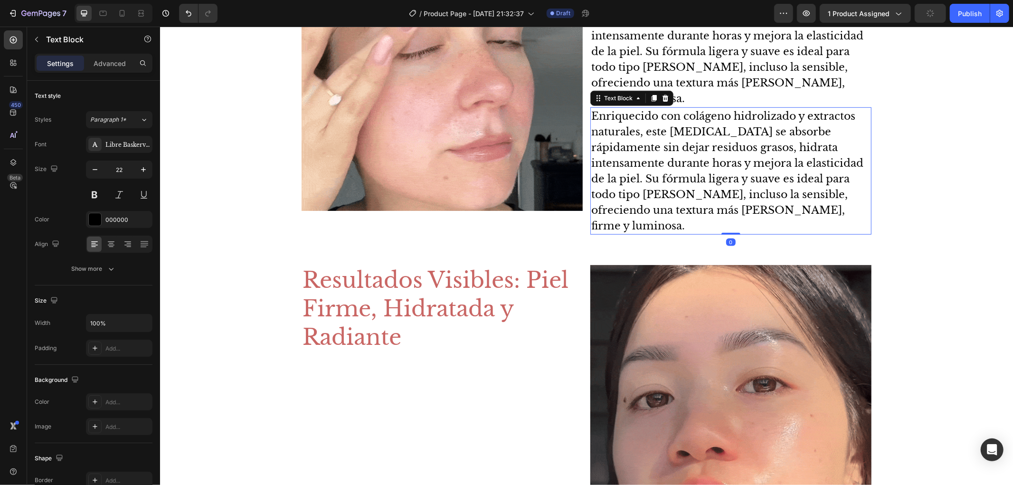
scroll to position [580, 0]
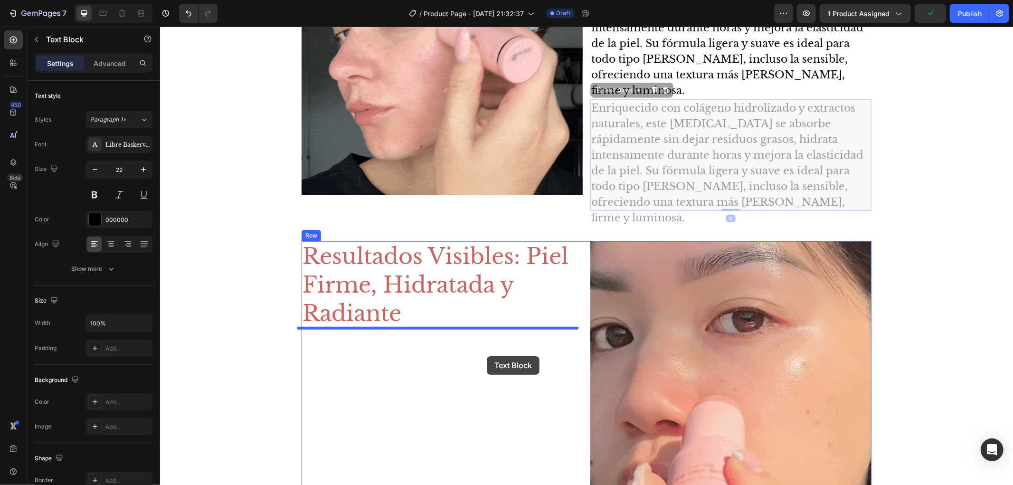
drag, startPoint x: 591, startPoint y: 77, endPoint x: 486, endPoint y: 356, distance: 297.3
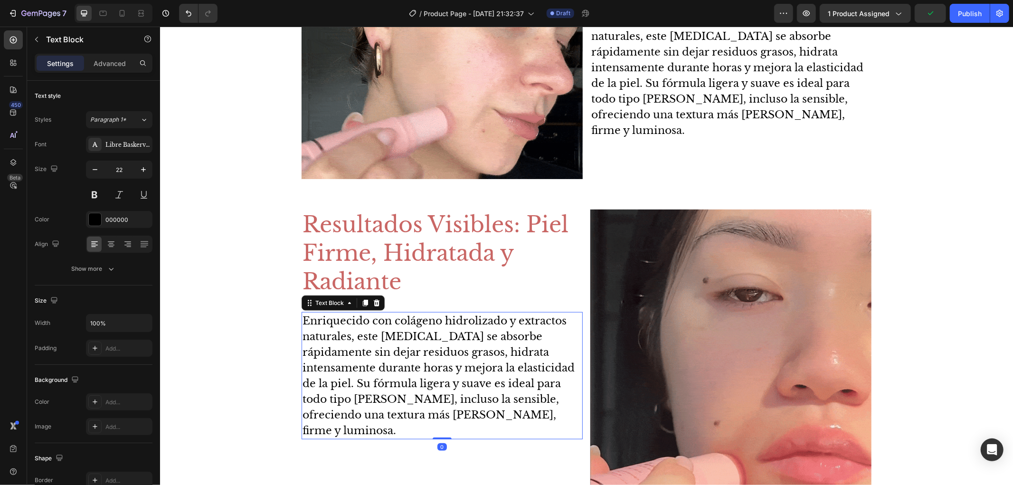
scroll to position [572, 0]
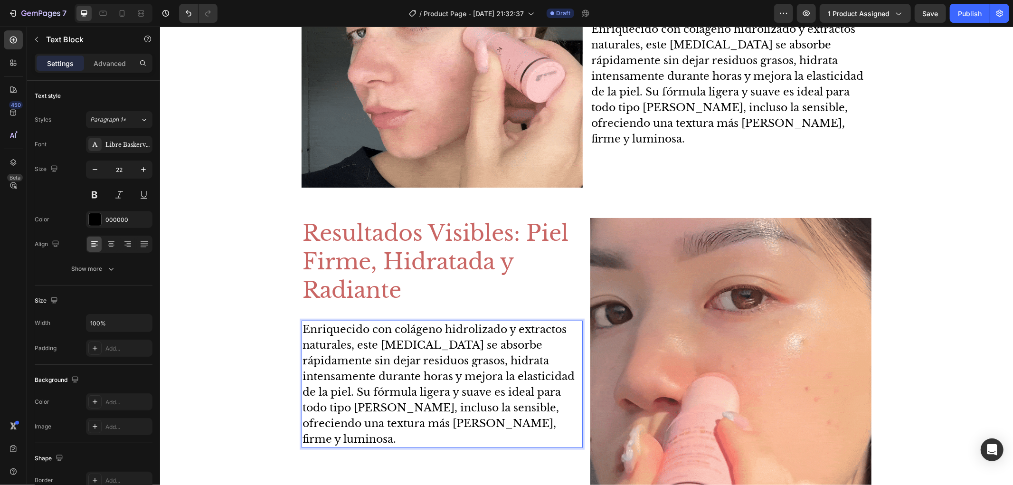
click at [454, 344] on p "Enriquecido con colágeno hidrolizado y extractos naturales, este [MEDICAL_DATA]…" at bounding box center [441, 383] width 279 height 125
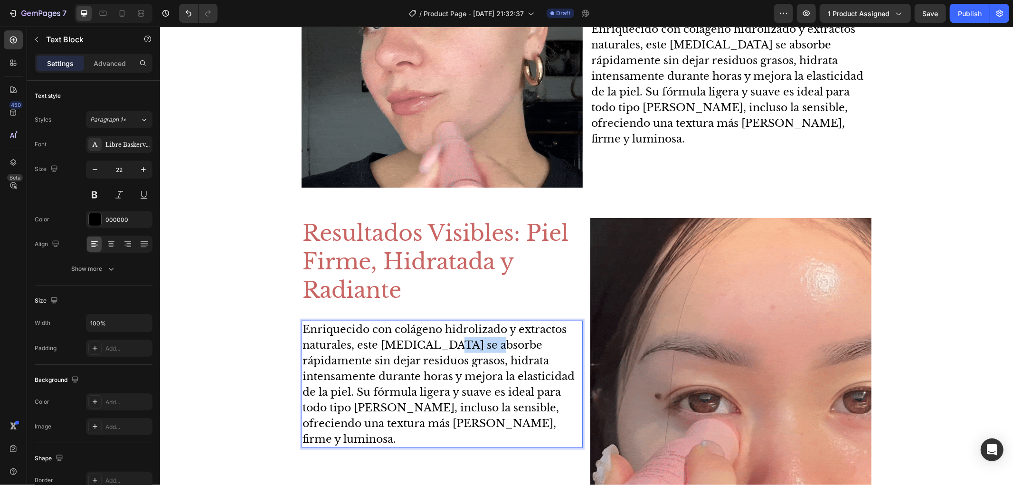
click at [454, 344] on p "Enriquecido con colágeno hidrolizado y extractos naturales, este [MEDICAL_DATA]…" at bounding box center [441, 383] width 279 height 125
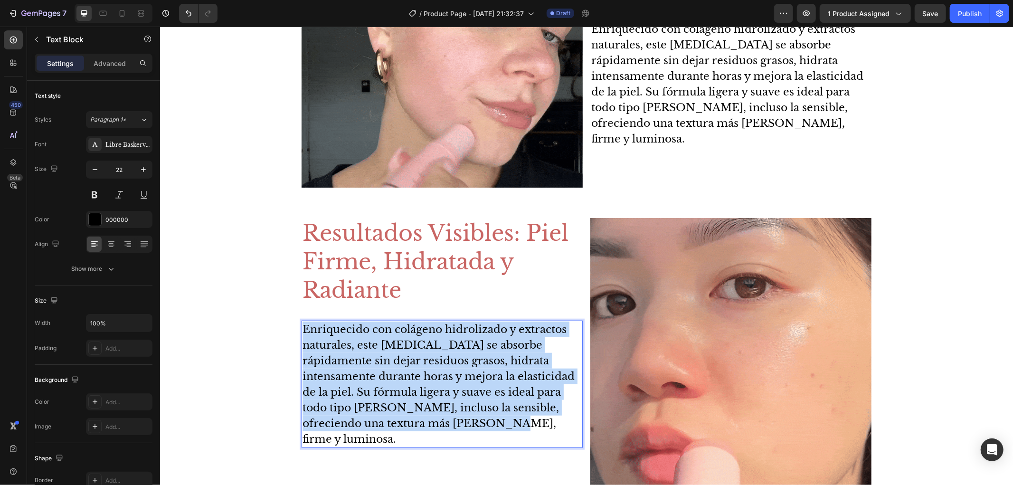
click at [454, 344] on p "Enriquecido con colágeno hidrolizado y extractos naturales, este [MEDICAL_DATA]…" at bounding box center [441, 383] width 279 height 125
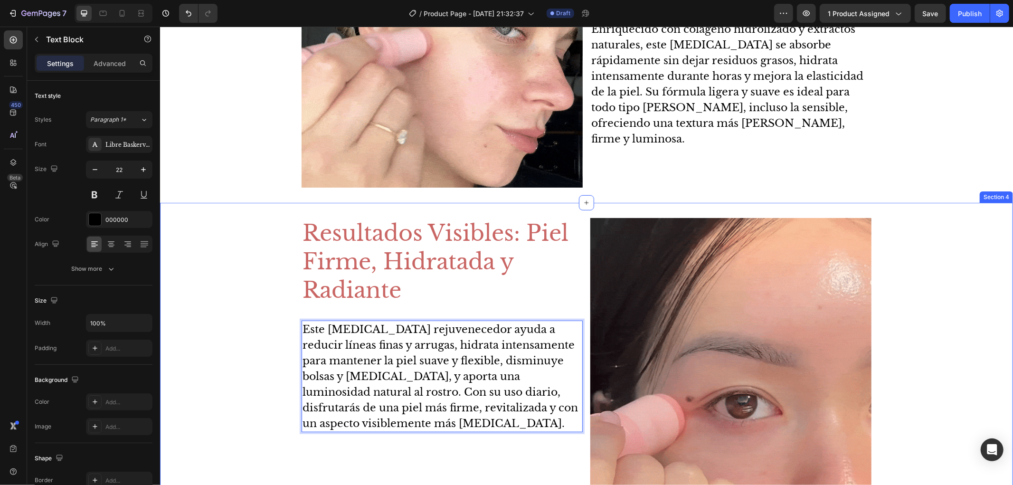
click at [224, 382] on div "Resultados Visibles: Piel Firme, Hidratada y Radiante Heading Este [MEDICAL_DAT…" at bounding box center [586, 358] width 853 height 281
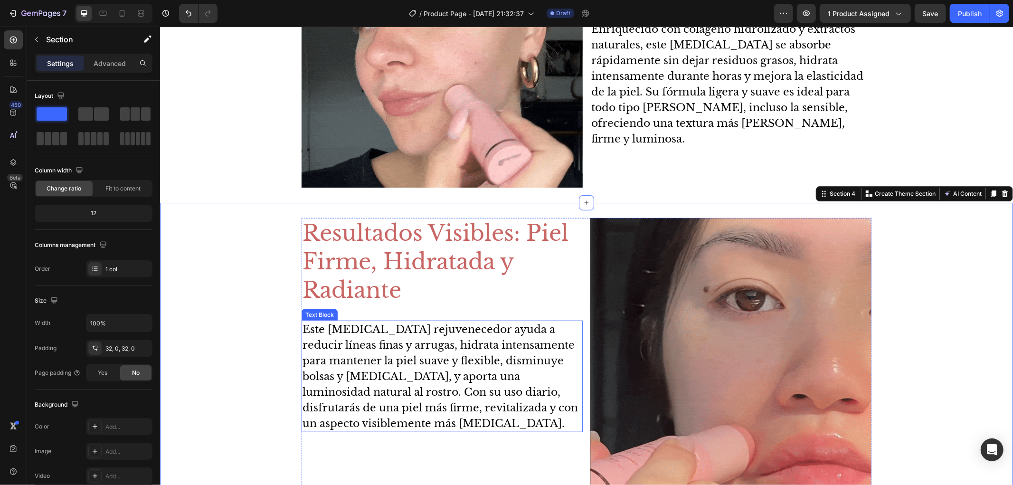
click at [473, 467] on div "Resultados Visibles: Piel Firme, Hidratada y Radiante Heading Este [MEDICAL_DAT…" at bounding box center [441, 358] width 281 height 281
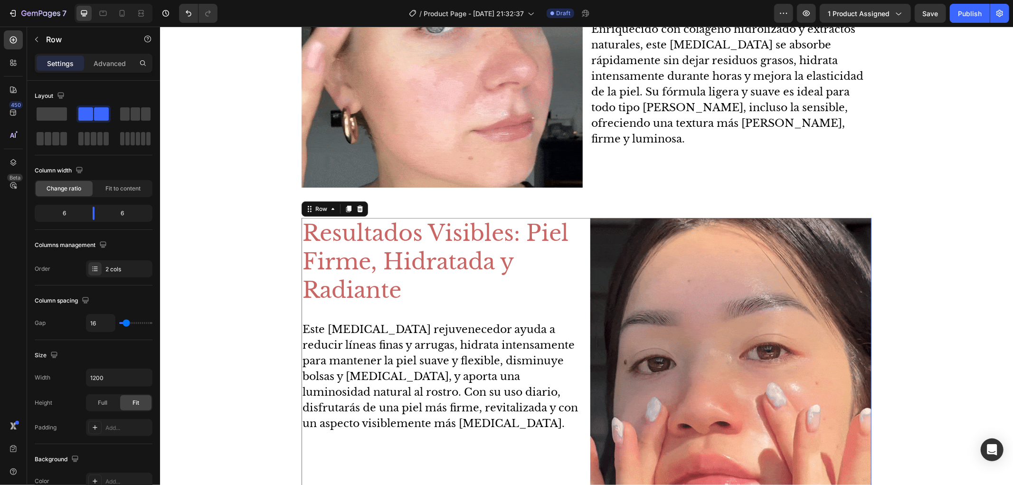
scroll to position [257, 0]
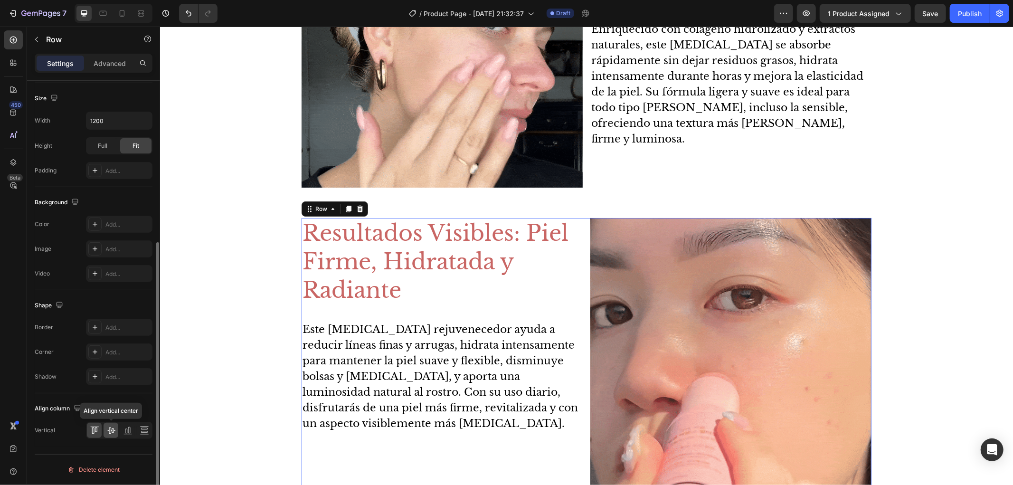
click at [113, 429] on icon at bounding box center [111, 430] width 8 height 7
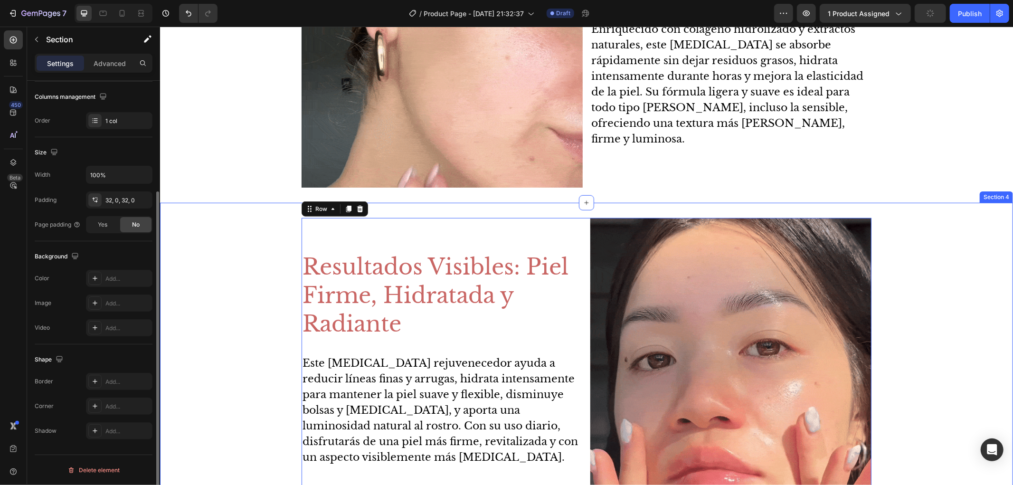
click at [1003, 295] on div "Resultados Visibles: Piel Firme, Hidratada y Radiante Heading Este [MEDICAL_DAT…" at bounding box center [586, 358] width 853 height 281
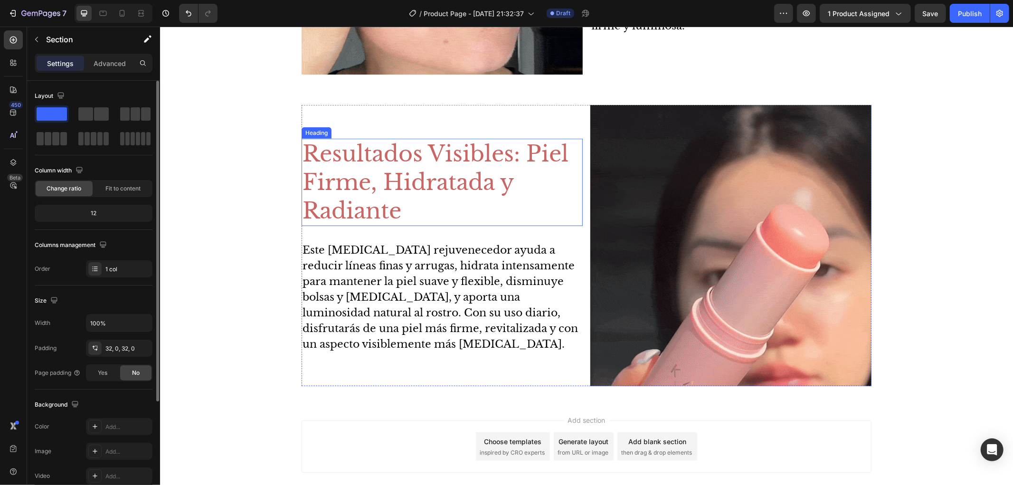
scroll to position [738, 0]
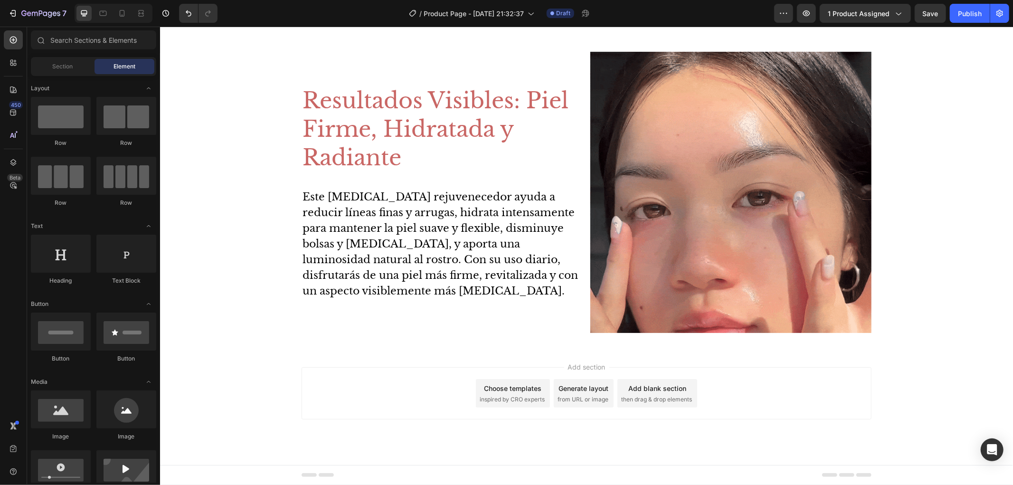
click at [671, 397] on span "then drag & drop elements" at bounding box center [656, 399] width 71 height 9
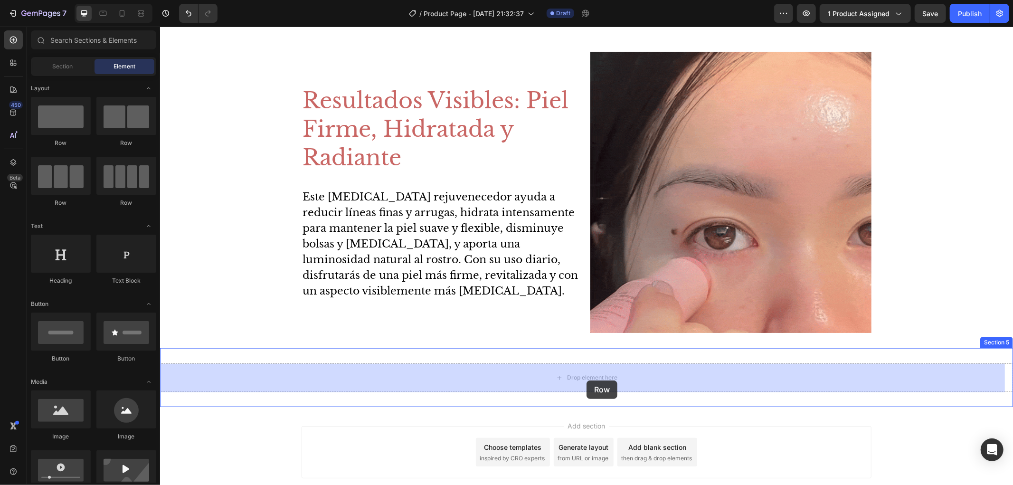
drag, startPoint x: 227, startPoint y: 156, endPoint x: 577, endPoint y: 352, distance: 401.1
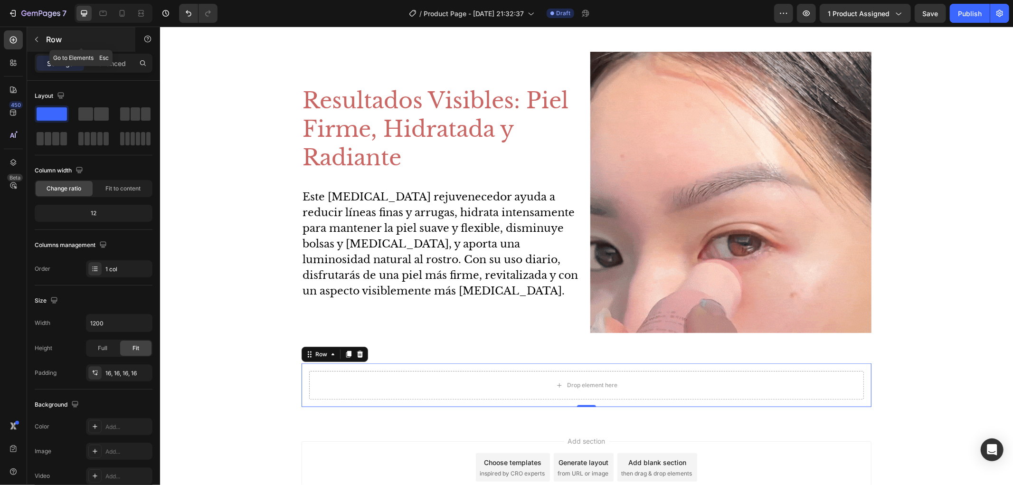
click at [85, 43] on p "Row" at bounding box center [86, 39] width 81 height 11
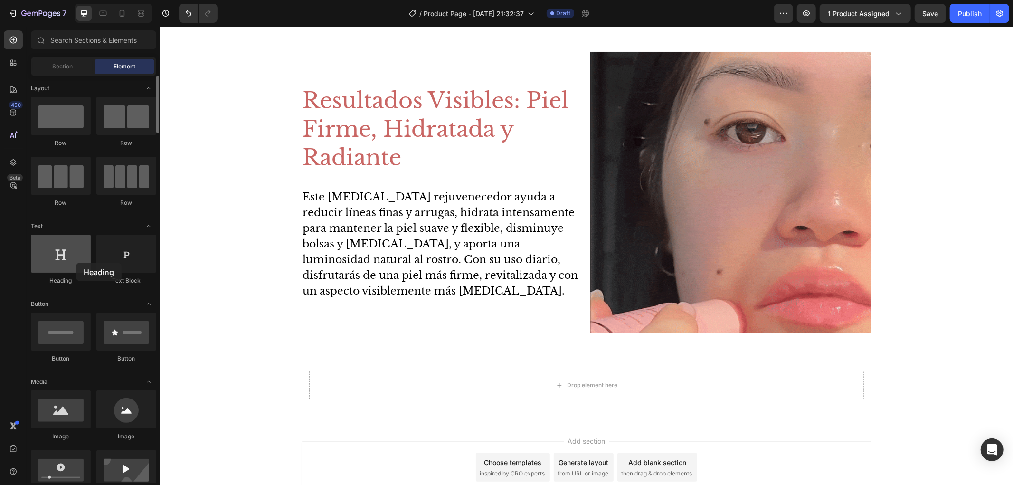
drag, startPoint x: 68, startPoint y: 260, endPoint x: 76, endPoint y: 263, distance: 8.6
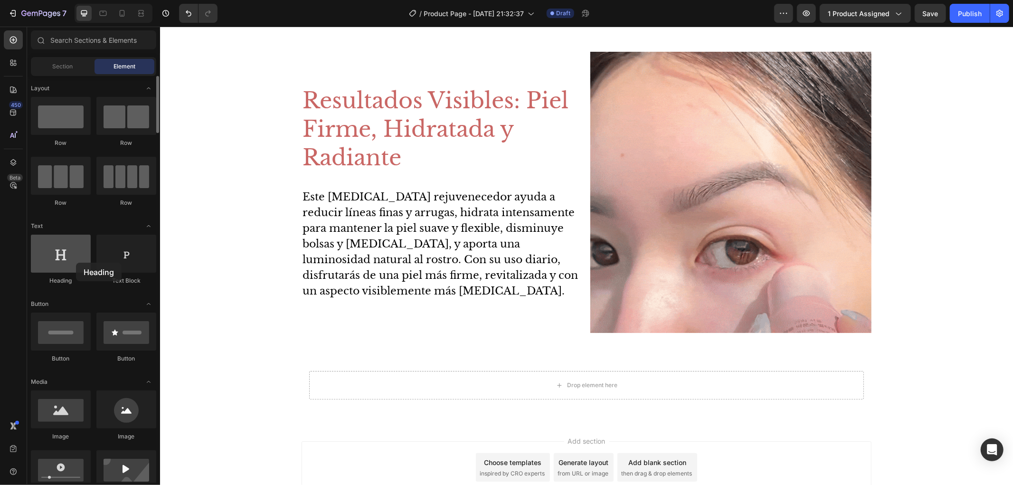
click at [76, 263] on div at bounding box center [61, 254] width 60 height 38
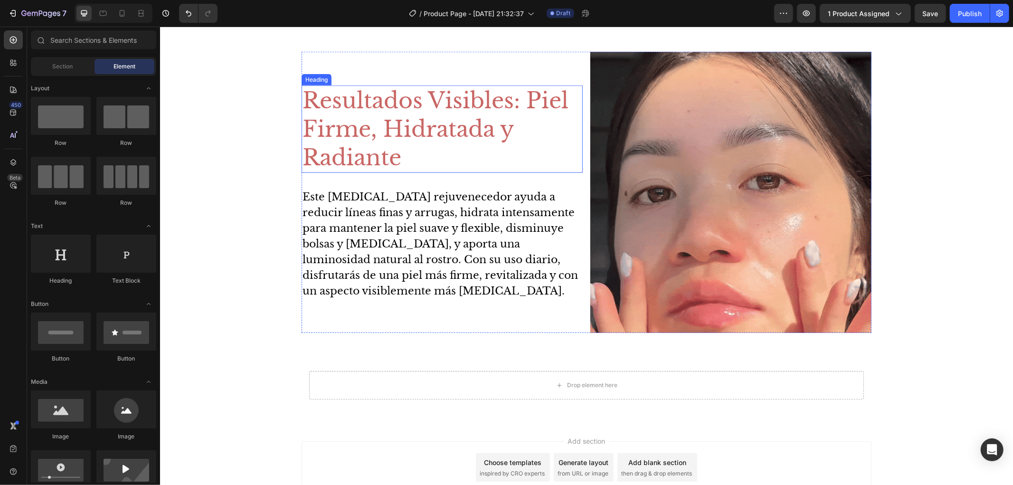
click at [341, 136] on h2 "Resultados Visibles: Piel Firme, Hidratada y Radiante" at bounding box center [441, 128] width 281 height 87
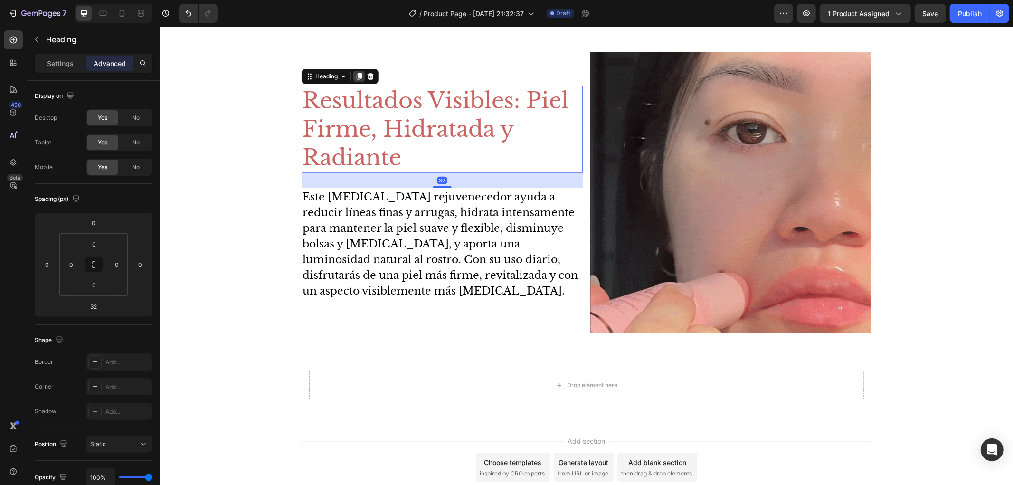
click at [354, 71] on div at bounding box center [358, 75] width 11 height 11
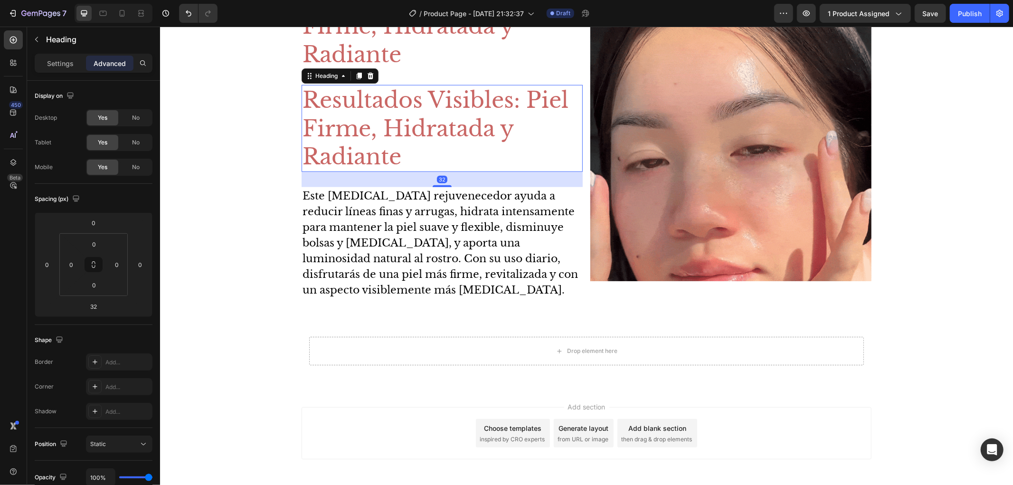
scroll to position [843, 0]
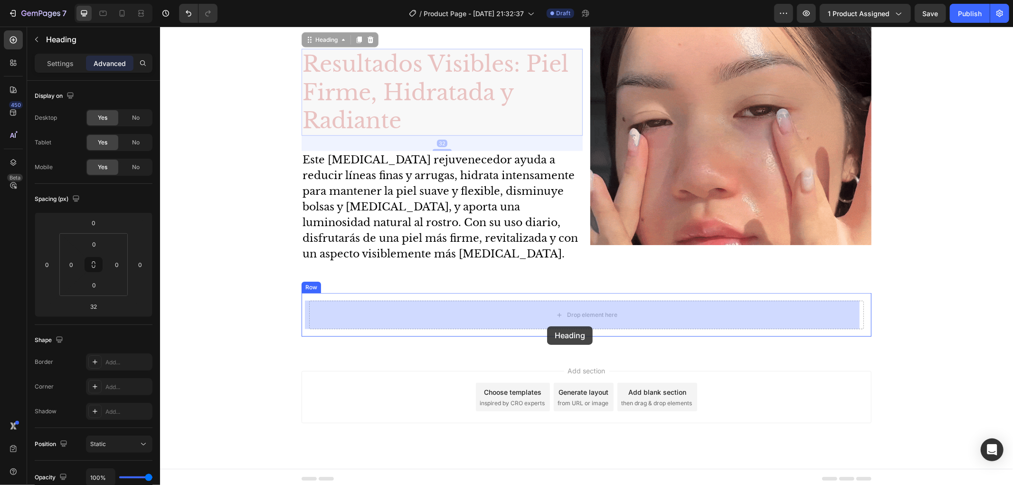
drag, startPoint x: 303, startPoint y: 43, endPoint x: 547, endPoint y: 326, distance: 373.8
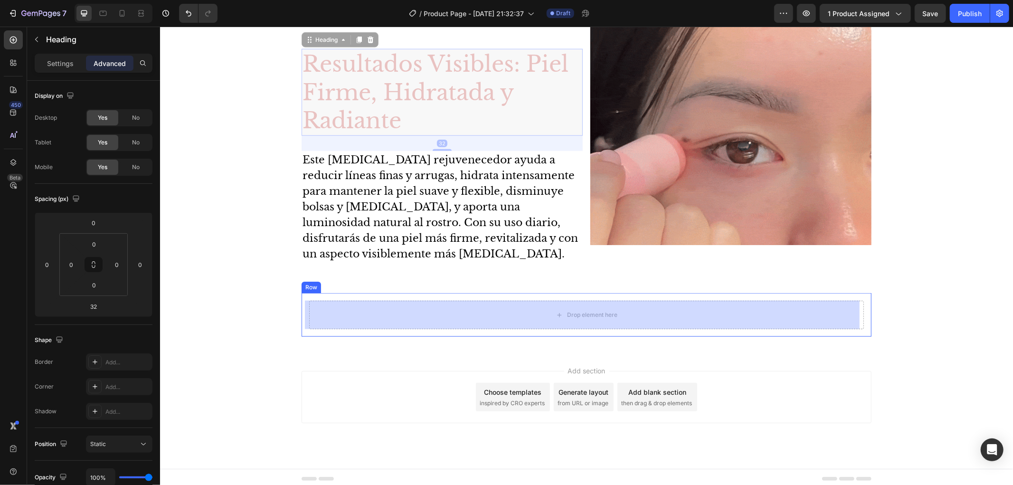
scroll to position [857, 0]
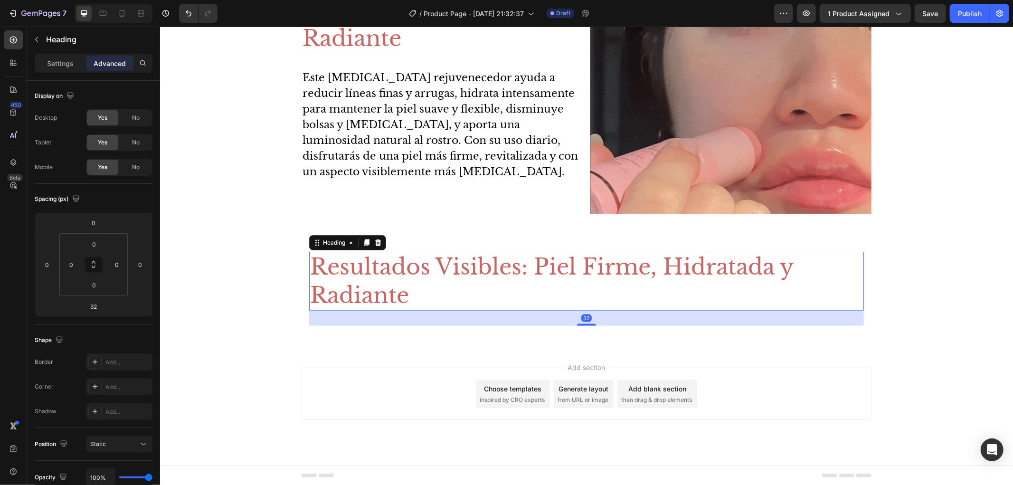
click at [586, 285] on h2 "Resultados Visibles: Piel Firme, Hidratada y Radiante" at bounding box center [586, 280] width 555 height 59
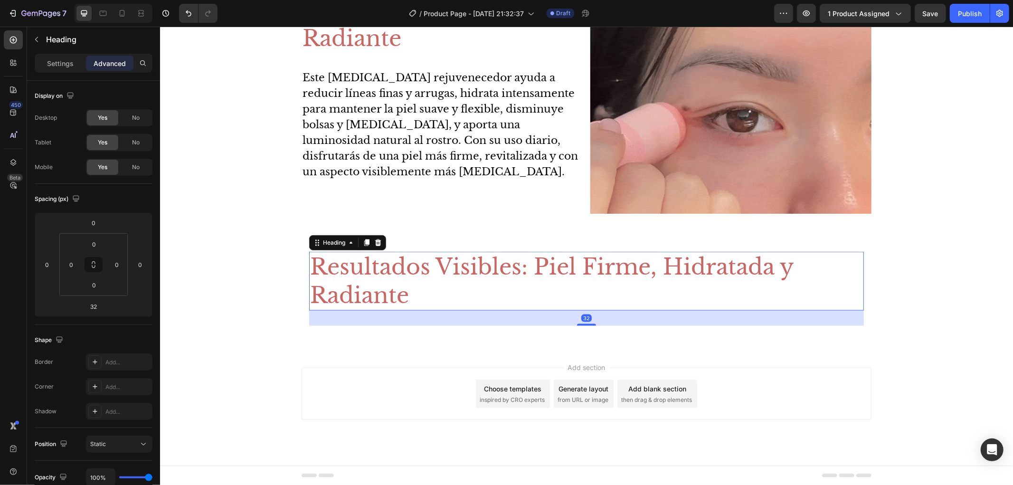
click at [586, 285] on p "Resultados Visibles: Piel Firme, Hidratada y Radiante" at bounding box center [586, 280] width 553 height 57
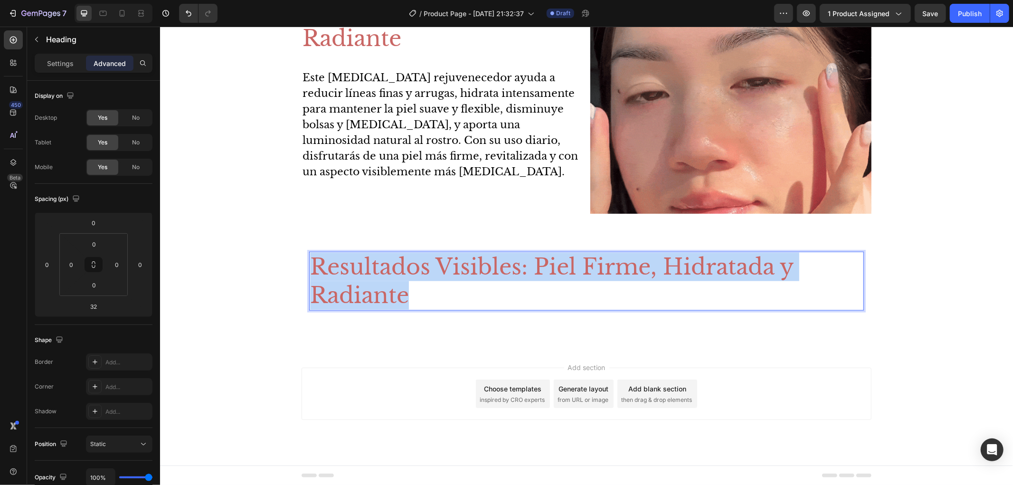
click at [586, 285] on p "Resultados Visibles: Piel Firme, Hidratada y Radiante" at bounding box center [586, 280] width 553 height 57
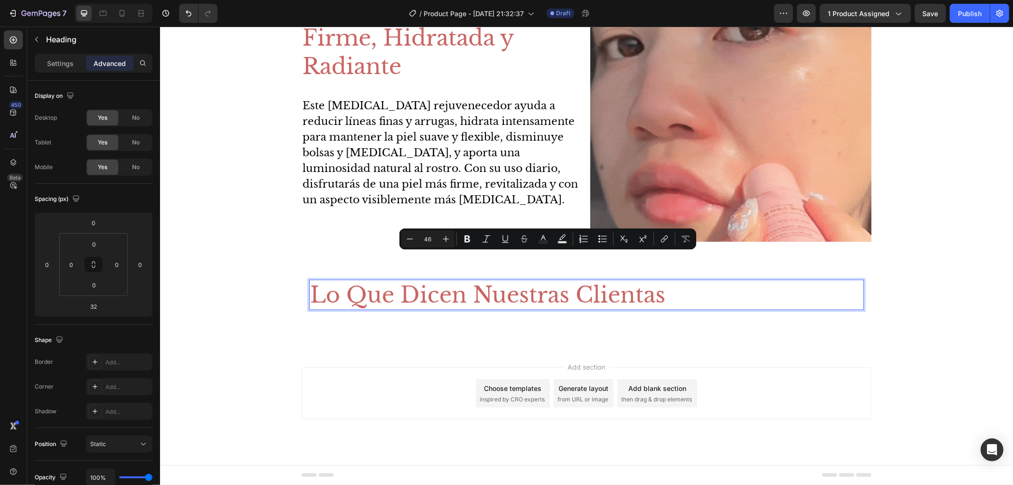
scroll to position [829, 0]
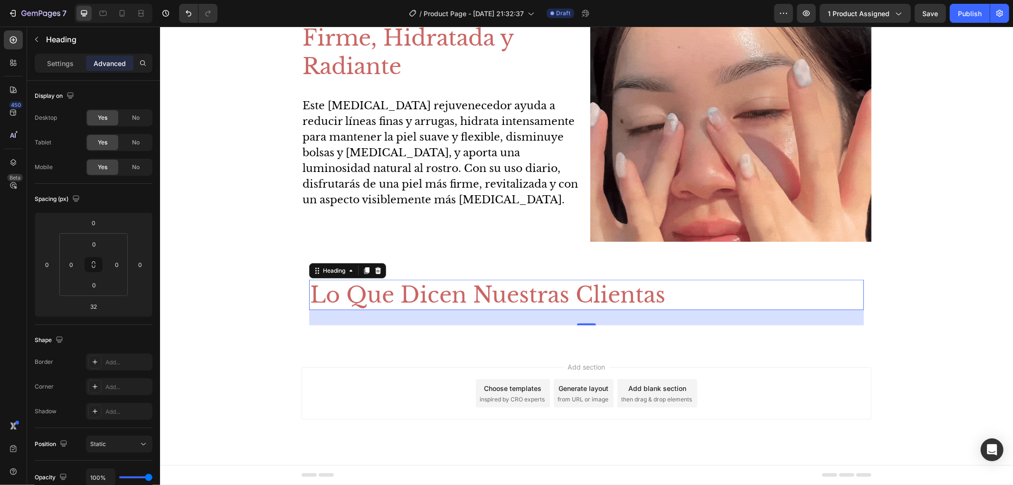
click at [53, 71] on div "Settings Advanced" at bounding box center [94, 63] width 118 height 19
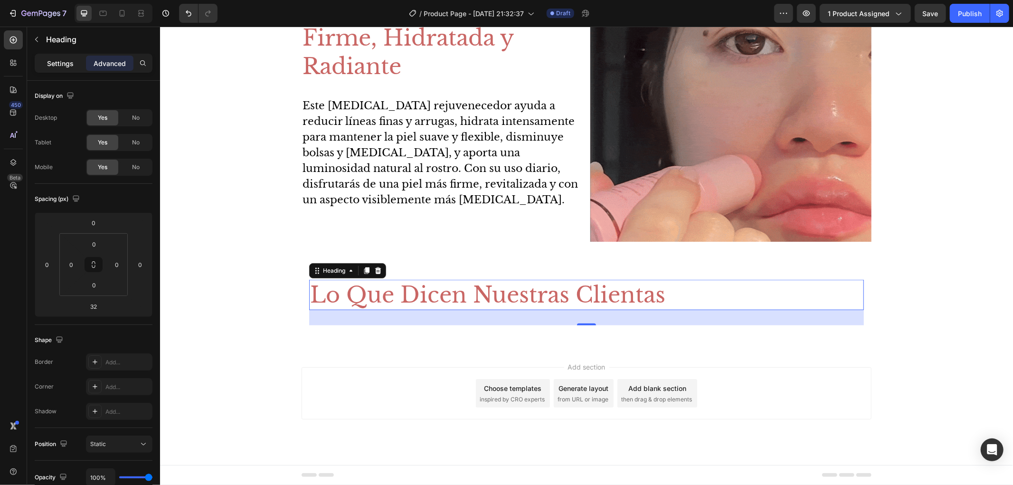
click at [59, 68] on p "Settings" at bounding box center [60, 63] width 27 height 10
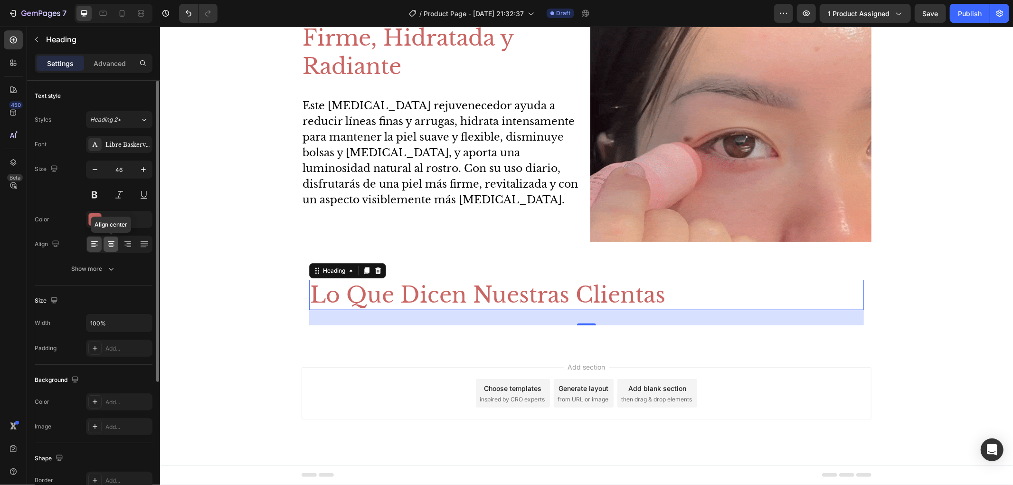
click at [112, 240] on icon at bounding box center [110, 243] width 9 height 9
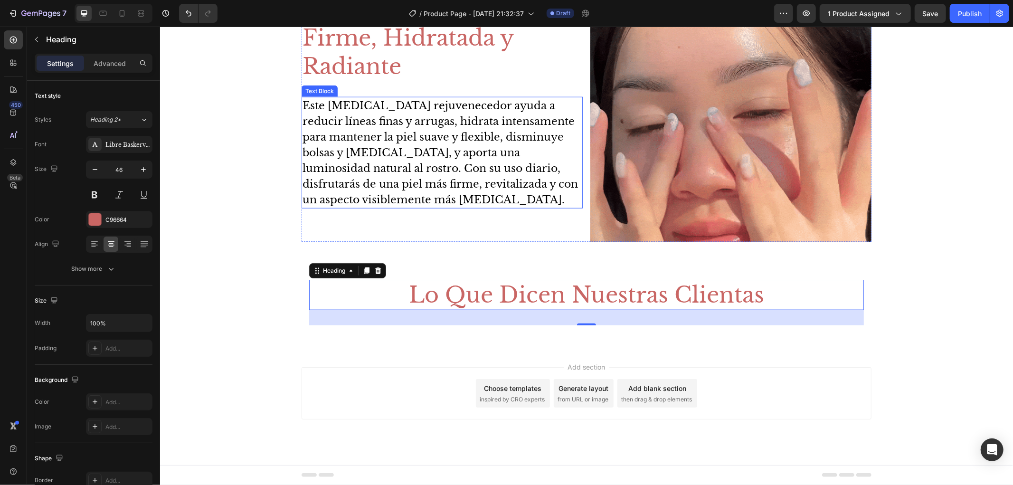
click at [335, 172] on p "Este [MEDICAL_DATA] rejuvenecedor ayuda a reducir líneas finas y arrugas, hidra…" at bounding box center [441, 152] width 279 height 110
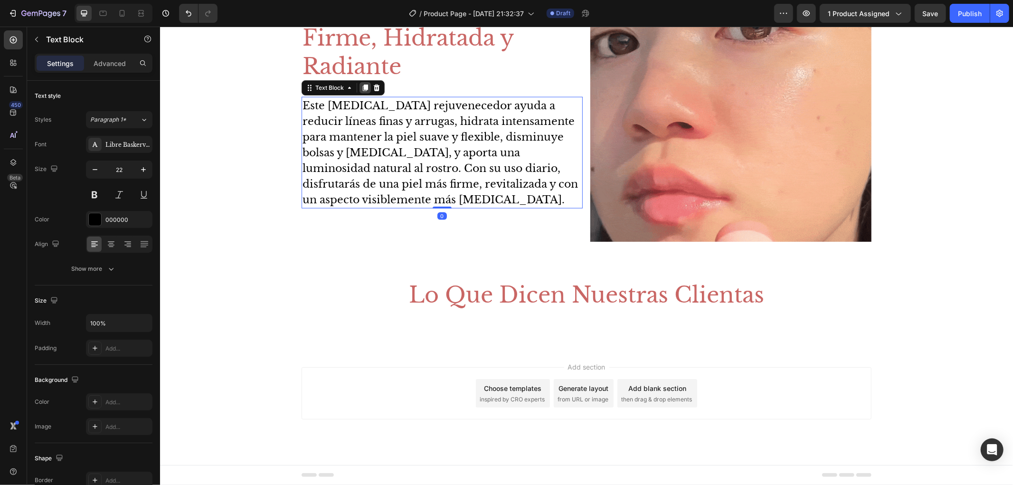
click at [360, 82] on div at bounding box center [364, 87] width 11 height 11
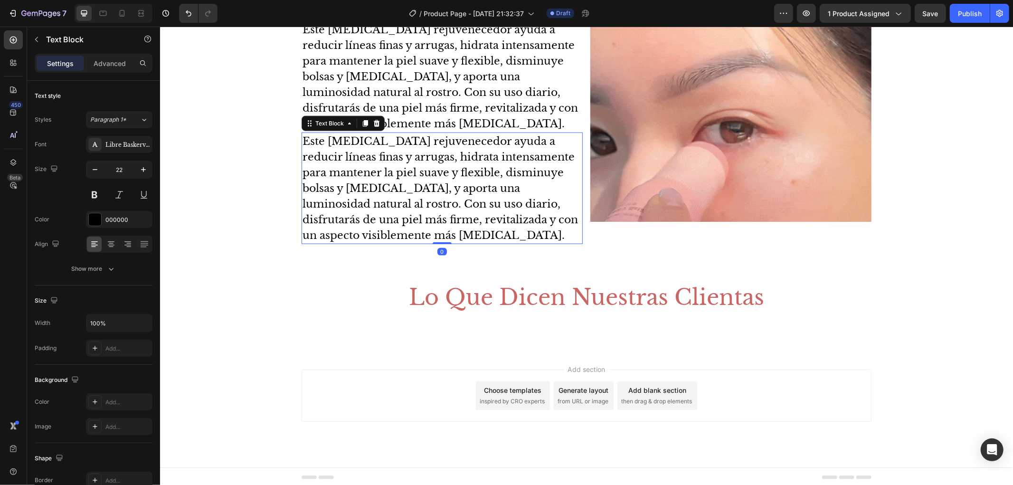
scroll to position [874, 0]
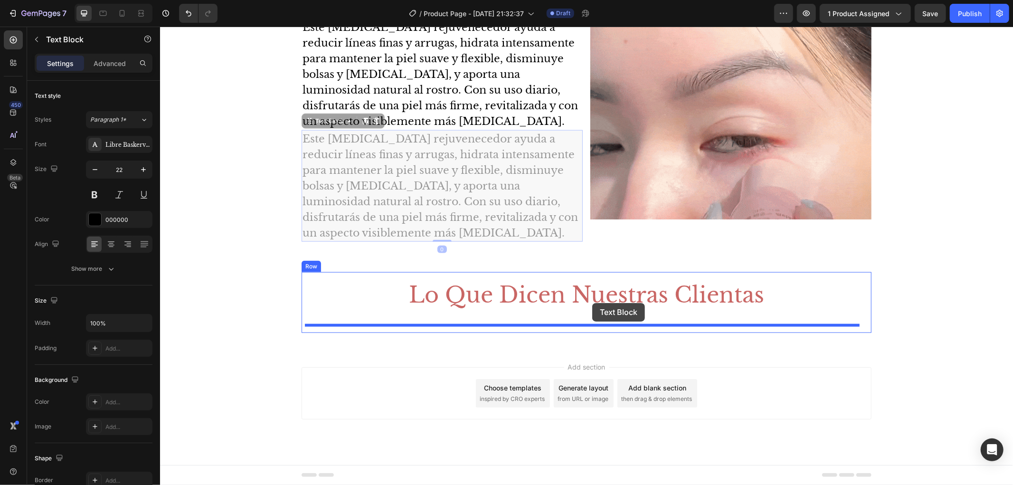
drag, startPoint x: 305, startPoint y: 122, endPoint x: 592, endPoint y: 303, distance: 338.9
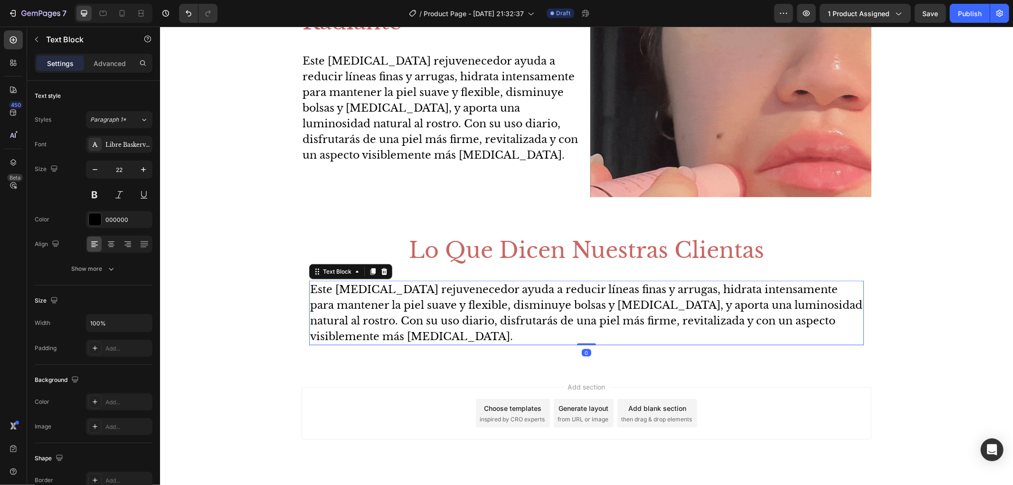
scroll to position [878, 0]
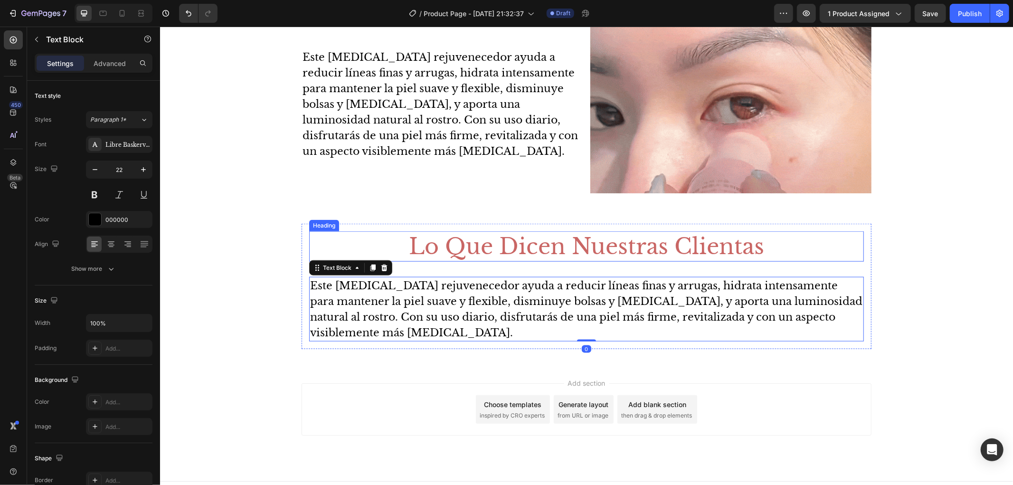
click at [594, 248] on p "Lo Que Dicen Nuestras Clientas" at bounding box center [586, 246] width 553 height 28
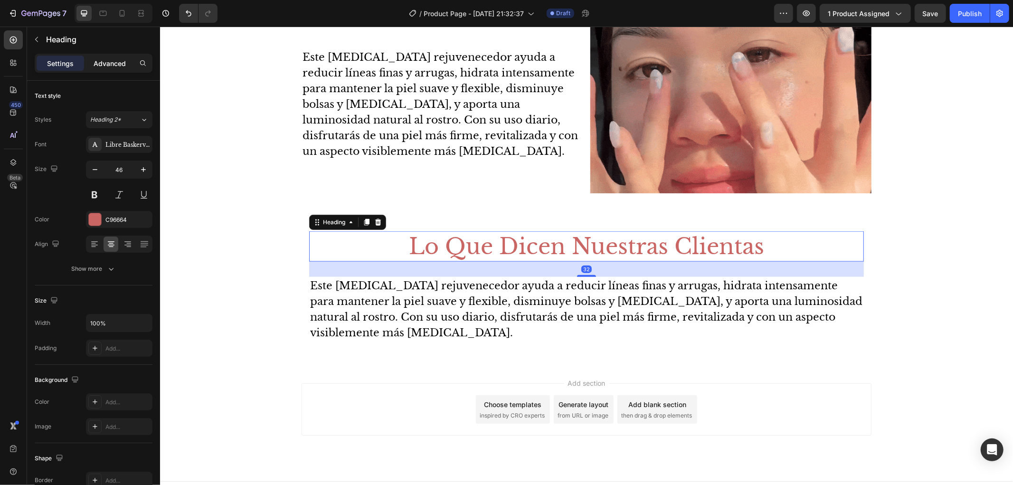
click at [110, 64] on p "Advanced" at bounding box center [110, 63] width 32 height 10
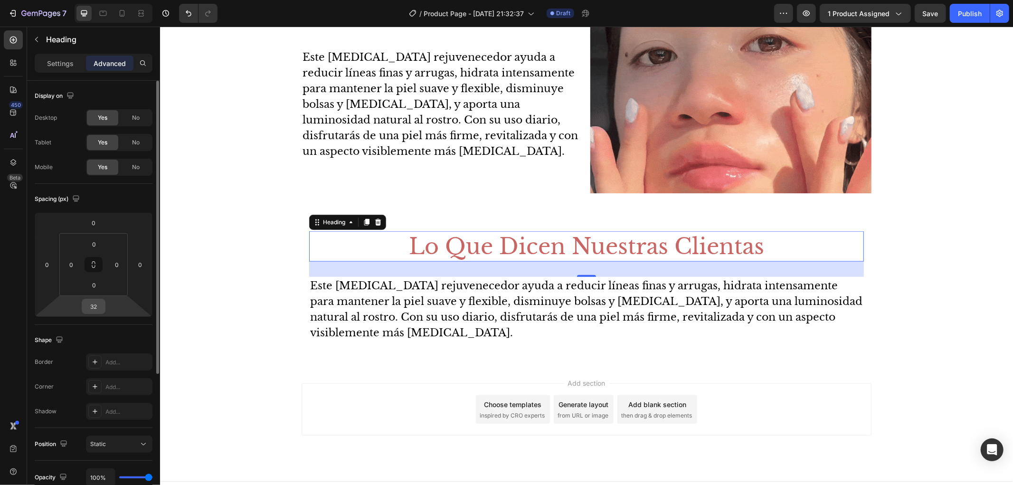
click at [90, 313] on input "32" at bounding box center [93, 306] width 19 height 14
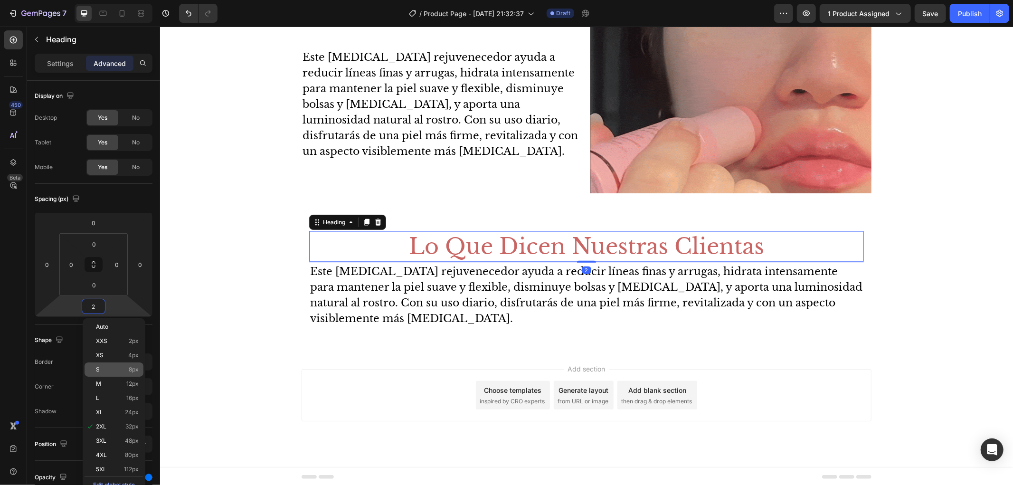
click at [129, 369] on span "8px" at bounding box center [134, 369] width 10 height 7
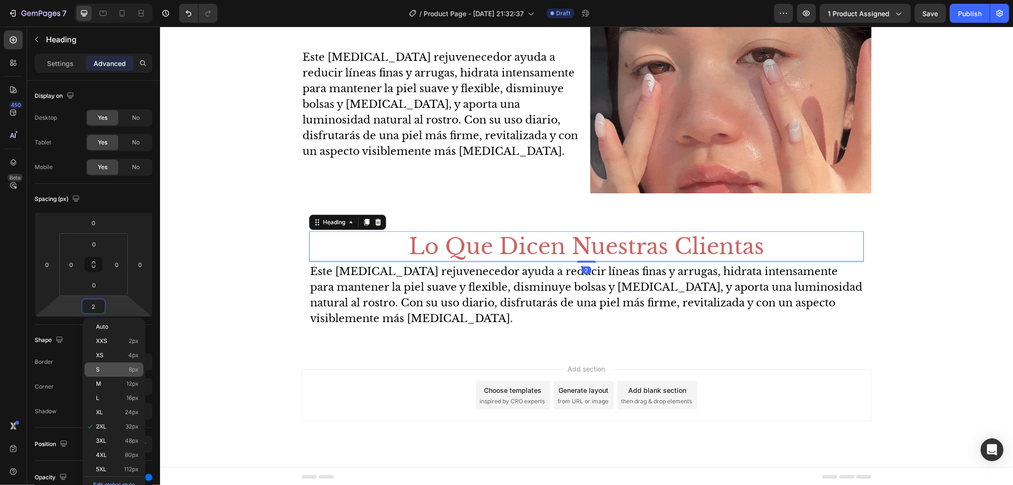
type input "8"
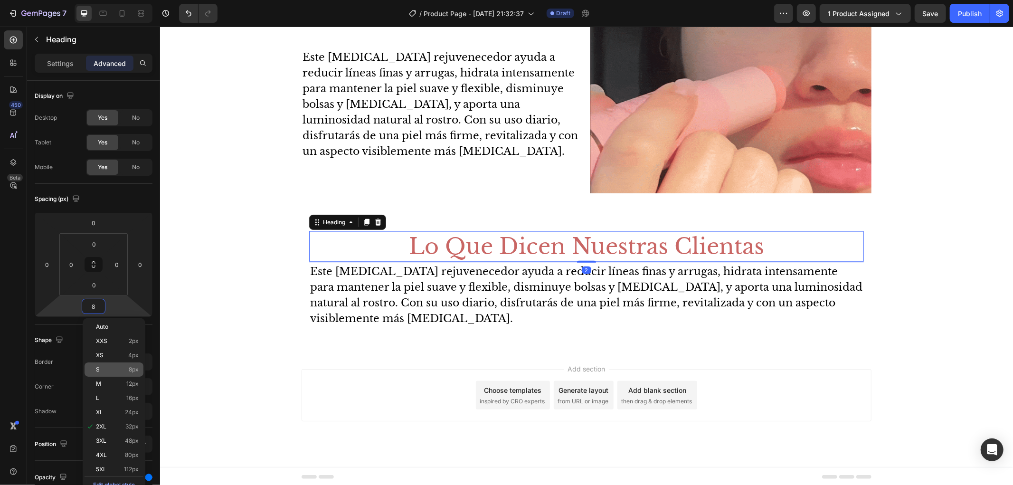
scroll to position [867, 0]
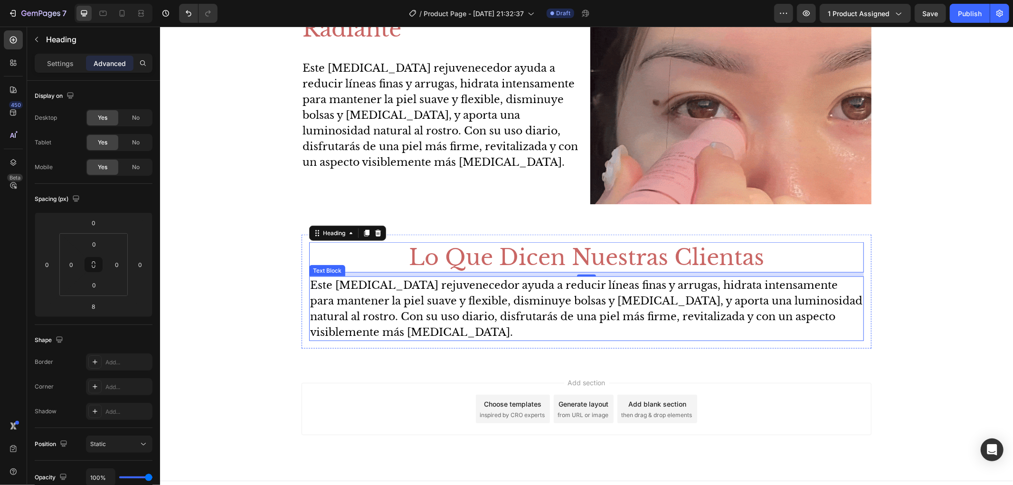
click at [489, 323] on p "Este [MEDICAL_DATA] rejuvenecedor ayuda a reducir líneas finas y arrugas, hidra…" at bounding box center [586, 308] width 553 height 63
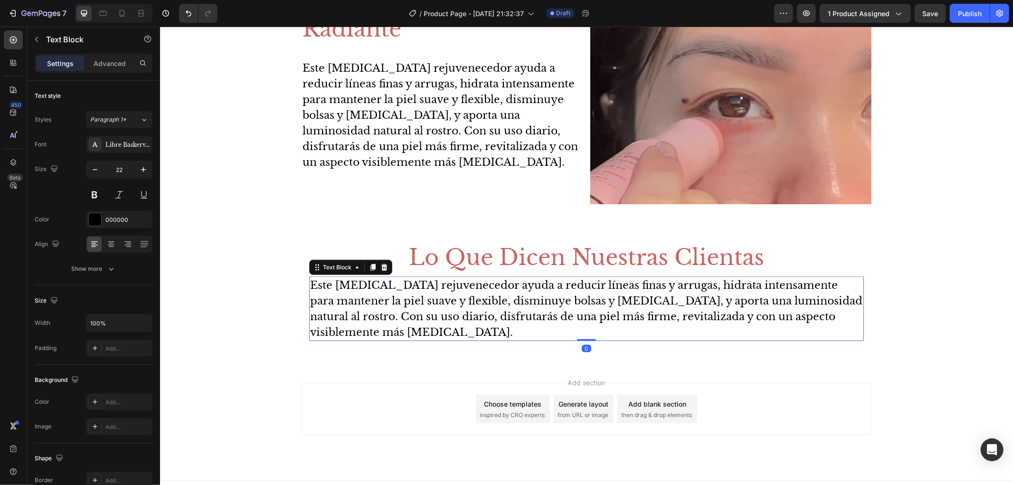
click at [491, 318] on p "Este [MEDICAL_DATA] rejuvenecedor ayuda a reducir líneas finas y arrugas, hidra…" at bounding box center [586, 308] width 553 height 63
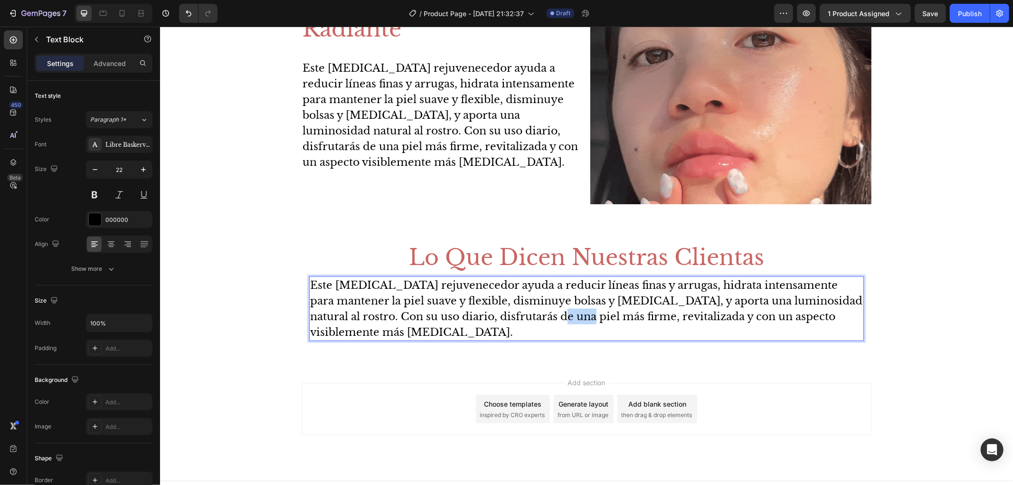
click at [491, 318] on p "Este [MEDICAL_DATA] rejuvenecedor ayuda a reducir líneas finas y arrugas, hidra…" at bounding box center [586, 308] width 553 height 63
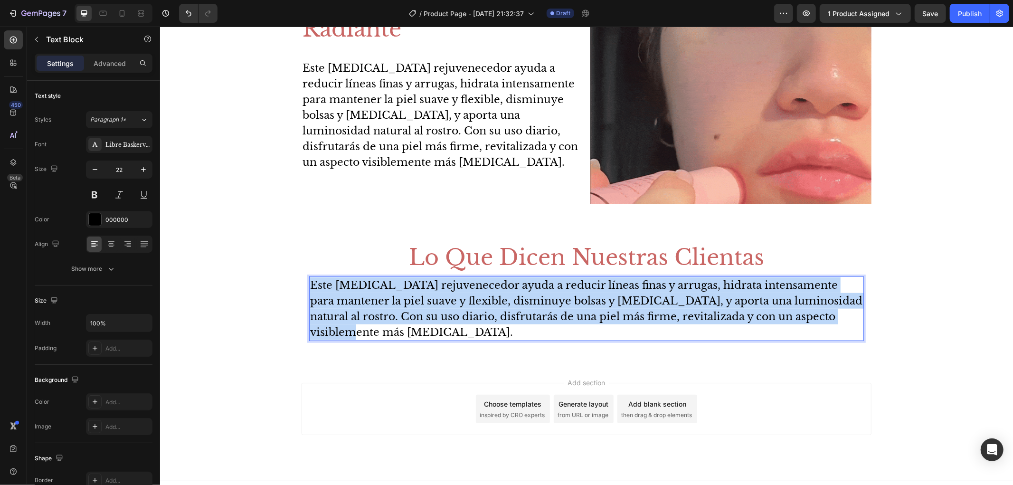
click at [491, 318] on p "Este [MEDICAL_DATA] rejuvenecedor ayuda a reducir líneas finas y arrugas, hidra…" at bounding box center [586, 308] width 553 height 63
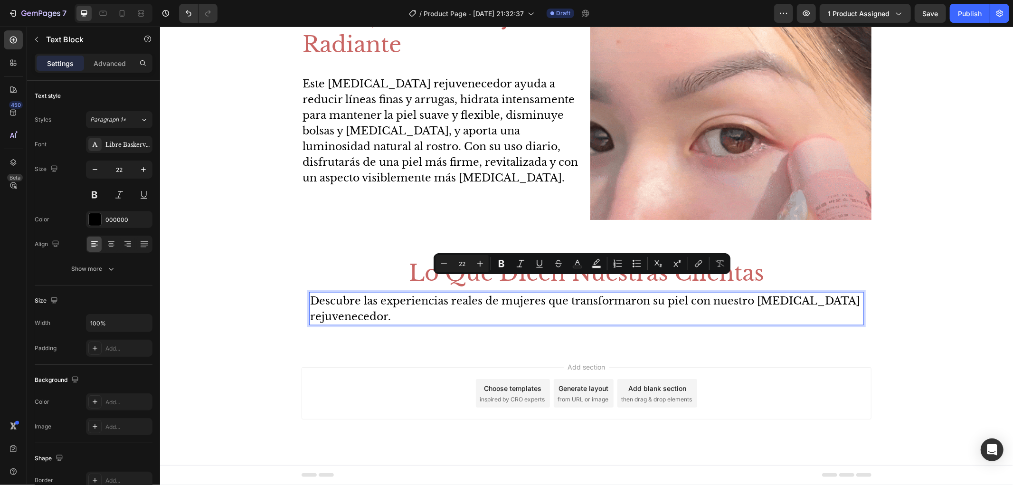
scroll to position [851, 0]
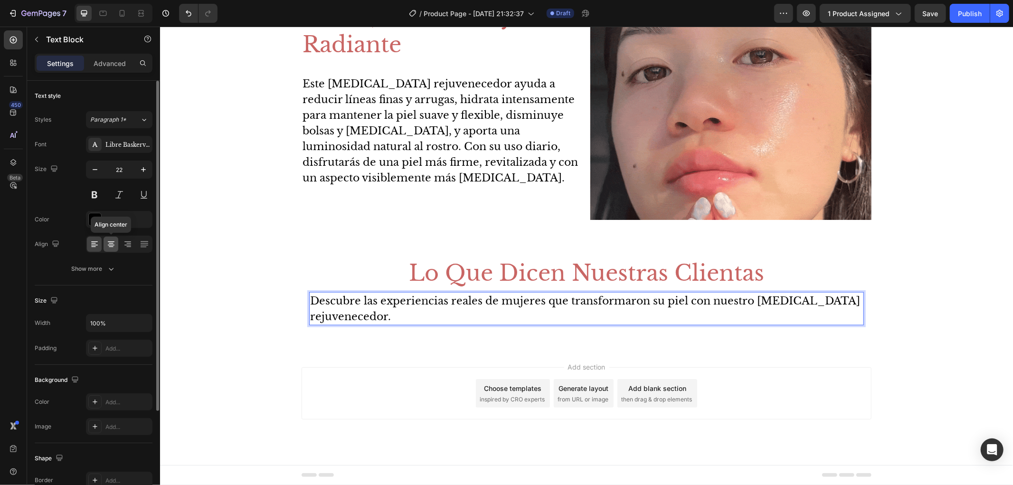
click at [111, 244] on icon at bounding box center [110, 243] width 9 height 9
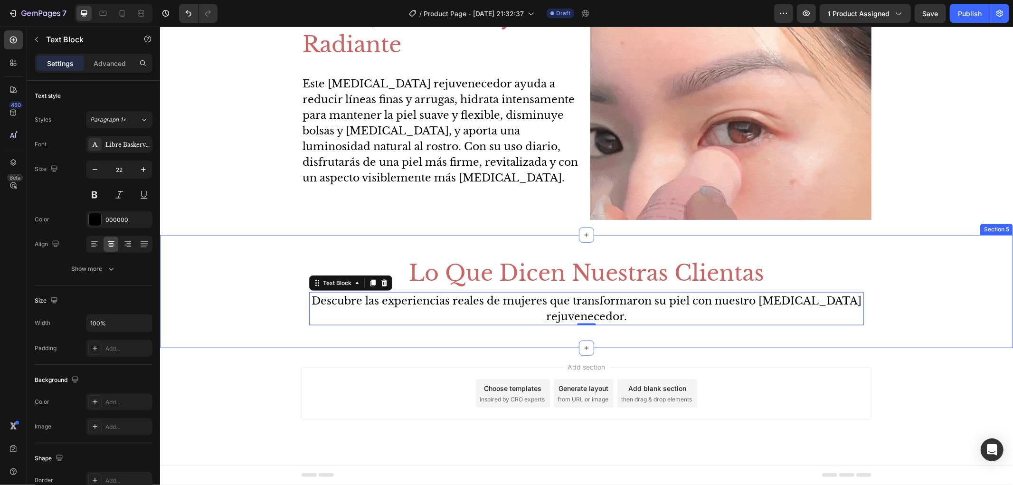
click at [915, 290] on div "Lo Que Dicen Nuestras Clientas Heading Descubre las experiencias reales de muje…" at bounding box center [586, 291] width 853 height 83
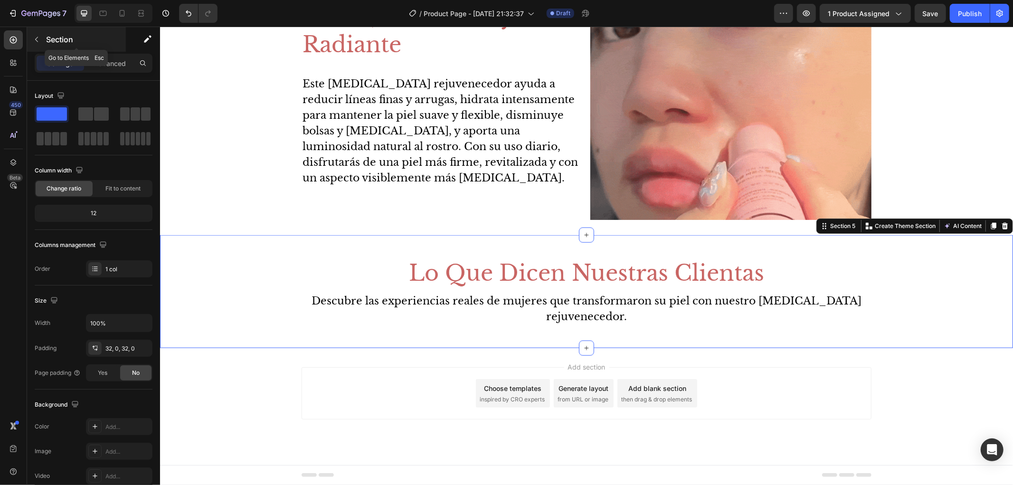
click at [64, 41] on p "Section" at bounding box center [85, 39] width 78 height 11
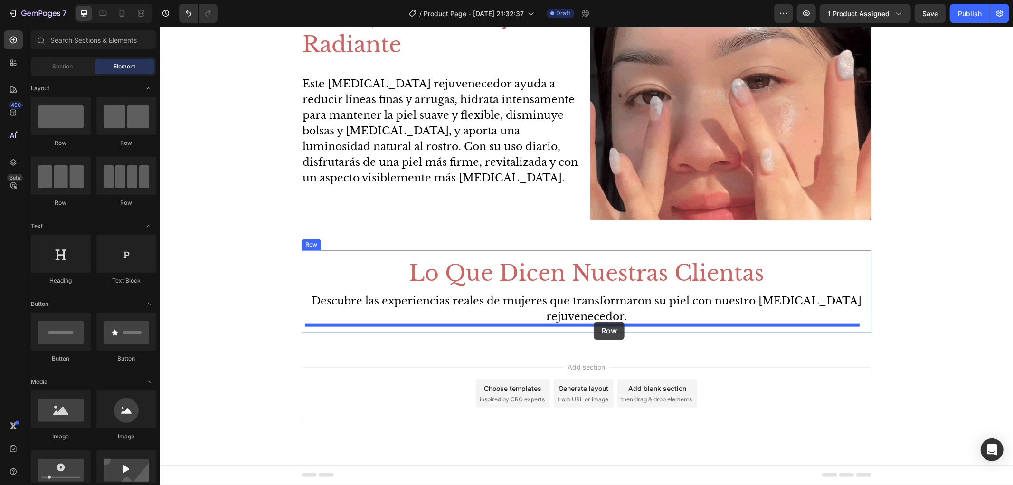
drag, startPoint x: 217, startPoint y: 212, endPoint x: 593, endPoint y: 321, distance: 392.1
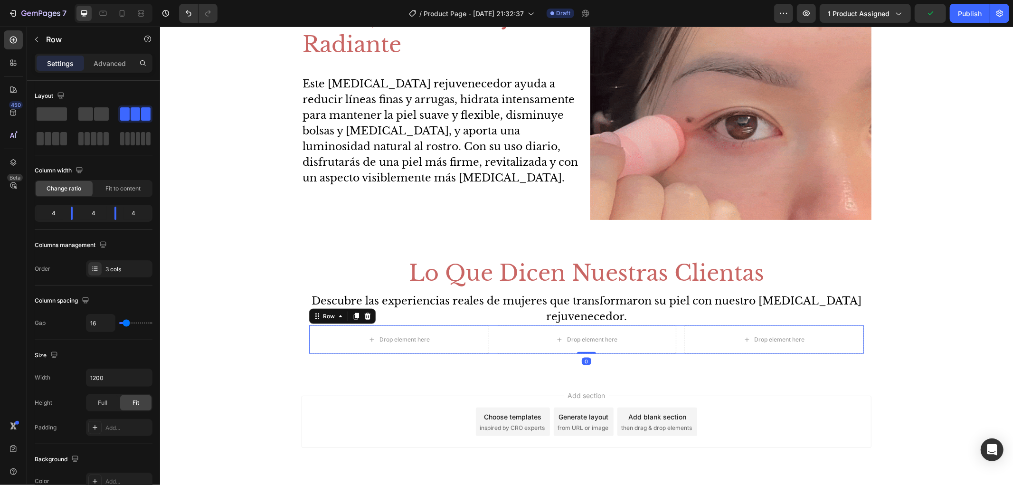
click at [593, 321] on p "Descubre las experiencias reales de mujeres que transformaron su piel con nuest…" at bounding box center [586, 308] width 553 height 31
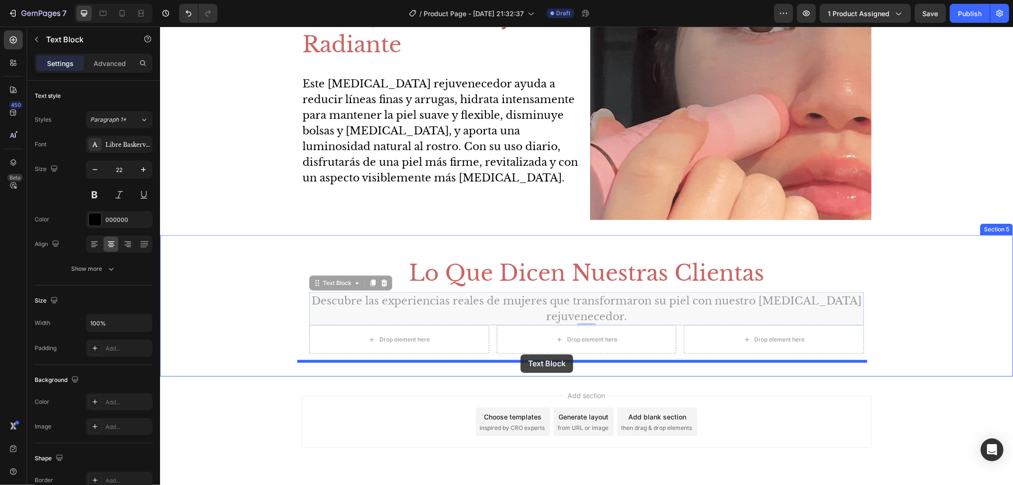
drag, startPoint x: 313, startPoint y: 287, endPoint x: 520, endPoint y: 354, distance: 217.9
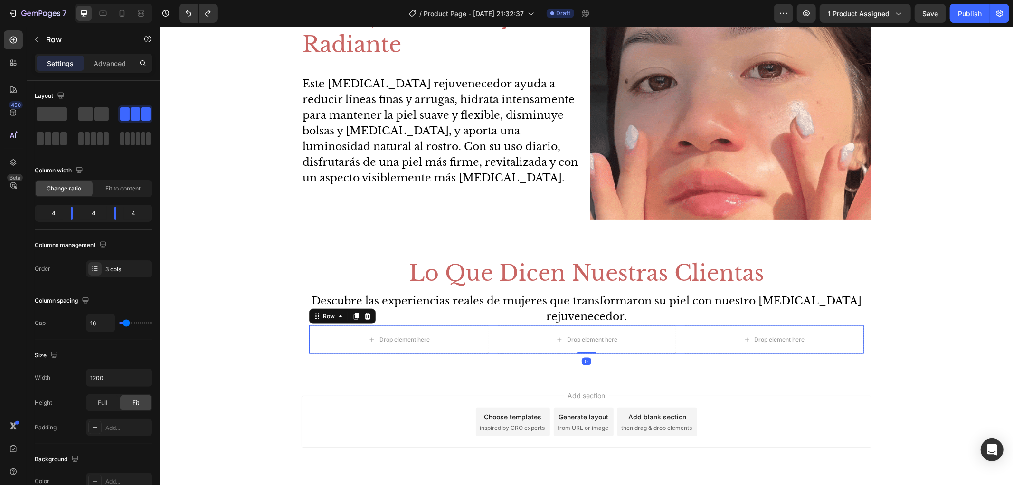
click at [488, 339] on div "Drop element here Drop element here Drop element here Row 0" at bounding box center [586, 339] width 555 height 28
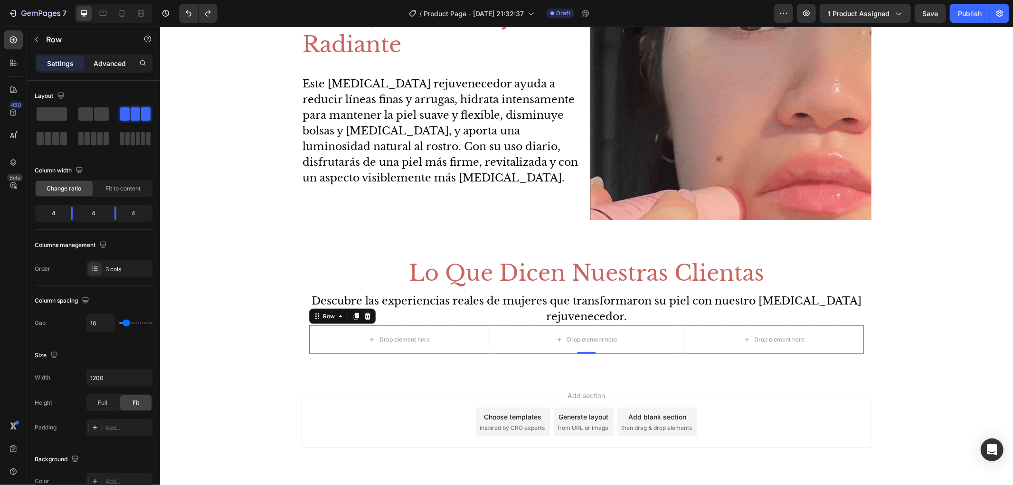
click at [96, 68] on div "Advanced" at bounding box center [109, 63] width 47 height 15
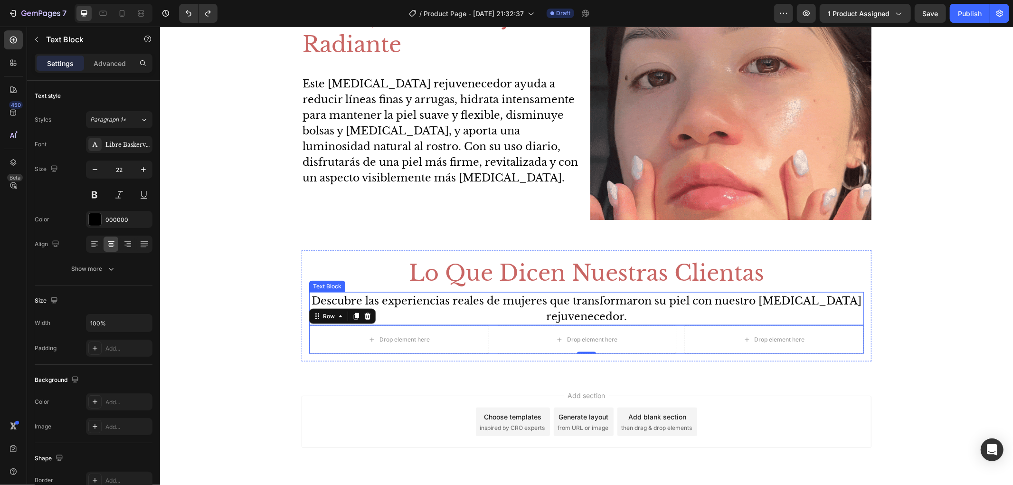
click at [554, 321] on p "Descubre las experiencias reales de mujeres que transformaron su piel con nuest…" at bounding box center [586, 308] width 553 height 31
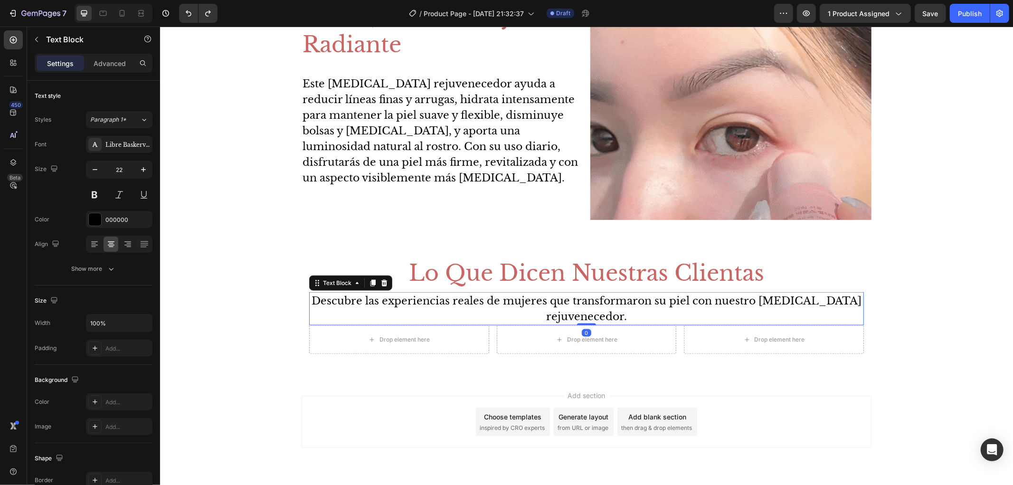
click at [562, 276] on p "Lo Que Dicen Nuestras Clientas" at bounding box center [586, 272] width 553 height 28
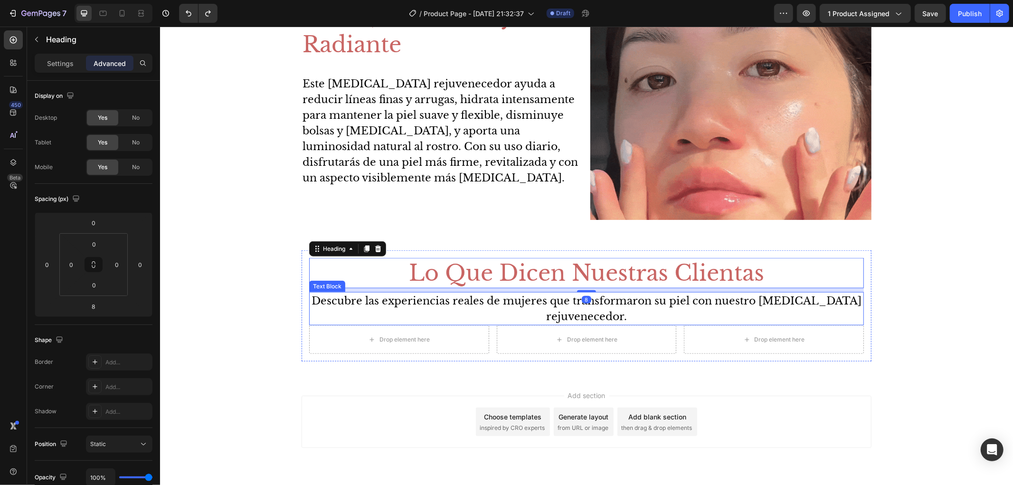
click at [637, 302] on p "Descubre las experiencias reales de mujeres que transformaron su piel con nuest…" at bounding box center [586, 308] width 553 height 31
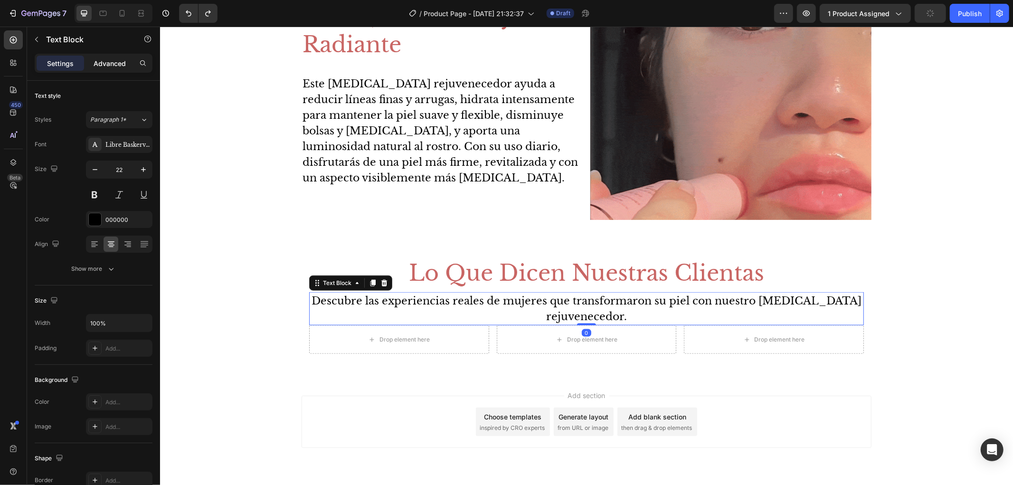
click at [120, 65] on p "Advanced" at bounding box center [110, 63] width 32 height 10
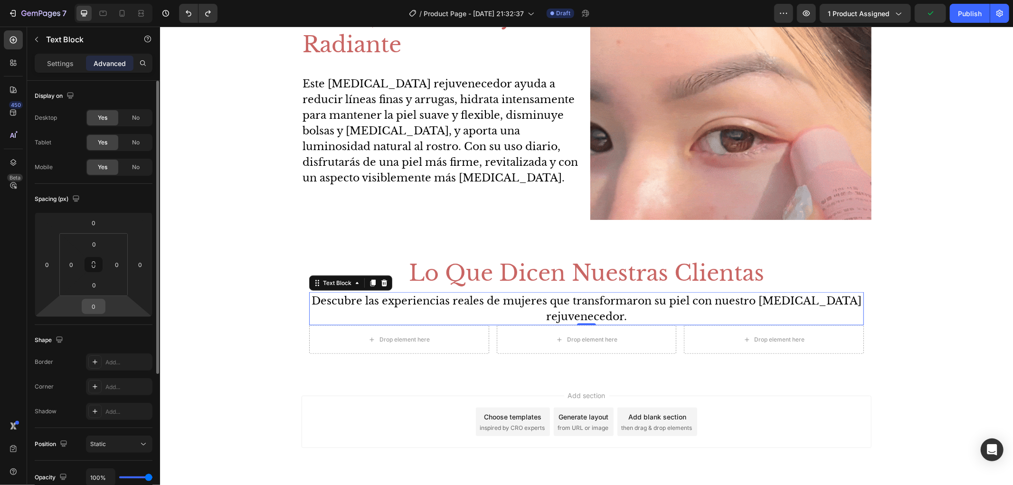
click at [96, 309] on input "0" at bounding box center [93, 306] width 19 height 14
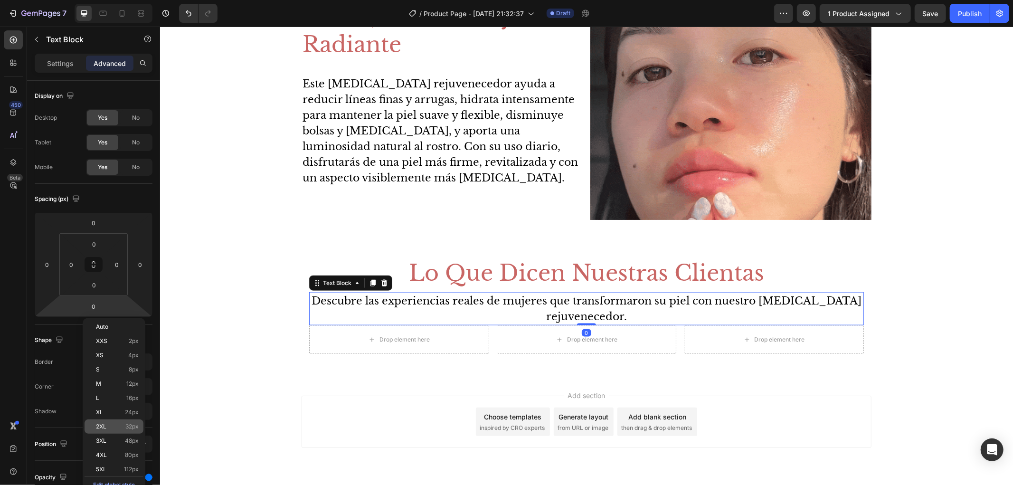
click at [136, 429] on span "32px" at bounding box center [131, 426] width 13 height 7
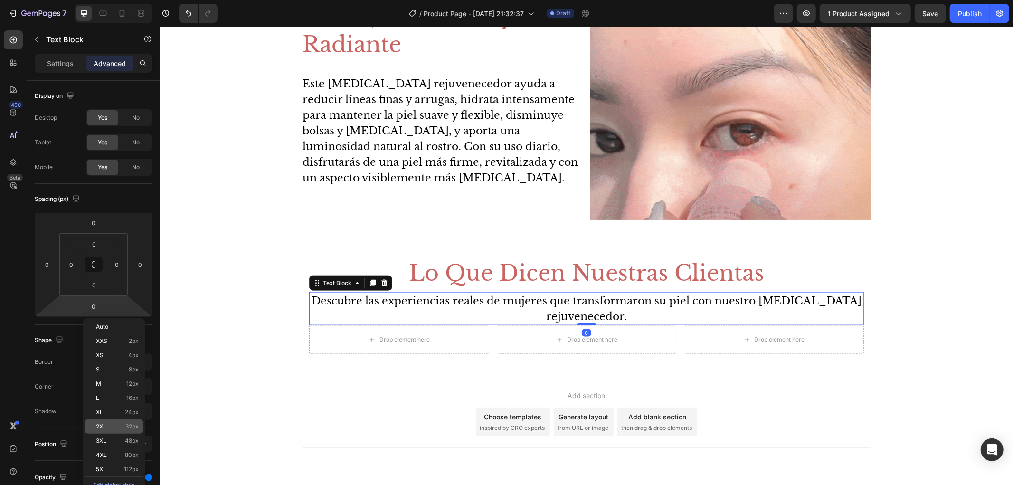
type input "32"
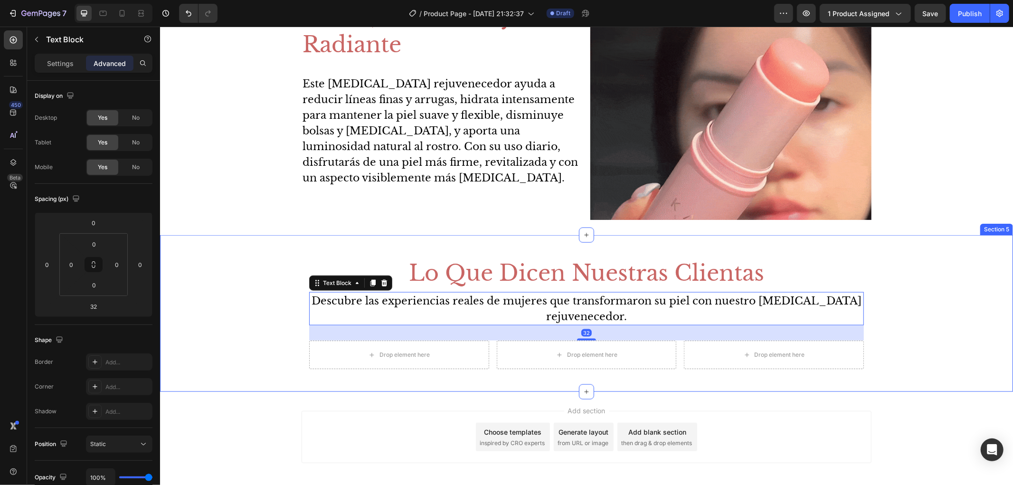
click at [233, 332] on div "Lo Que Dicen Nuestras Clientas Heading Descubre las experiencias reales de muje…" at bounding box center [586, 313] width 853 height 126
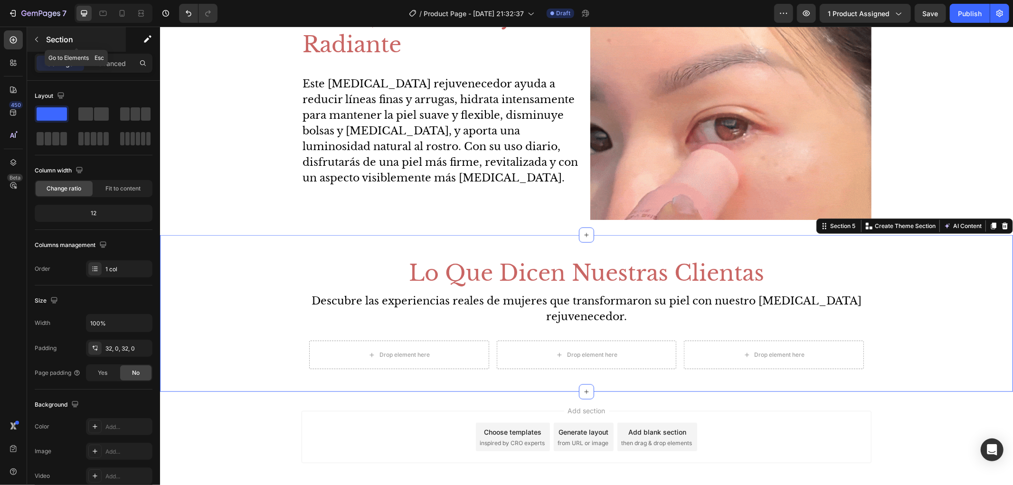
click at [88, 37] on p "Section" at bounding box center [85, 39] width 78 height 11
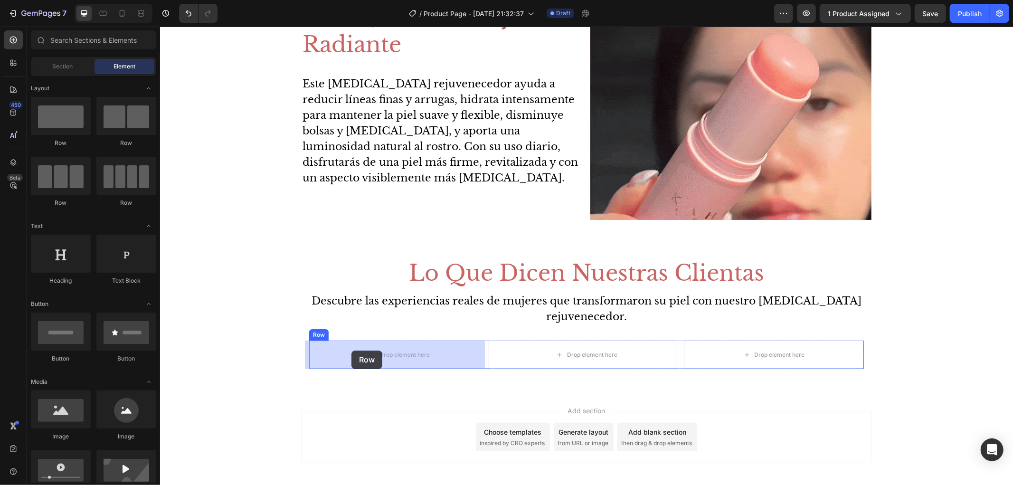
drag, startPoint x: 295, startPoint y: 205, endPoint x: 351, endPoint y: 350, distance: 155.3
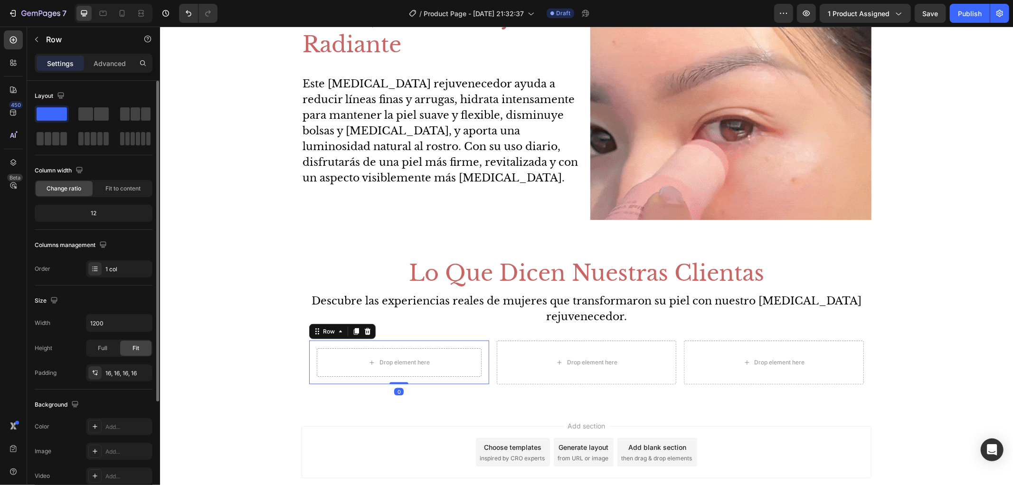
scroll to position [148, 0]
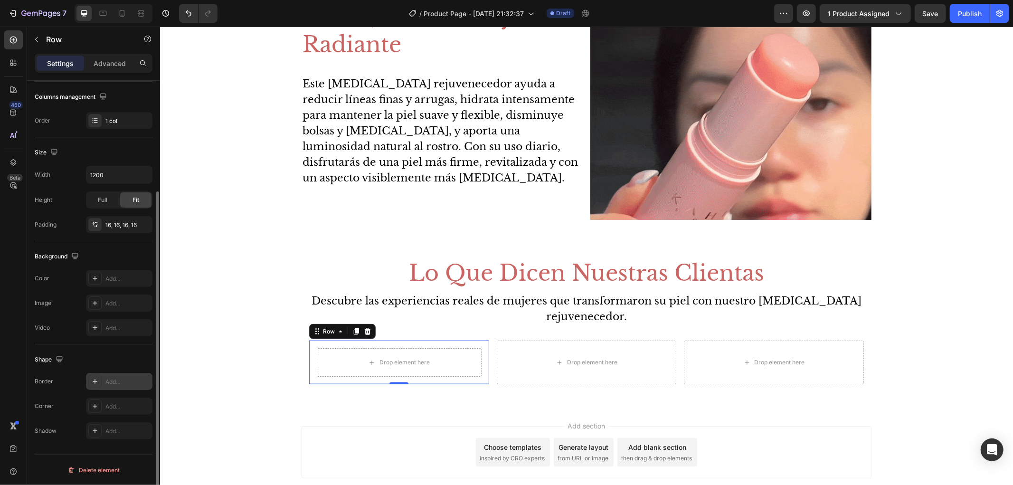
click at [115, 378] on div "Add..." at bounding box center [127, 382] width 45 height 9
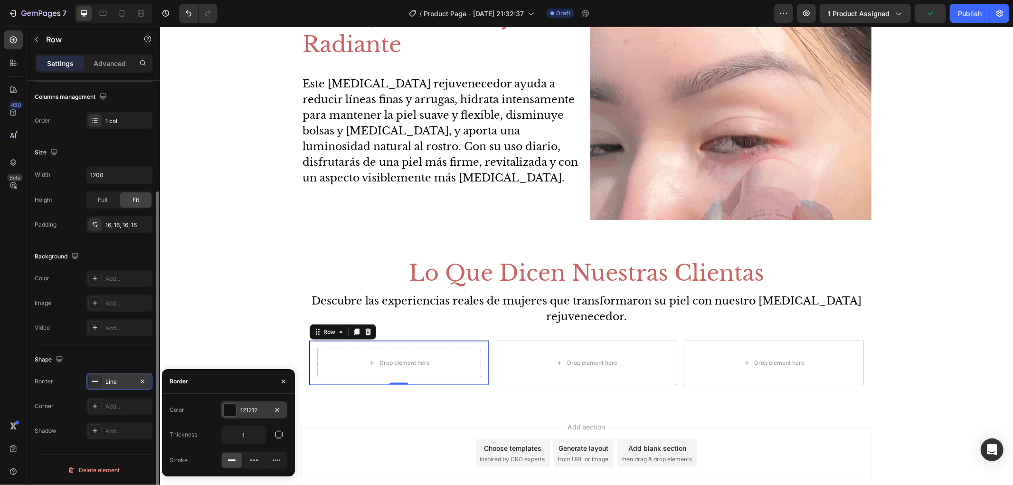
click at [235, 411] on div at bounding box center [230, 410] width 12 height 12
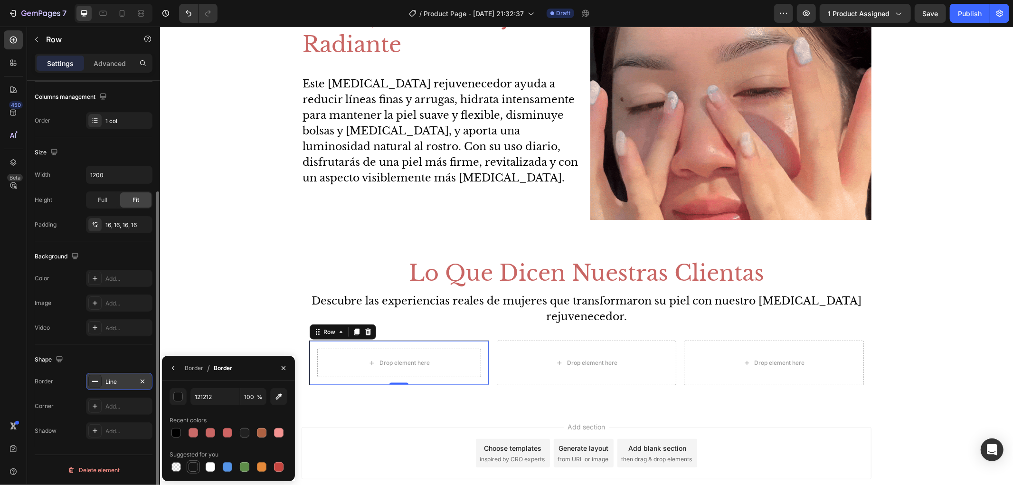
click at [196, 468] on div at bounding box center [193, 466] width 9 height 9
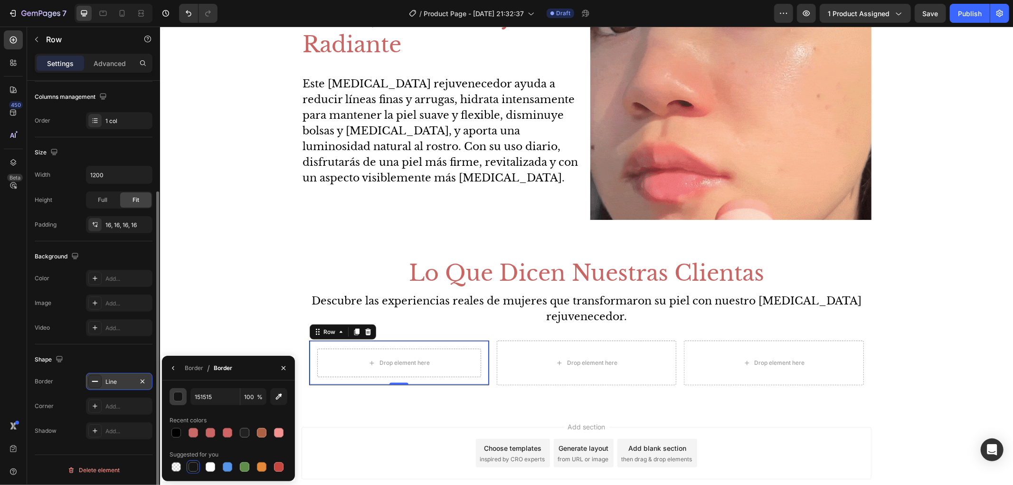
click at [175, 396] on div "button" at bounding box center [178, 396] width 9 height 9
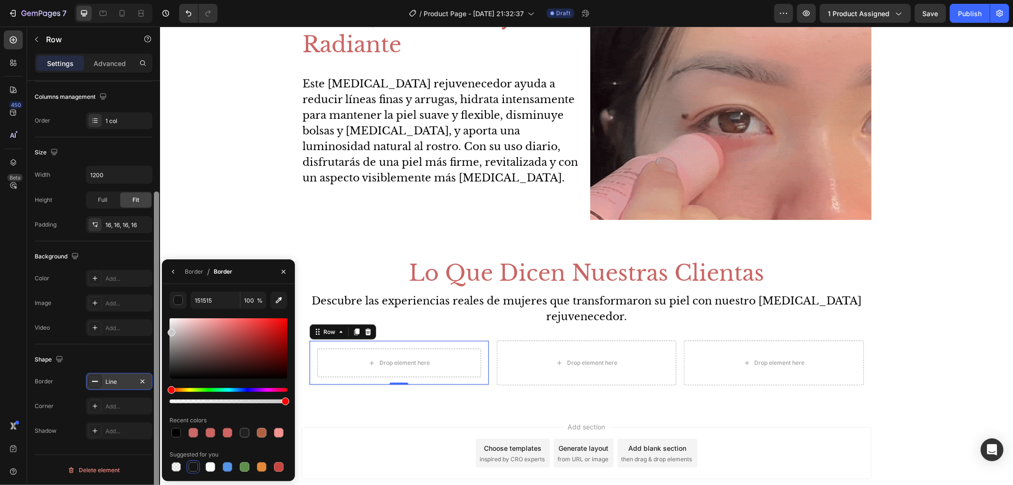
drag, startPoint x: 172, startPoint y: 333, endPoint x: 159, endPoint y: 331, distance: 13.6
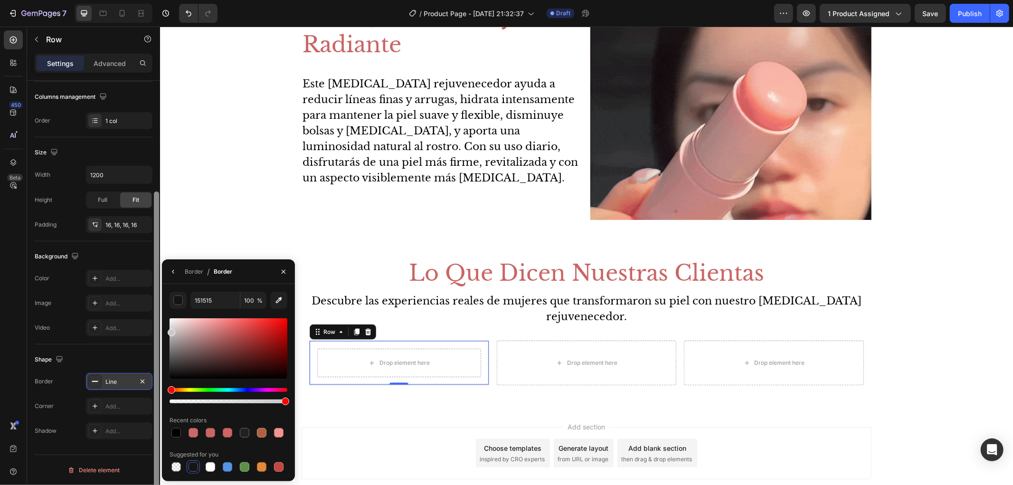
click at [159, 331] on div "450 Beta Sections(18) Elements(84) Section Element Hero Section Product Detail …" at bounding box center [80, 256] width 160 height 458
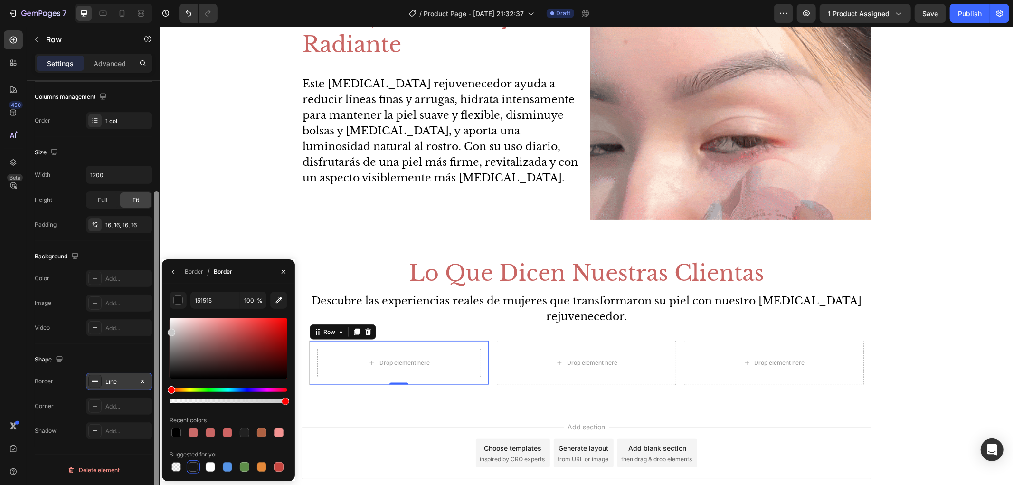
type input "C9C9C9"
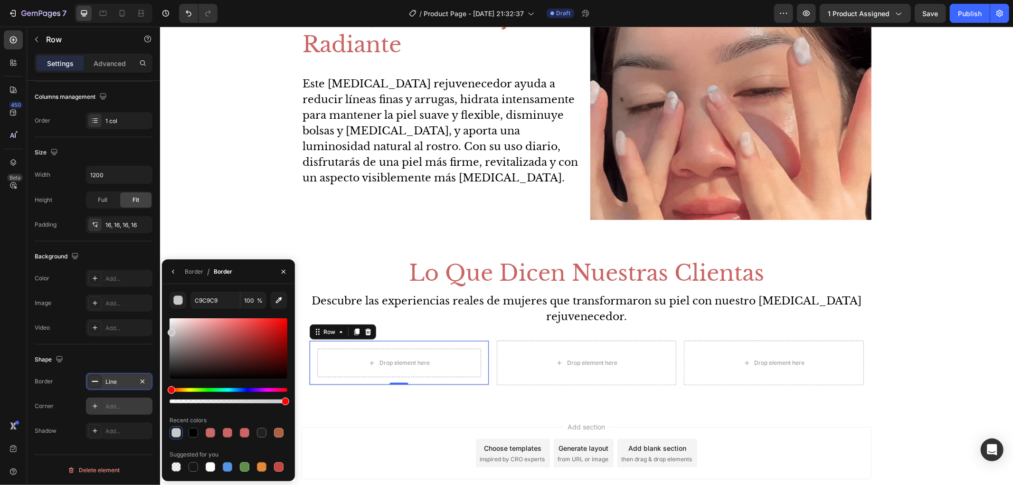
click at [115, 402] on div "Add..." at bounding box center [127, 406] width 45 height 9
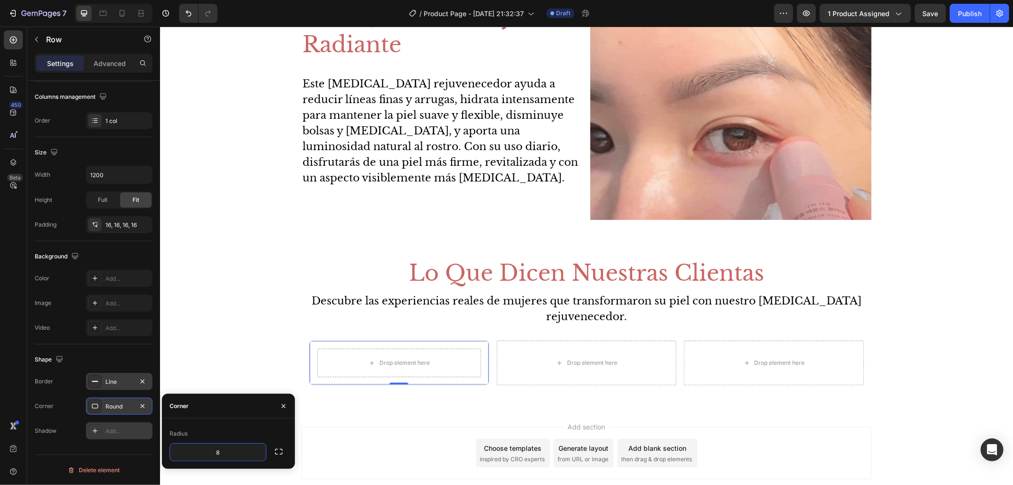
click at [120, 431] on div "Add..." at bounding box center [127, 431] width 45 height 9
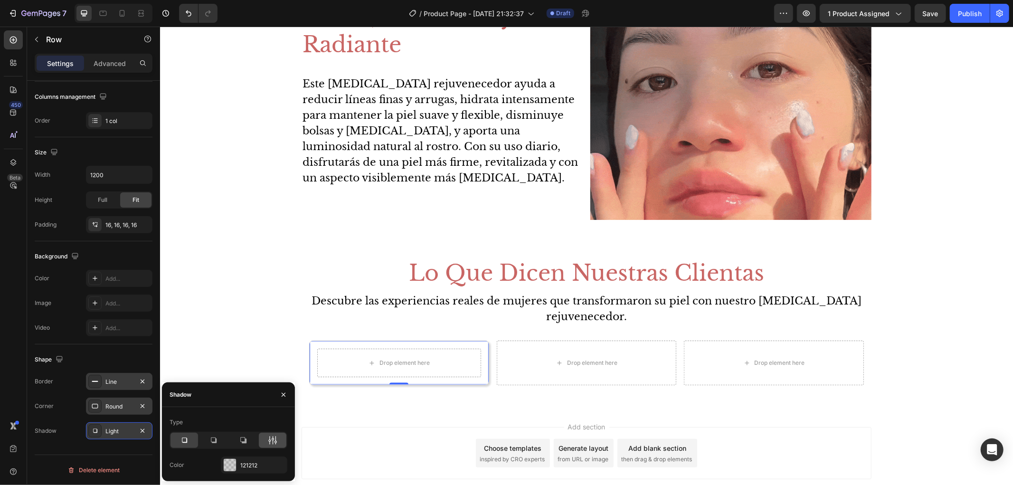
click at [270, 445] on div at bounding box center [273, 440] width 28 height 15
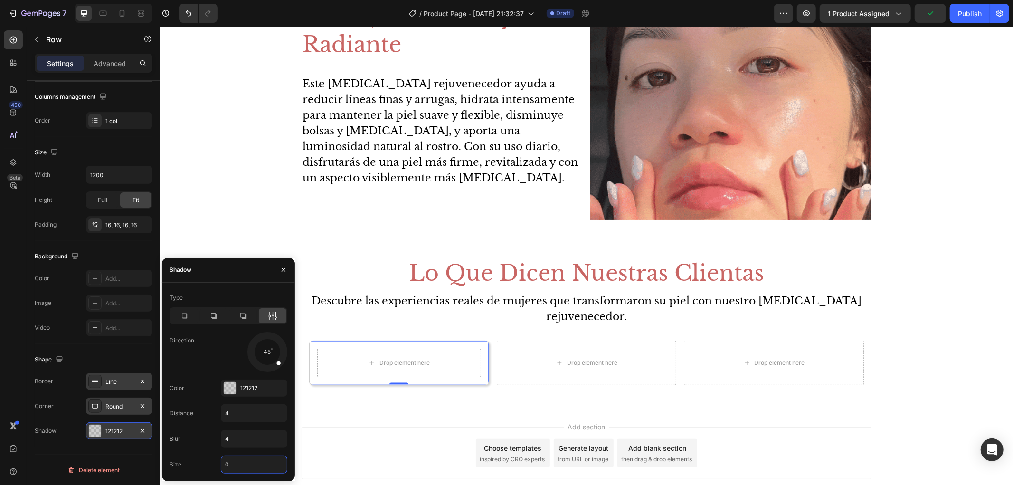
click at [241, 464] on input "0" at bounding box center [254, 464] width 66 height 17
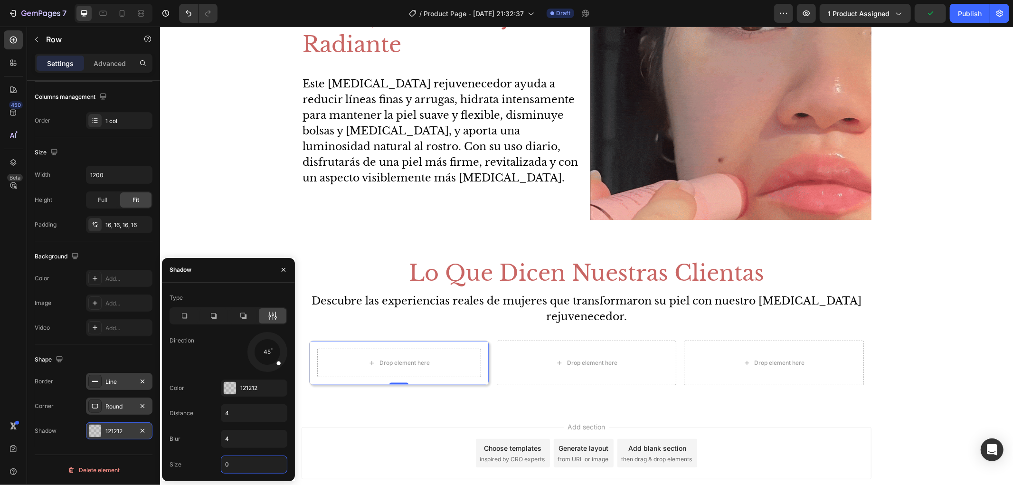
type input "2"
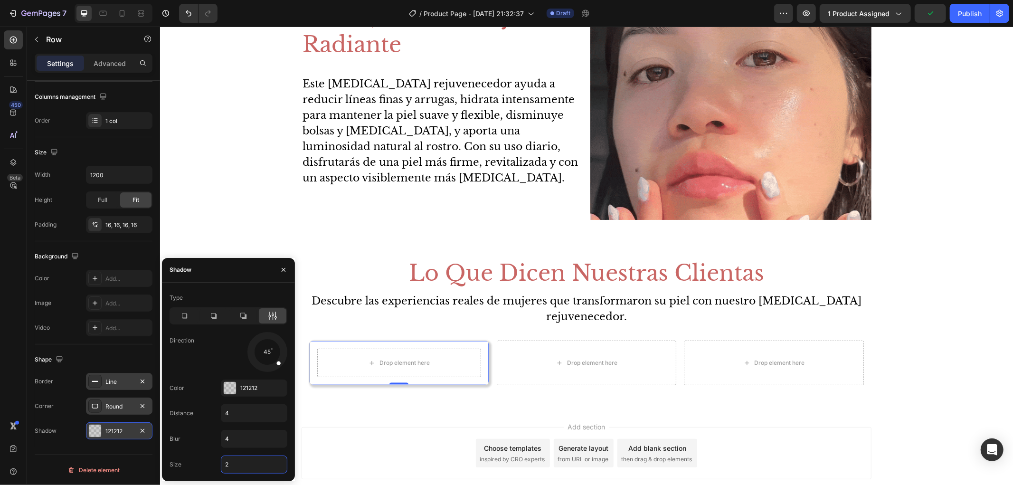
click at [340, 451] on div "Add section Choose templates inspired by CRO experts Generate layout from URL o…" at bounding box center [586, 452] width 570 height 52
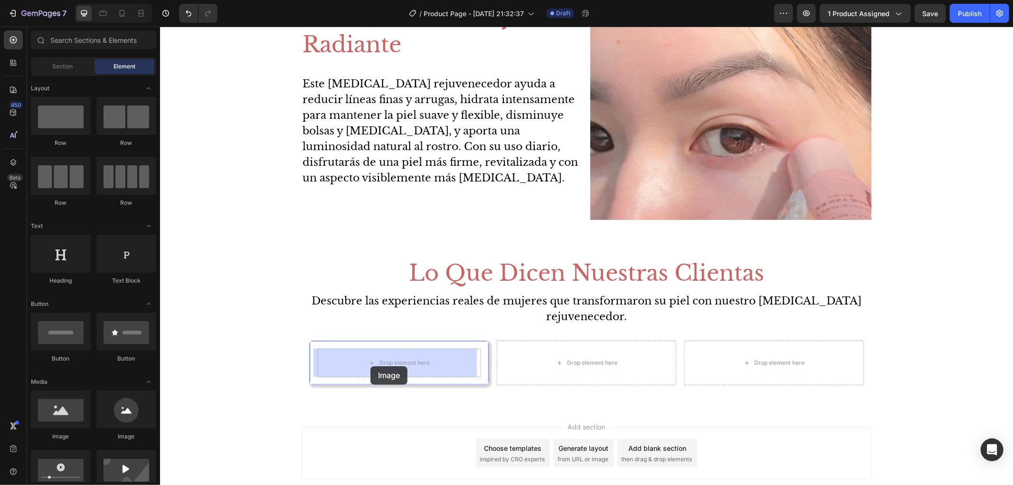
drag, startPoint x: 228, startPoint y: 440, endPoint x: 370, endPoint y: 366, distance: 160.2
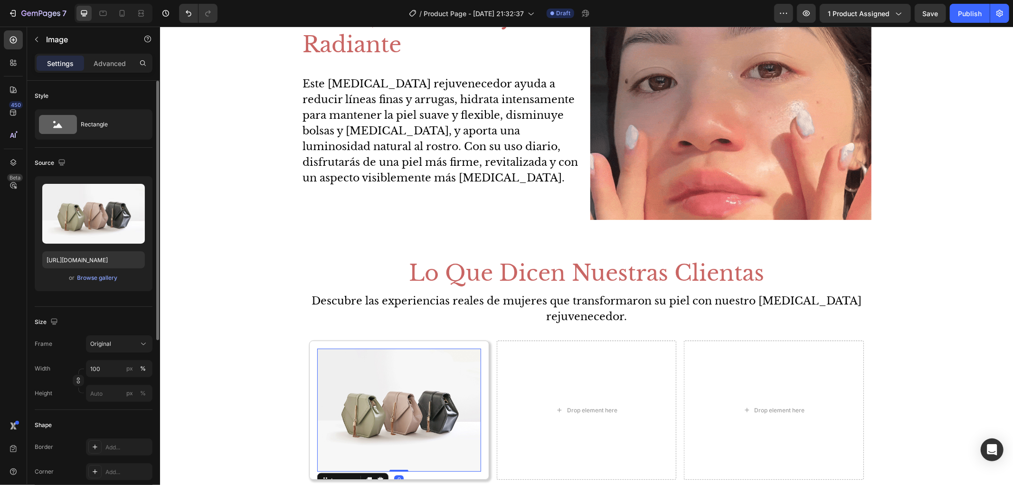
click at [108, 283] on div "or Browse gallery" at bounding box center [93, 277] width 103 height 11
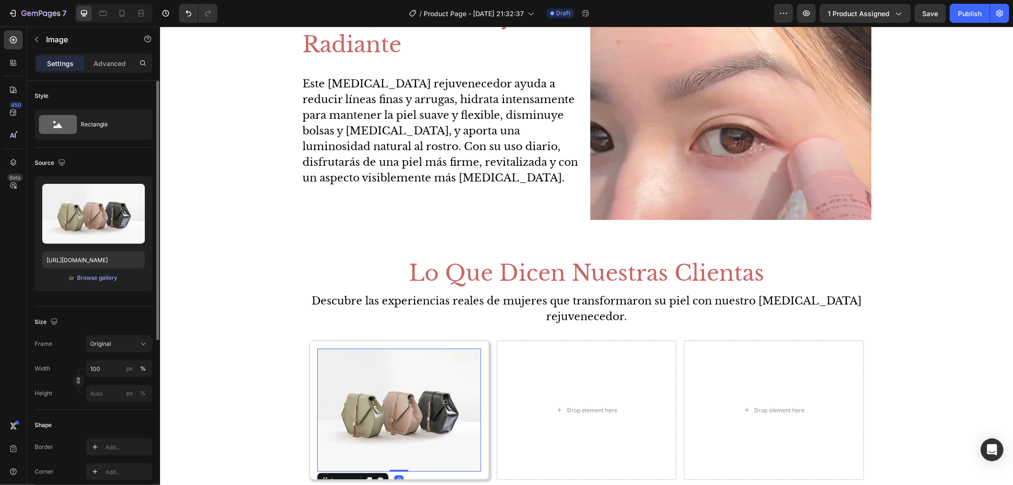
click at [108, 283] on div "or Browse gallery" at bounding box center [93, 277] width 103 height 11
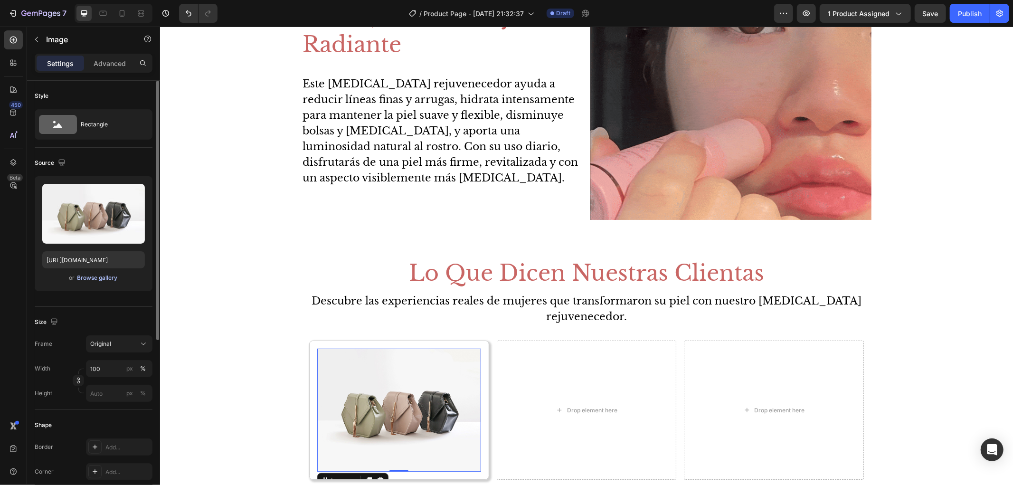
click at [108, 282] on div "Browse gallery" at bounding box center [97, 278] width 40 height 9
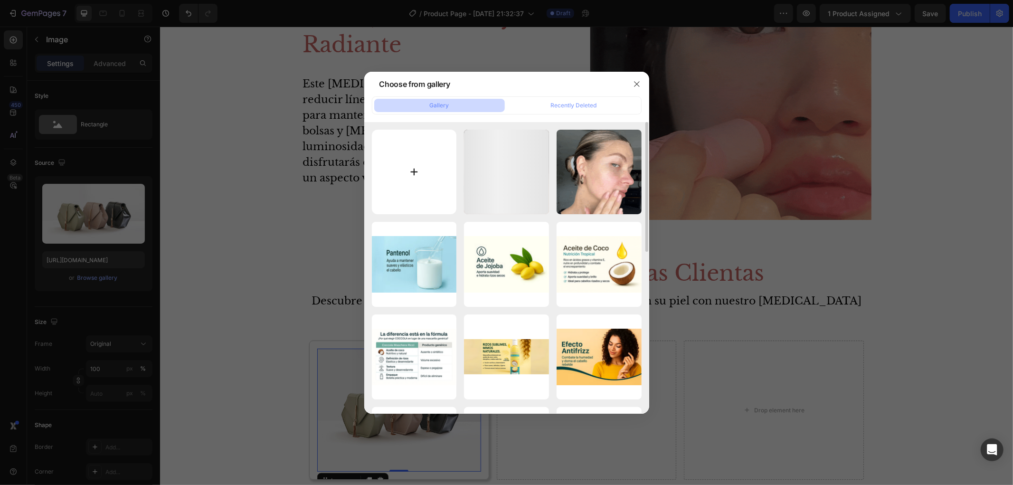
click at [388, 154] on input "file" at bounding box center [414, 172] width 85 height 85
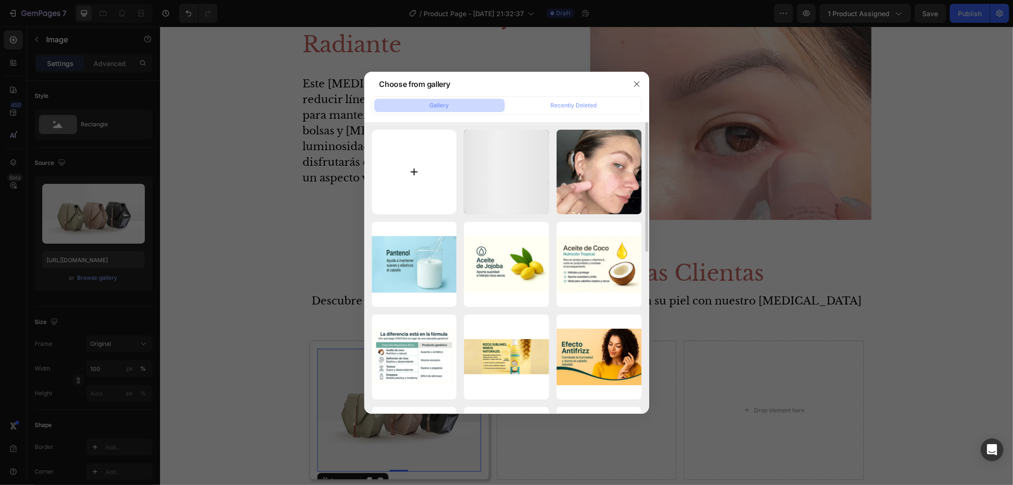
type input "C:\fakepath\fc70a6e22140b852e4263191616d43f3_6f23e1ca-d34a-4c71-bc70-f6f4656efe…"
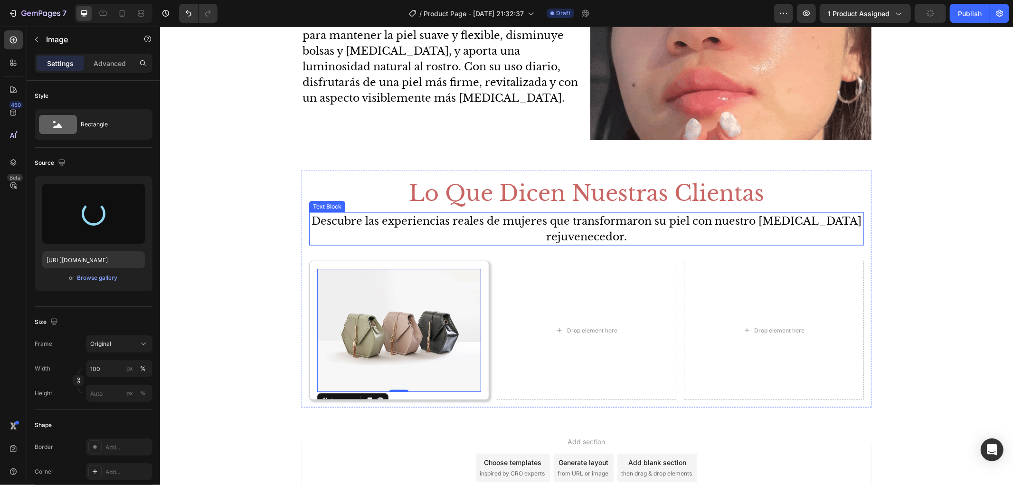
scroll to position [1005, 0]
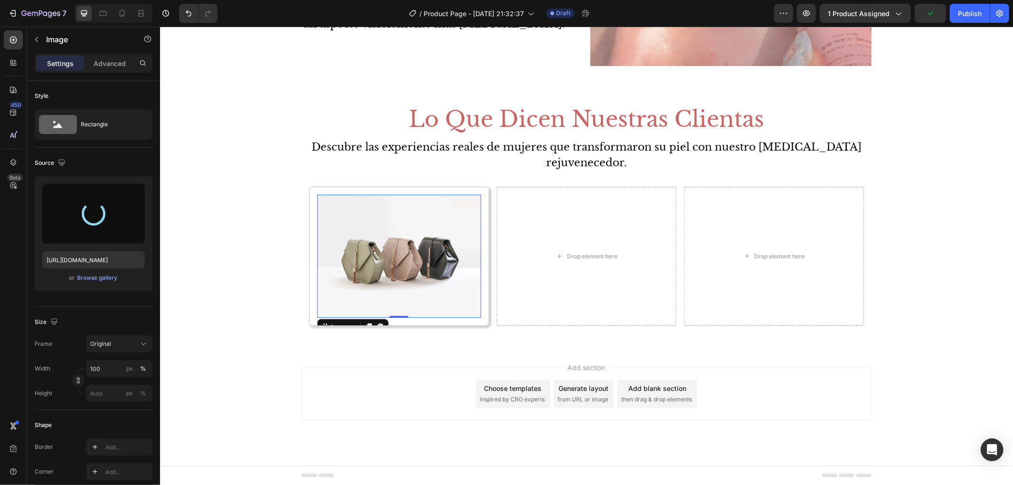
type input "[URL][DOMAIN_NAME]"
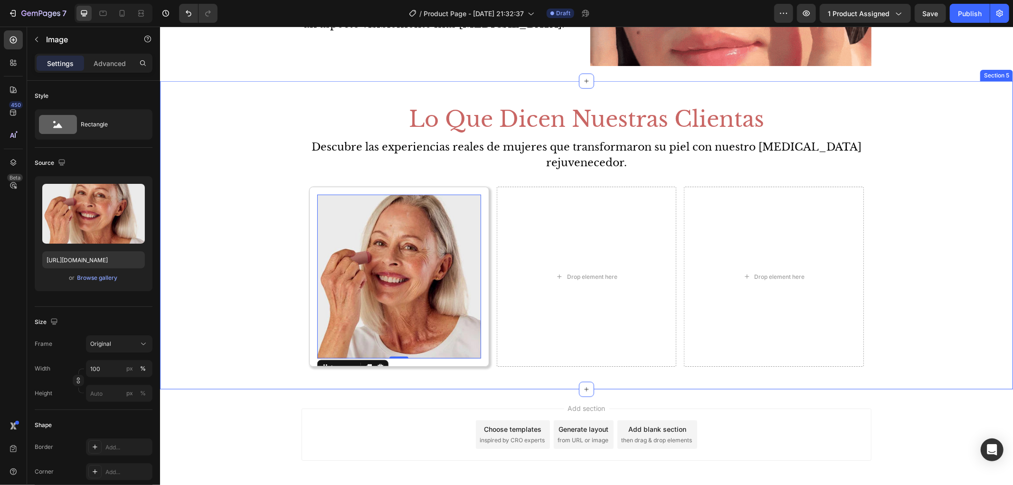
click at [192, 307] on div "Lo Que Dicen Nuestras Clientas Heading Descubre las experiencias reales de muje…" at bounding box center [586, 234] width 853 height 277
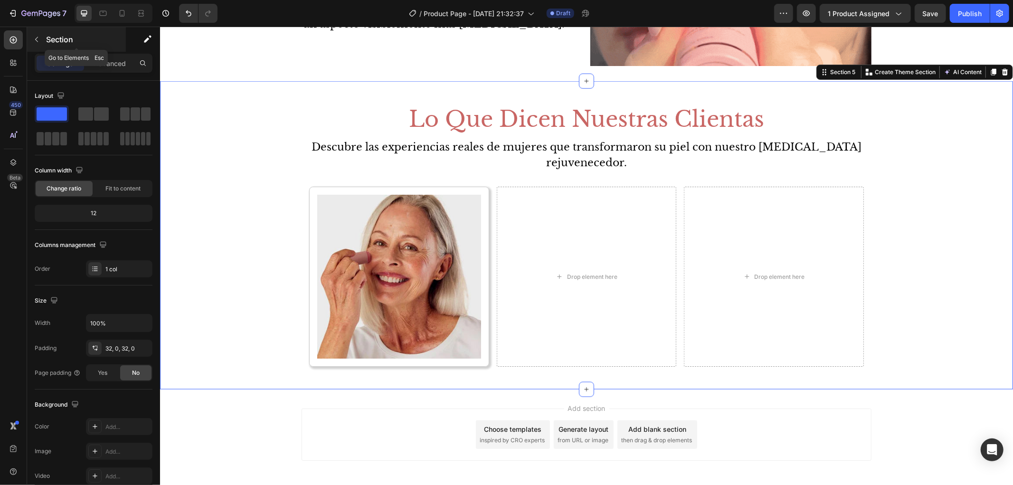
click at [79, 44] on p "Section" at bounding box center [85, 39] width 78 height 11
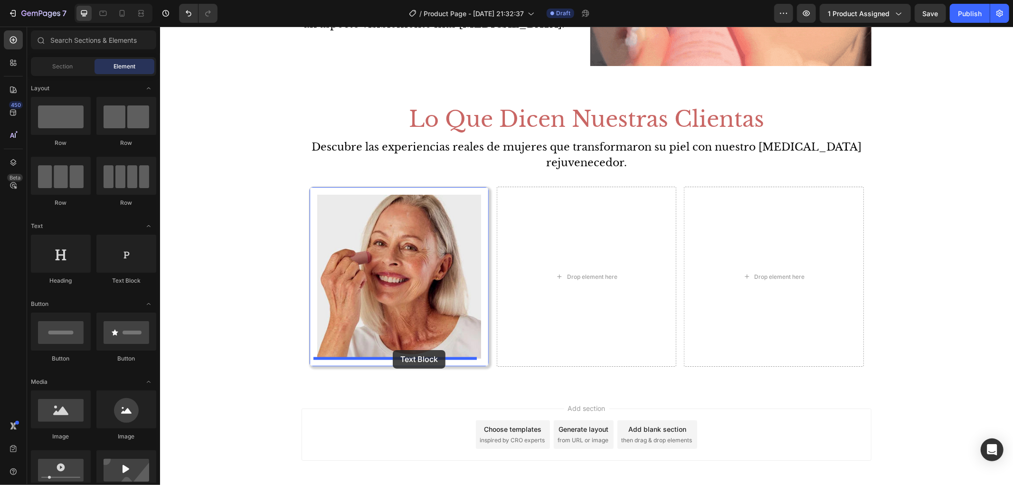
drag, startPoint x: 286, startPoint y: 281, endPoint x: 392, endPoint y: 350, distance: 126.3
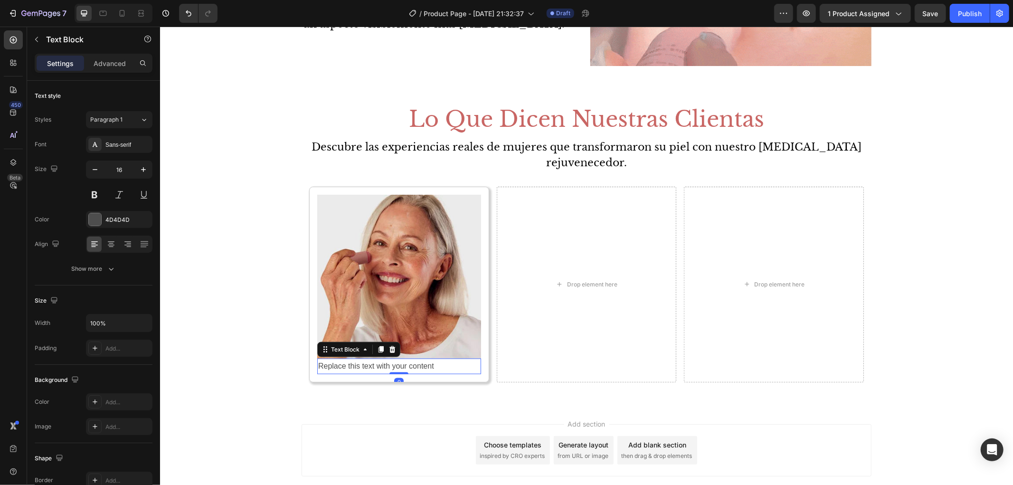
click at [390, 361] on div "Replace this text with your content" at bounding box center [399, 366] width 164 height 16
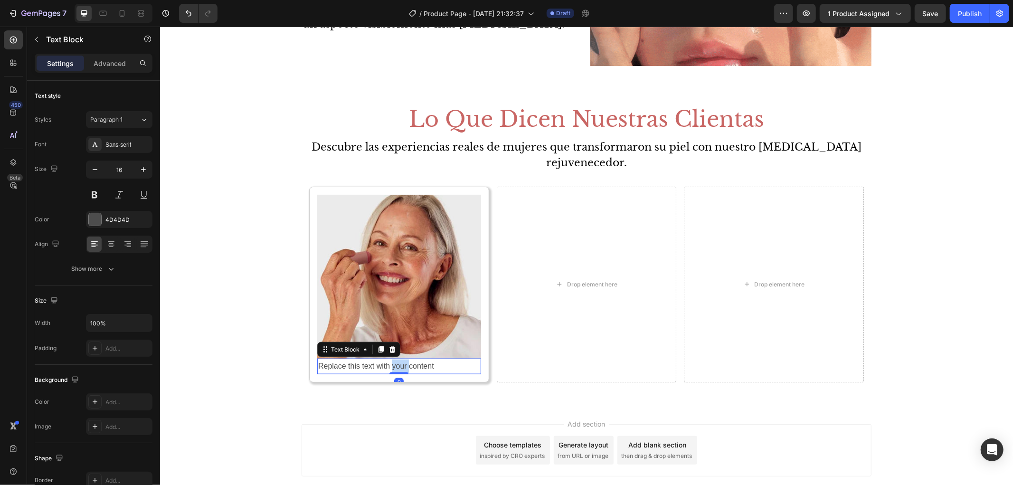
click at [390, 361] on p "Replace this text with your content" at bounding box center [399, 366] width 162 height 14
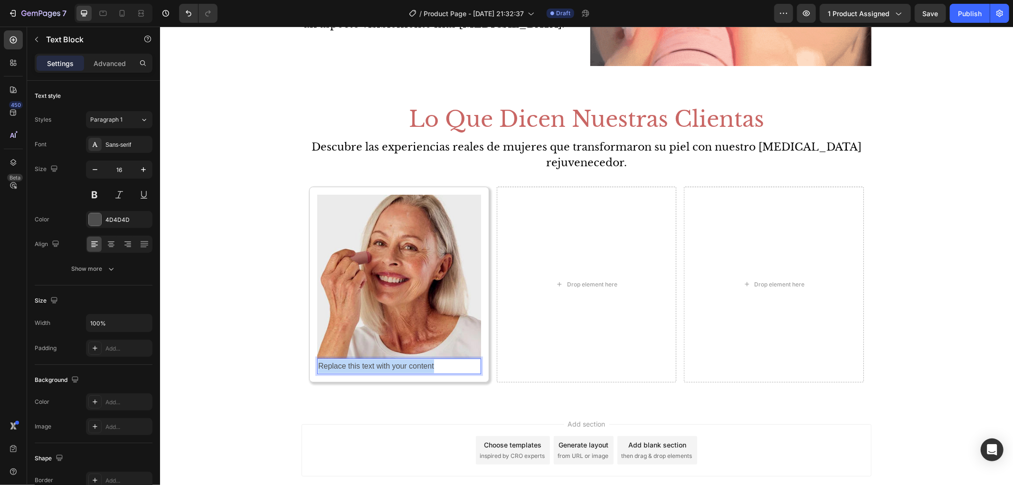
click at [390, 361] on p "Replace this text with your content" at bounding box center [399, 366] width 162 height 14
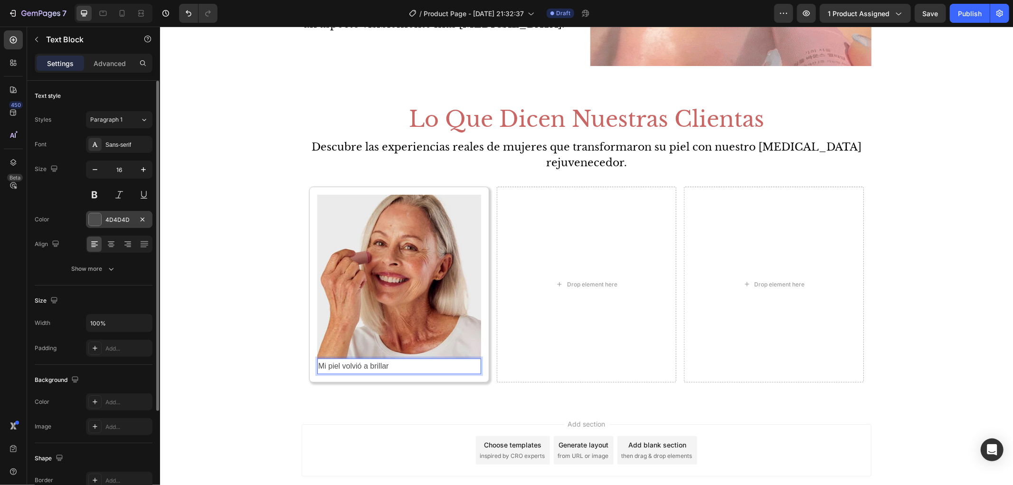
click at [99, 222] on div at bounding box center [95, 219] width 12 height 12
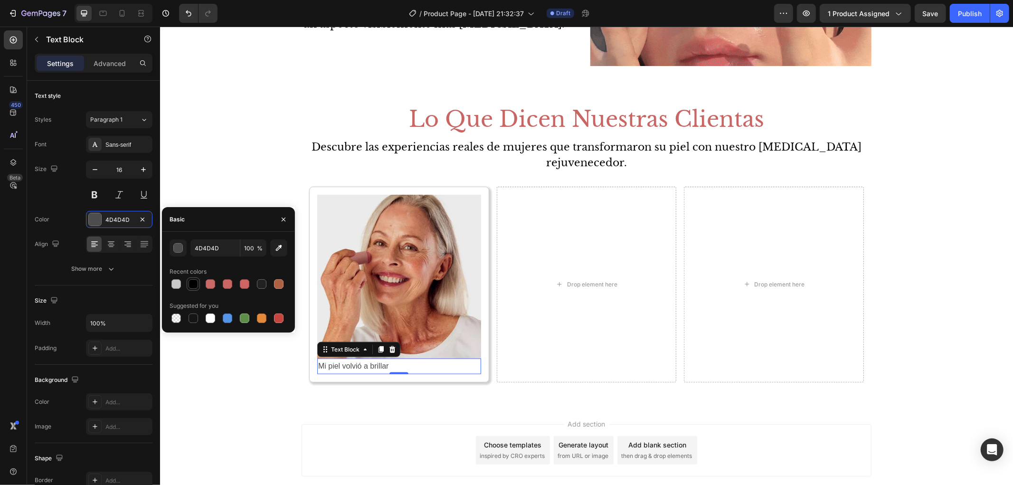
click at [193, 288] on div at bounding box center [193, 283] width 11 height 11
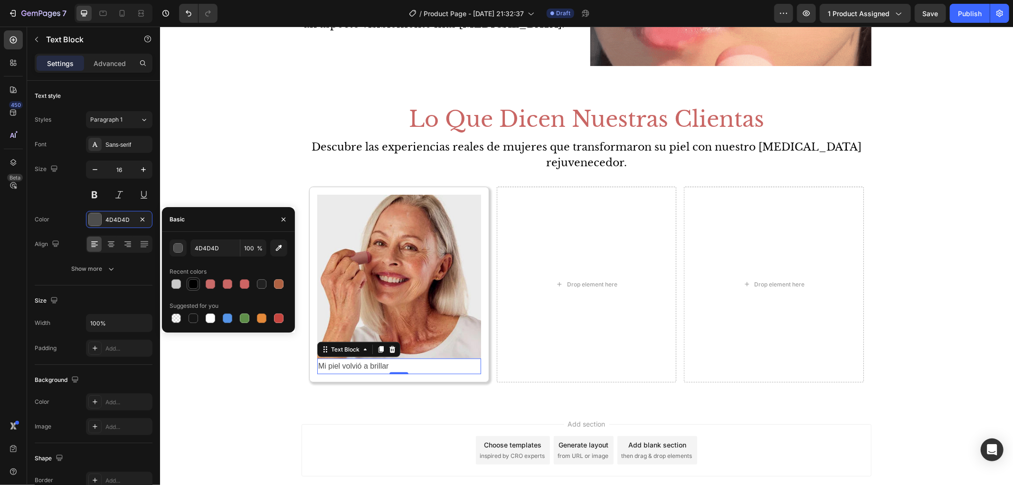
type input "000000"
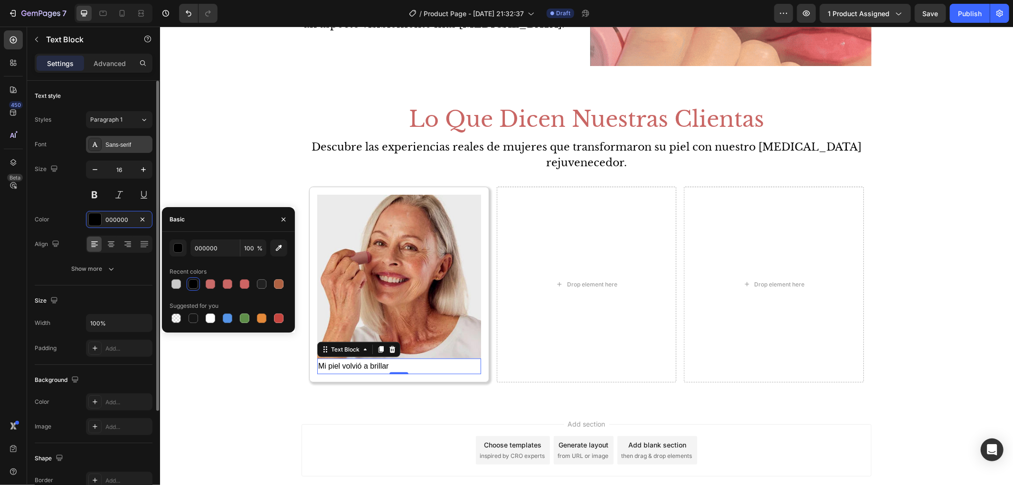
click at [113, 152] on div "Sans-serif" at bounding box center [119, 144] width 66 height 17
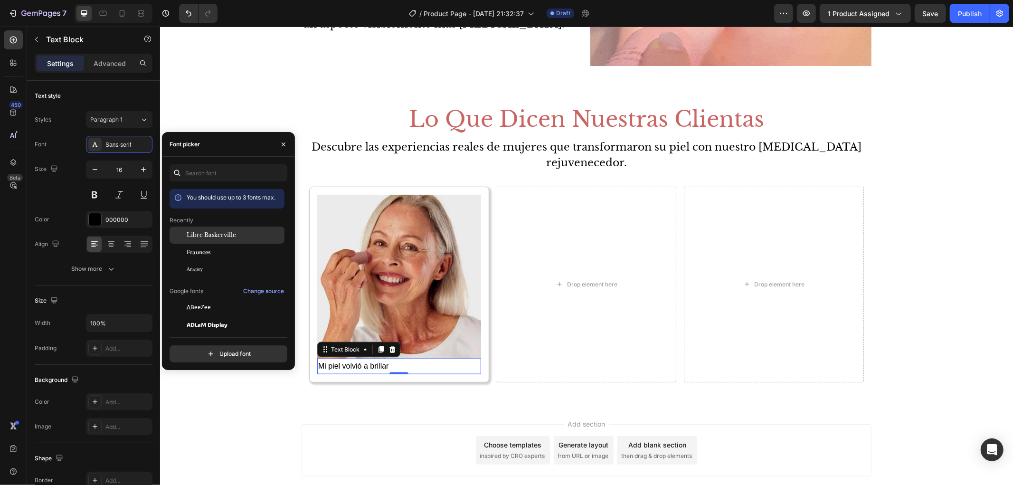
click at [218, 299] on div "Libre Baskerville" at bounding box center [227, 307] width 115 height 17
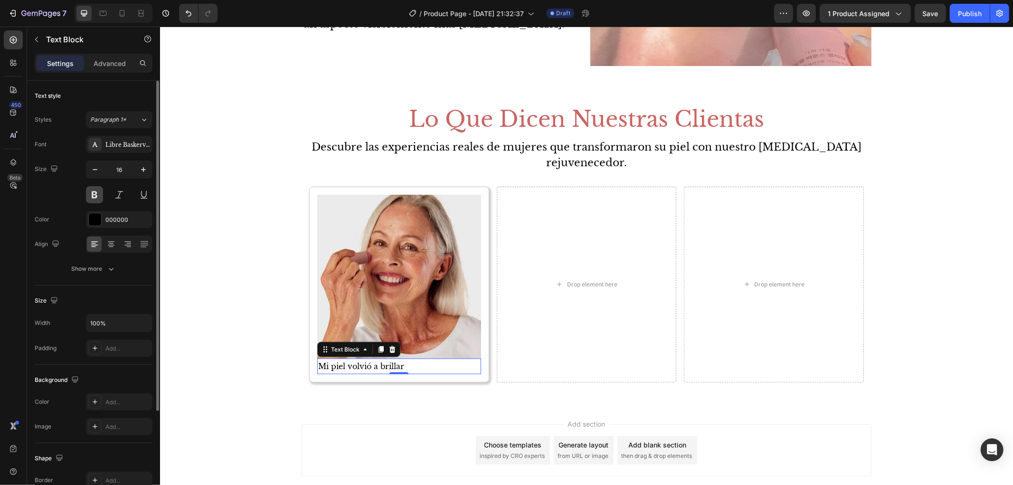
click at [102, 196] on button at bounding box center [94, 194] width 17 height 17
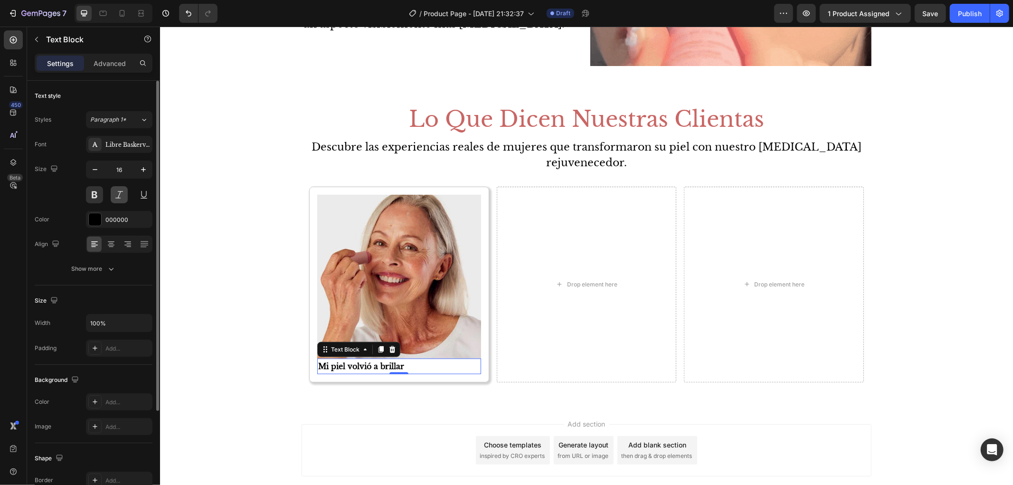
click at [111, 198] on button at bounding box center [119, 194] width 17 height 17
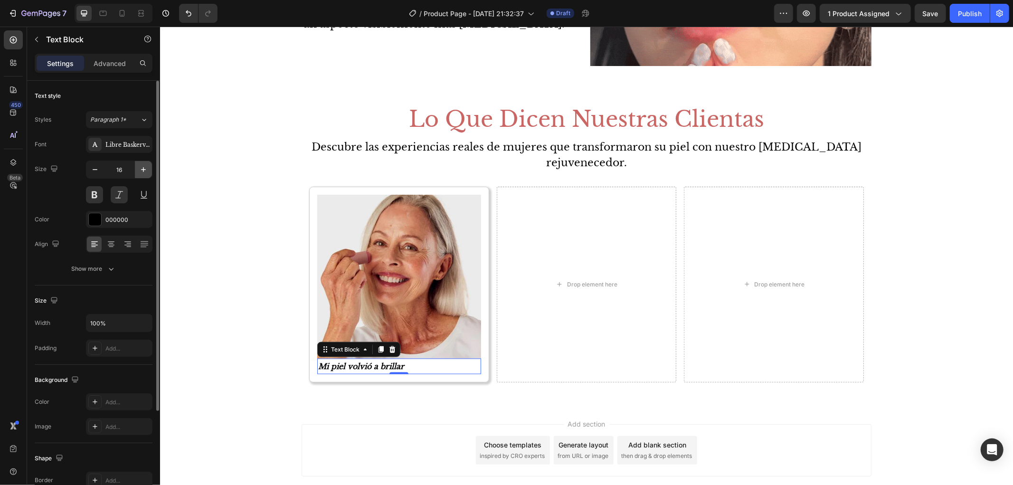
click at [135, 169] on button "button" at bounding box center [143, 169] width 17 height 17
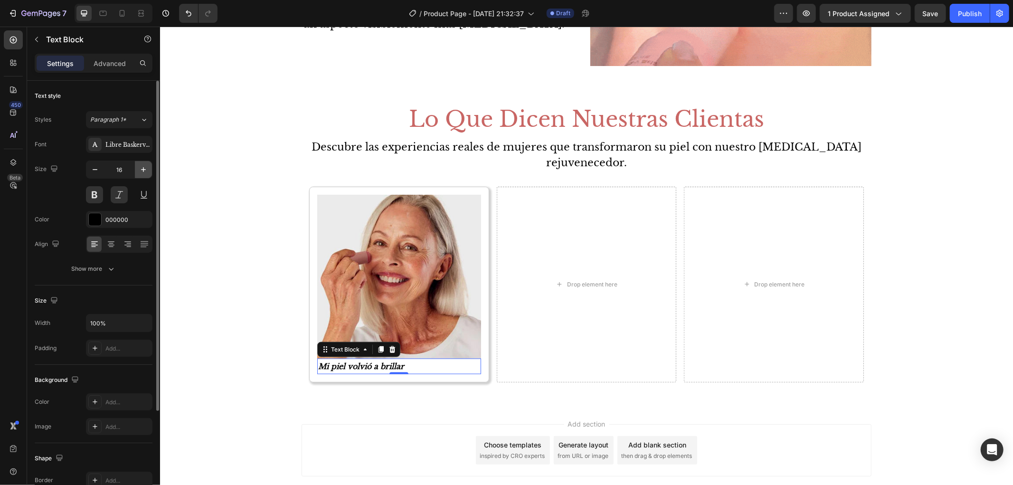
click at [135, 169] on button "button" at bounding box center [143, 169] width 17 height 17
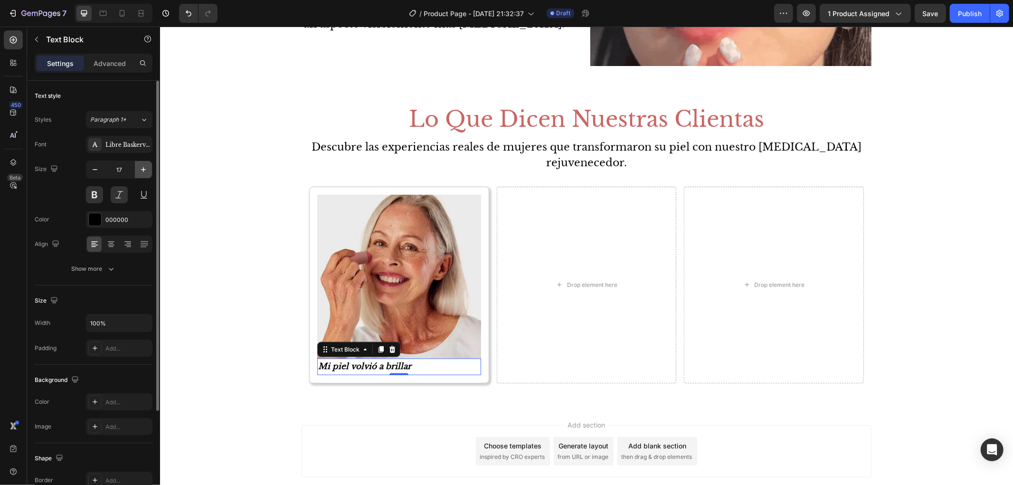
click at [135, 169] on button "button" at bounding box center [143, 169] width 17 height 17
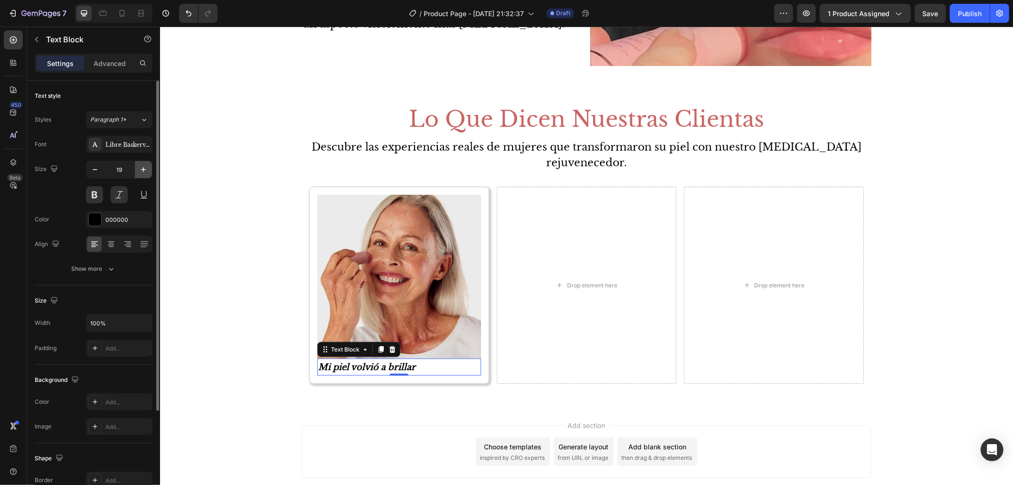
click at [135, 169] on button "button" at bounding box center [143, 169] width 17 height 17
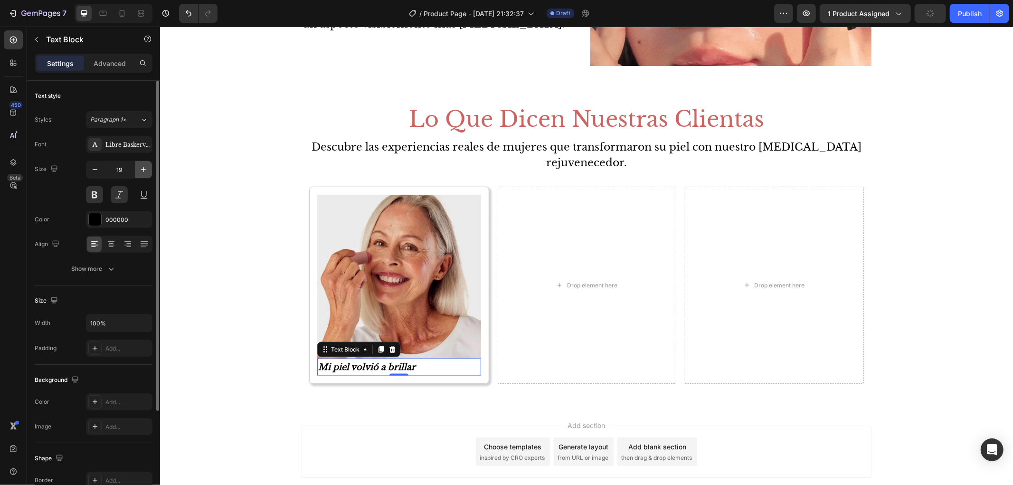
click at [135, 169] on button "button" at bounding box center [143, 169] width 17 height 17
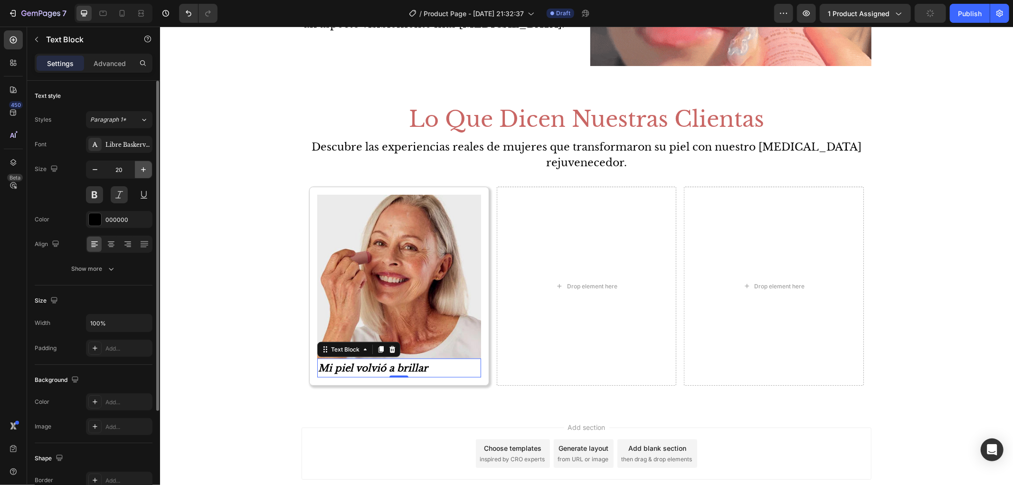
type input "21"
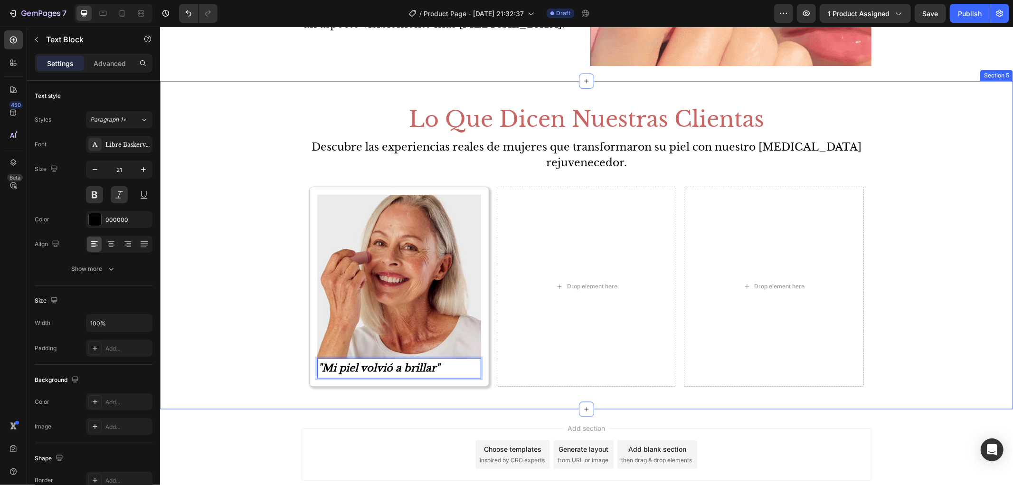
click at [203, 336] on div "Lo Que Dicen Nuestras Clientas Heading Descubre las experiencias reales de muje…" at bounding box center [586, 244] width 853 height 297
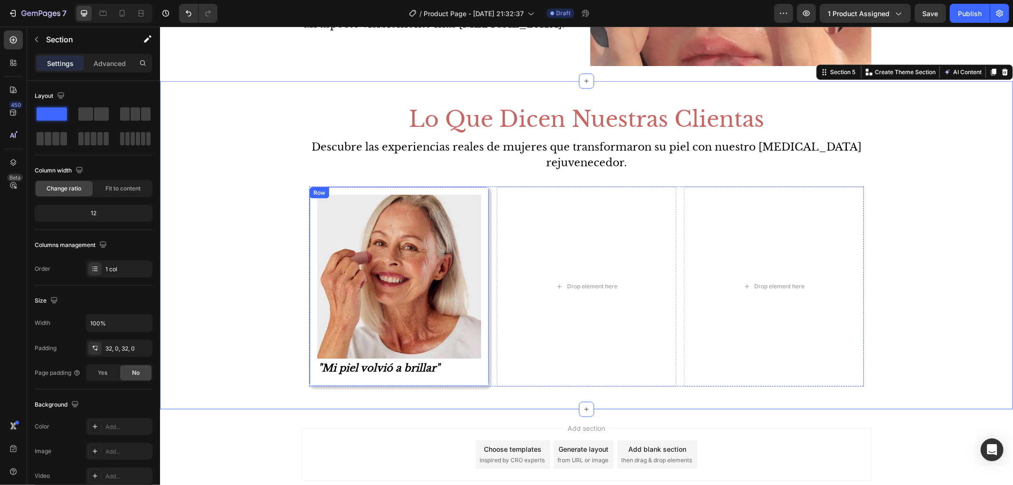
click at [471, 380] on div "Image "Mi piel volvió a brillar" Text Block Row" at bounding box center [399, 285] width 180 height 199
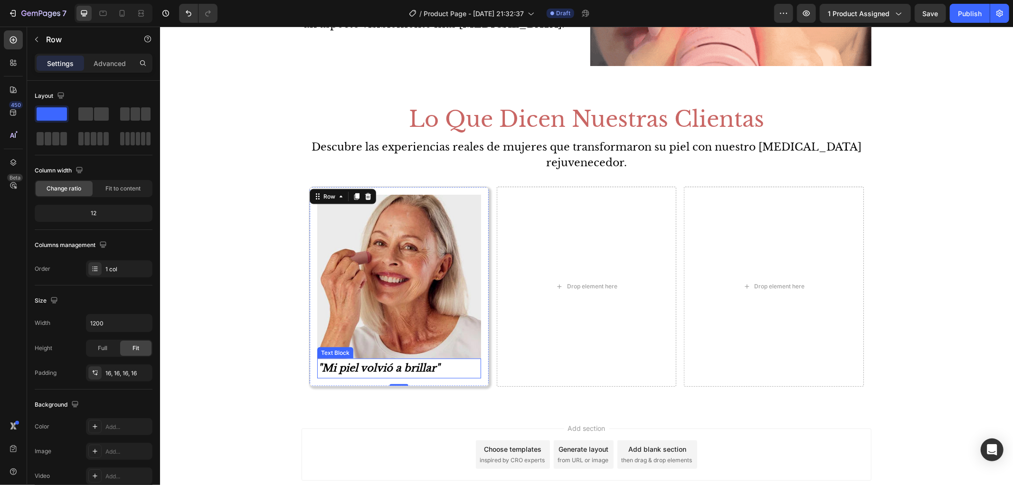
click at [469, 364] on p ""Mi piel volvió a brillar"" at bounding box center [399, 368] width 162 height 18
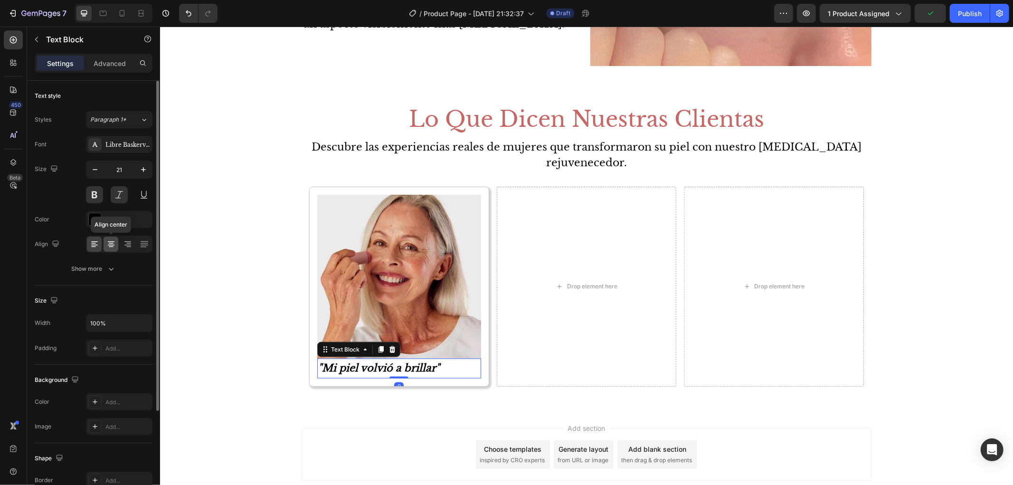
click at [110, 241] on icon at bounding box center [110, 243] width 9 height 9
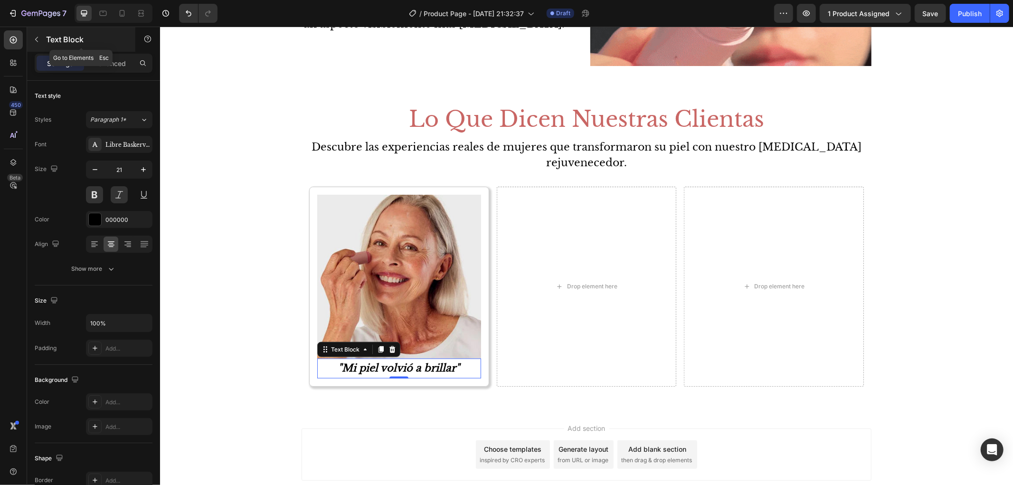
click at [47, 39] on p "Text Block" at bounding box center [86, 39] width 81 height 11
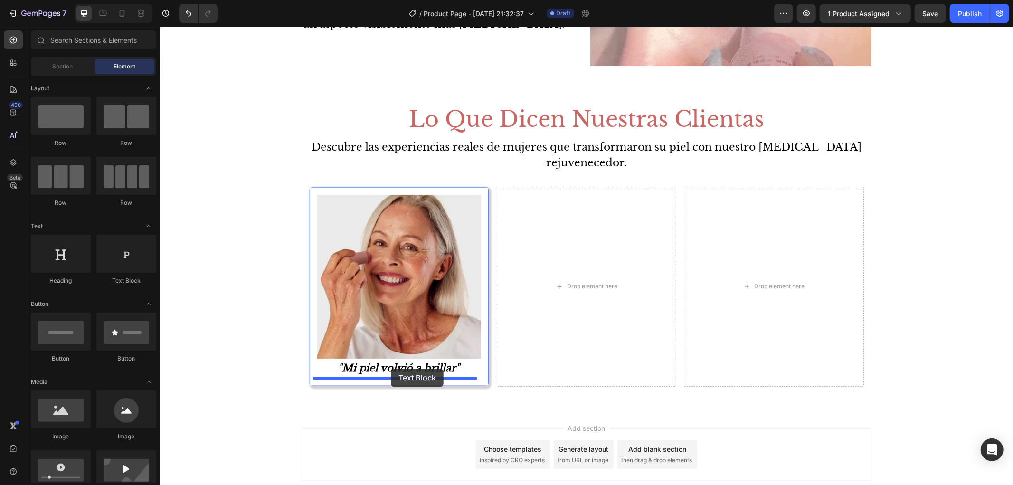
drag, startPoint x: 294, startPoint y: 284, endPoint x: 390, endPoint y: 368, distance: 127.6
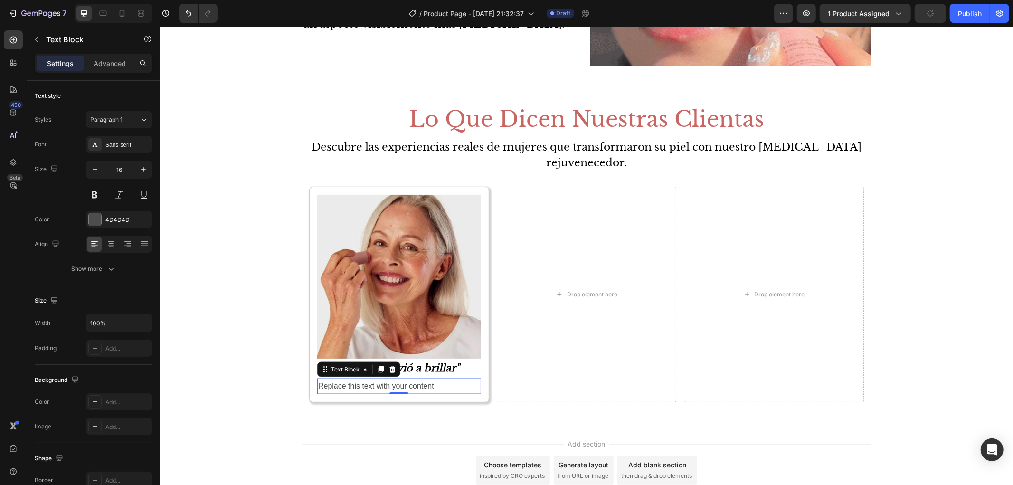
click at [387, 388] on div "Replace this text with your content" at bounding box center [399, 386] width 164 height 16
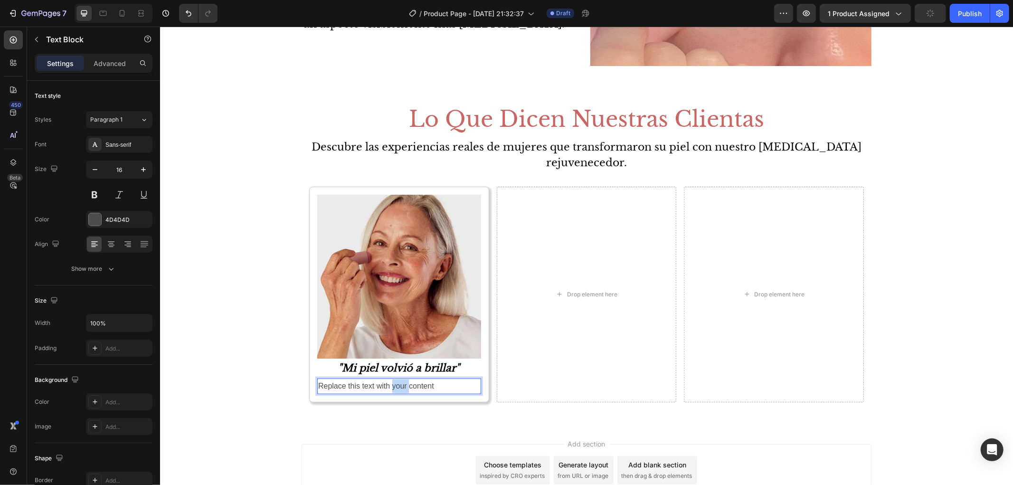
click at [387, 388] on p "Replace this text with your content" at bounding box center [399, 386] width 162 height 14
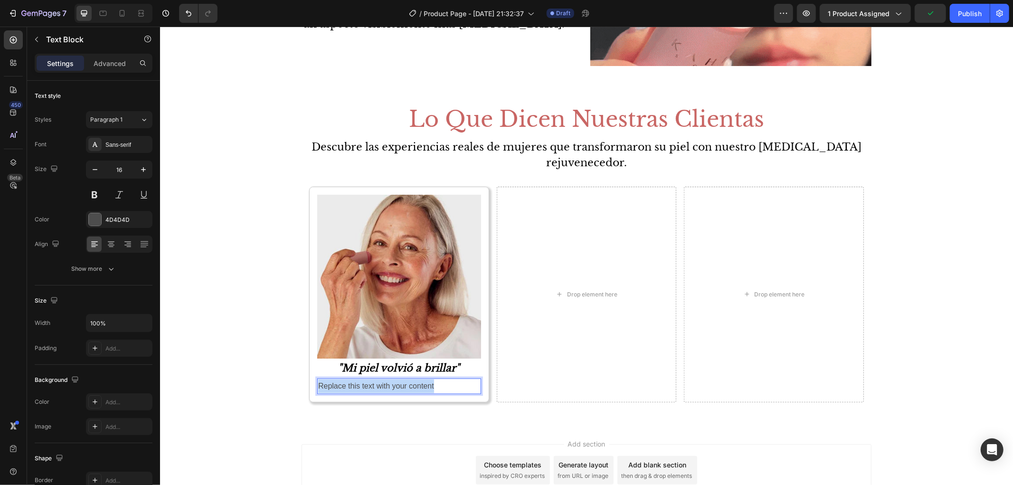
click at [387, 388] on p "Replace this text with your content" at bounding box center [399, 386] width 162 height 14
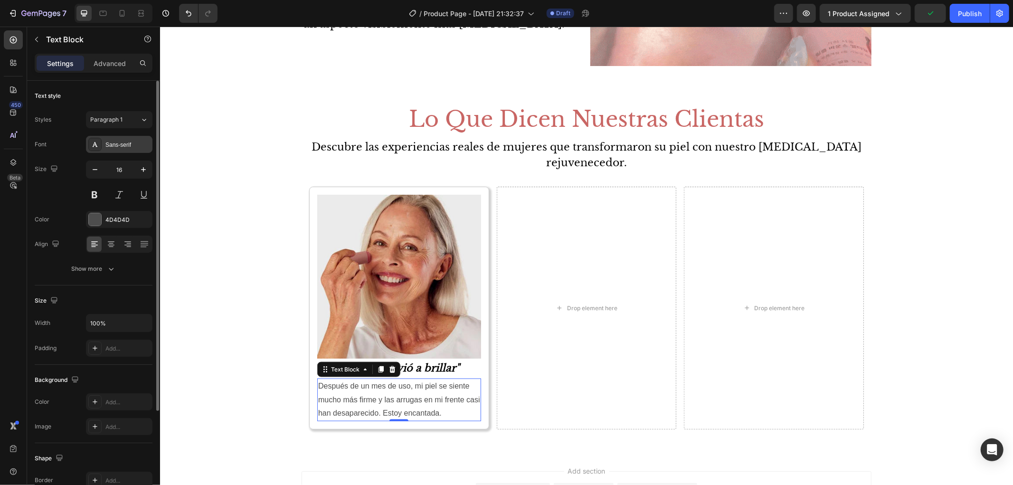
click at [120, 141] on div "Sans-serif" at bounding box center [127, 145] width 45 height 9
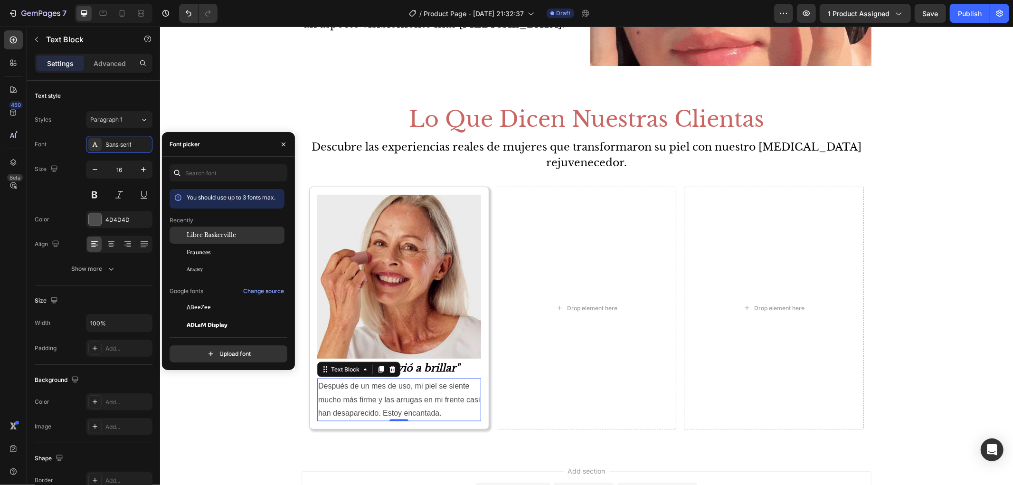
click at [226, 234] on span "Libre Baskerville" at bounding box center [211, 235] width 49 height 9
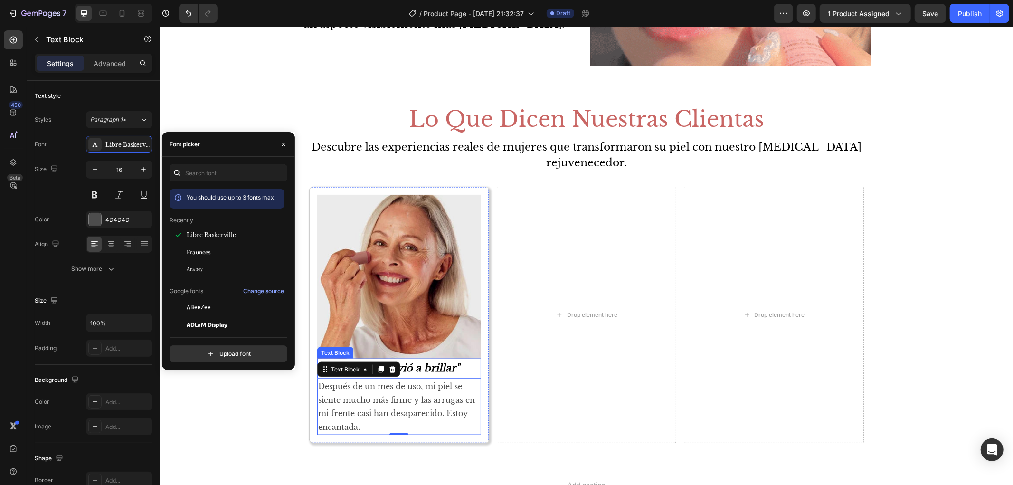
click at [447, 363] on p ""Mi piel volvió a brillar"" at bounding box center [399, 368] width 162 height 18
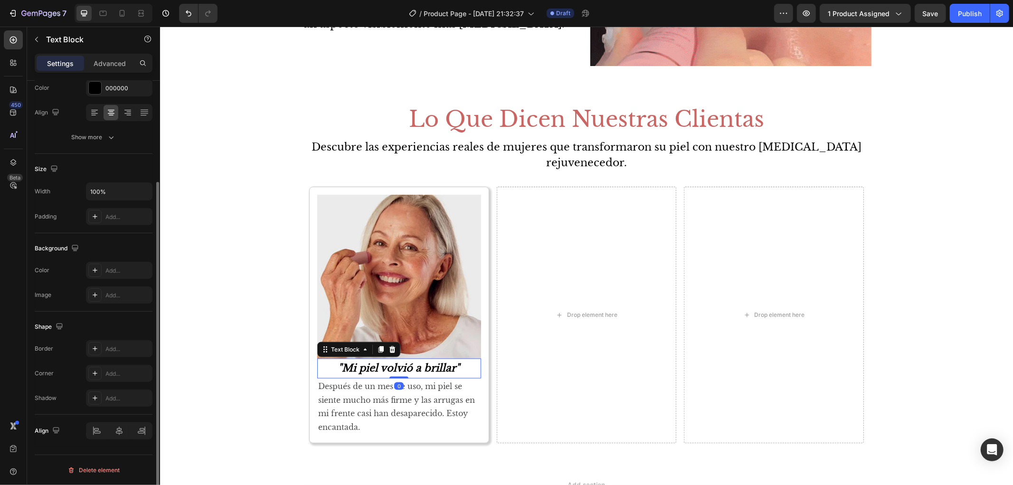
scroll to position [0, 0]
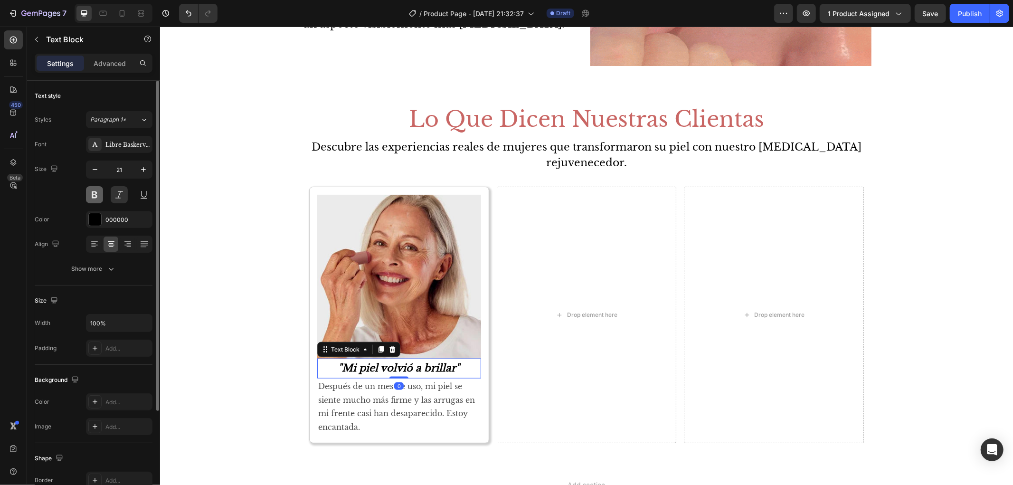
click at [99, 197] on button at bounding box center [94, 194] width 17 height 17
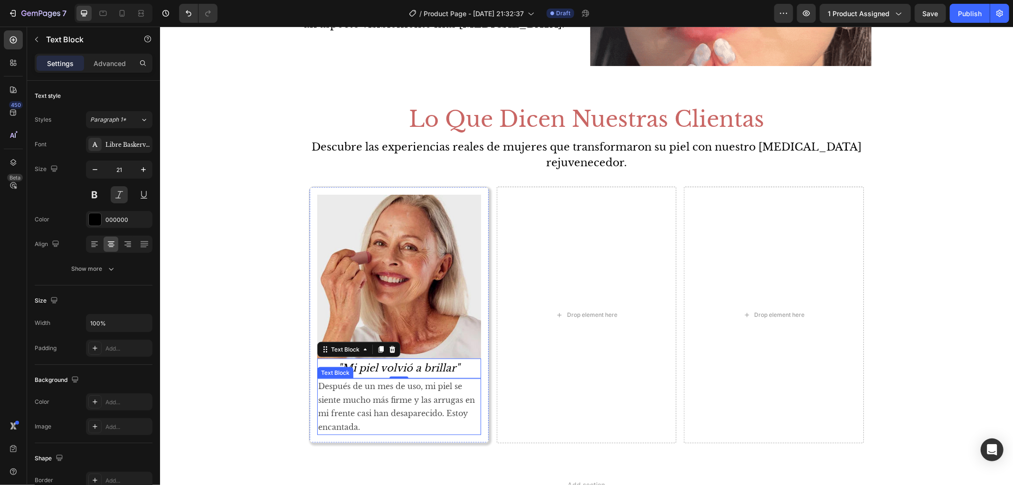
click at [418, 407] on p "Después de un mes de uso, mi piel se siente mucho más firme y las arrugas en mi…" at bounding box center [399, 406] width 162 height 55
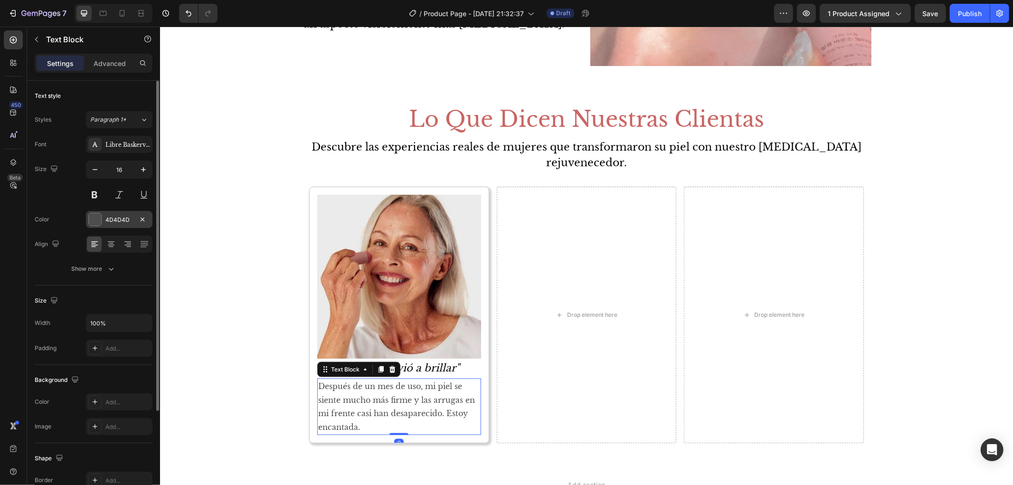
click at [91, 223] on div at bounding box center [95, 219] width 12 height 12
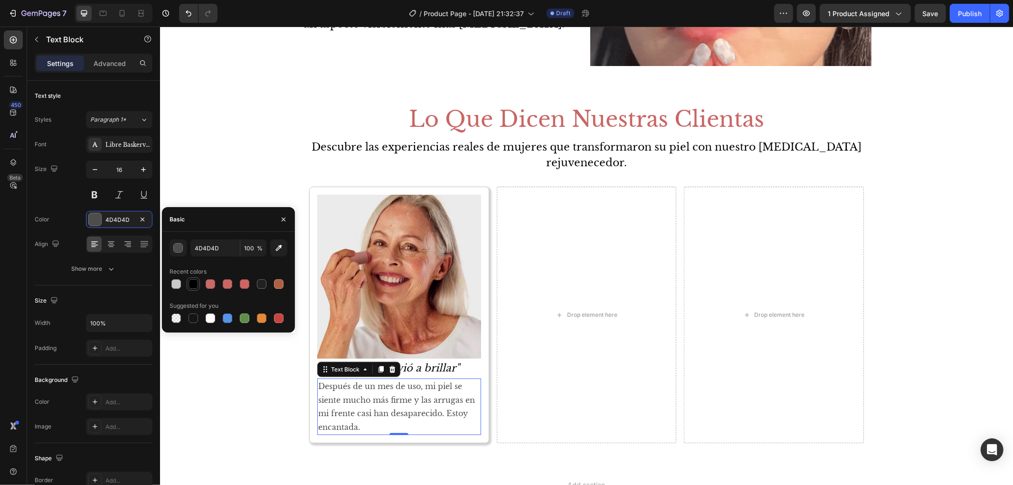
click at [190, 285] on div at bounding box center [193, 283] width 9 height 9
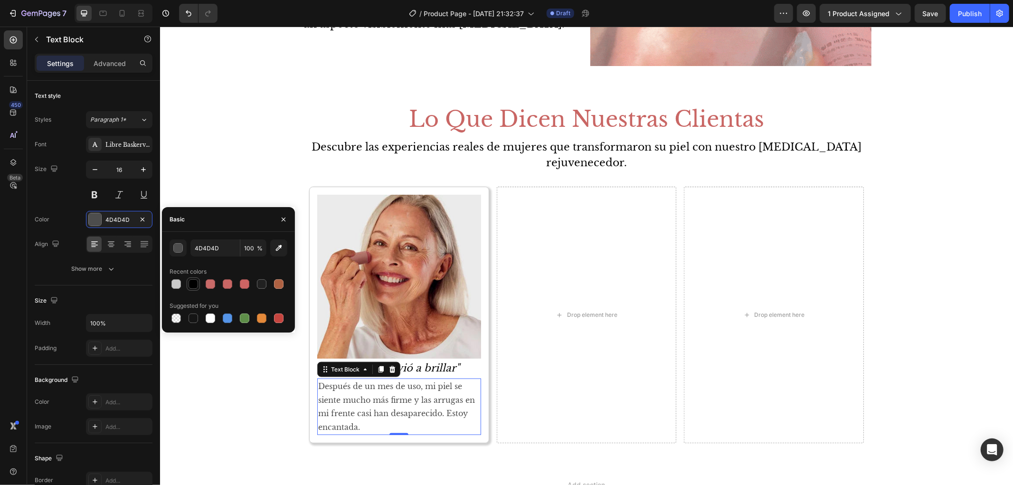
type input "000000"
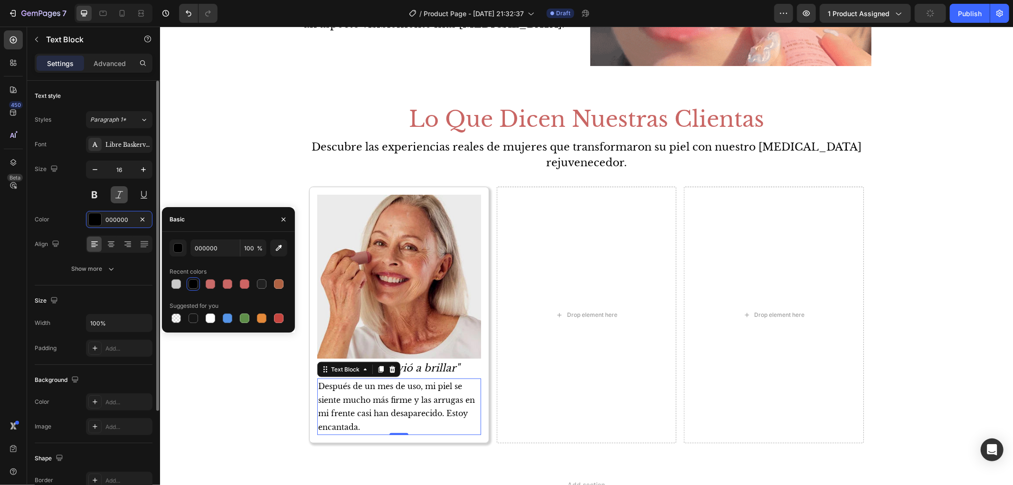
click at [115, 196] on button at bounding box center [119, 194] width 17 height 17
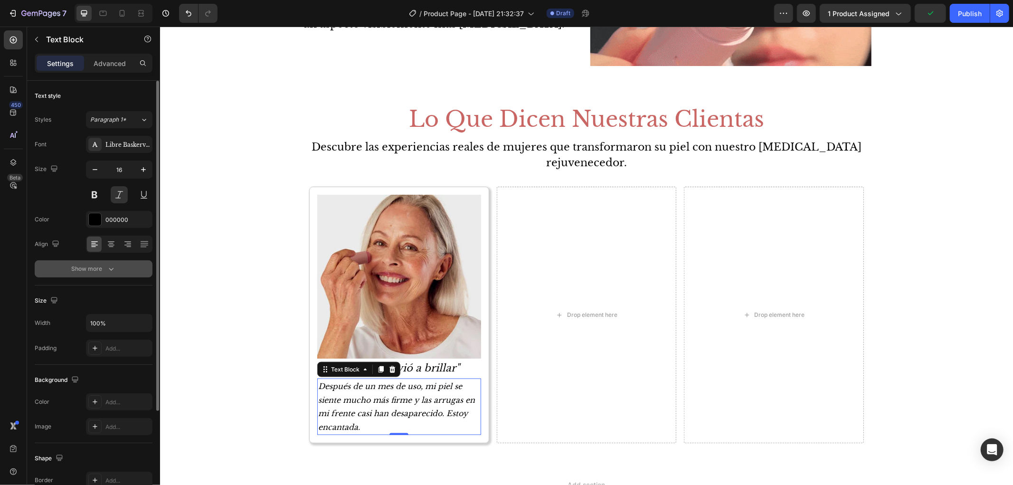
click at [107, 267] on icon "button" at bounding box center [110, 268] width 9 height 9
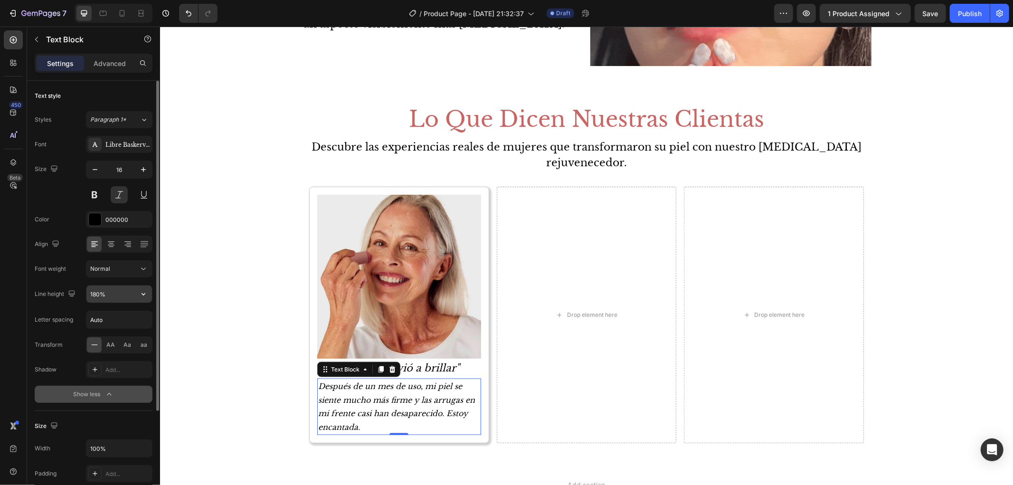
click at [145, 294] on icon "button" at bounding box center [143, 293] width 9 height 9
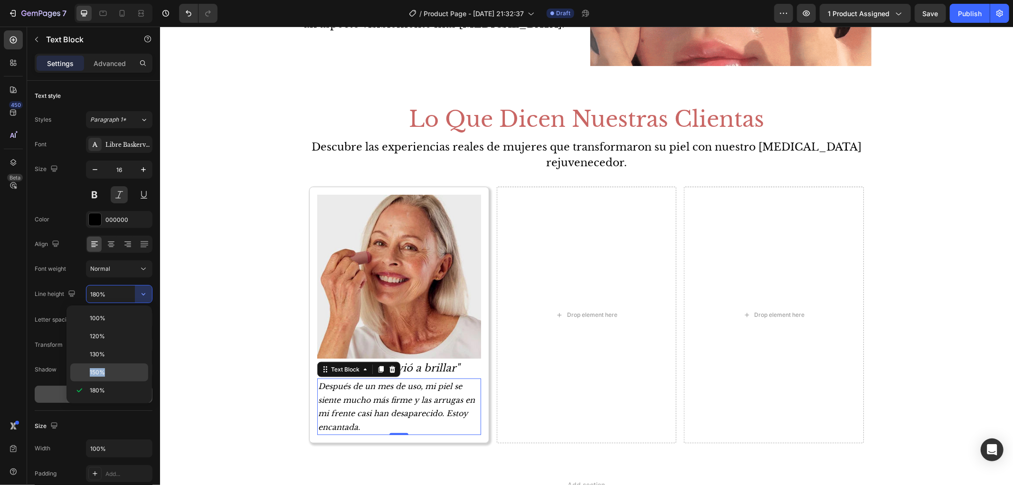
drag, startPoint x: 132, startPoint y: 362, endPoint x: 132, endPoint y: 373, distance: 10.9
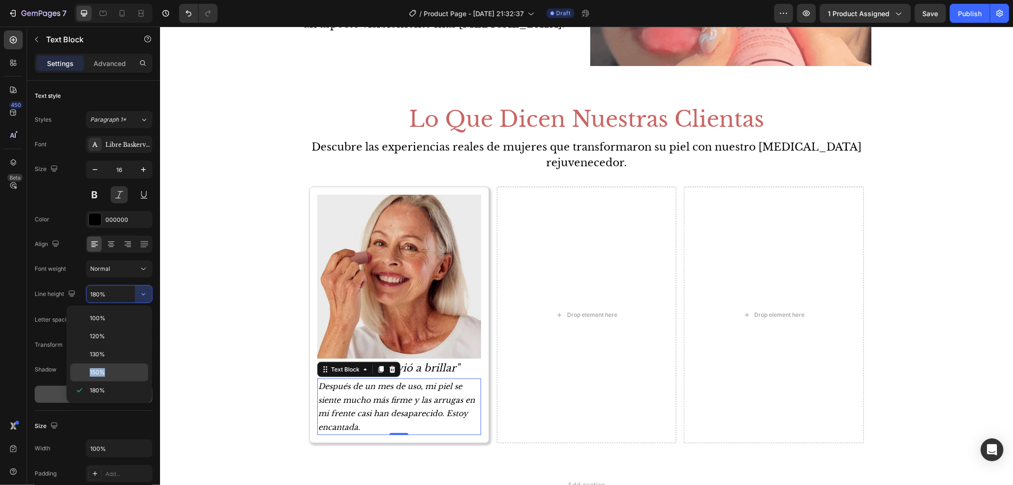
click at [132, 373] on div "100% 120% 130% 150% 180%" at bounding box center [109, 354] width 78 height 90
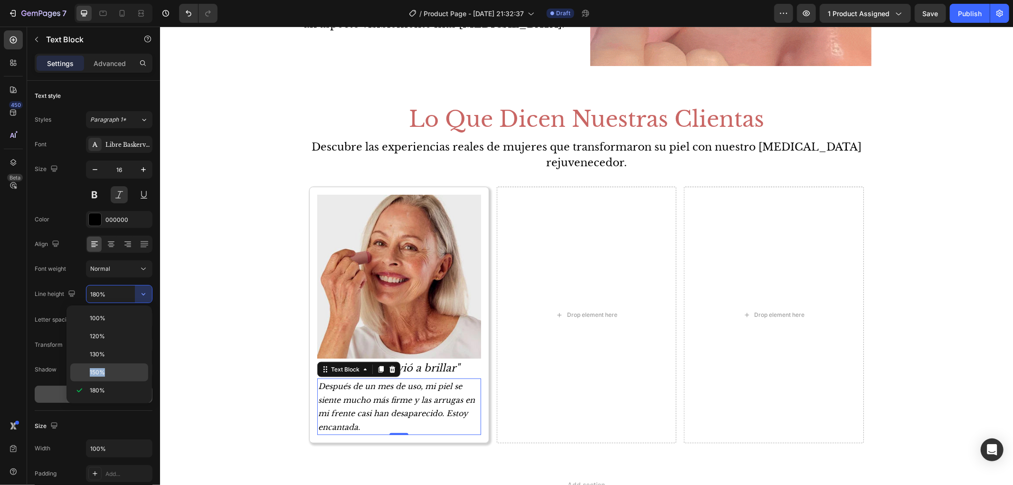
click at [132, 373] on p "150%" at bounding box center [117, 372] width 54 height 9
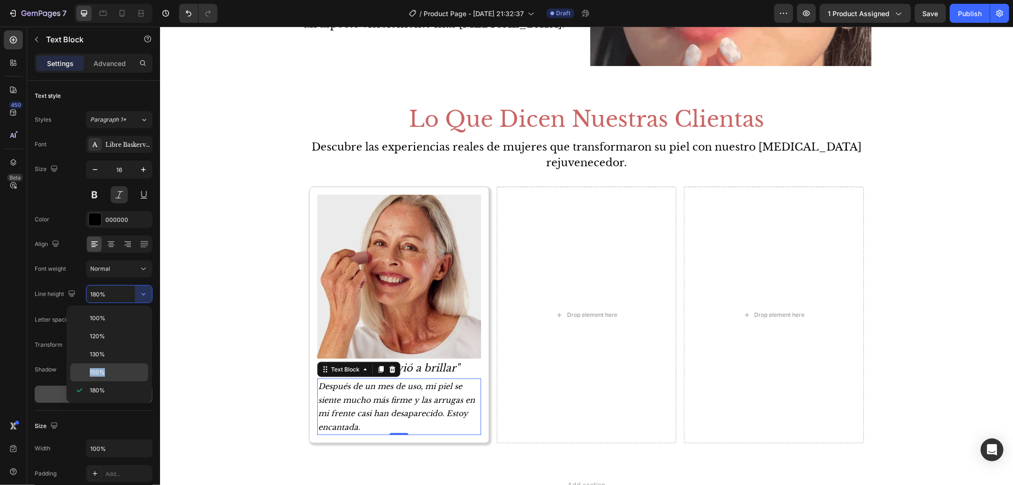
type input "150%"
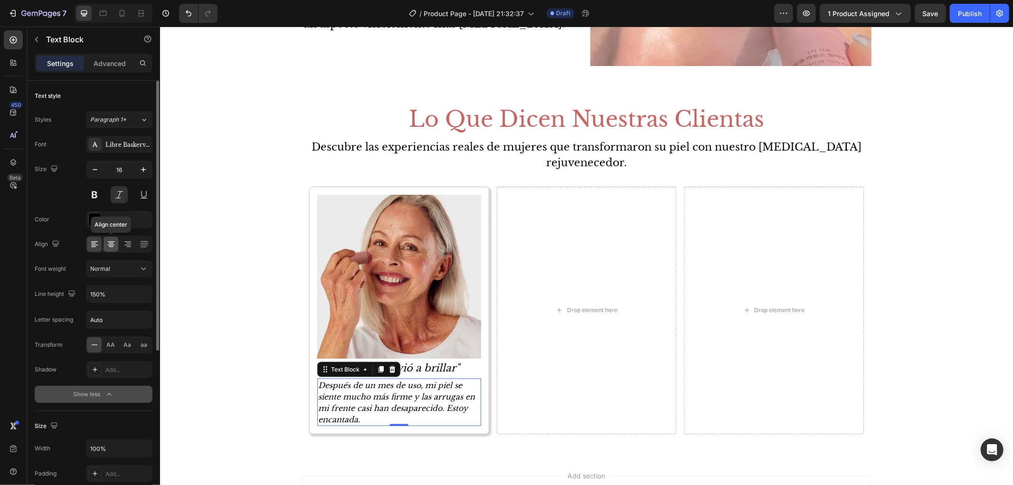
click at [108, 242] on icon at bounding box center [110, 243] width 9 height 9
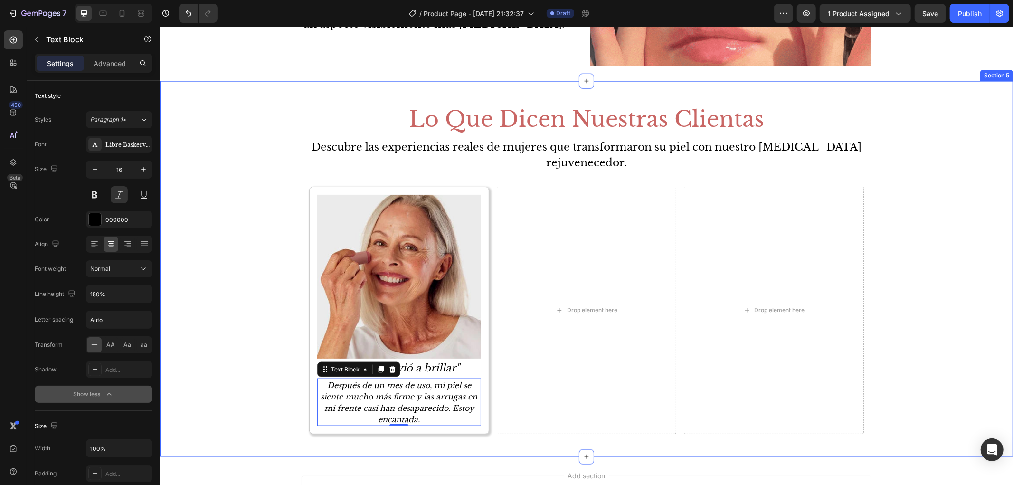
click at [208, 293] on div "Lo Que Dicen Nuestras Clientas Heading Descubre las experiencias reales de muje…" at bounding box center [586, 268] width 853 height 345
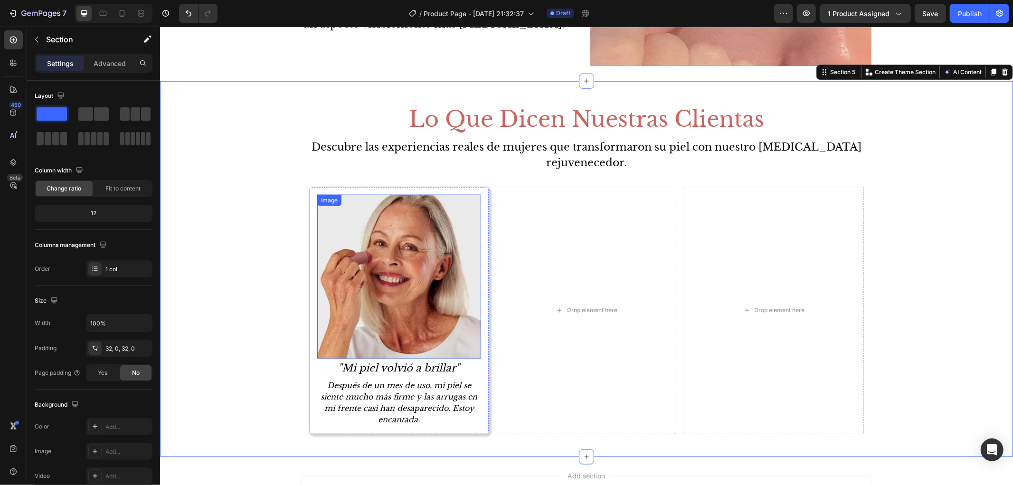
click at [410, 276] on img at bounding box center [399, 276] width 164 height 164
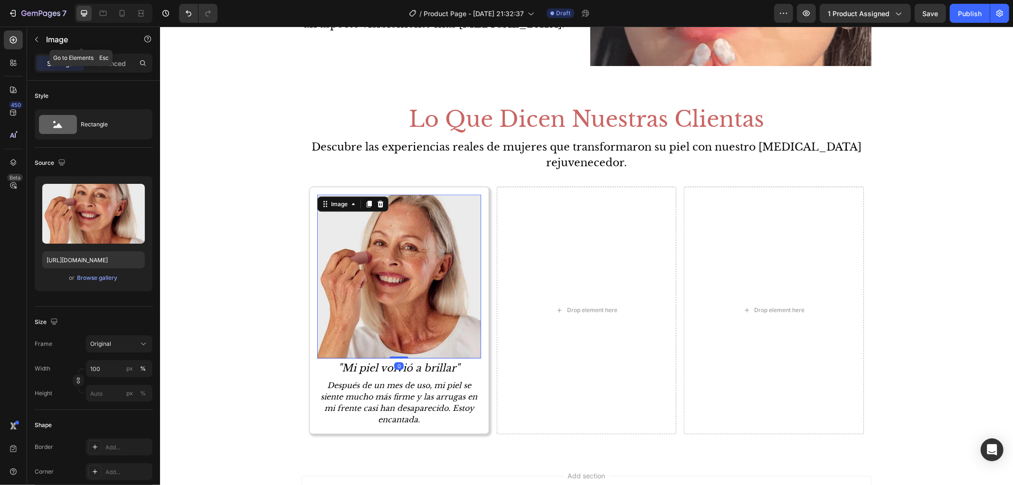
click at [98, 52] on div "Image" at bounding box center [81, 40] width 108 height 27
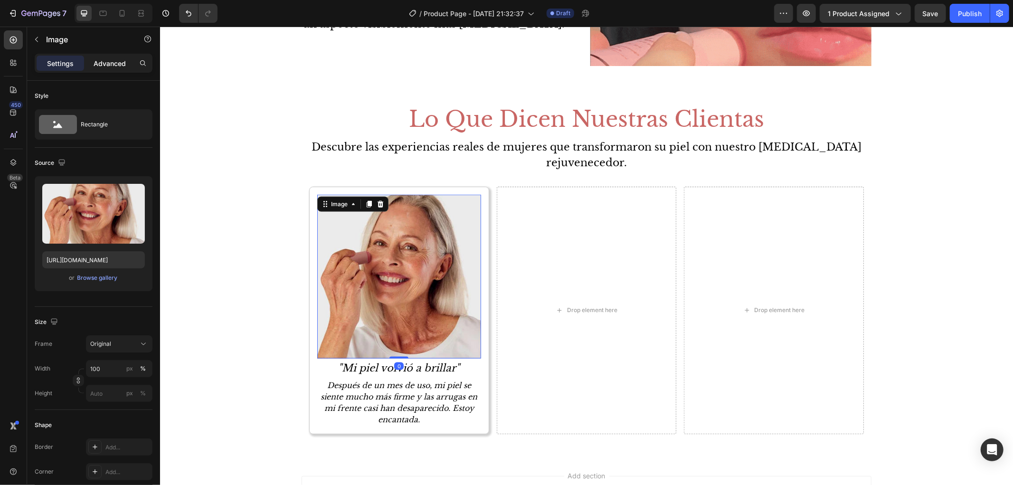
click at [103, 60] on p "Advanced" at bounding box center [110, 63] width 32 height 10
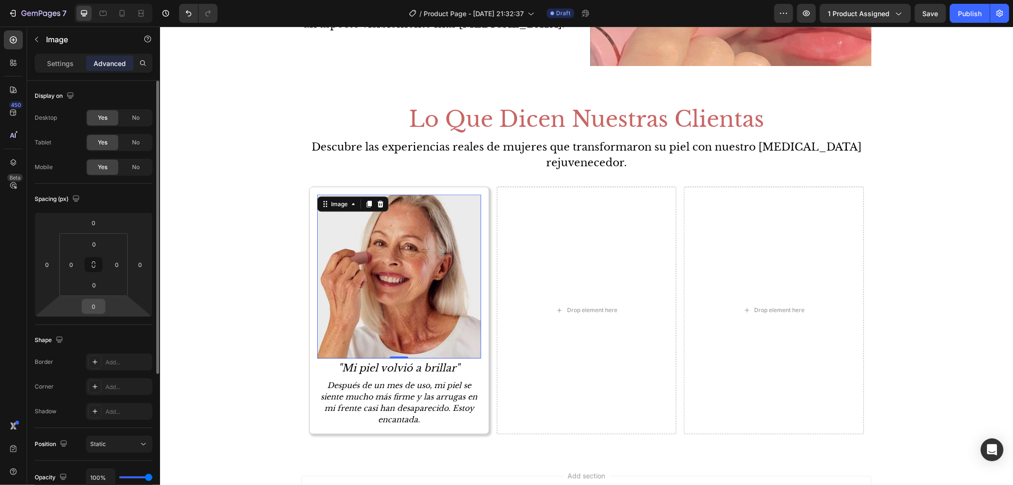
click at [94, 307] on input "0" at bounding box center [93, 306] width 19 height 14
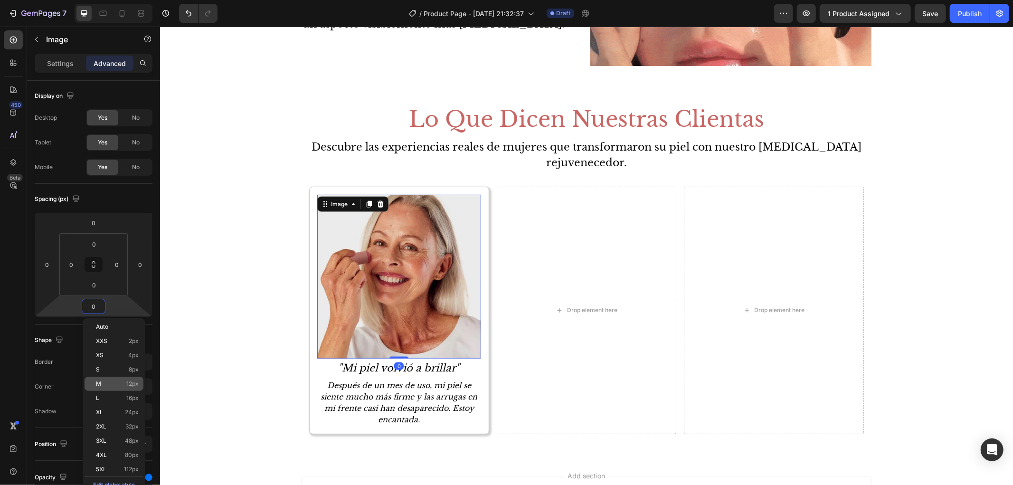
click at [130, 378] on div "M 12px" at bounding box center [114, 384] width 59 height 14
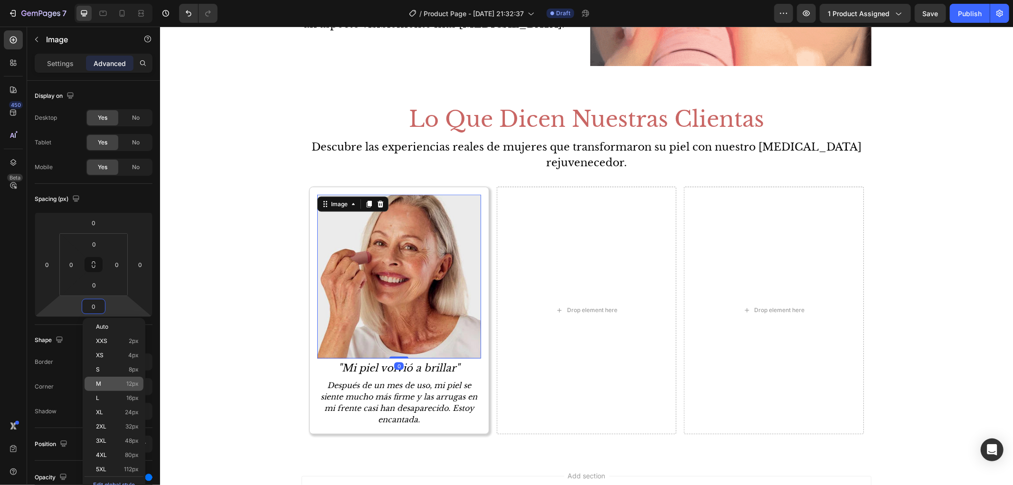
type input "12"
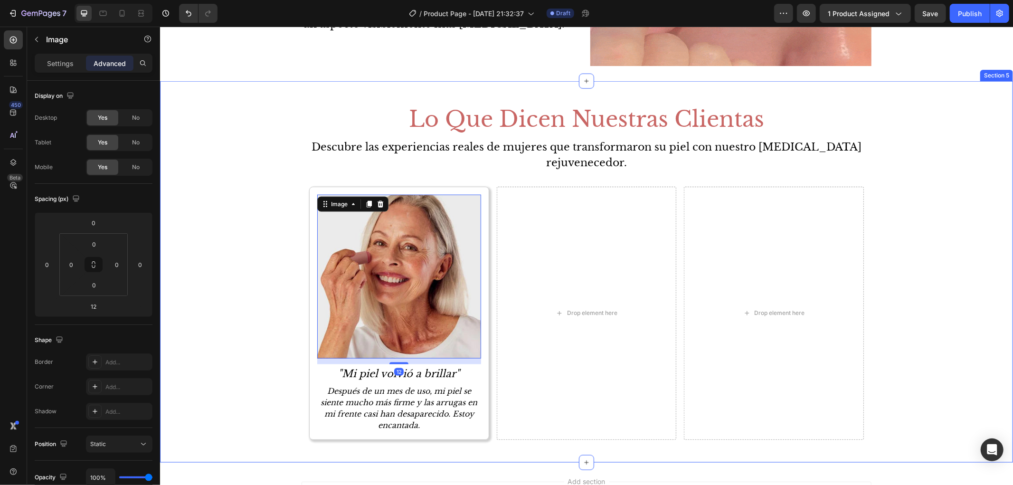
click at [220, 338] on div "Lo Que Dicen Nuestras Clientas Heading Descubre las experiencias reales de muje…" at bounding box center [586, 271] width 853 height 350
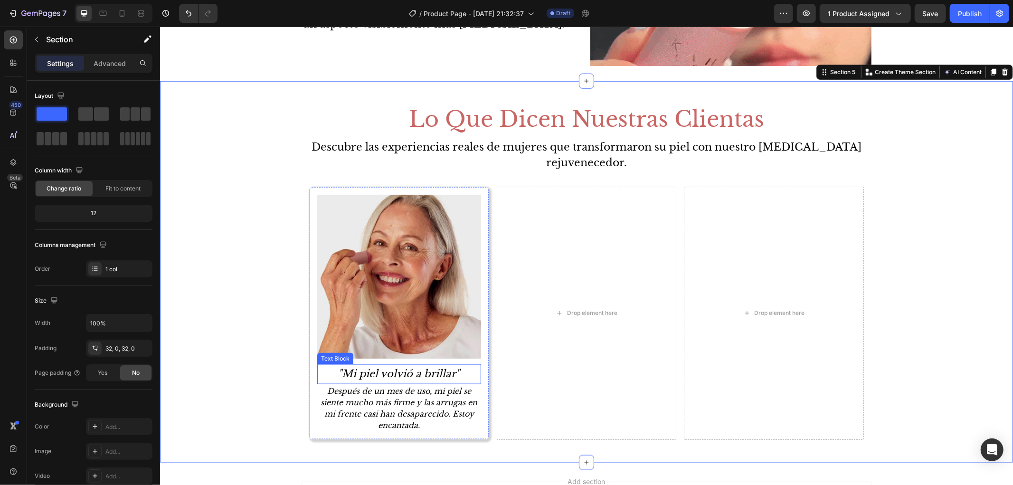
click at [416, 373] on p ""Mi piel volvió a brillar"" at bounding box center [399, 374] width 162 height 18
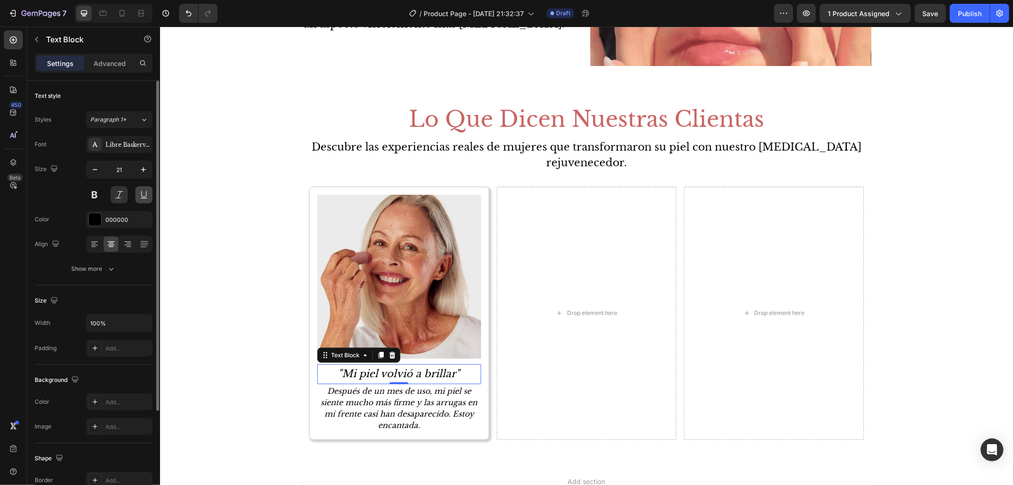
click at [149, 195] on button at bounding box center [143, 194] width 17 height 17
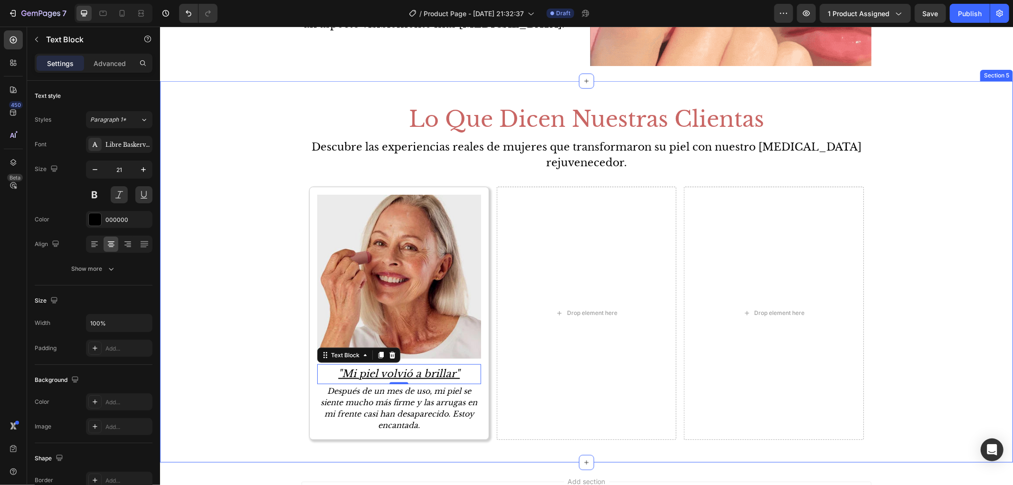
click at [210, 254] on div "Lo Que Dicen Nuestras Clientas Heading Descubre las experiencias reales de muje…" at bounding box center [586, 271] width 853 height 350
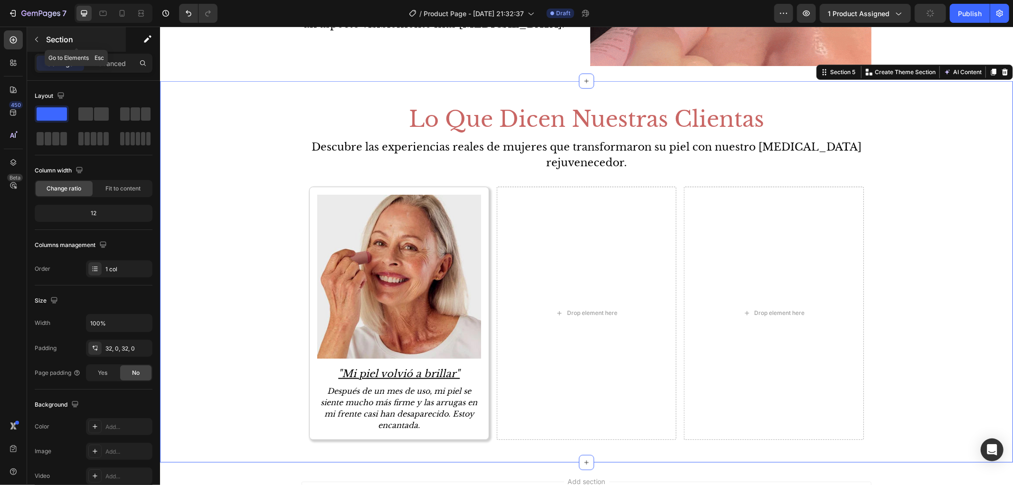
click at [76, 43] on p "Section" at bounding box center [85, 39] width 78 height 11
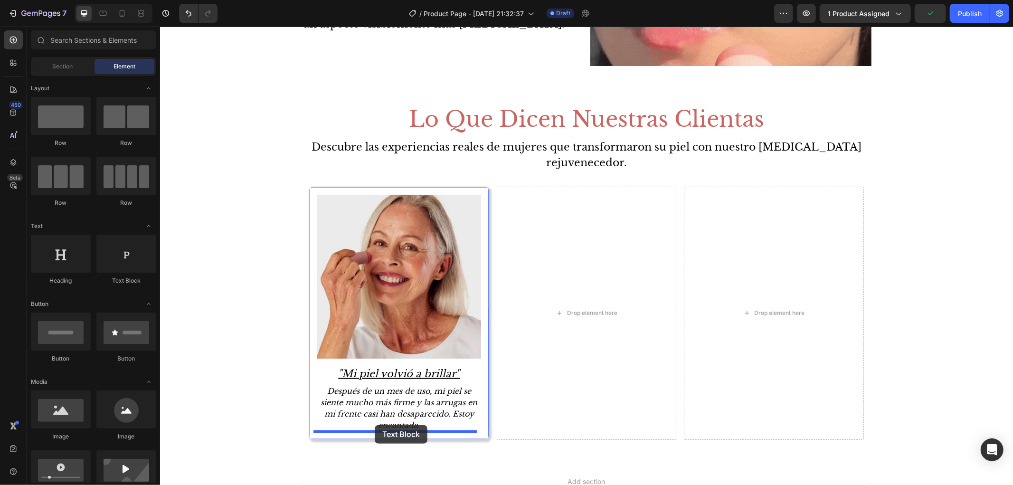
drag, startPoint x: 304, startPoint y: 297, endPoint x: 374, endPoint y: 425, distance: 145.8
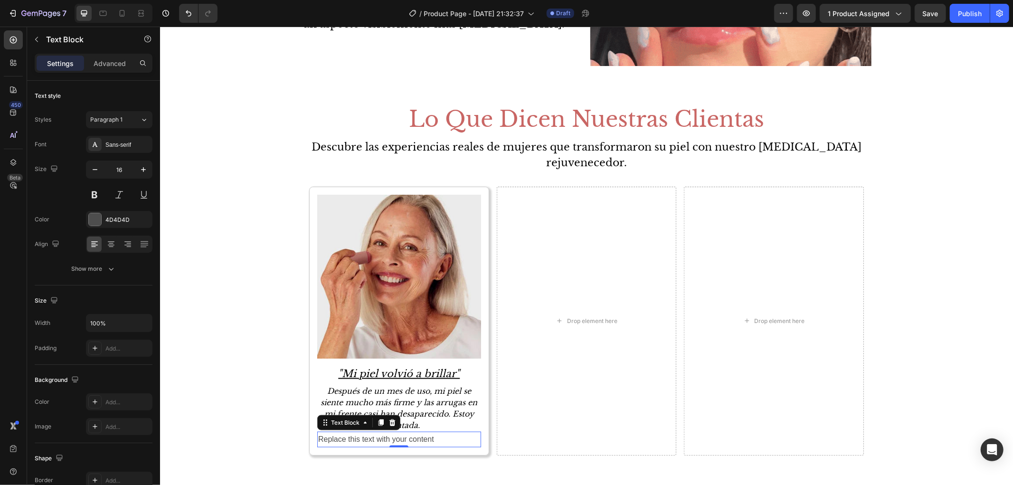
click at [407, 440] on div "Replace this text with your content" at bounding box center [399, 439] width 164 height 16
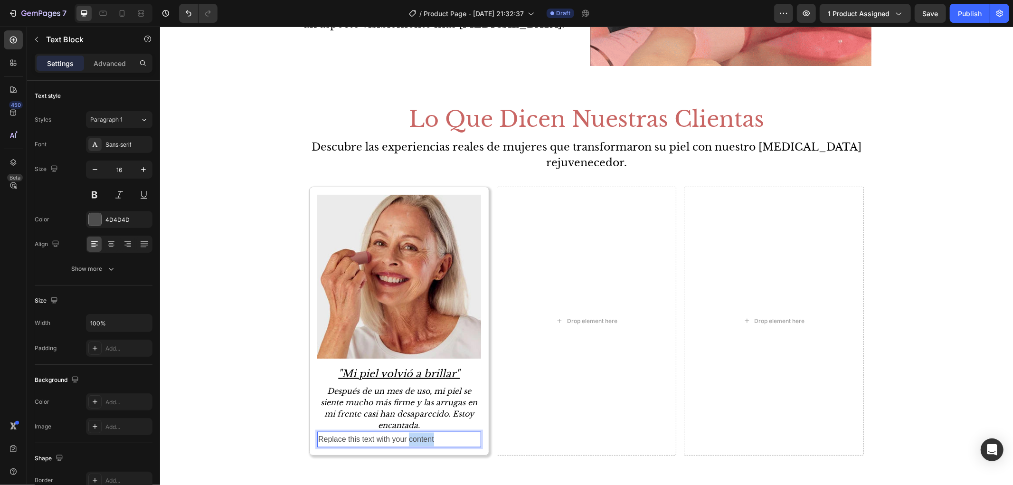
click at [407, 440] on p "Replace this text with your content" at bounding box center [399, 439] width 162 height 14
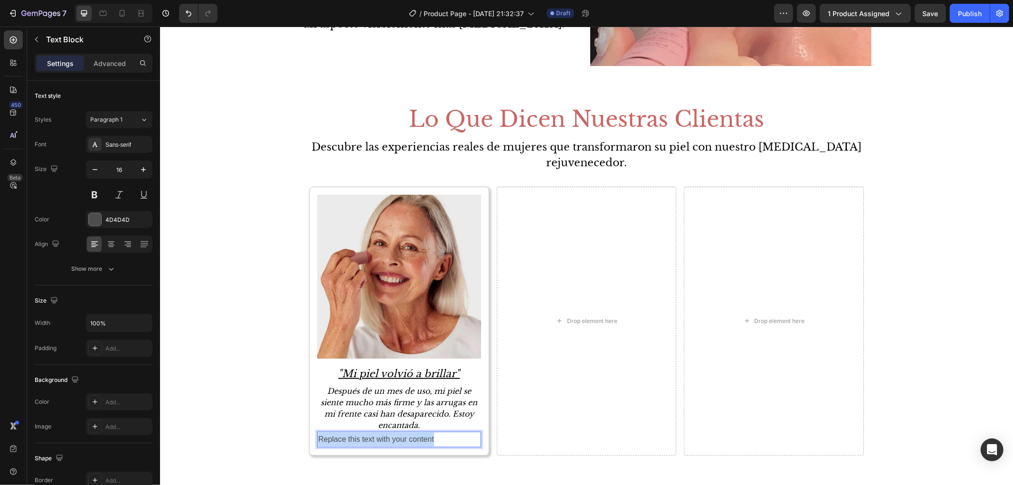
click at [407, 440] on p "Replace this text with your content" at bounding box center [399, 439] width 162 height 14
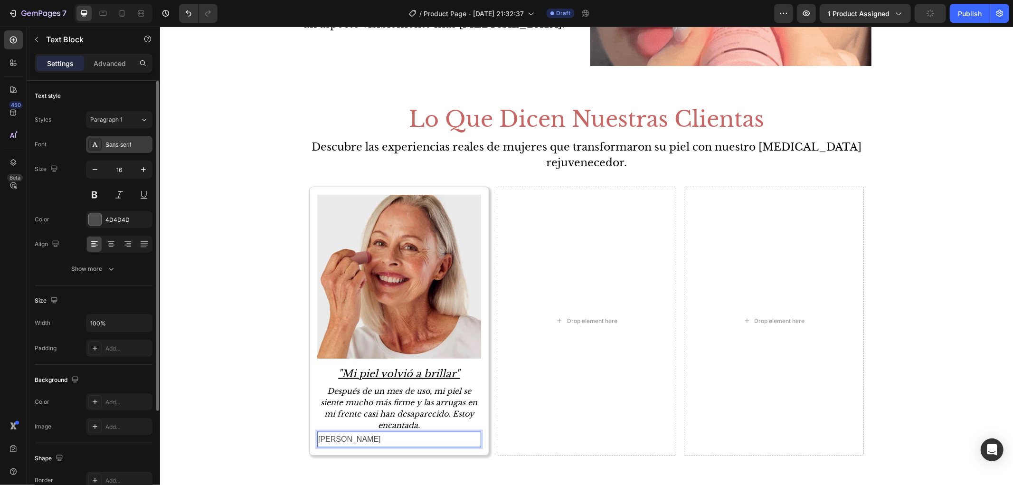
click at [120, 141] on div "Sans-serif" at bounding box center [127, 145] width 45 height 9
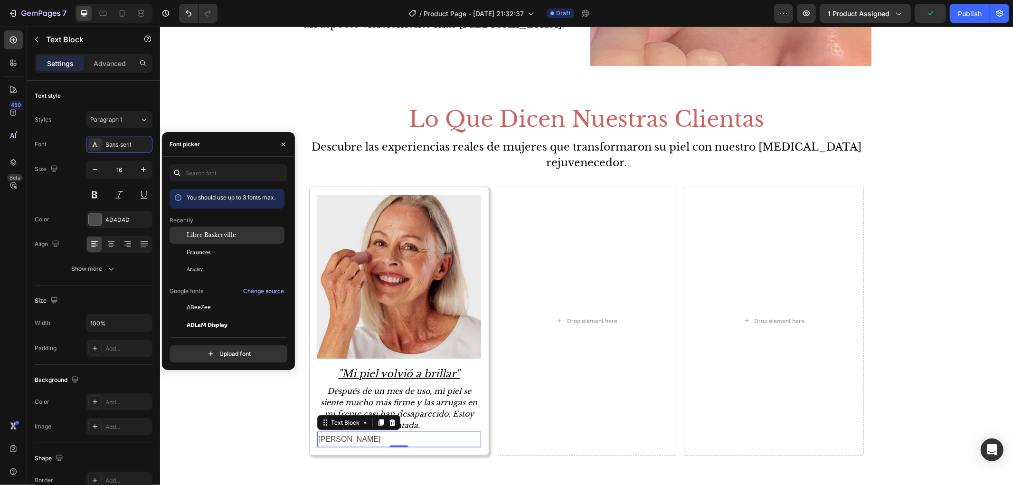
click at [227, 299] on div "Libre Baskerville" at bounding box center [227, 307] width 115 height 17
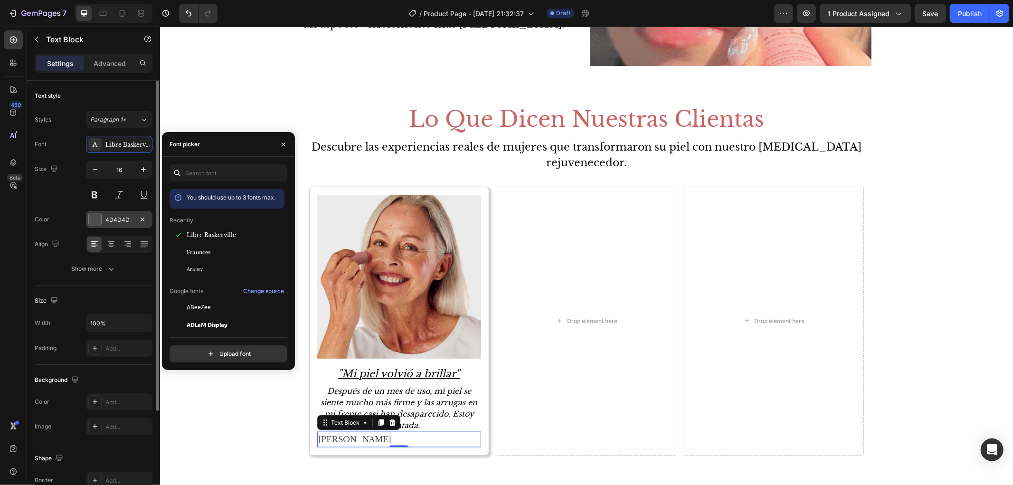
click at [95, 220] on div at bounding box center [95, 219] width 12 height 12
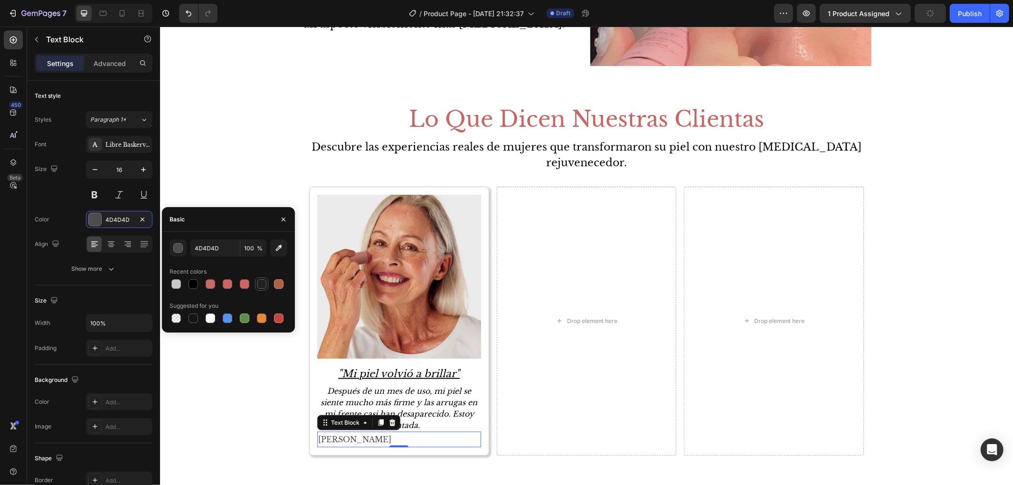
click at [262, 281] on div at bounding box center [261, 283] width 9 height 9
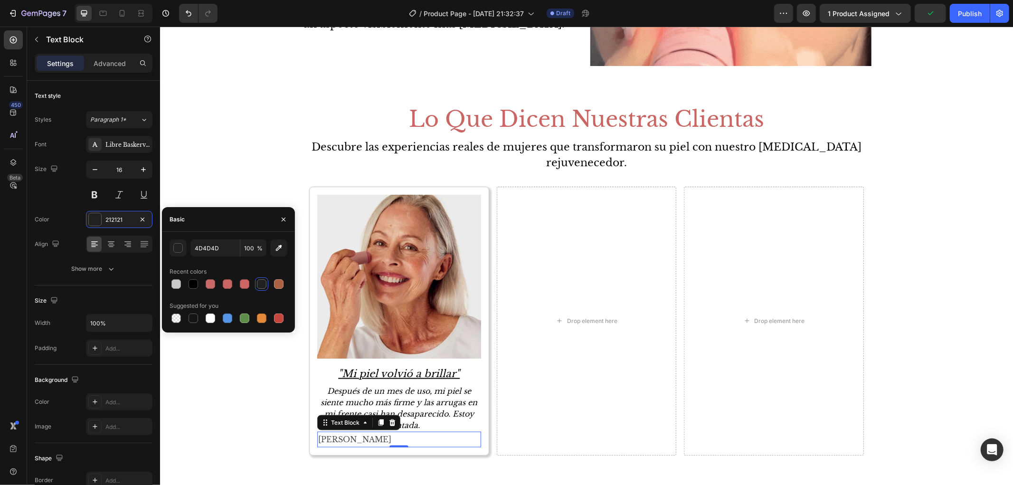
type input "212121"
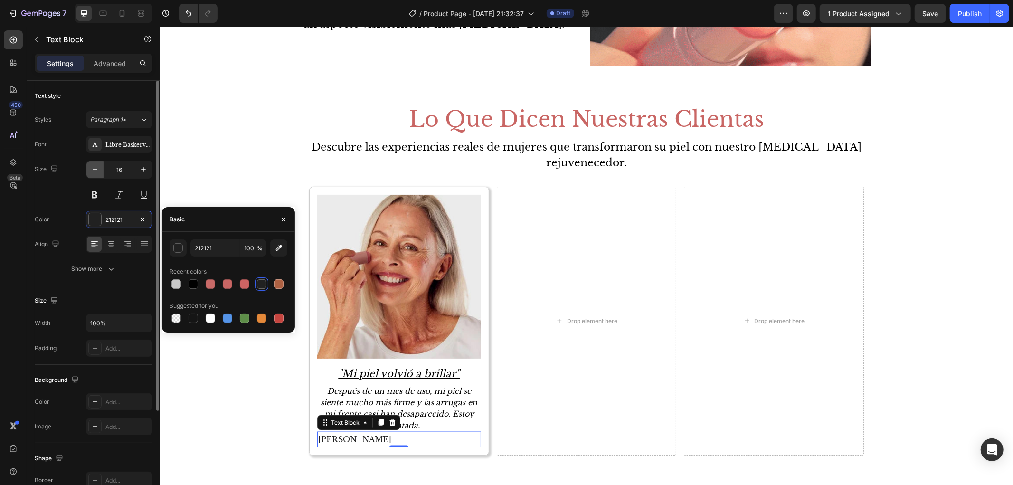
click at [96, 173] on icon "button" at bounding box center [94, 169] width 9 height 9
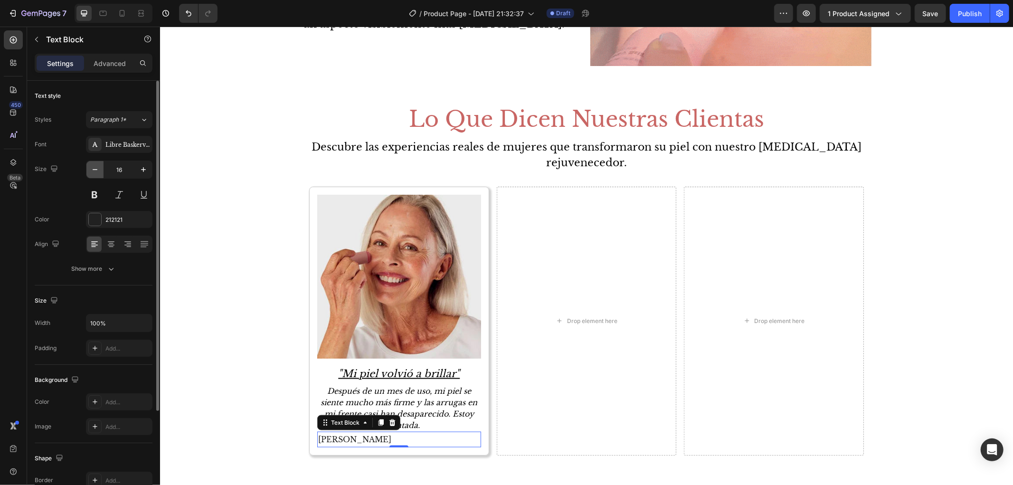
click at [96, 173] on icon "button" at bounding box center [94, 169] width 9 height 9
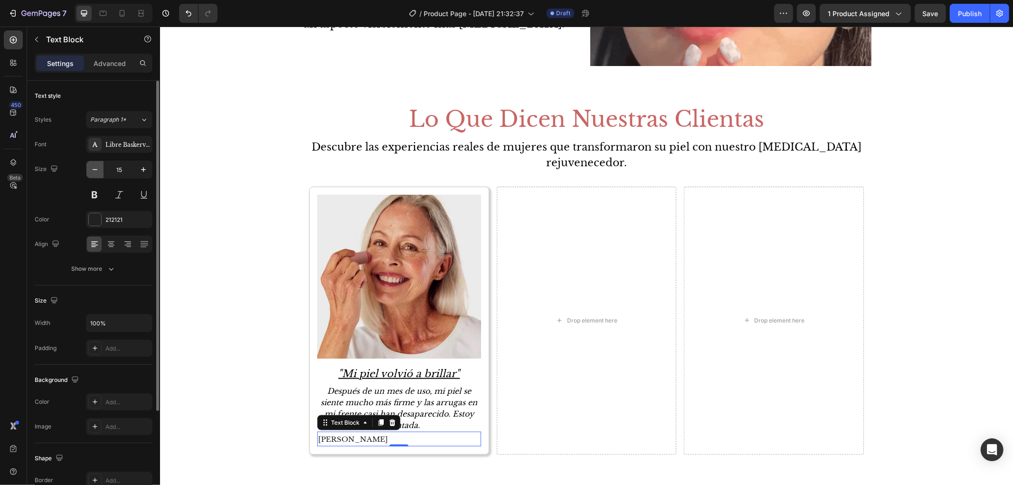
type input "14"
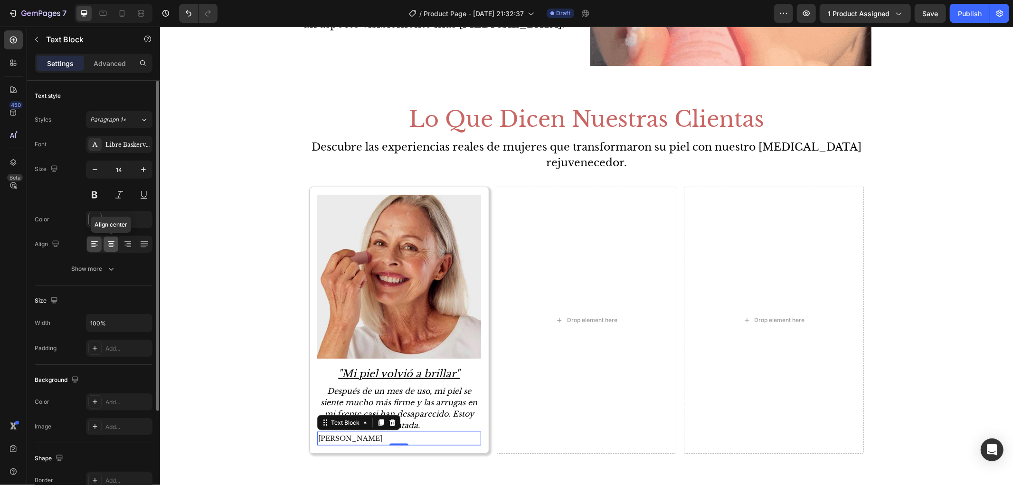
click at [110, 246] on icon at bounding box center [111, 246] width 5 height 1
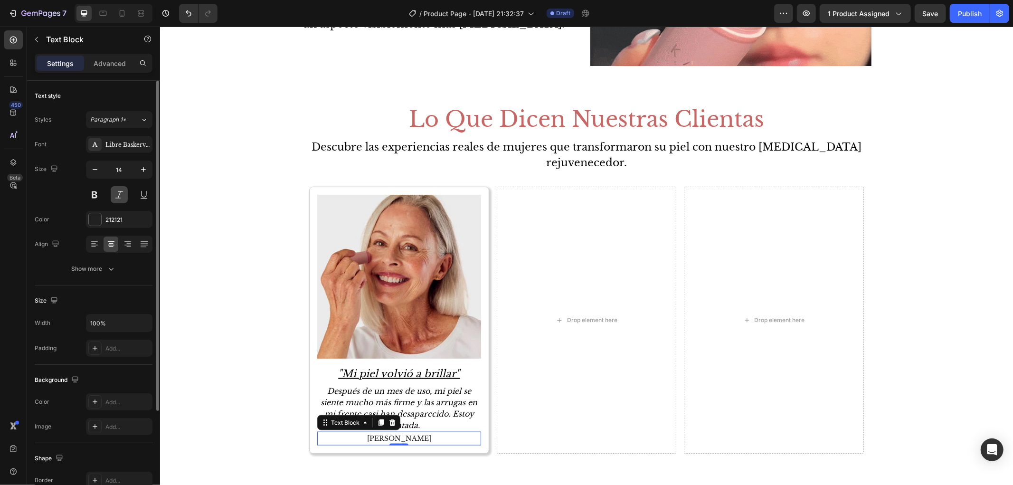
click at [123, 199] on button at bounding box center [119, 194] width 17 height 17
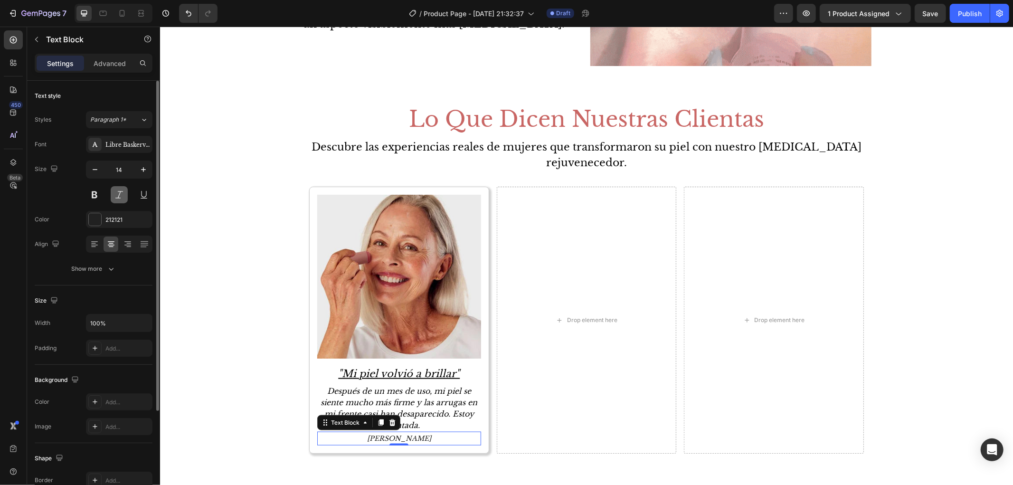
click at [123, 199] on button at bounding box center [119, 194] width 17 height 17
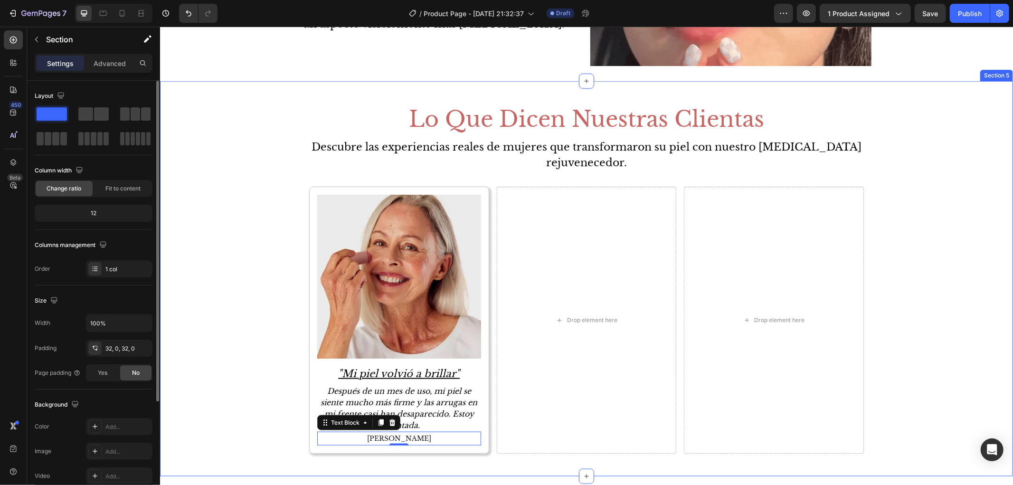
click at [246, 267] on div "Lo Que Dicen Nuestras Clientas Heading Descubre las experiencias reales de muje…" at bounding box center [586, 278] width 853 height 364
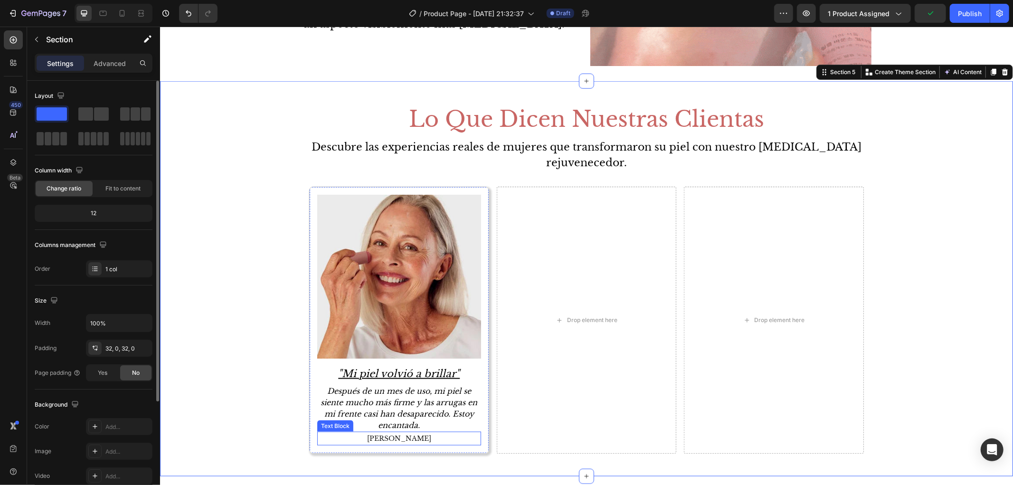
click at [458, 443] on p "[PERSON_NAME]" at bounding box center [399, 438] width 162 height 12
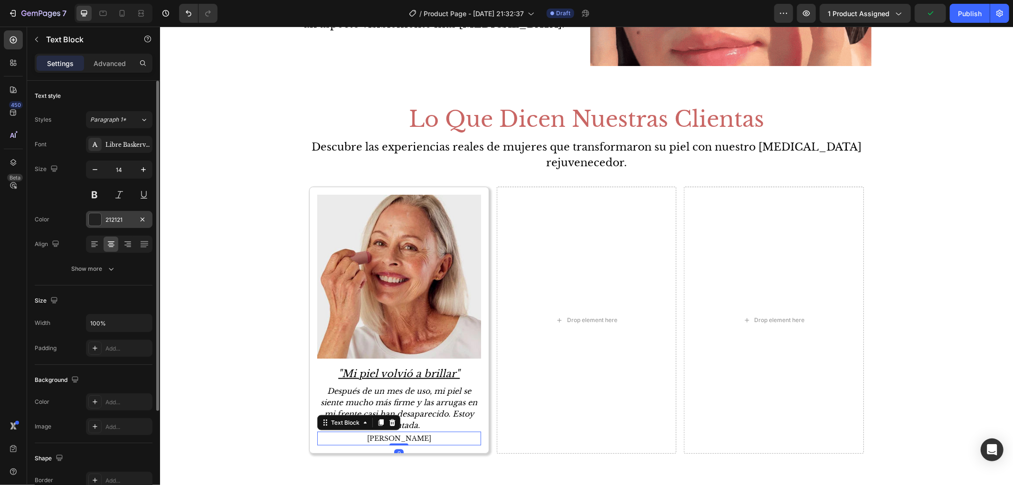
click at [94, 225] on div at bounding box center [95, 219] width 12 height 12
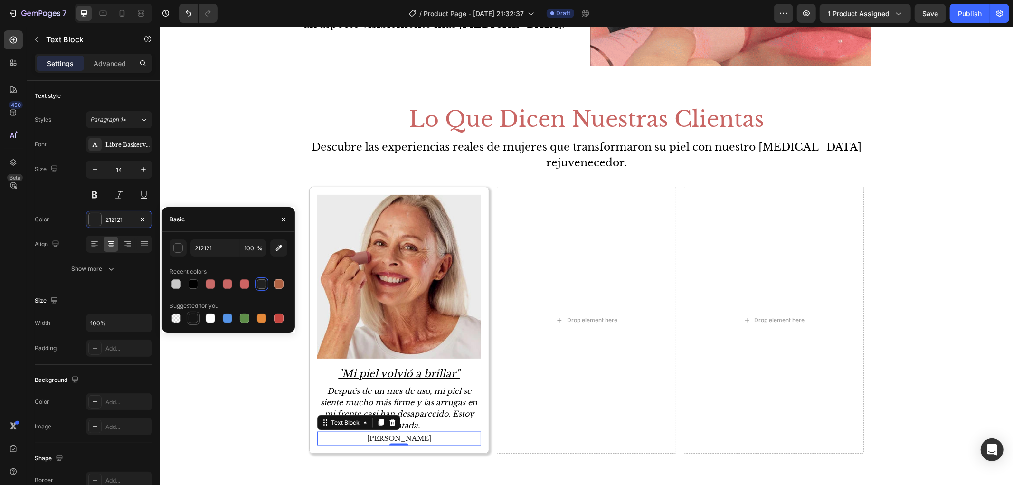
click at [192, 315] on div at bounding box center [193, 317] width 9 height 9
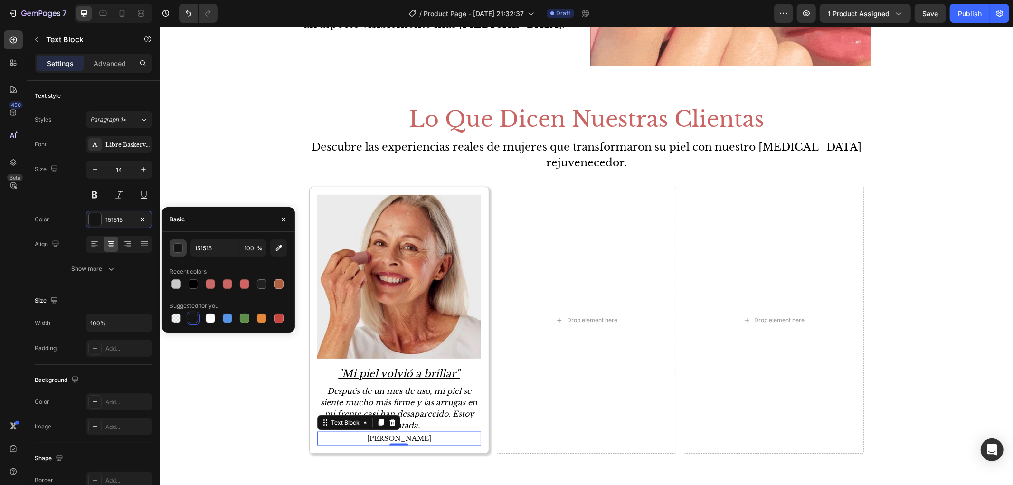
click at [177, 240] on button "button" at bounding box center [178, 247] width 17 height 17
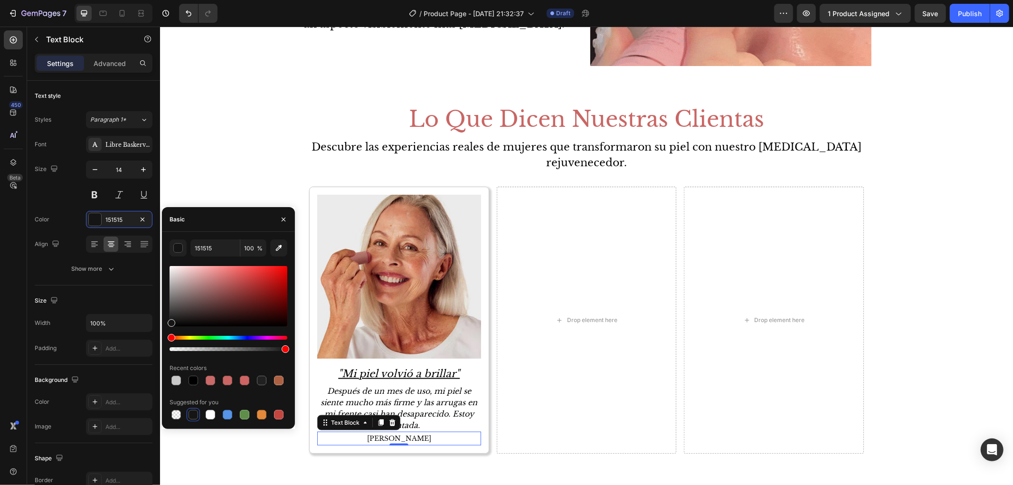
drag, startPoint x: 165, startPoint y: 306, endPoint x: 164, endPoint y: 298, distance: 8.1
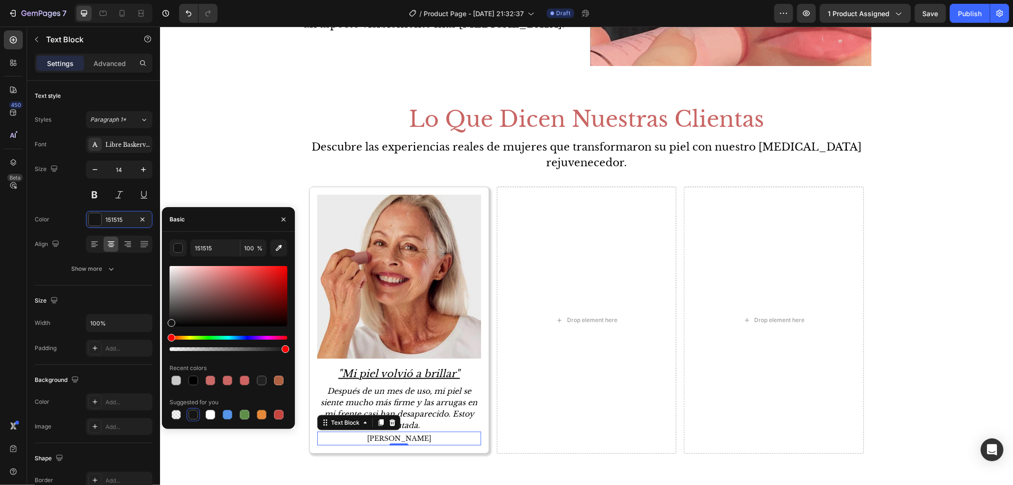
click at [164, 298] on div "151515 100 % Recent colors Suggested for you" at bounding box center [228, 330] width 133 height 182
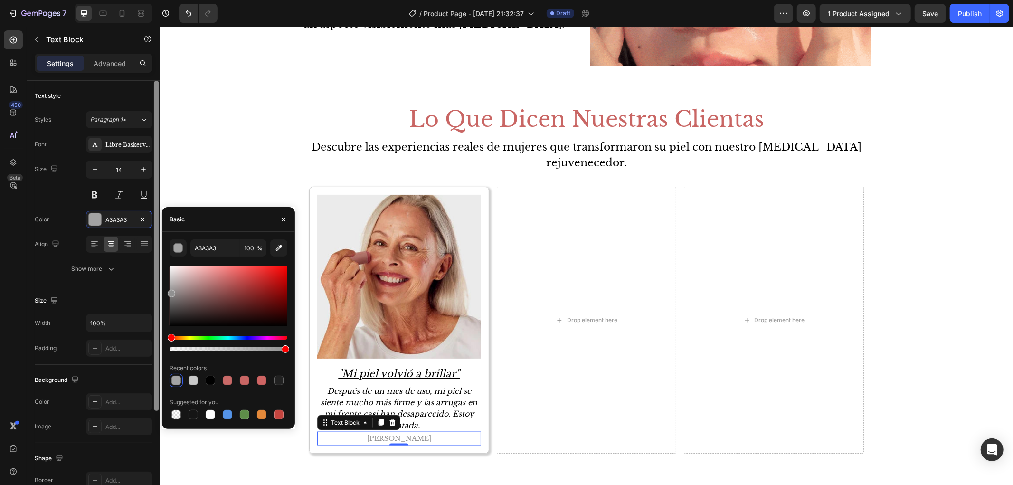
drag, startPoint x: 175, startPoint y: 297, endPoint x: 153, endPoint y: 292, distance: 22.1
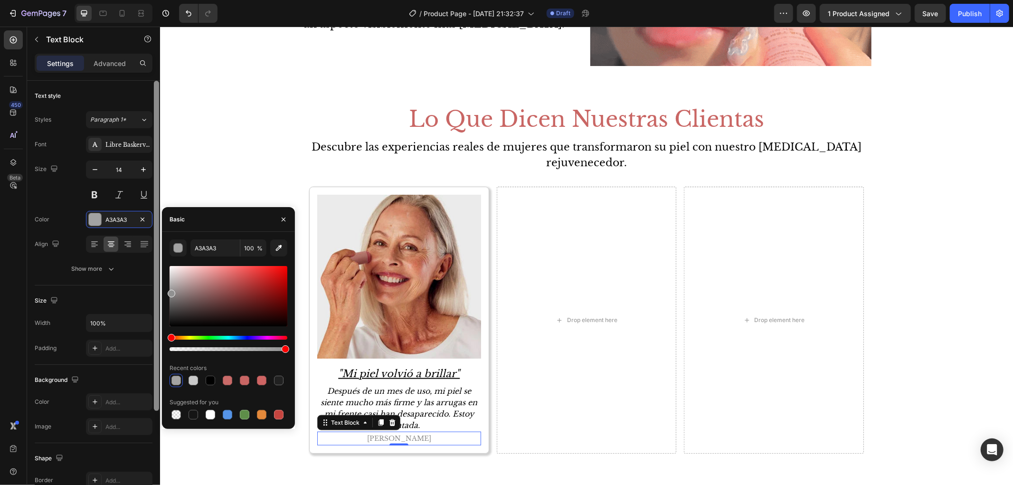
click at [153, 292] on div "450 Beta Sections(18) Elements(84) Section Element Hero Section Product Detail …" at bounding box center [80, 256] width 160 height 458
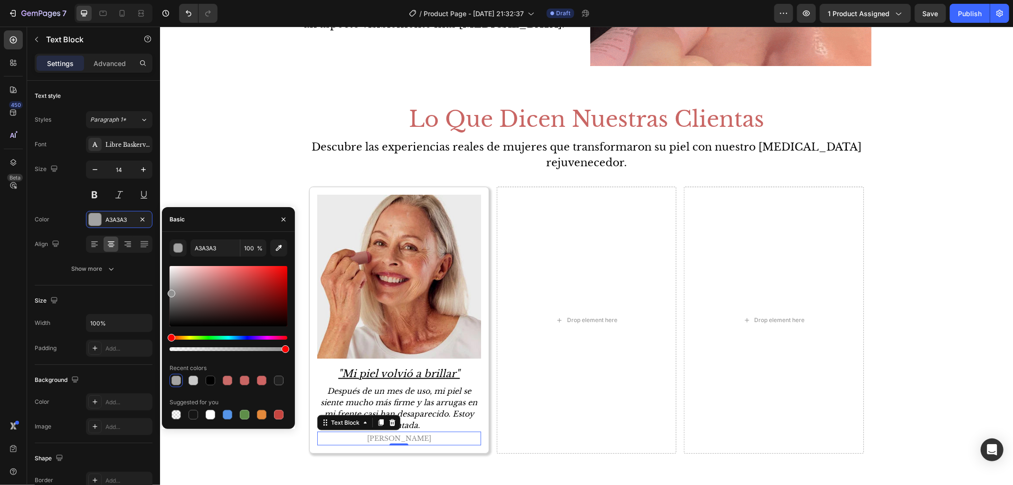
type input "919191"
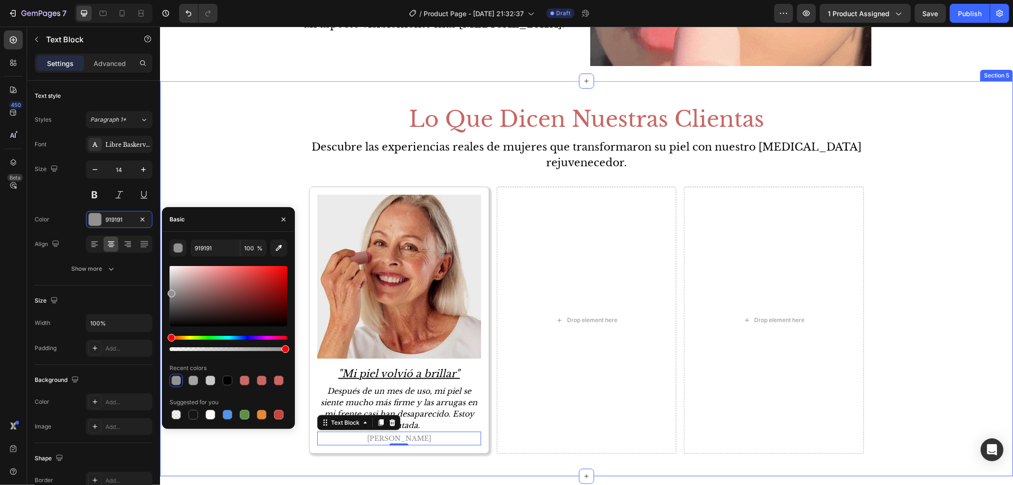
click at [270, 152] on div "Lo Que Dicen Nuestras Clientas Heading Descubre las experiencias reales de muje…" at bounding box center [586, 278] width 853 height 364
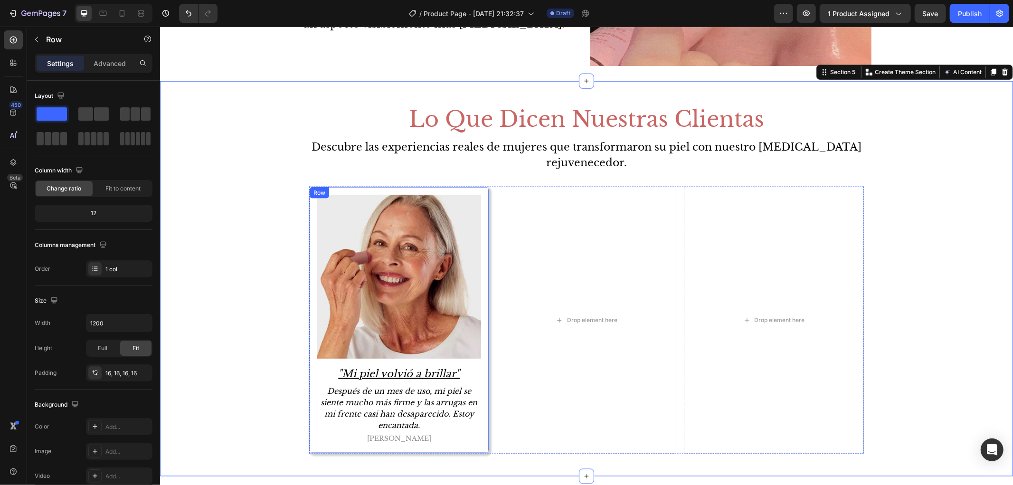
click at [482, 437] on div "Image "Mi piel volvió a brillar" Text Block Después de un mes de uso, mi piel s…" at bounding box center [399, 319] width 180 height 267
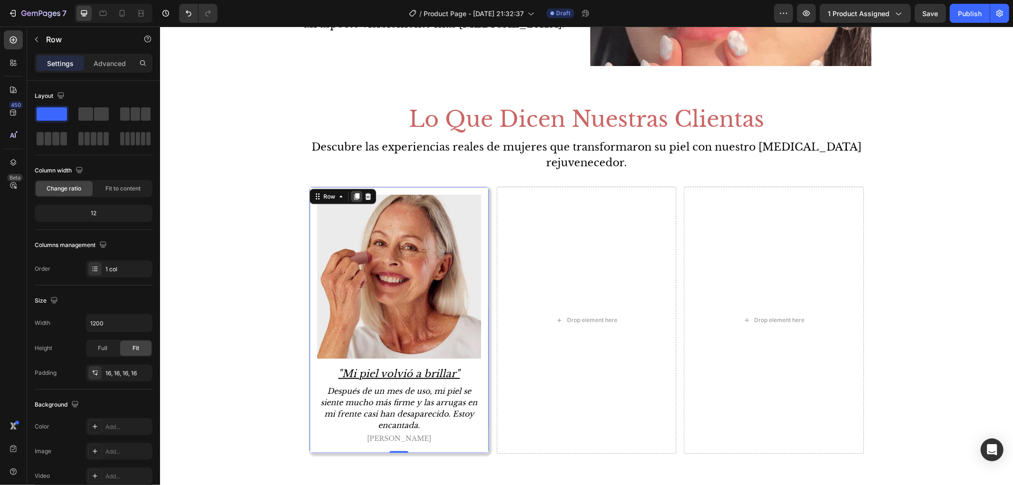
click at [354, 198] on icon at bounding box center [356, 196] width 5 height 7
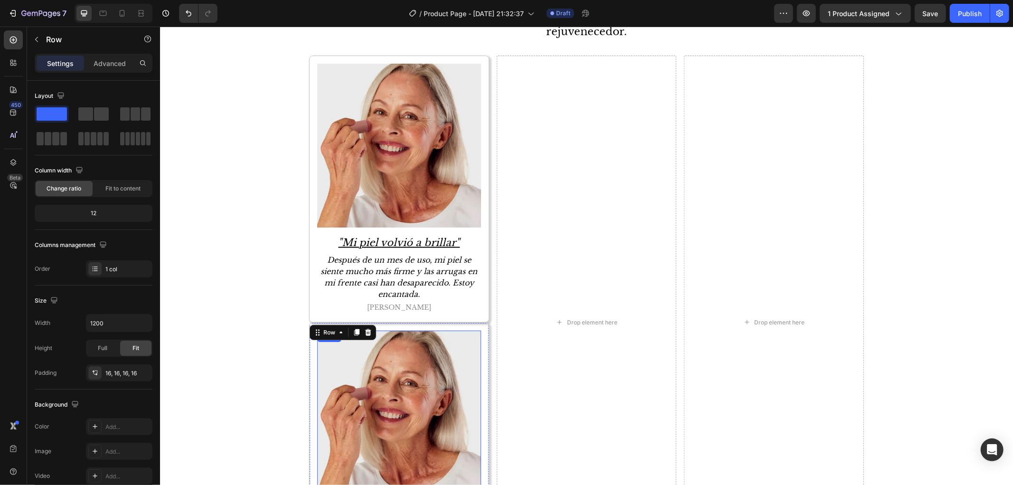
scroll to position [1134, 0]
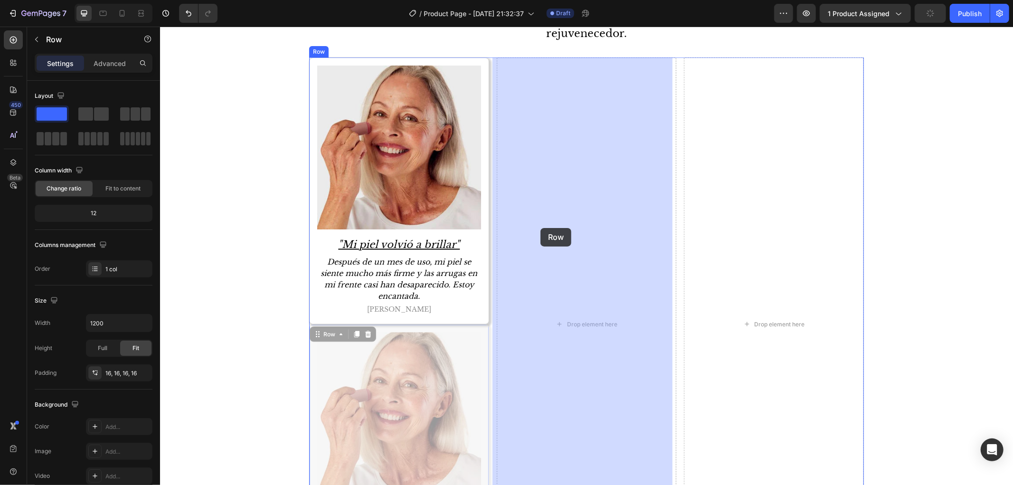
drag, startPoint x: 315, startPoint y: 334, endPoint x: 540, endPoint y: 227, distance: 249.0
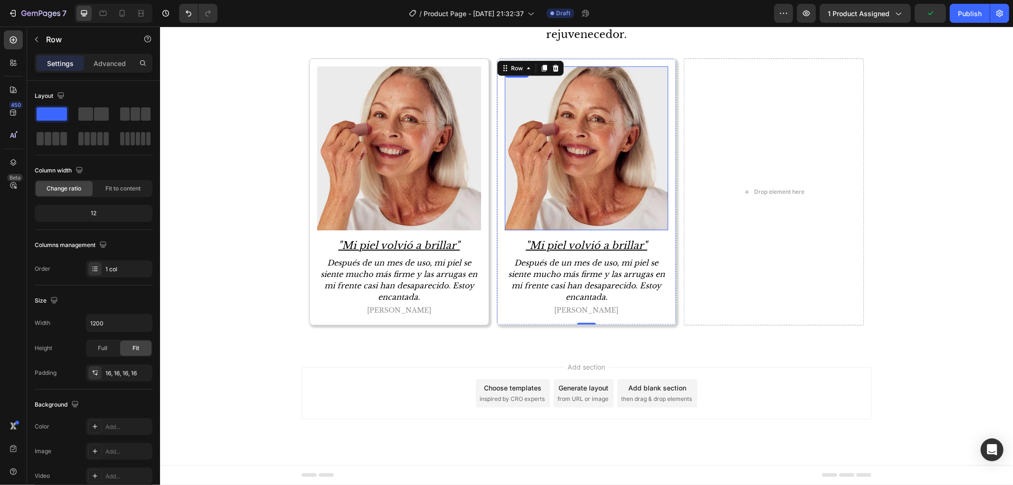
scroll to position [1133, 0]
click at [582, 95] on img at bounding box center [586, 148] width 164 height 164
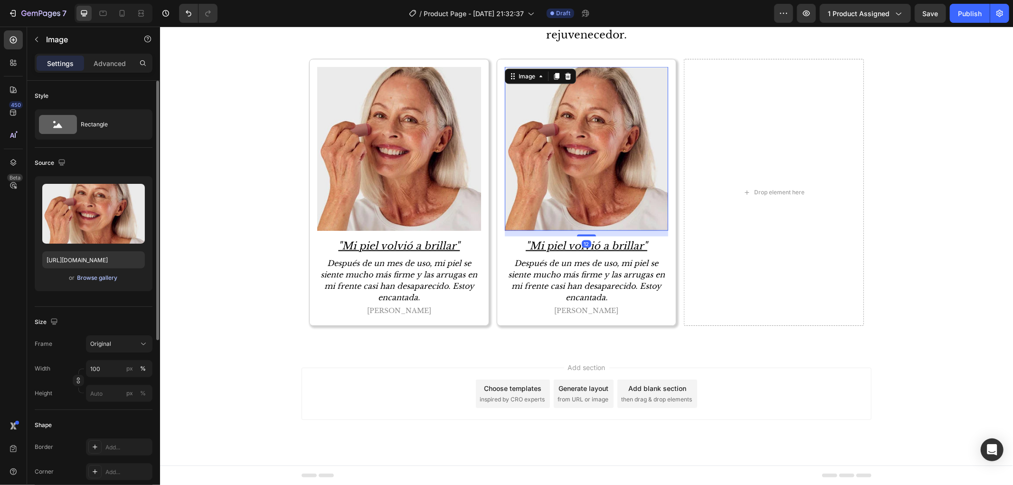
click at [110, 276] on div "Browse gallery" at bounding box center [97, 278] width 40 height 9
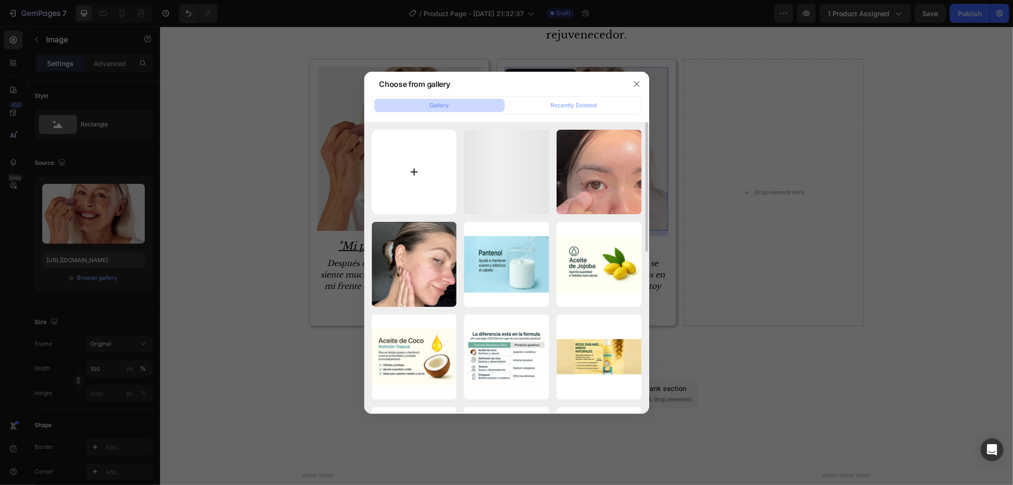
click at [420, 131] on input "file" at bounding box center [414, 172] width 85 height 85
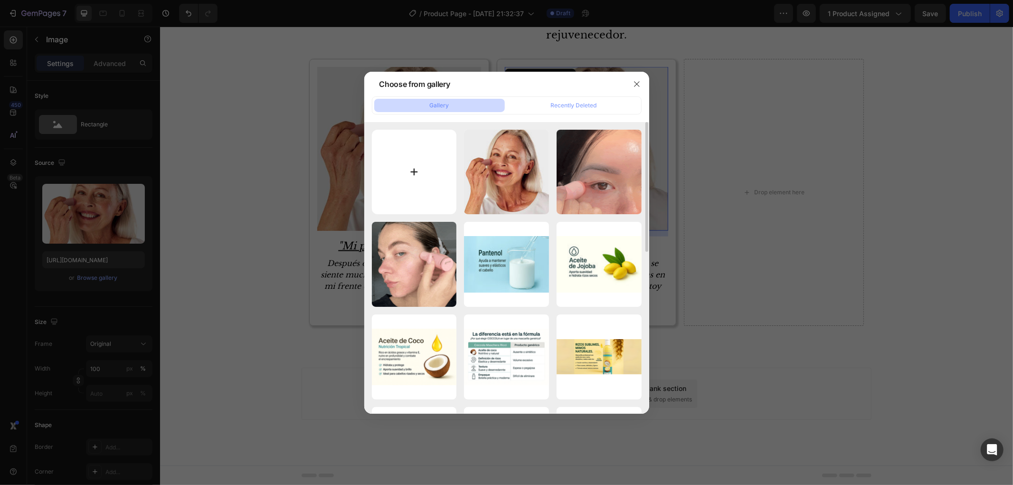
type input "C:\fakepath\dd_dd4681fd-00a4-4857-9d70-fe5473814ad1.jpg"
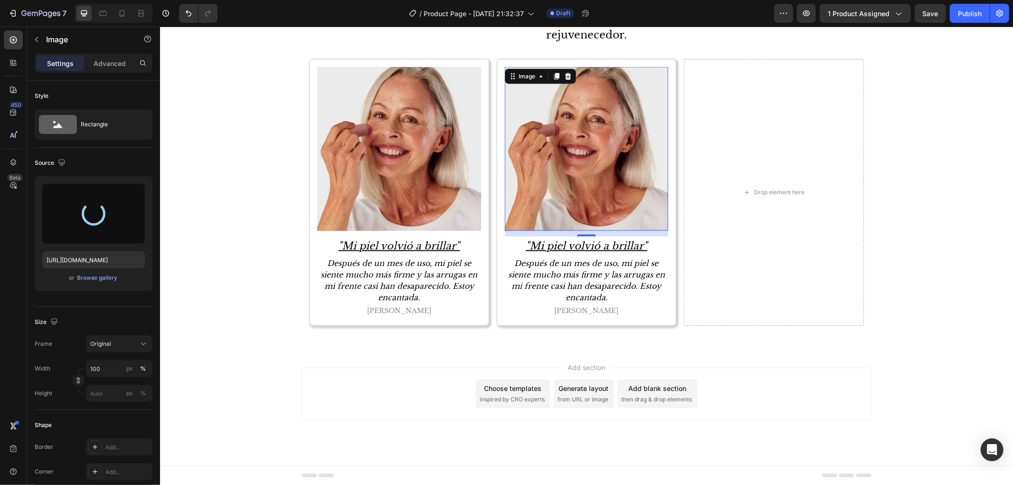
type input "[URL][DOMAIN_NAME]"
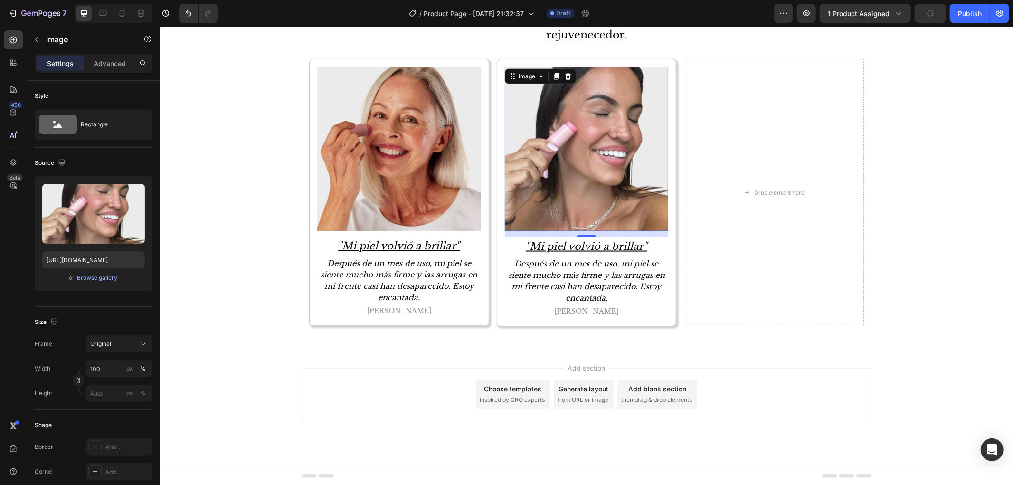
scroll to position [1133, 0]
click at [633, 248] on p ""Mi piel volvió a brillar"" at bounding box center [586, 246] width 162 height 18
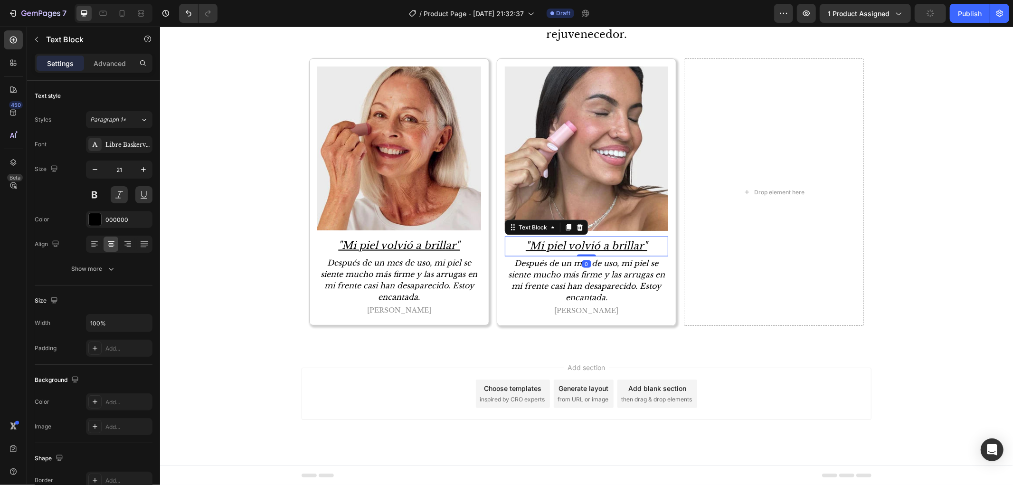
click at [633, 248] on p ""Mi piel volvió a brillar"" at bounding box center [586, 246] width 162 height 18
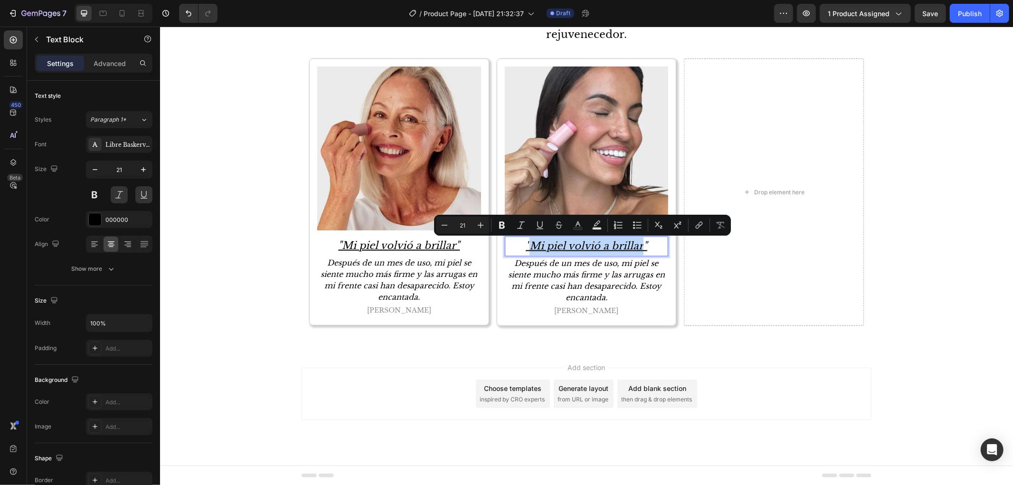
drag, startPoint x: 526, startPoint y: 250, endPoint x: 638, endPoint y: 250, distance: 111.6
click at [638, 250] on p ""Mi piel volvió a brillar"" at bounding box center [586, 246] width 162 height 18
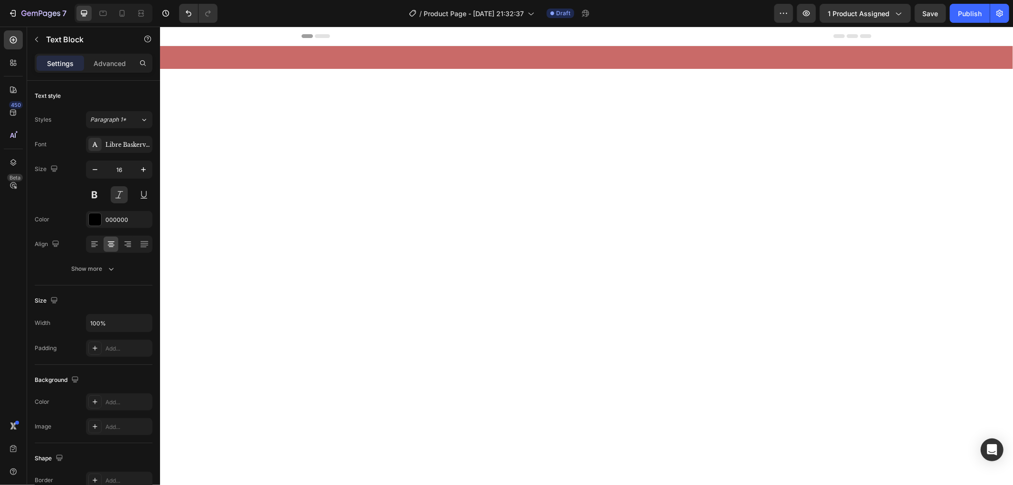
scroll to position [1133, 0]
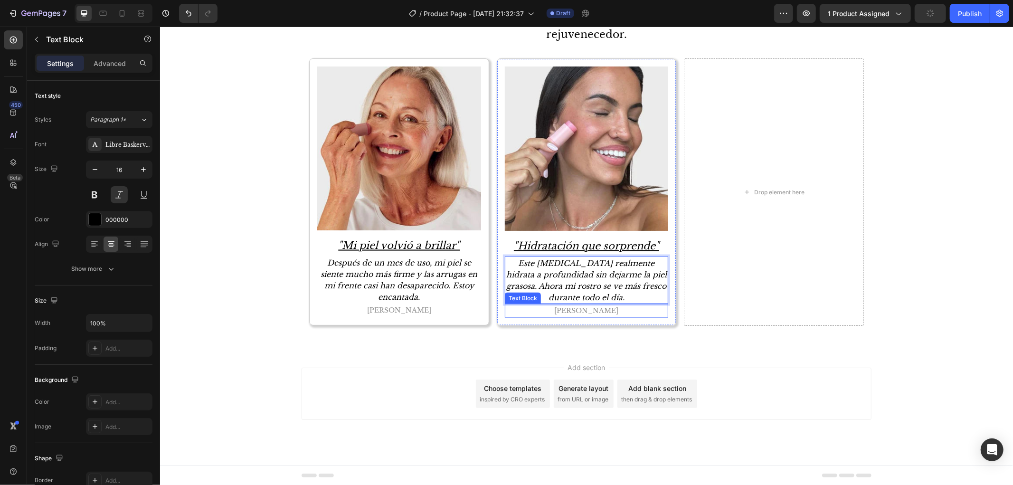
click at [572, 311] on p "[PERSON_NAME]" at bounding box center [586, 310] width 162 height 12
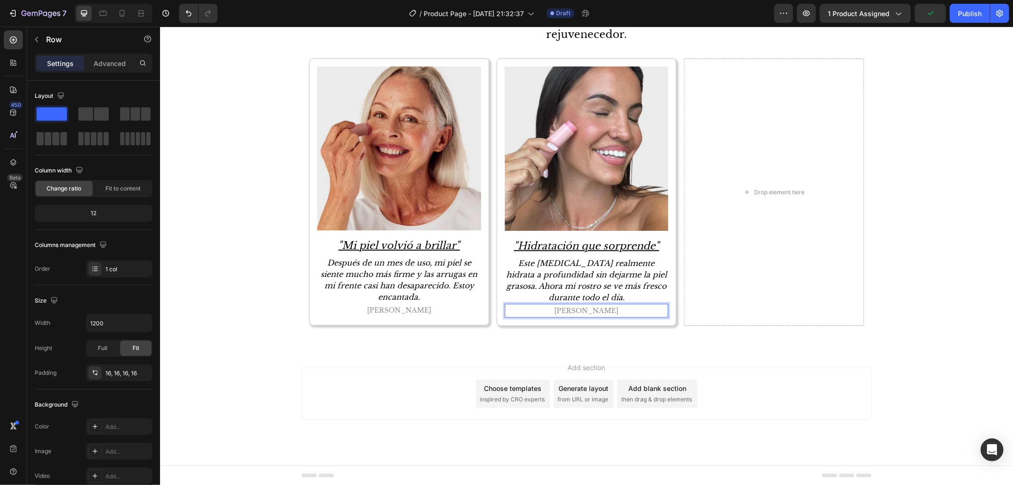
click at [564, 323] on div "Image "Hidratación que sorprende" Text Block Este bálsamo realmente hidrata a p…" at bounding box center [586, 191] width 180 height 267
click at [542, 64] on icon at bounding box center [544, 68] width 8 height 8
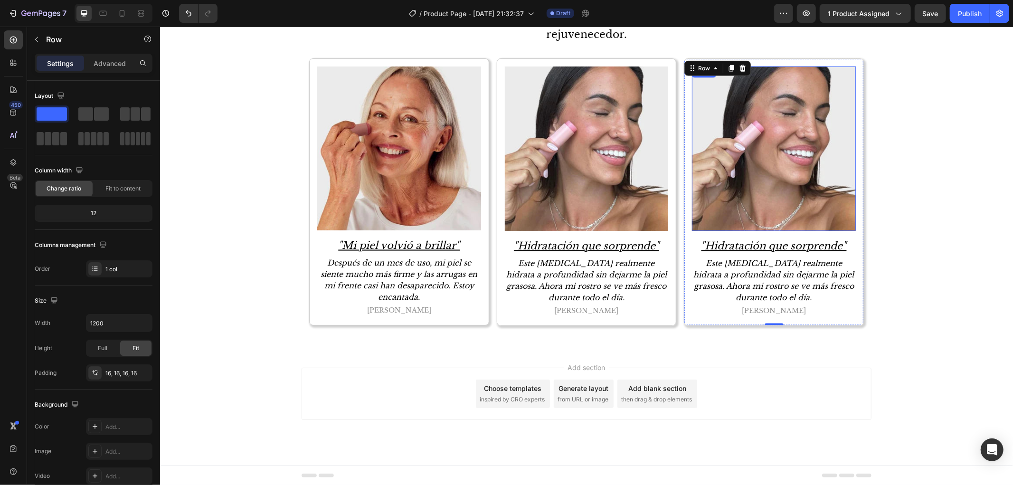
click at [719, 149] on img at bounding box center [773, 148] width 164 height 164
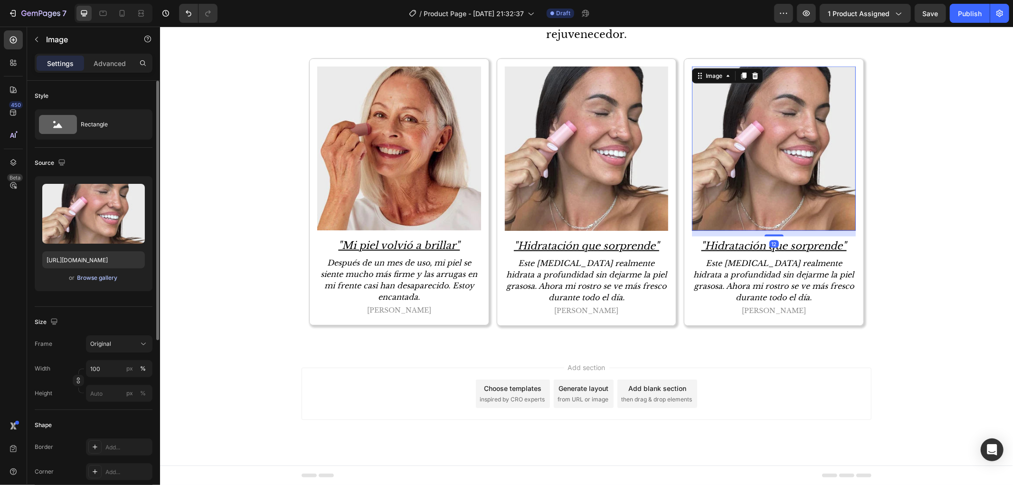
click at [111, 281] on div "Browse gallery" at bounding box center [97, 278] width 40 height 9
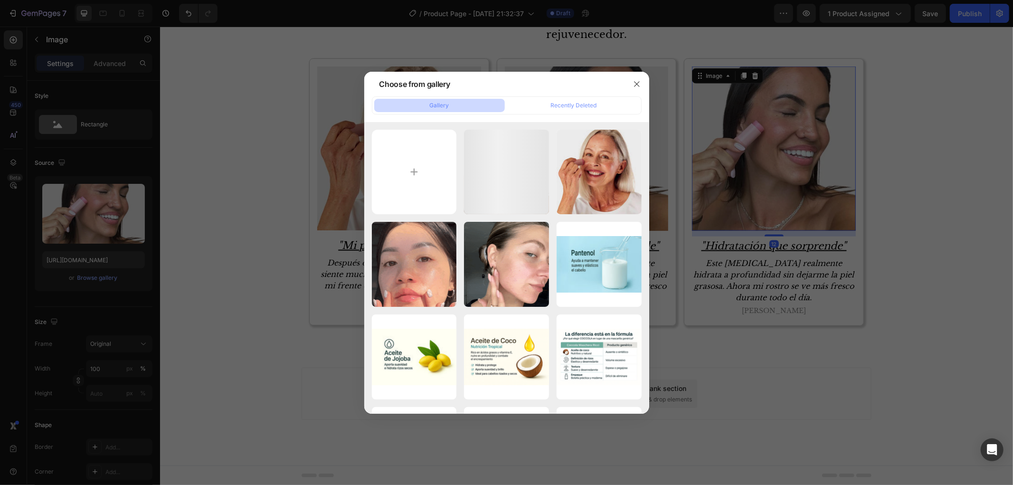
click at [342, 171] on div at bounding box center [506, 242] width 1013 height 485
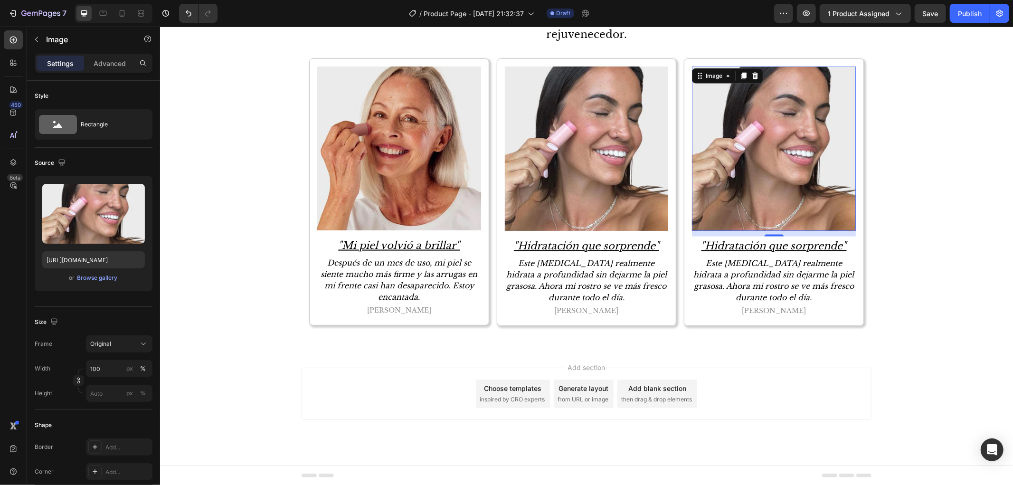
click at [723, 169] on img at bounding box center [773, 148] width 164 height 164
click at [111, 277] on div "Browse gallery" at bounding box center [97, 278] width 40 height 9
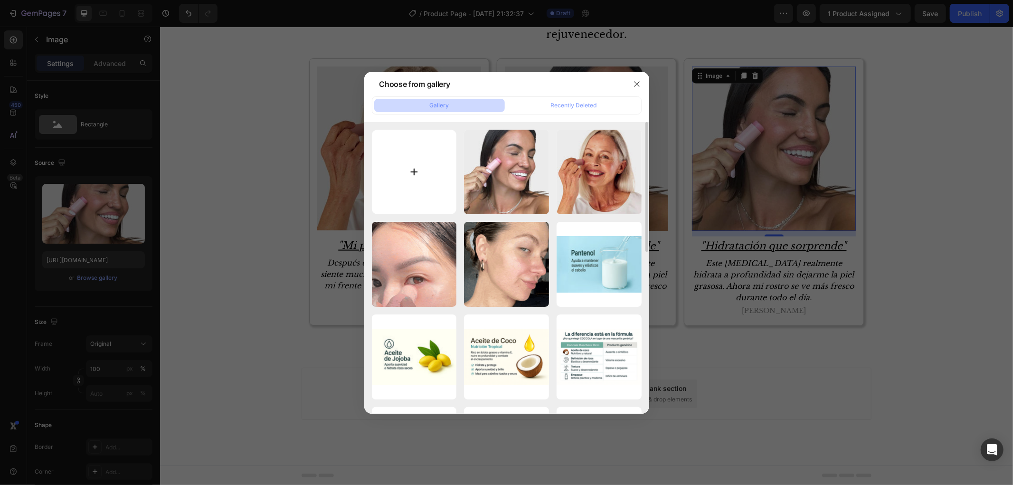
click at [406, 138] on input "file" at bounding box center [414, 172] width 85 height 85
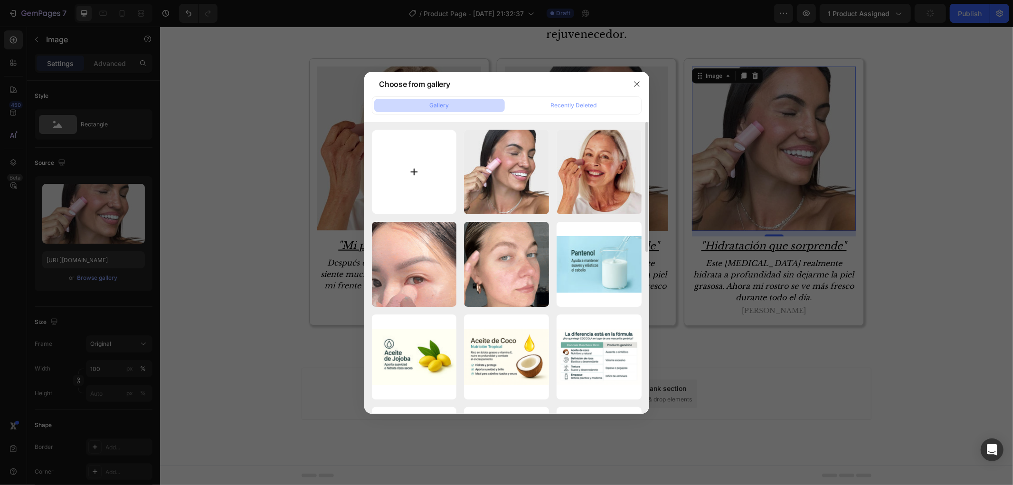
type input "C:\fakepath\3_40f9b4d1-6ee7-423e-ab94-f53e7f1c4c3f.jpg"
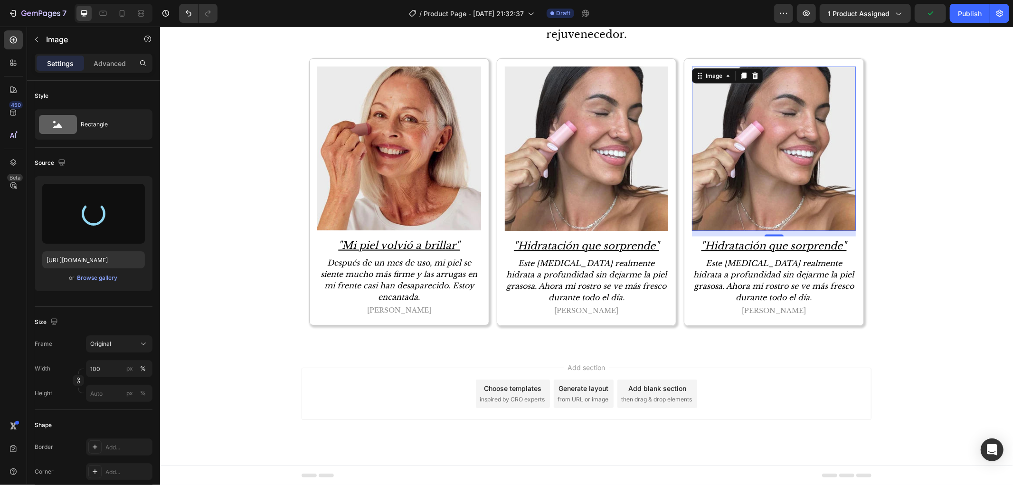
type input "https://cdn.shopify.com/s/files/1/0906/6060/2234/files/gempages_566283674253788…"
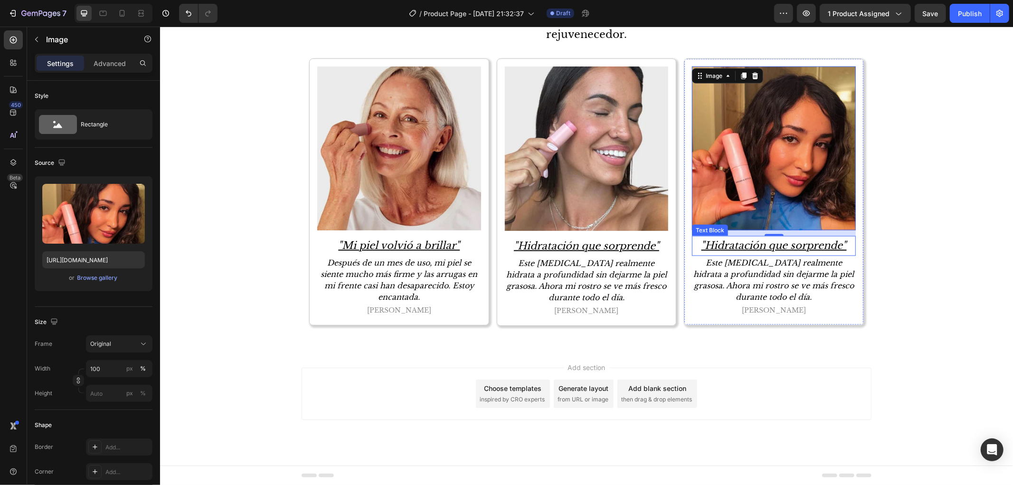
click at [744, 246] on p ""Hidratación que sorprende"" at bounding box center [773, 246] width 162 height 18
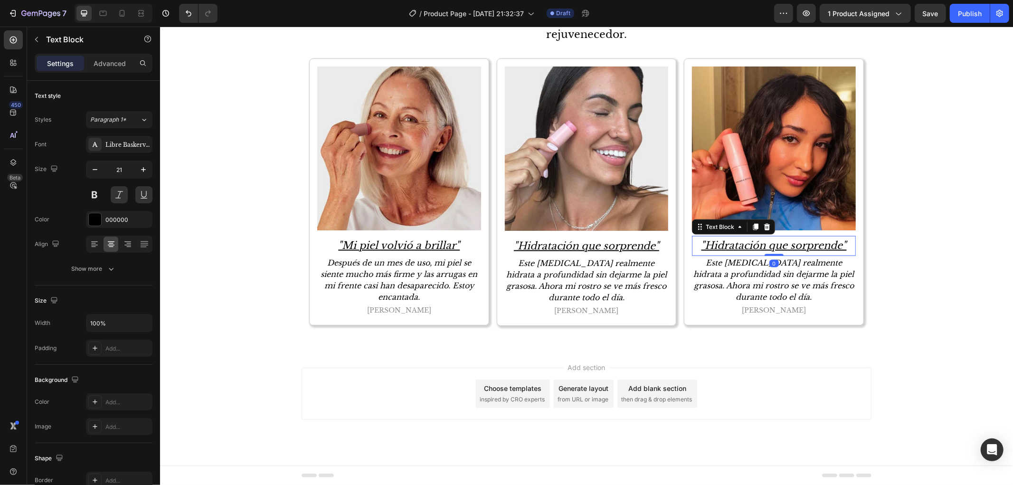
click at [744, 246] on p ""Hidratación que sorprende"" at bounding box center [773, 246] width 162 height 18
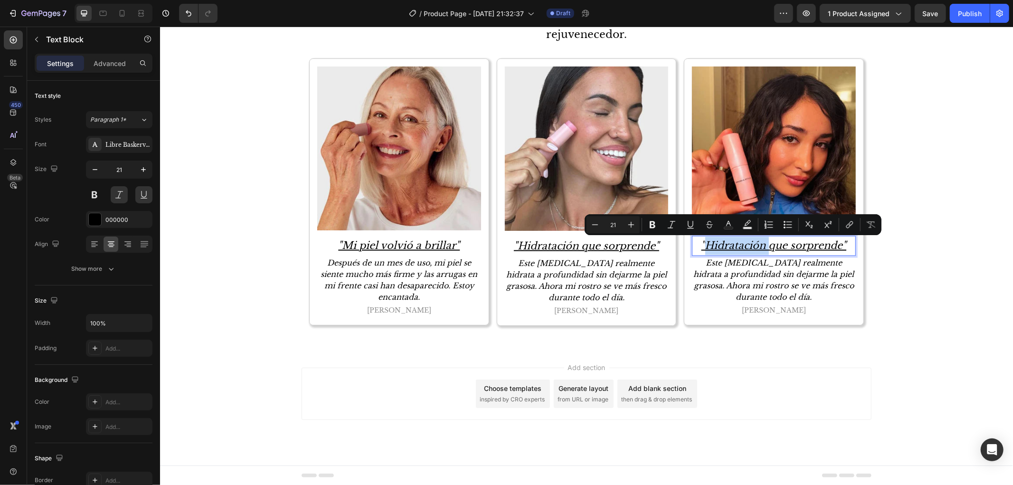
click at [711, 242] on p ""Hidratación que sorprende"" at bounding box center [773, 246] width 162 height 18
drag, startPoint x: 702, startPoint y: 244, endPoint x: 839, endPoint y: 246, distance: 137.3
click at [839, 246] on p ""Hidratación que sorprende"" at bounding box center [773, 246] width 162 height 18
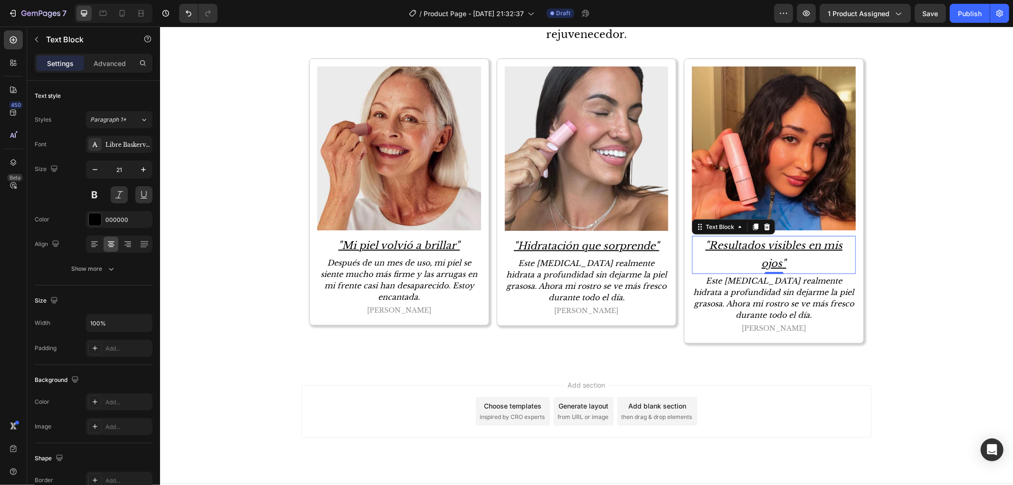
click at [755, 288] on p "Este bálsamo realmente hidrata a profundidad sin dejarme la piel grasosa. Ahora…" at bounding box center [773, 298] width 162 height 46
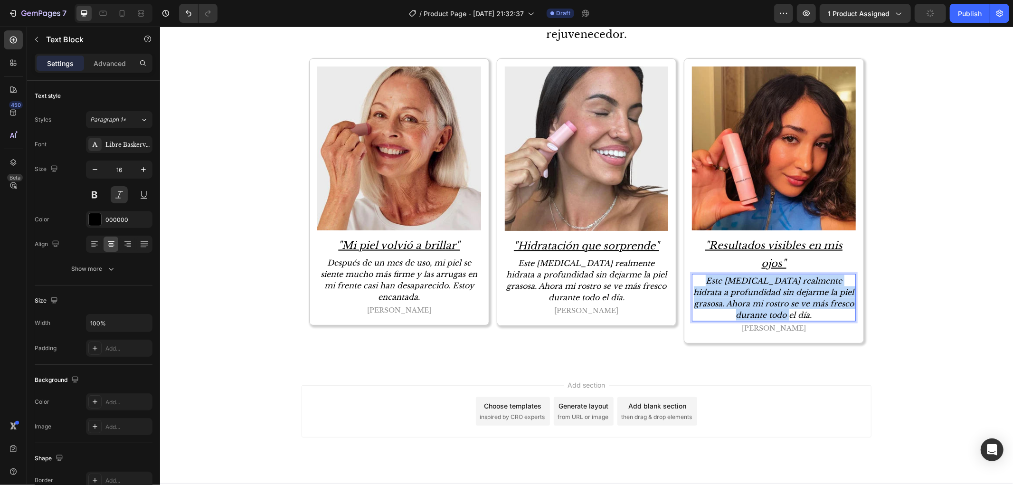
click at [755, 288] on p "Este bálsamo realmente hidrata a profundidad sin dejarme la piel grasosa. Ahora…" at bounding box center [773, 298] width 162 height 46
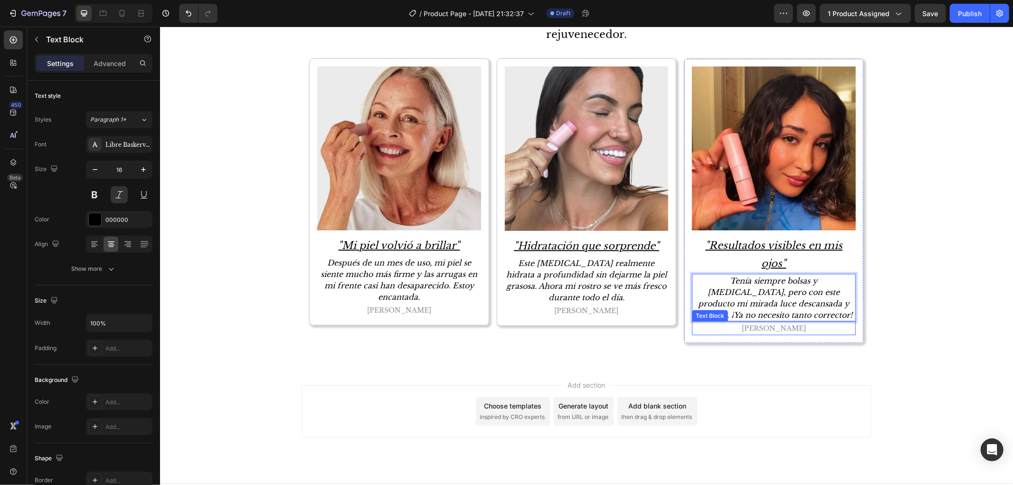
click at [757, 323] on p "Celeste R." at bounding box center [773, 328] width 162 height 12
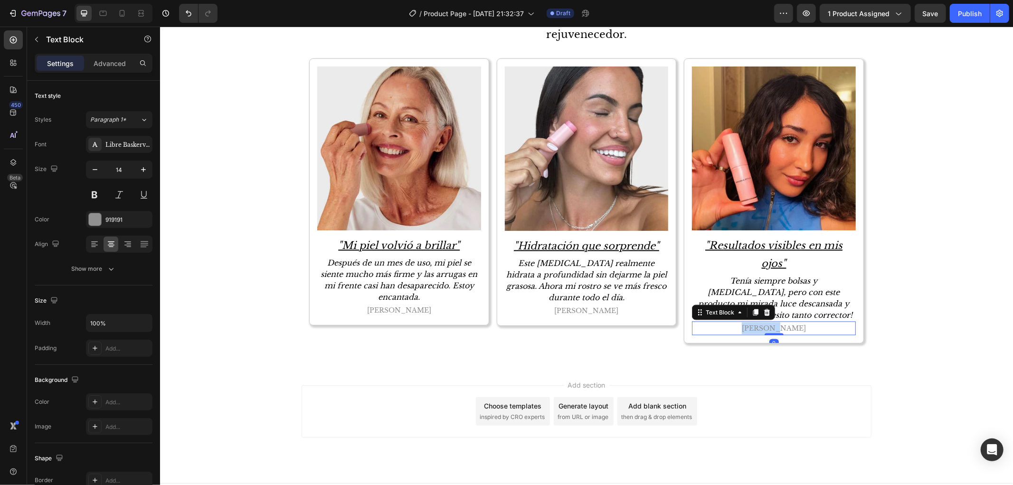
click at [757, 323] on p "Celeste R." at bounding box center [773, 328] width 162 height 12
click at [252, 377] on div "Add section Choose templates inspired by CRO experts Generate layout from URL o…" at bounding box center [586, 424] width 853 height 117
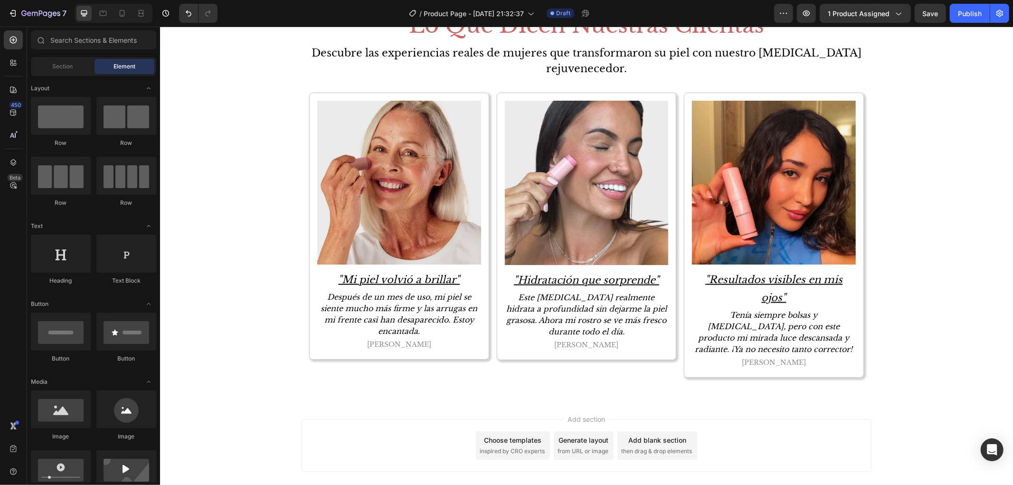
scroll to position [1080, 0]
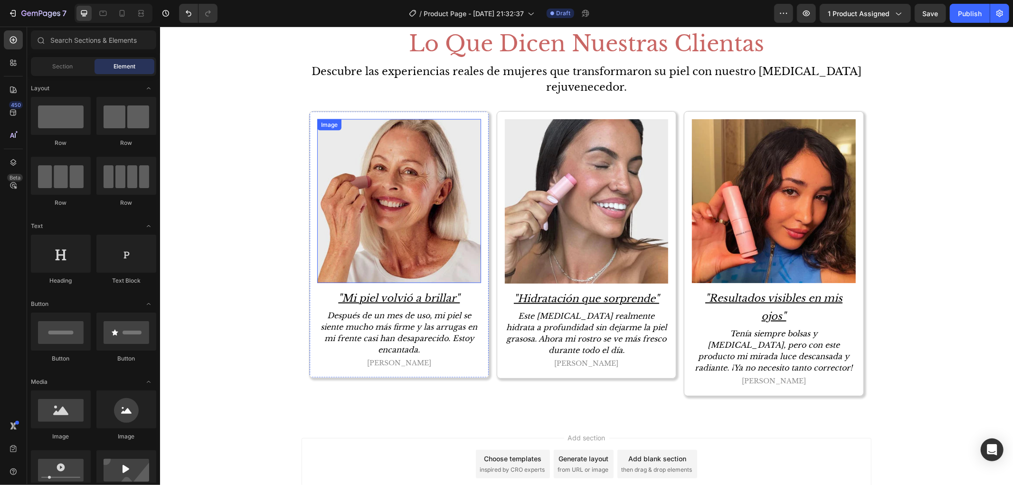
click at [414, 189] on img at bounding box center [399, 201] width 164 height 164
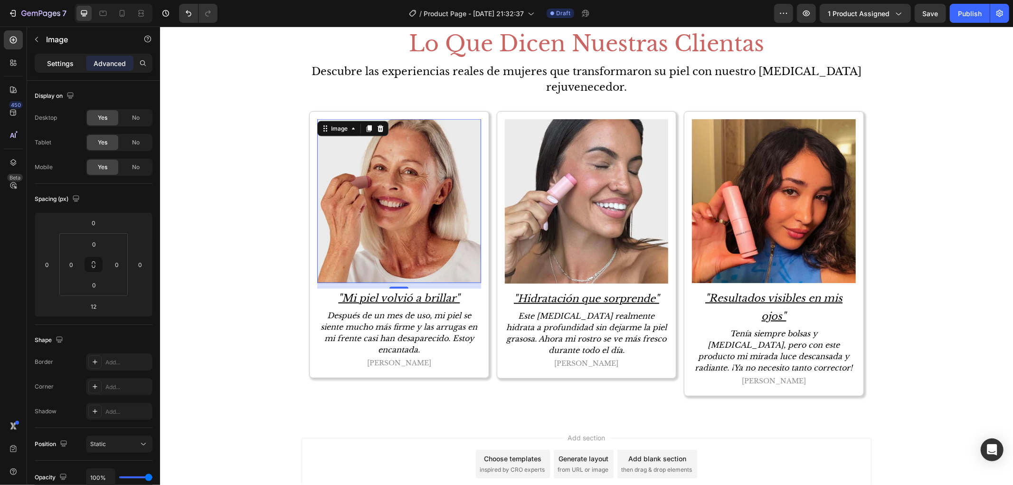
click at [62, 62] on p "Settings" at bounding box center [60, 63] width 27 height 10
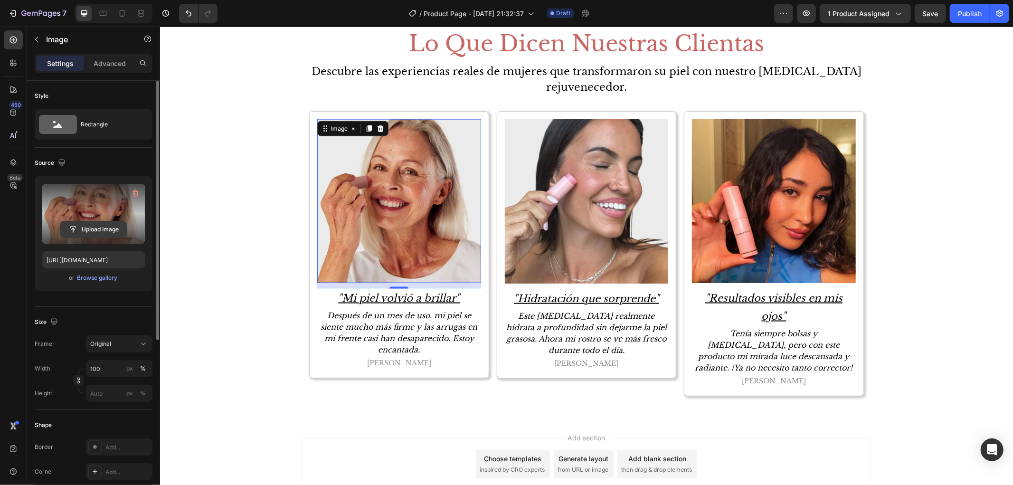
click at [94, 228] on input "file" at bounding box center [94, 229] width 66 height 16
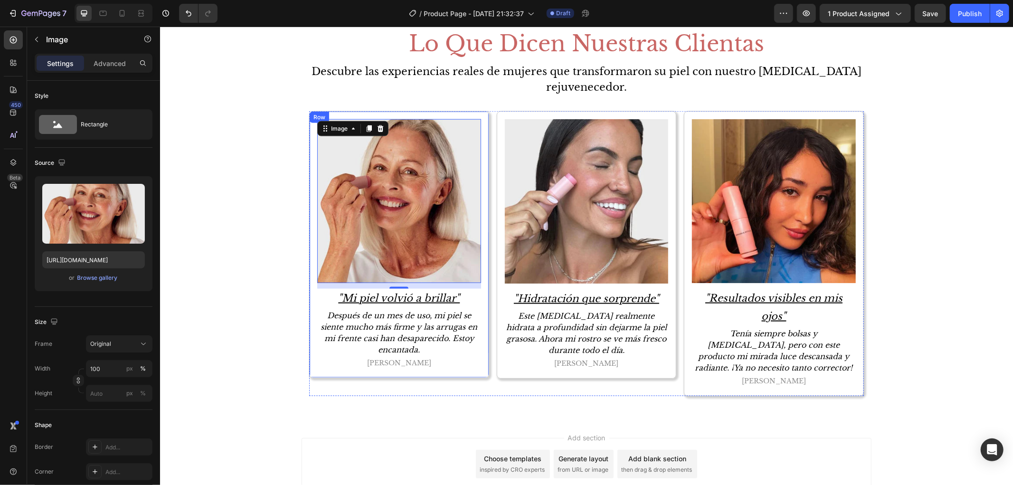
click at [480, 130] on div "Image 12 "Mi piel volvió a brillar" Text Block Después de un mes de uso, mi pie…" at bounding box center [399, 244] width 180 height 267
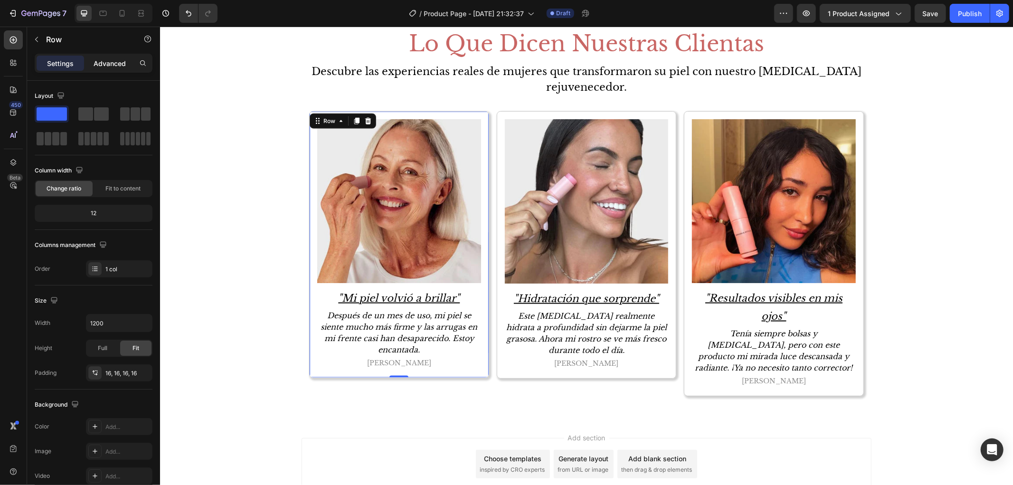
click at [113, 60] on p "Advanced" at bounding box center [110, 63] width 32 height 10
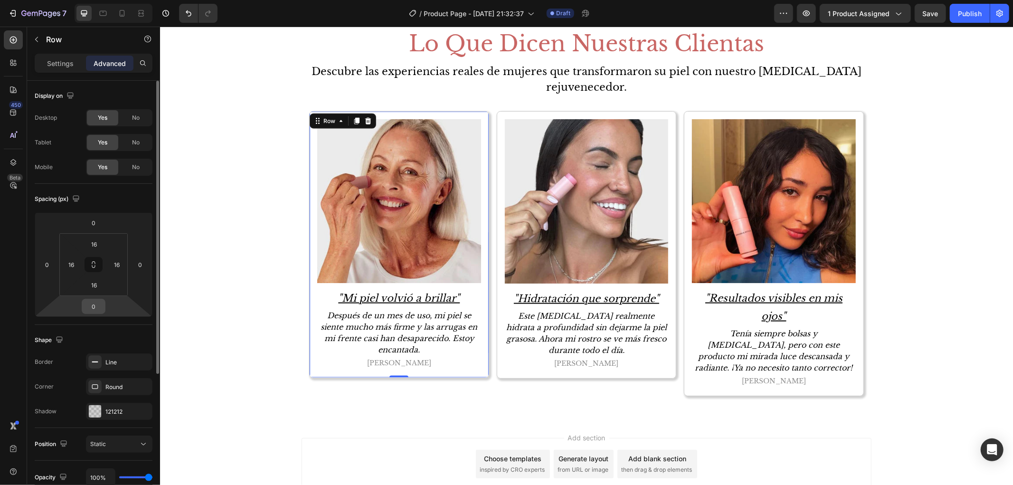
click at [87, 302] on input "0" at bounding box center [93, 306] width 19 height 14
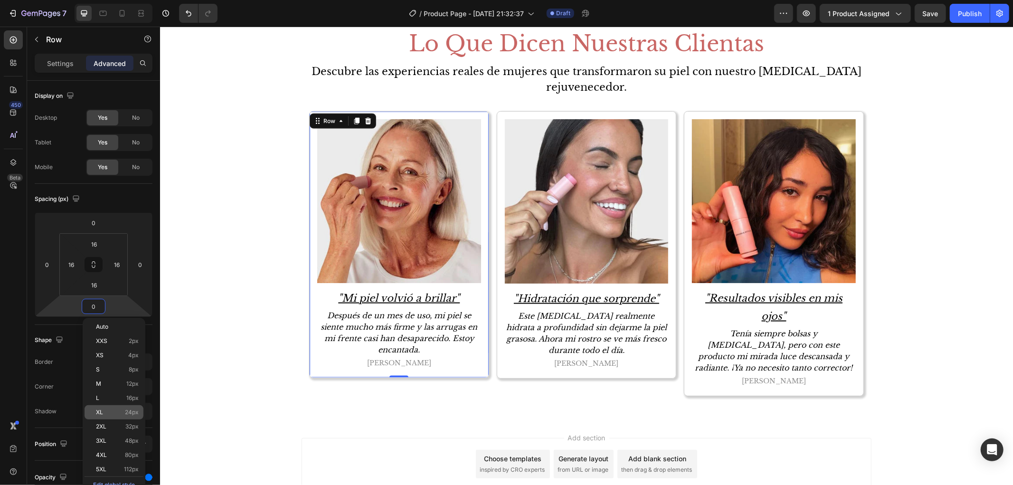
click at [139, 414] on div "XL 24px" at bounding box center [114, 412] width 59 height 14
type input "24"
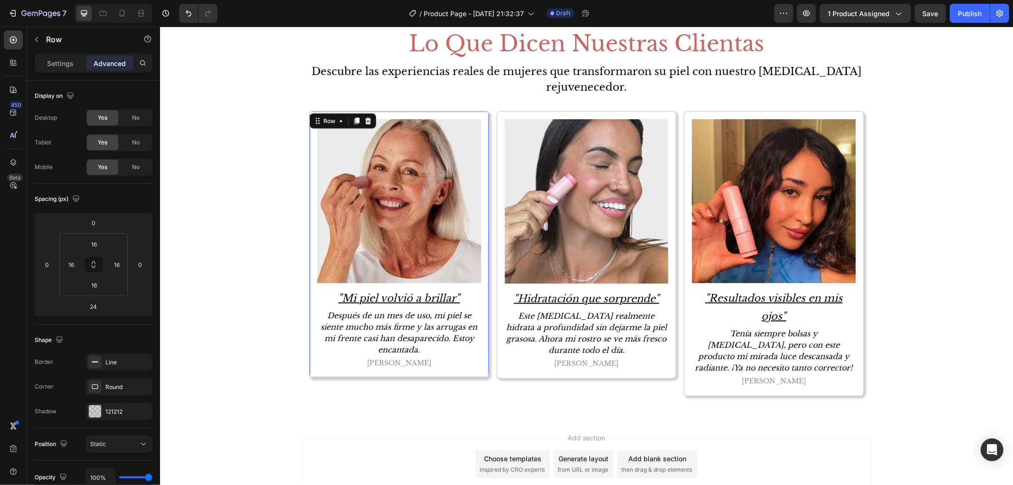
click at [476, 371] on div "Image "Mi piel volvió a brillar" Text Block Después de un mes de uso, mi piel s…" at bounding box center [399, 244] width 180 height 267
click at [352, 123] on icon at bounding box center [356, 121] width 8 height 8
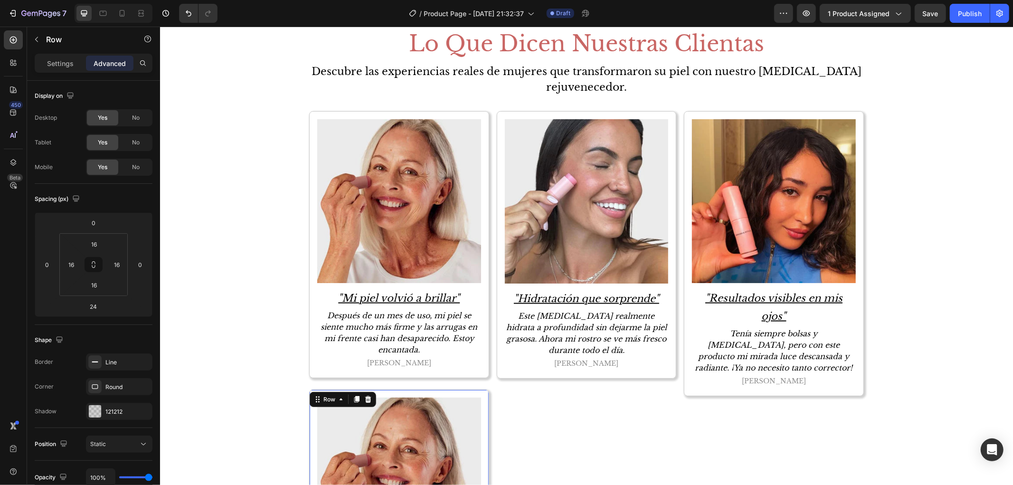
scroll to position [1410, 0]
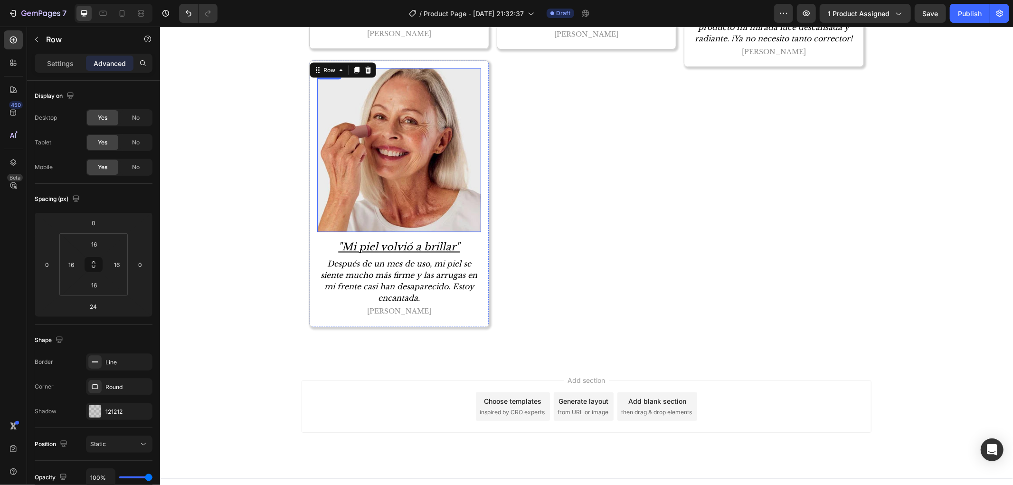
click at [457, 149] on img at bounding box center [399, 150] width 164 height 164
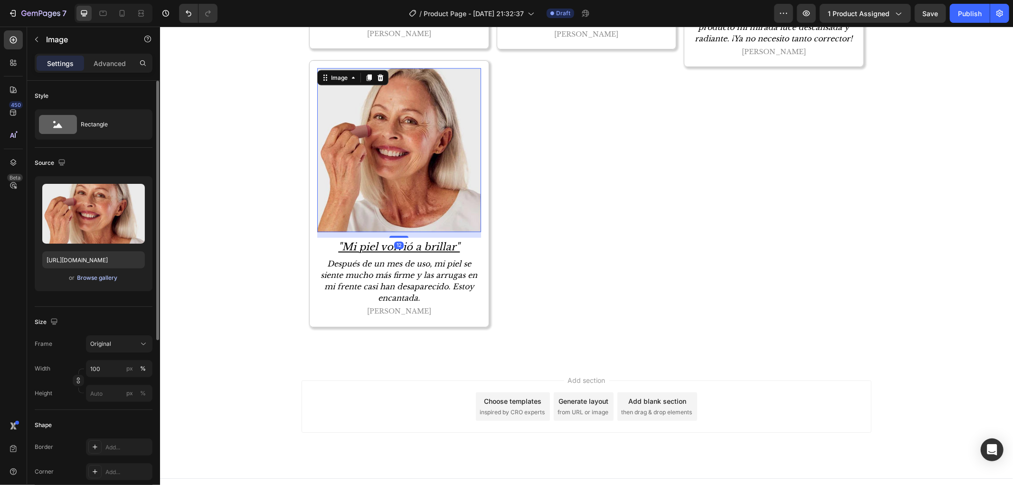
click at [91, 282] on button "Browse gallery" at bounding box center [97, 277] width 41 height 9
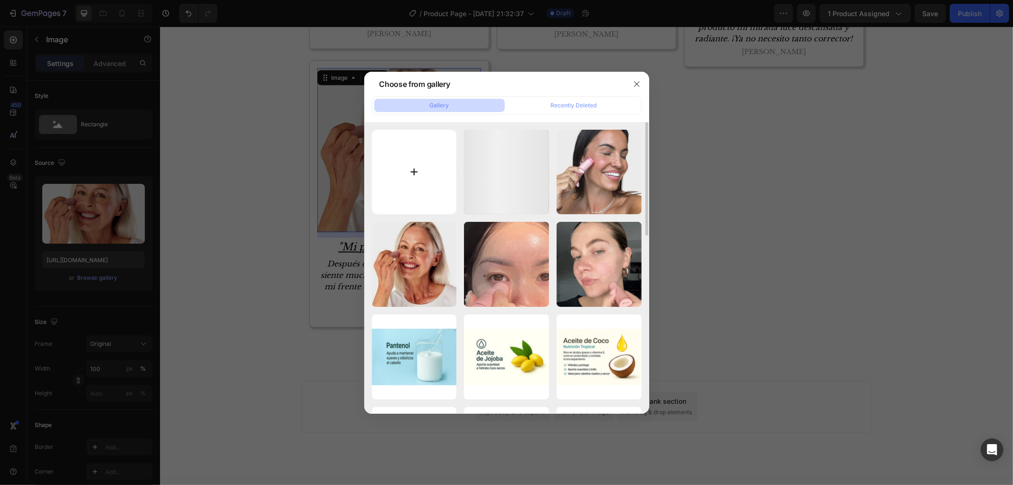
click at [438, 164] on input "file" at bounding box center [414, 172] width 85 height 85
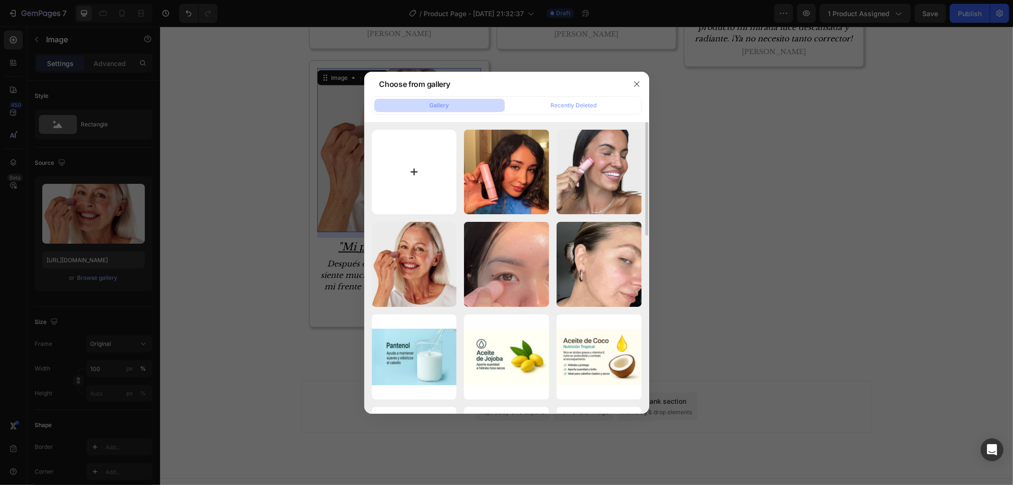
type input "C:\fakepath\Test2.jpeg"
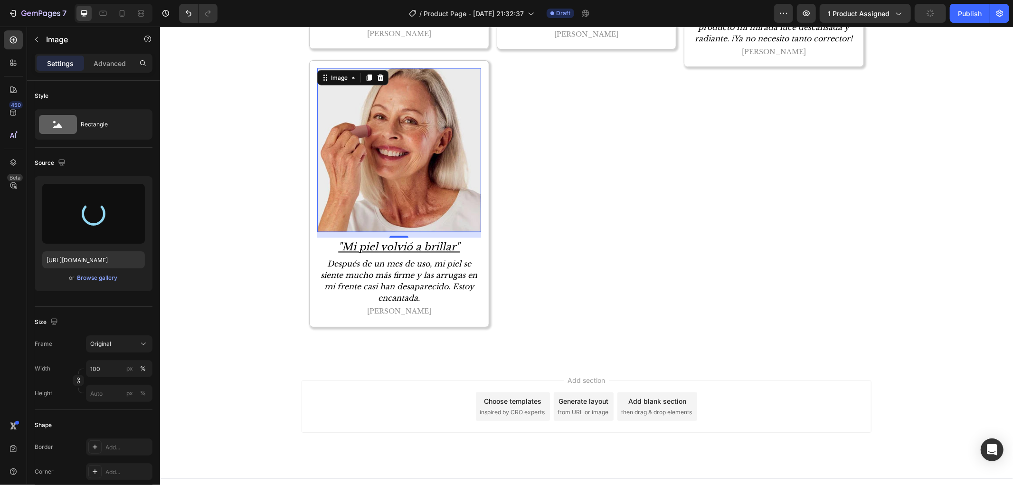
type input "https://cdn.shopify.com/s/files/1/0906/6060/2234/files/gempages_566283674253788…"
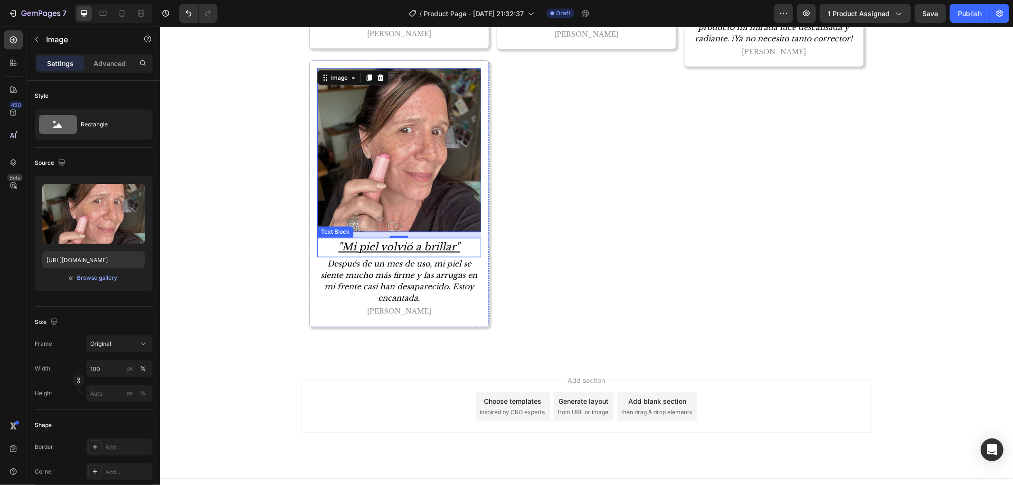
click at [343, 243] on p ""Mi piel volvió a brillar"" at bounding box center [399, 247] width 162 height 18
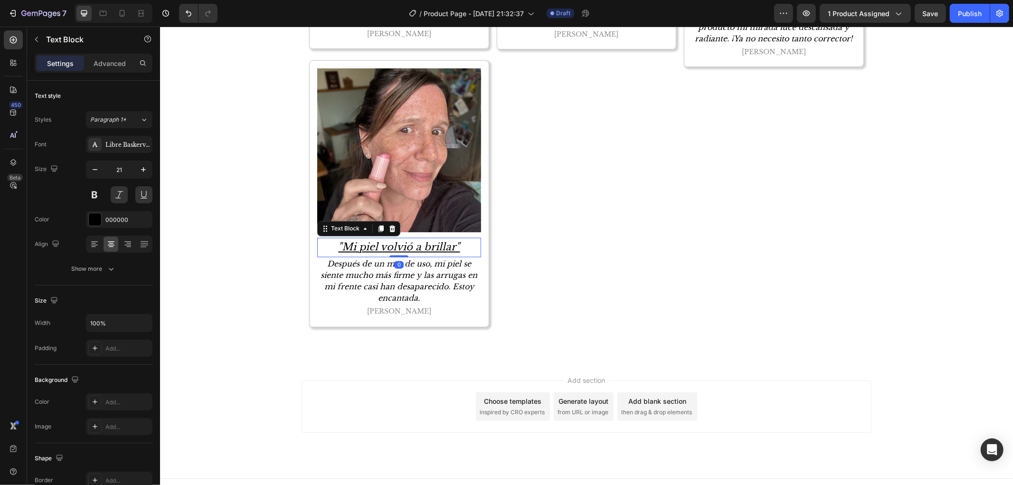
click at [343, 243] on p ""Mi piel volvió a brillar"" at bounding box center [399, 247] width 162 height 18
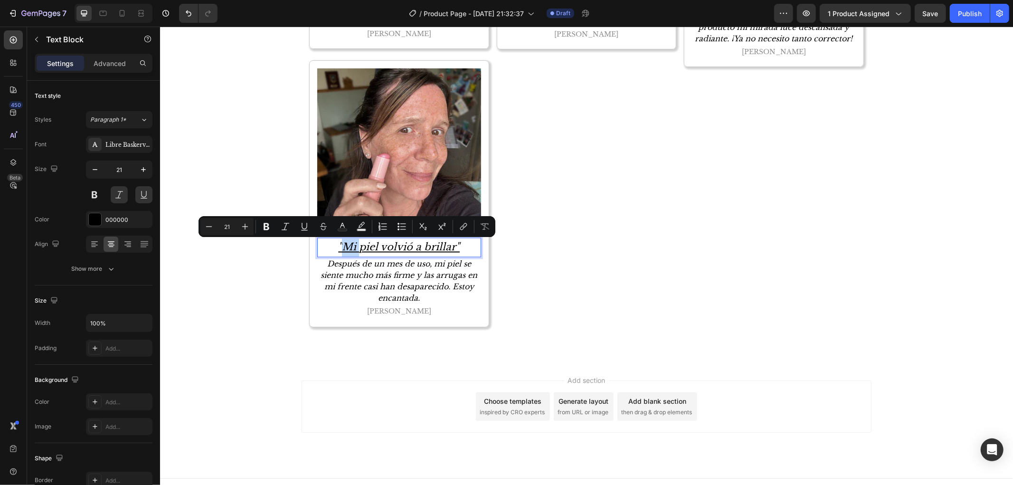
click at [344, 247] on p ""Mi piel volvió a brillar"" at bounding box center [399, 247] width 162 height 18
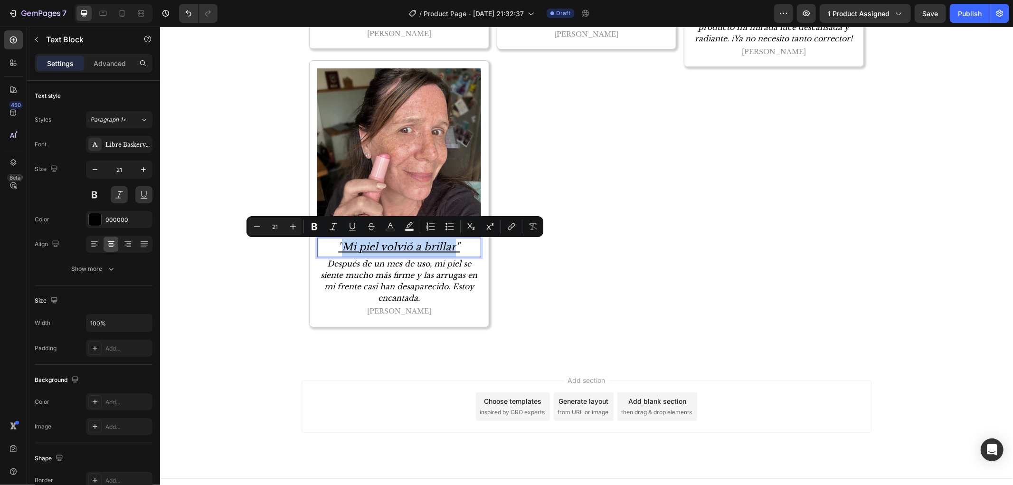
drag, startPoint x: 340, startPoint y: 246, endPoint x: 449, endPoint y: 252, distance: 108.9
click at [449, 252] on p ""Mi piel volvió a brillar"" at bounding box center [399, 247] width 162 height 18
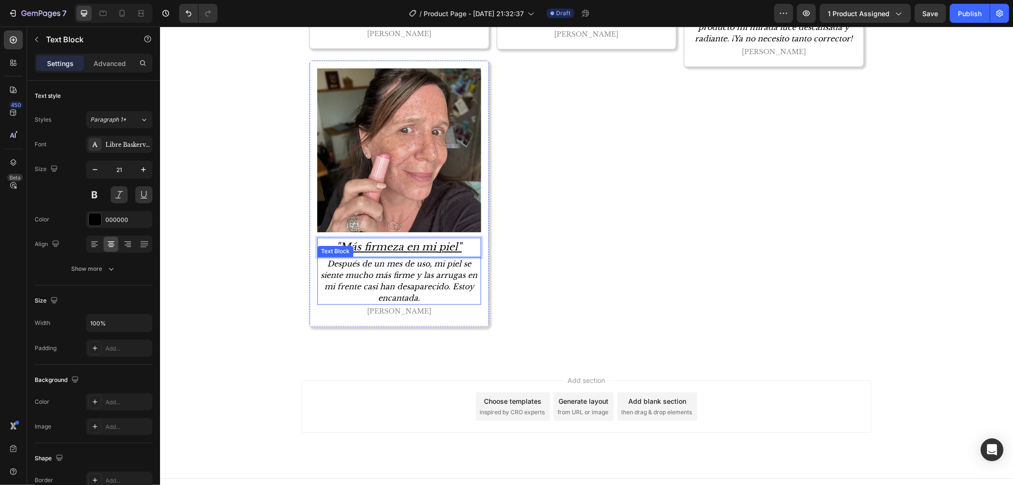
click at [395, 285] on p "Después de un mes de uso, mi piel se siente mucho más firme y las arrugas en mi…" at bounding box center [399, 281] width 162 height 46
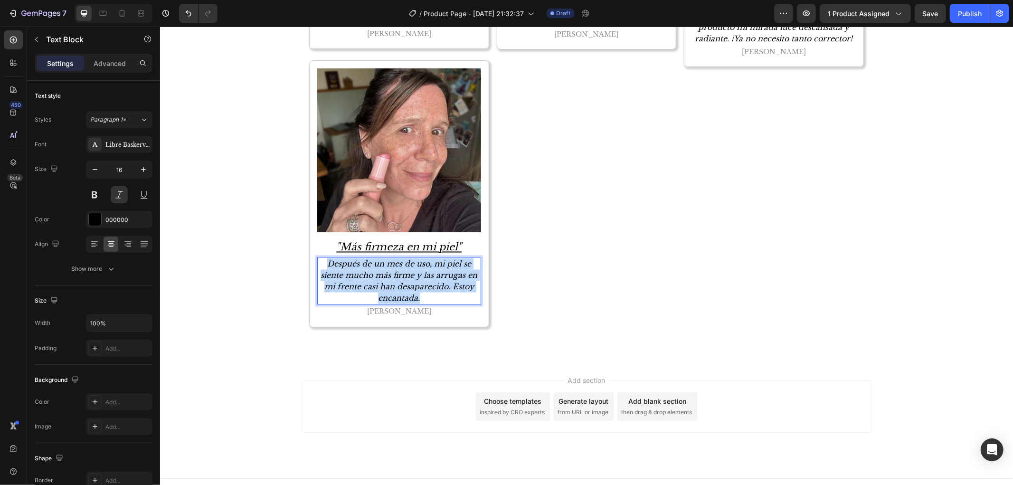
click at [395, 285] on p "Después de un mes de uso, mi piel se siente mucho más firme y las arrugas en mi…" at bounding box center [399, 281] width 162 height 46
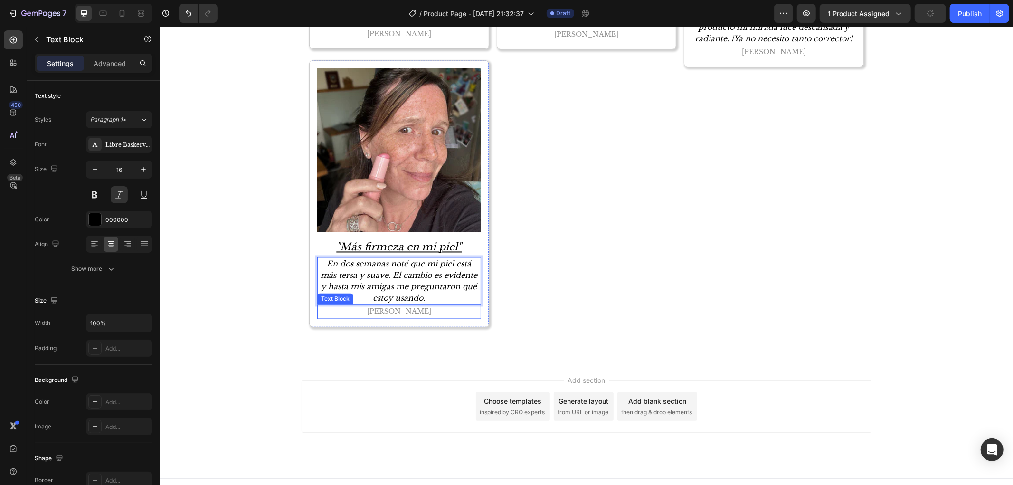
click at [393, 314] on p "[PERSON_NAME]" at bounding box center [399, 311] width 162 height 12
click at [596, 284] on div "Image "Hidratación que sorprende" Text Block Este bálsamo realmente hidrata a p…" at bounding box center [586, 60] width 180 height 556
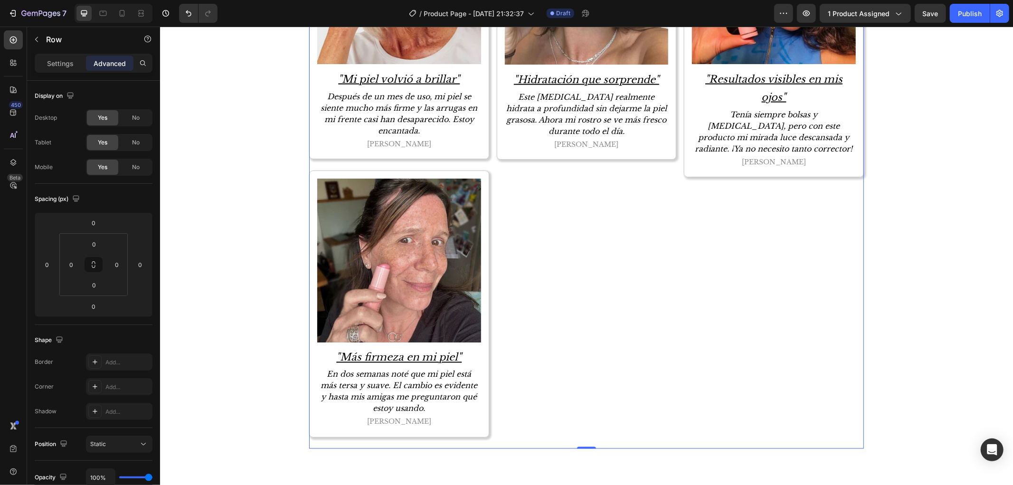
scroll to position [1304, 0]
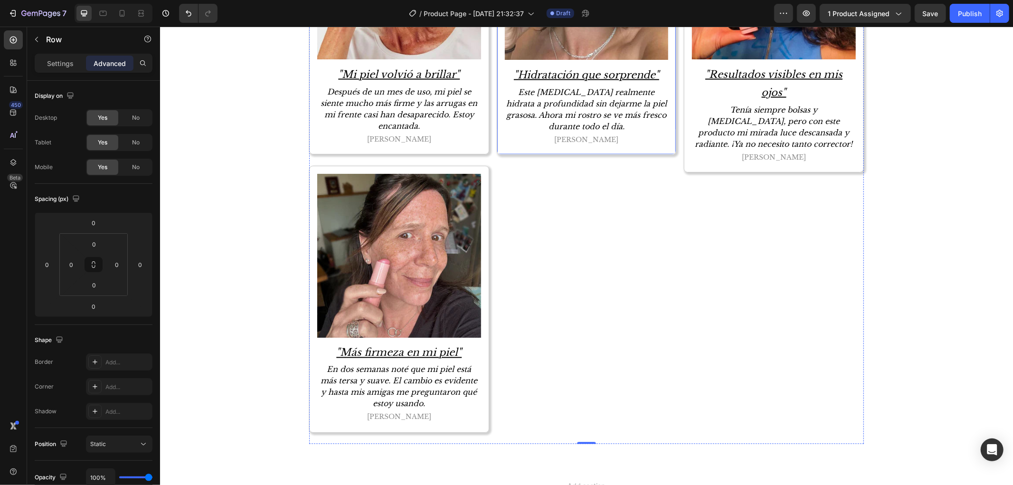
click at [530, 147] on div "Image "Hidratación que sorprende" Text Block Este bálsamo realmente hidrata a p…" at bounding box center [586, 20] width 180 height 267
click at [355, 153] on div "Image "Mi piel volvió a brillar" Text Block Después de un mes de uso, mi piel s…" at bounding box center [399, 20] width 180 height 267
click at [526, 148] on div "Image "Hidratación que sorprende" Text Block Este bálsamo realmente hidrata a p…" at bounding box center [586, 20] width 180 height 267
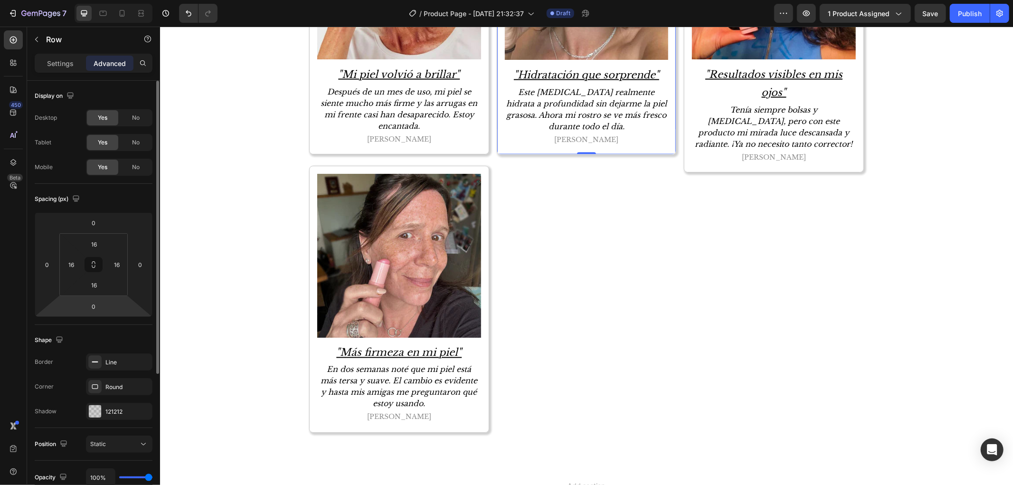
click at [93, 0] on html "7 Version history / Product Page - Aug 28, 21:32:37 Draft Preview 1 product ass…" at bounding box center [506, 0] width 1013 height 0
click at [102, 299] on div "0" at bounding box center [94, 306] width 24 height 15
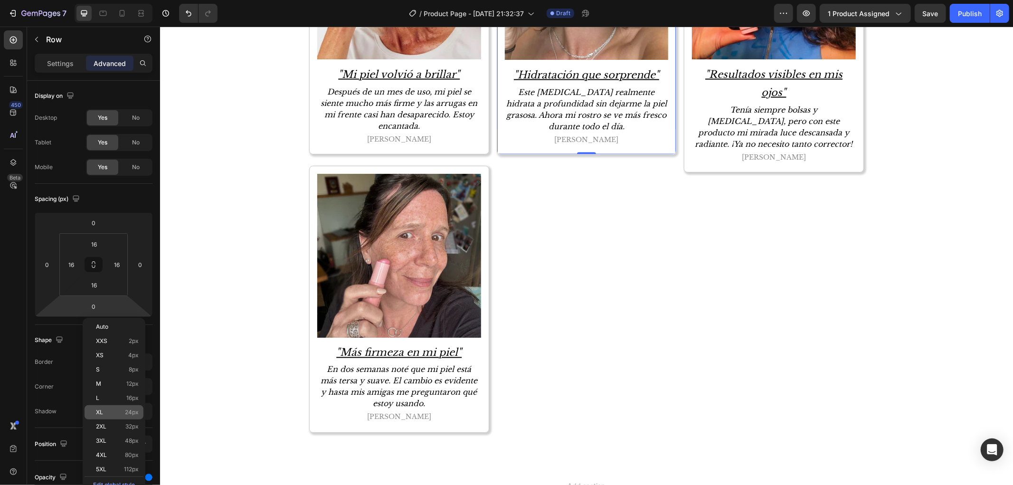
click at [134, 415] on span "24px" at bounding box center [132, 412] width 14 height 7
type input "24"
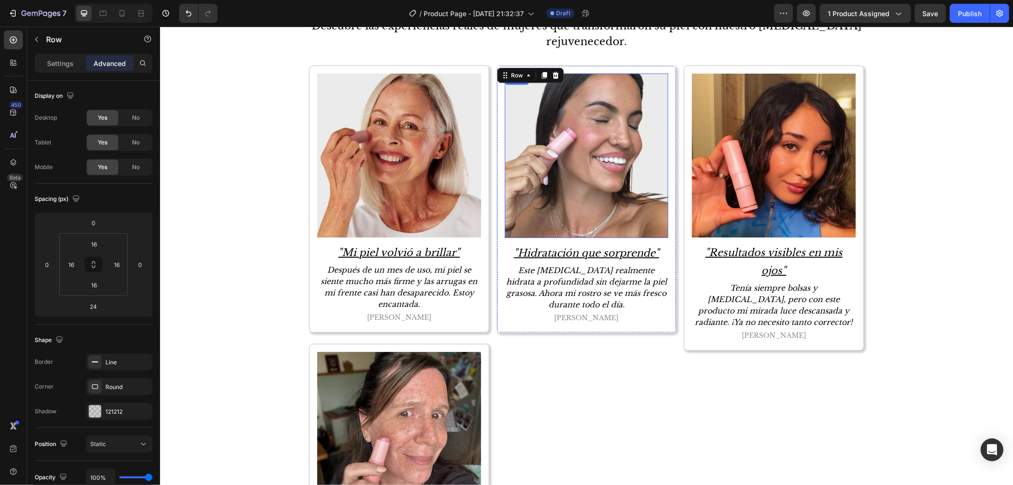
scroll to position [1093, 0]
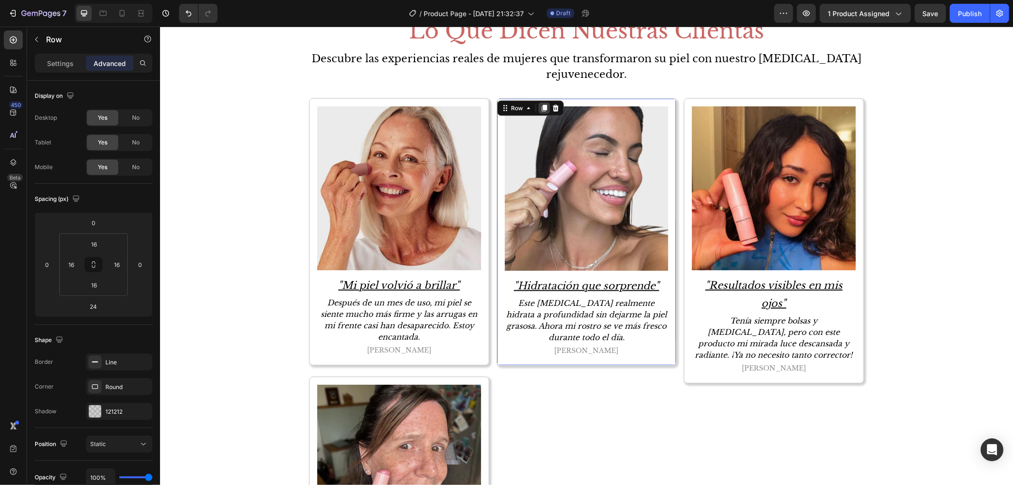
click at [540, 110] on icon at bounding box center [544, 108] width 8 height 8
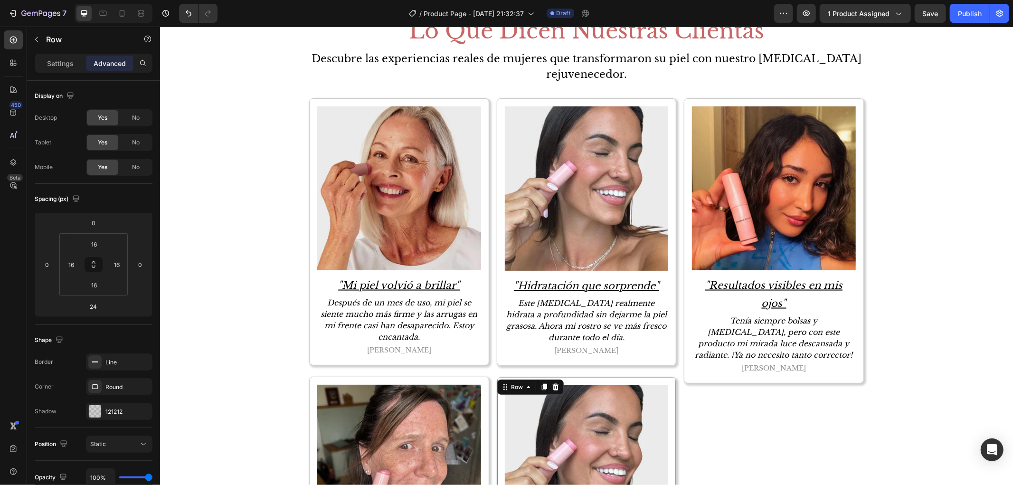
scroll to position [1411, 0]
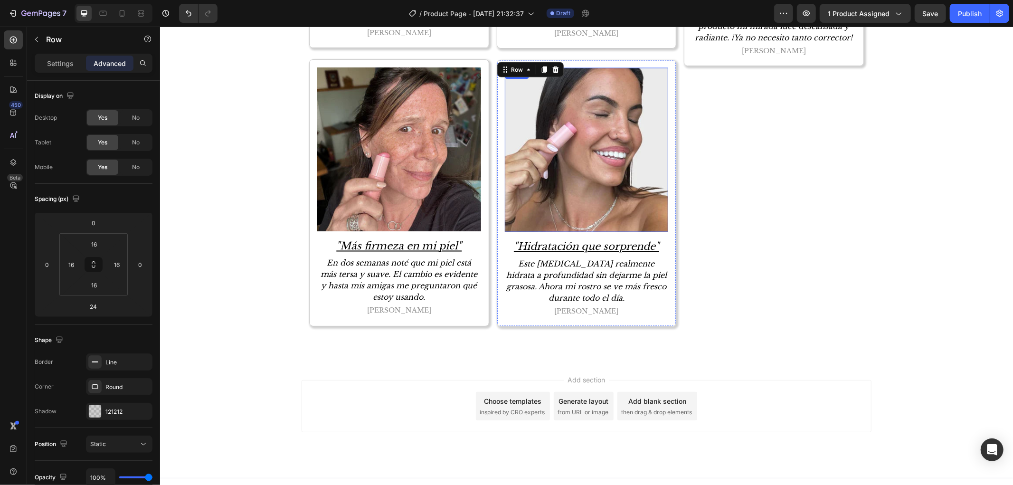
click at [580, 136] on img at bounding box center [586, 149] width 164 height 164
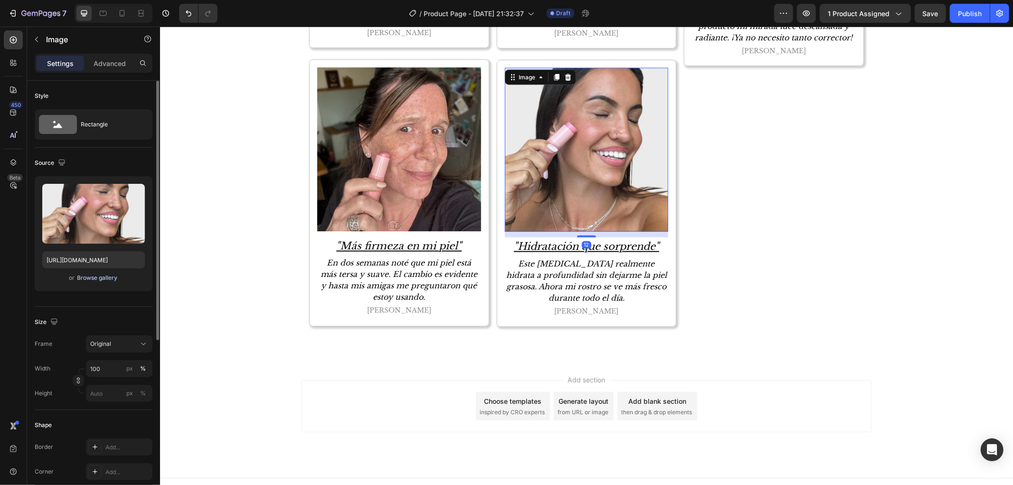
click at [91, 281] on div "Browse gallery" at bounding box center [97, 278] width 40 height 9
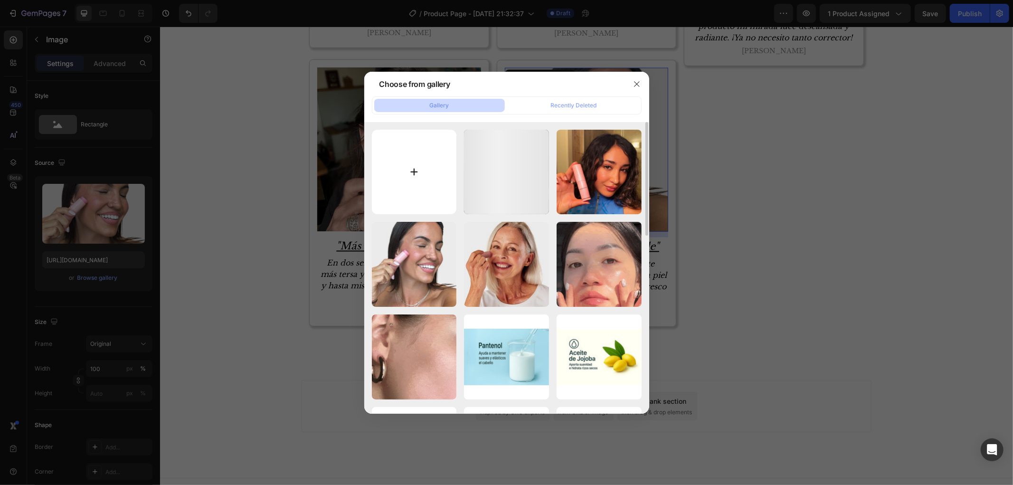
click at [423, 149] on input "file" at bounding box center [414, 172] width 85 height 85
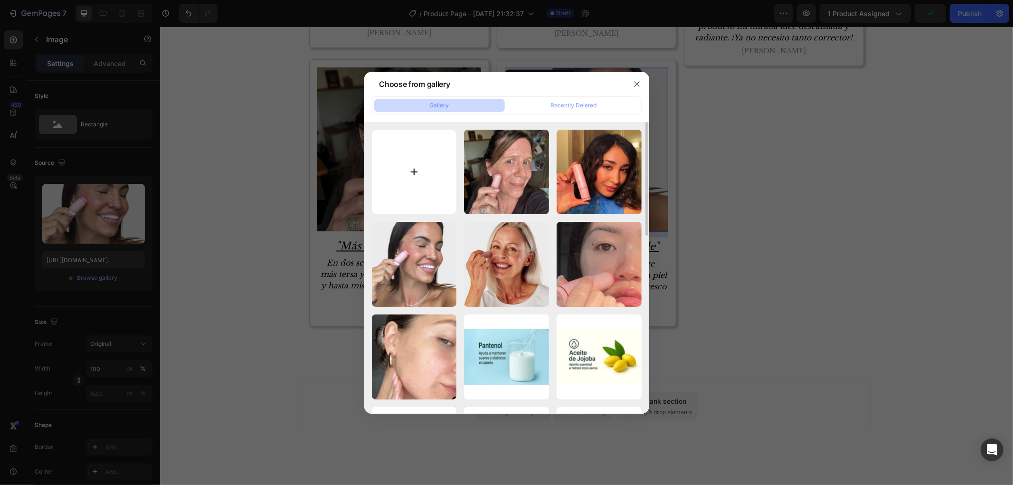
type input "C:\fakepath\ChatGPTImage14abr2025_17_46_57-Photoroom_9091f2b6-ce60-43d8-a8fe-bf…"
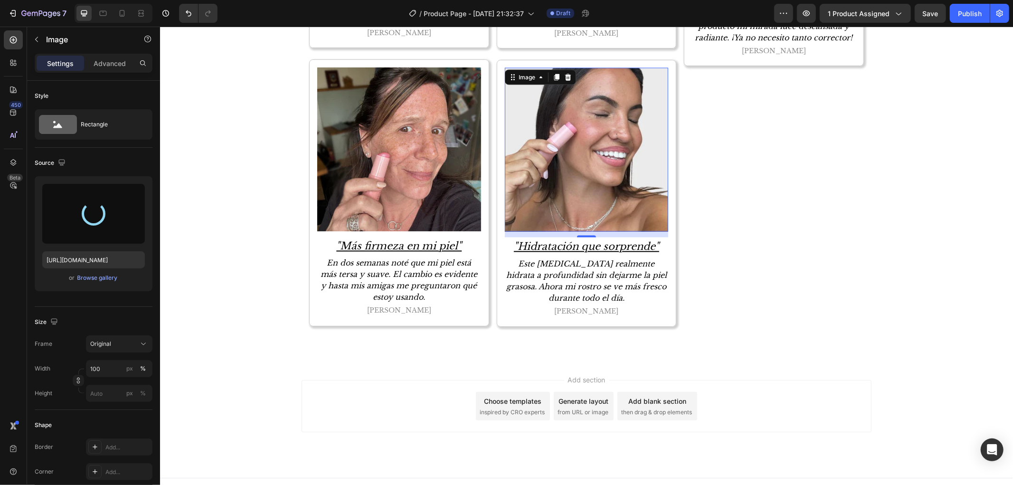
type input "https://cdn.shopify.com/s/files/1/0906/6060/2234/files/gempages_566283674253788…"
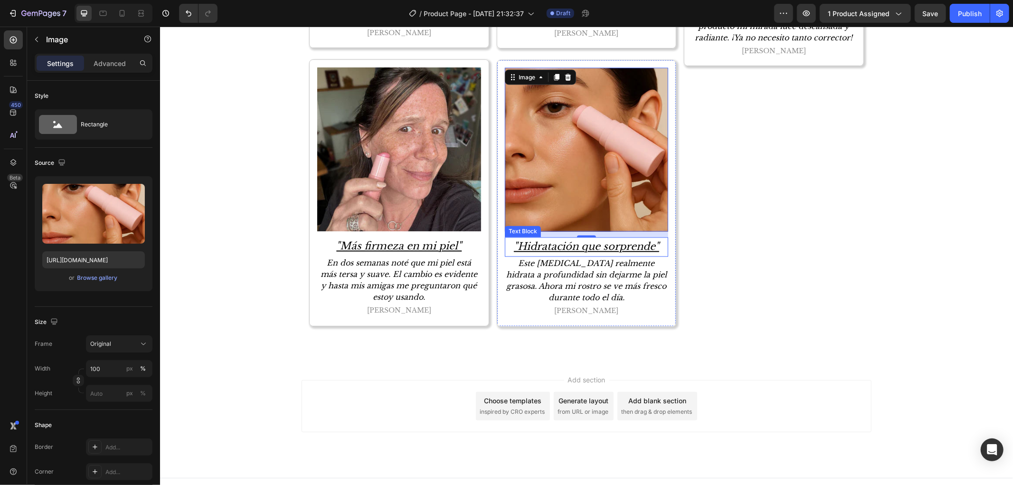
click at [548, 249] on p ""Hidratación que sorprende"" at bounding box center [586, 247] width 162 height 18
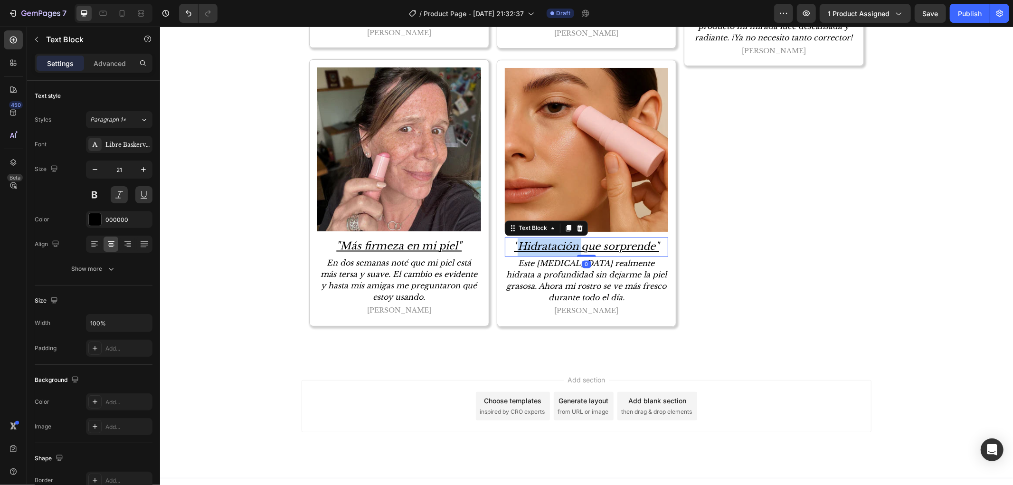
click at [548, 249] on p ""Hidratación que sorprende"" at bounding box center [586, 247] width 162 height 18
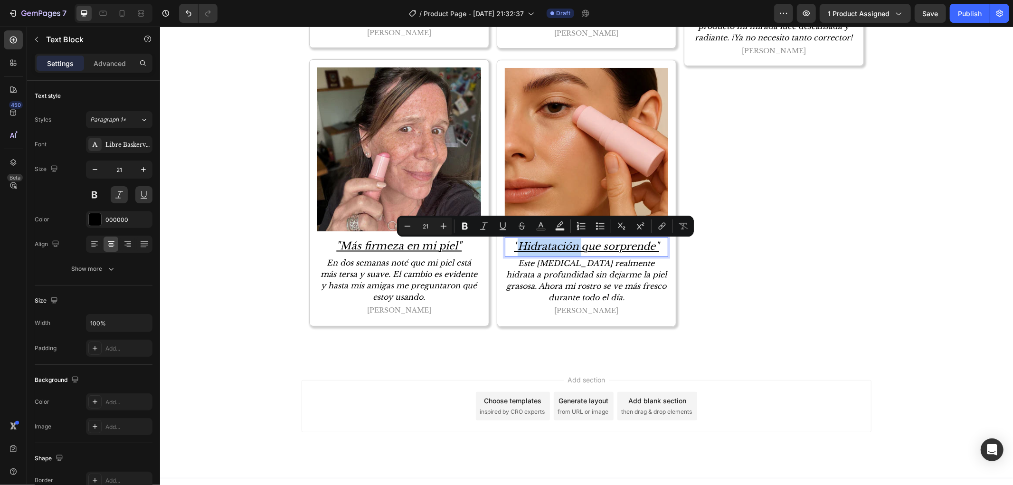
click at [516, 249] on p ""Hidratación que sorprende"" at bounding box center [586, 247] width 162 height 18
drag, startPoint x: 520, startPoint y: 247, endPoint x: 652, endPoint y: 247, distance: 132.0
click at [652, 247] on p ""Hidratación que sorprende"" at bounding box center [586, 247] width 162 height 18
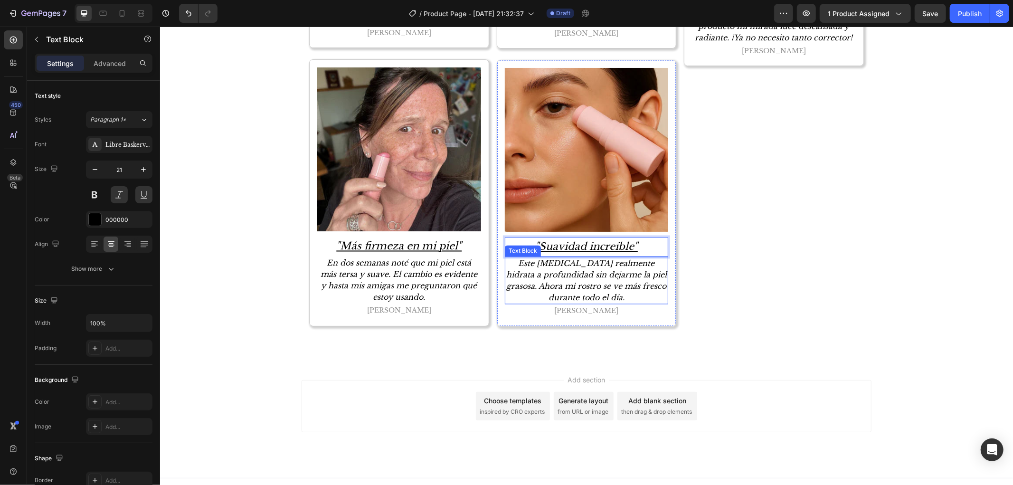
click at [563, 273] on p "Este bálsamo realmente hidrata a profundidad sin dejarme la piel grasosa. Ahora…" at bounding box center [586, 280] width 162 height 46
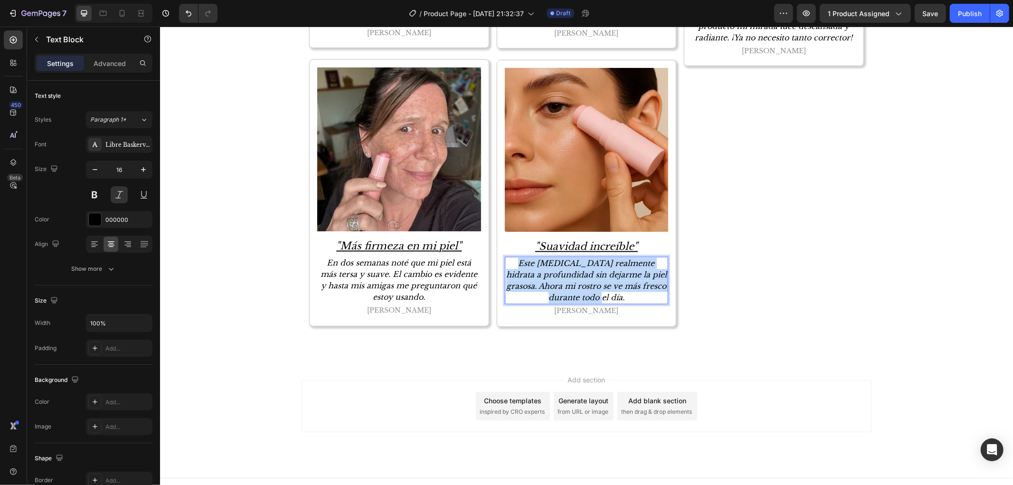
click at [563, 273] on p "Este bálsamo realmente hidrata a profundidad sin dejarme la piel grasosa. Ahora…" at bounding box center [586, 280] width 162 height 46
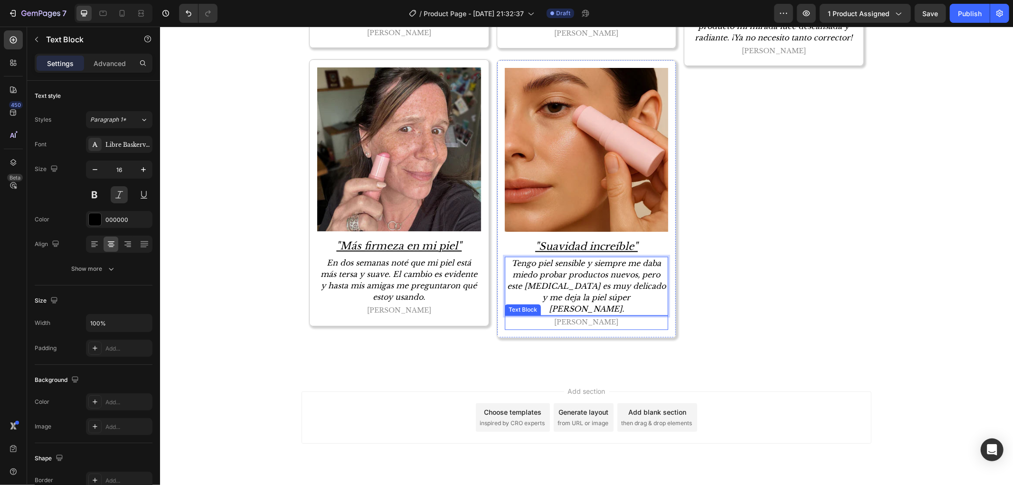
click at [594, 316] on p "Celeste R." at bounding box center [586, 322] width 162 height 12
click at [794, 233] on div "Image "Resultados visibles en mis ojos" Text Block Tenía siempre bolsas y ojera…" at bounding box center [773, 65] width 180 height 568
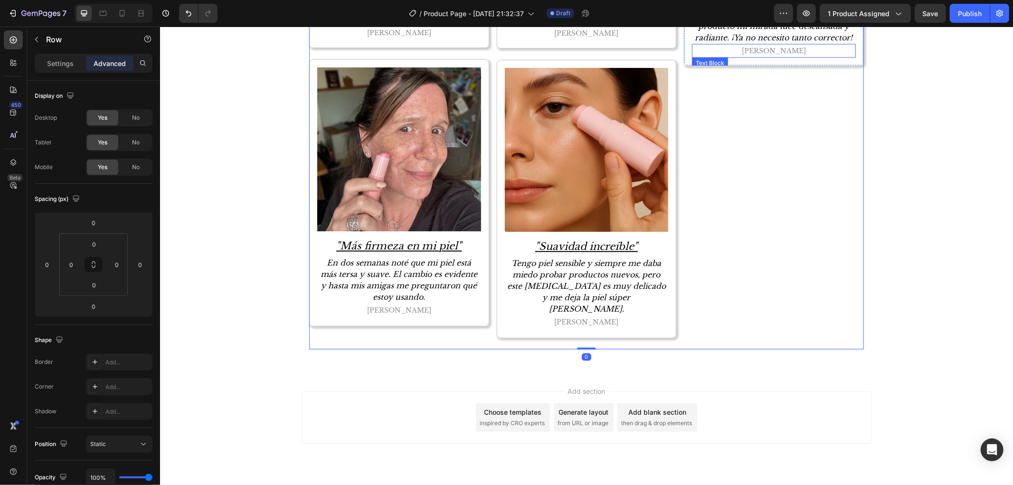
click at [751, 55] on p "Amara L." at bounding box center [773, 51] width 162 height 12
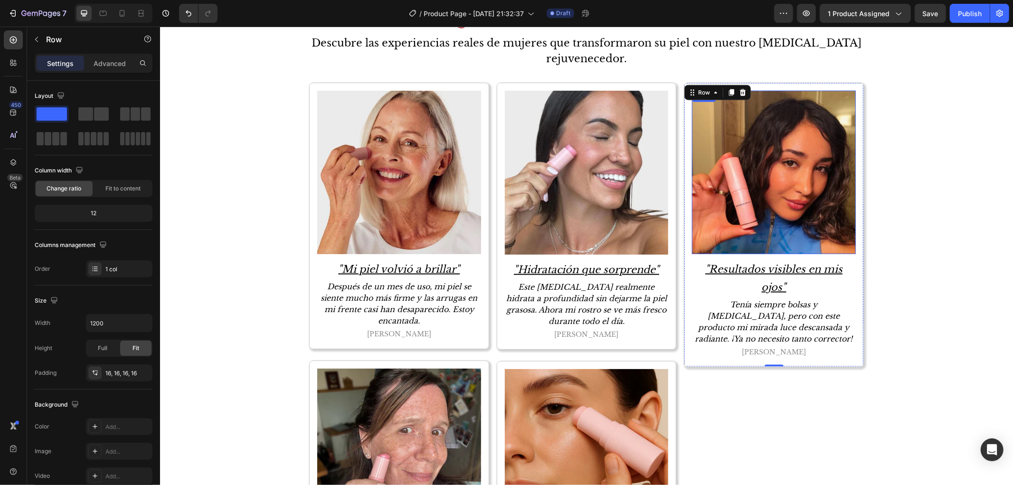
scroll to position [1041, 0]
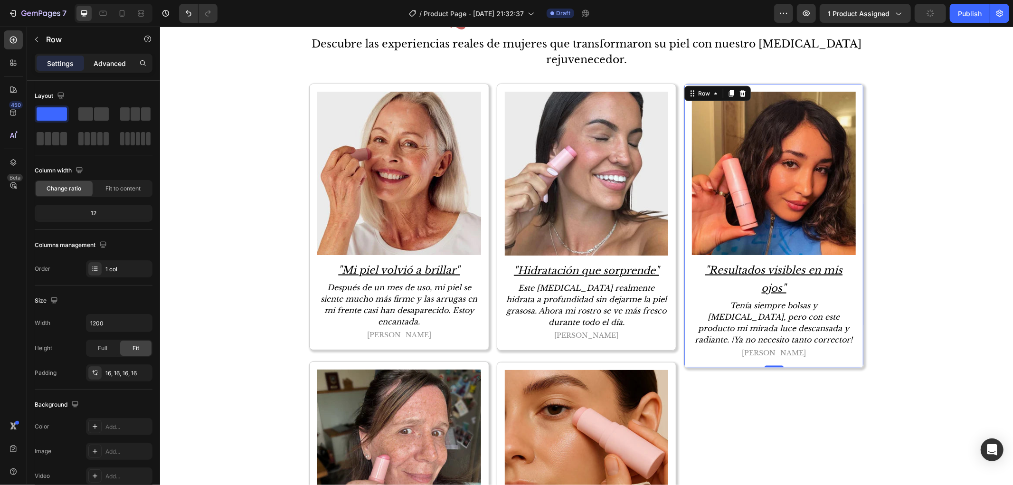
click at [109, 64] on p "Advanced" at bounding box center [110, 63] width 32 height 10
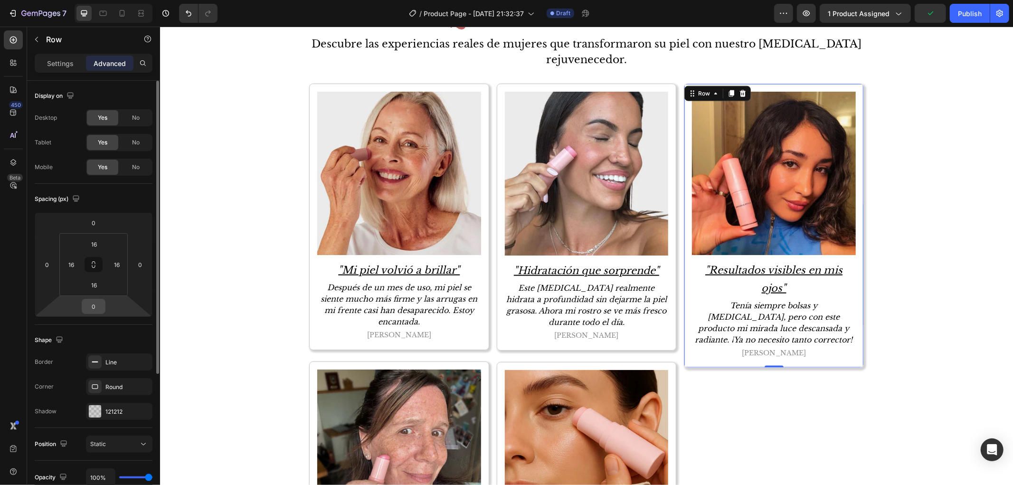
click at [95, 313] on input "0" at bounding box center [93, 306] width 19 height 14
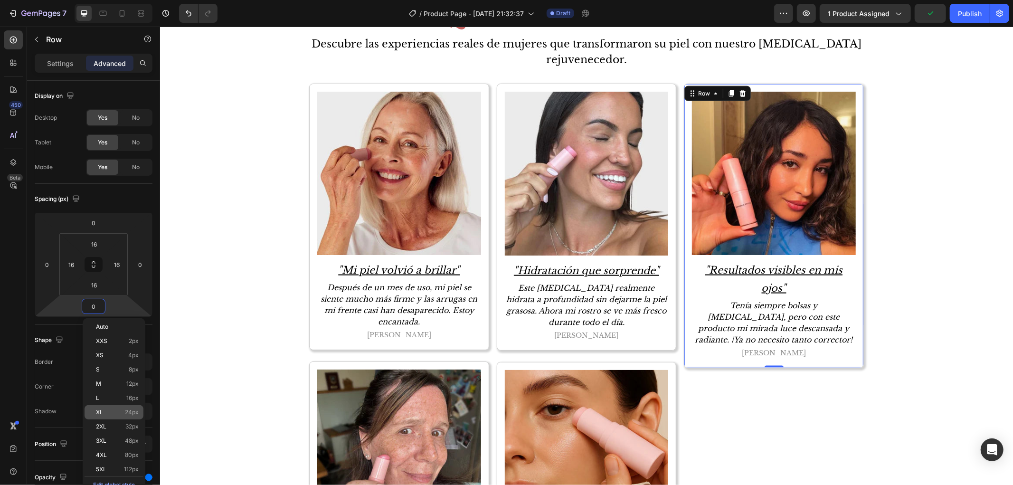
click at [132, 411] on span "24px" at bounding box center [132, 412] width 14 height 7
type input "24"
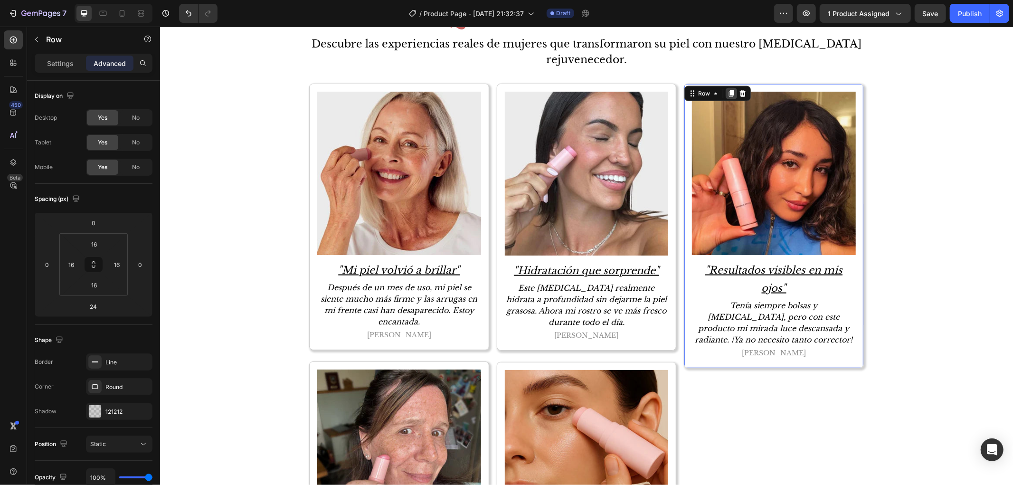
click at [729, 96] on icon at bounding box center [731, 93] width 5 height 7
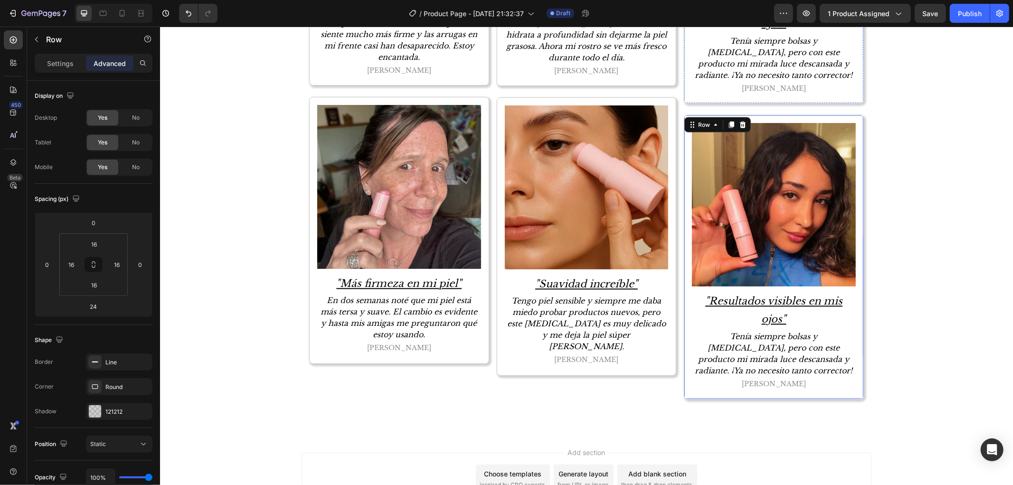
scroll to position [1428, 0]
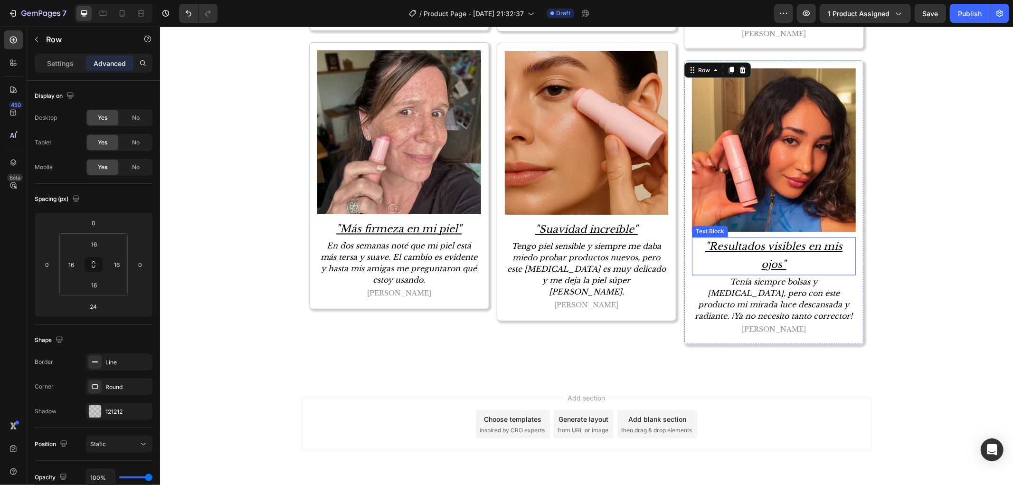
click at [764, 250] on p ""Resultados visibles en mis ojos"" at bounding box center [773, 256] width 162 height 36
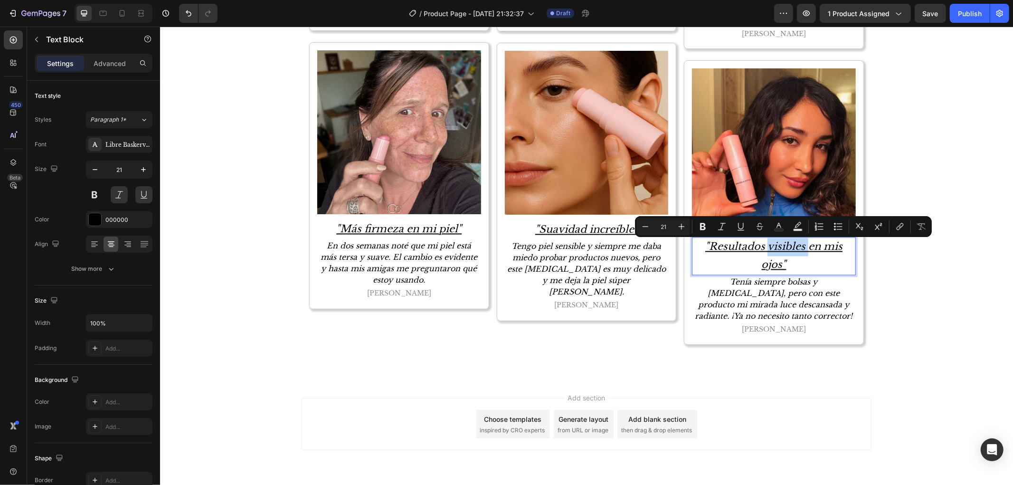
click at [712, 248] on p ""Resultados visibles en mis ojos"" at bounding box center [773, 256] width 162 height 36
drag, startPoint x: 707, startPoint y: 248, endPoint x: 776, endPoint y: 269, distance: 72.1
click at [776, 269] on p ""Resultados visibles en mis ojos"" at bounding box center [773, 256] width 162 height 36
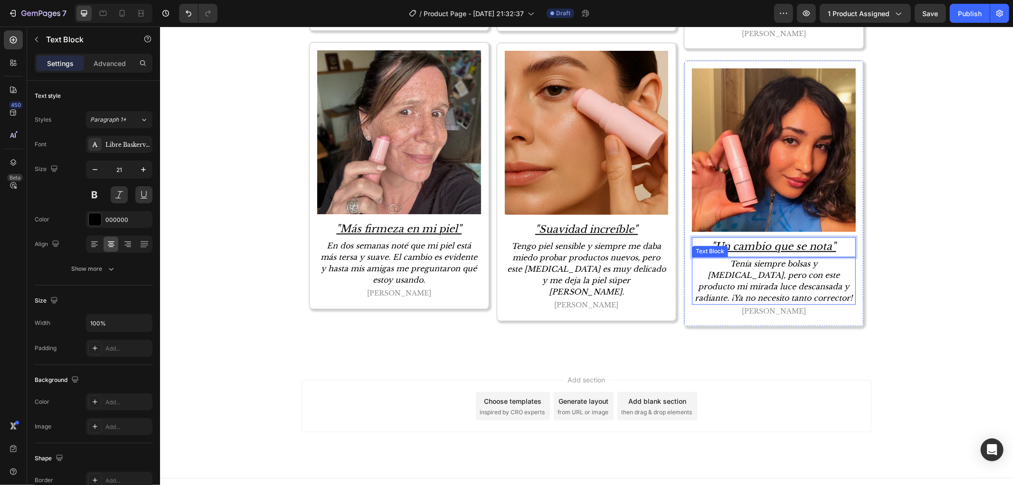
click at [786, 287] on p "Tenía siempre bolsas y ojeras, pero con este producto mi mirada luce descansada…" at bounding box center [773, 281] width 162 height 46
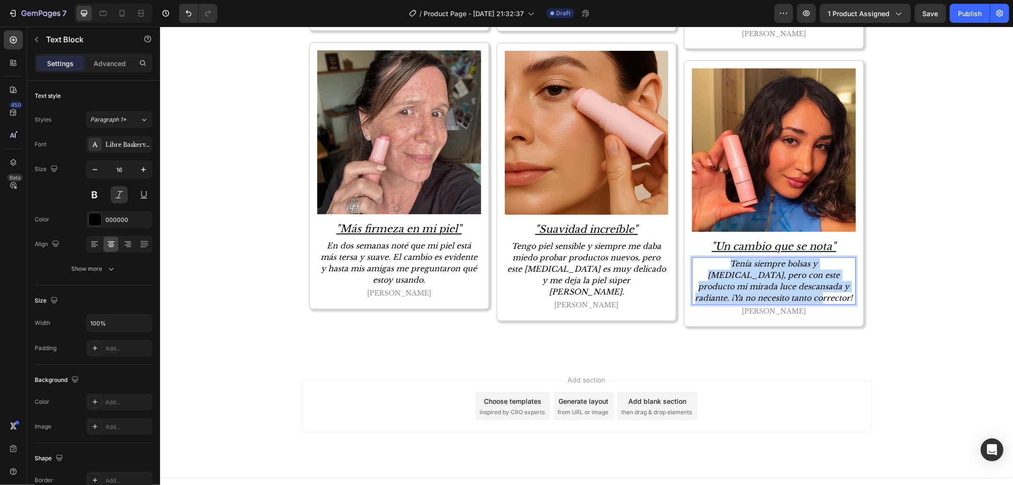
click at [786, 287] on p "Tenía siempre bolsas y ojeras, pero con este producto mi mirada luce descansada…" at bounding box center [773, 281] width 162 height 46
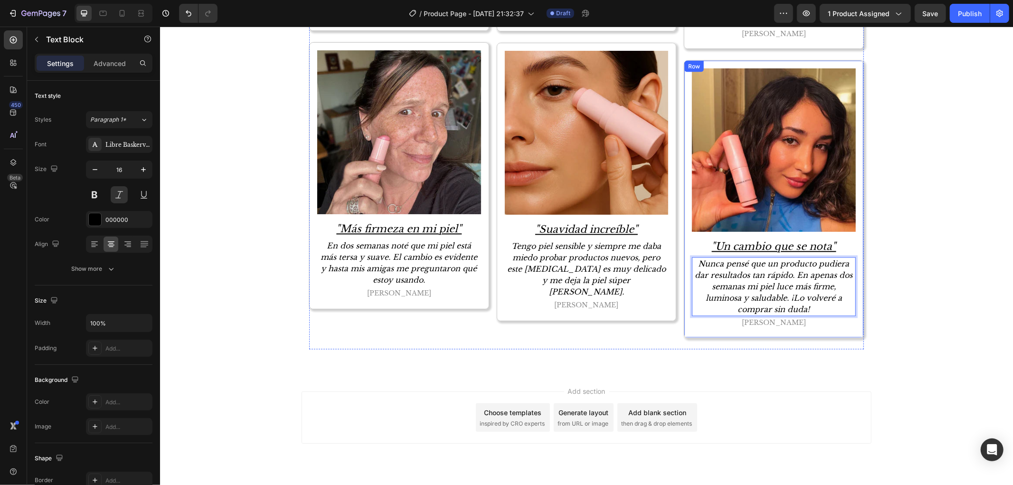
click at [773, 324] on p "Amara L." at bounding box center [773, 323] width 162 height 12
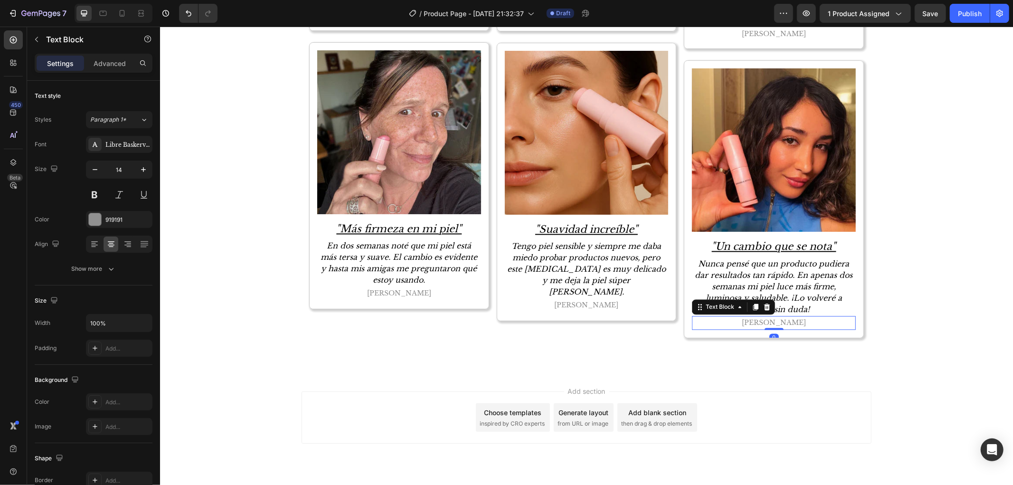
click at [773, 324] on p "Amara L." at bounding box center [773, 323] width 162 height 12
click at [568, 331] on div "Image "Hidratación que sorprende" Text Block Este bálsamo realmente hidrata a p…" at bounding box center [586, 56] width 180 height 586
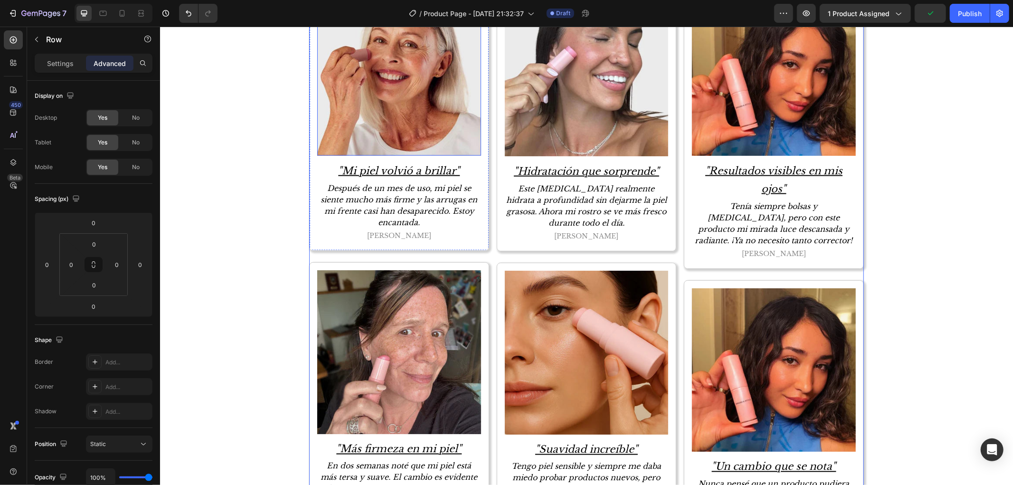
scroll to position [1322, 0]
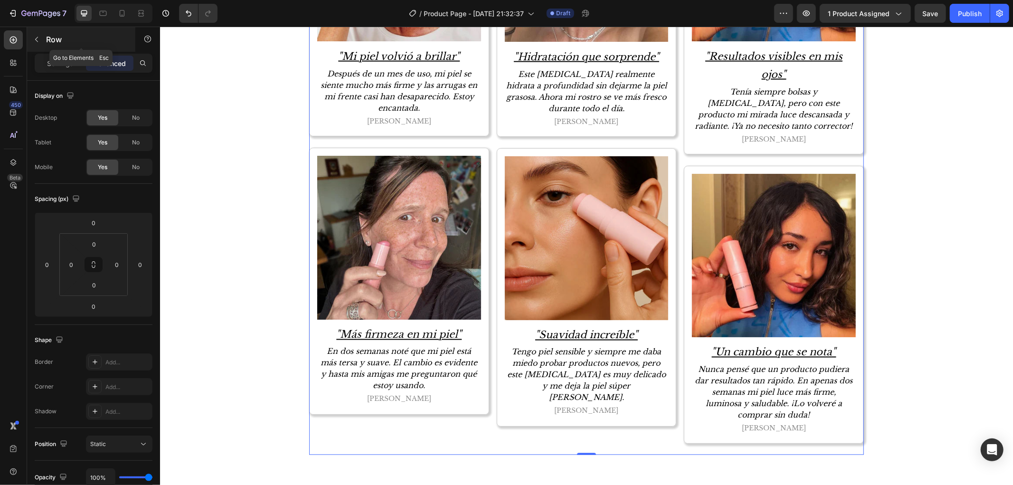
click at [62, 35] on p "Row" at bounding box center [86, 39] width 81 height 11
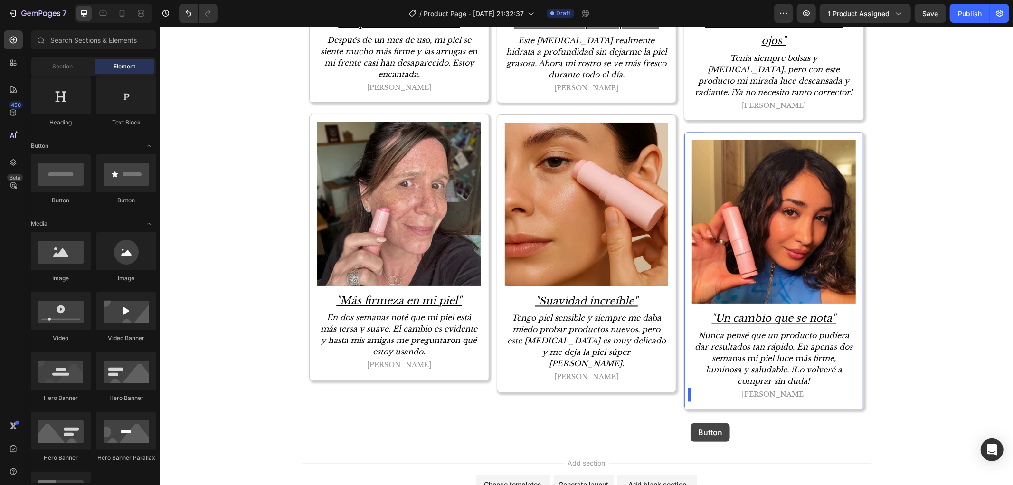
scroll to position [1375, 0]
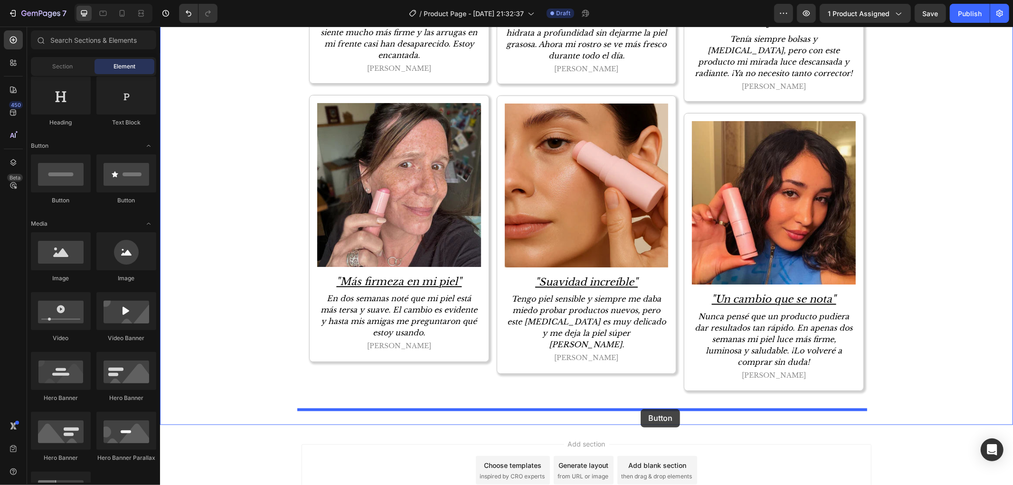
drag, startPoint x: 228, startPoint y: 202, endPoint x: 640, endPoint y: 408, distance: 460.5
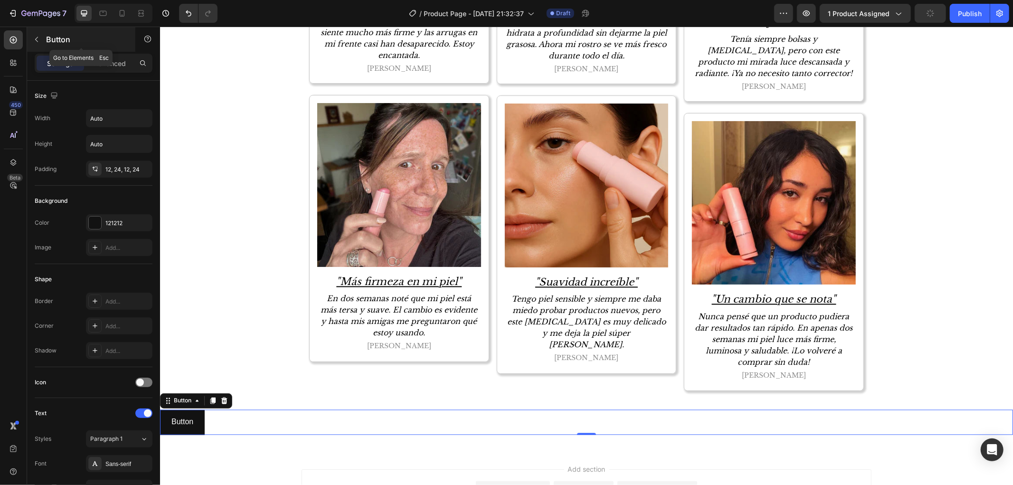
click at [46, 46] on div "Button" at bounding box center [81, 39] width 108 height 25
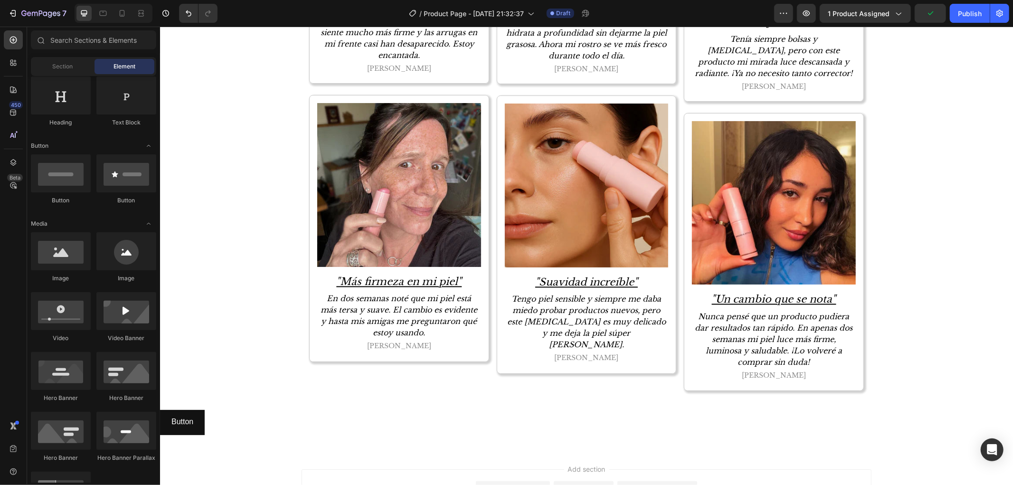
scroll to position [0, 0]
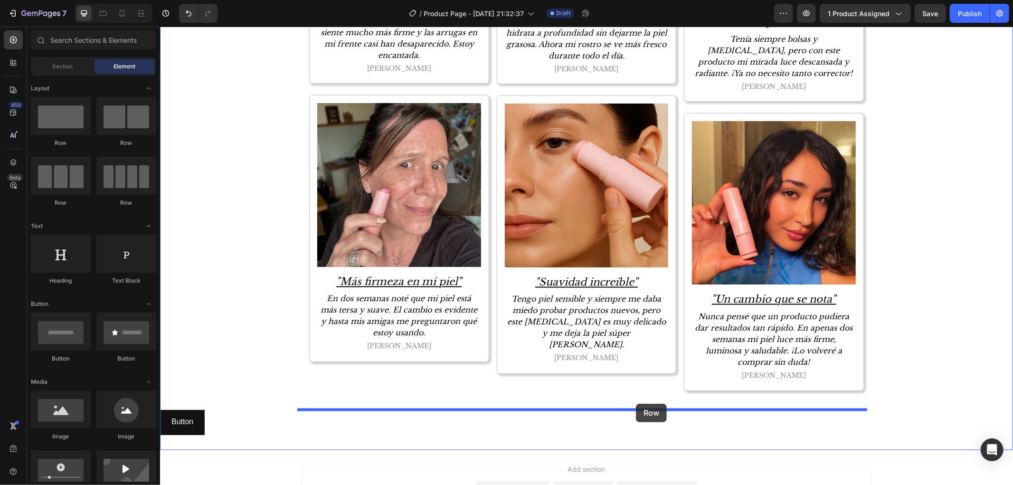
drag, startPoint x: 215, startPoint y: 154, endPoint x: 635, endPoint y: 403, distance: 488.9
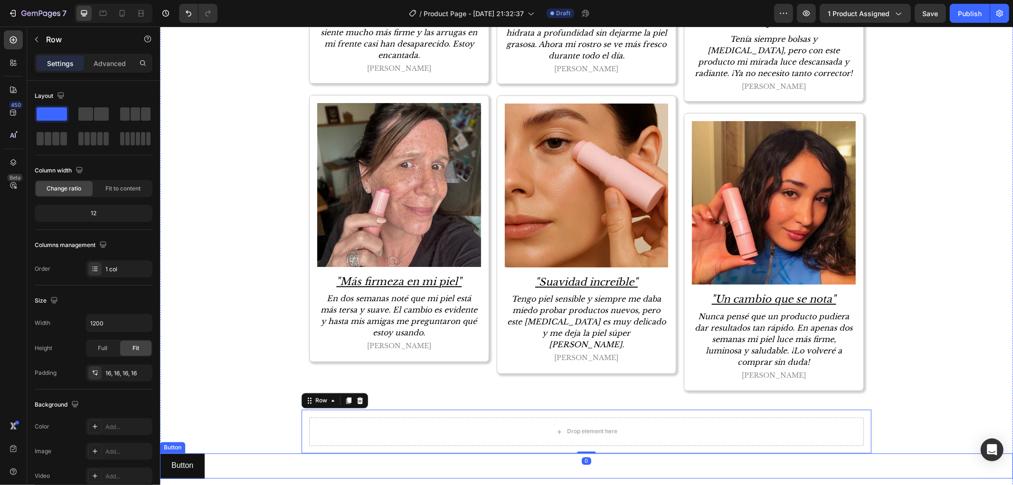
click at [230, 470] on div "Button Button" at bounding box center [586, 465] width 853 height 25
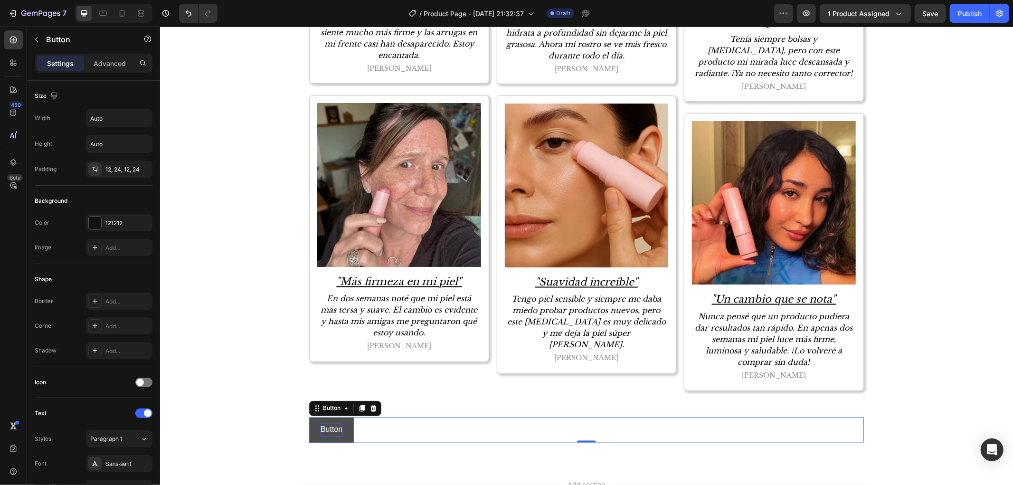
click at [332, 424] on p "Button" at bounding box center [331, 430] width 22 height 14
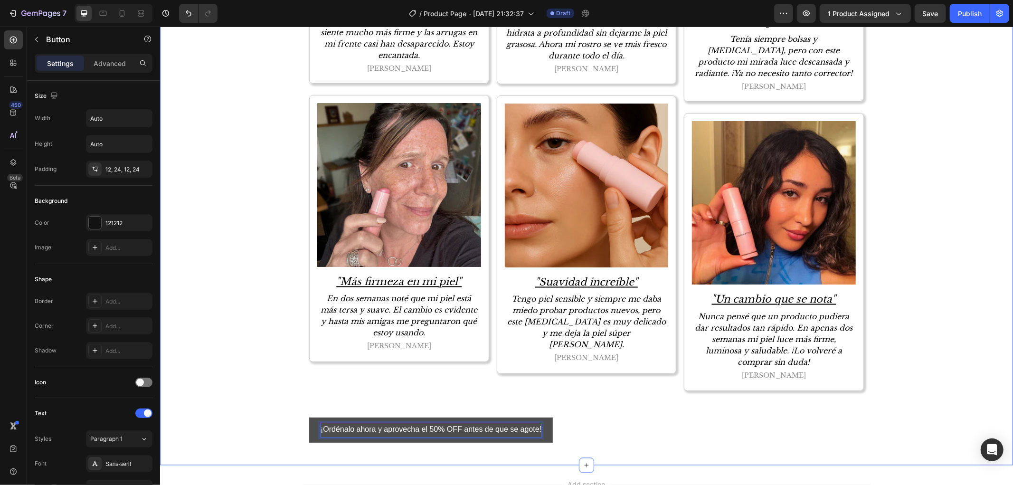
click at [211, 430] on div "Lo Que Dicen Nuestras Clientas Heading Descubre las experiencias reales de muje…" at bounding box center [586, 88] width 853 height 724
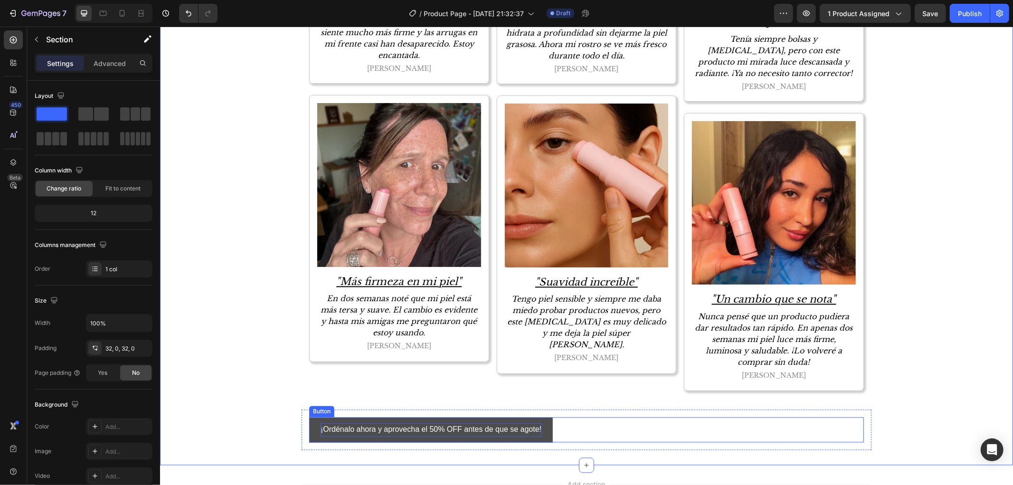
click at [546, 427] on button "¡Ordénalo ahora y aprovecha el 50% OFF antes de que se agote!" at bounding box center [431, 429] width 244 height 25
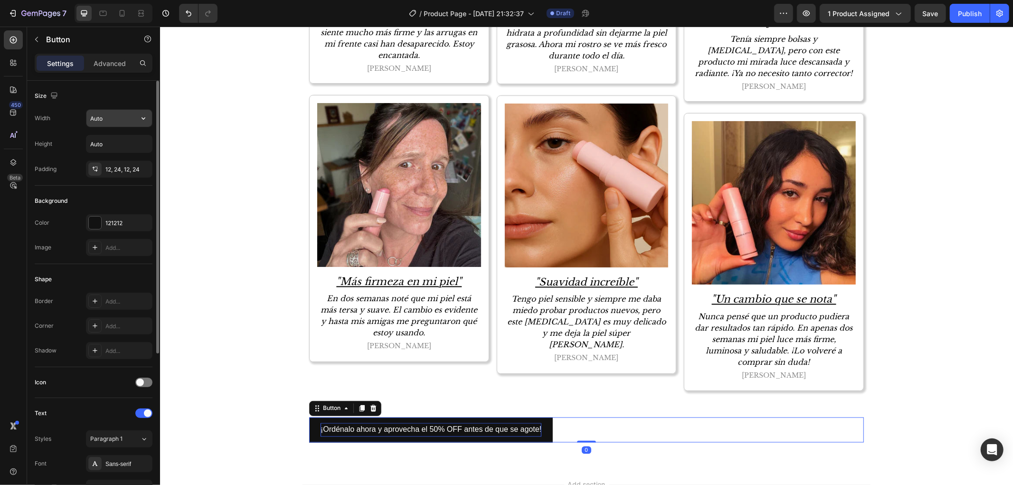
click at [111, 112] on input "Auto" at bounding box center [119, 118] width 66 height 17
click at [94, 221] on div at bounding box center [95, 223] width 12 height 12
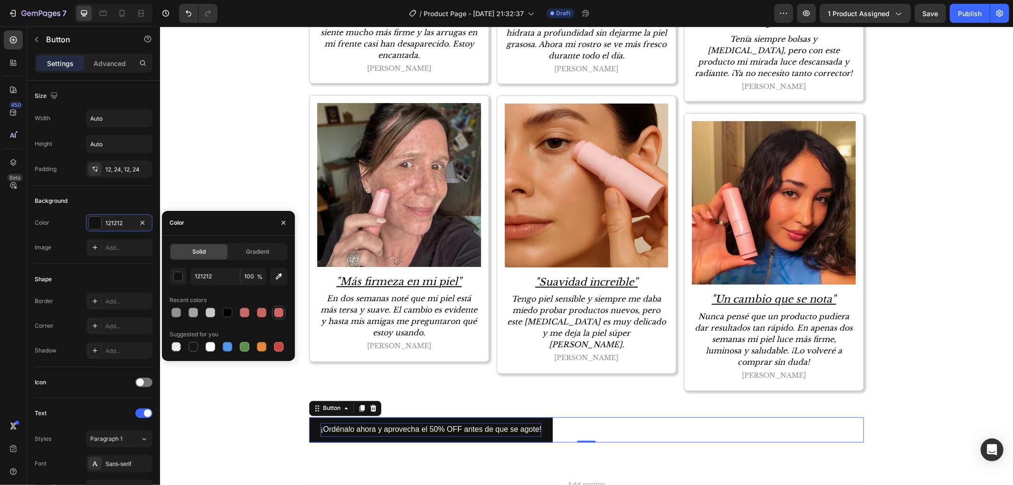
click at [276, 313] on div at bounding box center [278, 312] width 9 height 9
type input "CE6463"
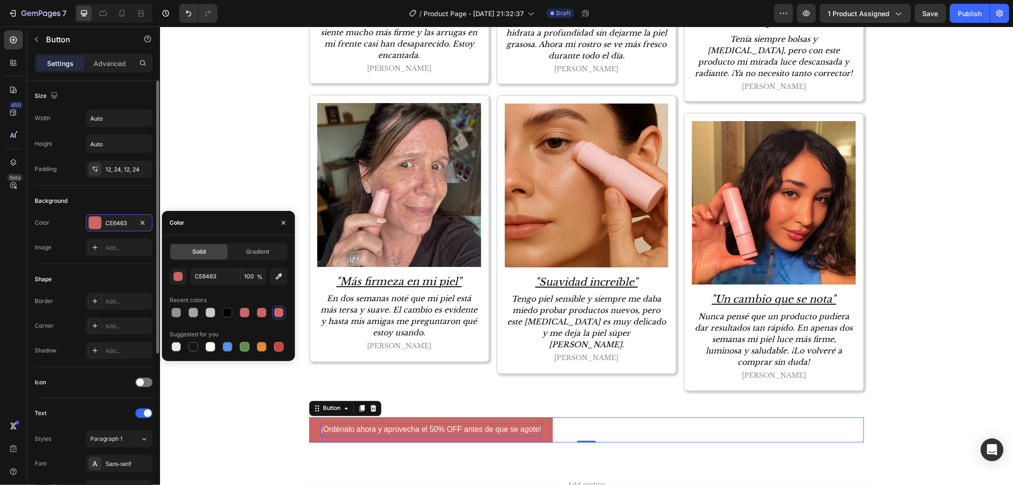
scroll to position [158, 0]
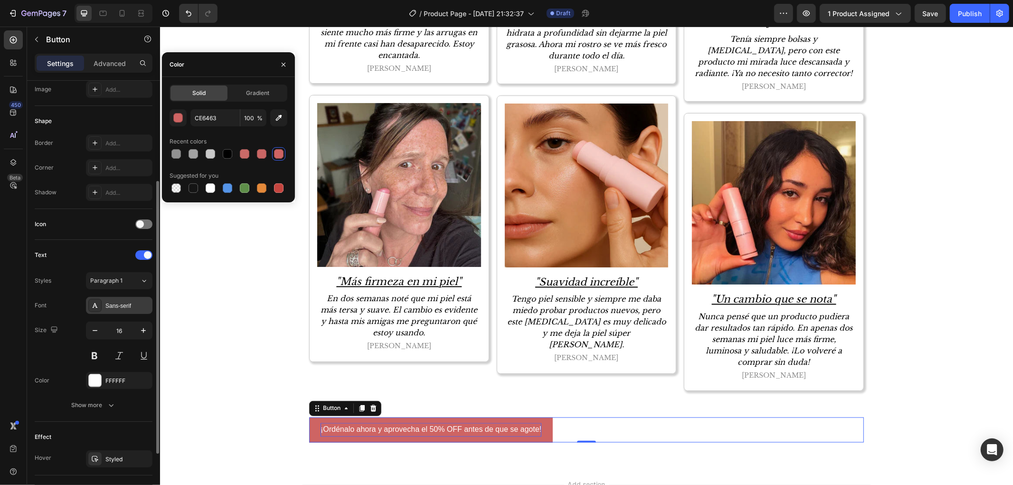
click at [120, 307] on div "Sans-serif" at bounding box center [127, 306] width 45 height 9
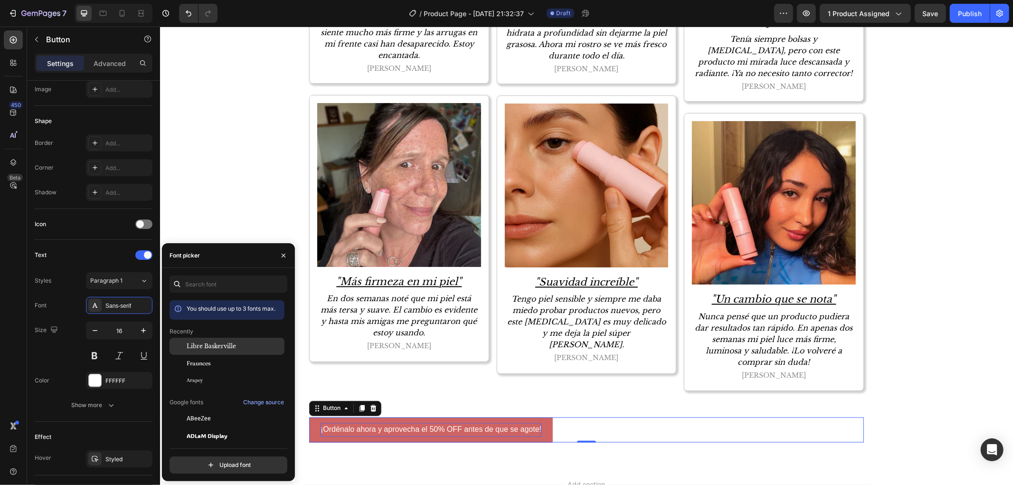
click at [245, 345] on div "Libre Baskerville" at bounding box center [235, 346] width 96 height 9
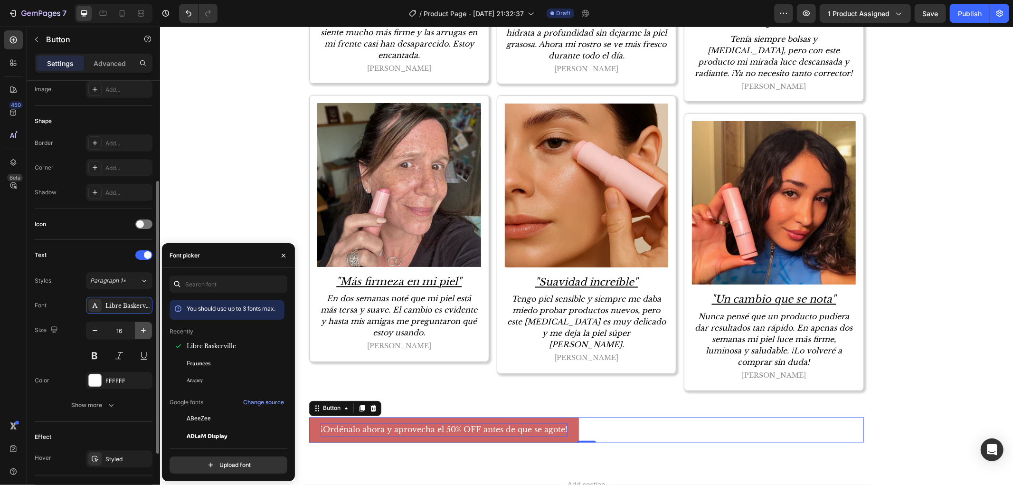
click at [136, 334] on button "button" at bounding box center [143, 330] width 17 height 17
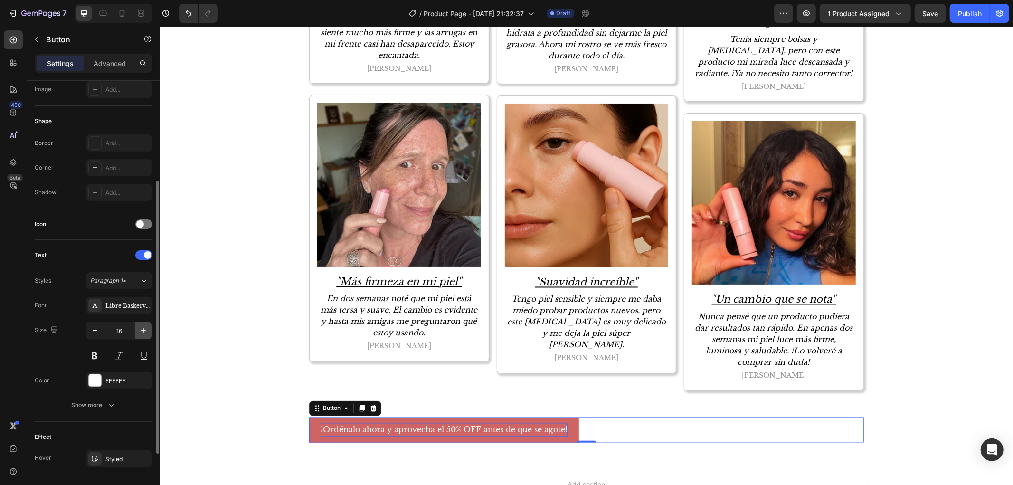
click at [136, 334] on button "button" at bounding box center [143, 330] width 17 height 17
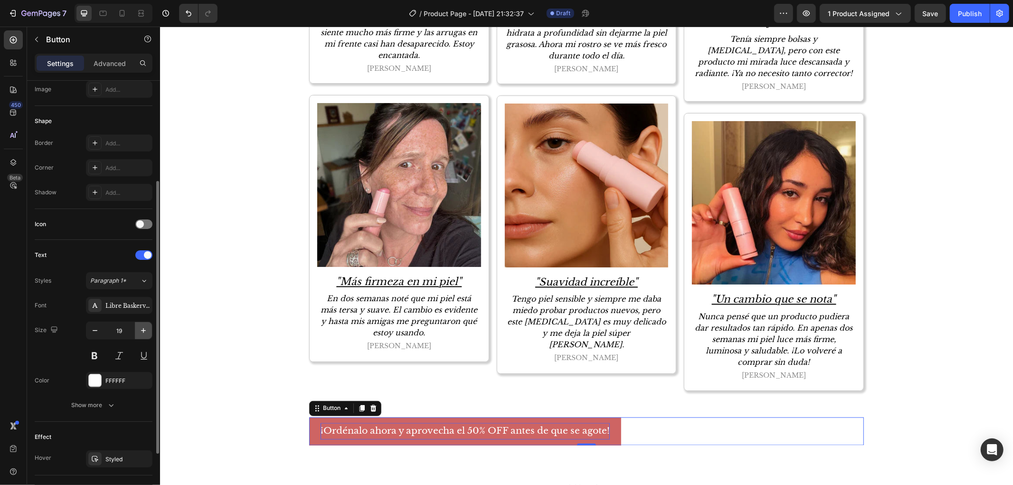
click at [136, 334] on button "button" at bounding box center [143, 330] width 17 height 17
type input "22"
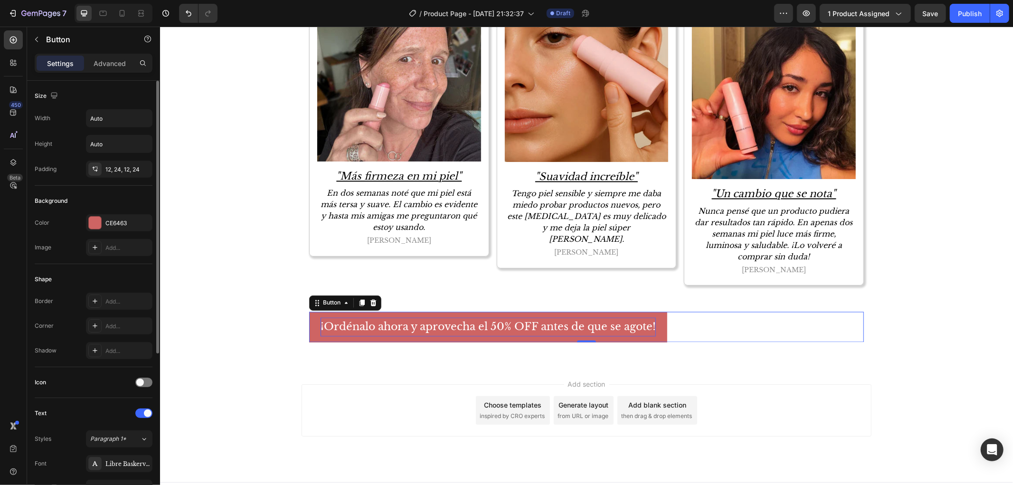
scroll to position [250, 0]
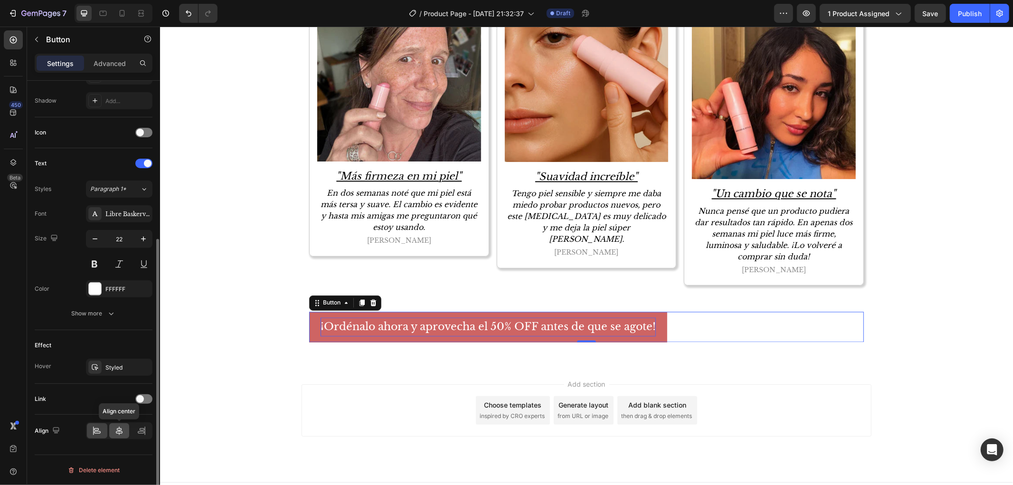
click at [113, 429] on div at bounding box center [119, 430] width 20 height 15
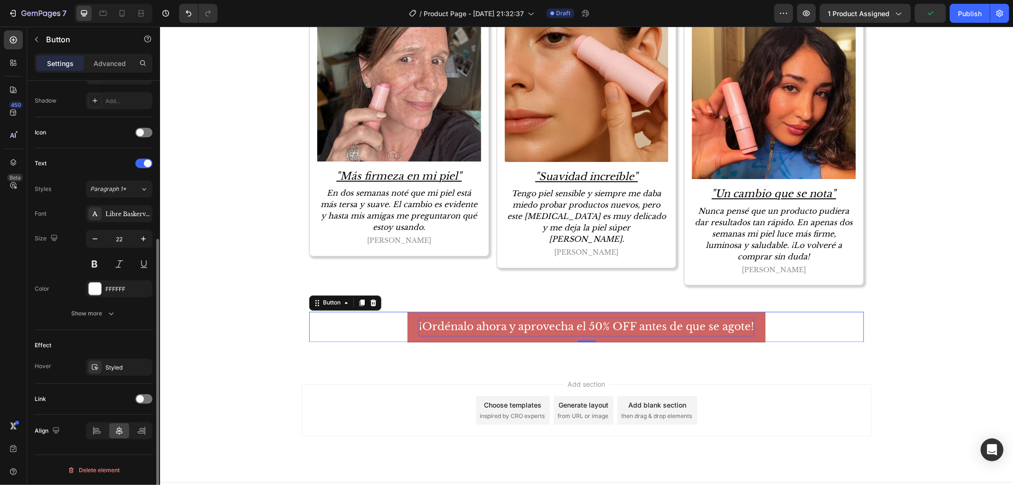
click at [145, 392] on div "Link" at bounding box center [94, 398] width 118 height 15
click at [144, 402] on div at bounding box center [143, 398] width 17 height 9
click at [126, 429] on button "Open page" at bounding box center [119, 422] width 66 height 17
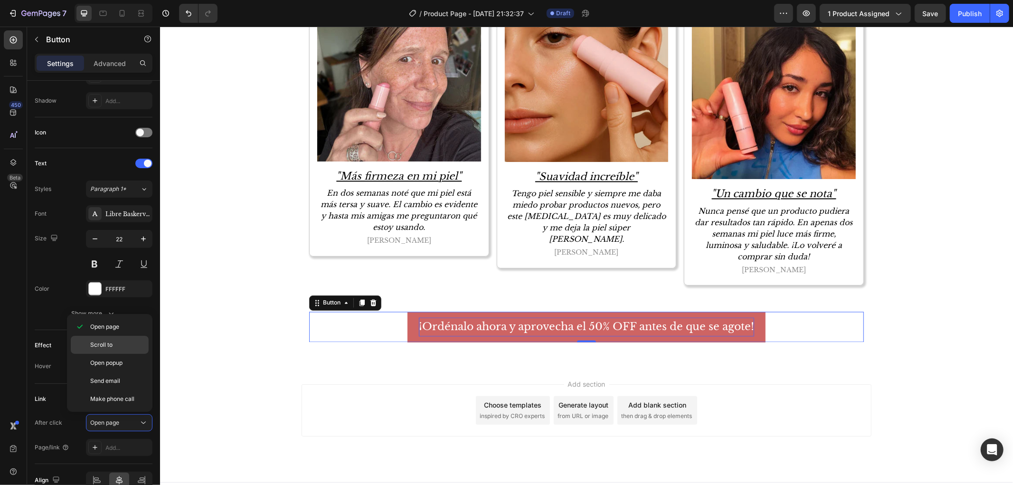
click at [104, 354] on div "Scroll to" at bounding box center [110, 363] width 78 height 18
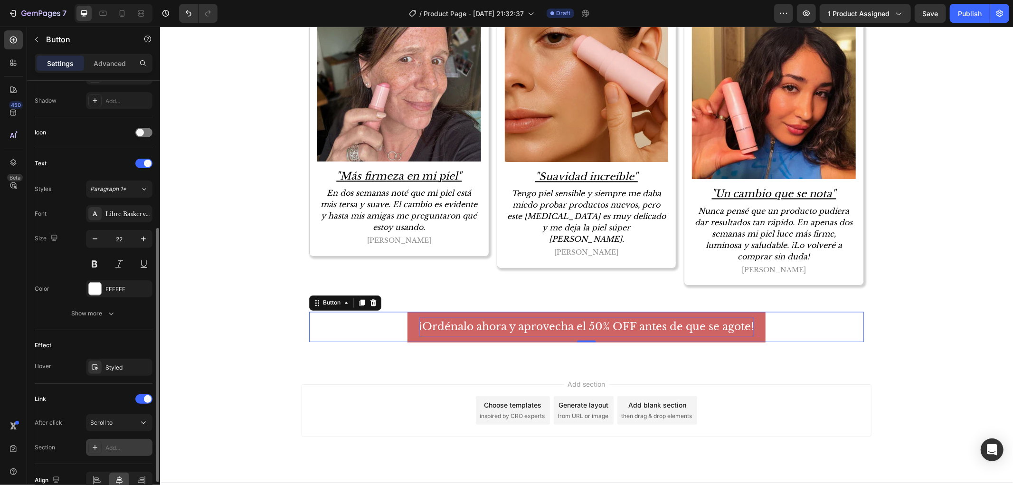
click at [125, 452] on div "Add..." at bounding box center [119, 447] width 66 height 17
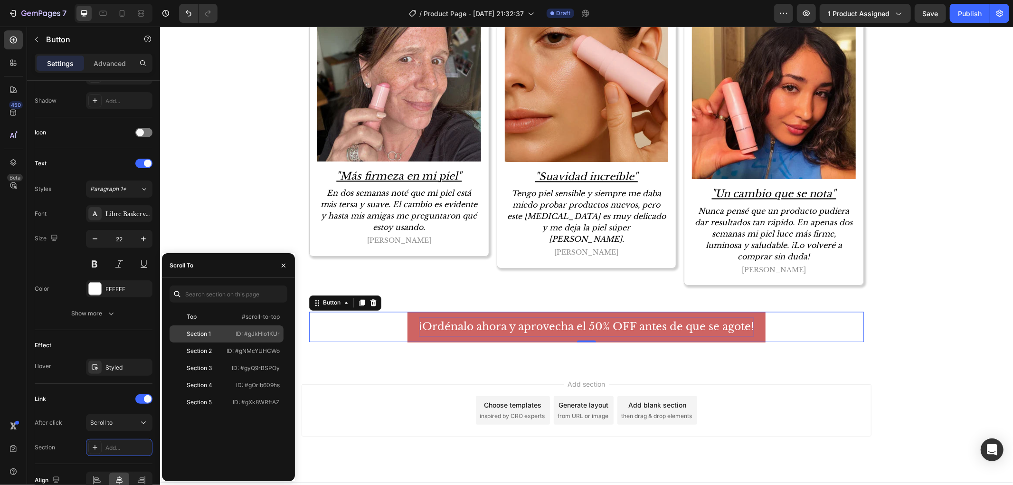
click at [219, 331] on div "Section 1" at bounding box center [200, 334] width 55 height 9
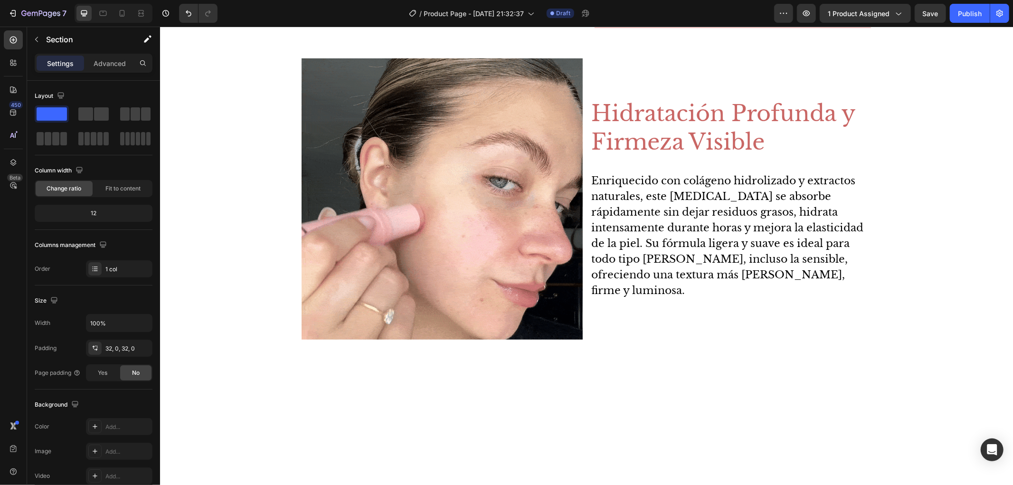
scroll to position [108, 0]
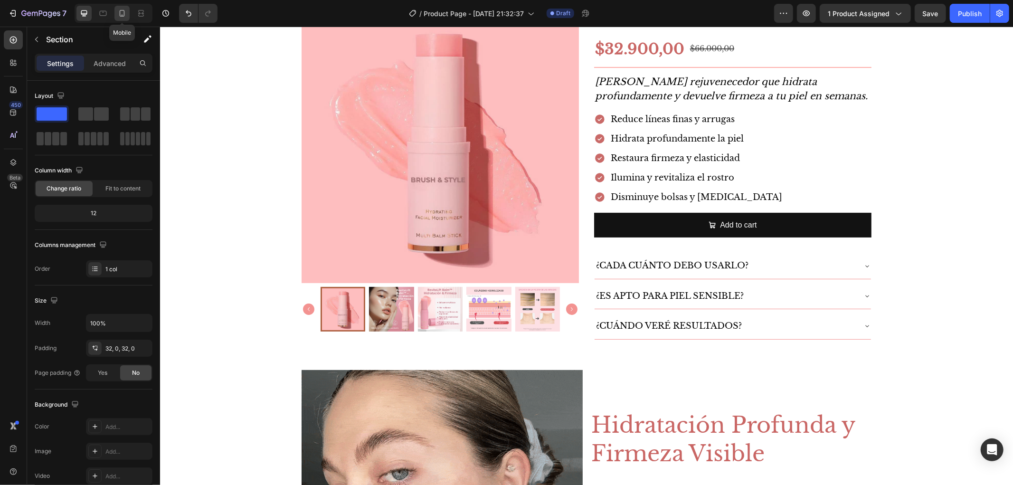
click at [124, 15] on icon at bounding box center [122, 13] width 5 height 7
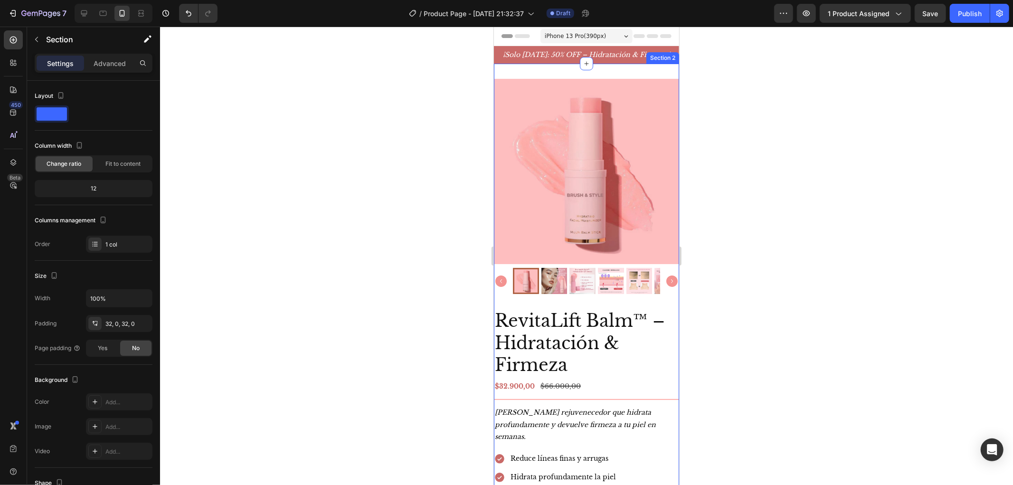
click at [619, 69] on div "Product Images RevitaLift Balm™ – Hidratación & Firmeza Product Title $32.900,0…" at bounding box center [585, 370] width 185 height 615
click at [114, 69] on div "Advanced" at bounding box center [109, 63] width 47 height 15
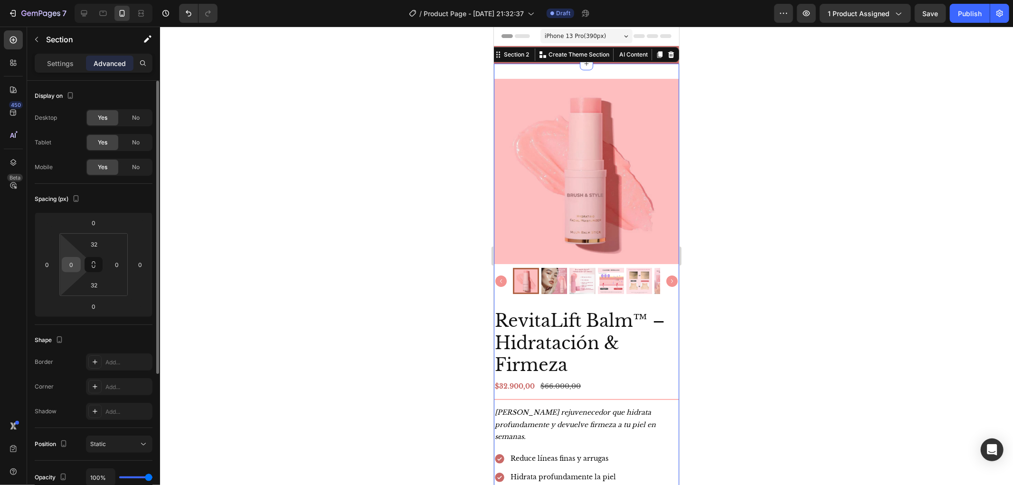
click at [75, 262] on input "0" at bounding box center [71, 264] width 14 height 14
click at [110, 337] on div "M 12px" at bounding box center [91, 342] width 59 height 14
type input "12"
click at [117, 264] on input "0" at bounding box center [117, 264] width 14 height 14
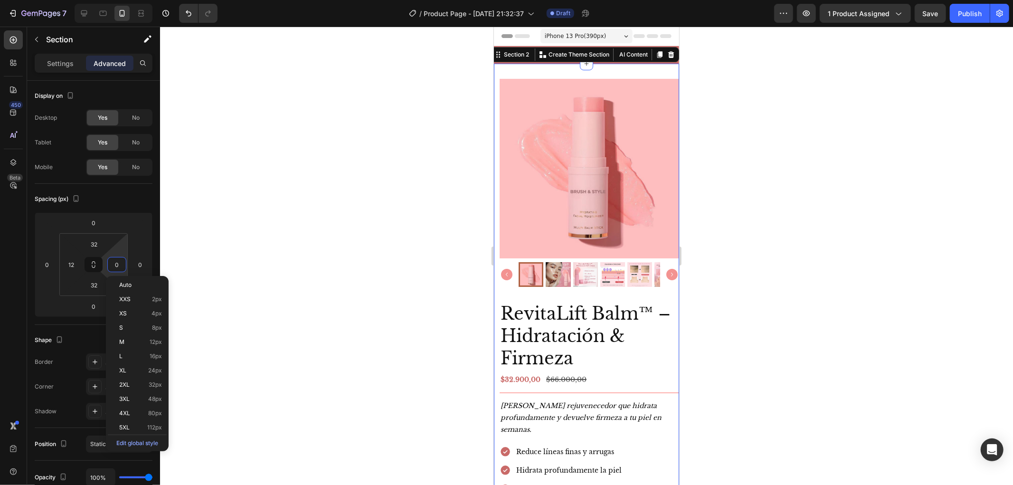
click at [149, 339] on p "M 12px" at bounding box center [140, 342] width 43 height 7
type input "12"
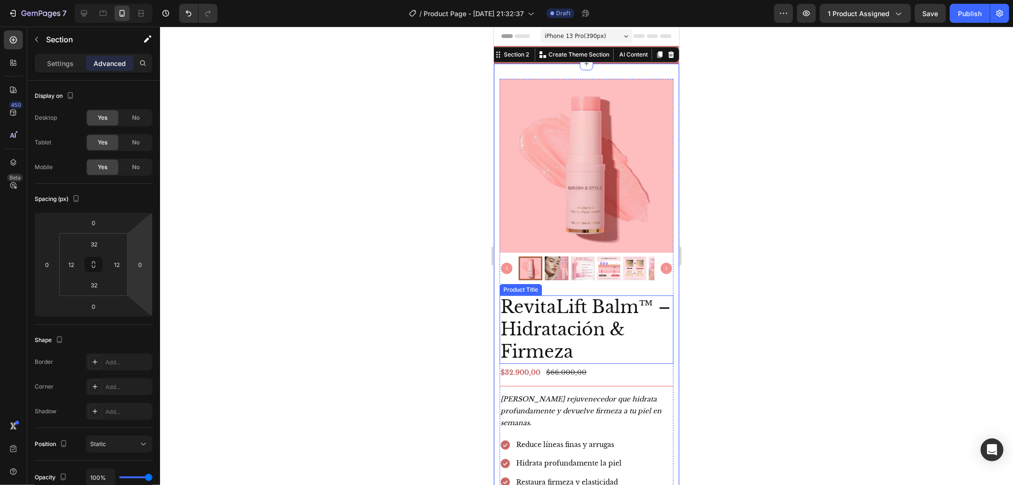
click at [612, 321] on h2 "RevitaLift Balm™ – Hidratación & Firmeza" at bounding box center [586, 329] width 174 height 68
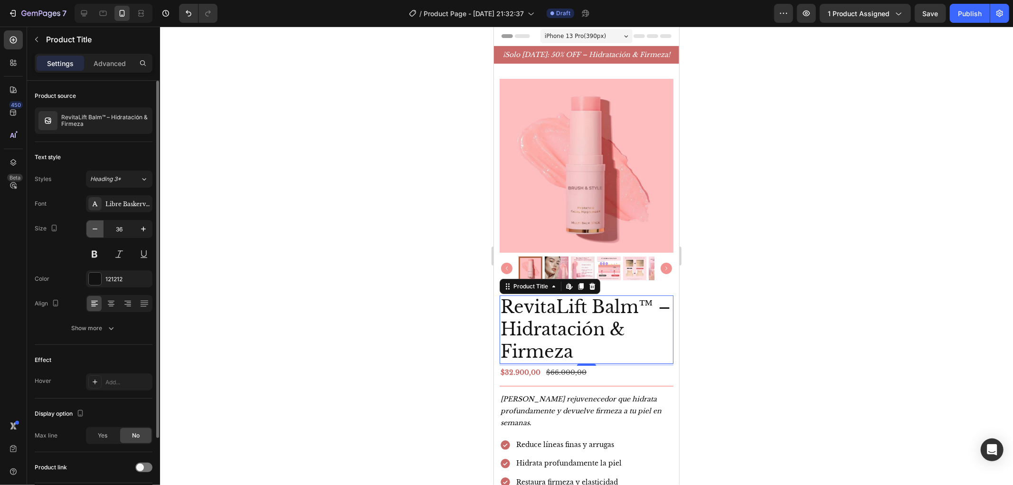
click at [86, 232] on button "button" at bounding box center [94, 228] width 17 height 17
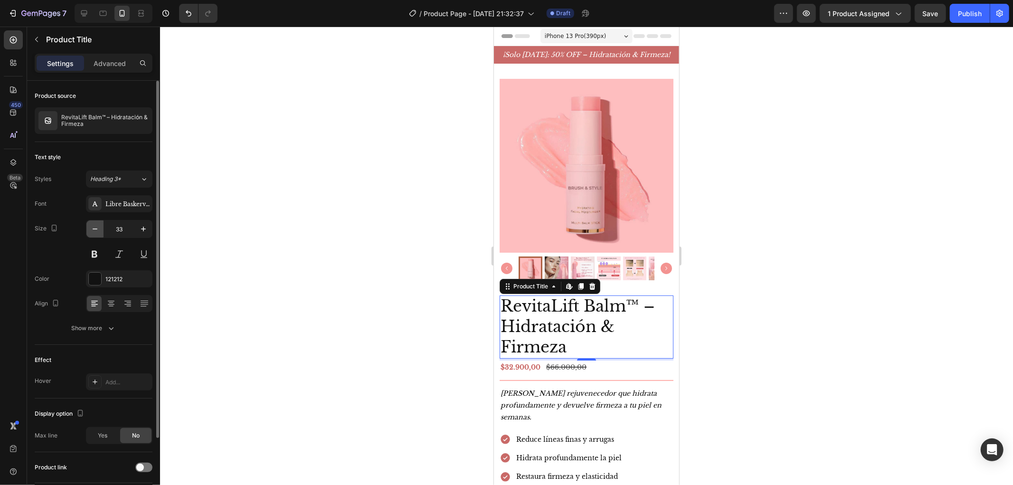
click at [86, 232] on button "button" at bounding box center [94, 228] width 17 height 17
type input "32"
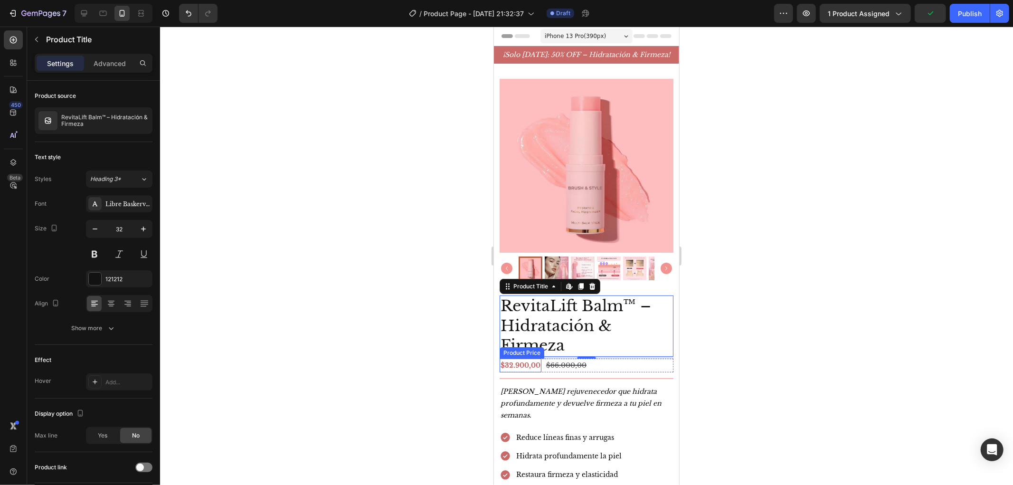
click at [514, 362] on div "$32.900,00 Product Price Product Price" at bounding box center [520, 365] width 42 height 14
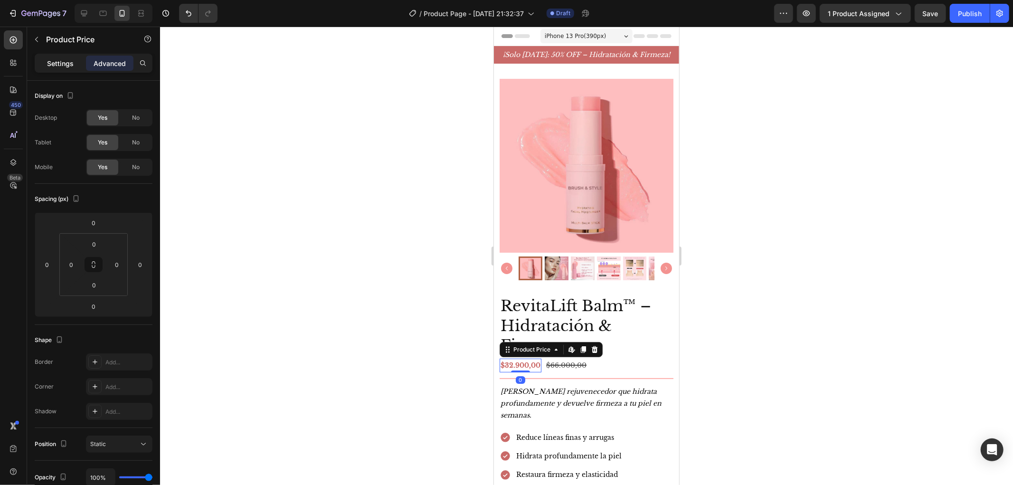
click at [64, 67] on p "Settings" at bounding box center [60, 63] width 27 height 10
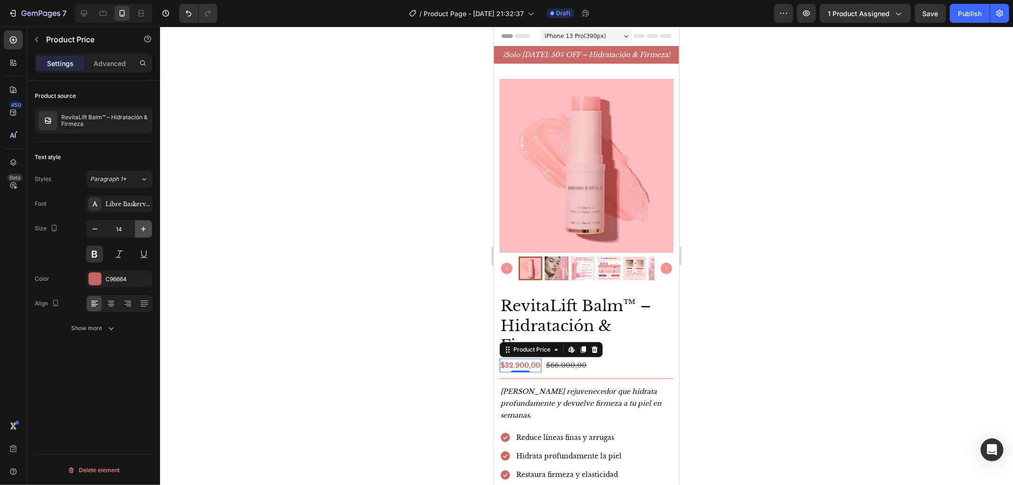
click at [143, 233] on icon "button" at bounding box center [143, 228] width 9 height 9
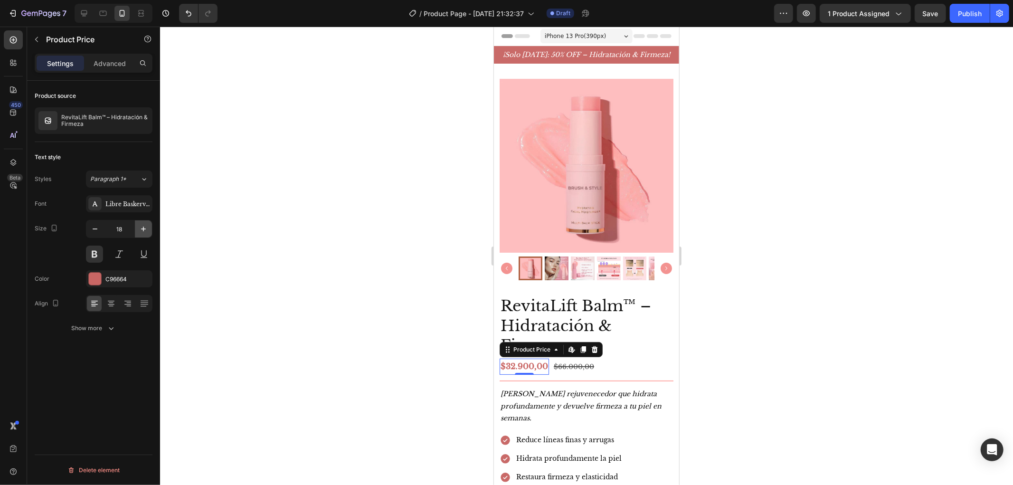
click at [143, 233] on icon "button" at bounding box center [143, 228] width 9 height 9
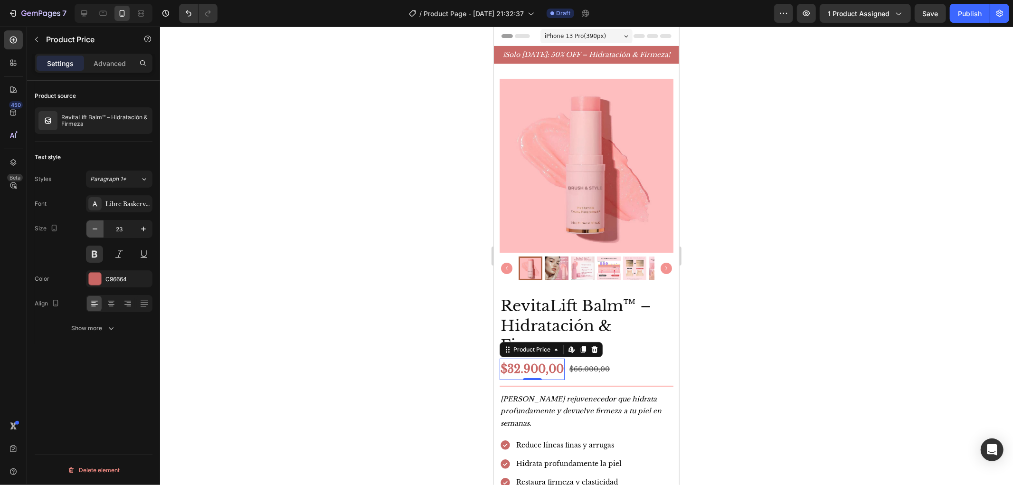
click at [92, 230] on icon "button" at bounding box center [94, 228] width 9 height 9
type input "22"
click at [590, 361] on div "$66.000,00" at bounding box center [589, 368] width 42 height 14
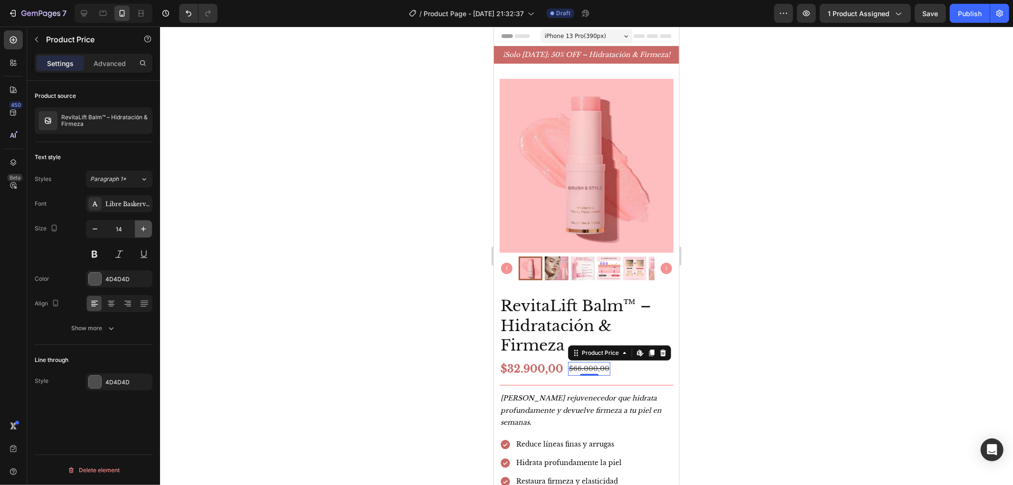
click at [140, 226] on icon "button" at bounding box center [143, 228] width 9 height 9
type input "18"
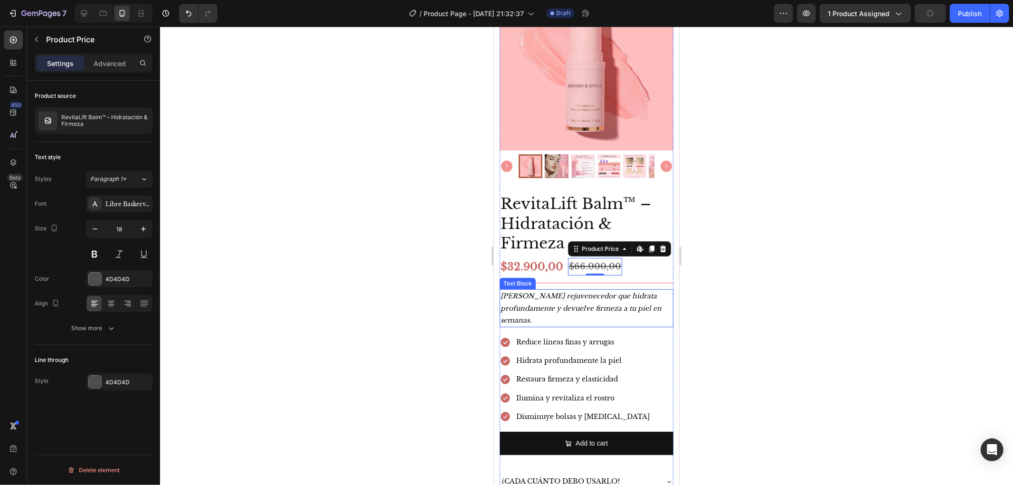
scroll to position [105, 0]
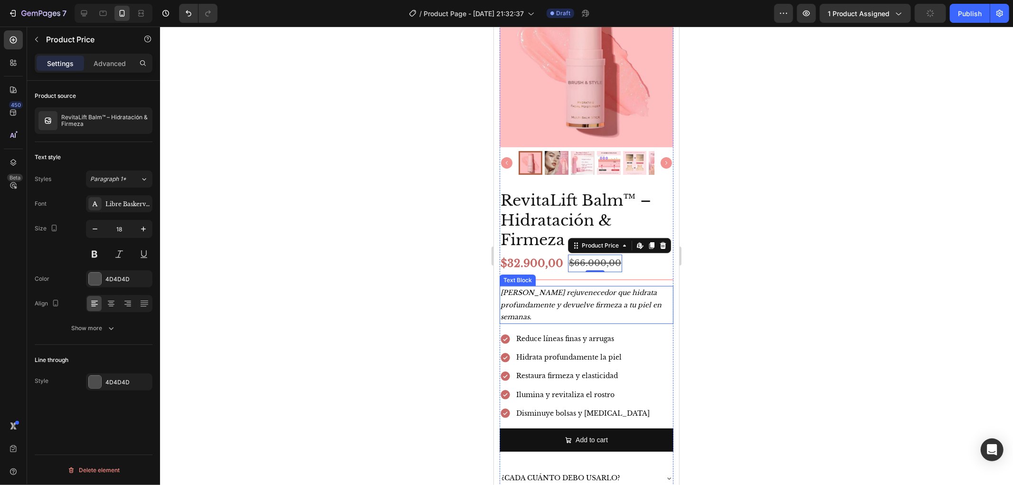
click at [564, 309] on p "[PERSON_NAME] rejuvenecedor que hidrata profundamente y devuelve firmeza a tu p…" at bounding box center [586, 304] width 172 height 36
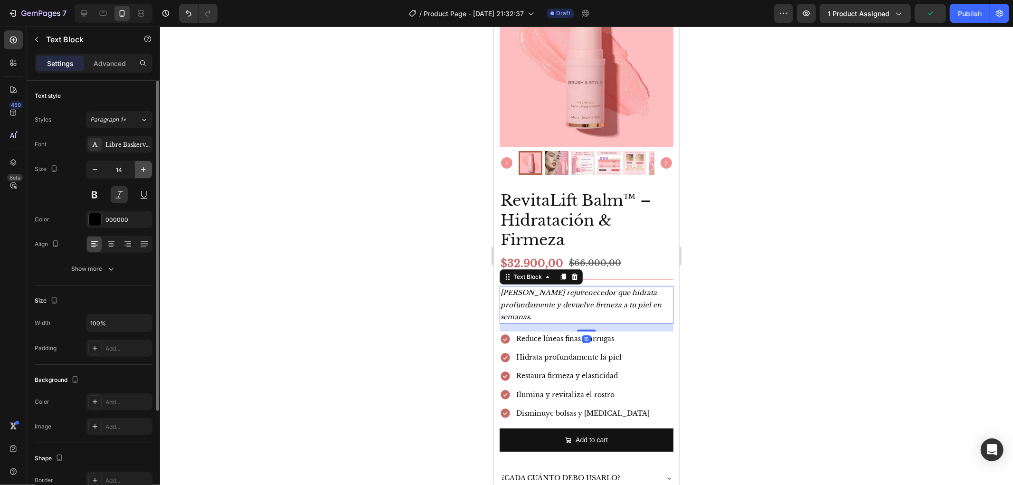
click at [141, 168] on icon "button" at bounding box center [143, 169] width 9 height 9
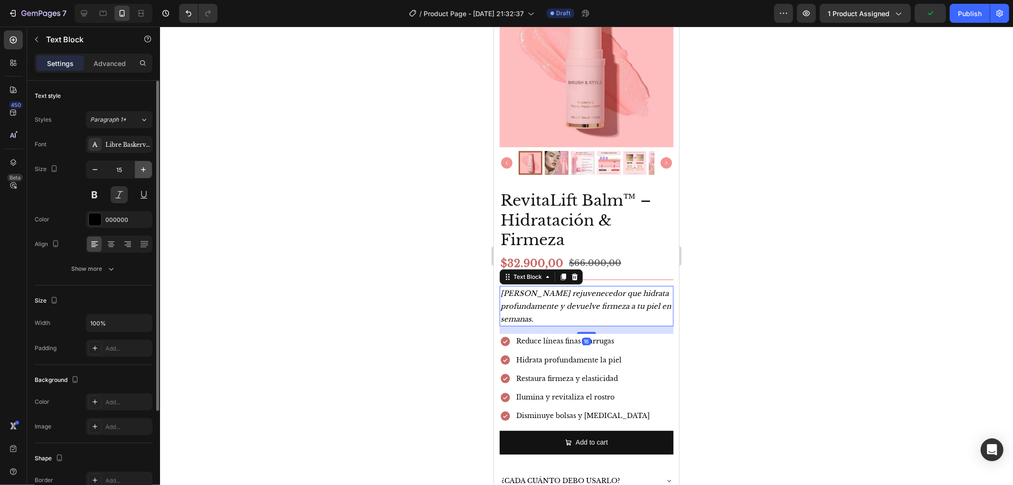
click at [141, 168] on icon "button" at bounding box center [143, 169] width 9 height 9
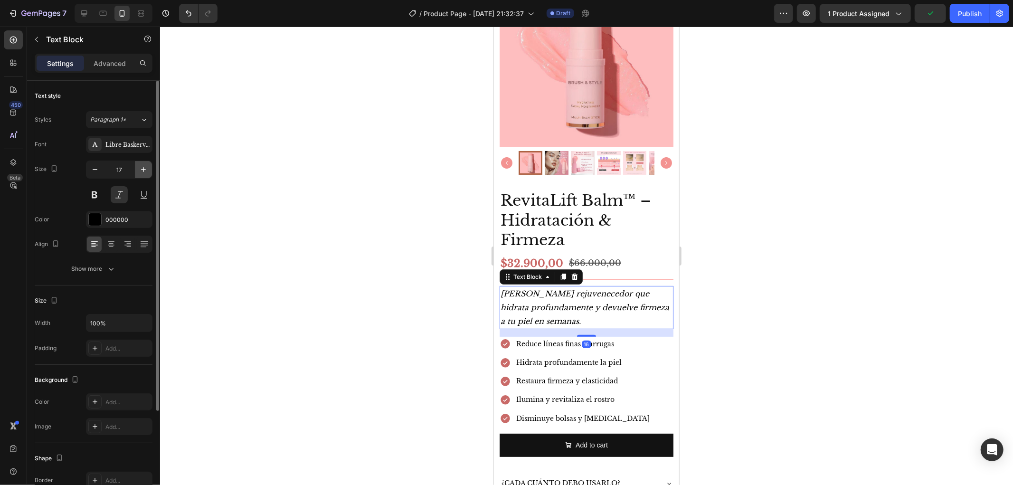
click at [141, 168] on icon "button" at bounding box center [143, 169] width 9 height 9
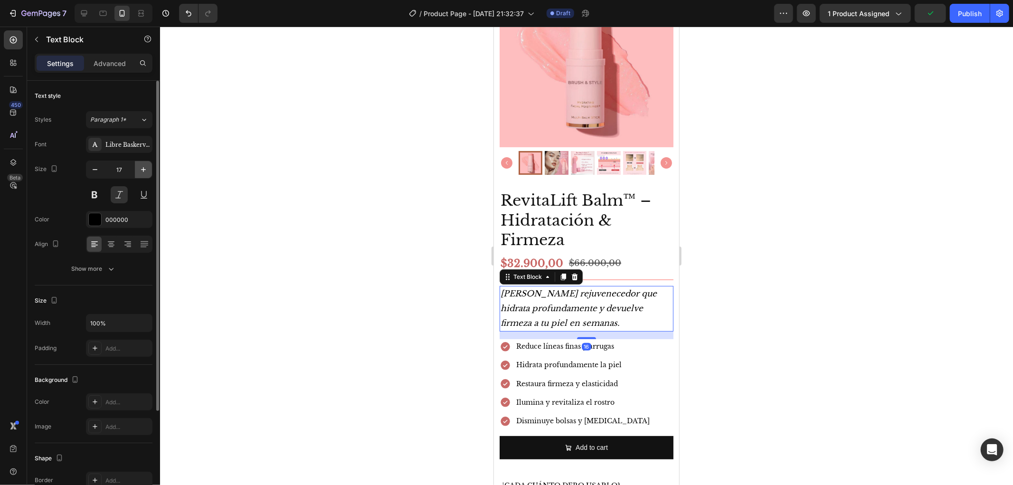
type input "18"
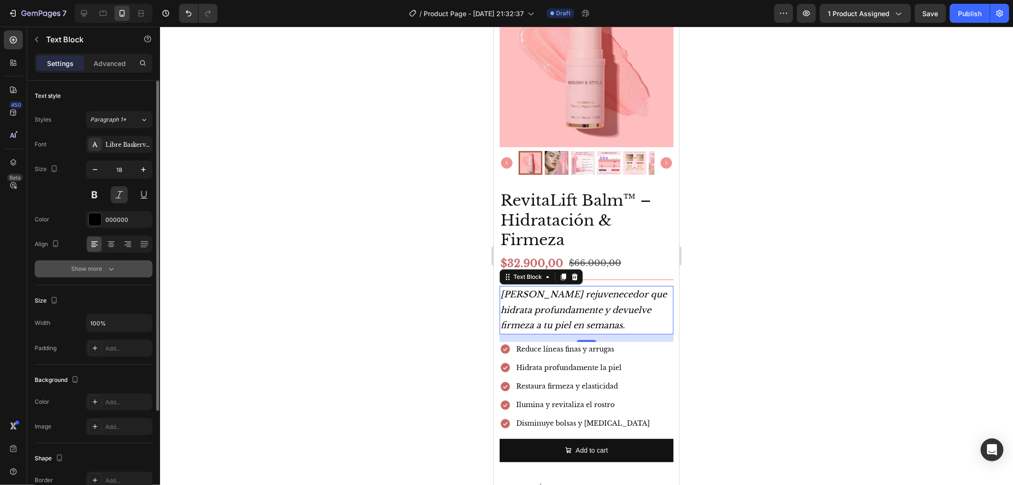
click at [100, 272] on div "Show more" at bounding box center [94, 268] width 44 height 9
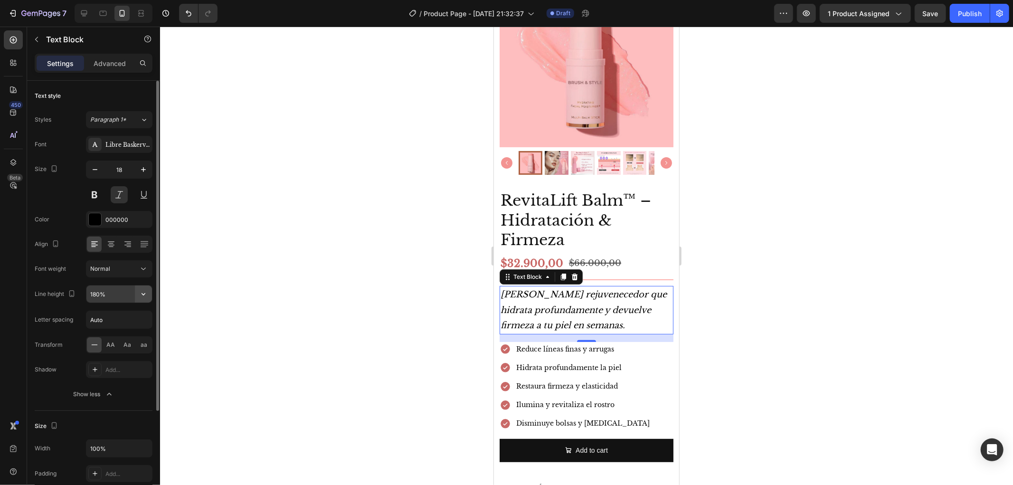
click at [140, 297] on icon "button" at bounding box center [143, 293] width 9 height 9
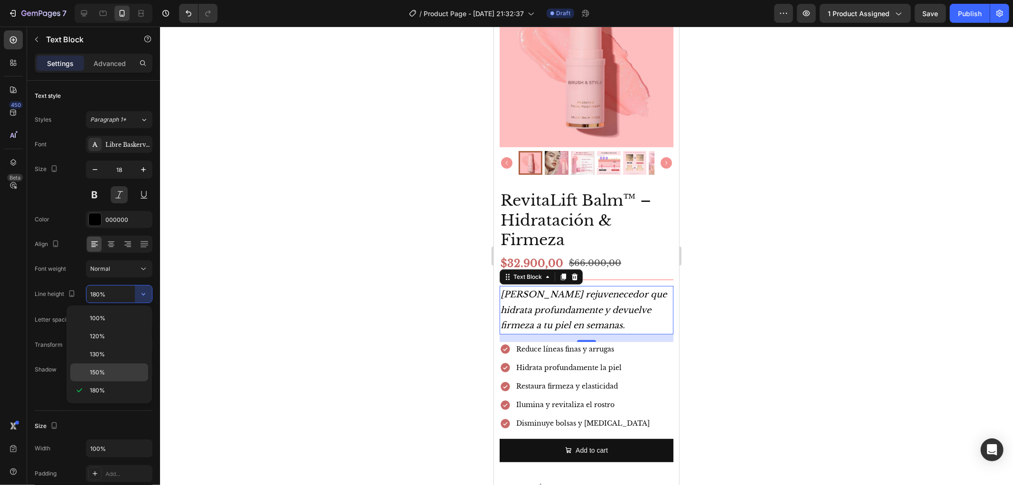
click at [132, 367] on div "150%" at bounding box center [109, 372] width 78 height 18
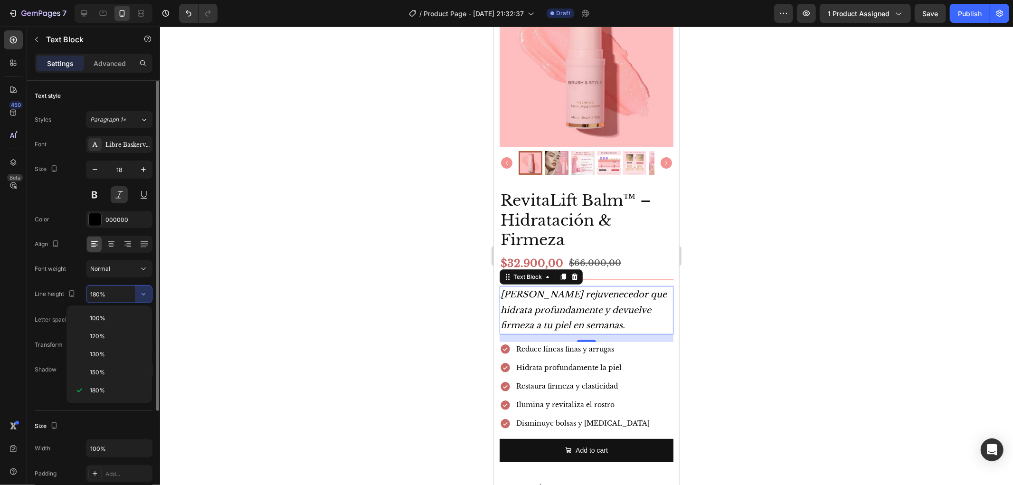
type input "150%"
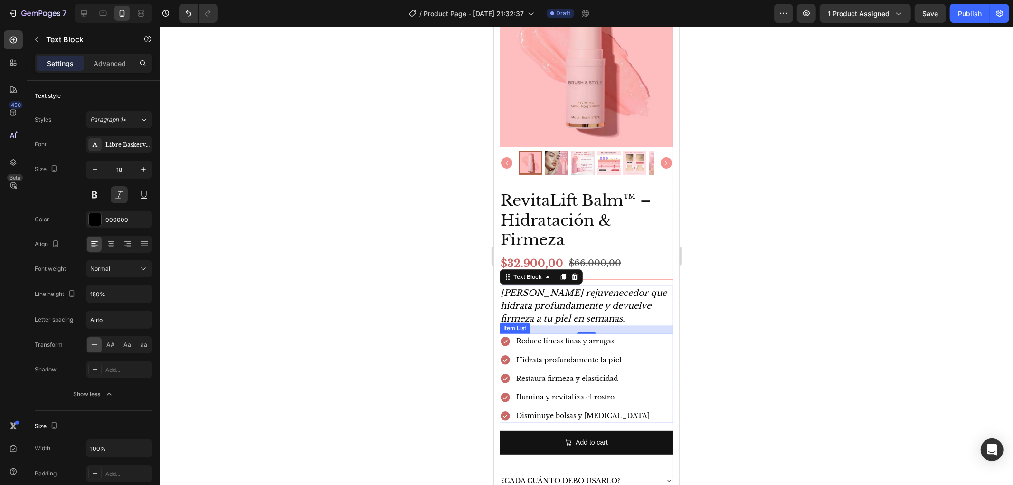
click at [652, 342] on div "Reduce líneas finas y arrugas Hidrata profundamente la piel Restaura firmeza y …" at bounding box center [586, 377] width 174 height 89
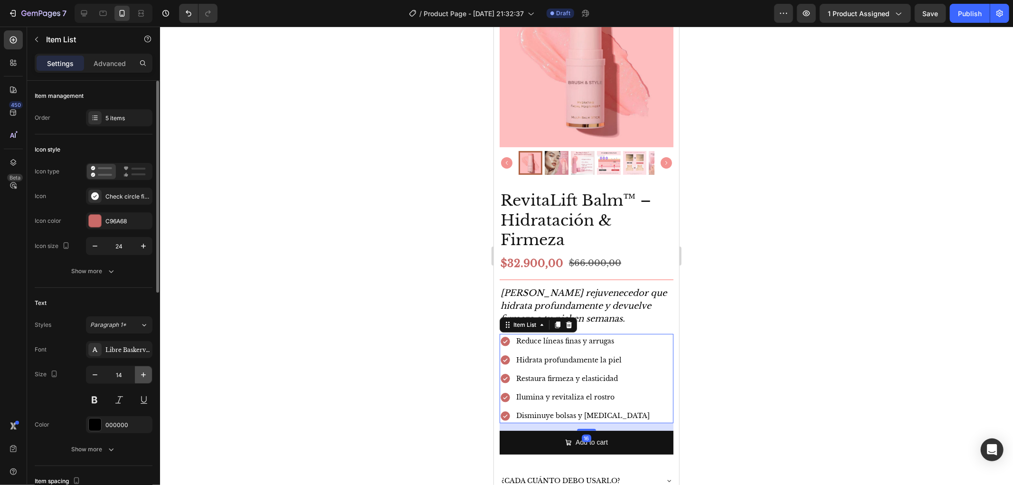
click at [146, 374] on icon "button" at bounding box center [143, 374] width 9 height 9
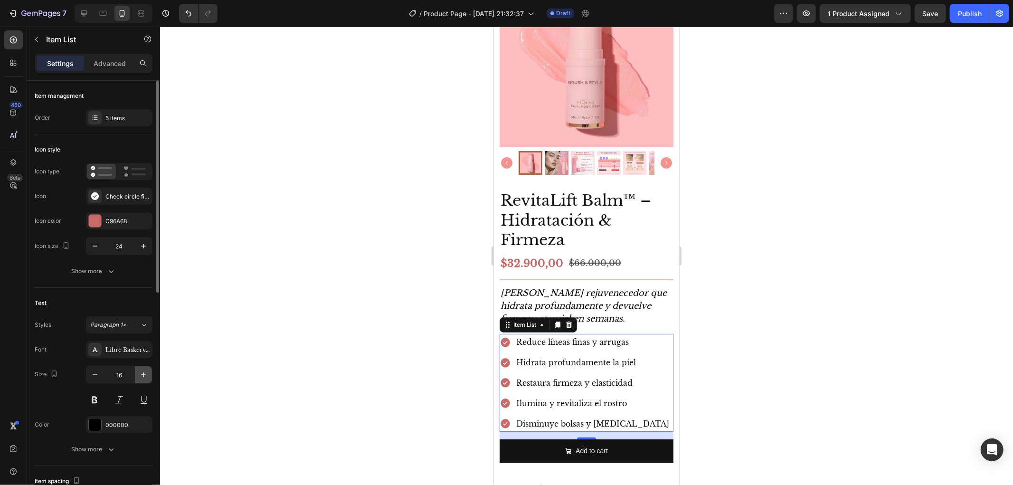
click at [146, 374] on icon "button" at bounding box center [143, 374] width 9 height 9
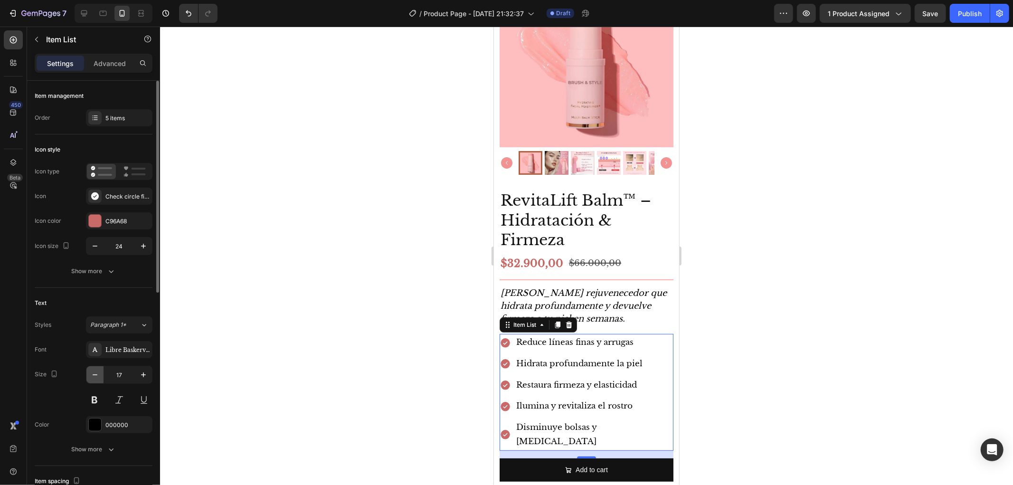
click at [97, 375] on icon "button" at bounding box center [95, 374] width 5 height 1
type input "16"
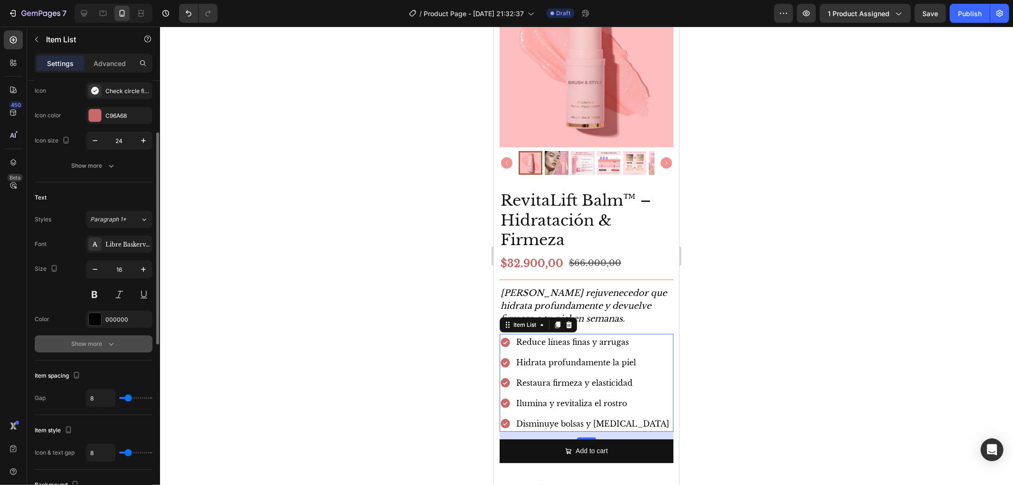
click at [87, 340] on div "Show more" at bounding box center [94, 343] width 44 height 9
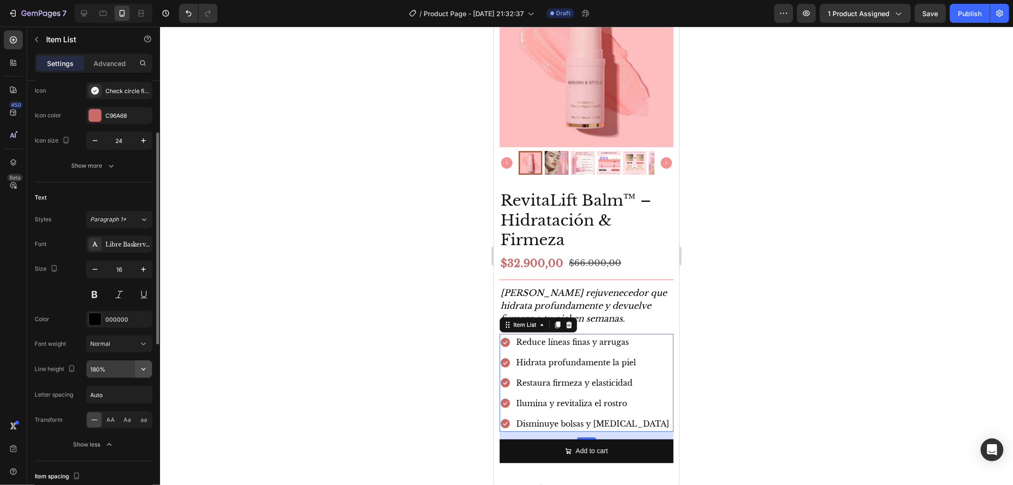
click at [140, 371] on icon "button" at bounding box center [143, 368] width 9 height 9
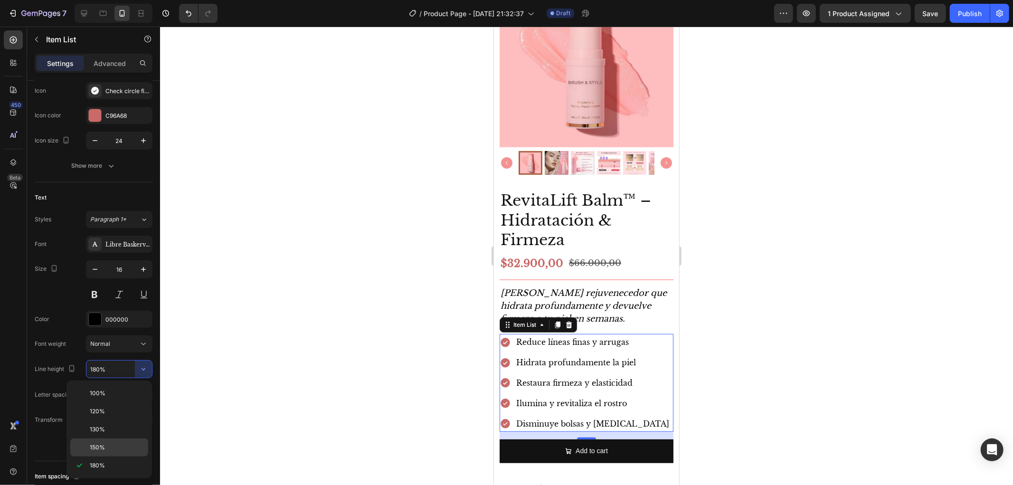
click at [120, 441] on div "150%" at bounding box center [109, 447] width 78 height 18
type input "150%"
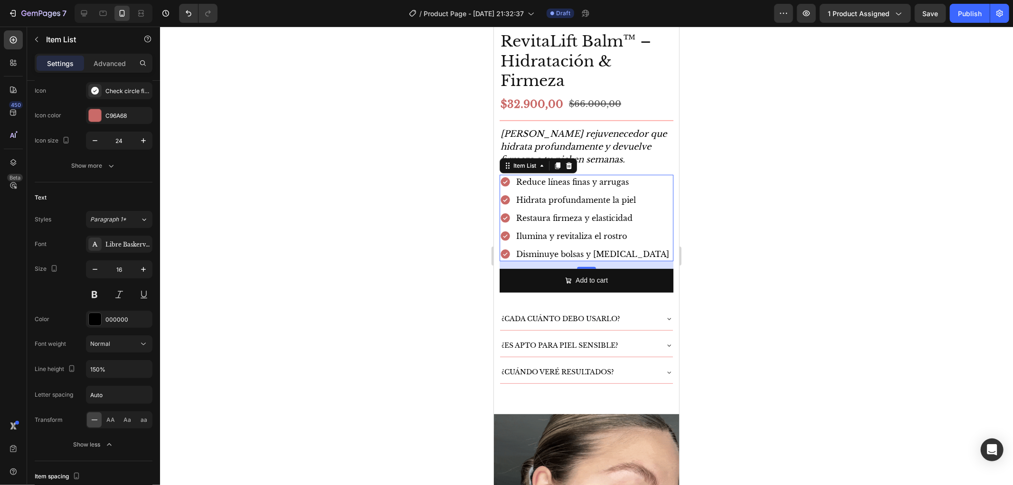
scroll to position [316, 0]
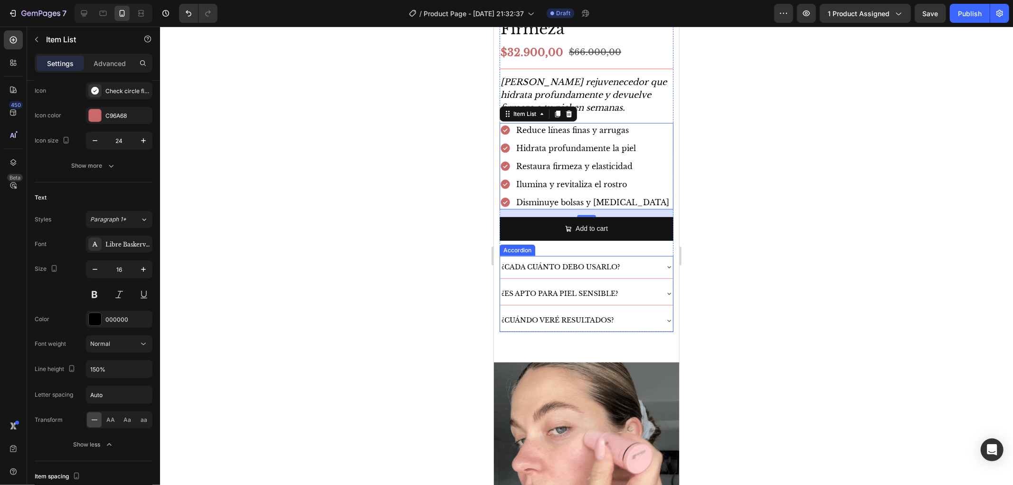
click at [628, 259] on div "¿Cada cuánto debo usarlo?" at bounding box center [579, 266] width 158 height 15
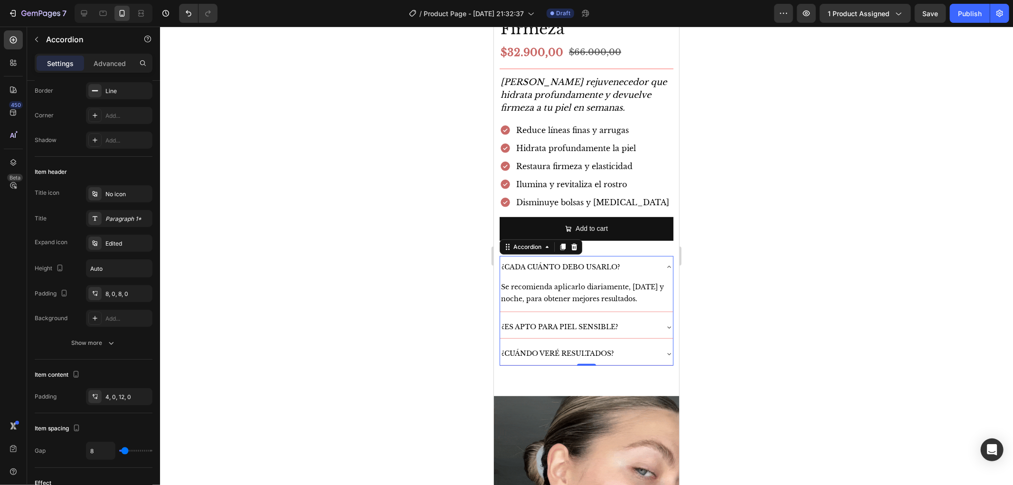
scroll to position [0, 0]
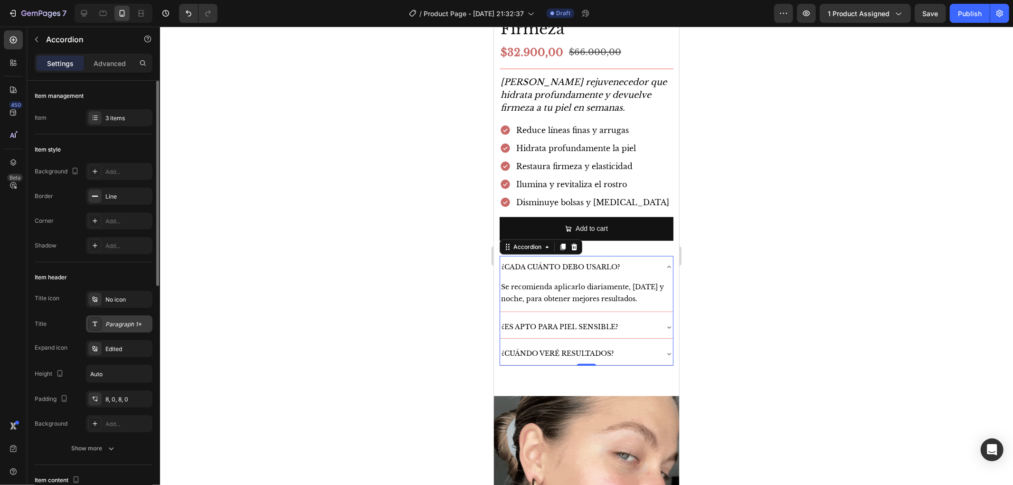
click at [120, 323] on div "Paragraph 1*" at bounding box center [127, 324] width 45 height 9
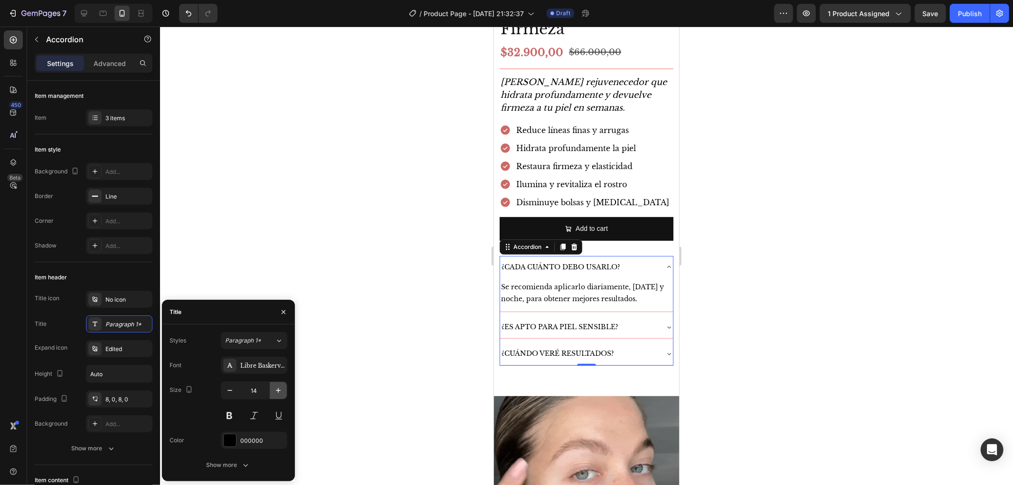
click at [277, 395] on icon "button" at bounding box center [278, 390] width 9 height 9
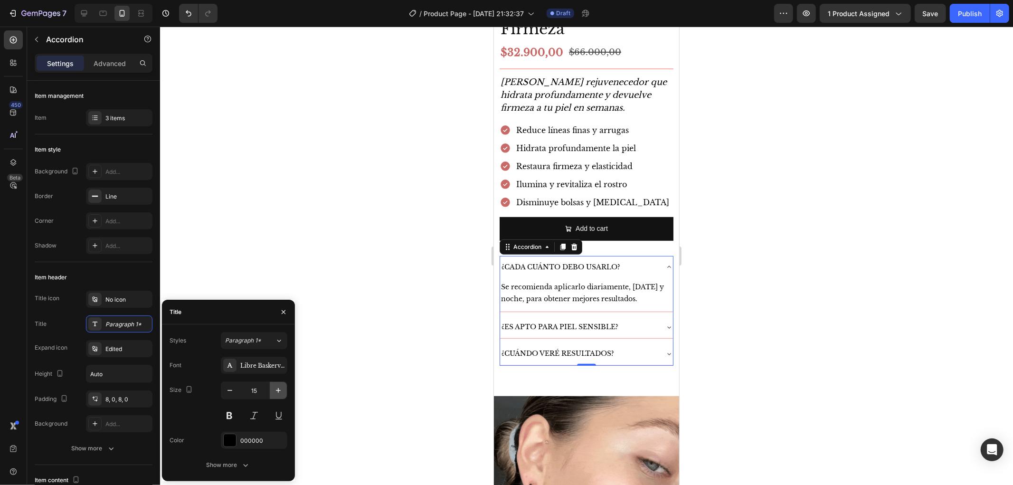
click at [277, 395] on icon "button" at bounding box center [278, 390] width 9 height 9
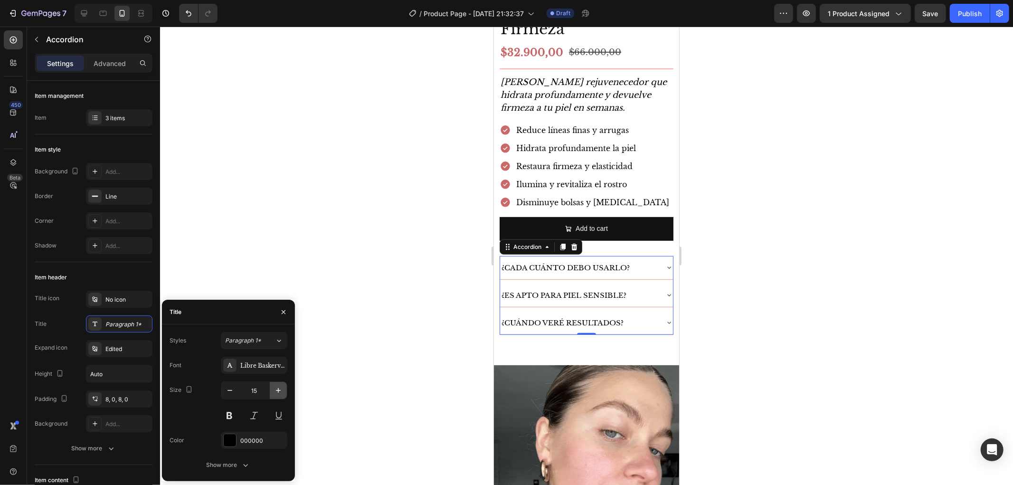
type input "16"
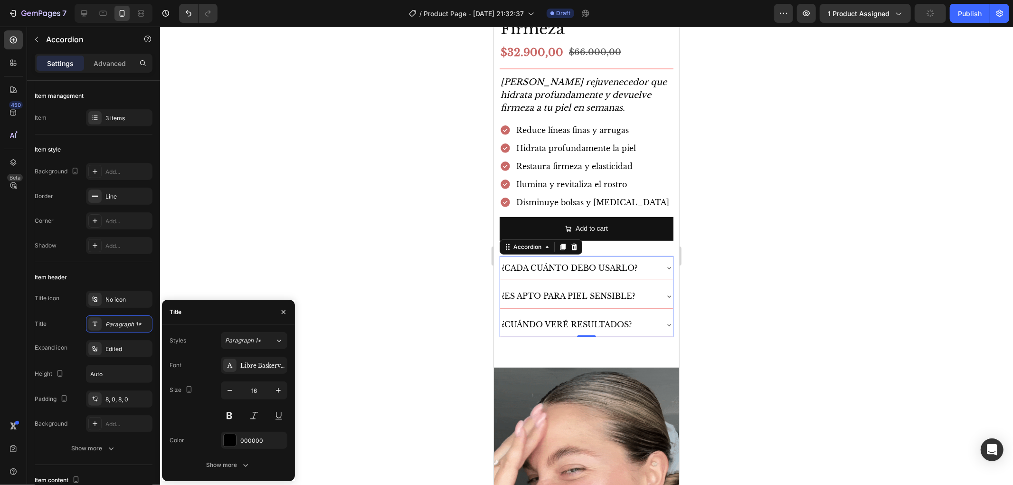
click at [646, 261] on div "¿Cada cuánto debo usarlo?" at bounding box center [579, 267] width 158 height 17
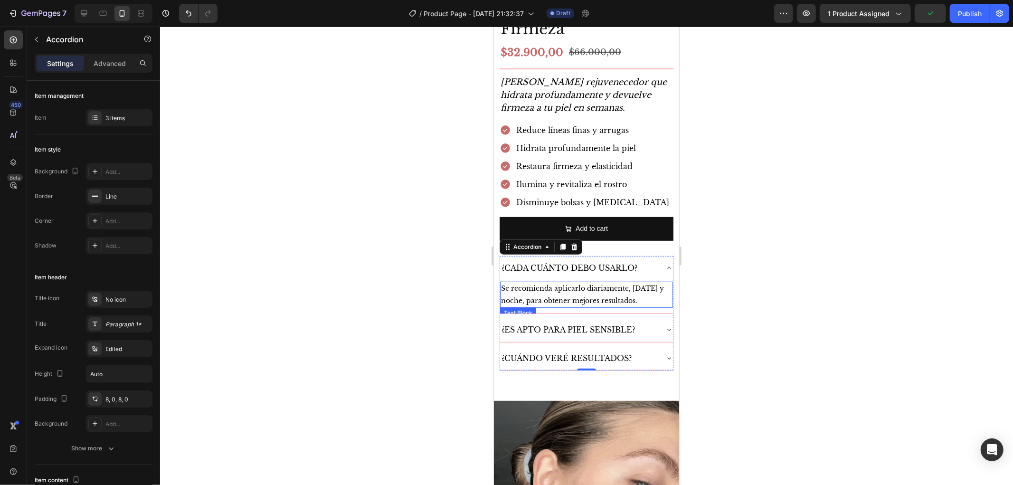
click at [643, 282] on p "Se recomienda aplicarlo diariamente, [DATE] y noche, para obtener mejores resul…" at bounding box center [586, 294] width 171 height 24
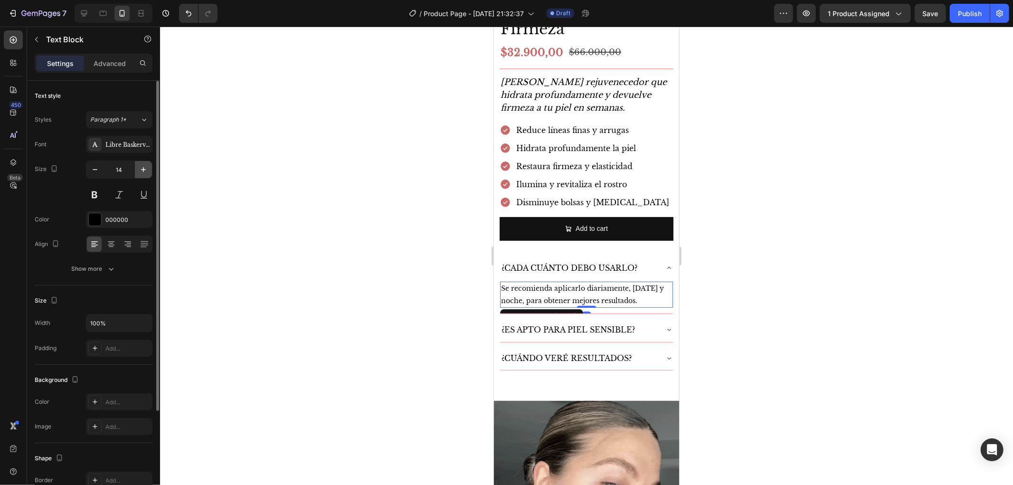
click at [144, 177] on button "button" at bounding box center [143, 169] width 17 height 17
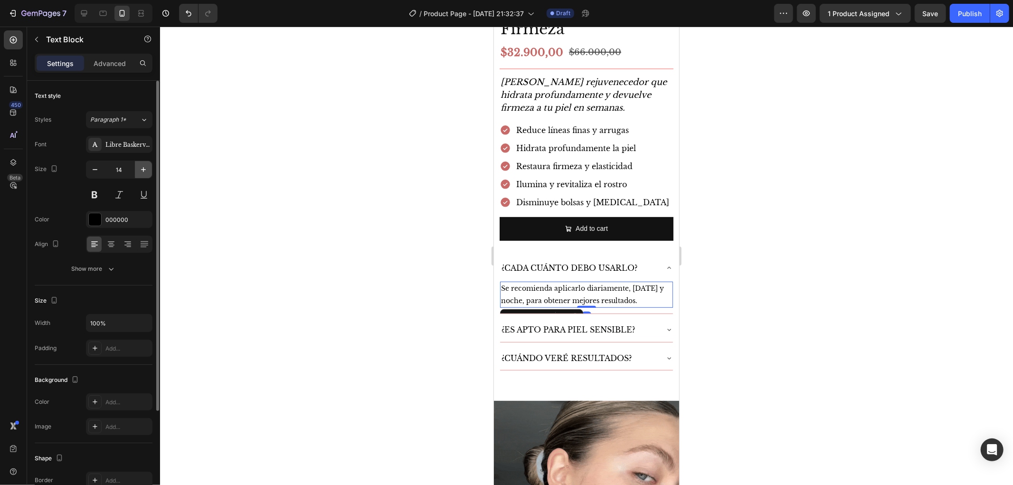
click at [144, 177] on button "button" at bounding box center [143, 169] width 17 height 17
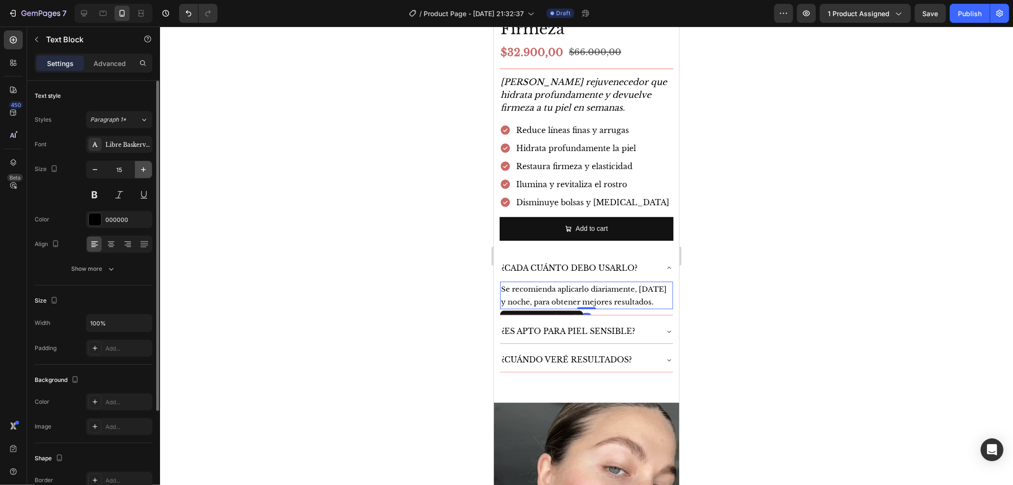
type input "16"
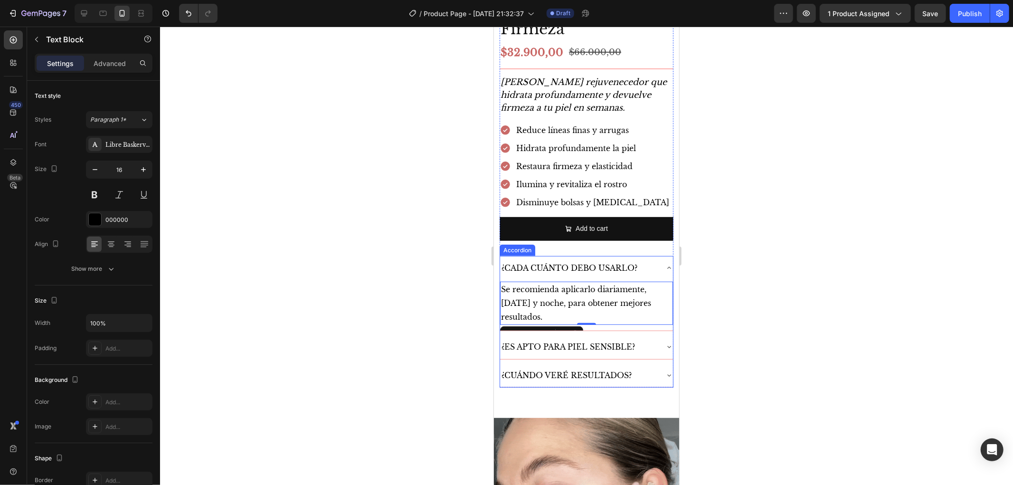
click at [642, 334] on div "¿Es apto para piel sensible?" at bounding box center [586, 346] width 173 height 24
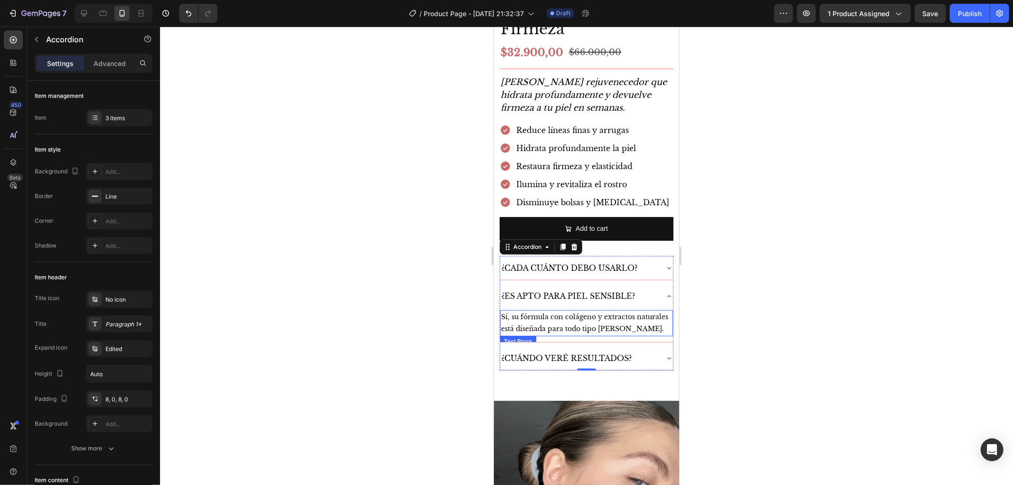
click at [637, 311] on p "Sí, su fórmula con colágeno y extractos naturales está diseñada para todo tipo …" at bounding box center [586, 323] width 171 height 24
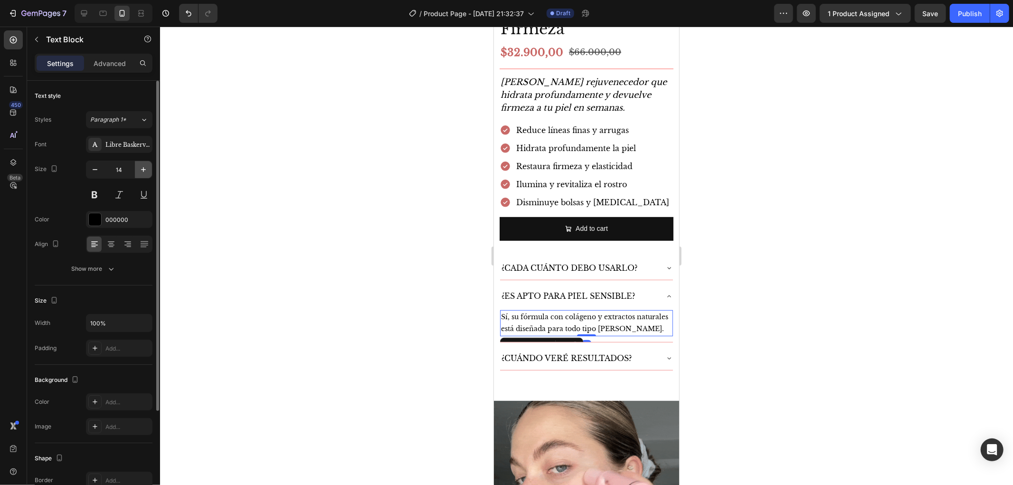
click at [141, 173] on icon "button" at bounding box center [143, 169] width 9 height 9
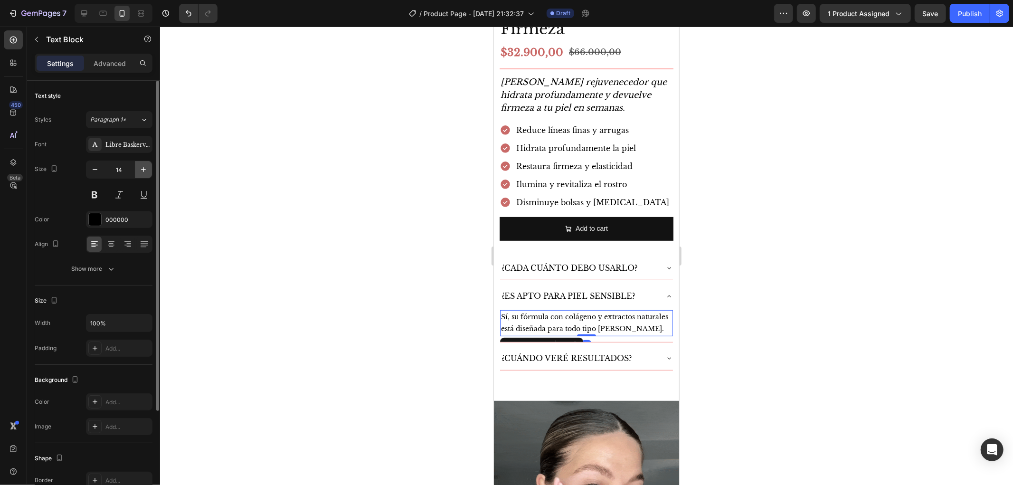
click at [141, 173] on icon "button" at bounding box center [143, 169] width 9 height 9
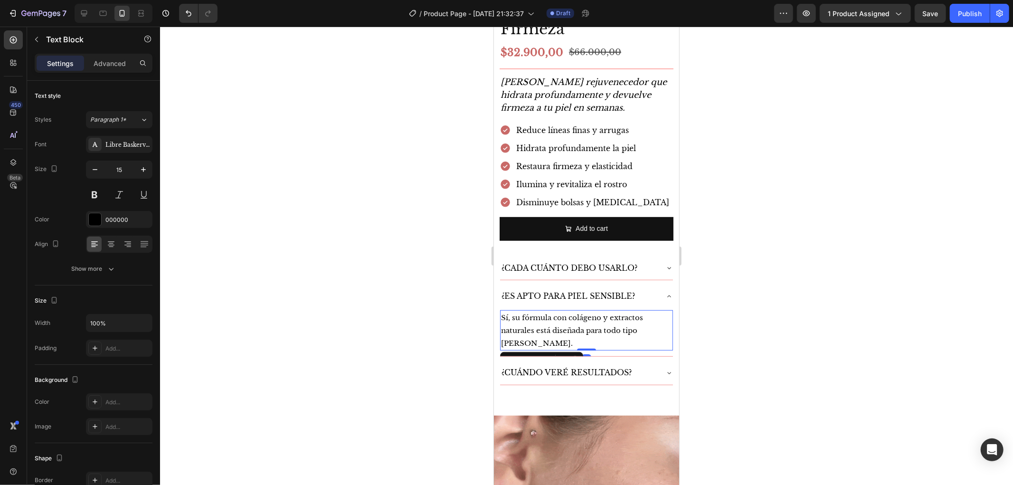
type input "16"
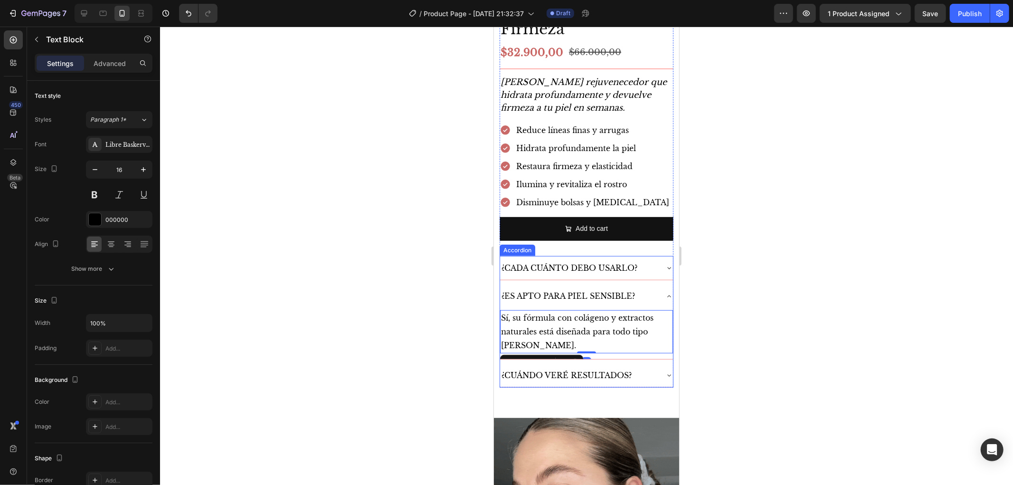
click at [640, 363] on div "¿Cuándo veré resultados?" at bounding box center [586, 375] width 173 height 24
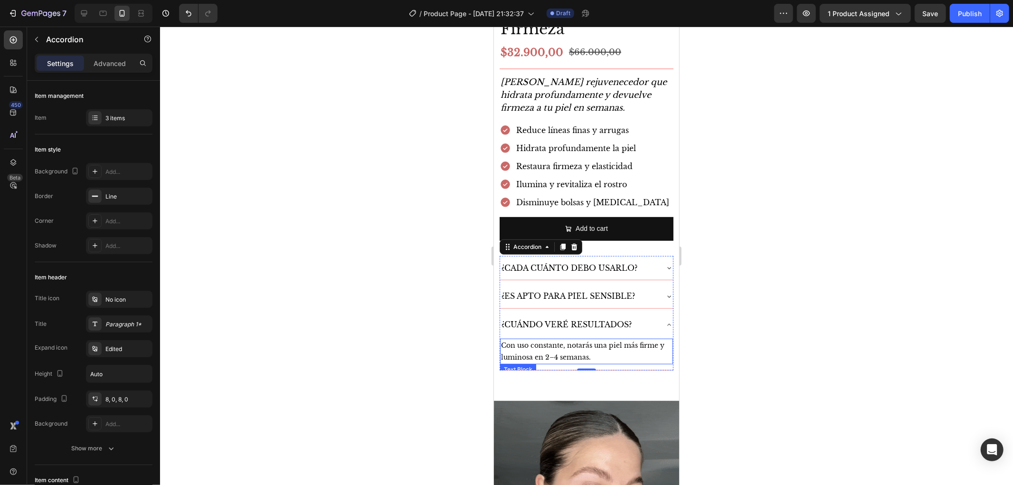
click at [597, 339] on p "Con uso constante, notarás una piel más firme y luminosa en 2–4 semanas." at bounding box center [586, 351] width 171 height 24
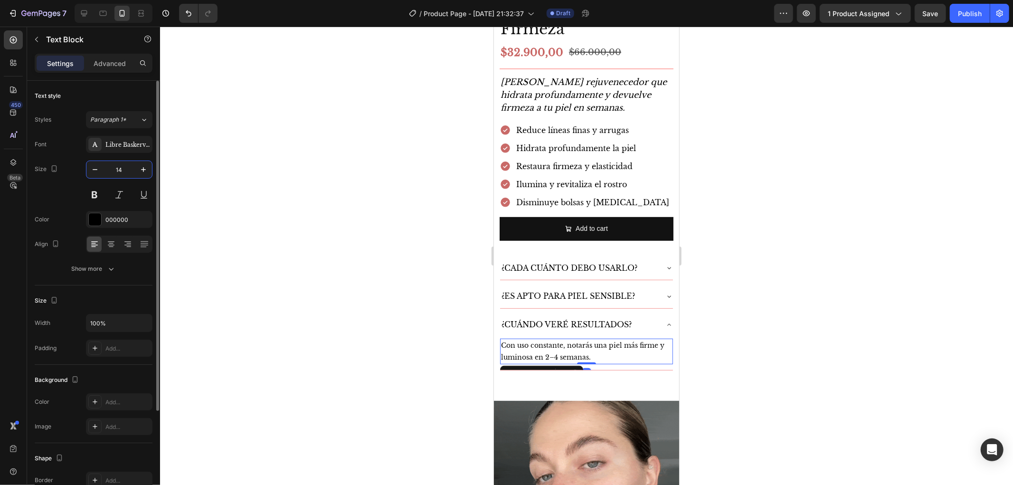
click at [133, 161] on input "14" at bounding box center [119, 169] width 31 height 17
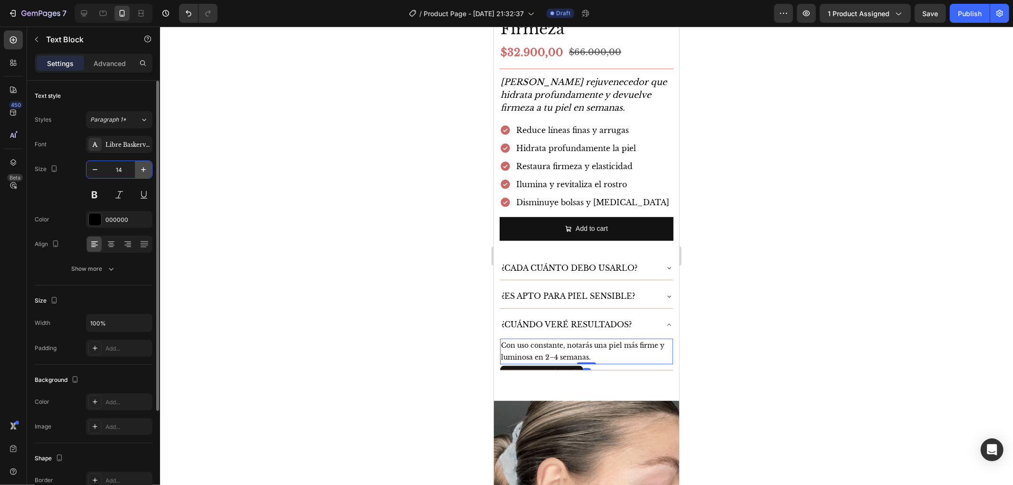
click at [139, 165] on icon "button" at bounding box center [143, 169] width 9 height 9
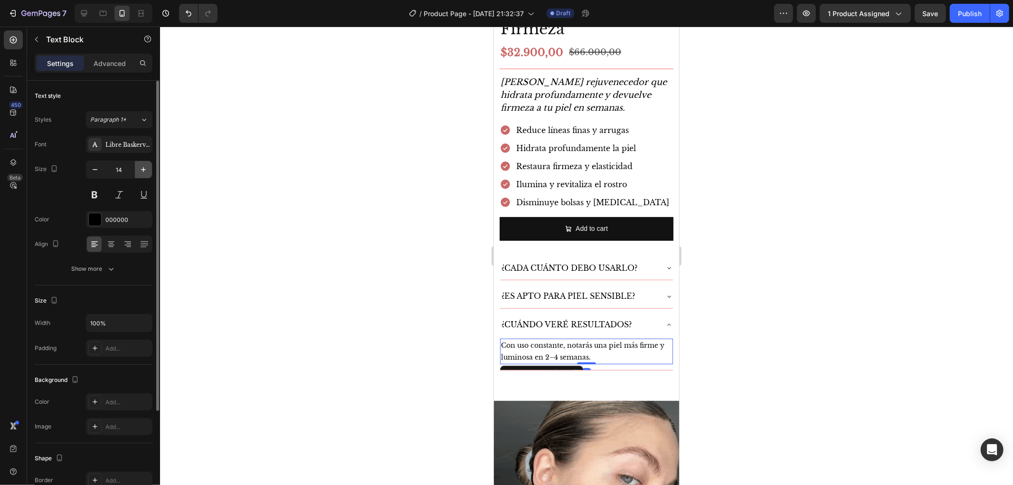
click at [139, 165] on icon "button" at bounding box center [143, 169] width 9 height 9
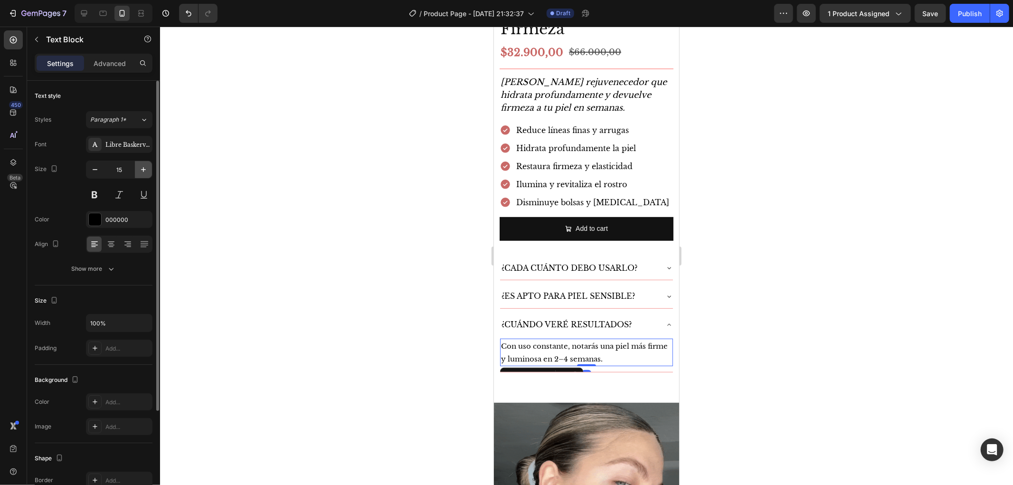
type input "16"
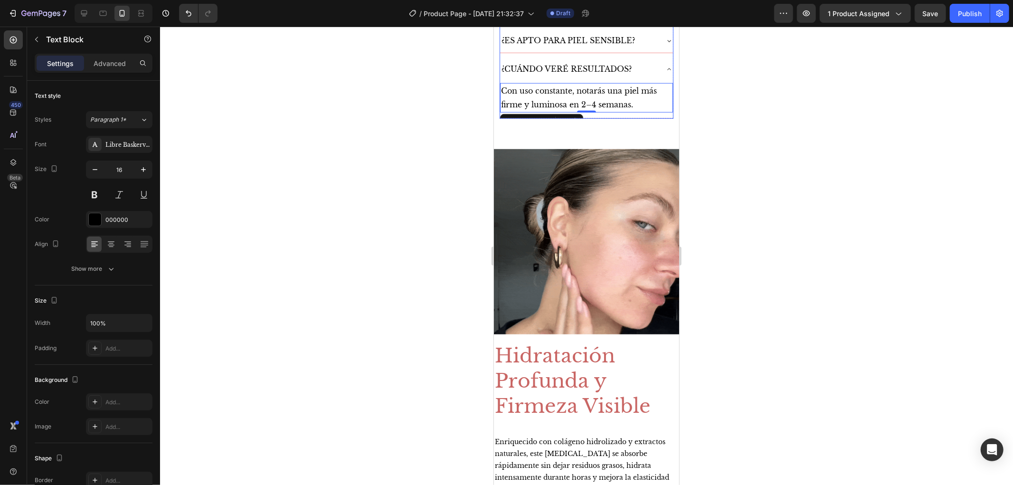
scroll to position [580, 0]
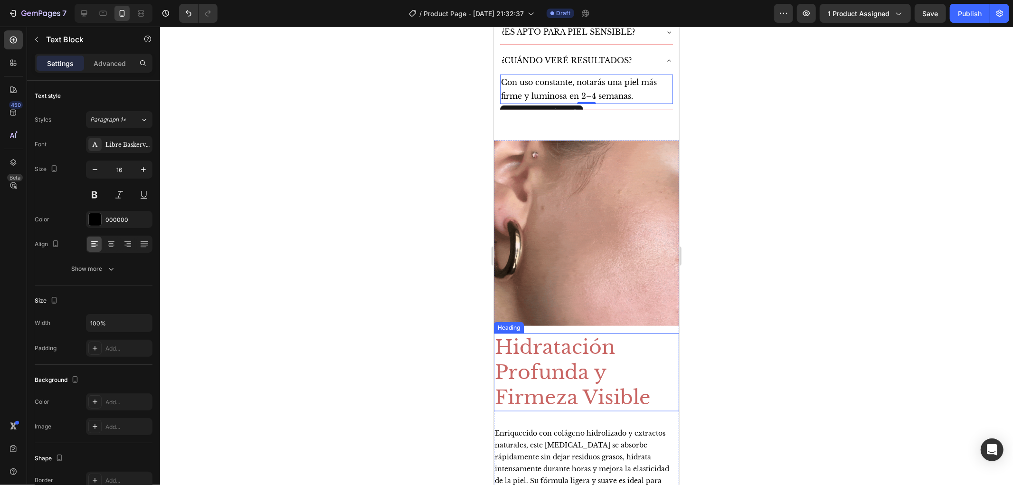
click at [605, 333] on h2 "Hidratación Profunda y Firmeza Visible" at bounding box center [585, 372] width 185 height 78
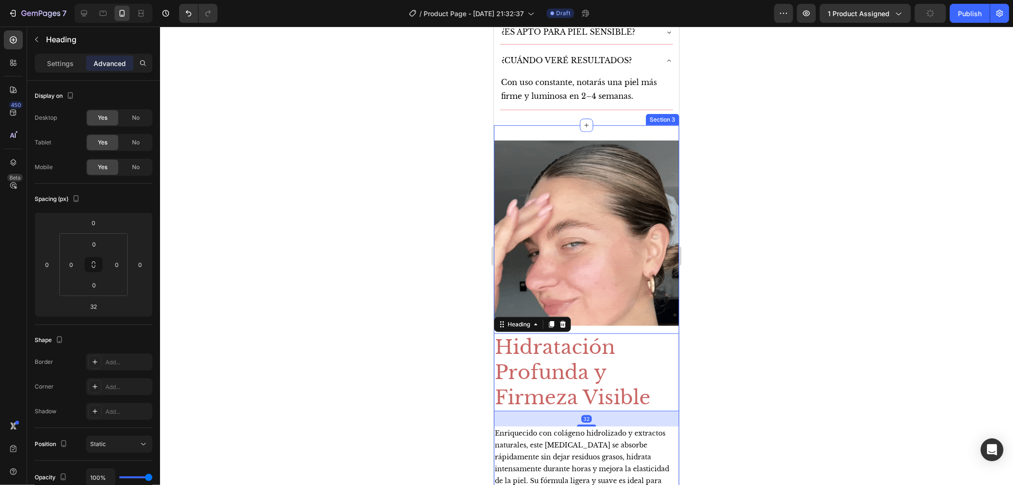
click at [591, 125] on div "Image Hidratación Profunda y Firmeza Visible Heading 32 Enriquecido con colágen…" at bounding box center [585, 332] width 185 height 414
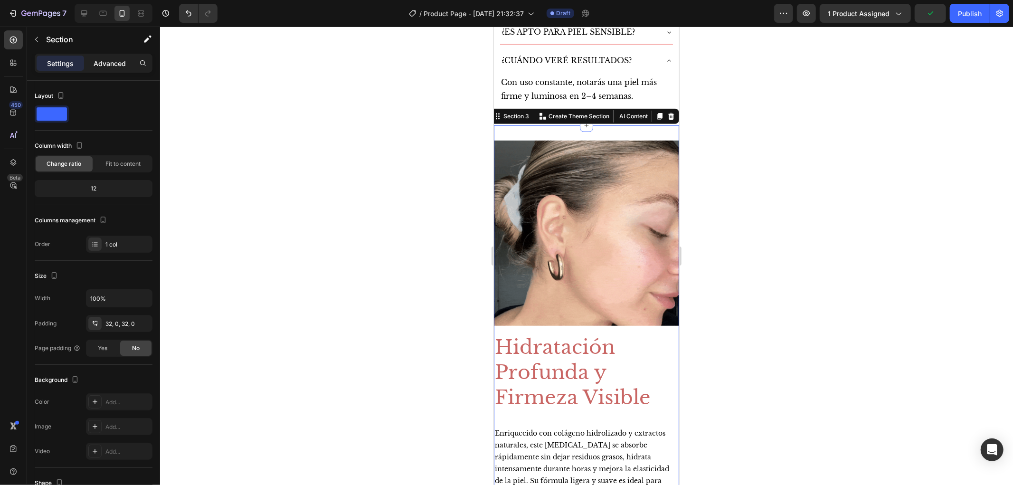
click at [110, 64] on p "Advanced" at bounding box center [110, 63] width 32 height 10
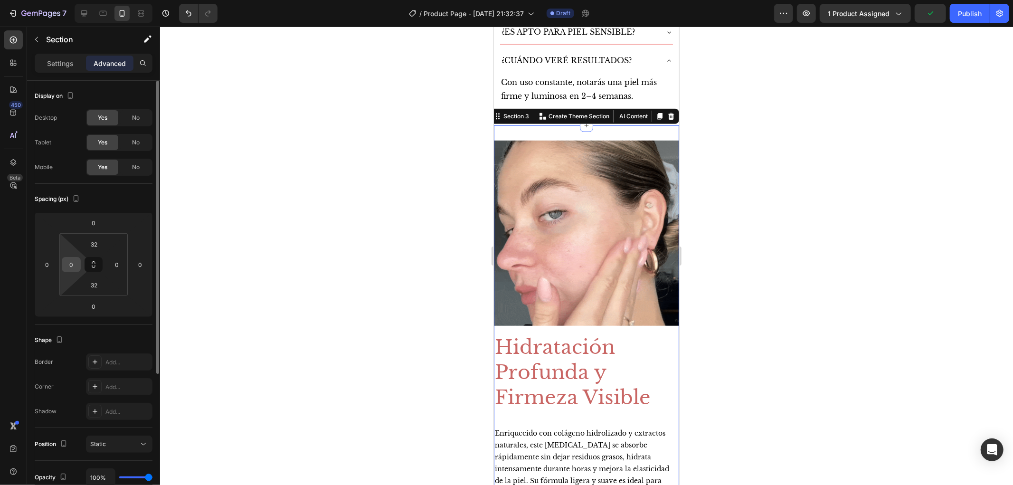
click at [72, 268] on input "0" at bounding box center [71, 264] width 14 height 14
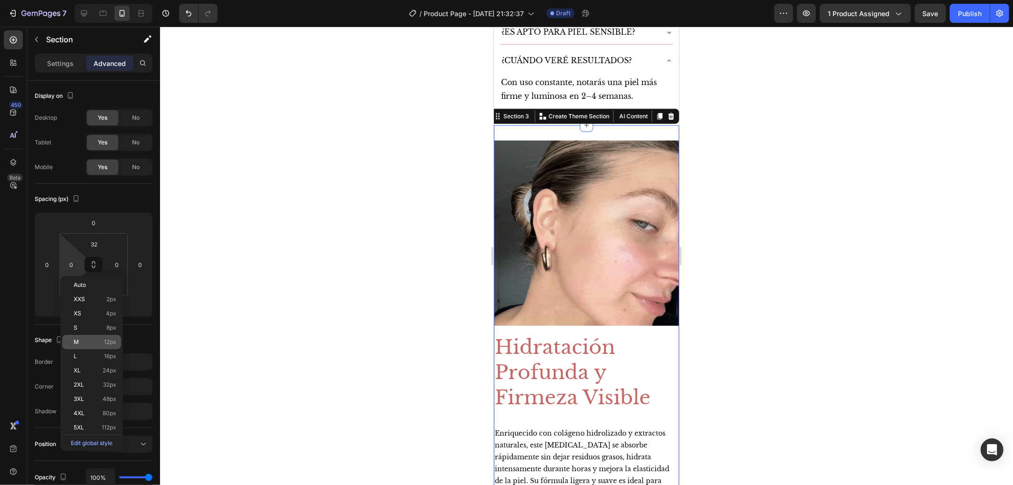
click at [112, 336] on div "M 12px" at bounding box center [91, 342] width 59 height 14
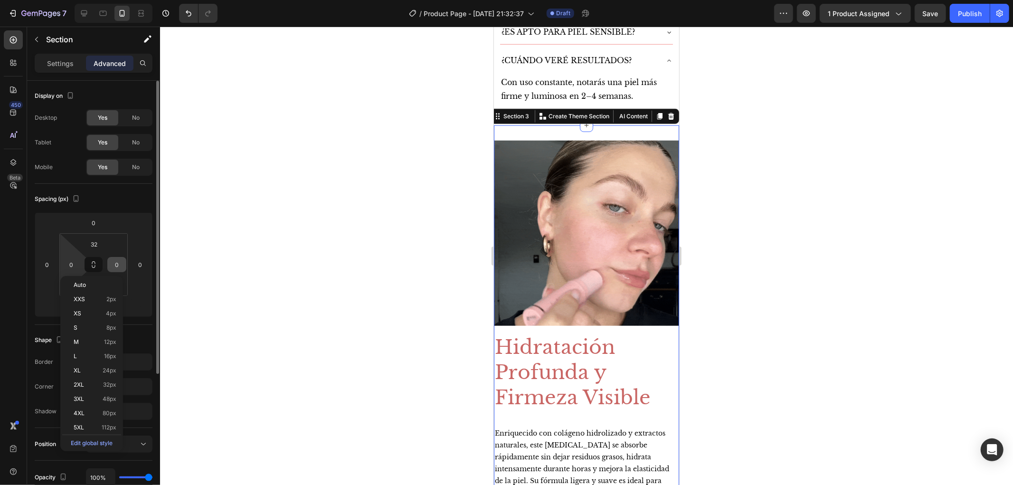
type input "12"
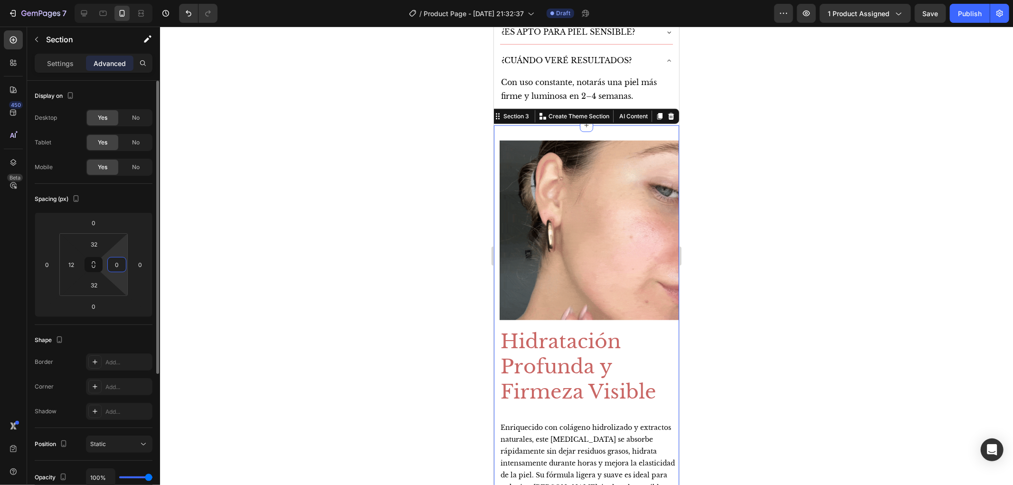
click at [119, 260] on input "0" at bounding box center [117, 264] width 14 height 14
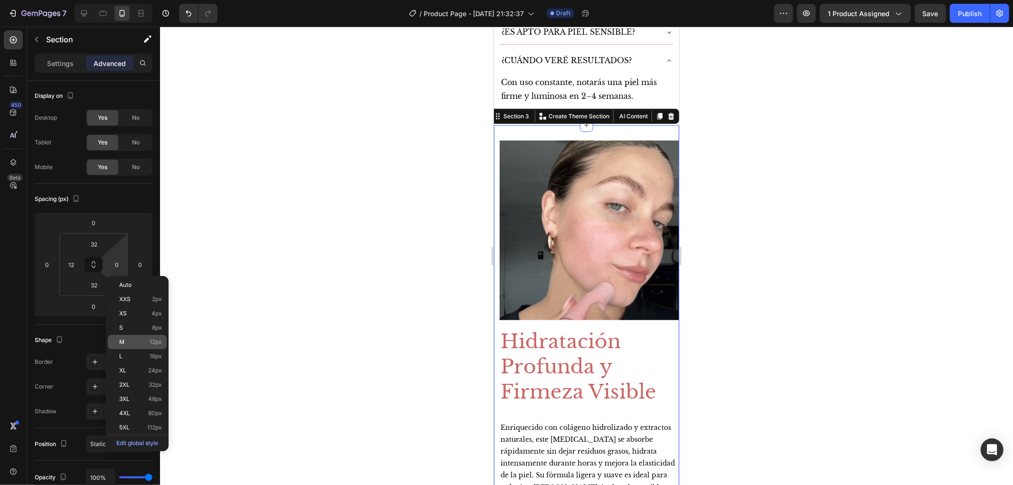
click at [160, 343] on span "12px" at bounding box center [156, 342] width 12 height 7
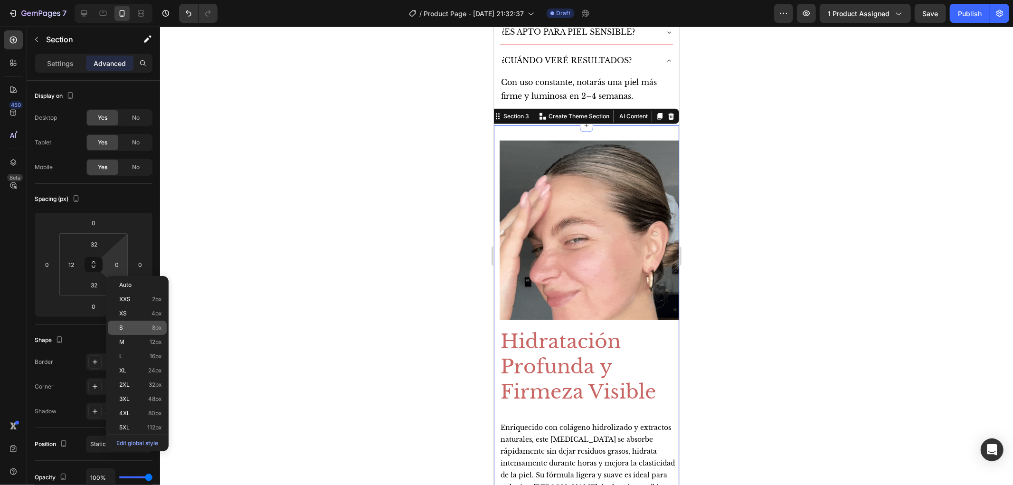
type input "12"
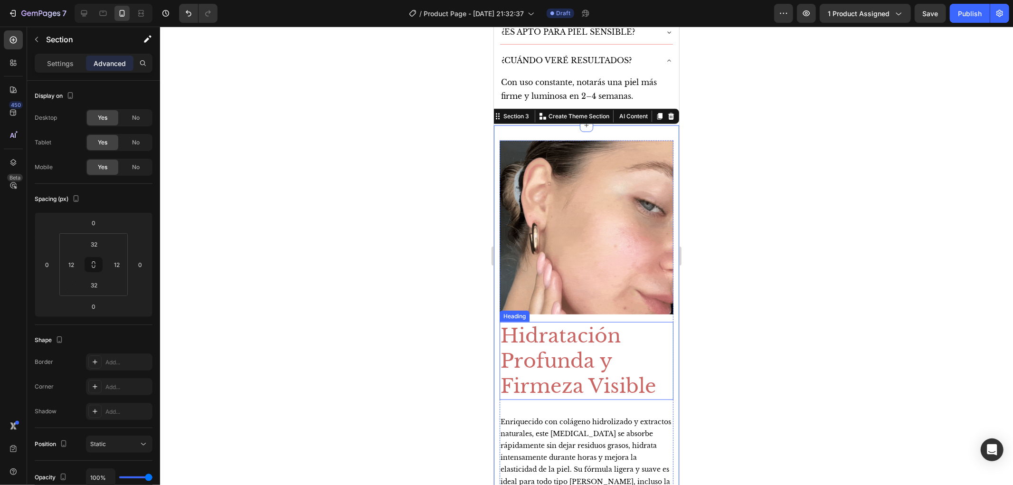
click at [629, 326] on h2 "Hidratación Profunda y Firmeza Visible" at bounding box center [586, 361] width 174 height 78
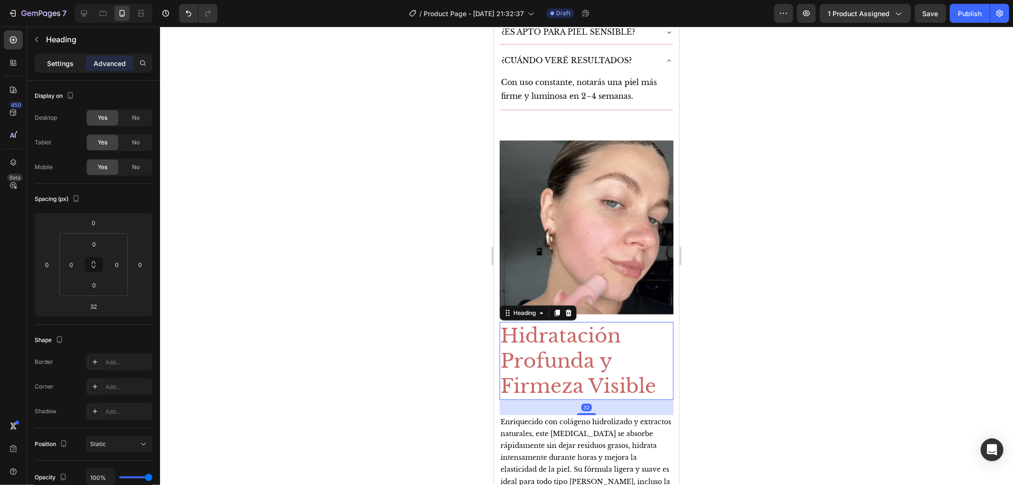
click at [61, 67] on p "Settings" at bounding box center [60, 63] width 27 height 10
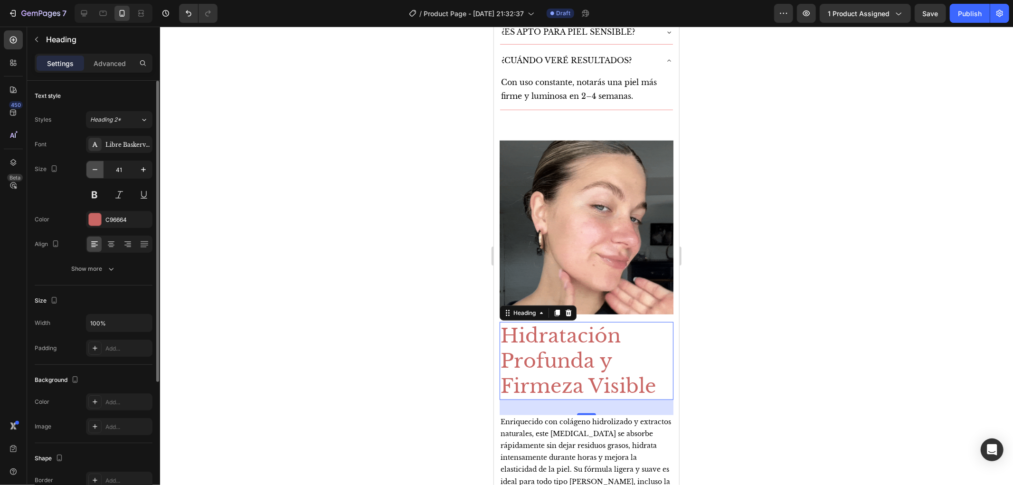
click at [94, 174] on icon "button" at bounding box center [94, 169] width 9 height 9
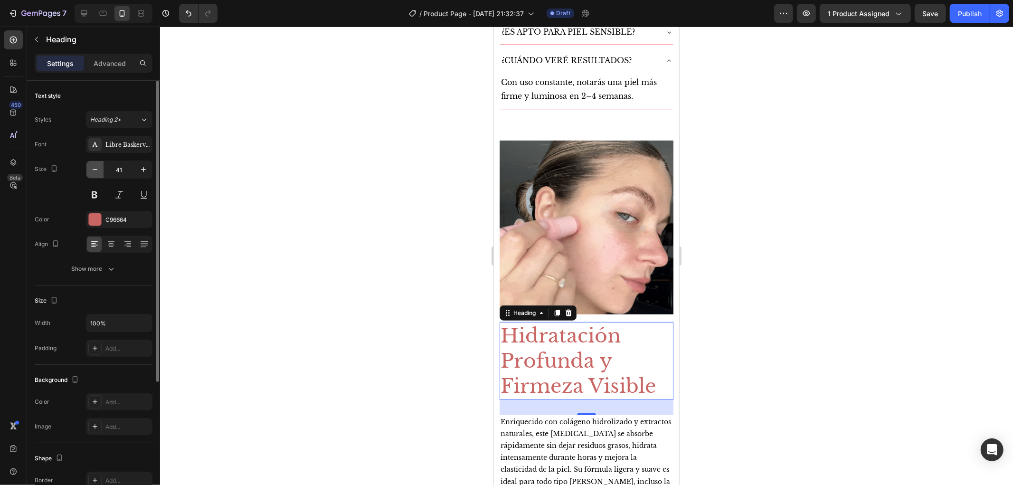
click at [94, 174] on icon "button" at bounding box center [94, 169] width 9 height 9
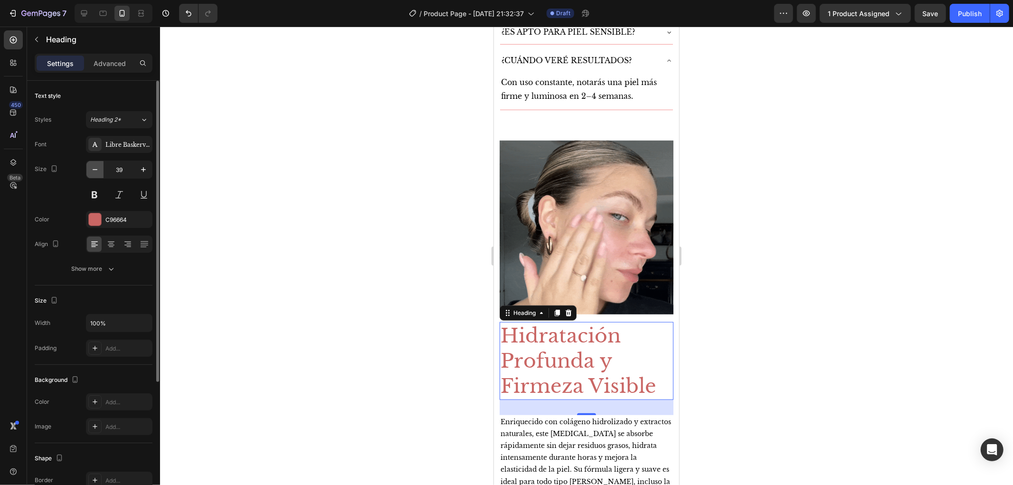
click at [94, 174] on icon "button" at bounding box center [94, 169] width 9 height 9
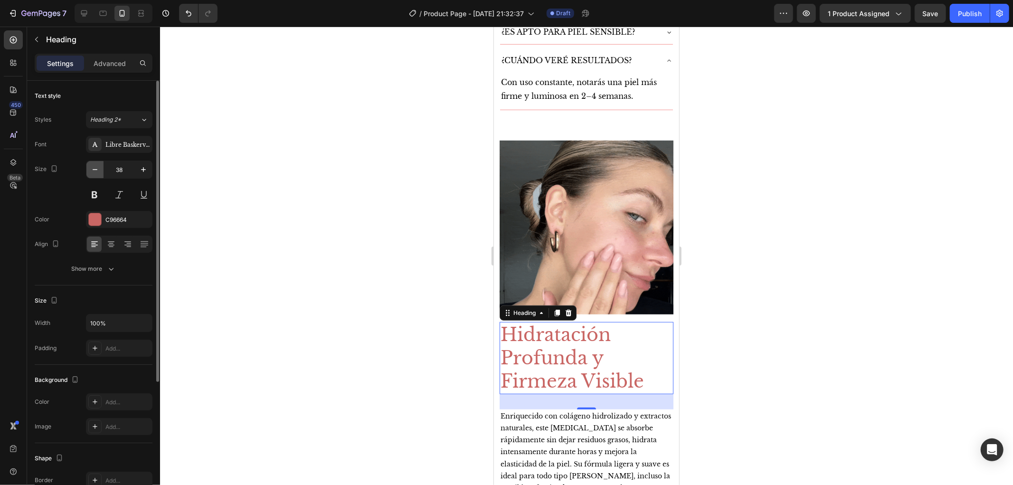
click at [94, 174] on icon "button" at bounding box center [94, 169] width 9 height 9
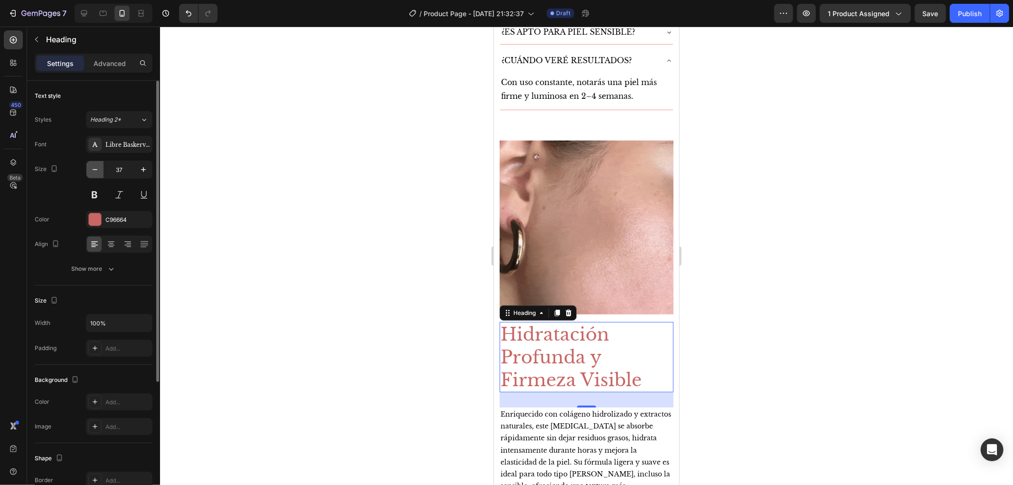
click at [94, 174] on icon "button" at bounding box center [94, 169] width 9 height 9
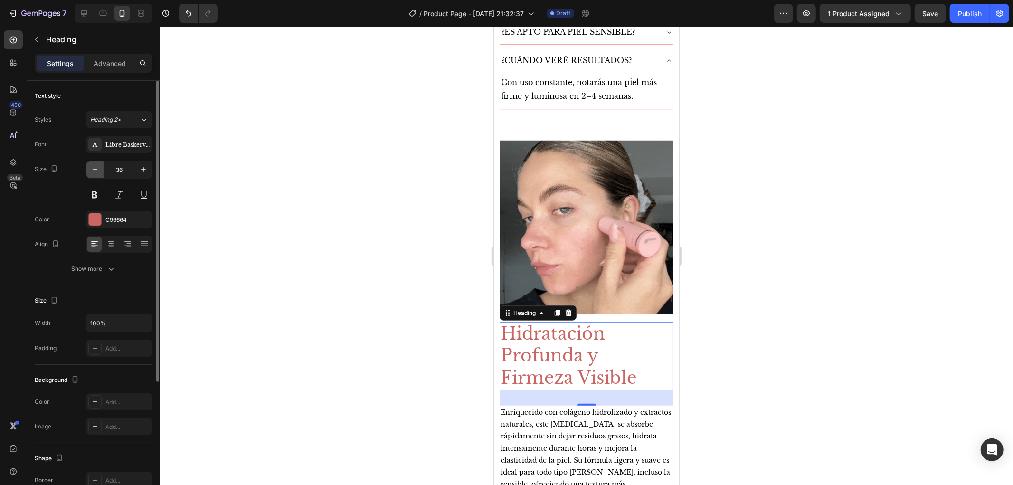
click at [94, 174] on icon "button" at bounding box center [94, 169] width 9 height 9
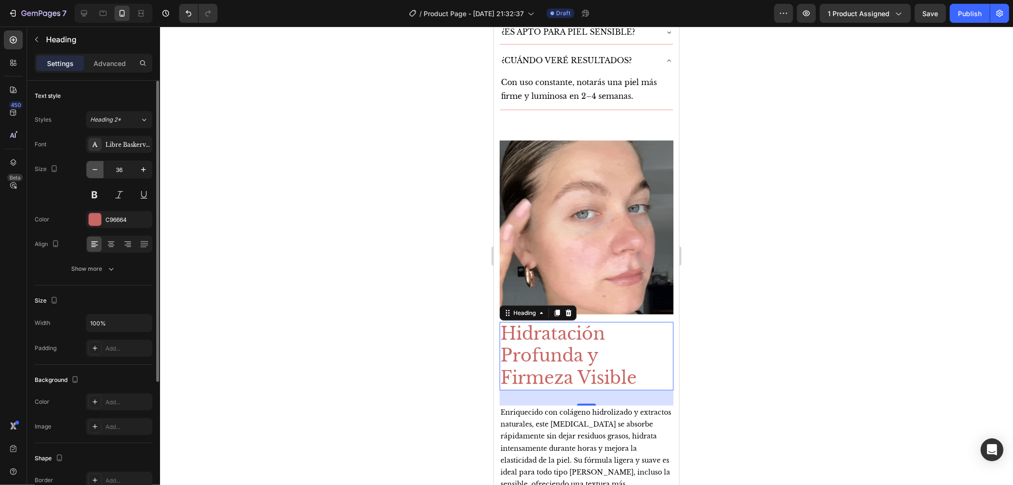
click at [94, 174] on icon "button" at bounding box center [94, 169] width 9 height 9
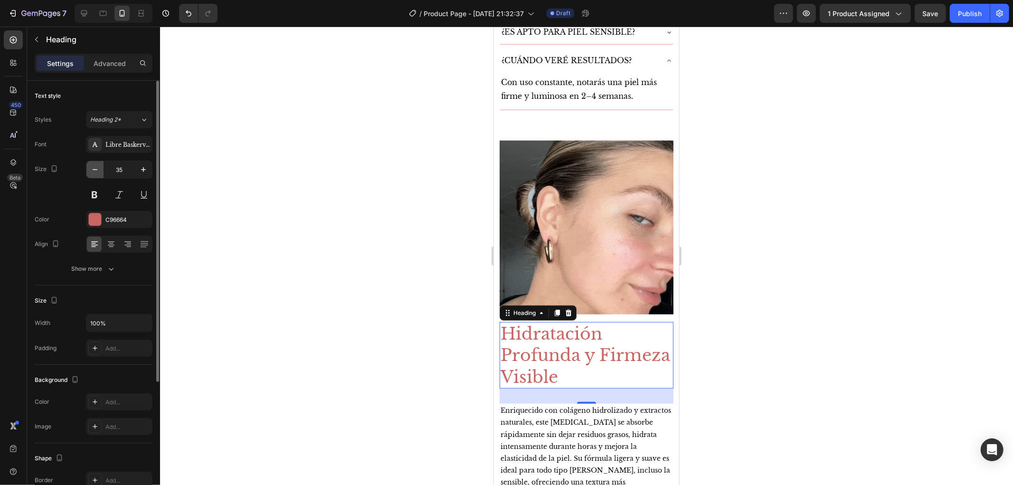
click at [94, 174] on icon "button" at bounding box center [94, 169] width 9 height 9
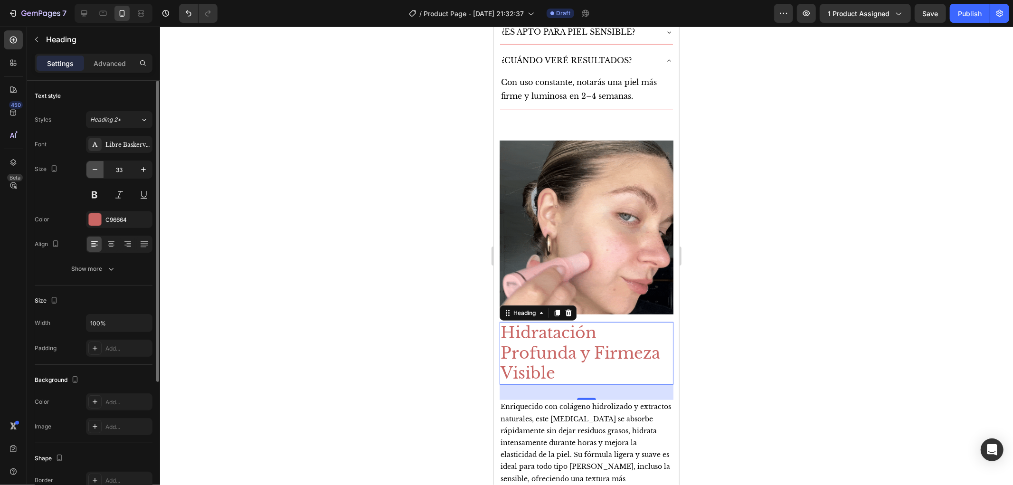
click at [94, 174] on icon "button" at bounding box center [94, 169] width 9 height 9
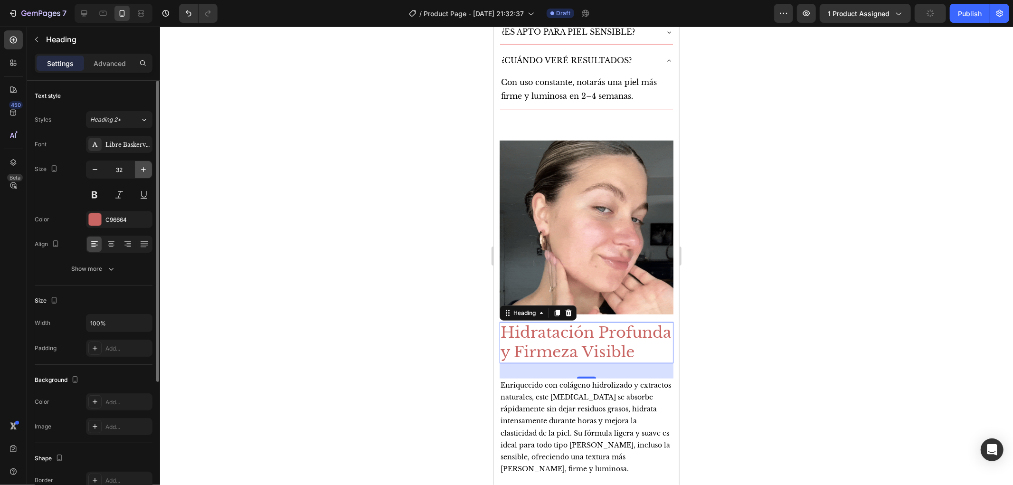
click at [135, 167] on button "button" at bounding box center [143, 169] width 17 height 17
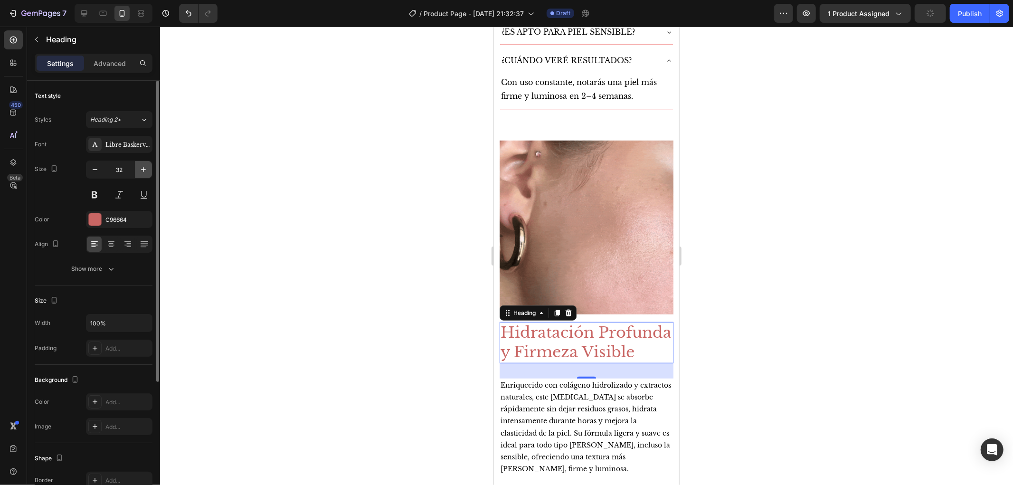
click at [135, 167] on button "button" at bounding box center [143, 169] width 17 height 17
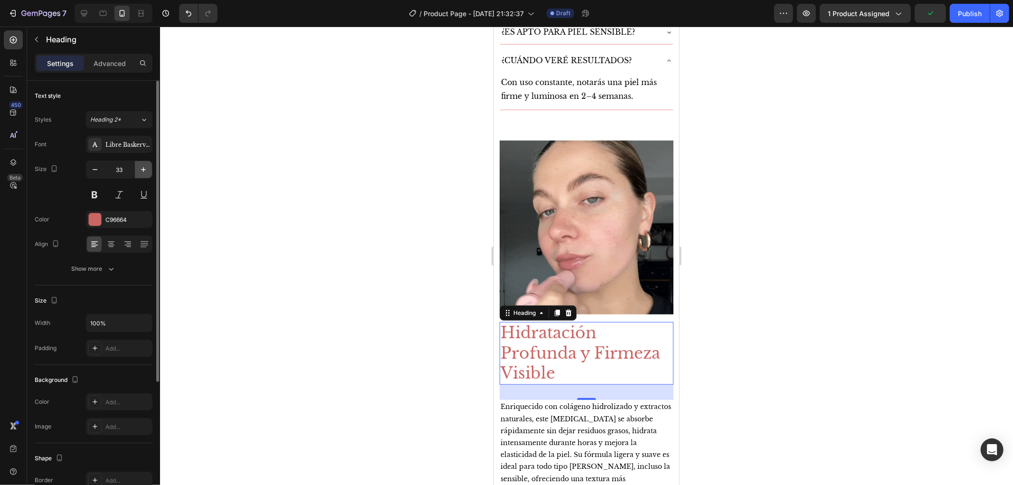
click at [135, 167] on button "button" at bounding box center [143, 169] width 17 height 17
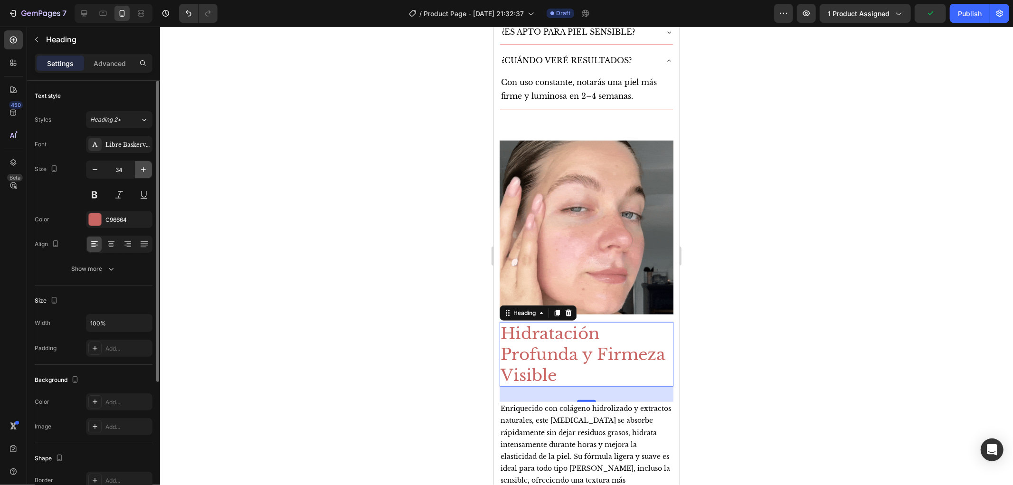
click at [135, 167] on button "button" at bounding box center [143, 169] width 17 height 17
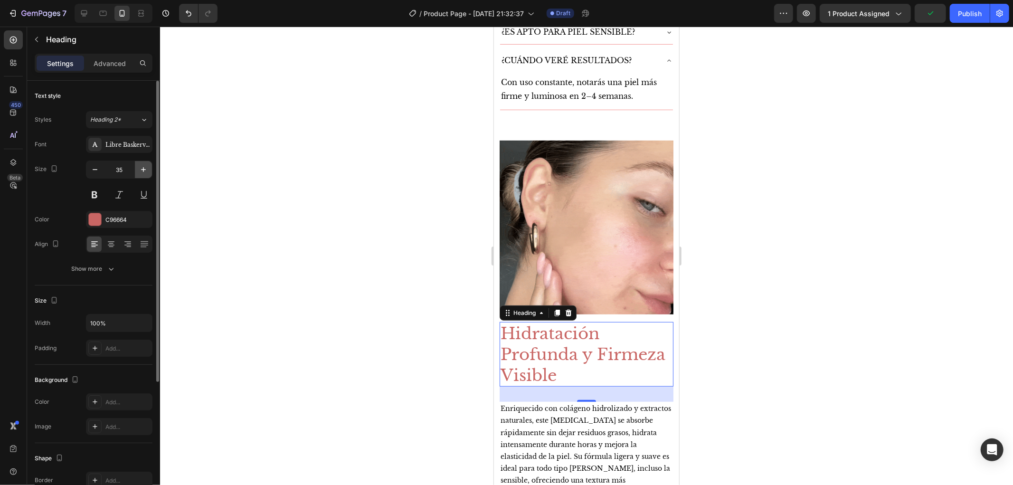
click at [135, 167] on button "button" at bounding box center [143, 169] width 17 height 17
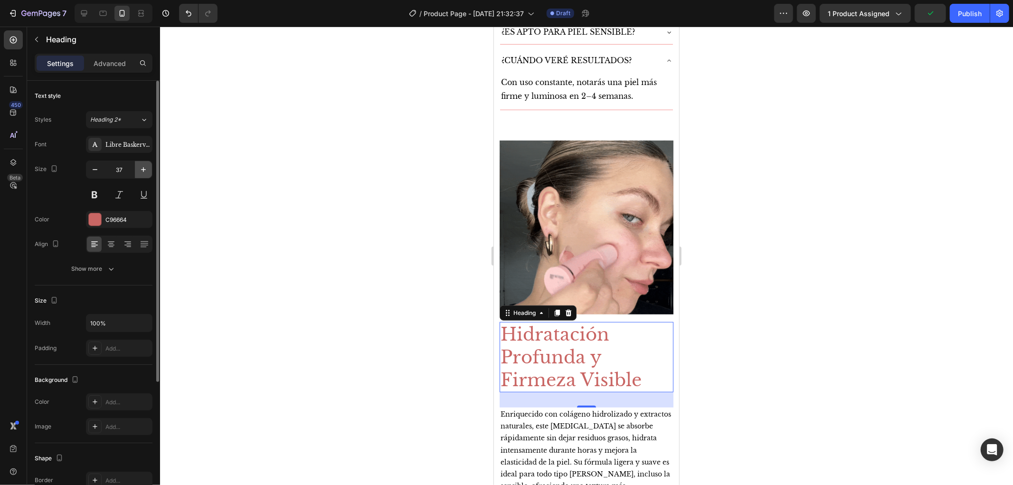
click at [141, 169] on icon "button" at bounding box center [143, 169] width 9 height 9
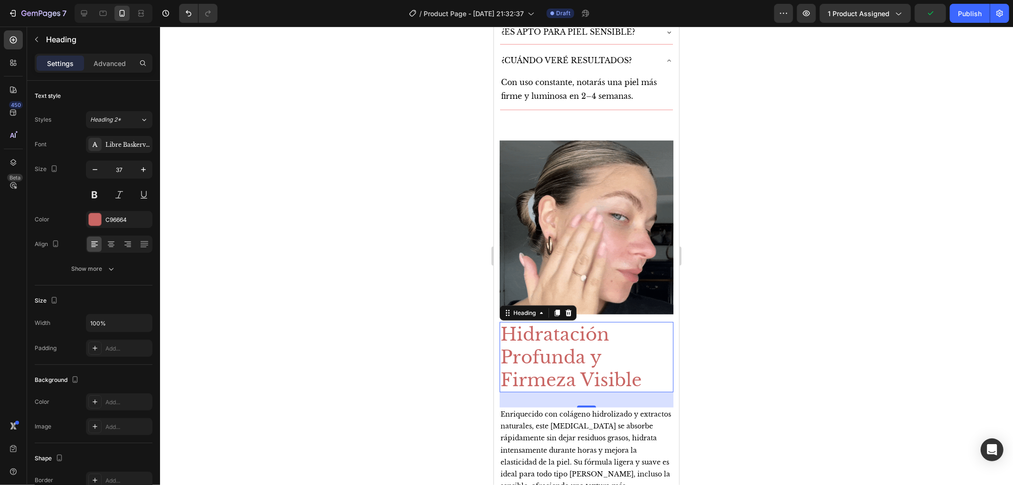
type input "38"
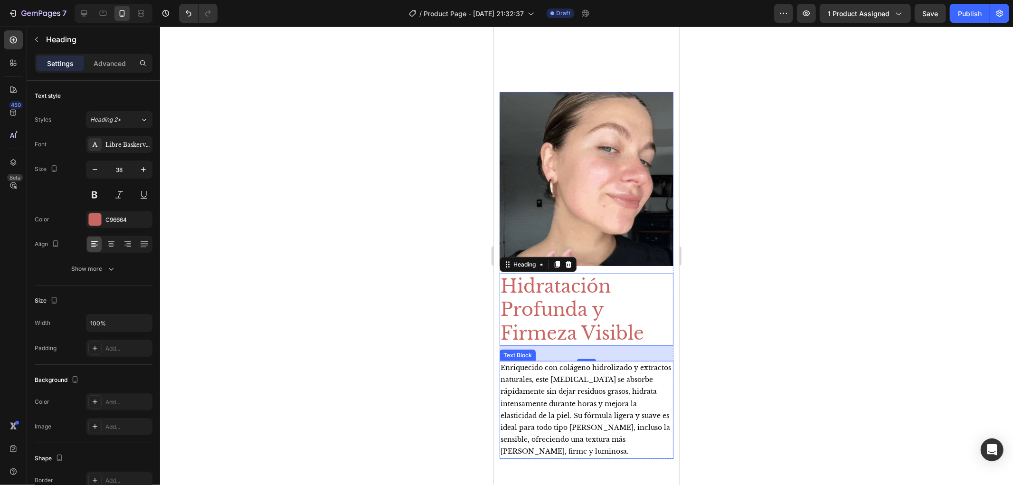
scroll to position [739, 0]
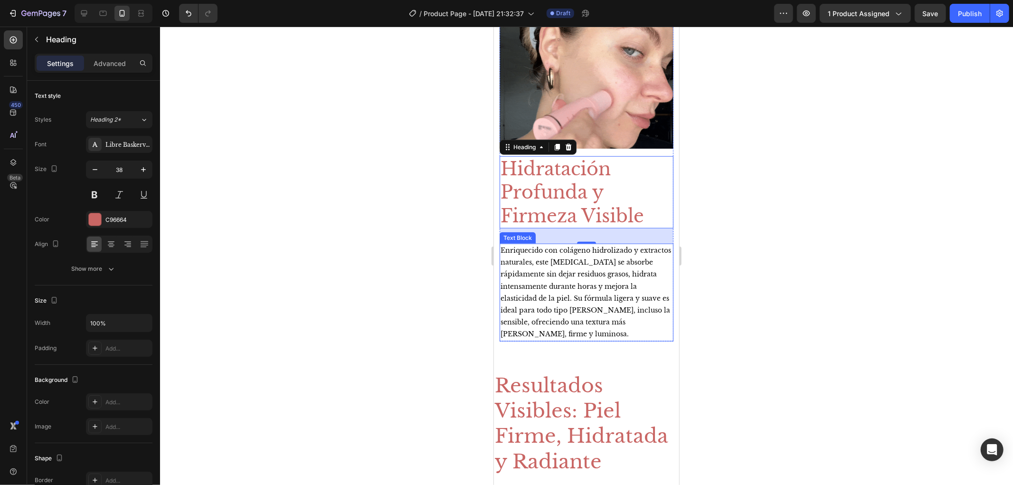
click at [604, 309] on p "Enriquecido con colágeno hidrolizado y extractos naturales, este [MEDICAL_DATA]…" at bounding box center [586, 292] width 172 height 96
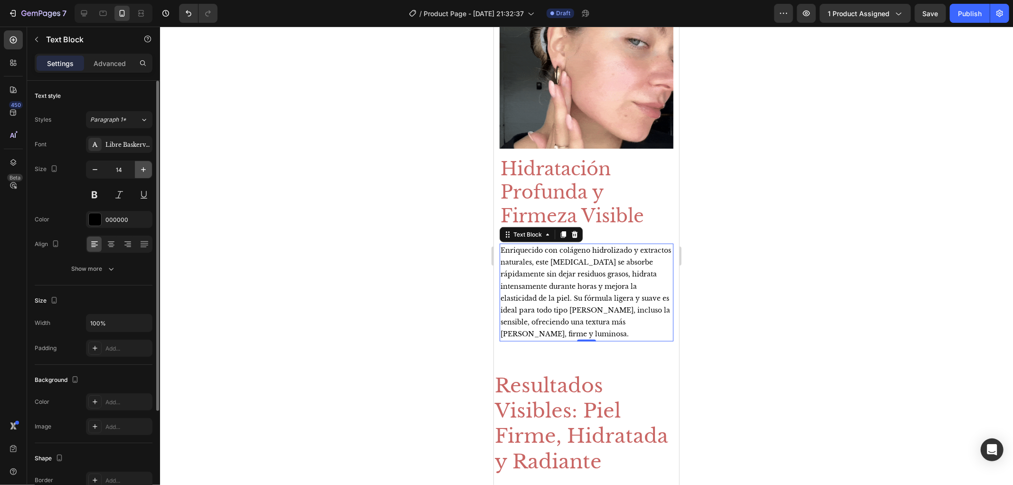
click at [141, 168] on icon "button" at bounding box center [143, 169] width 9 height 9
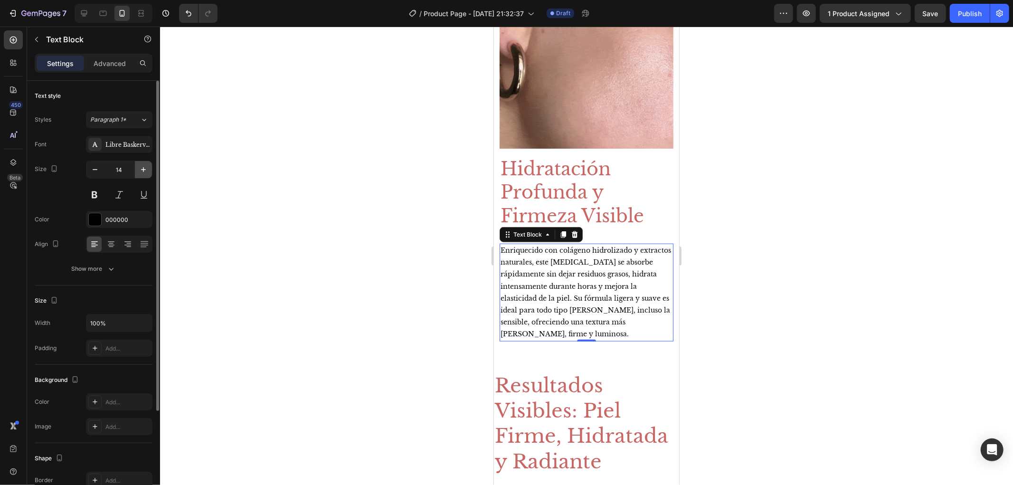
click at [141, 168] on icon "button" at bounding box center [143, 169] width 9 height 9
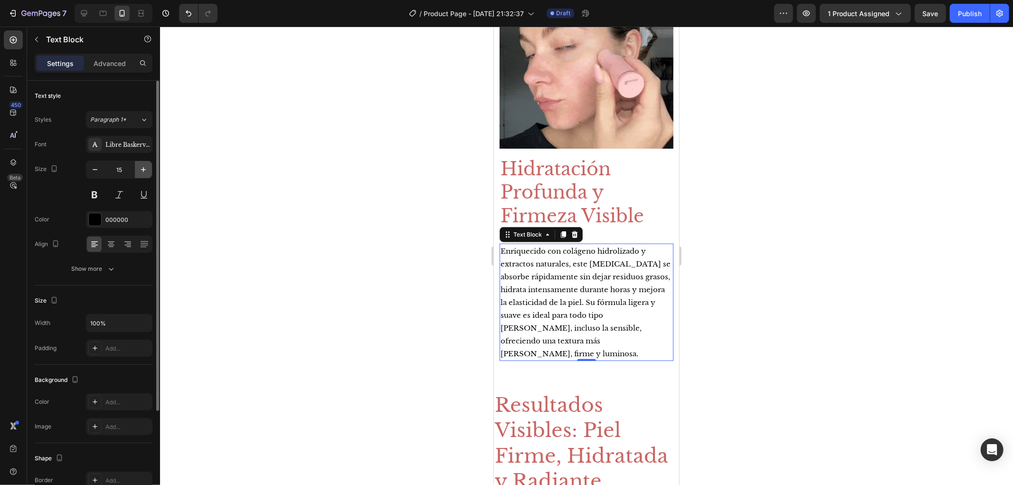
click at [141, 168] on icon "button" at bounding box center [143, 169] width 9 height 9
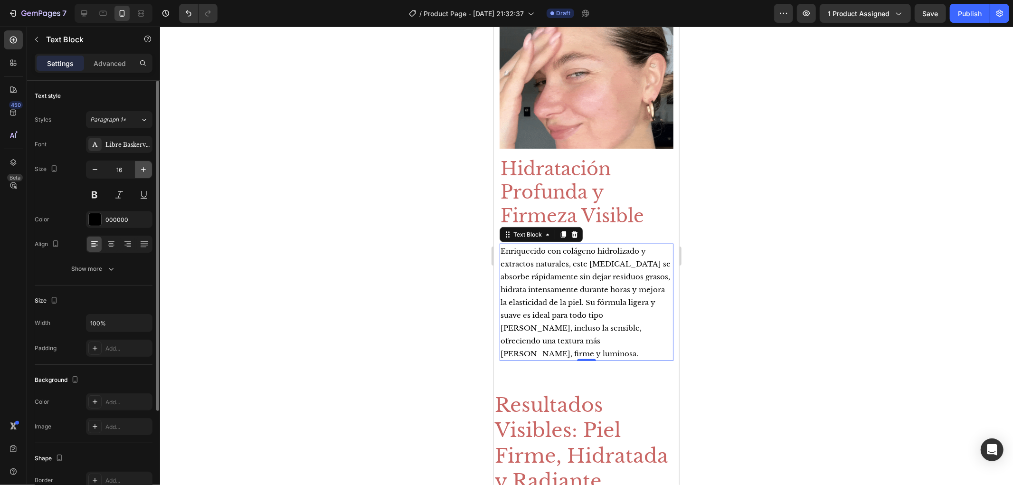
click at [141, 168] on icon "button" at bounding box center [143, 169] width 9 height 9
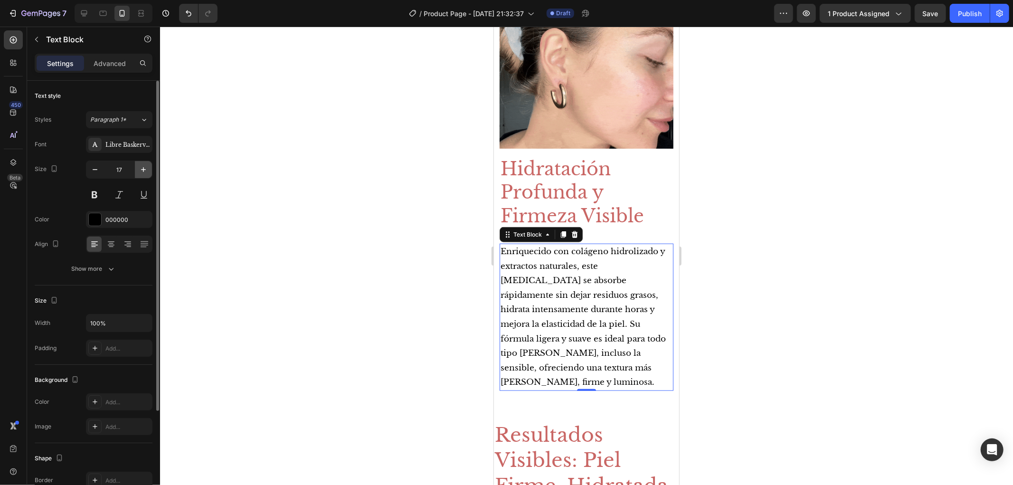
type input "18"
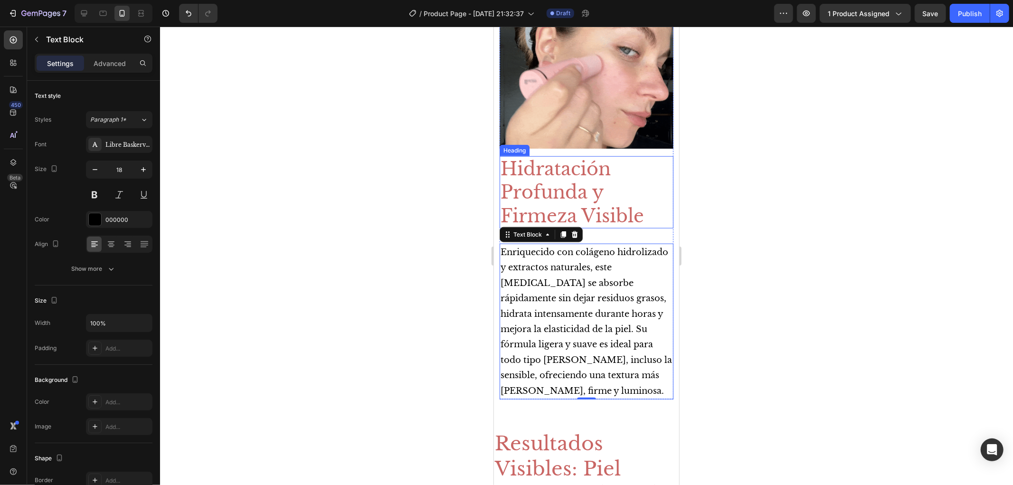
click at [629, 210] on h2 "Hidratación Profunda y Firmeza Visible" at bounding box center [586, 192] width 174 height 72
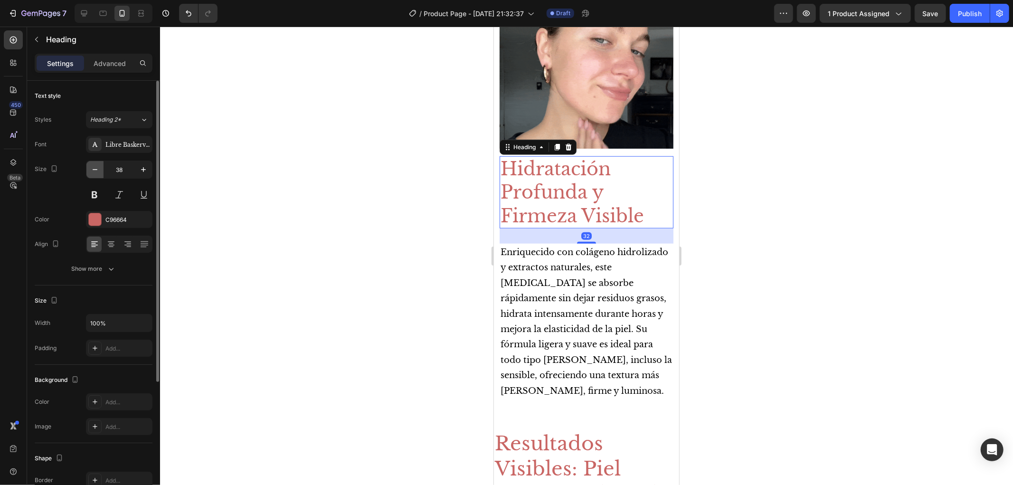
click at [87, 168] on button "button" at bounding box center [94, 169] width 17 height 17
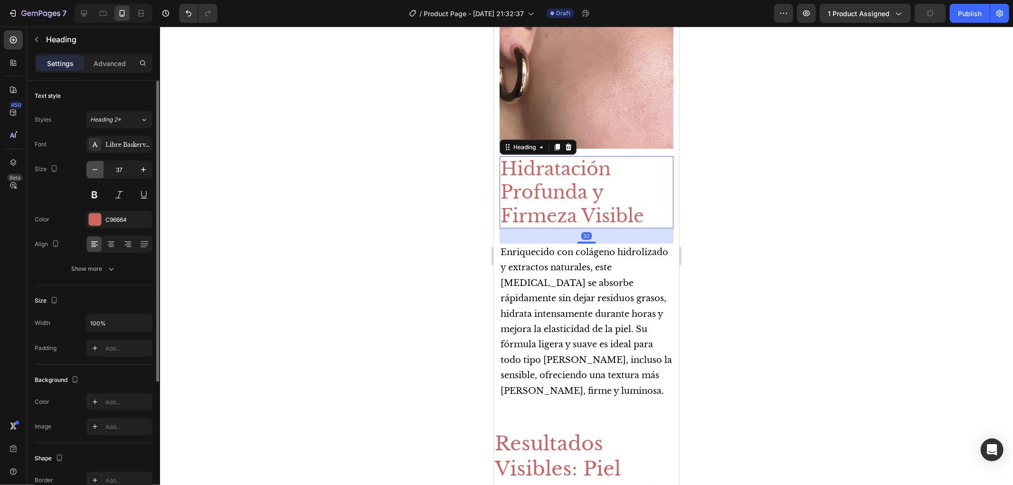
click at [87, 168] on button "button" at bounding box center [94, 169] width 17 height 17
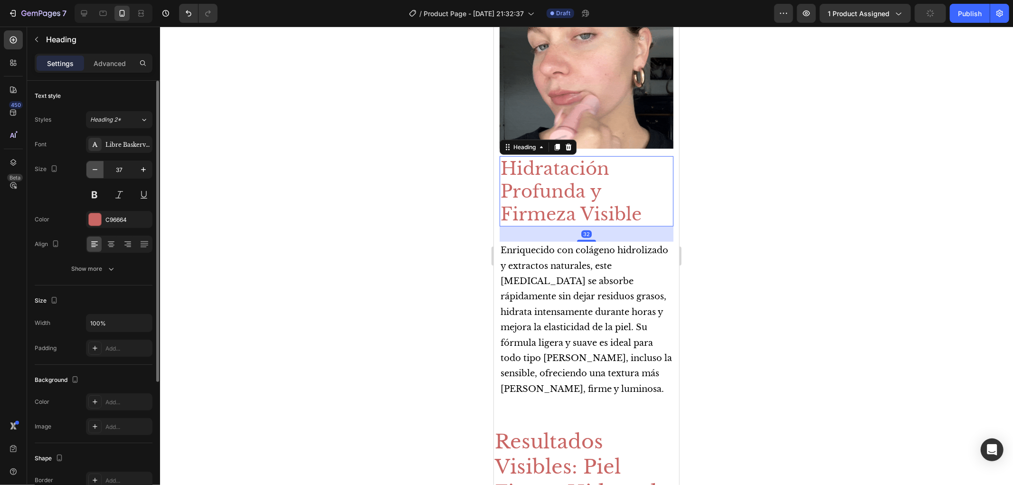
click at [87, 168] on button "button" at bounding box center [94, 169] width 17 height 17
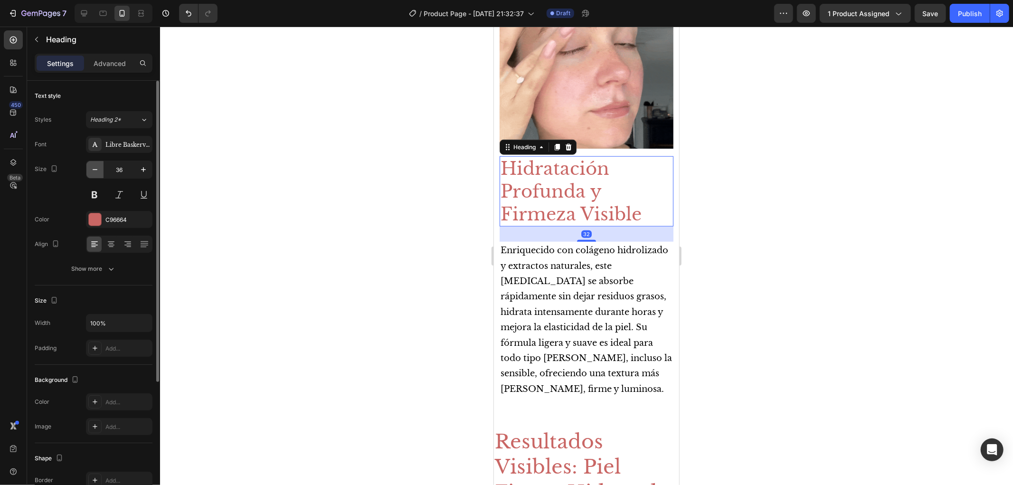
click at [87, 168] on button "button" at bounding box center [94, 169] width 17 height 17
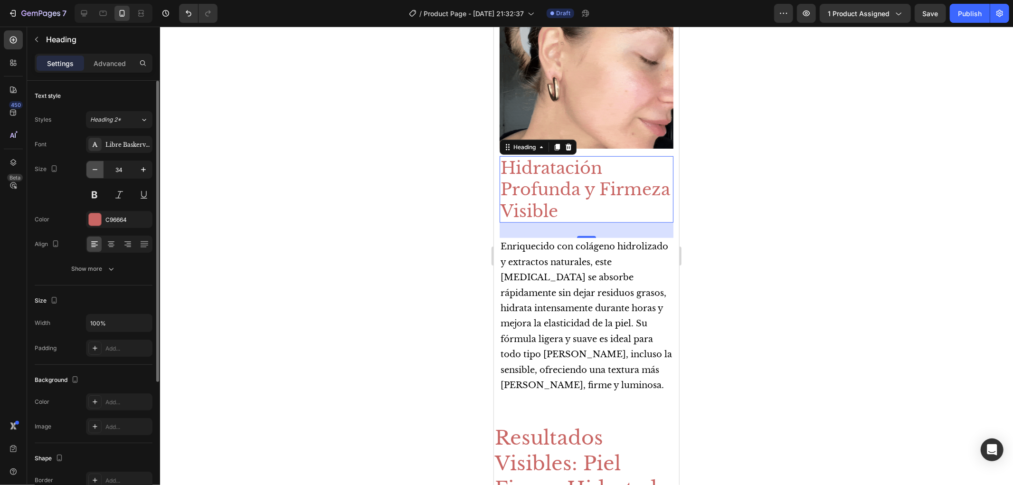
click at [87, 168] on button "button" at bounding box center [94, 169] width 17 height 17
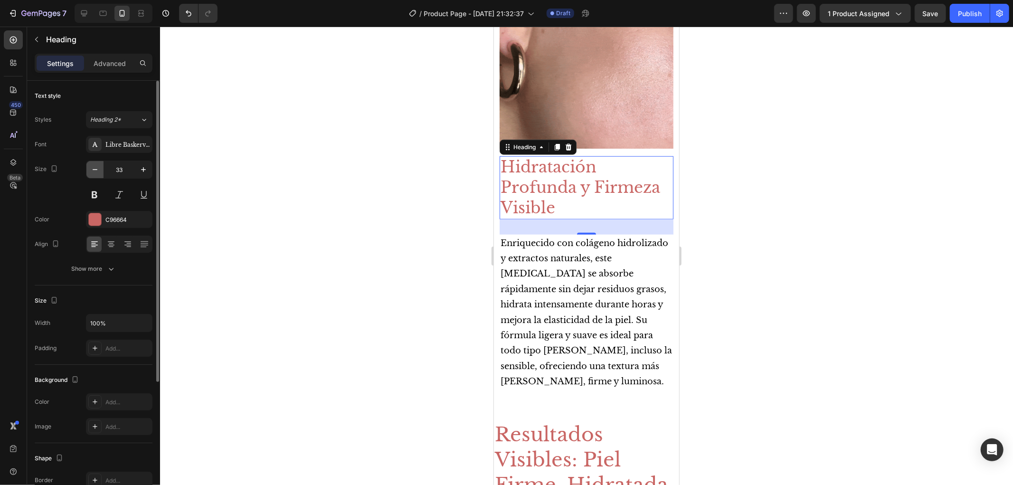
click at [87, 168] on button "button" at bounding box center [94, 169] width 17 height 17
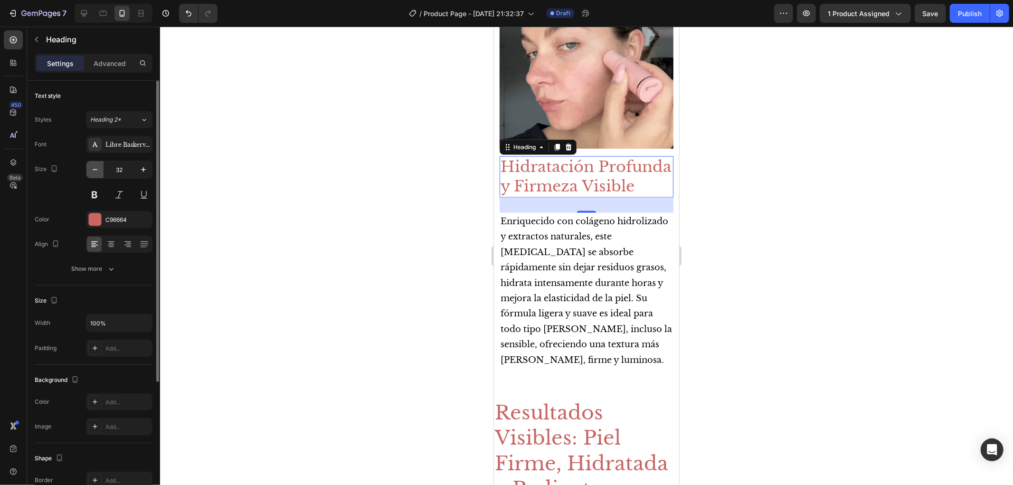
click at [87, 168] on button "button" at bounding box center [94, 169] width 17 height 17
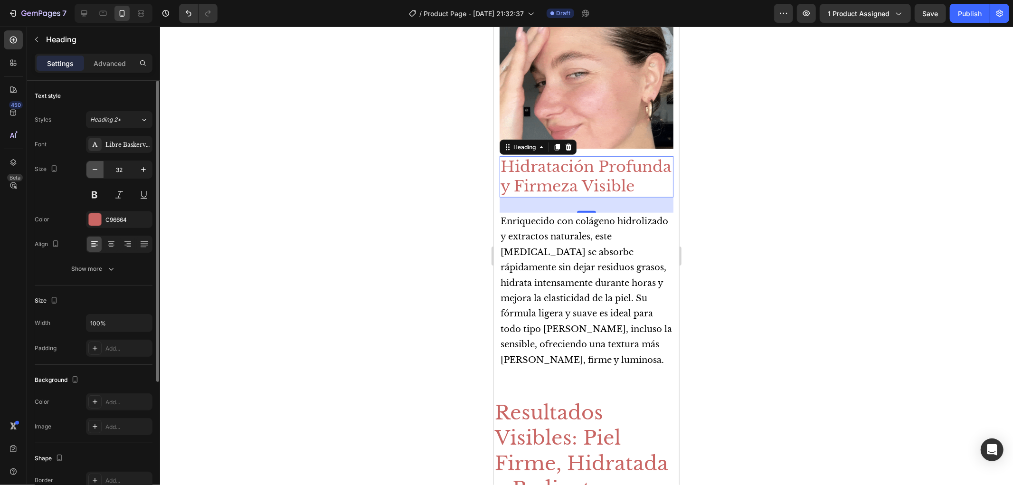
click at [87, 168] on button "button" at bounding box center [94, 169] width 17 height 17
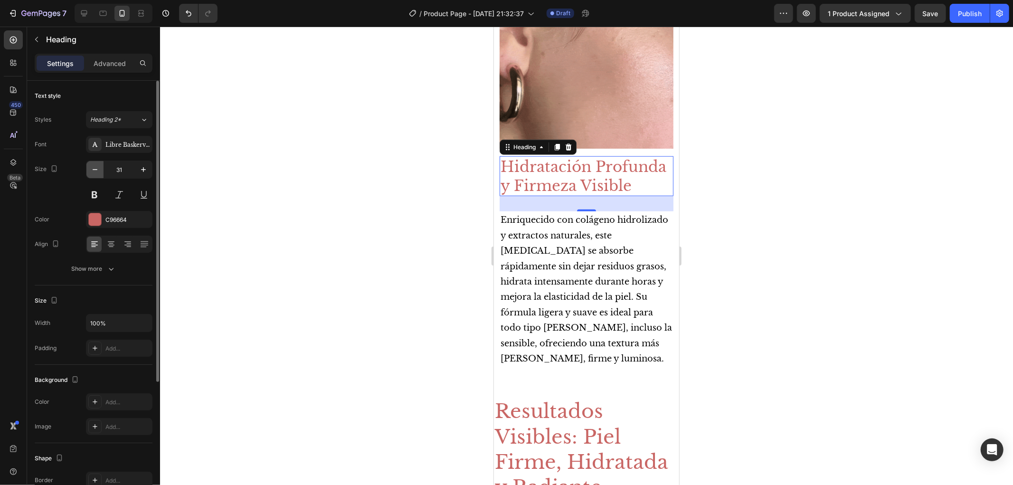
click at [87, 168] on button "button" at bounding box center [94, 169] width 17 height 17
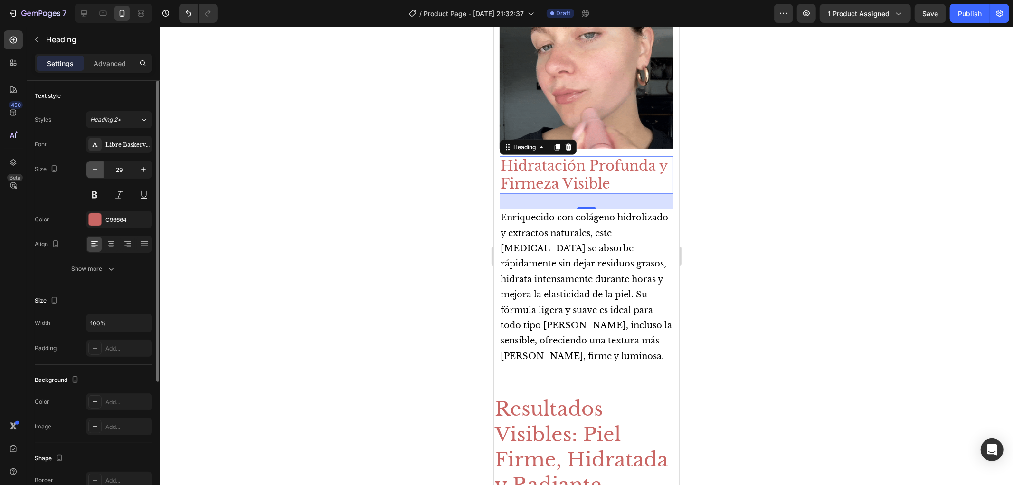
click at [87, 168] on button "button" at bounding box center [94, 169] width 17 height 17
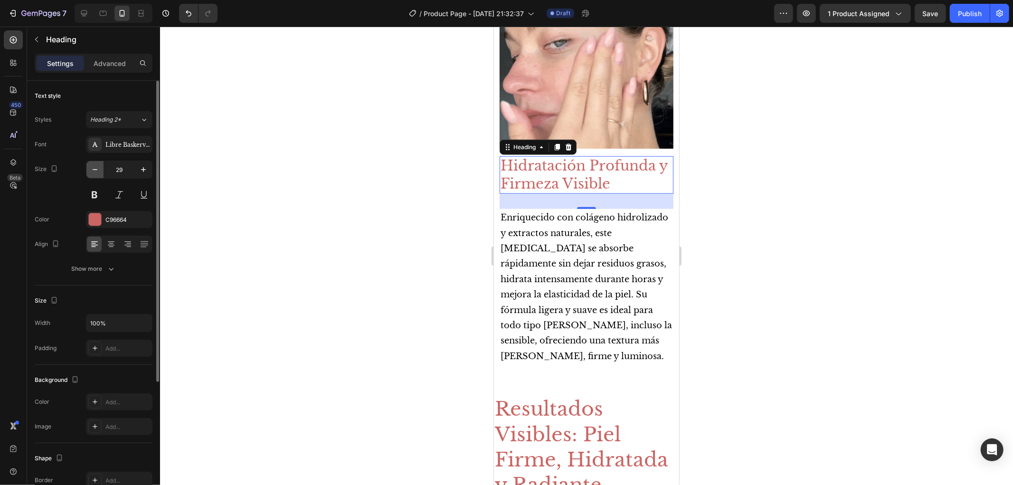
type input "28"
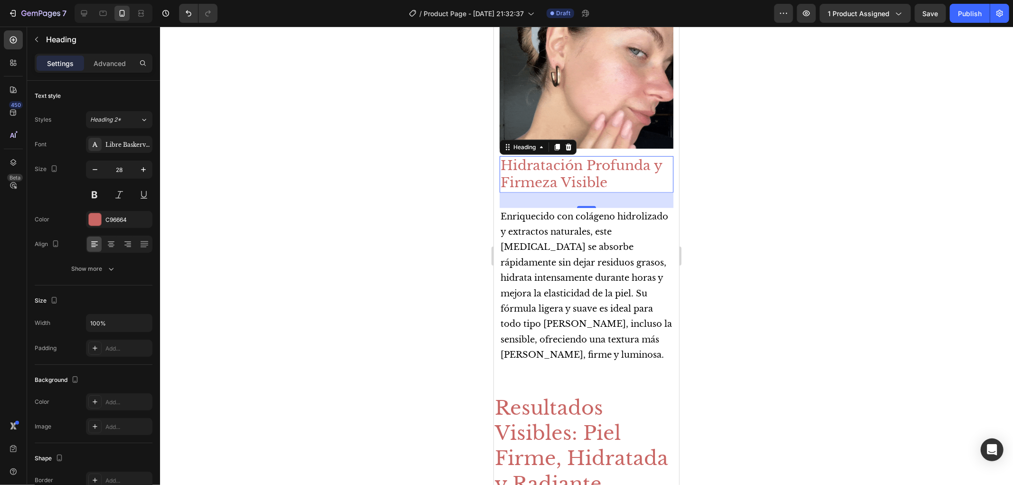
click at [568, 196] on div "32" at bounding box center [586, 199] width 174 height 15
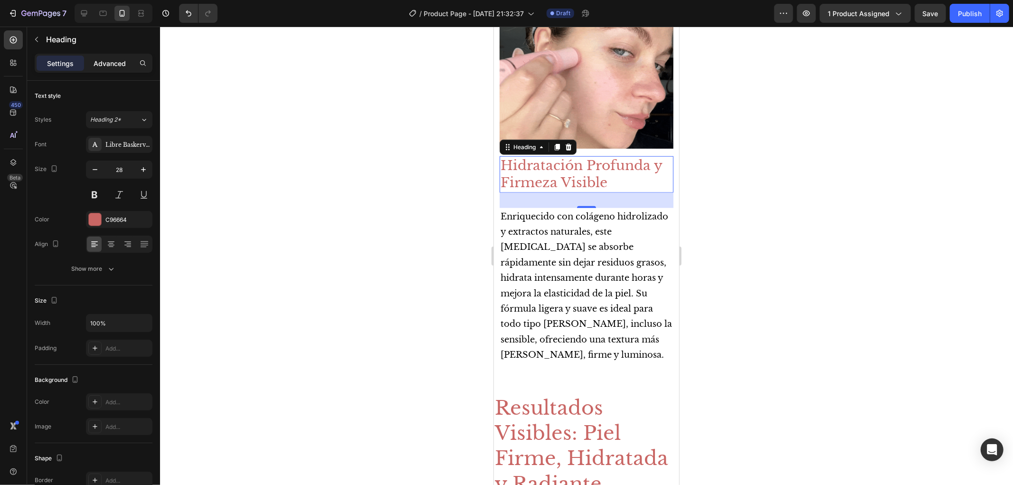
click at [107, 62] on p "Advanced" at bounding box center [110, 63] width 32 height 10
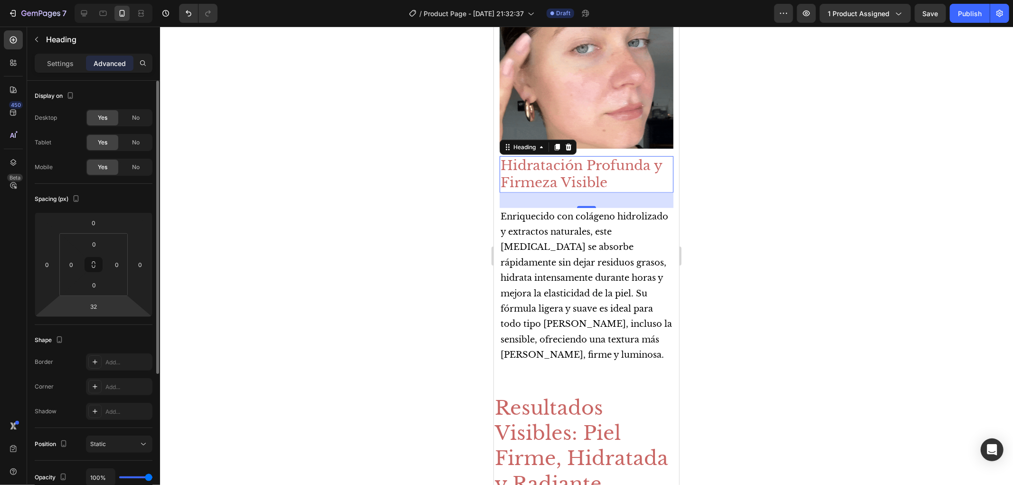
click at [103, 0] on html "7 Version history / Product Page - Aug 28, 21:32:37 Draft Preview 1 product ass…" at bounding box center [506, 0] width 1013 height 0
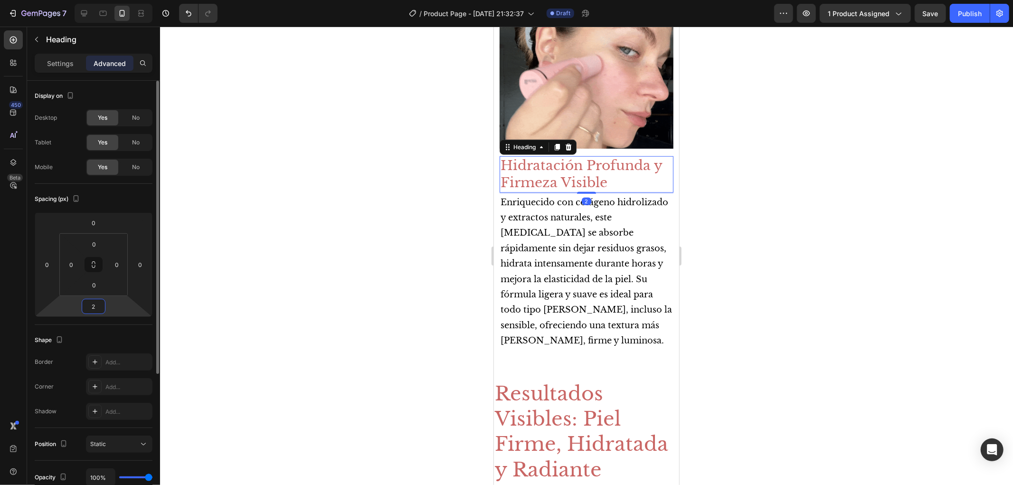
click at [93, 312] on input "2" at bounding box center [93, 306] width 19 height 14
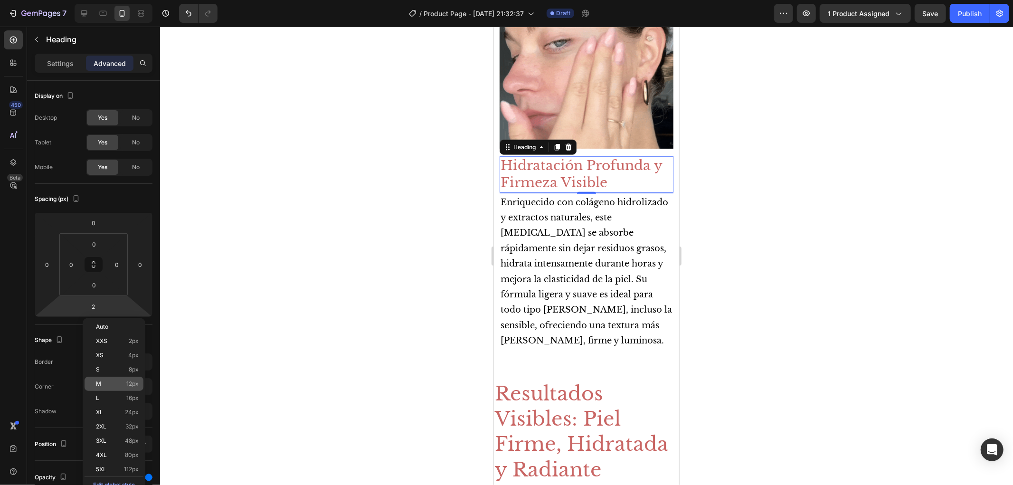
click at [134, 381] on span "12px" at bounding box center [132, 383] width 12 height 7
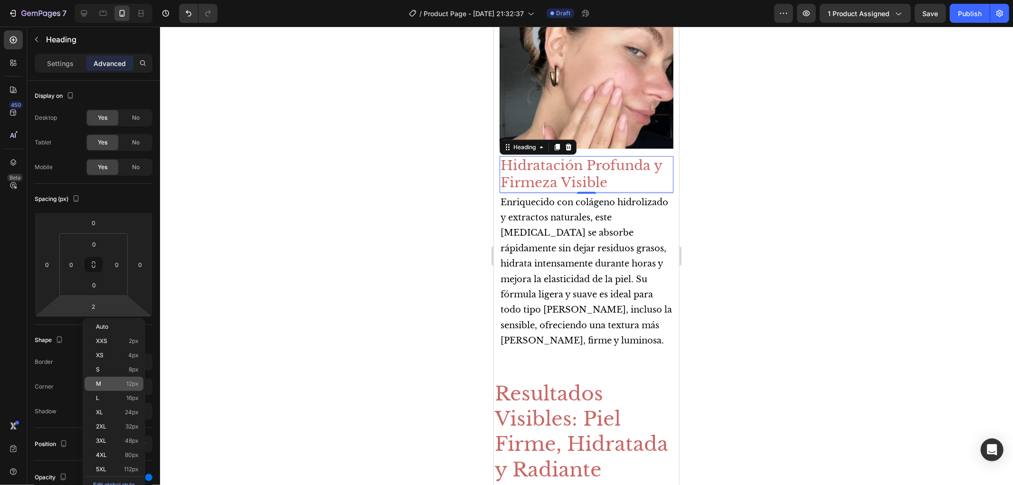
type input "12"
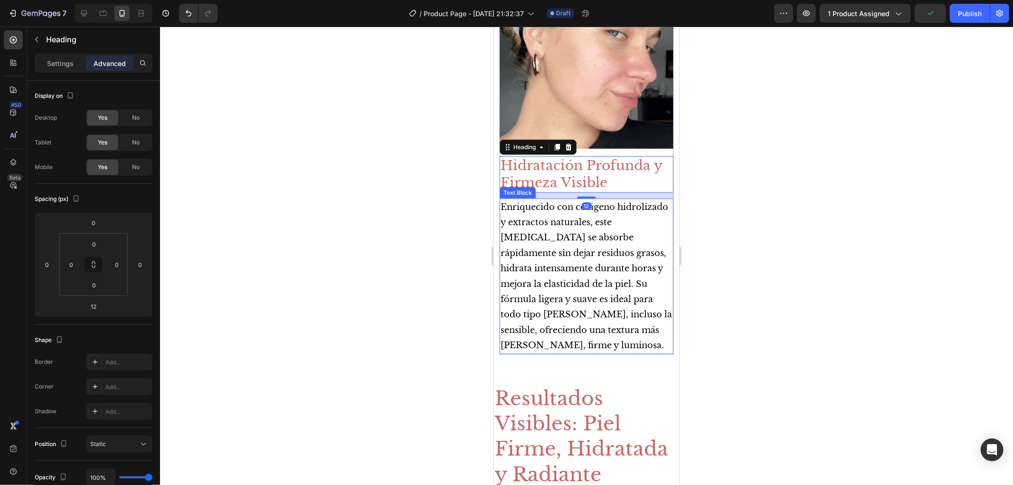
click at [568, 231] on p "Enriquecido con colágeno hidrolizado y extractos naturales, este [MEDICAL_DATA]…" at bounding box center [586, 276] width 172 height 154
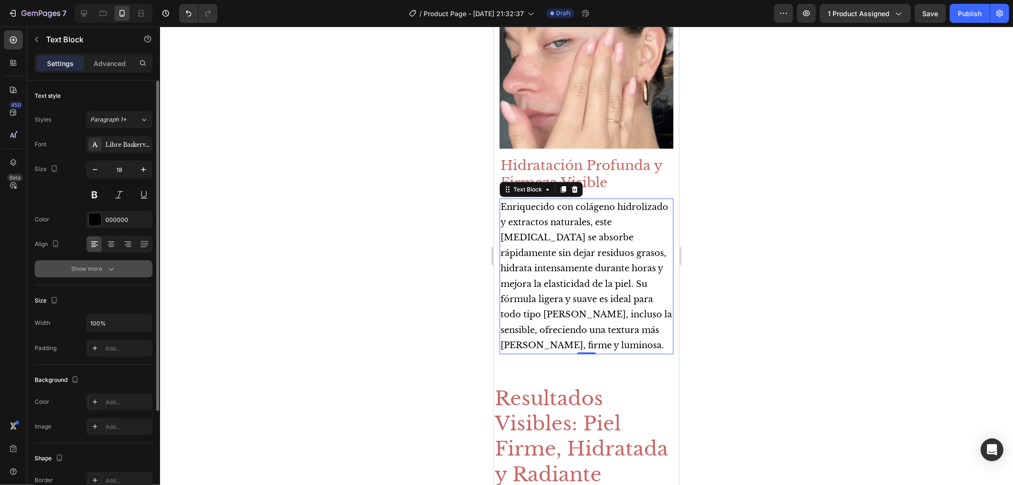
click at [106, 269] on icon "button" at bounding box center [110, 268] width 9 height 9
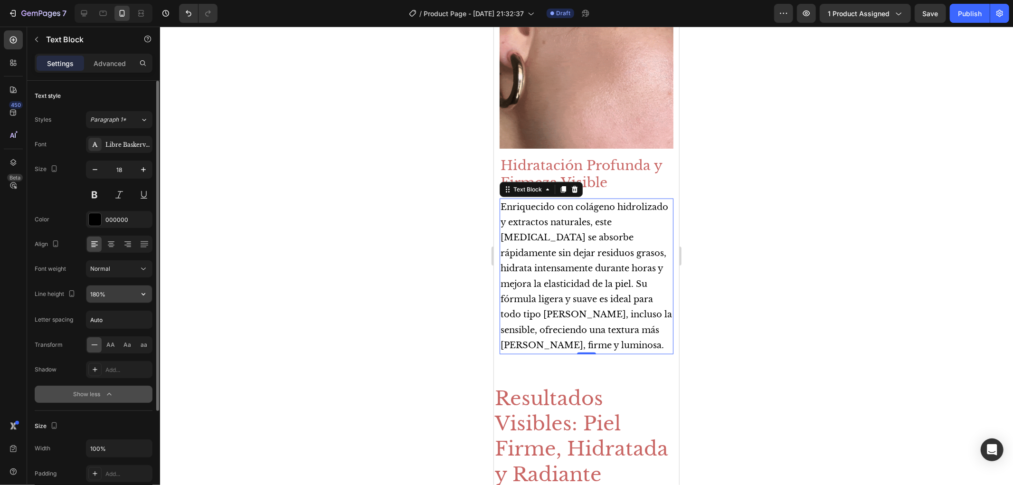
click at [142, 298] on icon "button" at bounding box center [143, 293] width 9 height 9
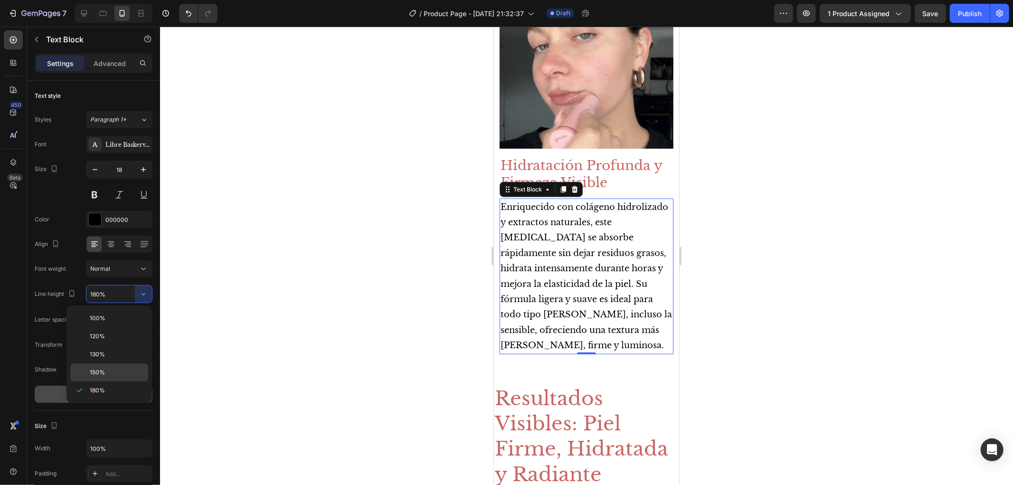
click at [126, 374] on p "150%" at bounding box center [117, 372] width 54 height 9
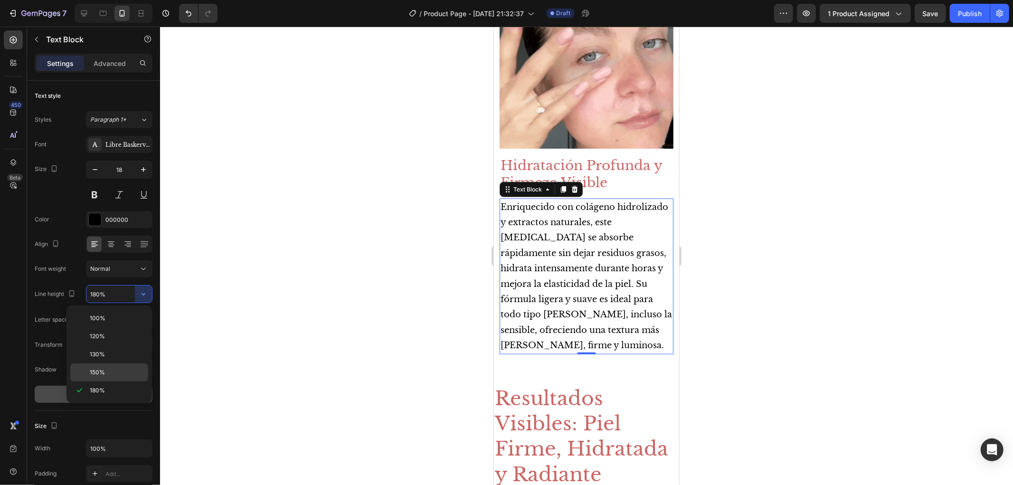
type input "150%"
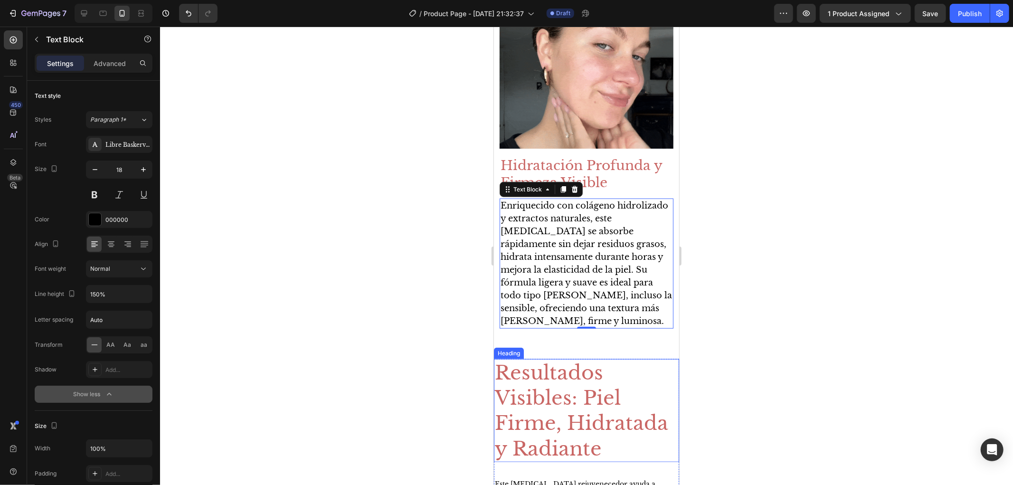
click at [644, 362] on h2 "Resultados Visibles: Piel Firme, Hidratada y Radiante" at bounding box center [585, 410] width 185 height 103
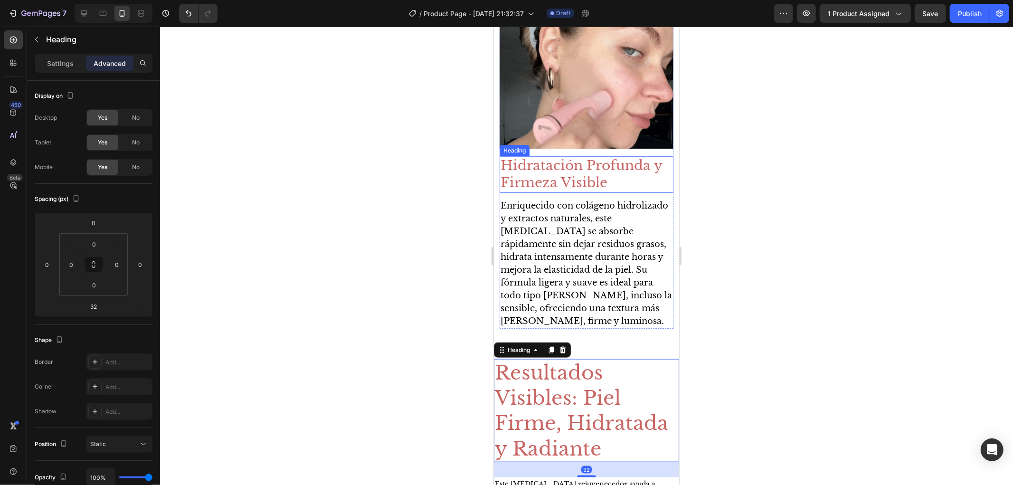
click at [590, 165] on h2 "Hidratación Profunda y Firmeza Visible" at bounding box center [586, 174] width 174 height 37
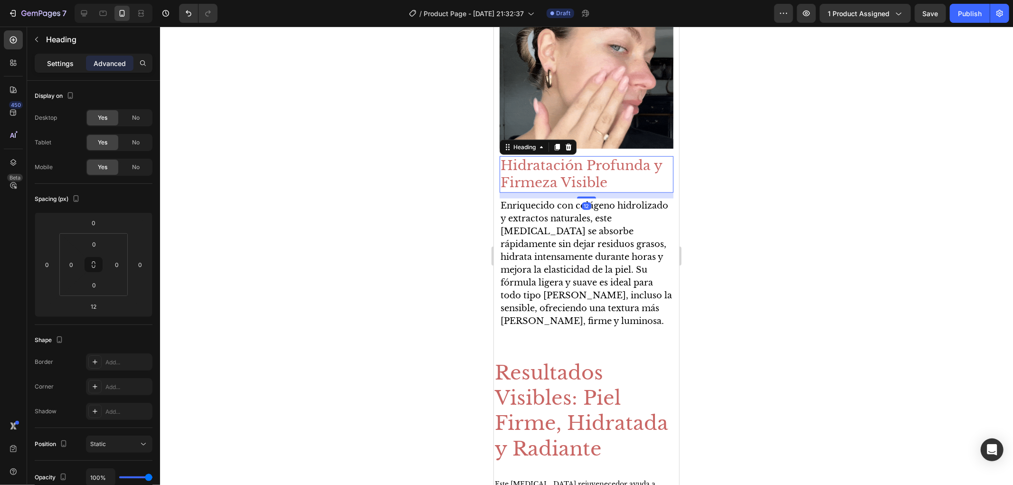
click at [56, 59] on p "Settings" at bounding box center [60, 63] width 27 height 10
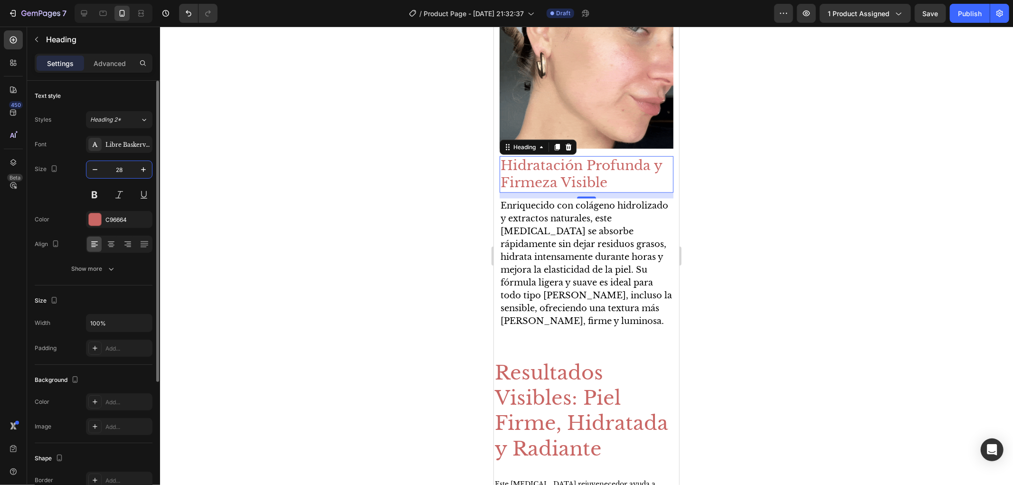
click at [117, 171] on input "28" at bounding box center [119, 169] width 31 height 17
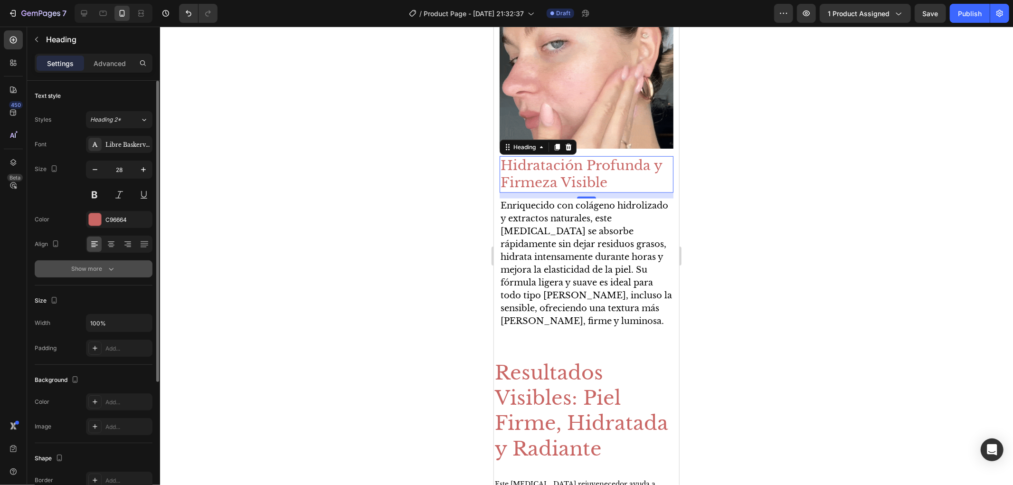
click at [106, 269] on icon "button" at bounding box center [110, 268] width 9 height 9
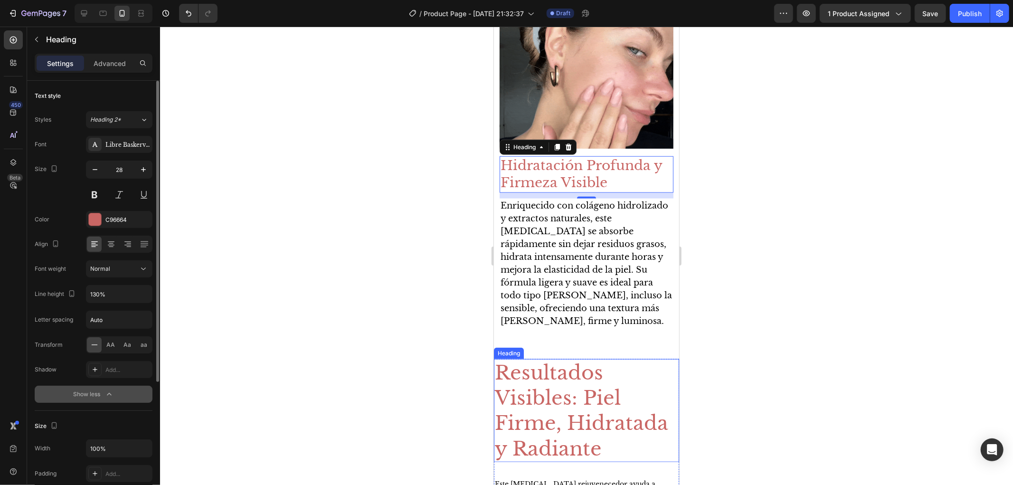
click at [582, 385] on h2 "Resultados Visibles: Piel Firme, Hidratada y Radiante" at bounding box center [585, 410] width 185 height 103
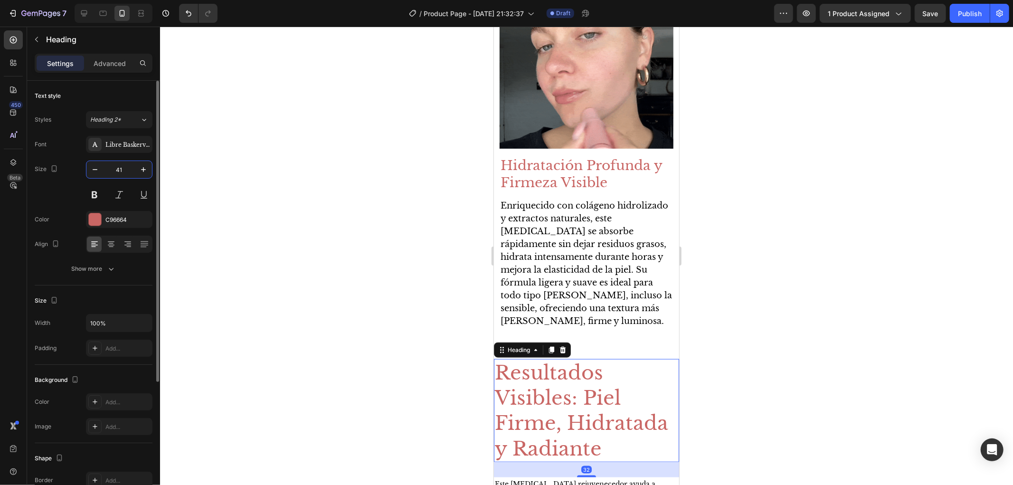
click at [117, 163] on input "41" at bounding box center [119, 169] width 31 height 17
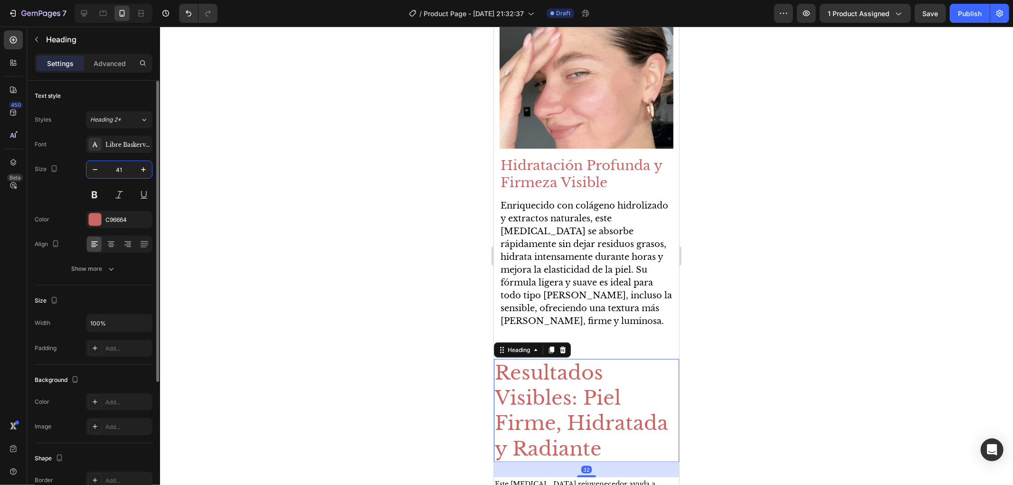
paste input "28"
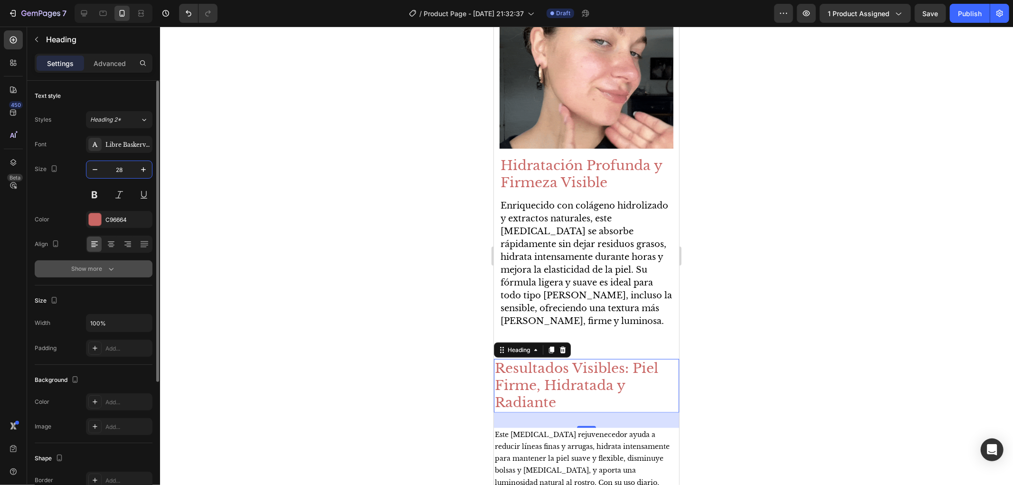
type input "28"
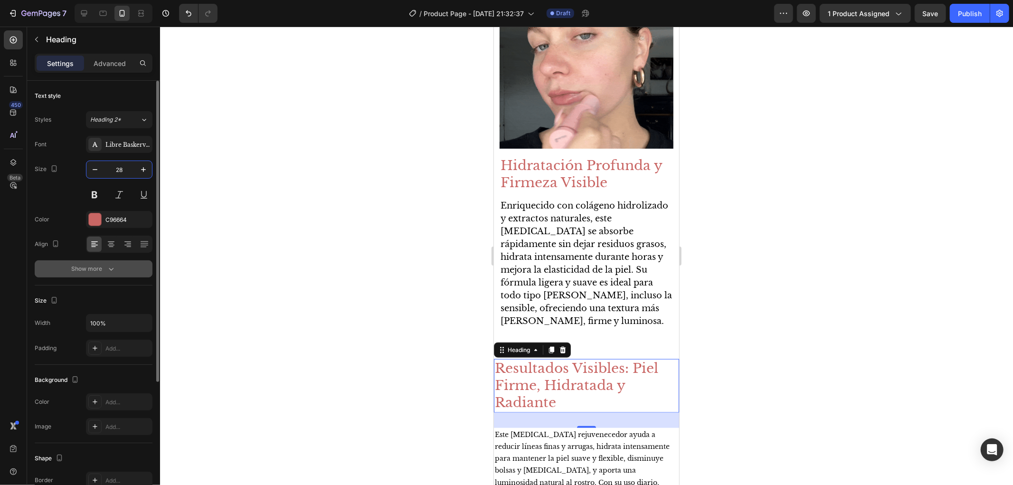
click at [110, 275] on button "Show more" at bounding box center [94, 268] width 118 height 17
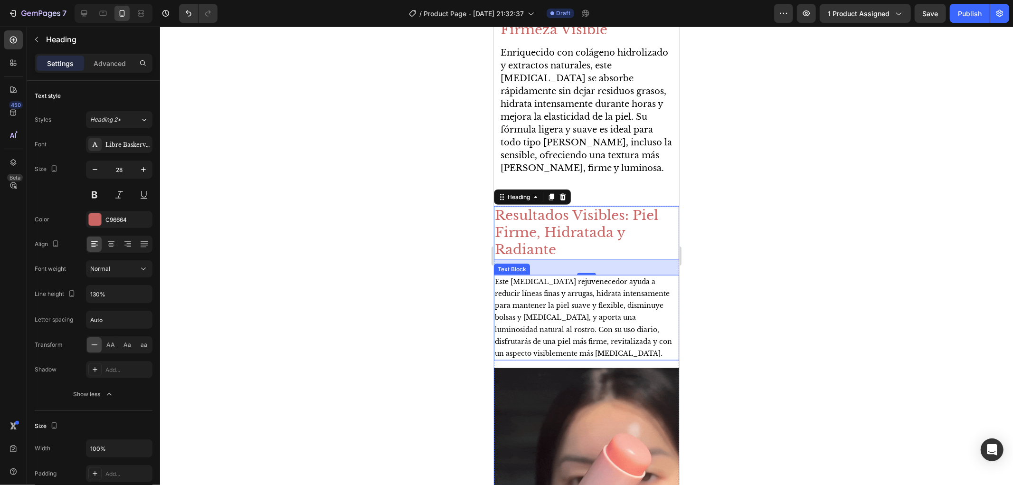
scroll to position [897, 0]
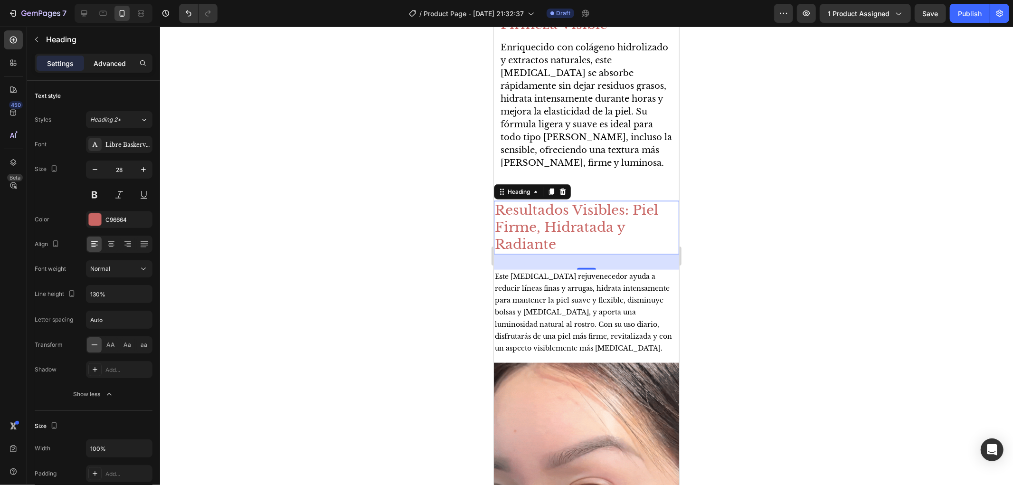
click at [103, 60] on p "Advanced" at bounding box center [110, 63] width 32 height 10
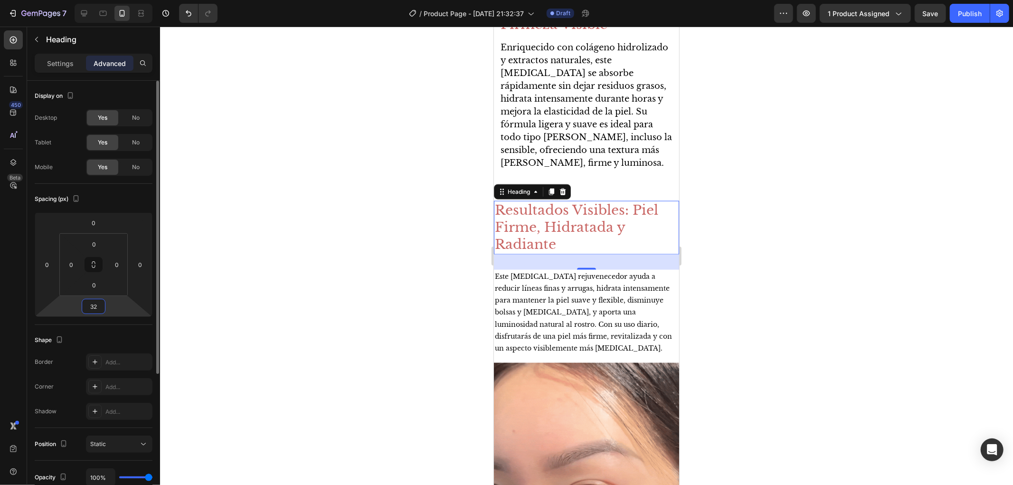
click at [97, 306] on input "32" at bounding box center [93, 306] width 19 height 14
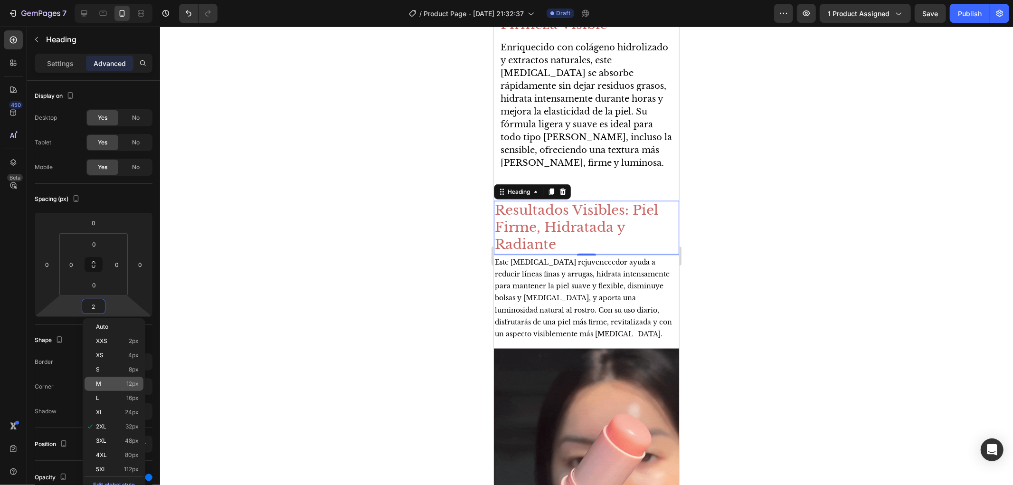
click at [137, 386] on span "12px" at bounding box center [132, 383] width 12 height 7
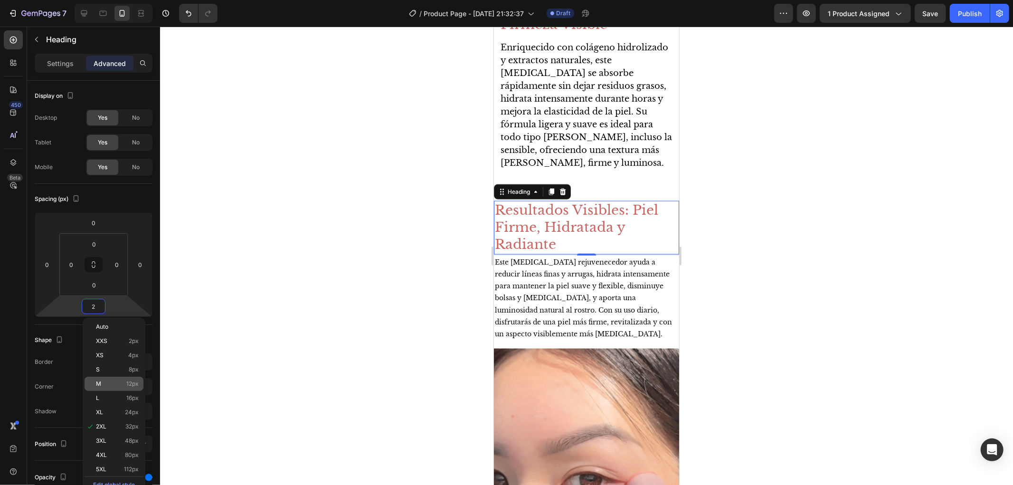
type input "12"
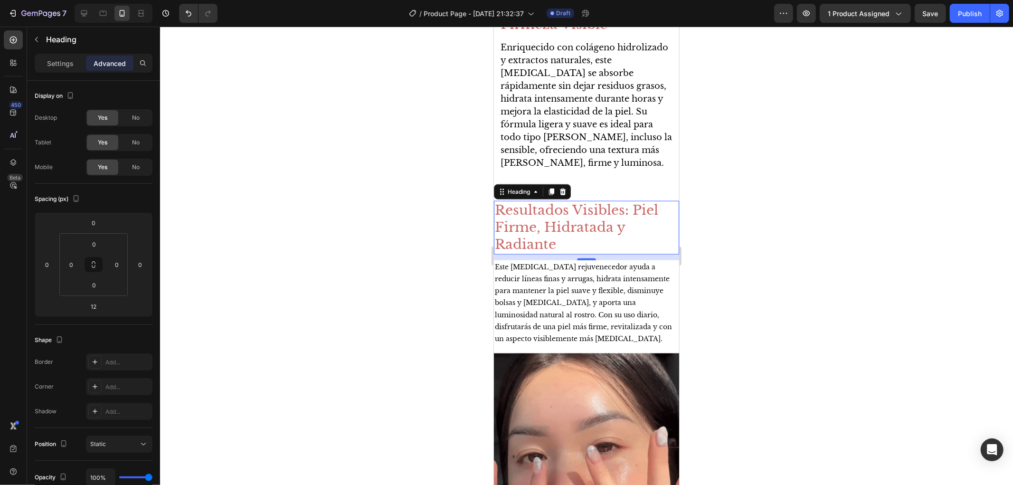
scroll to position [791, 0]
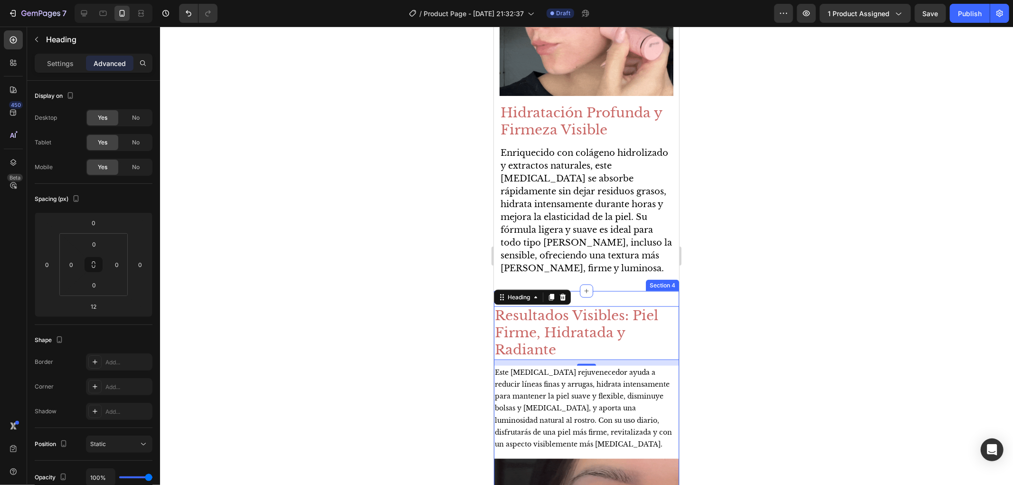
click at [651, 291] on div "Resultados Visibles: Piel Firme, Hidratada y Radiante Heading 12 Este bálsamo r…" at bounding box center [585, 475] width 185 height 369
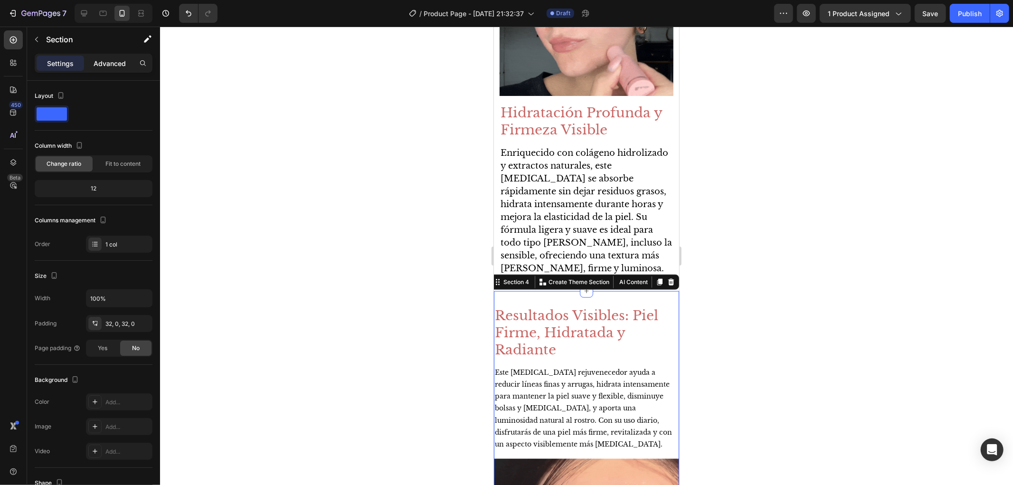
click at [106, 60] on p "Advanced" at bounding box center [110, 63] width 32 height 10
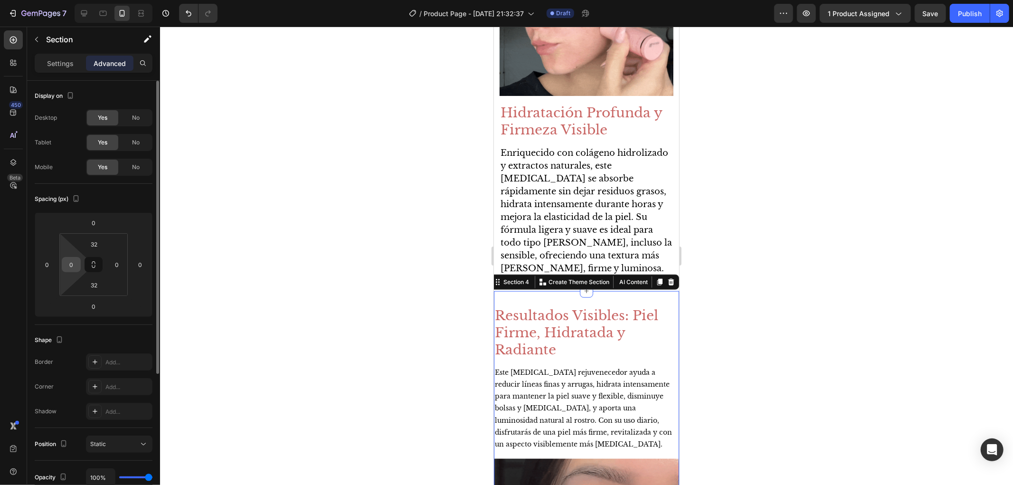
click at [74, 271] on input "0" at bounding box center [71, 264] width 14 height 14
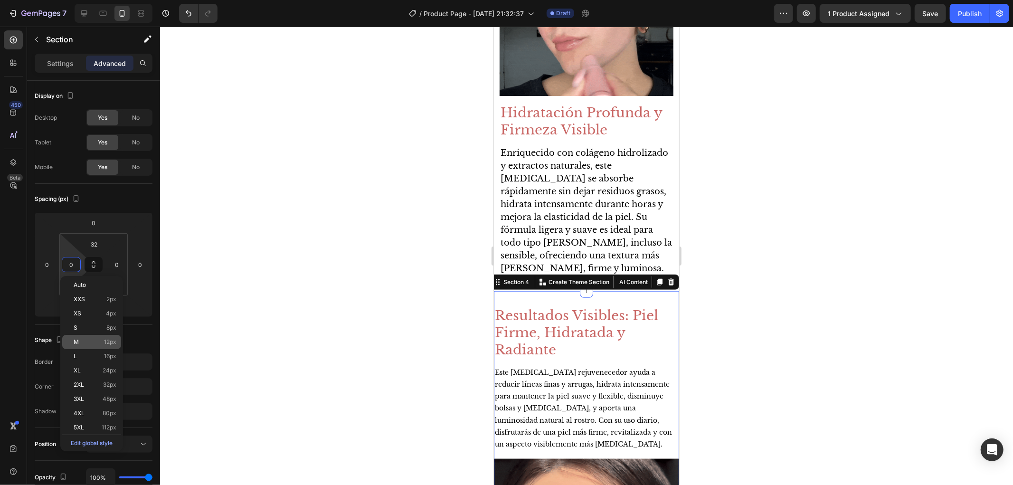
click at [101, 344] on p "M 12px" at bounding box center [95, 342] width 43 height 7
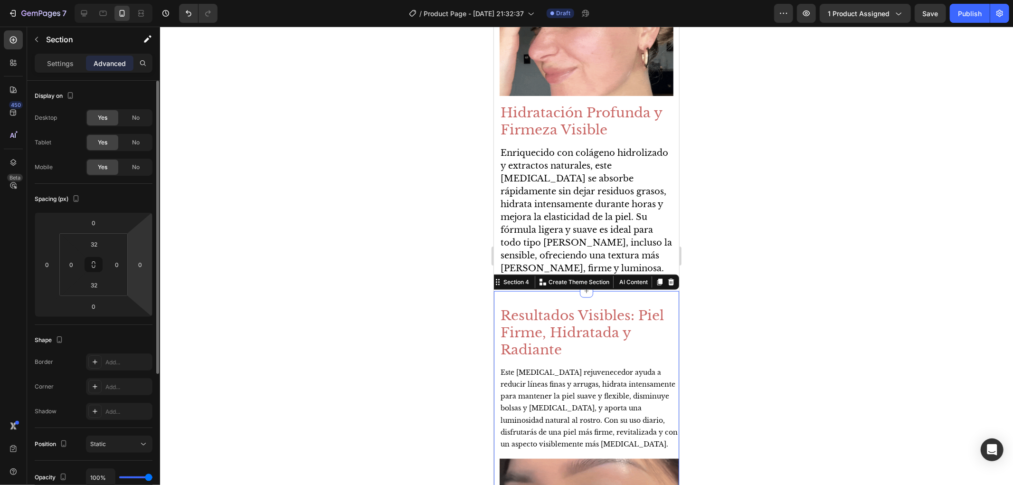
type input "12"
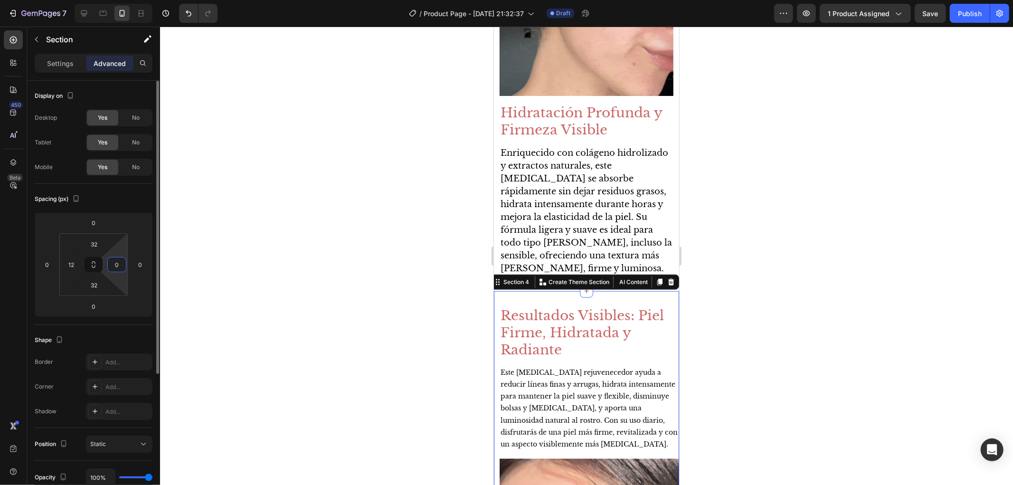
click at [122, 271] on input "0" at bounding box center [117, 264] width 14 height 14
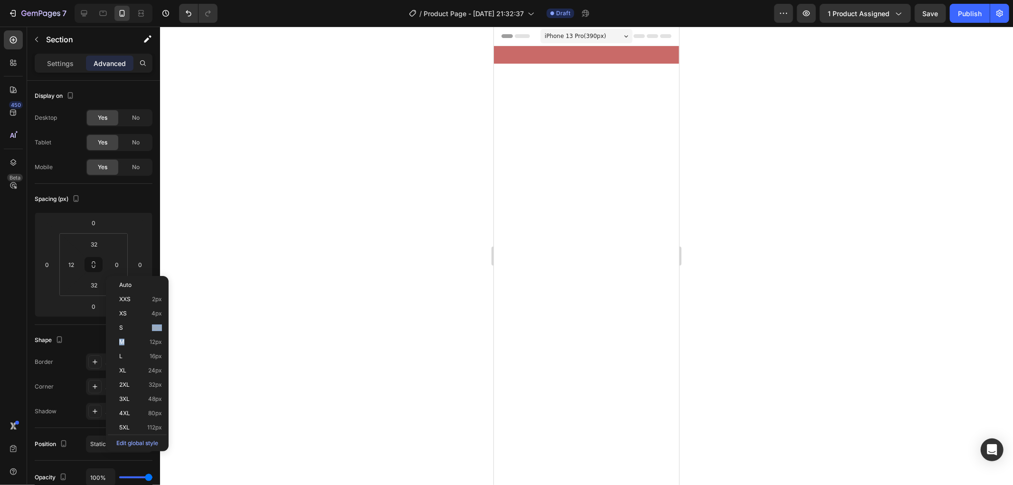
scroll to position [791, 0]
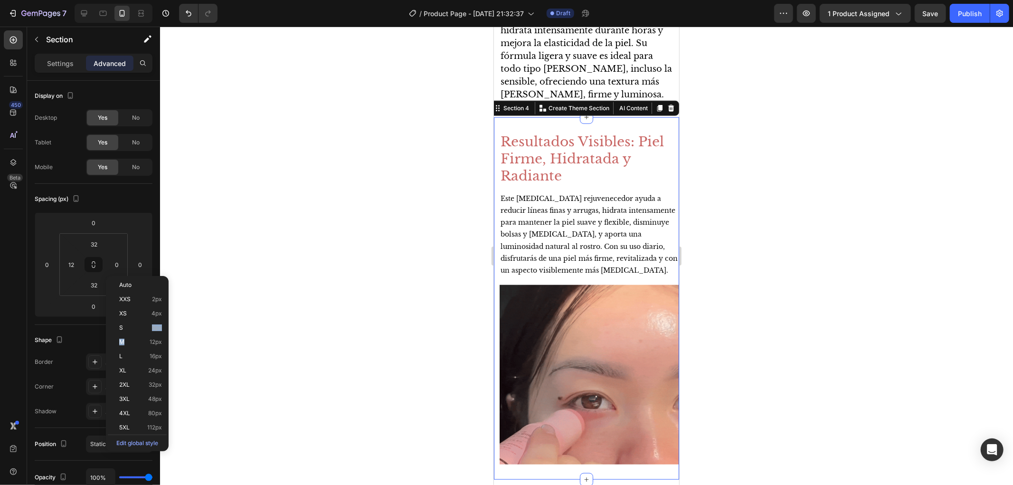
click at [150, 342] on span "12px" at bounding box center [156, 342] width 12 height 7
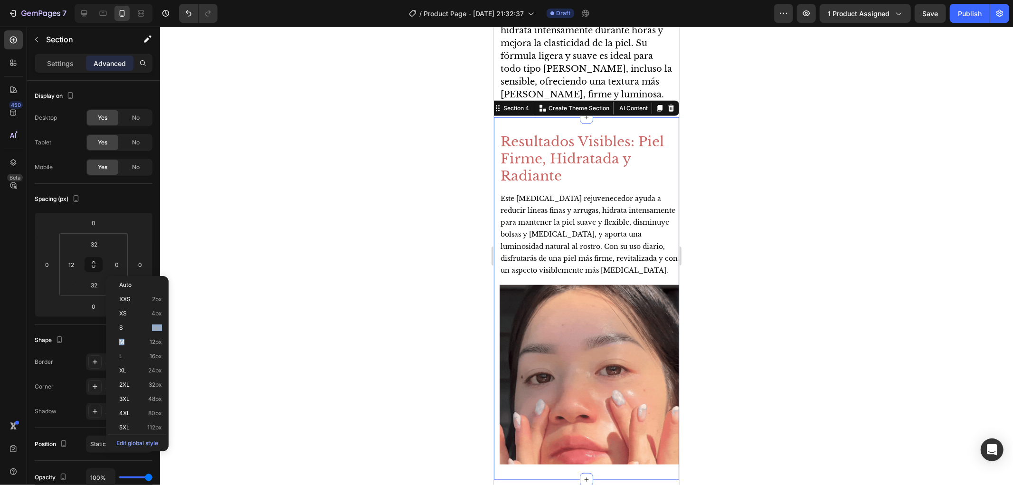
type input "12"
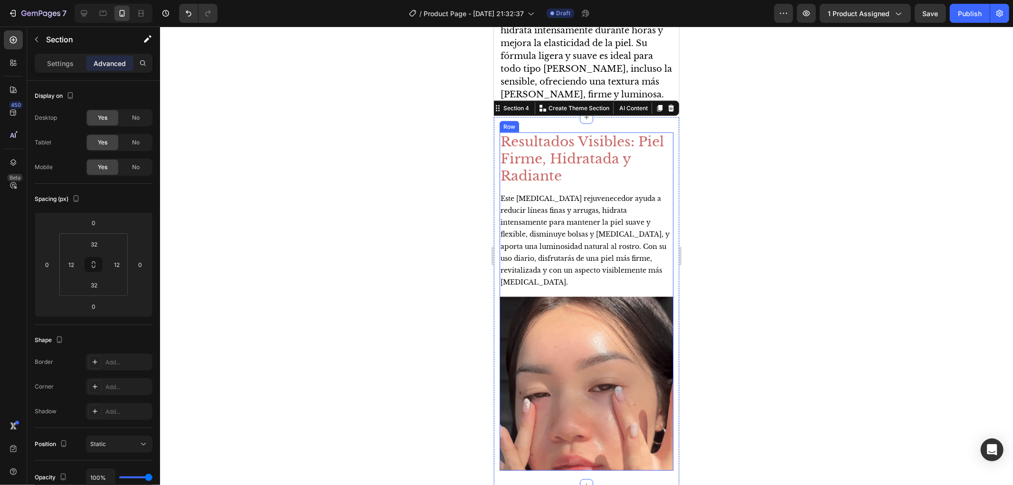
click at [562, 289] on div "Resultados Visibles: Piel Firme, Hidratada y Radiante Heading Este [MEDICAL_DAT…" at bounding box center [586, 210] width 174 height 157
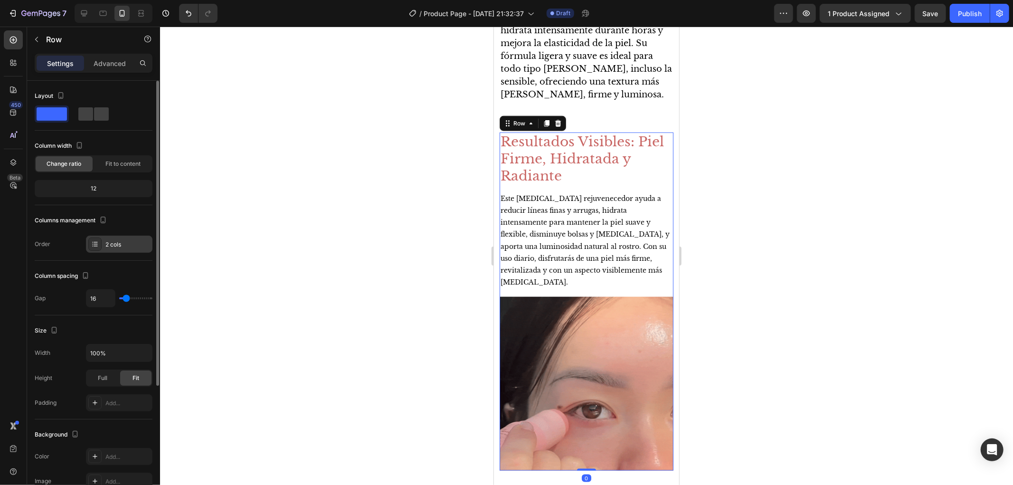
click at [117, 252] on div "2 cols" at bounding box center [119, 244] width 66 height 17
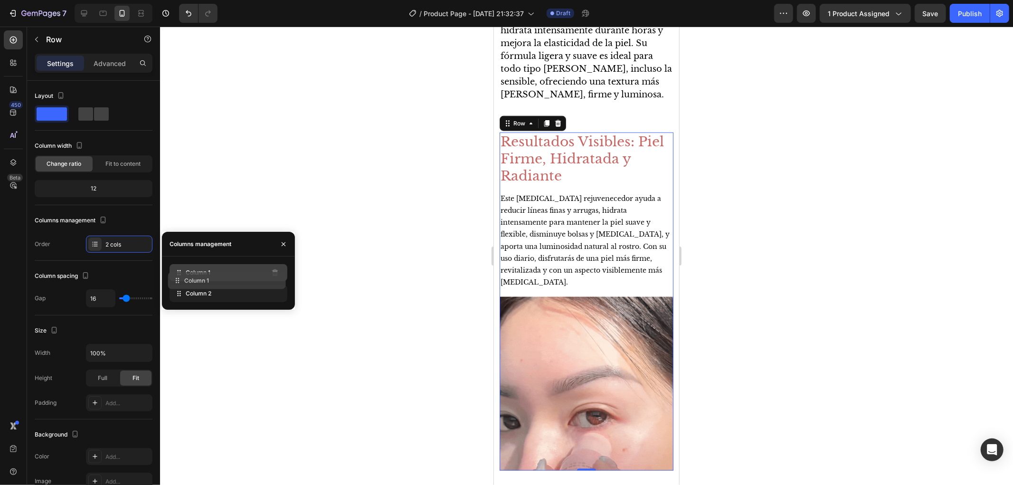
drag, startPoint x: 181, startPoint y: 274, endPoint x: 177, endPoint y: 295, distance: 21.9
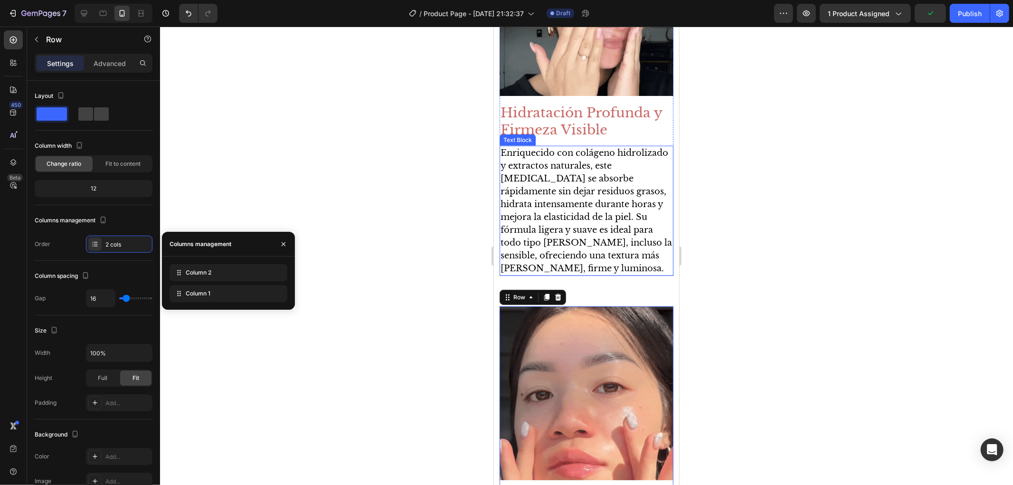
click at [588, 236] on p "Enriquecido con colágeno hidrolizado y extractos naturales, este [MEDICAL_DATA]…" at bounding box center [586, 210] width 172 height 128
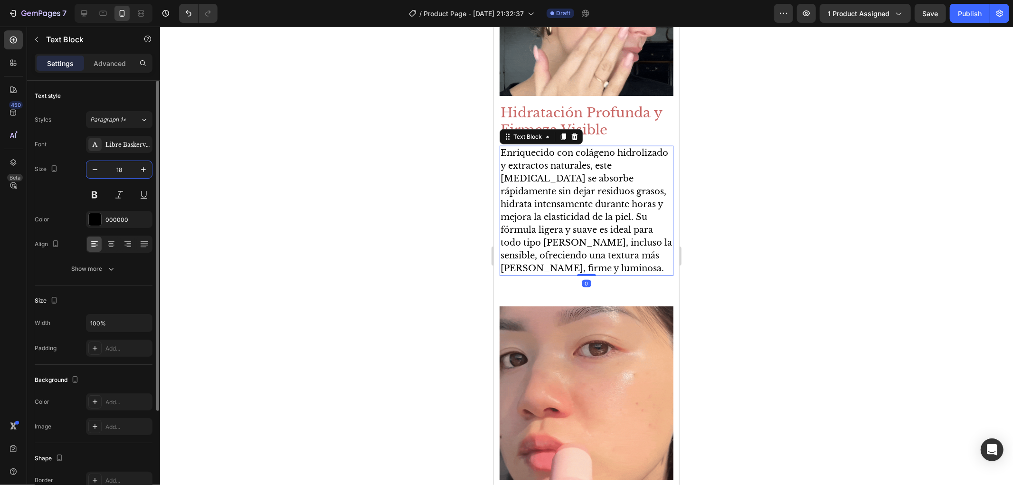
click at [128, 167] on input "18" at bounding box center [119, 169] width 31 height 17
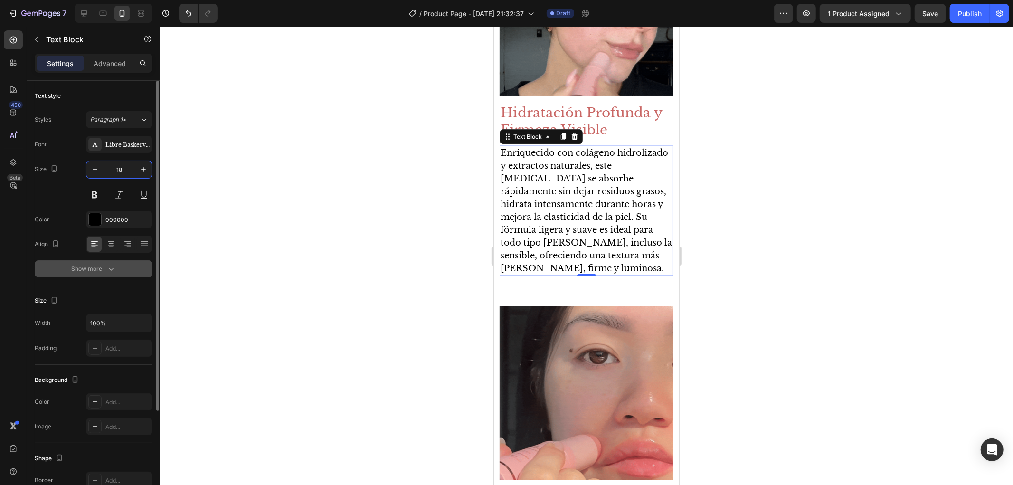
click at [112, 272] on icon "button" at bounding box center [110, 268] width 9 height 9
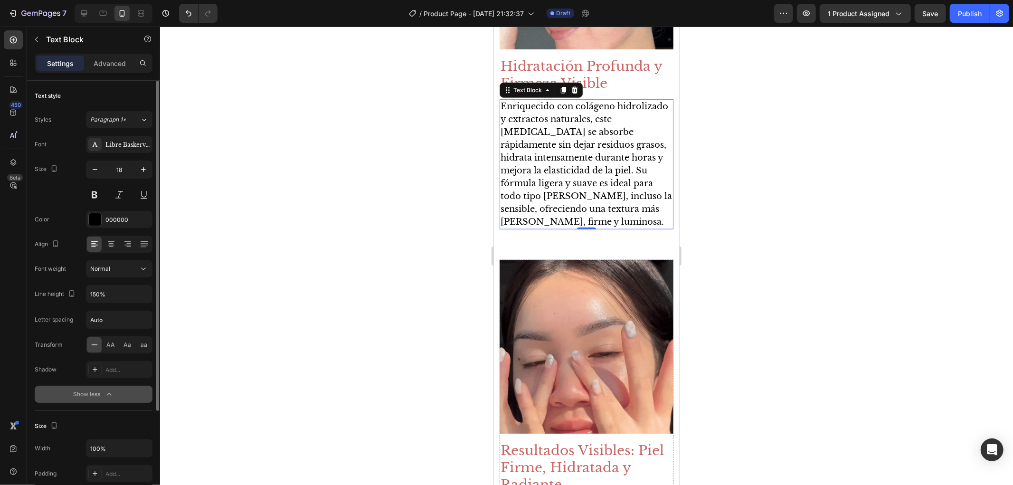
scroll to position [1108, 0]
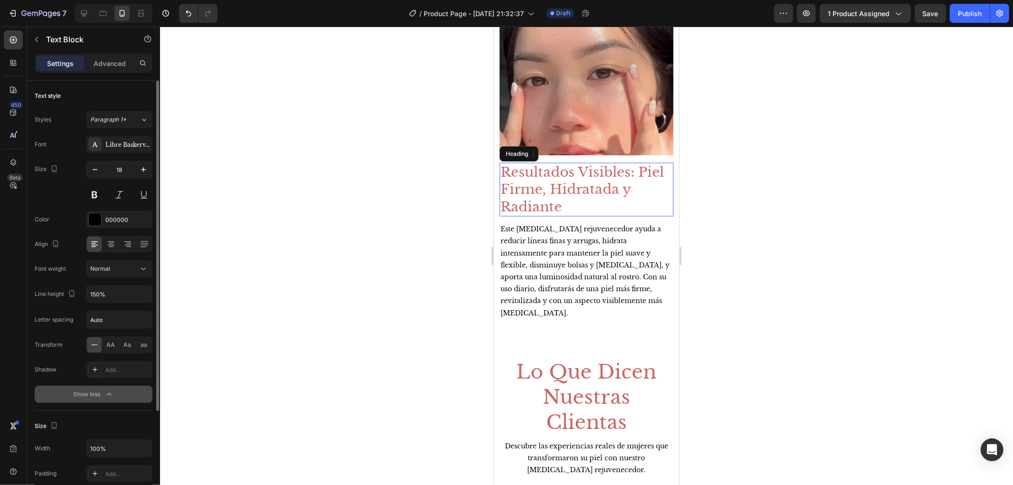
click at [566, 190] on h2 "Resultados Visibles: Piel Firme, Hidratada y Radiante" at bounding box center [586, 189] width 174 height 54
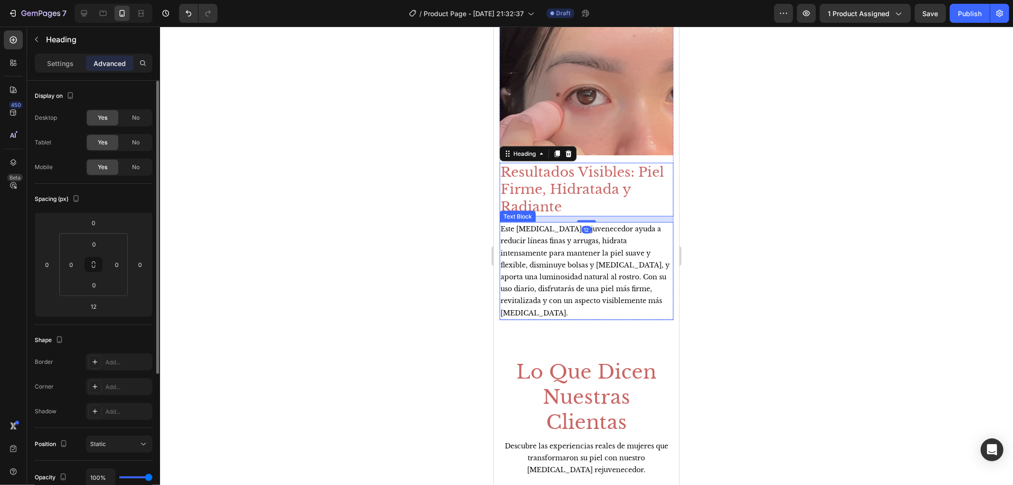
click at [578, 244] on p "Este [MEDICAL_DATA] rejuvenecedor ayuda a reducir líneas finas y arrugas, hidra…" at bounding box center [586, 271] width 172 height 96
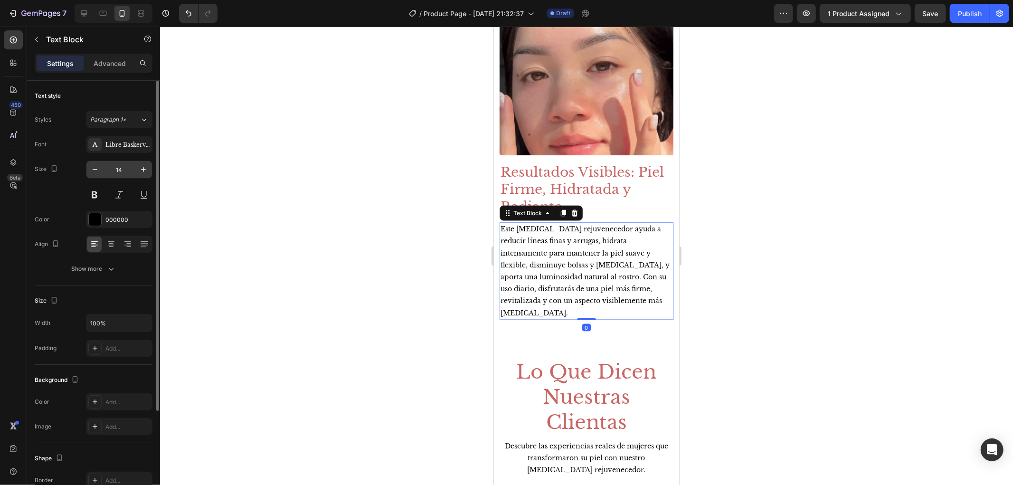
click at [114, 177] on input "14" at bounding box center [119, 169] width 31 height 17
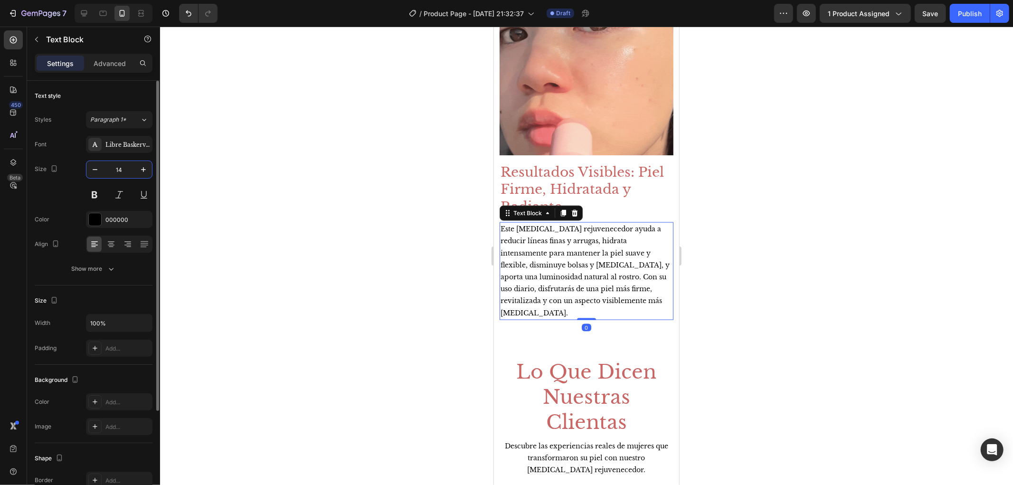
paste input "8"
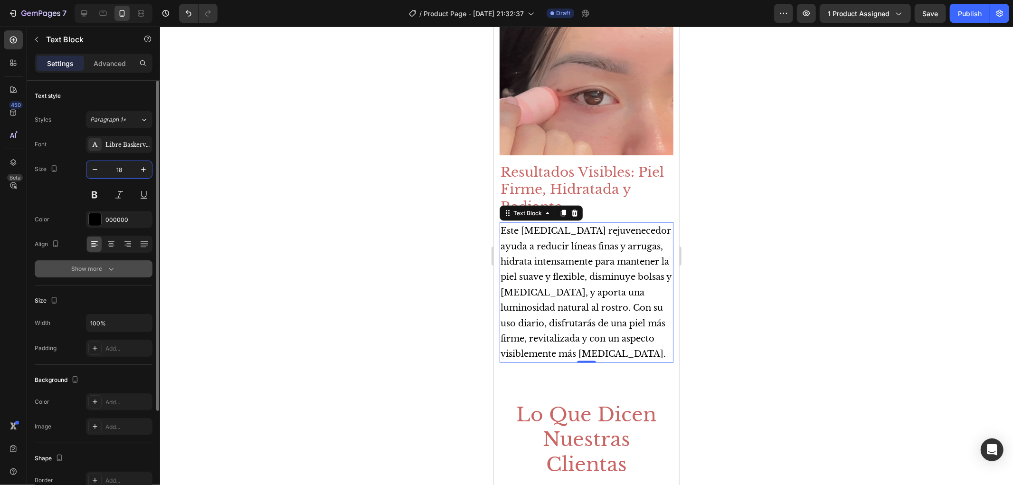
type input "18"
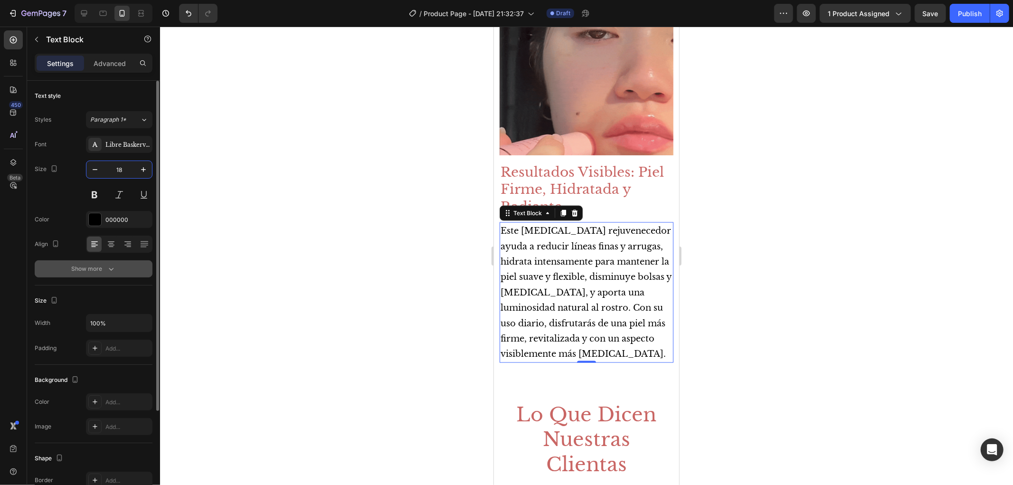
click at [114, 265] on icon "button" at bounding box center [110, 268] width 9 height 9
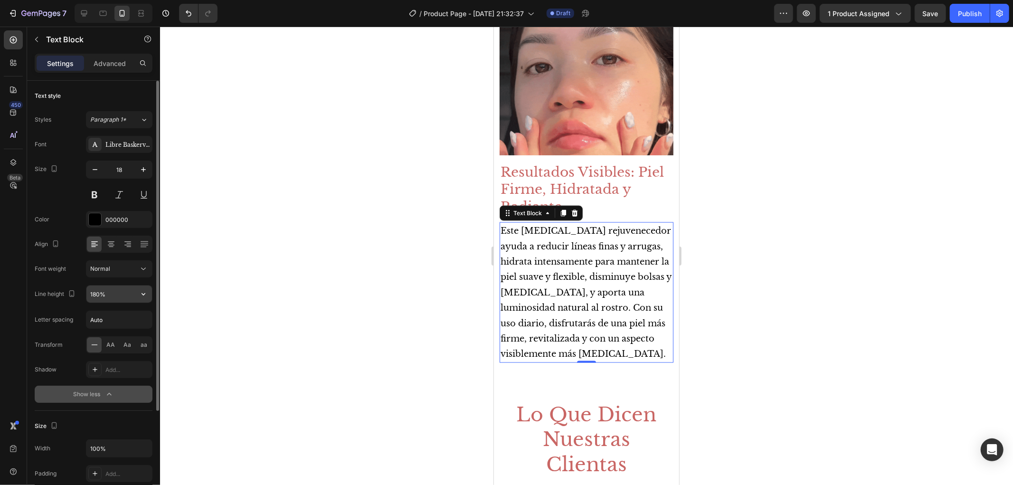
click at [145, 294] on icon "button" at bounding box center [143, 293] width 9 height 9
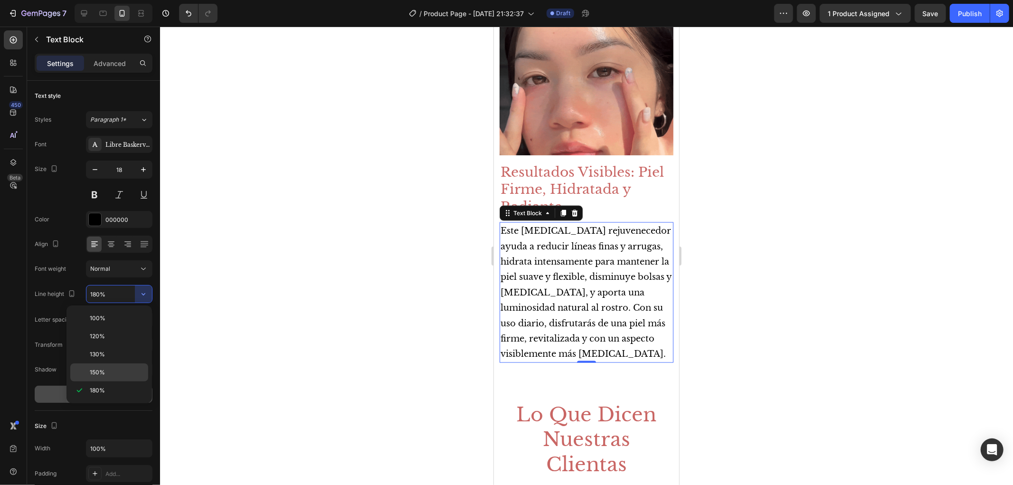
click at [136, 374] on p "150%" at bounding box center [117, 372] width 54 height 9
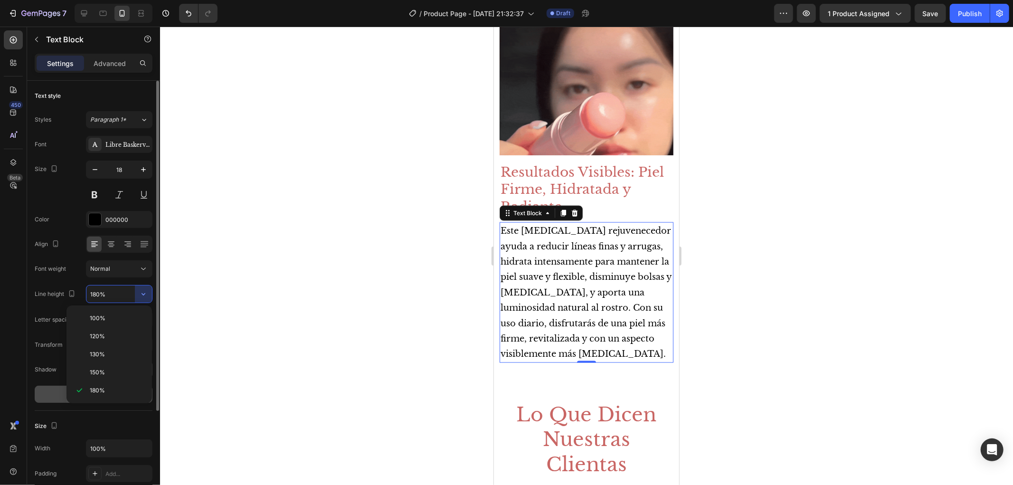
type input "150%"
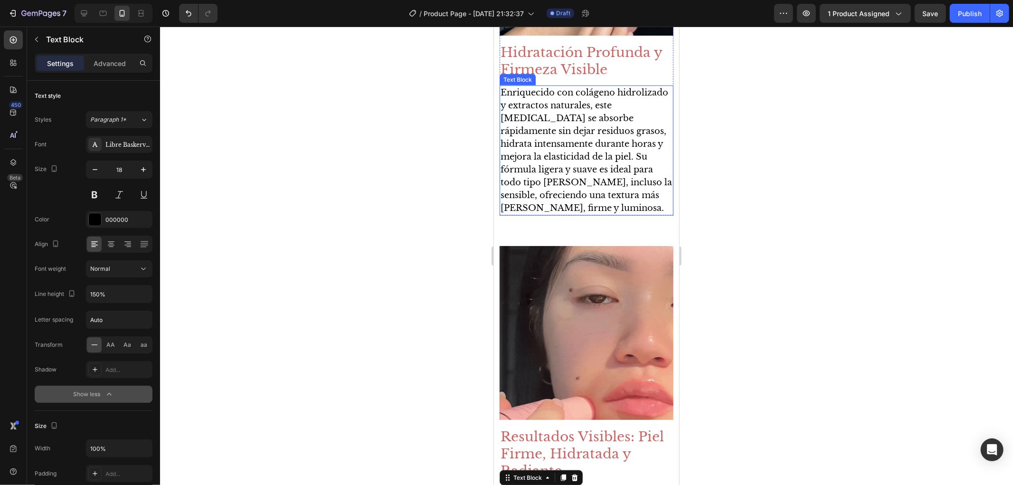
scroll to position [844, 0]
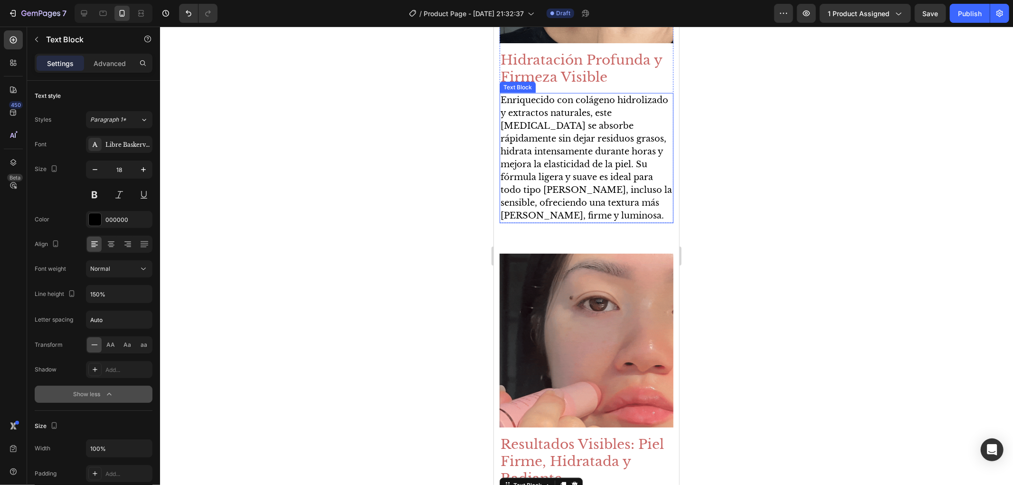
click at [577, 190] on p "Enriquecido con colágeno hidrolizado y extractos naturales, este [MEDICAL_DATA]…" at bounding box center [586, 158] width 172 height 128
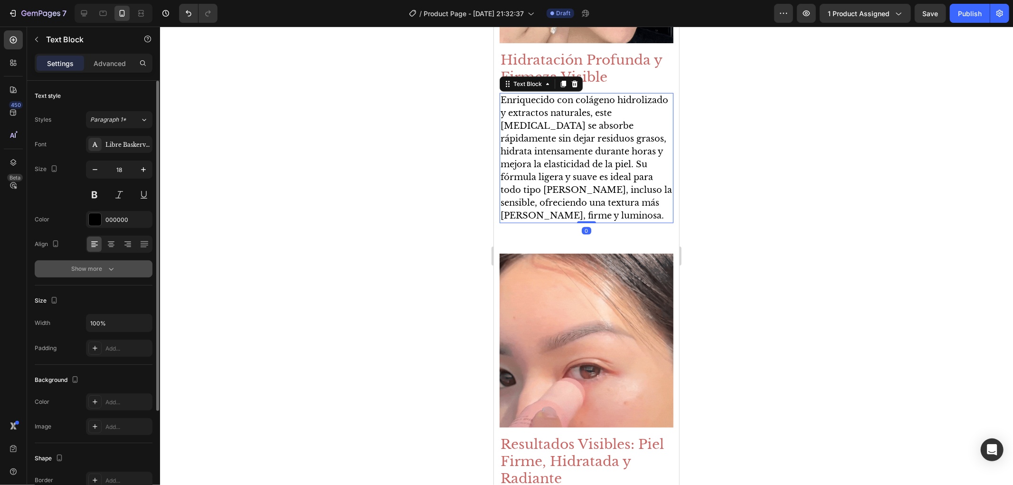
click at [91, 270] on div "Show more" at bounding box center [94, 268] width 44 height 9
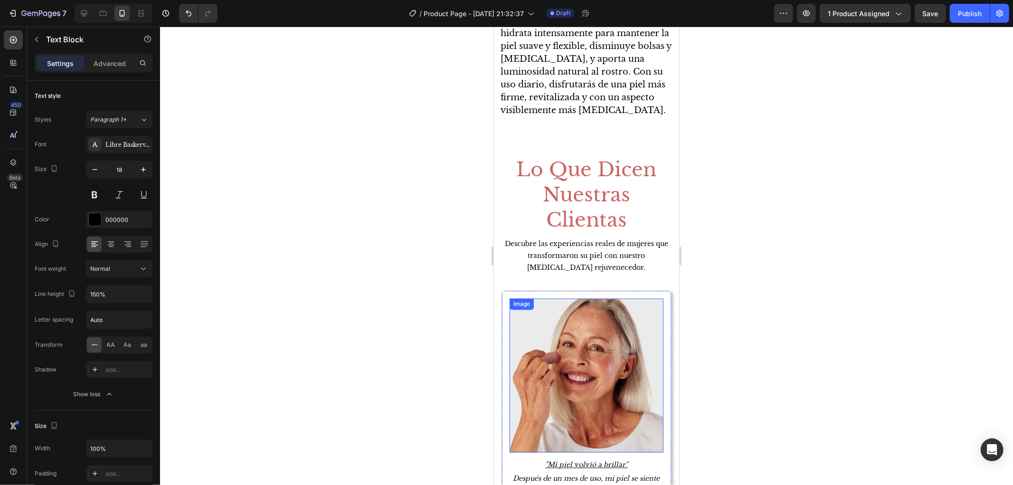
scroll to position [1372, 0]
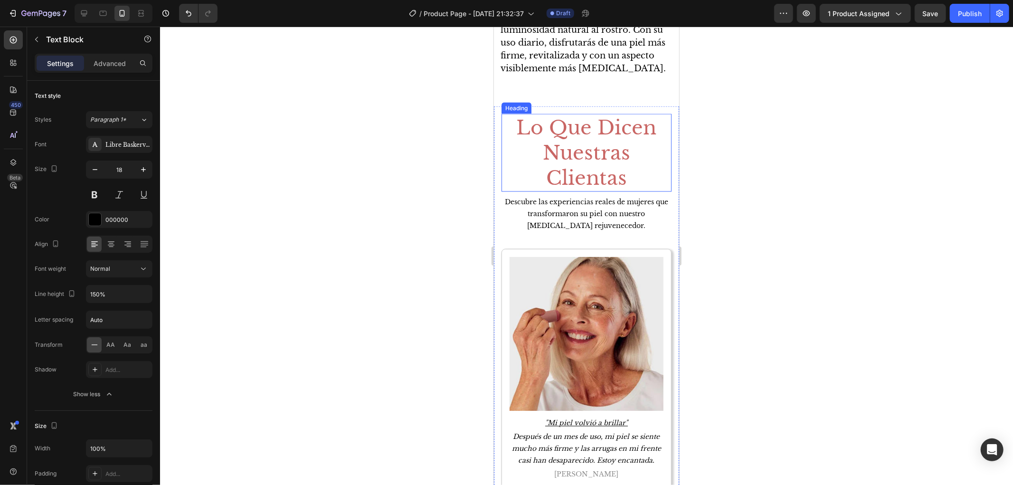
click at [616, 120] on h2 "Lo Que Dicen Nuestras Clientas" at bounding box center [586, 153] width 170 height 78
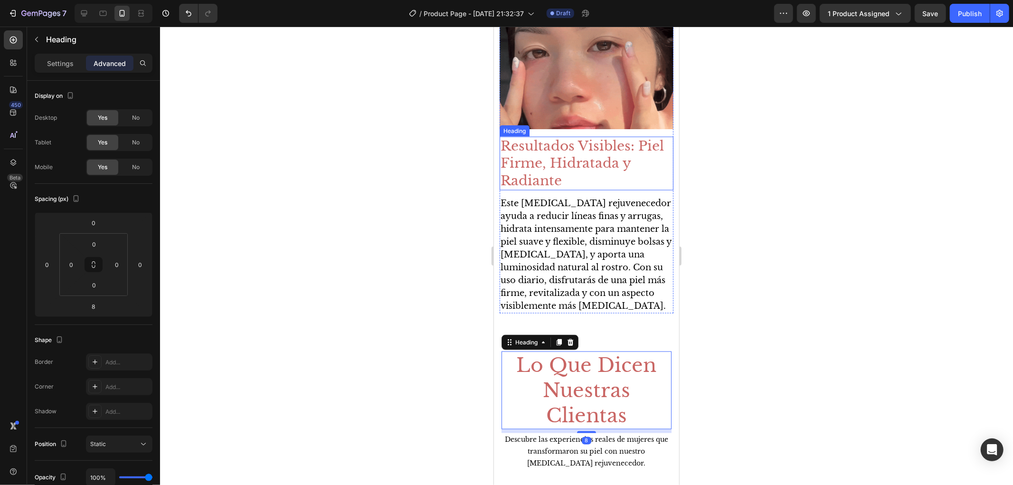
scroll to position [1108, 0]
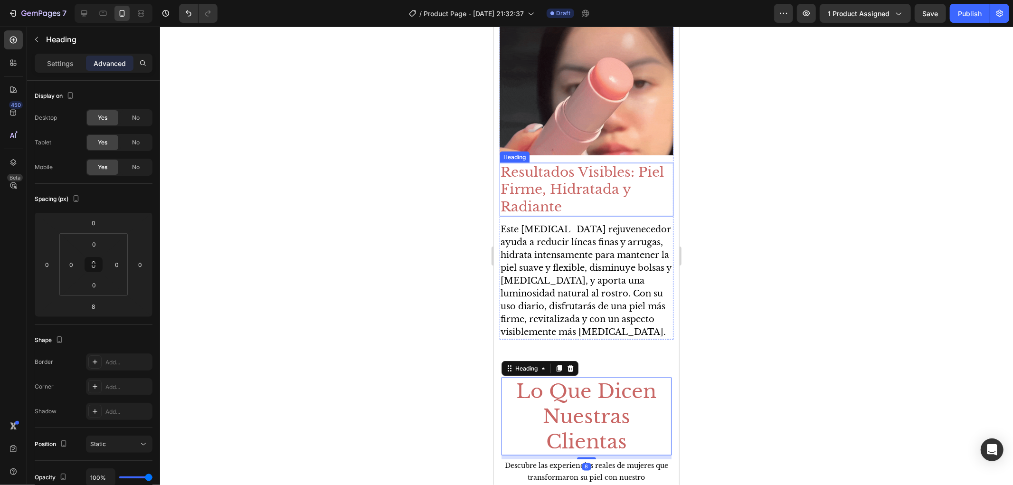
click at [568, 175] on h2 "Resultados Visibles: Piel Firme, Hidratada y Radiante" at bounding box center [586, 189] width 174 height 54
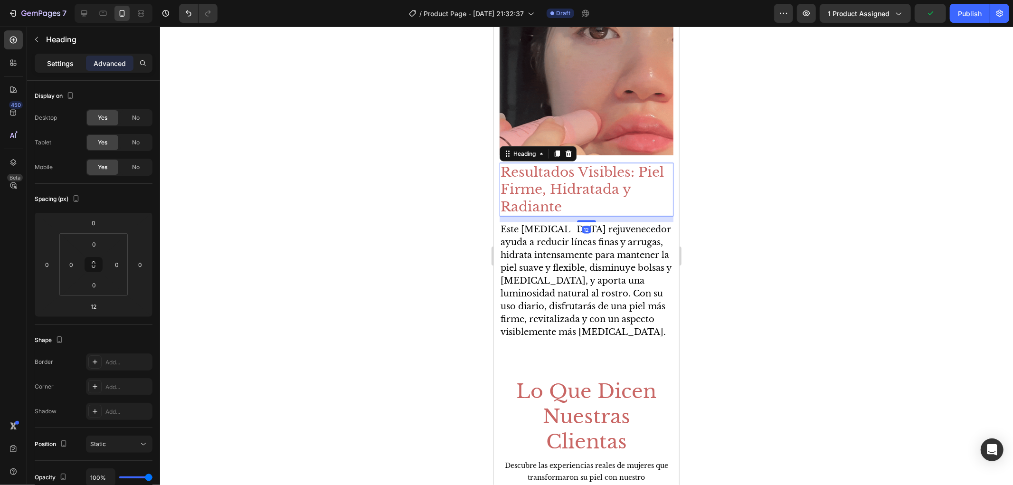
click at [58, 68] on p "Settings" at bounding box center [60, 63] width 27 height 10
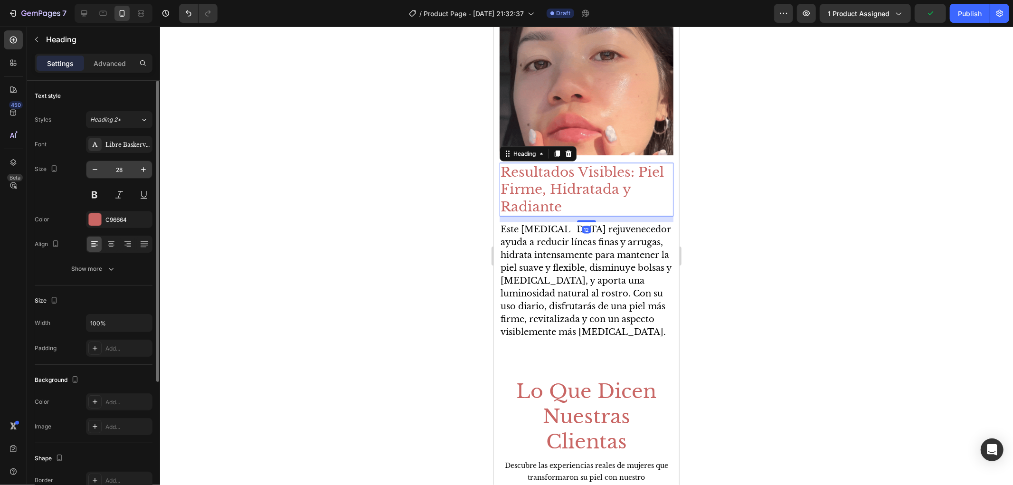
click at [119, 169] on input "28" at bounding box center [119, 169] width 31 height 17
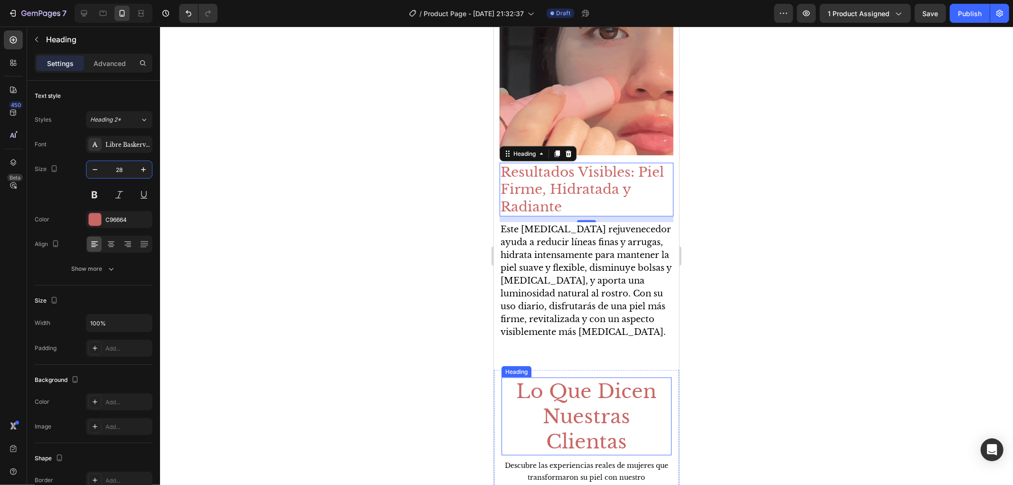
click at [577, 386] on h2 "Lo Que Dicen Nuestras Clientas" at bounding box center [586, 416] width 170 height 78
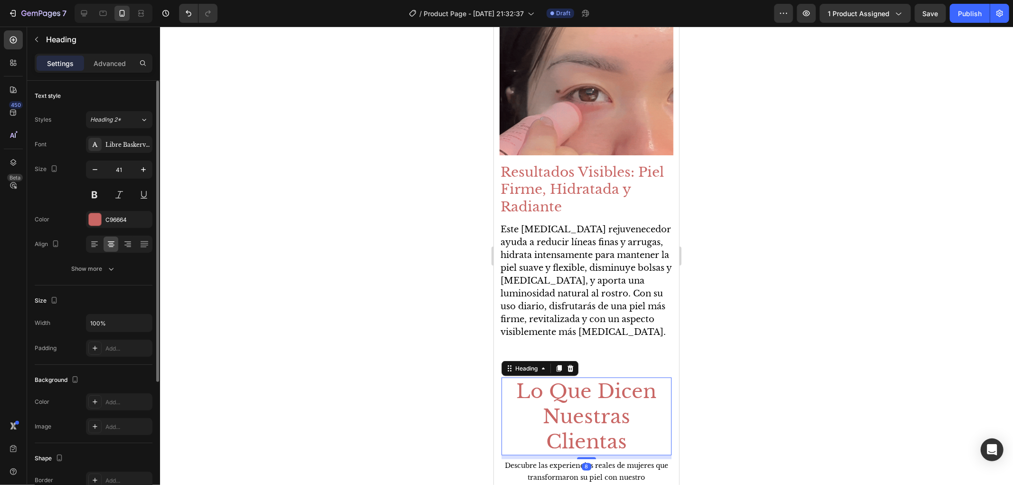
click at [130, 179] on div "41" at bounding box center [119, 182] width 66 height 43
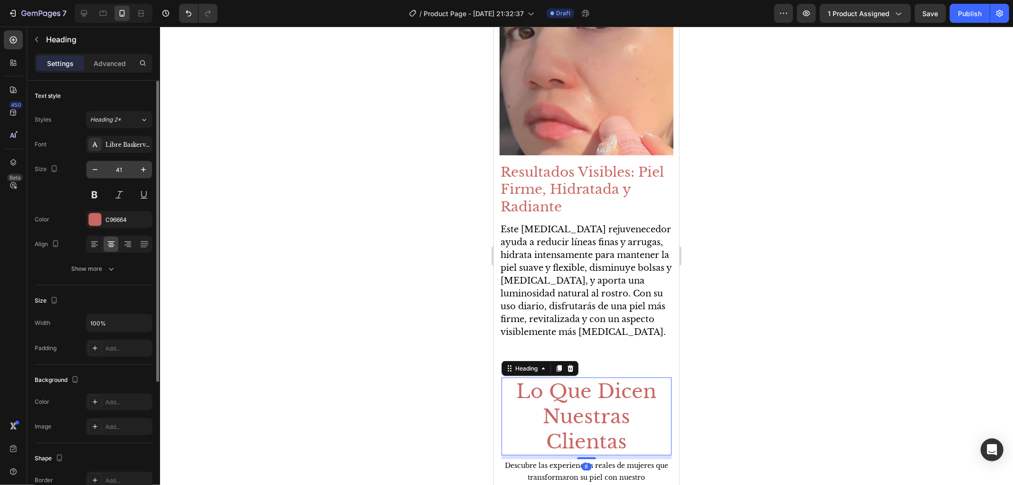
click at [126, 169] on input "41" at bounding box center [119, 169] width 31 height 17
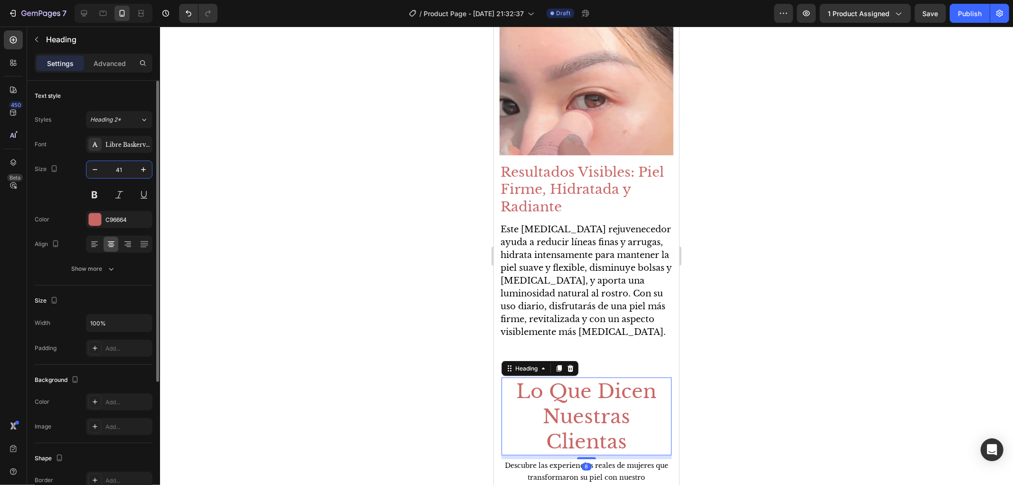
paste input "28"
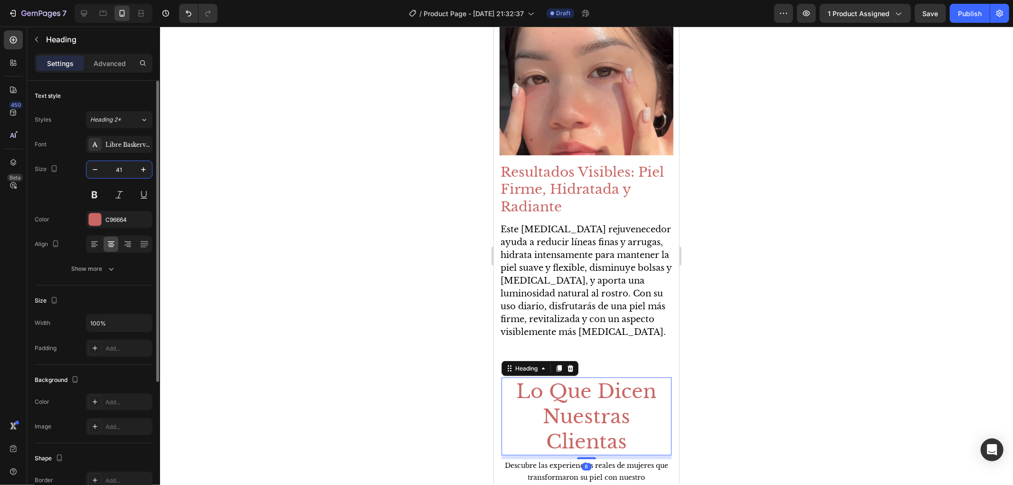
type input "28"
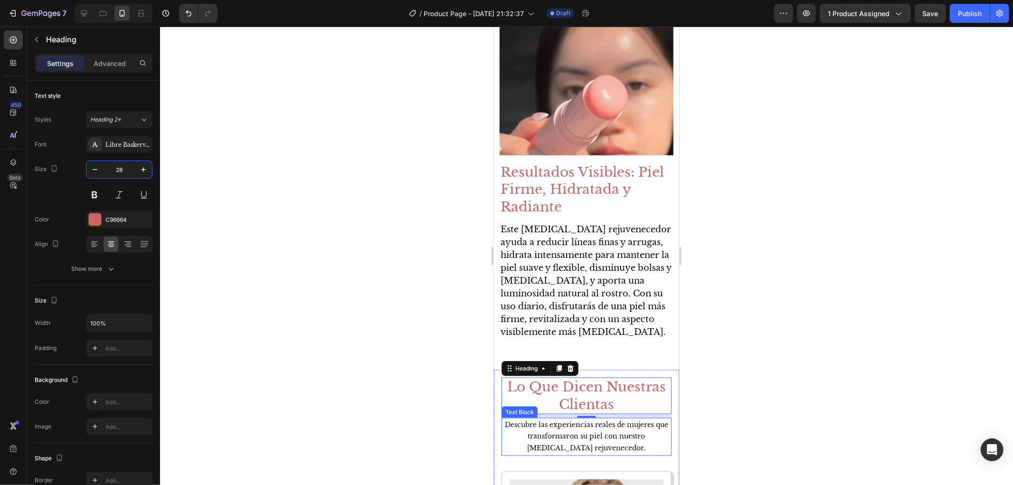
click at [593, 429] on p "Descubre las experiencias reales de mujeres que transformaron su piel con nuest…" at bounding box center [586, 436] width 168 height 36
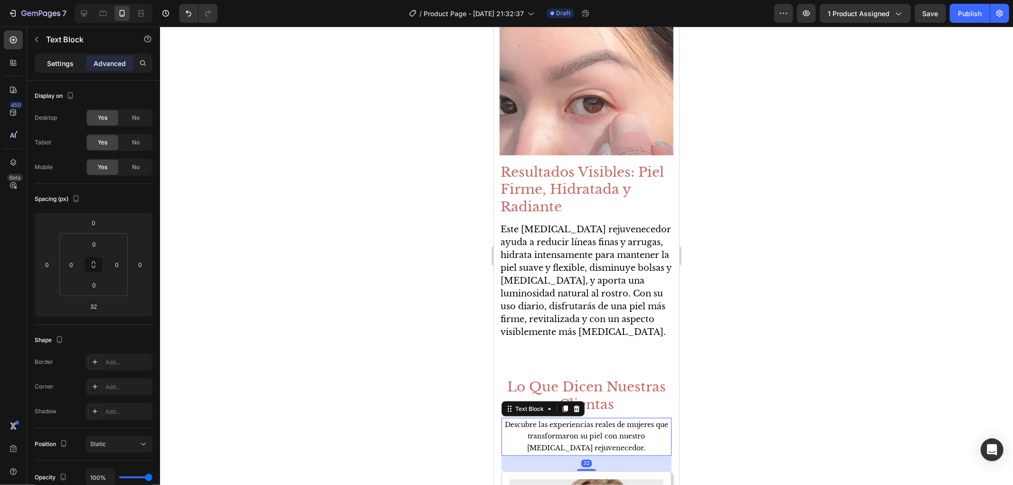
click at [50, 59] on p "Settings" at bounding box center [60, 63] width 27 height 10
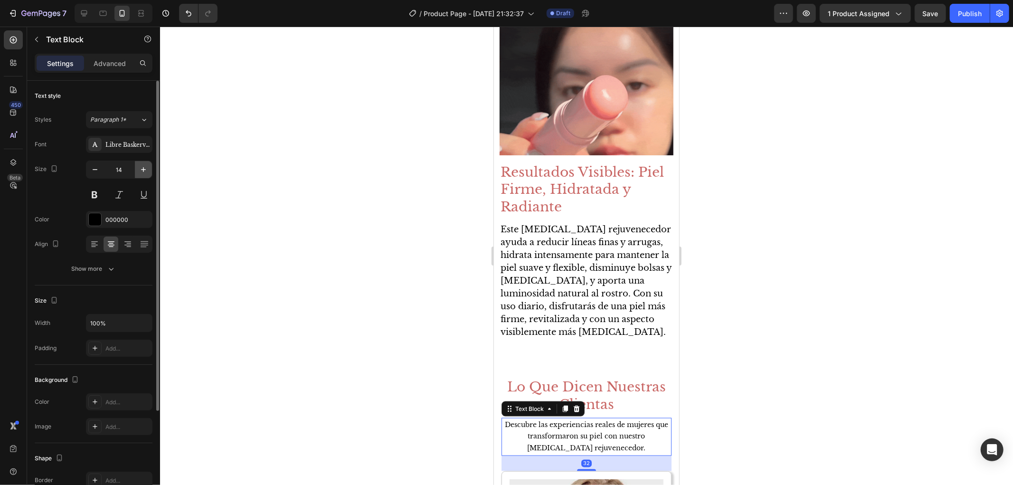
click at [136, 170] on button "button" at bounding box center [143, 169] width 17 height 17
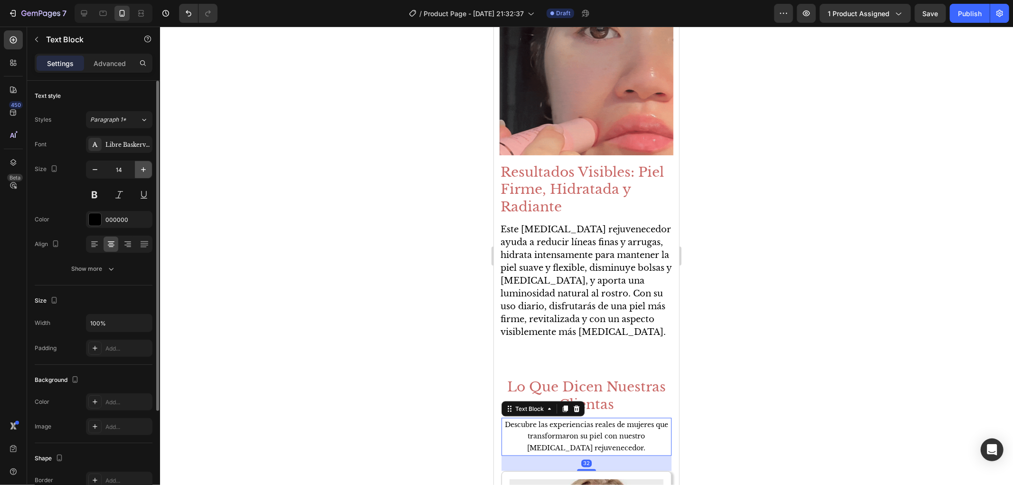
click at [136, 170] on button "button" at bounding box center [143, 169] width 17 height 17
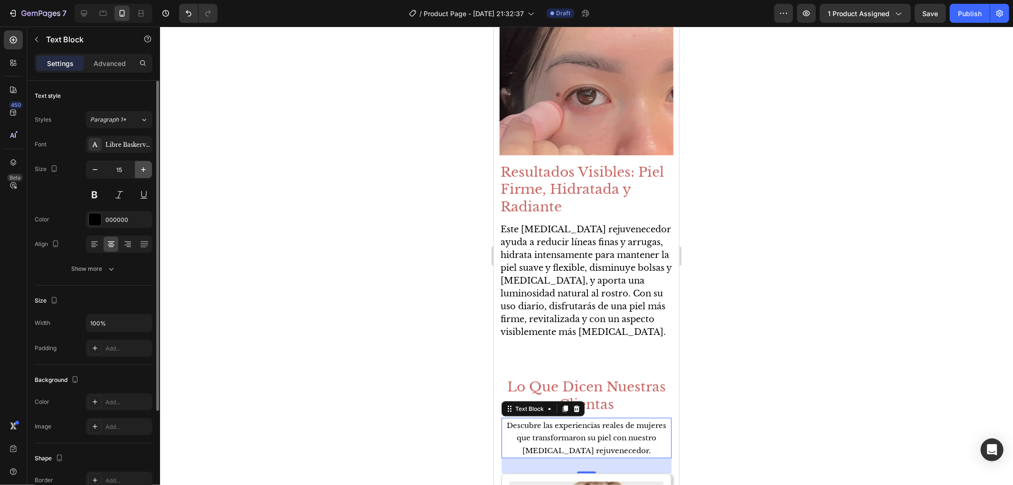
click at [136, 170] on button "button" at bounding box center [143, 169] width 17 height 17
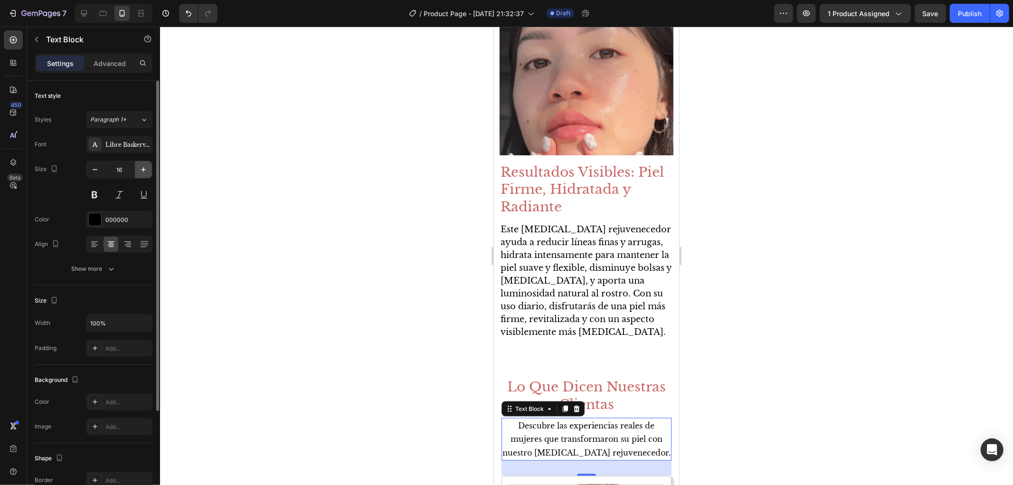
click at [136, 170] on button "button" at bounding box center [143, 169] width 17 height 17
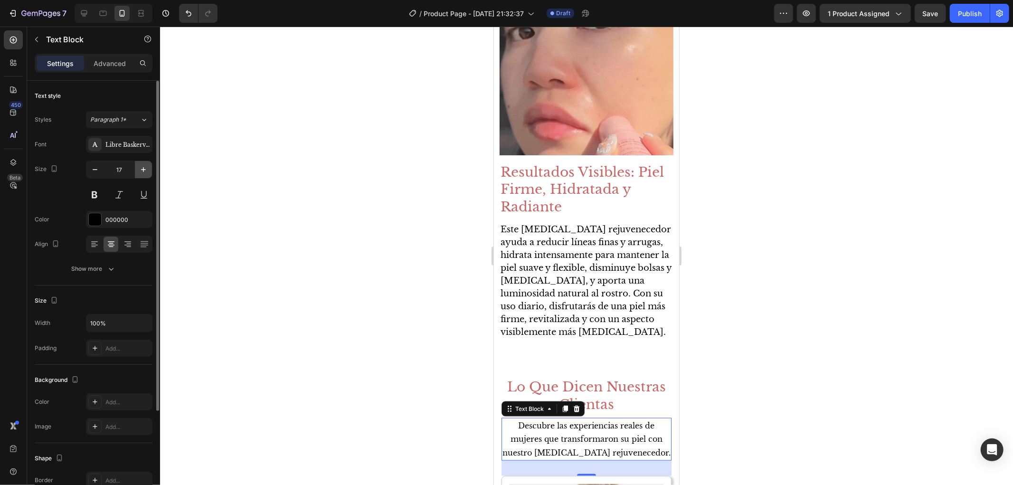
type input "18"
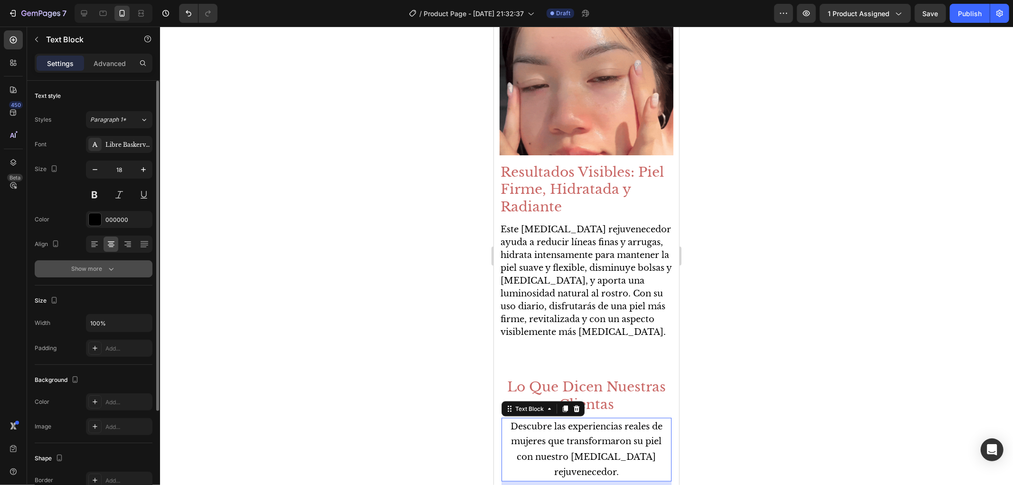
click at [102, 276] on button "Show more" at bounding box center [94, 268] width 118 height 17
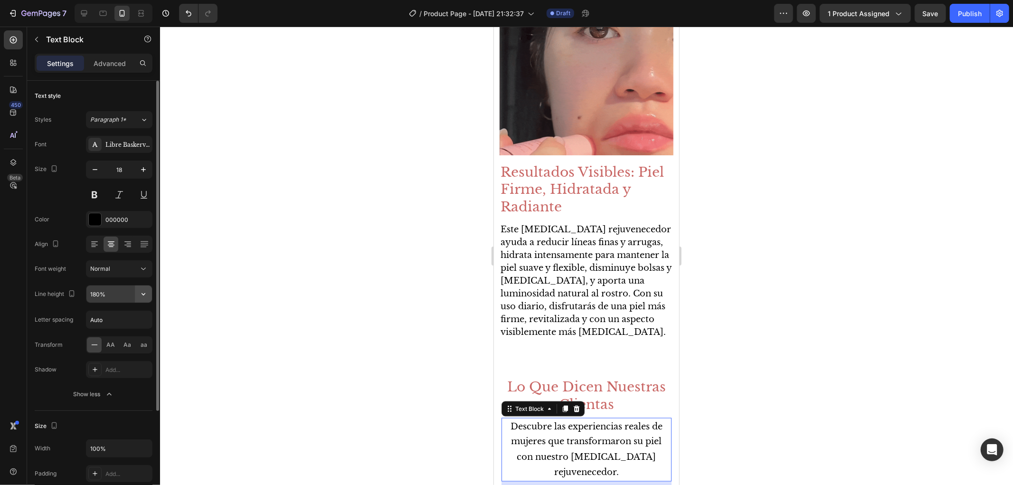
click at [145, 294] on icon "button" at bounding box center [143, 293] width 9 height 9
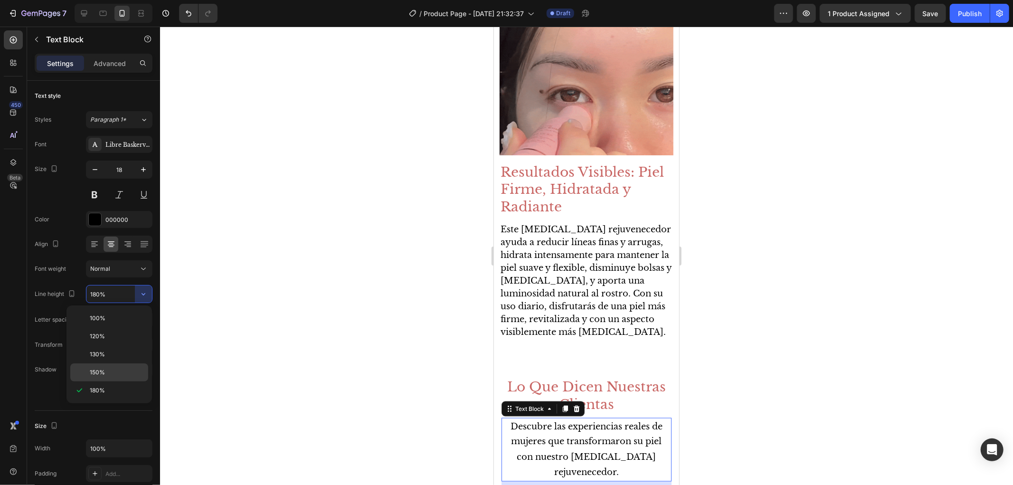
click at [134, 373] on p "150%" at bounding box center [117, 372] width 54 height 9
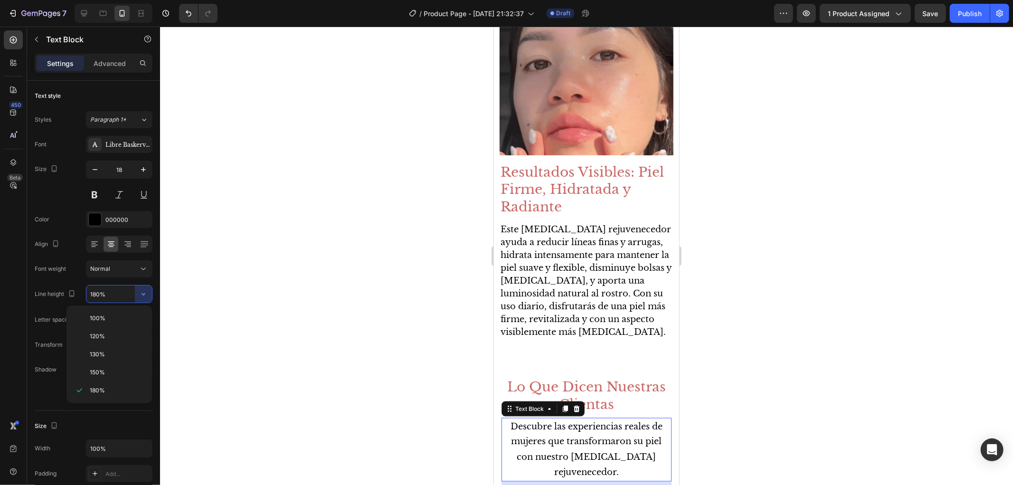
type input "150%"
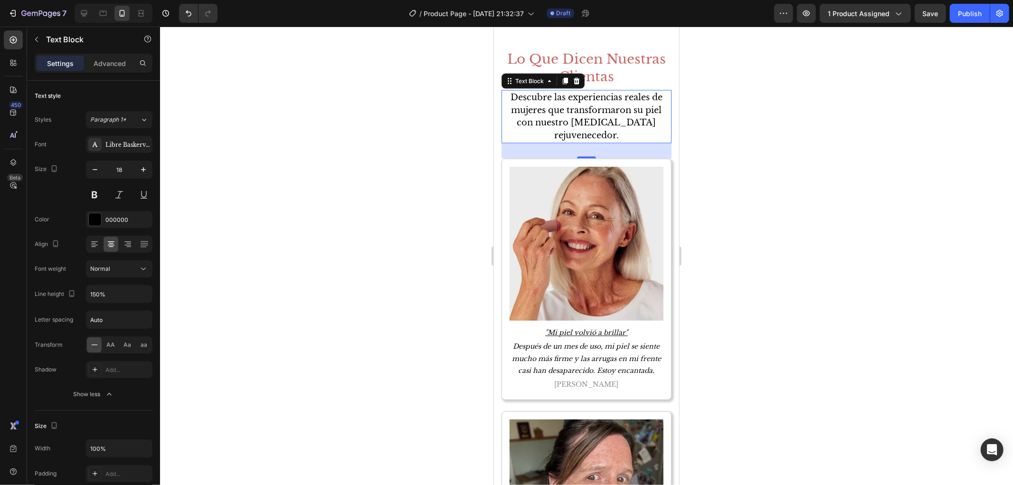
scroll to position [1530, 0]
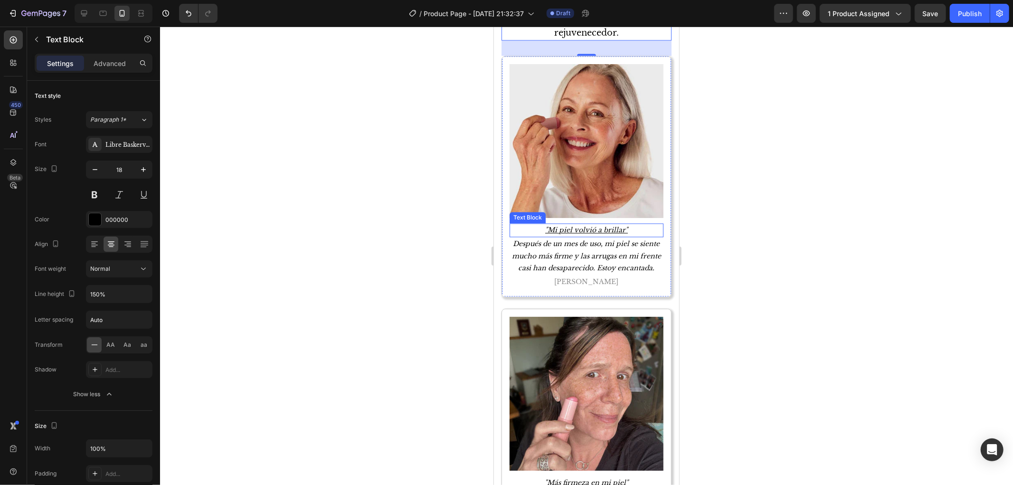
click at [605, 224] on p ""Mi piel volvió a brillar"" at bounding box center [586, 230] width 152 height 12
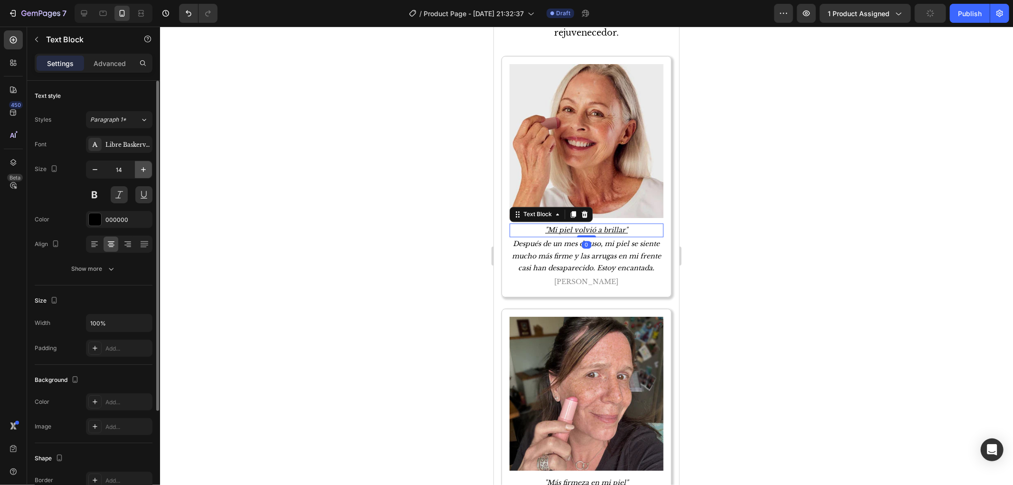
click at [142, 174] on button "button" at bounding box center [143, 169] width 17 height 17
type input "16"
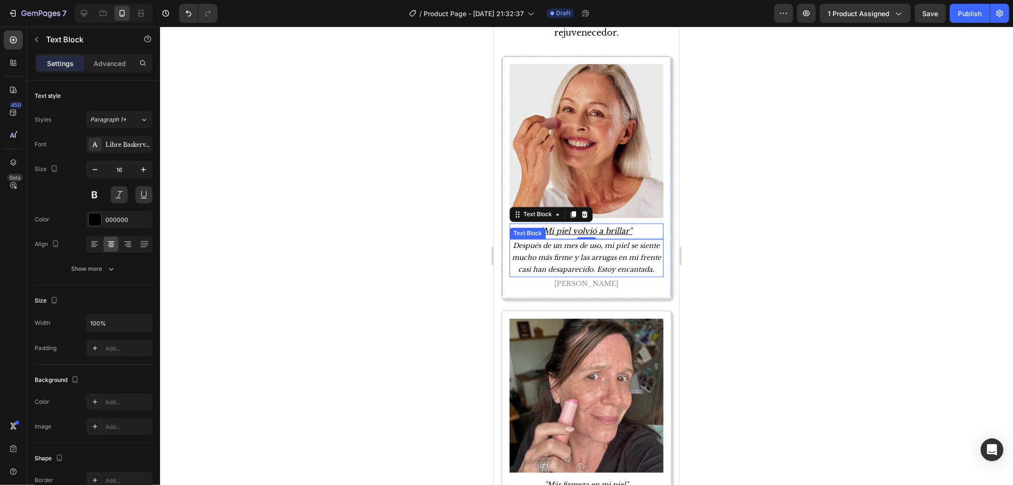
click at [562, 258] on p "Después de un mes de uso, mi piel se siente mucho más firme y las arrugas en mi…" at bounding box center [586, 258] width 152 height 36
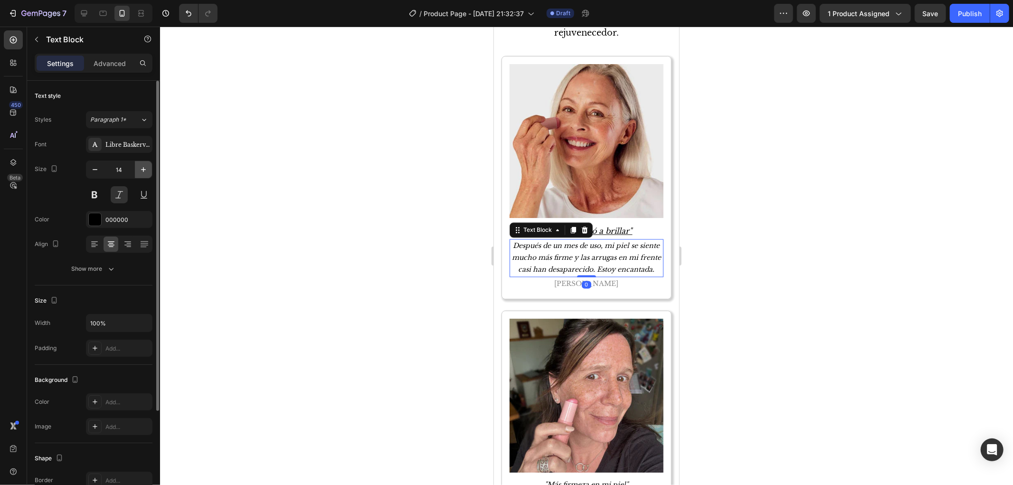
click at [145, 170] on icon "button" at bounding box center [143, 169] width 9 height 9
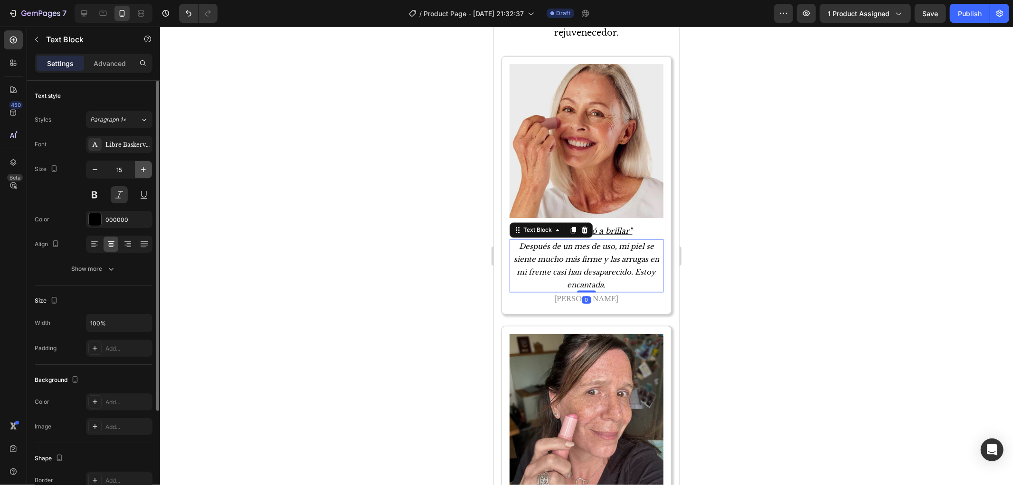
type input "16"
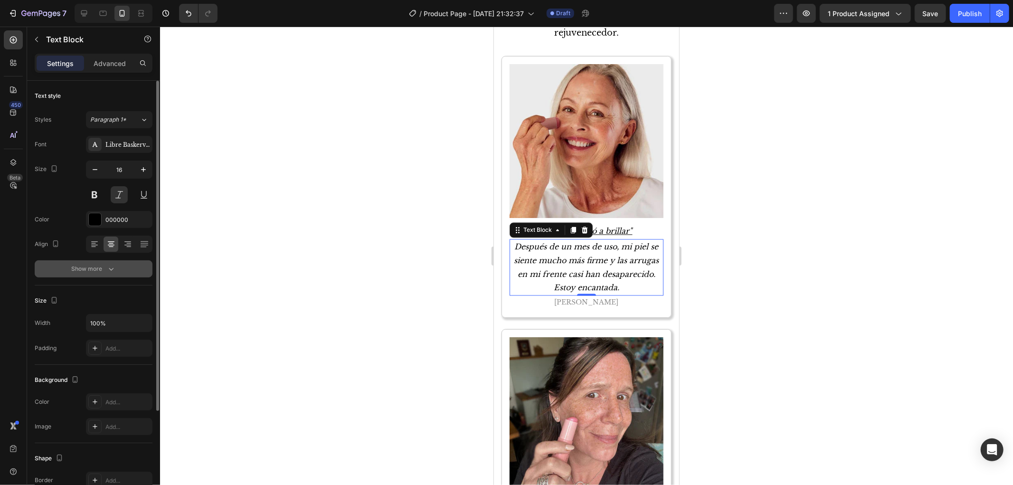
click at [109, 267] on icon "button" at bounding box center [110, 268] width 9 height 9
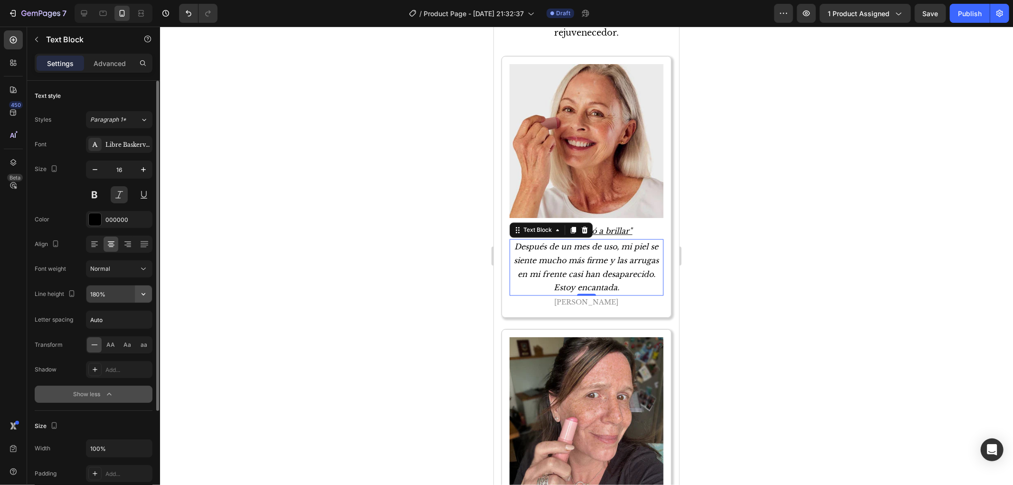
drag, startPoint x: 152, startPoint y: 301, endPoint x: 145, endPoint y: 298, distance: 7.4
click at [147, 295] on button "button" at bounding box center [143, 293] width 17 height 17
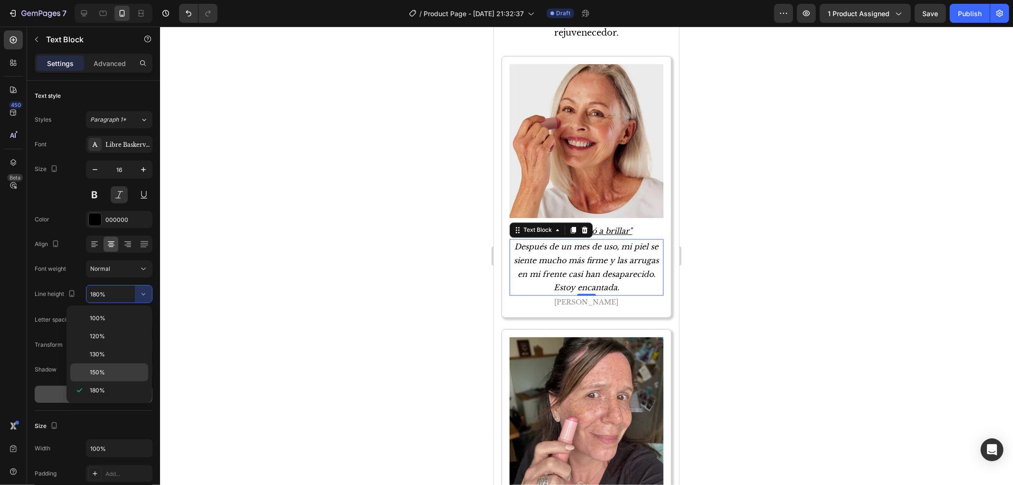
click at [125, 371] on p "150%" at bounding box center [117, 372] width 54 height 9
type input "150%"
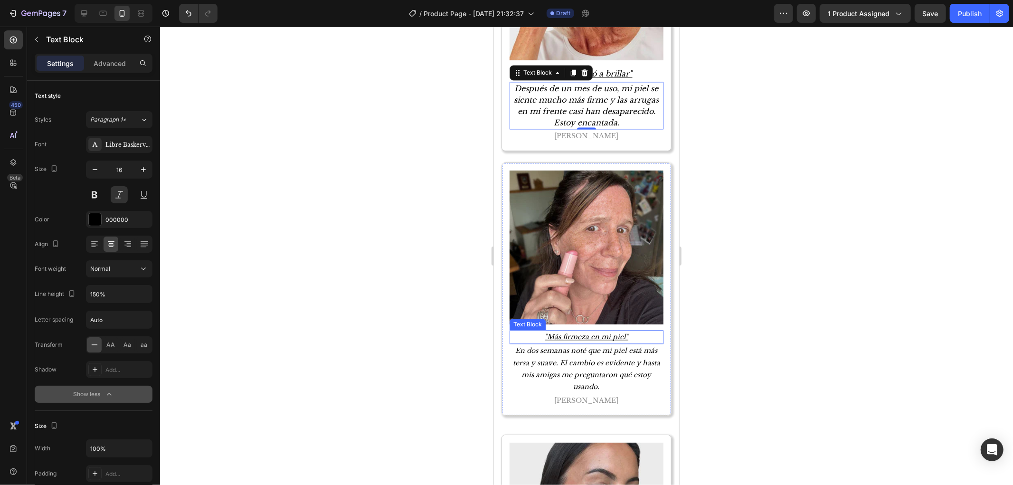
scroll to position [1688, 0]
click at [601, 330] on p ""Más firmeza en mi piel"" at bounding box center [586, 336] width 152 height 12
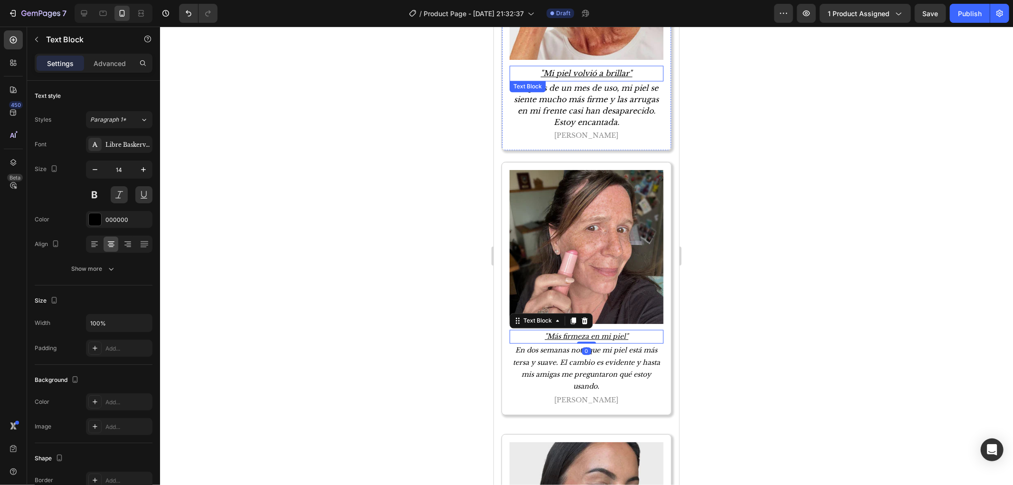
click at [607, 66] on p ""Mi piel volvió a brillar"" at bounding box center [586, 73] width 152 height 14
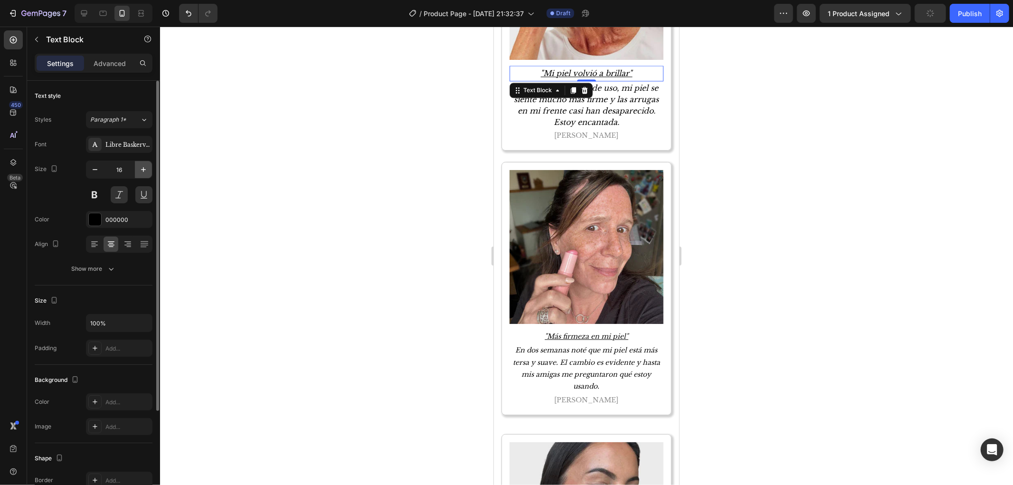
click at [143, 168] on icon "button" at bounding box center [143, 169] width 9 height 9
type input "18"
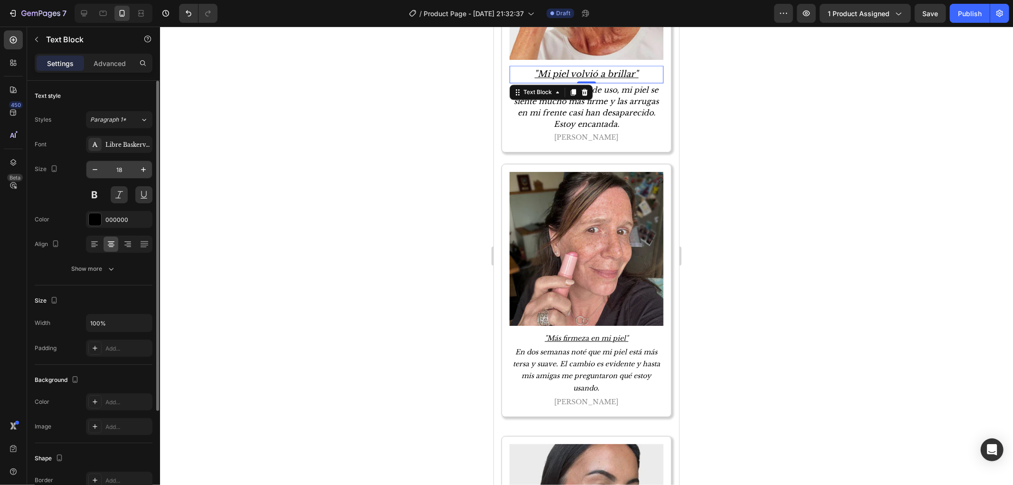
click at [127, 171] on input "18" at bounding box center [119, 169] width 31 height 17
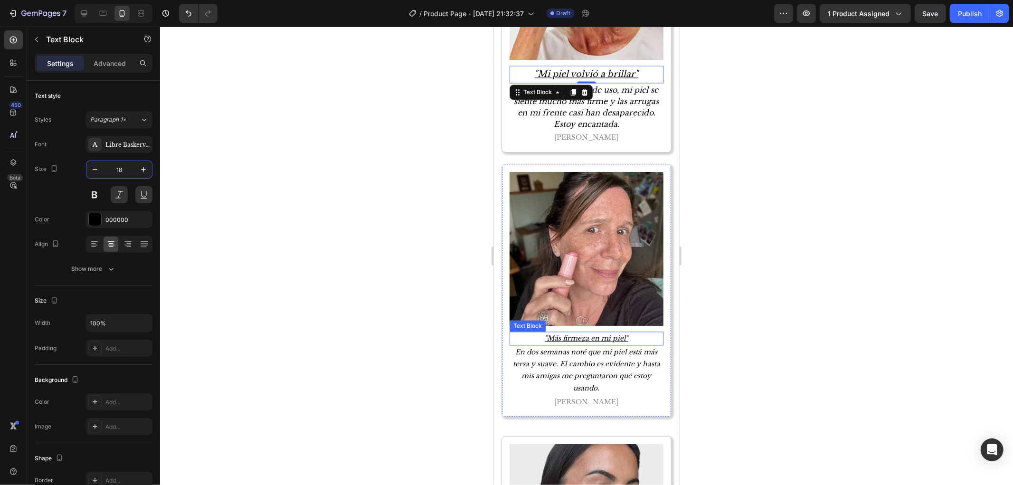
click at [591, 332] on p ""Más firmeza en mi piel"" at bounding box center [586, 338] width 152 height 12
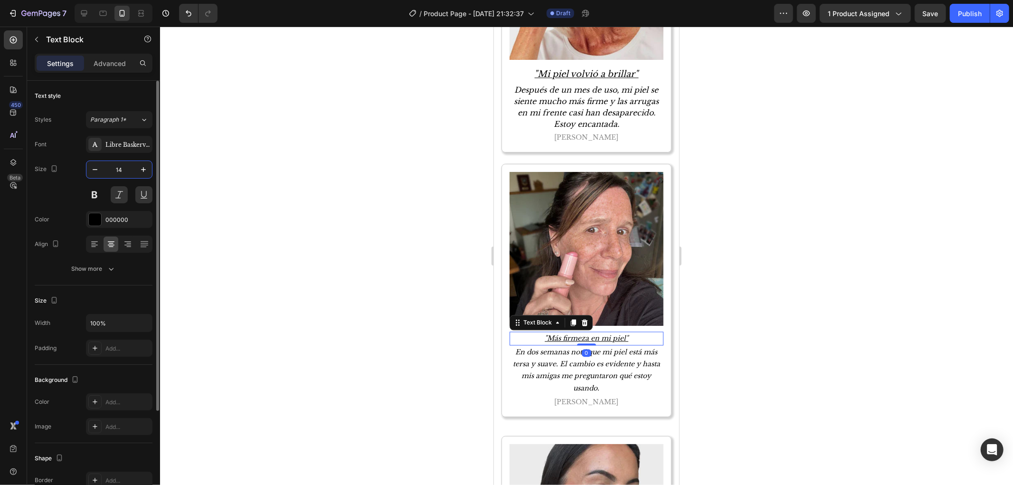
click at [129, 175] on input "14" at bounding box center [119, 169] width 31 height 17
paste input "8"
type input "18"
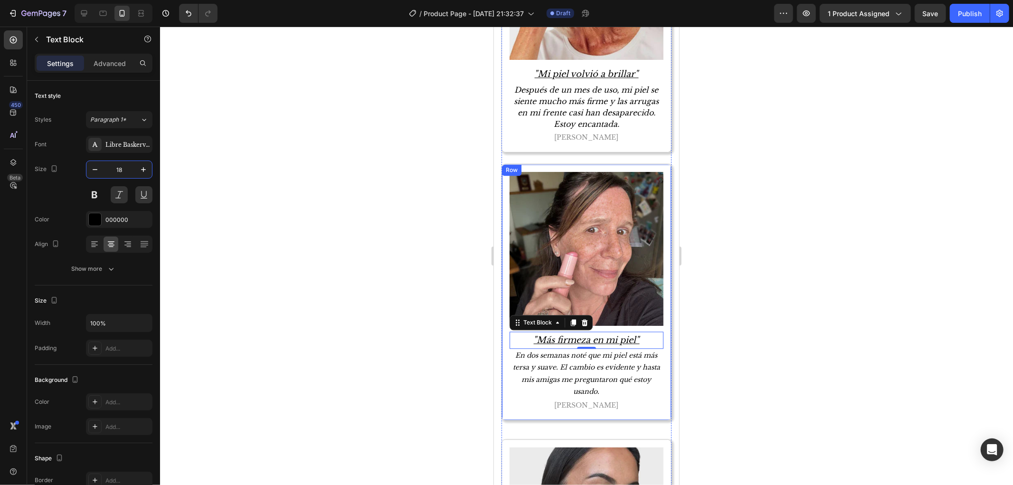
click at [641, 389] on div "Image "Más firmeza en mi piel" Text Block 0 En dos semanas noté que mi piel est…" at bounding box center [586, 291] width 170 height 256
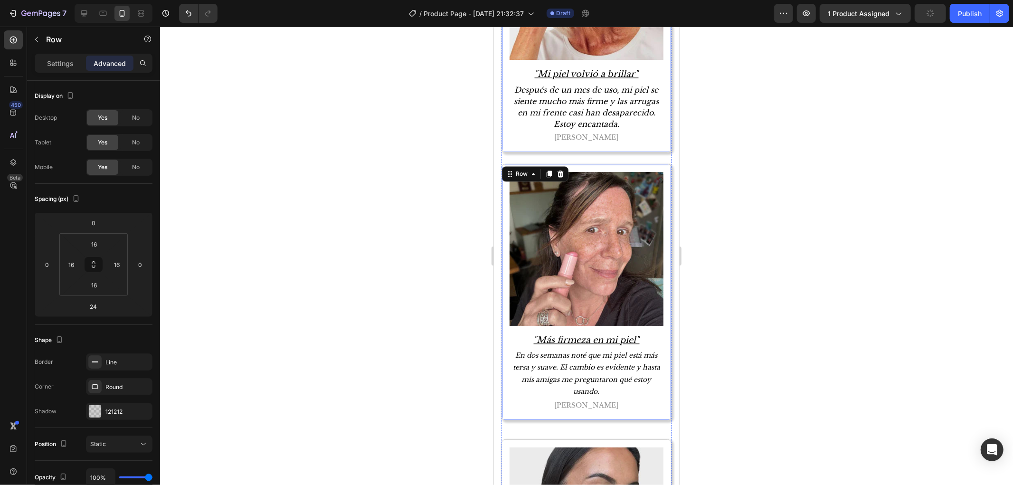
click at [652, 128] on div "Image "Mi piel volvió a brillar" Text Block Después de un mes de uso, mi piel s…" at bounding box center [586, 24] width 170 height 255
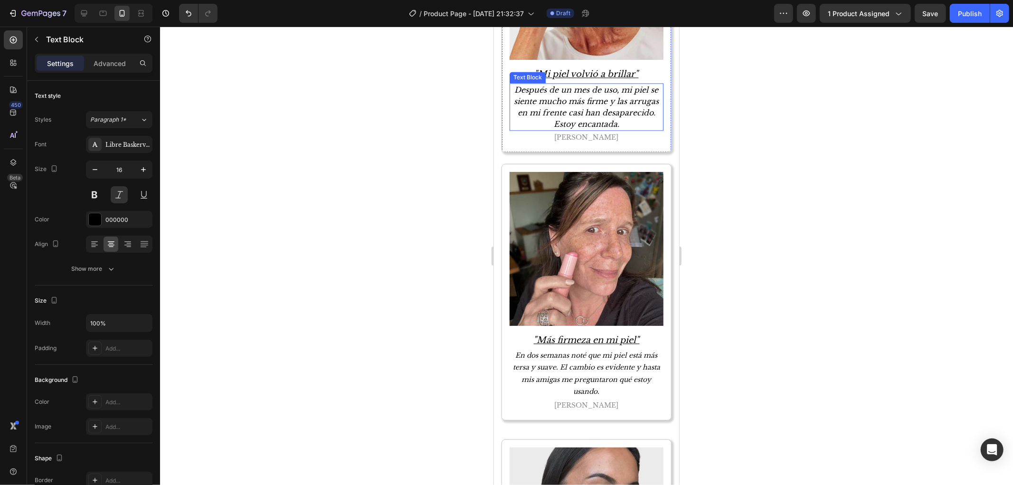
click at [597, 84] on p "Después de un mes de uso, mi piel se siente mucho más firme y las arrugas en mi…" at bounding box center [586, 107] width 152 height 46
click at [618, 349] on p "En dos semanas noté que mi piel está más tersa y suave. El cambio es evidente y…" at bounding box center [586, 373] width 152 height 48
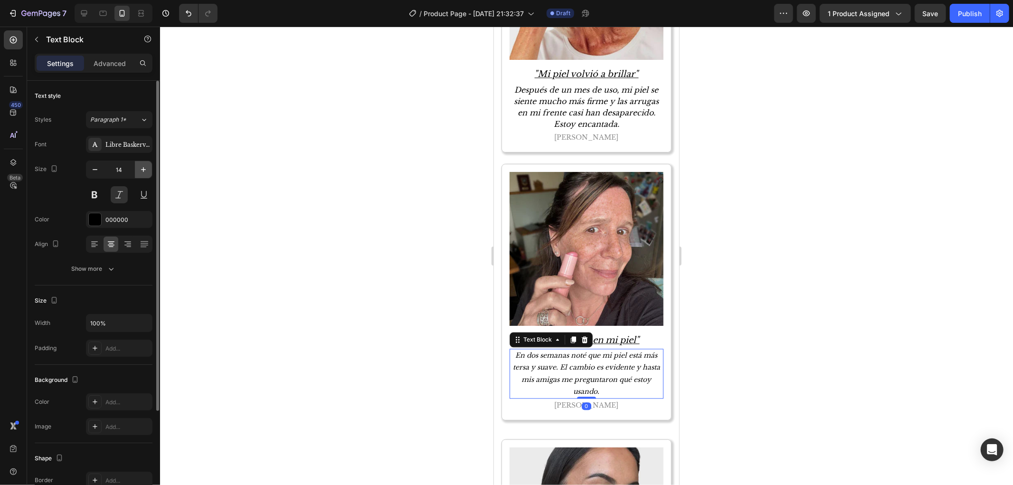
click at [142, 169] on icon "button" at bounding box center [143, 169] width 9 height 9
type input "16"
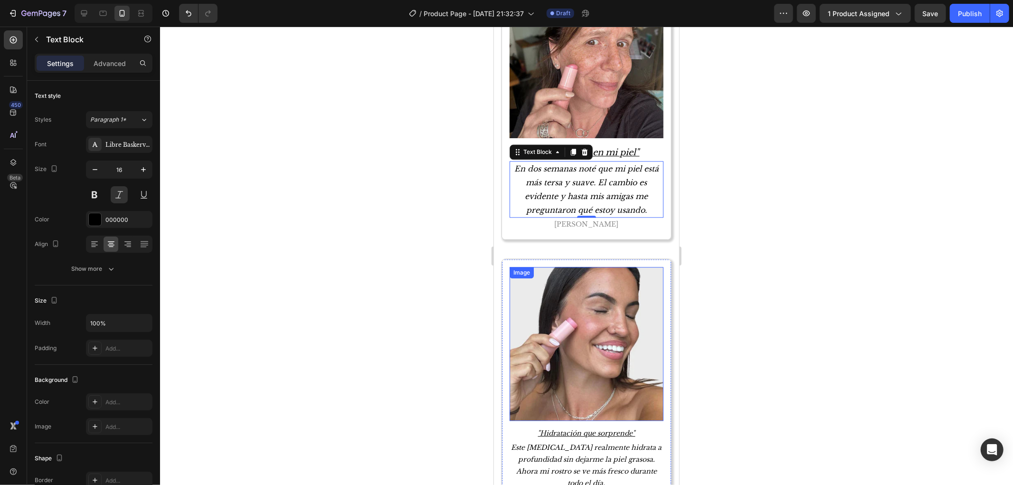
scroll to position [1900, 0]
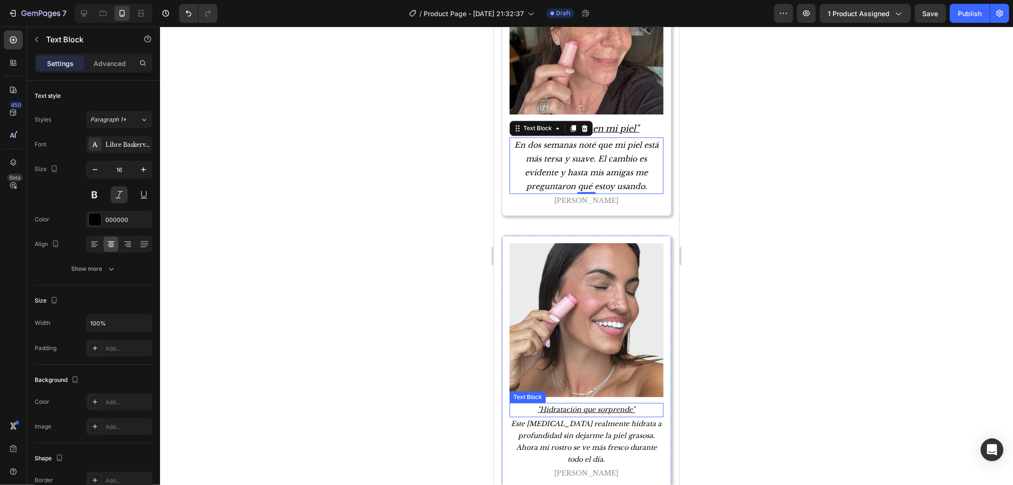
click at [614, 403] on p ""Hidratación que sorprende"" at bounding box center [586, 409] width 152 height 12
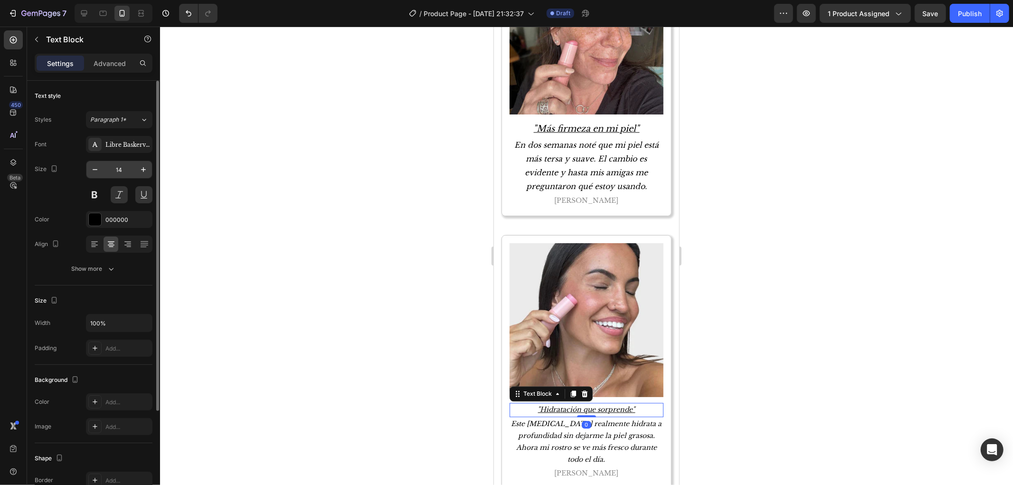
click at [119, 174] on input "14" at bounding box center [119, 169] width 31 height 17
paste input "8"
type input "18"
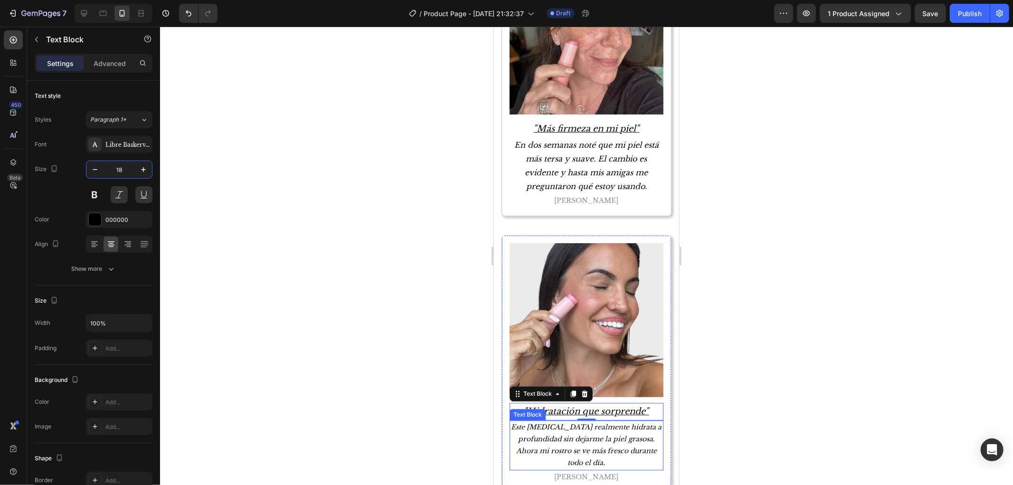
click at [611, 421] on p "Este bálsamo realmente hidrata a profundidad sin dejarme la piel grasosa. Ahora…" at bounding box center [586, 445] width 152 height 48
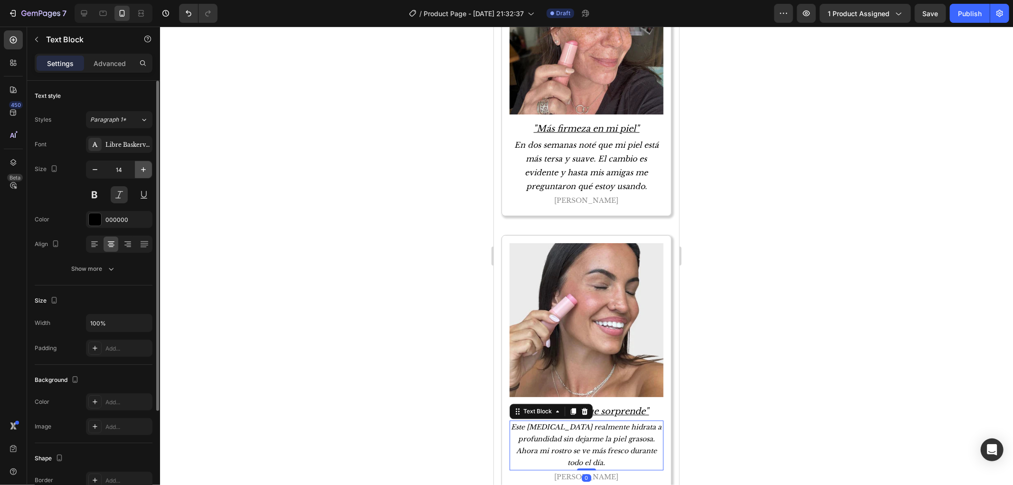
click at [136, 170] on button "button" at bounding box center [143, 169] width 17 height 17
type input "16"
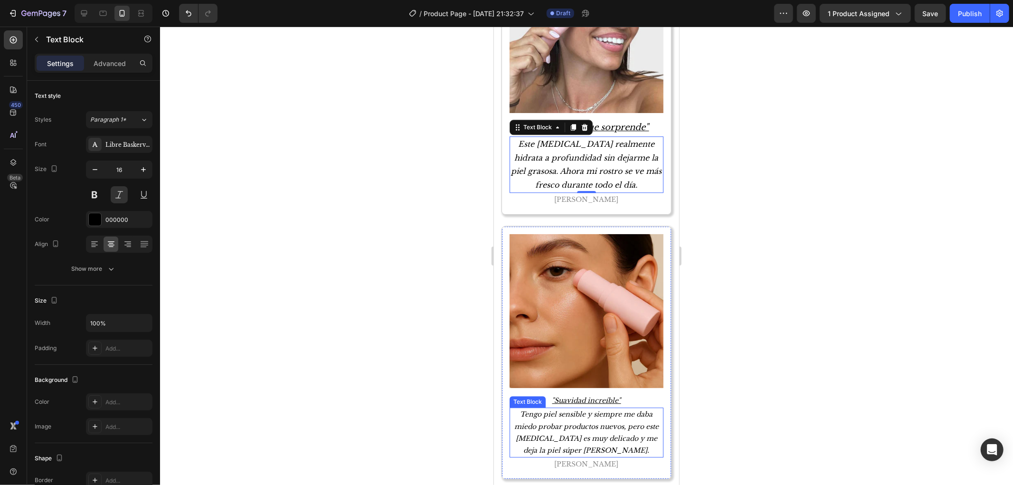
scroll to position [2269, 0]
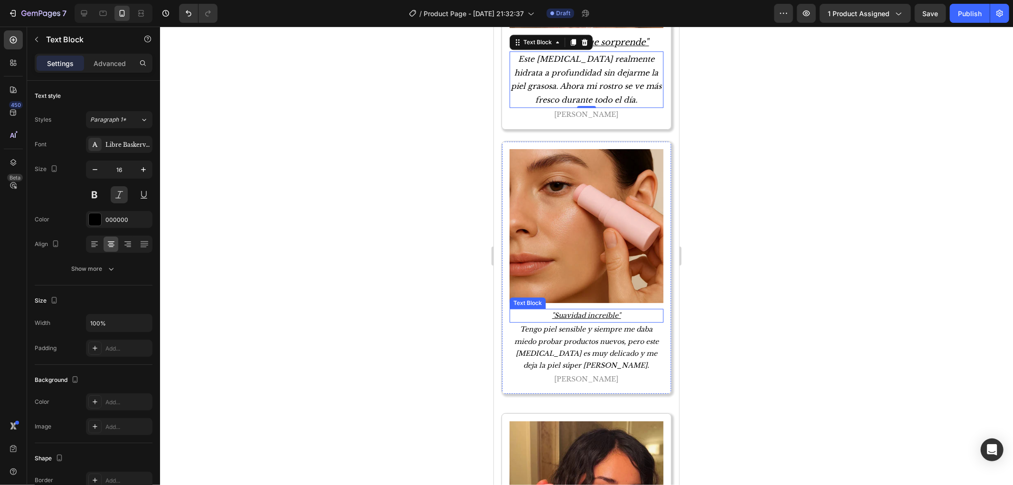
click at [593, 309] on p ""Suavidad increíble"" at bounding box center [586, 315] width 152 height 12
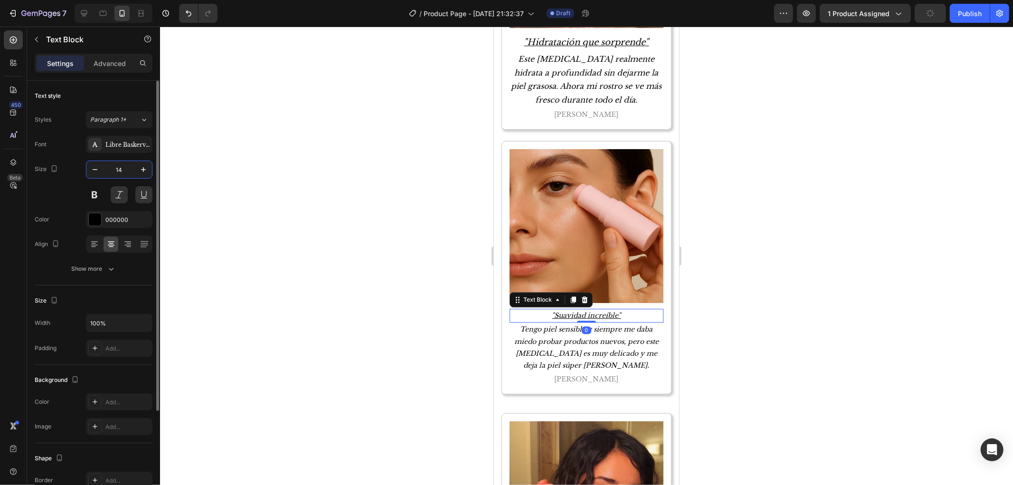
click at [104, 176] on input "14" at bounding box center [119, 169] width 31 height 17
paste input "8"
type input "18"
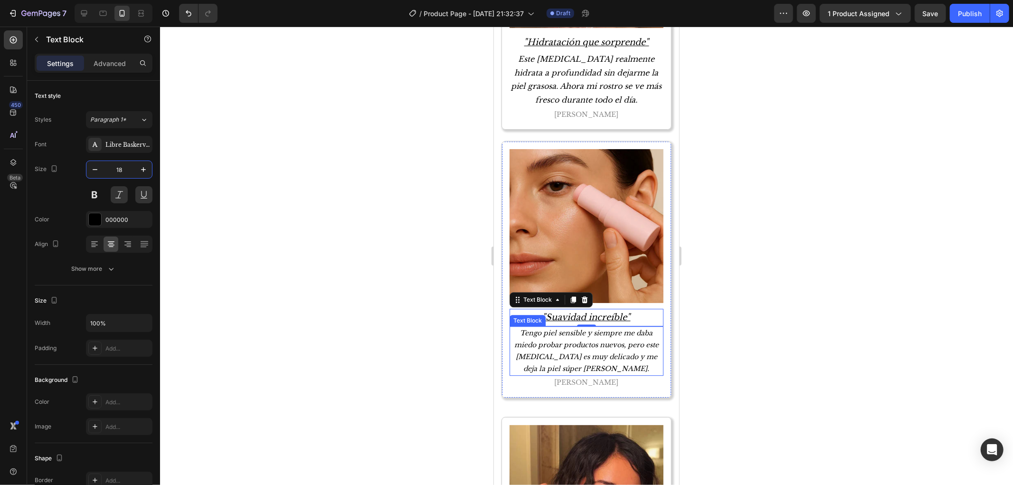
click at [609, 327] on p "Tengo piel sensible y siempre me daba miedo probar productos nuevos, pero este …" at bounding box center [586, 351] width 152 height 48
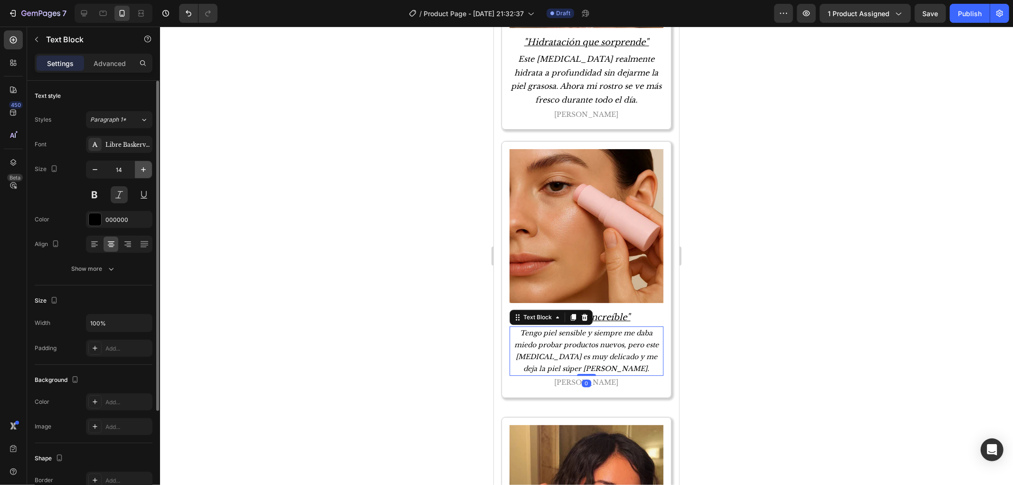
click at [142, 168] on icon "button" at bounding box center [143, 169] width 9 height 9
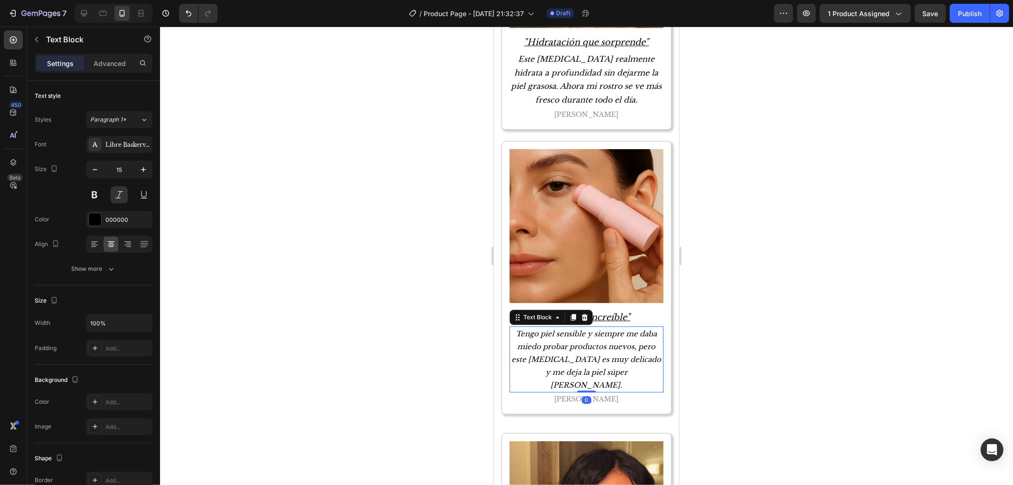
type input "16"
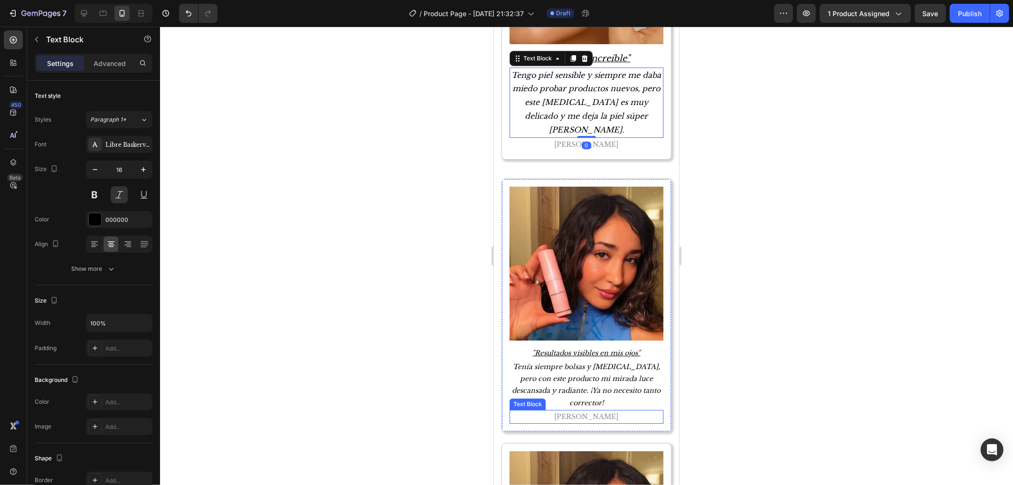
scroll to position [2533, 0]
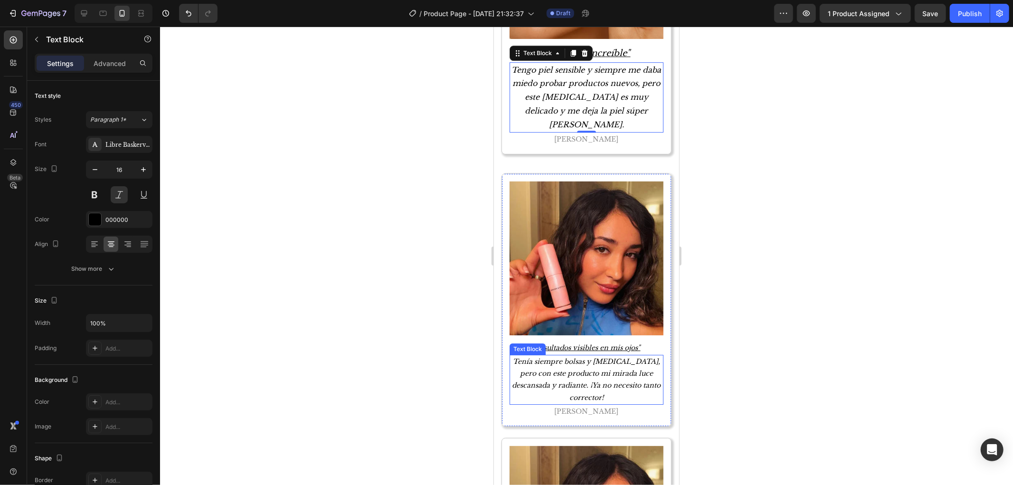
click at [580, 341] on p ""Resultados visibles en mis ojos"" at bounding box center [586, 347] width 152 height 12
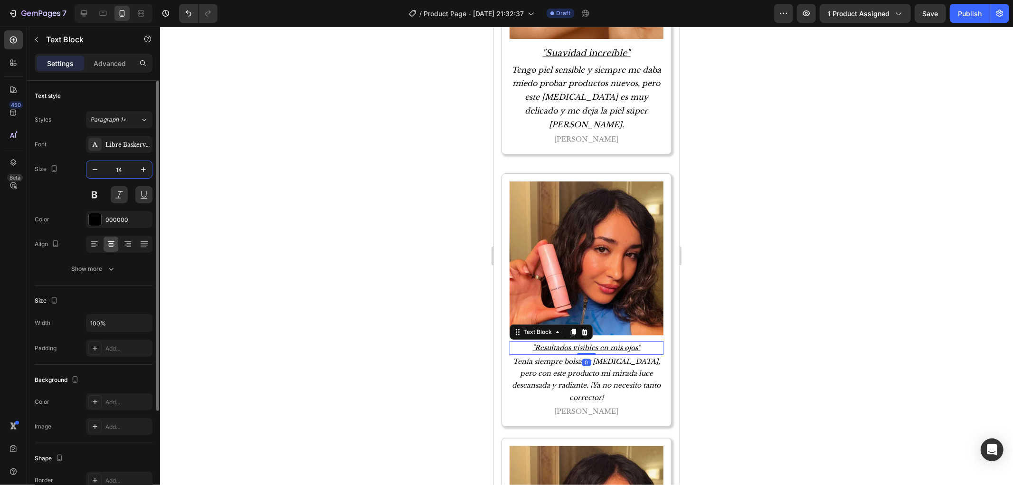
click at [128, 173] on input "14" at bounding box center [119, 169] width 31 height 17
paste input "8"
type input "18"
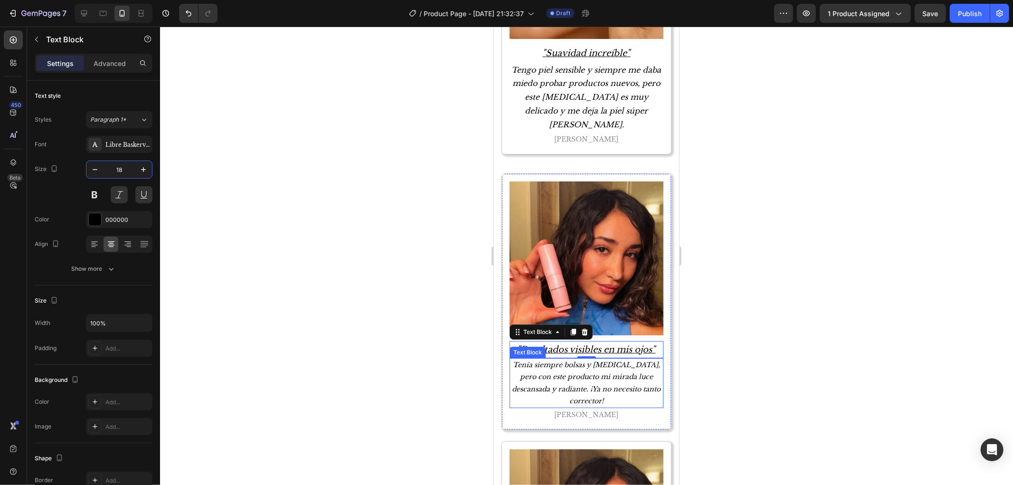
click at [590, 359] on p "Tenía siempre bolsas y ojeras, pero con este producto mi mirada luce descansada…" at bounding box center [586, 383] width 152 height 48
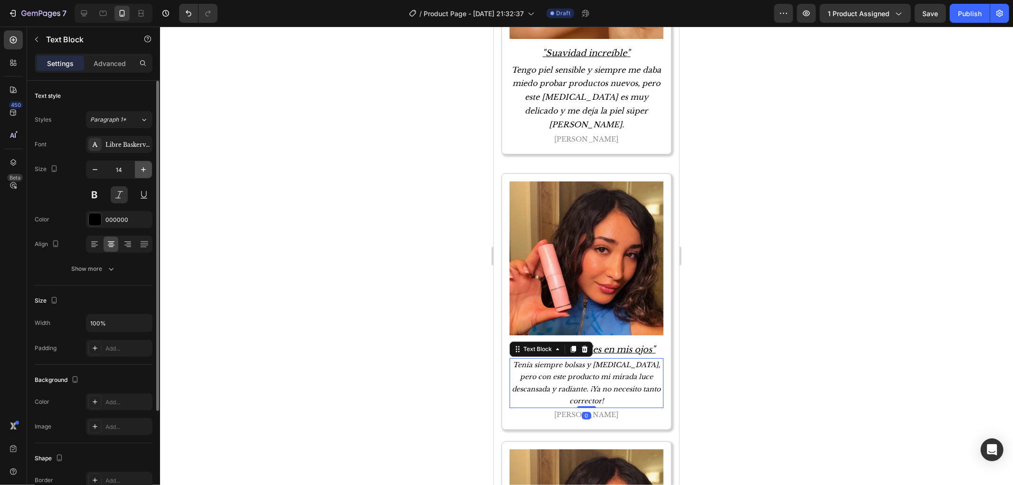
click at [148, 163] on button "button" at bounding box center [143, 169] width 17 height 17
type input "16"
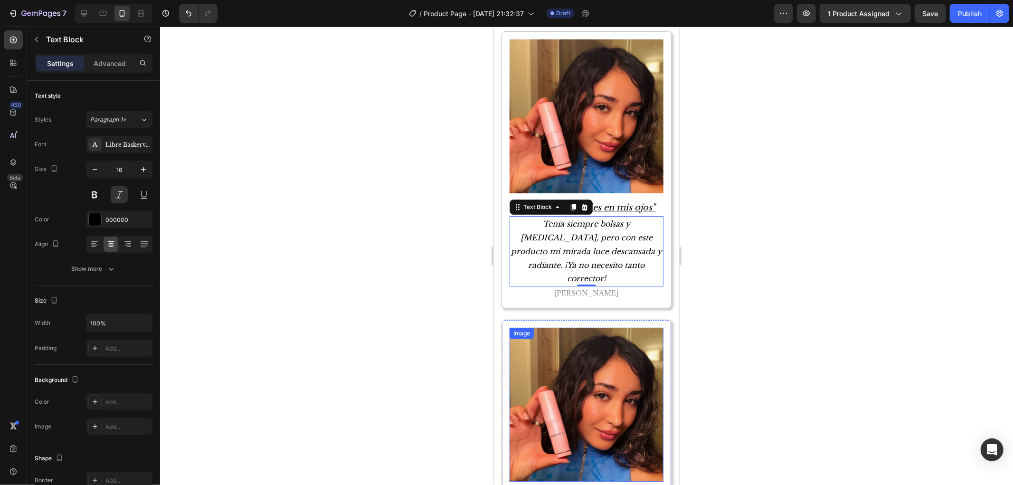
scroll to position [2691, 0]
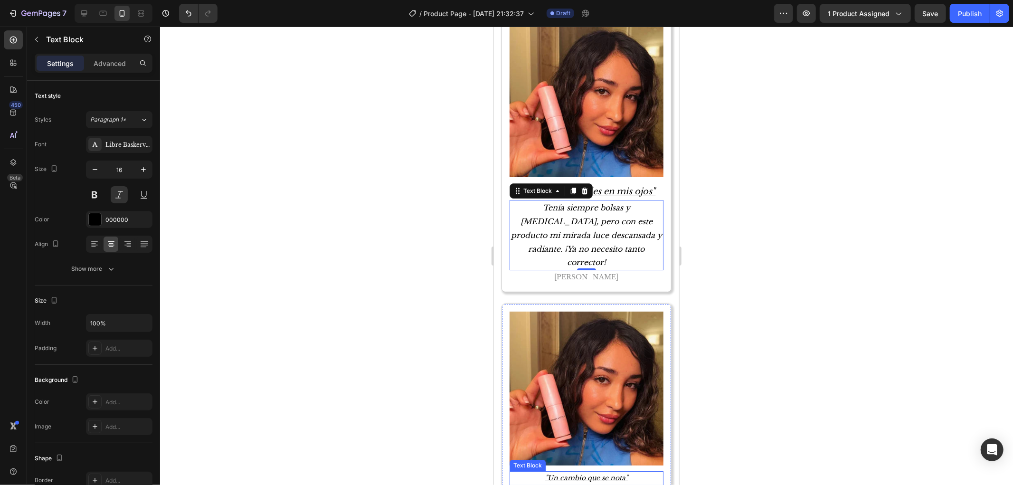
click at [601, 472] on p ""Un cambio que se nota"" at bounding box center [586, 478] width 152 height 12
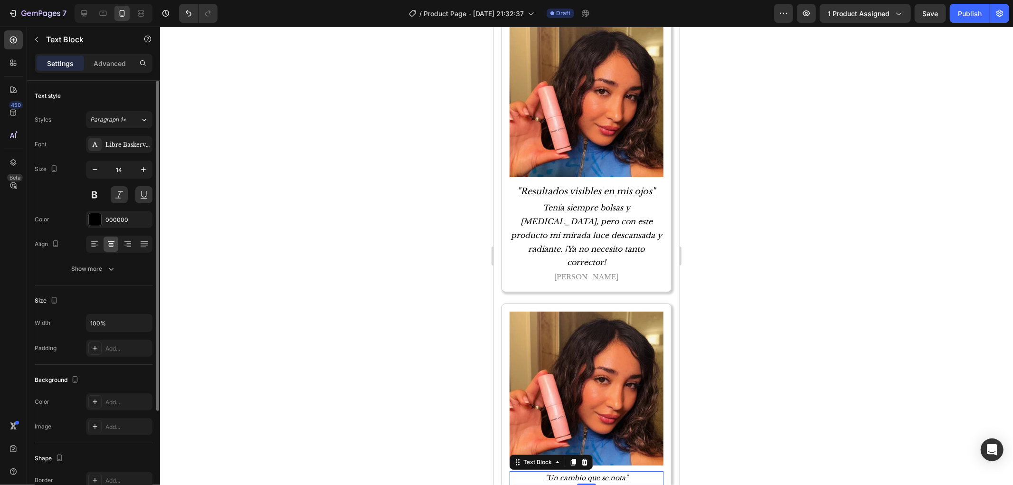
click at [130, 159] on div "Font Libre Baskerville Size 14 Color 000000 Align Show more" at bounding box center [94, 207] width 118 height 142
click at [131, 170] on input "14" at bounding box center [119, 169] width 31 height 17
paste input "8"
type input "18"
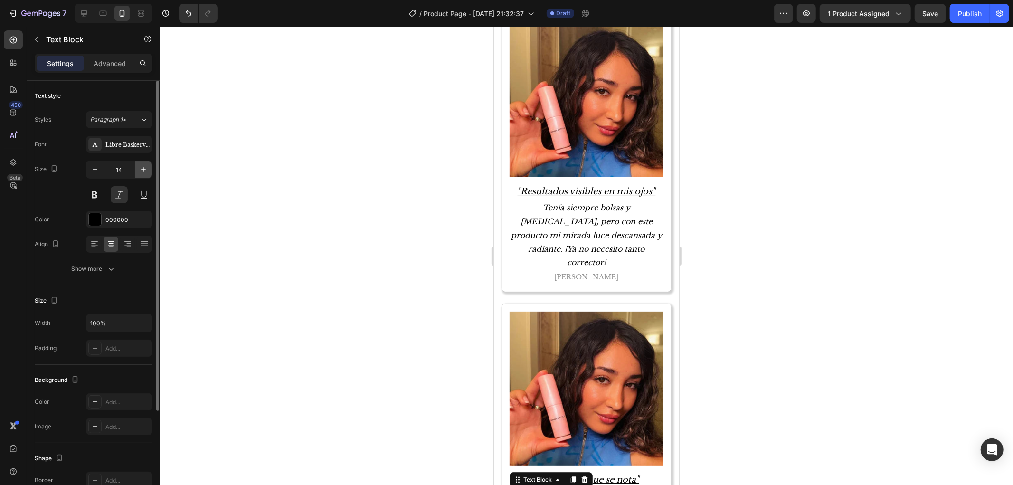
click at [148, 170] on button "button" at bounding box center [143, 169] width 17 height 17
type input "16"
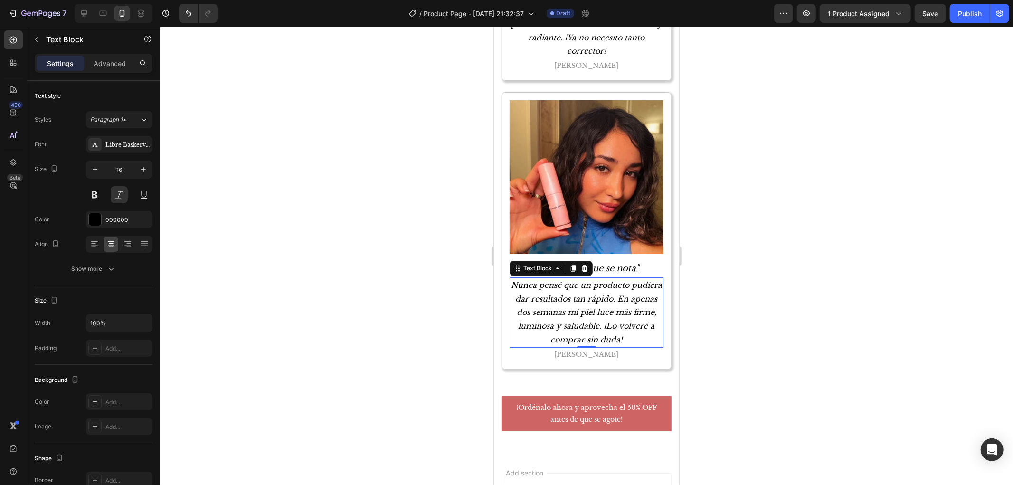
scroll to position [2955, 0]
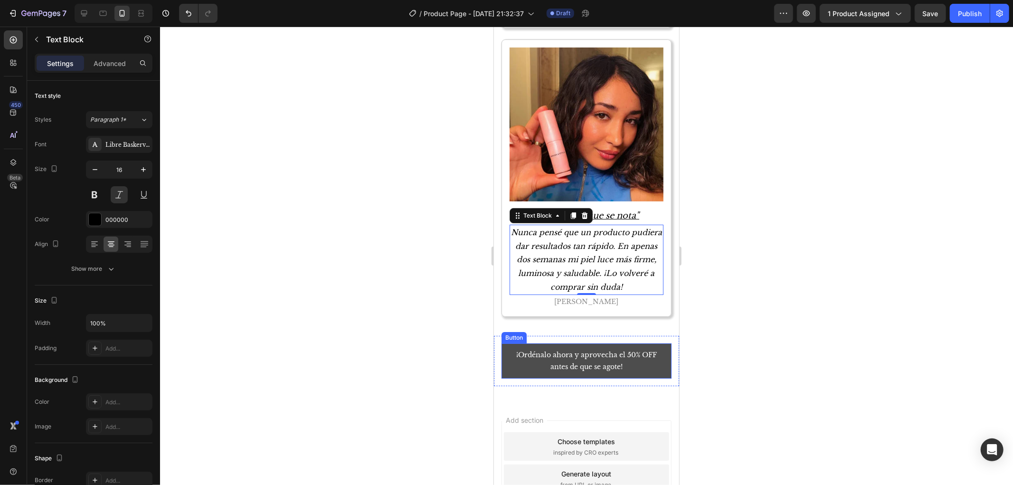
click at [609, 343] on link "¡Ordénalo ahora y aprovecha el 50% OFF antes de que se agote!" at bounding box center [586, 360] width 170 height 35
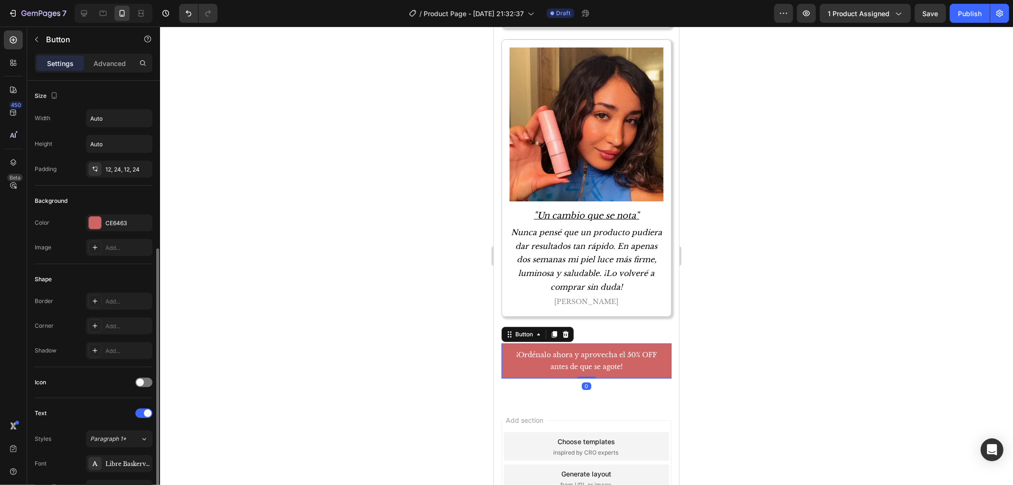
scroll to position [158, 0]
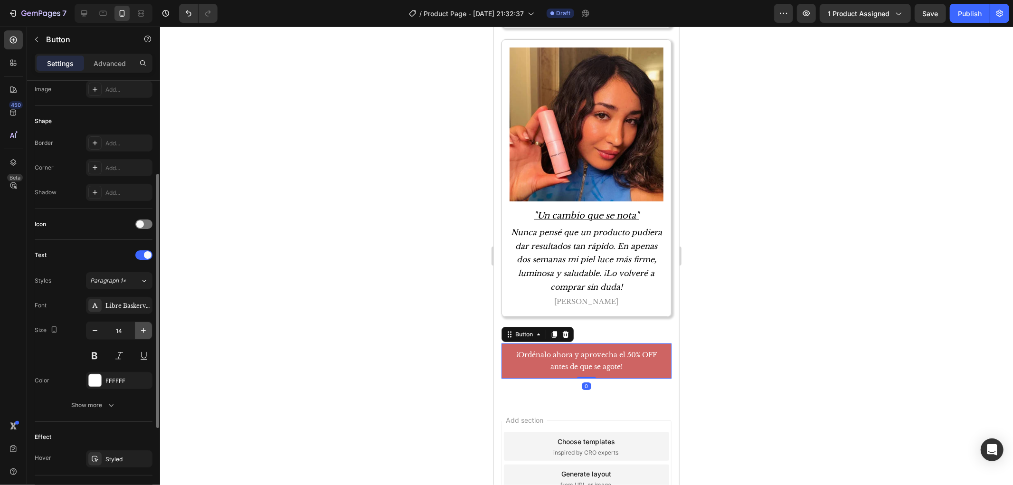
click at [142, 325] on button "button" at bounding box center [143, 330] width 17 height 17
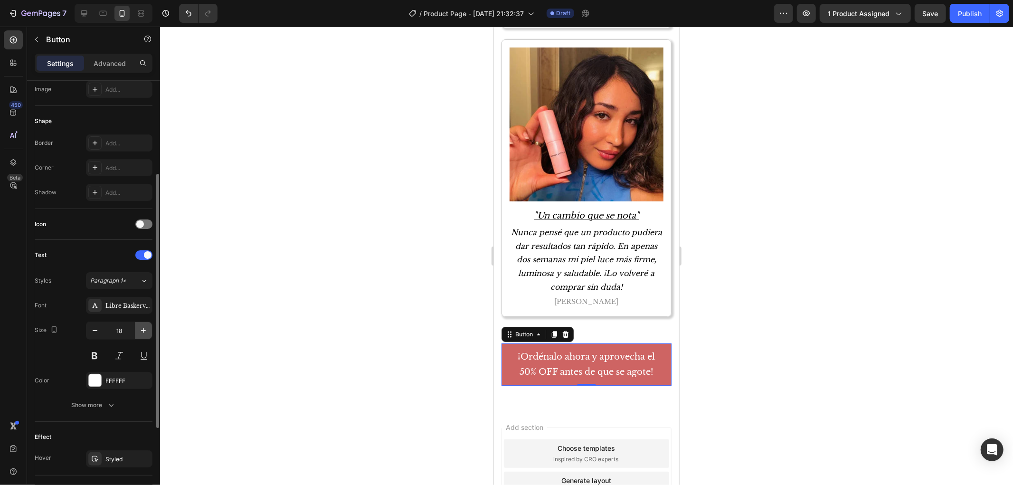
click at [142, 325] on button "button" at bounding box center [143, 330] width 17 height 17
type input "20"
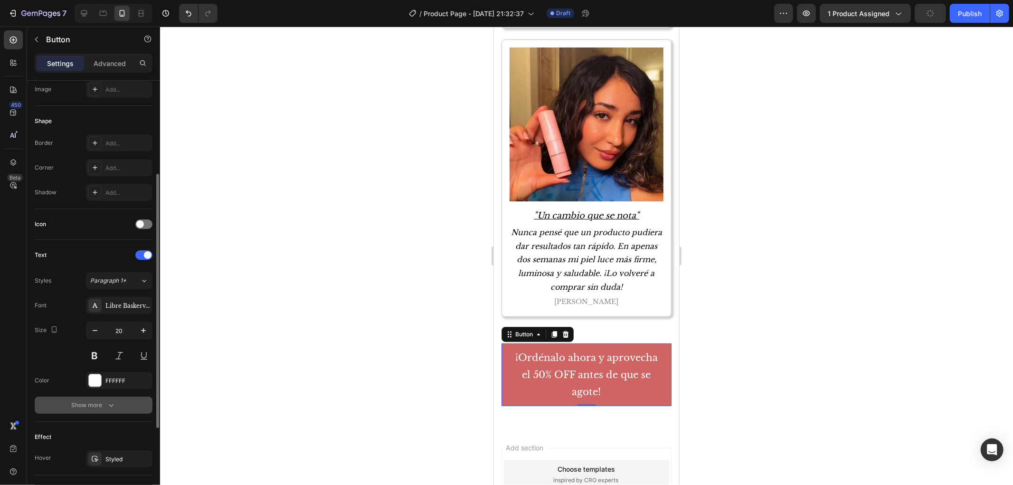
click at [106, 407] on icon "button" at bounding box center [110, 404] width 9 height 9
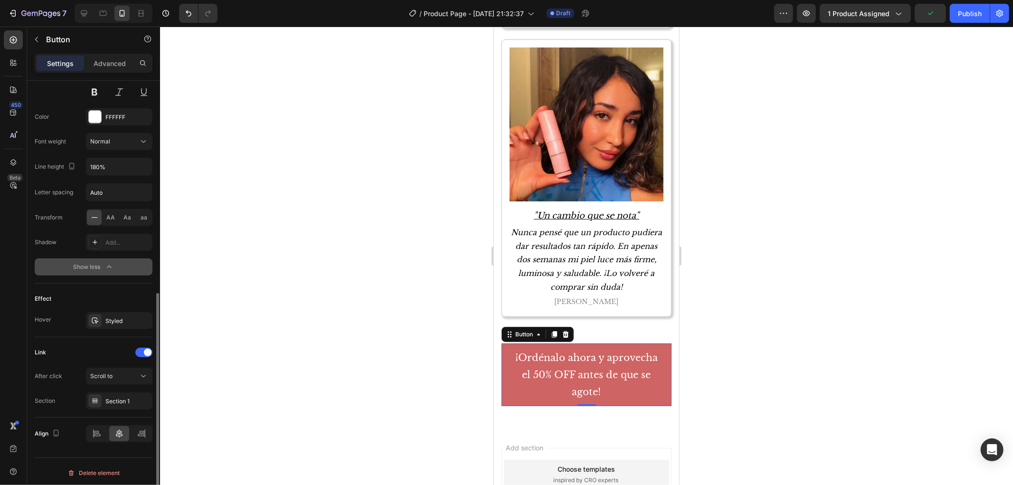
click at [723, 176] on div at bounding box center [586, 256] width 853 height 458
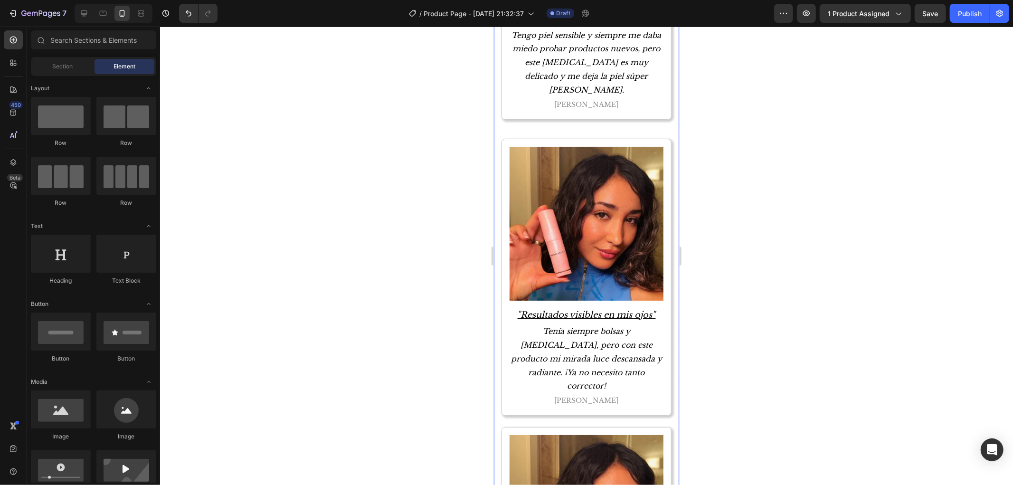
scroll to position [2691, 0]
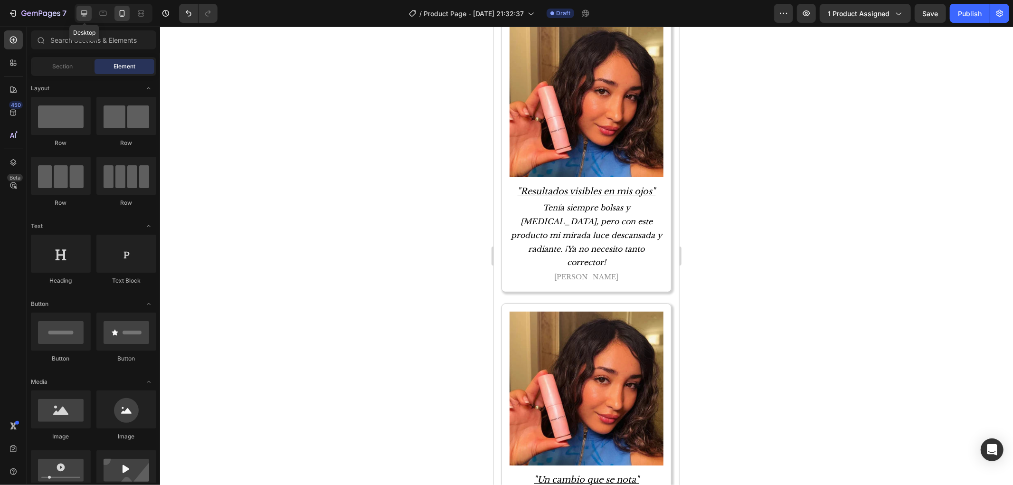
click at [84, 18] on icon at bounding box center [83, 13] width 9 height 9
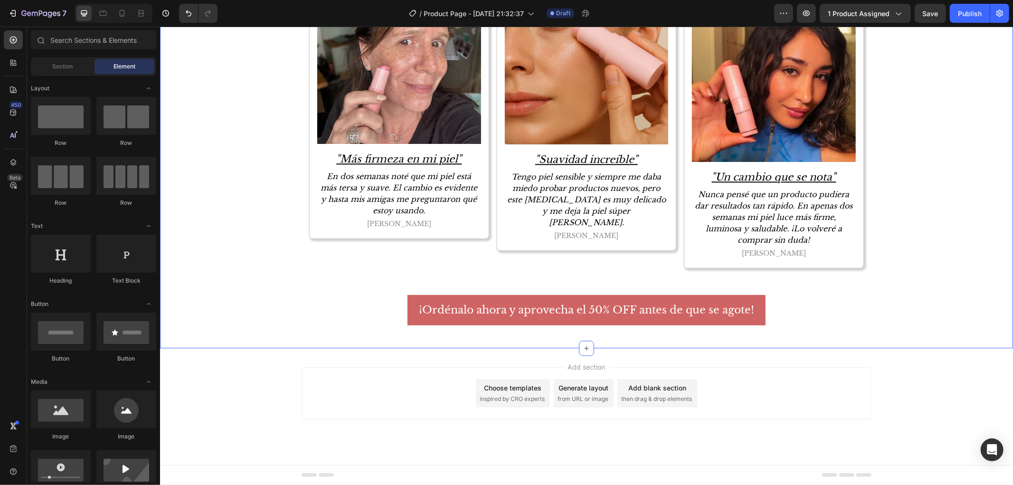
scroll to position [1585, 0]
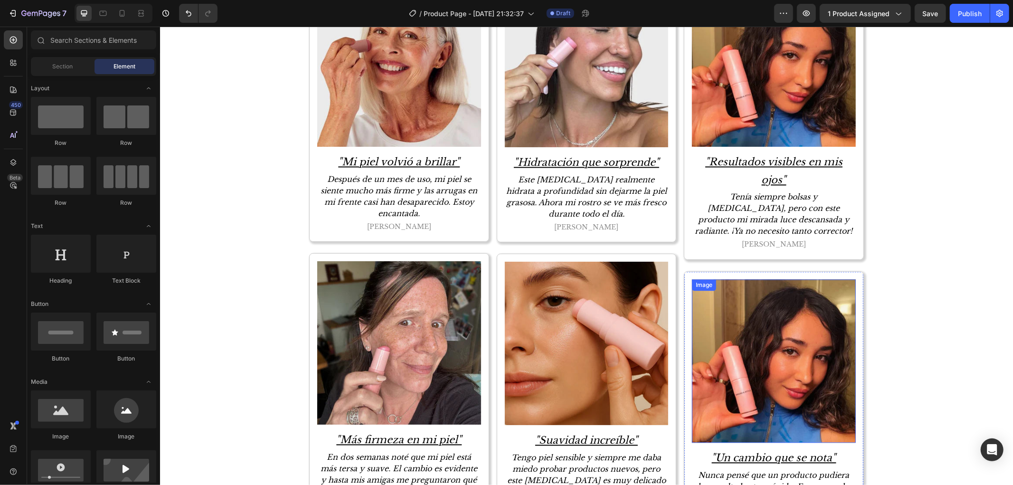
click at [761, 343] on img at bounding box center [773, 361] width 164 height 164
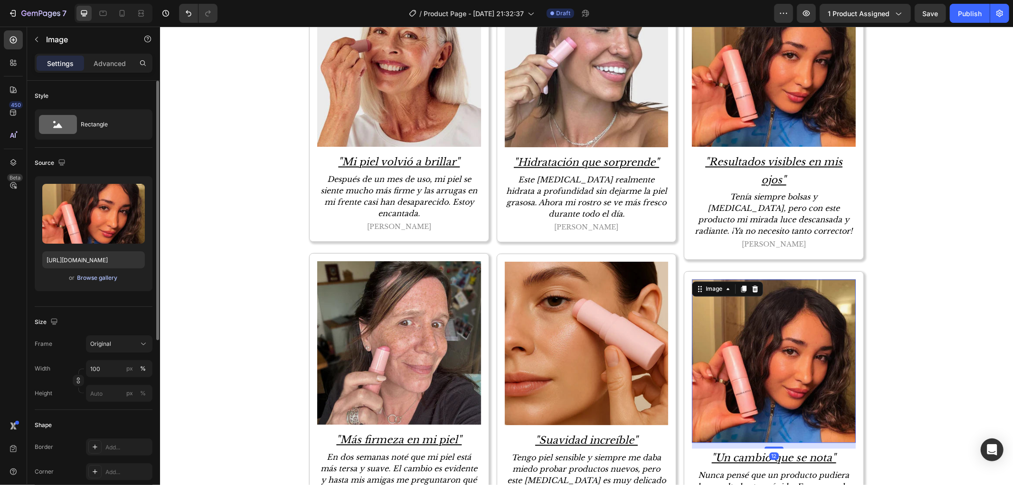
click at [98, 277] on div "Browse gallery" at bounding box center [97, 278] width 40 height 9
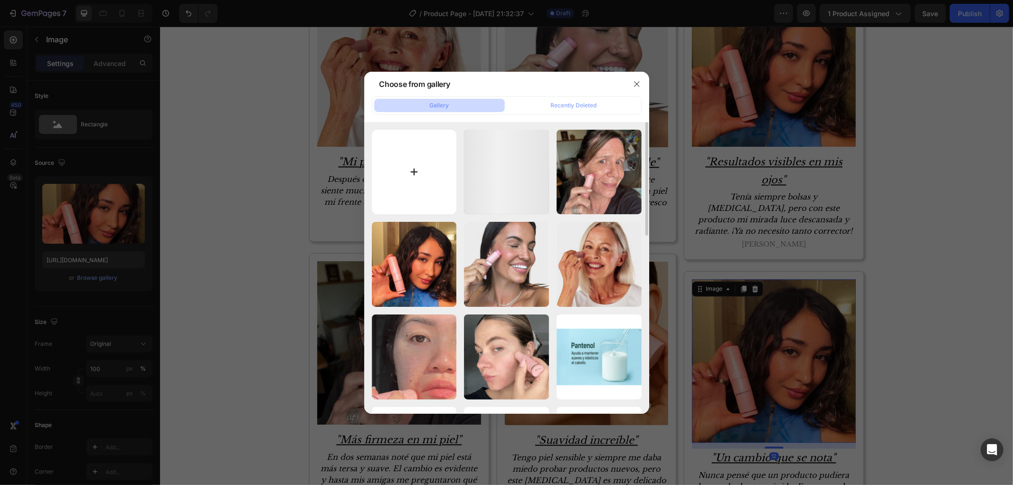
click at [395, 183] on input "file" at bounding box center [414, 172] width 85 height 85
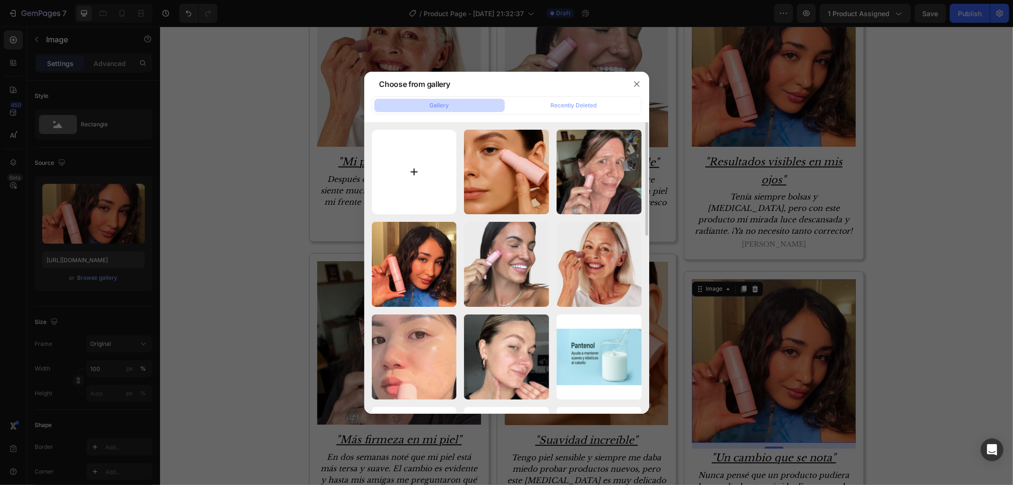
type input "C:\fakepath\lbLvkqbABQ.jpg"
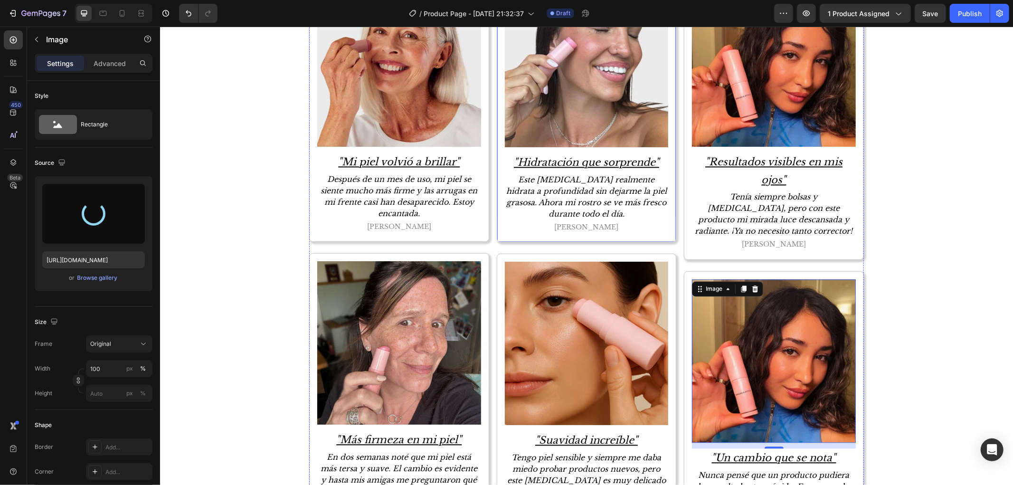
type input "https://cdn.shopify.com/s/files/1/0906/6060/2234/files/gempages_566283674253788…"
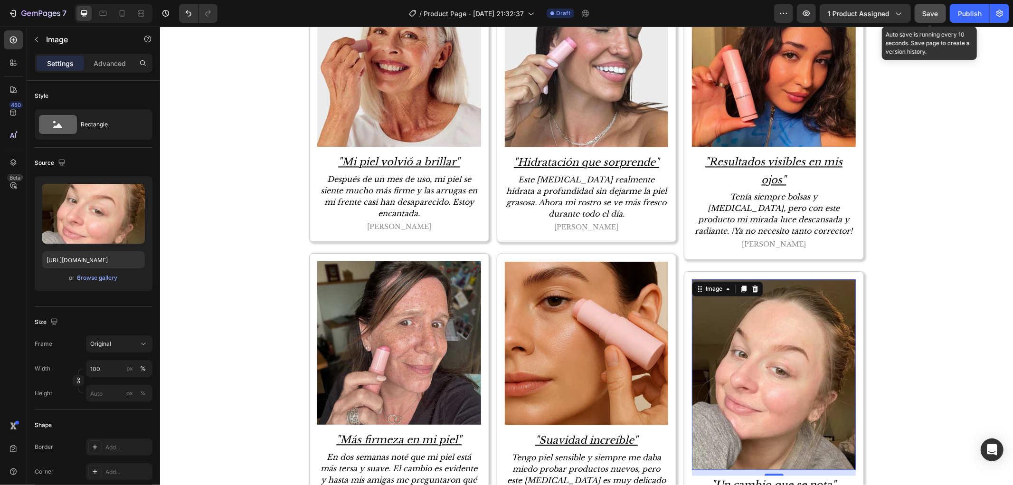
click at [922, 16] on button "Save" at bounding box center [930, 13] width 31 height 19
click at [969, 9] on div "Publish" at bounding box center [970, 14] width 24 height 10
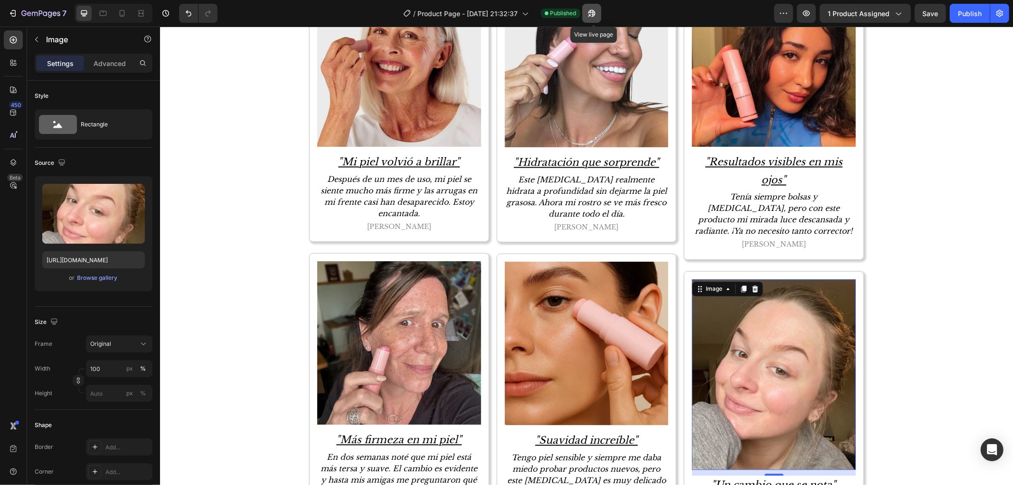
click at [590, 14] on icon "button" at bounding box center [589, 15] width 2 height 2
